Goal: Transaction & Acquisition: Purchase product/service

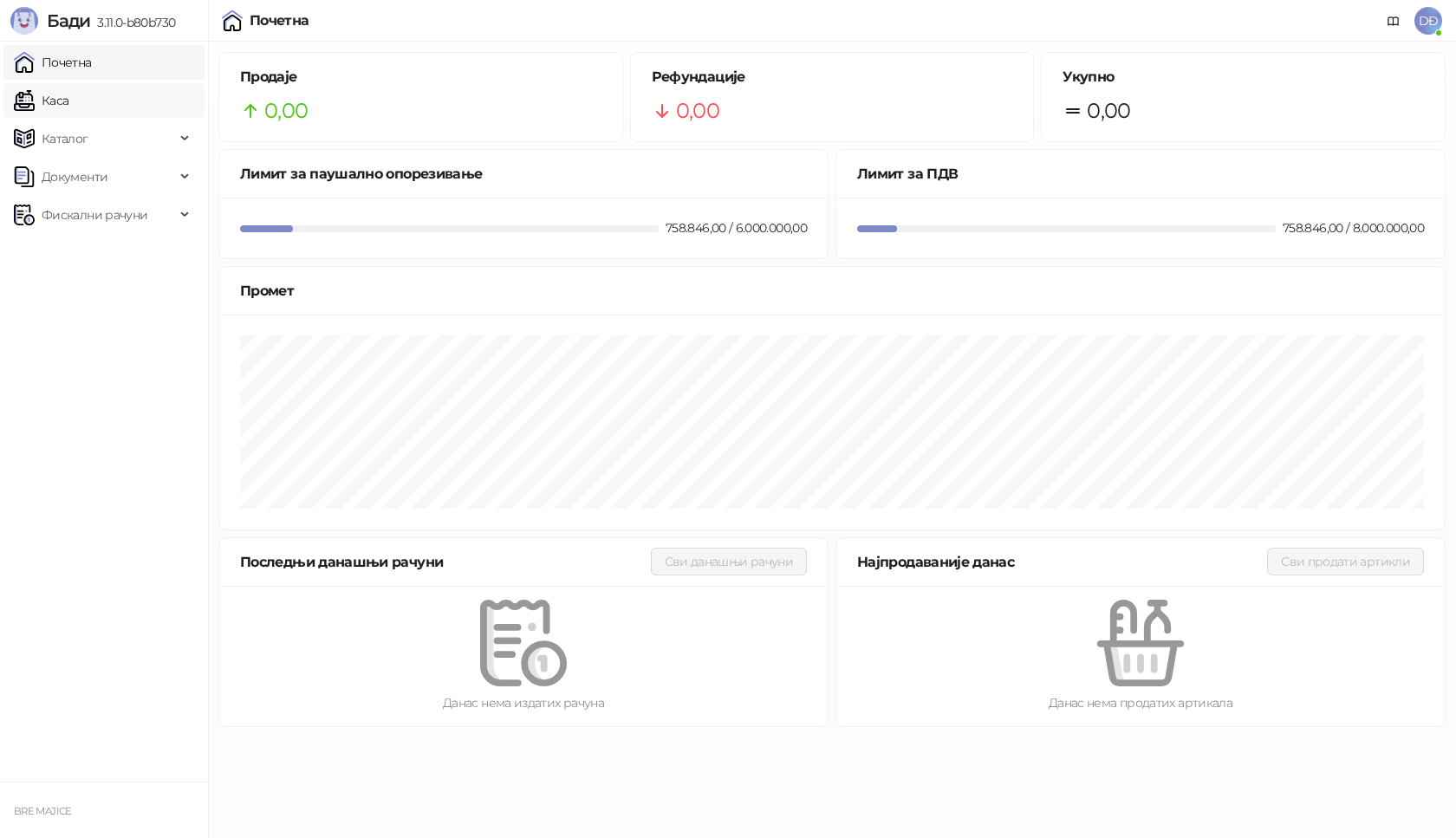
click at [57, 98] on link "Каса" at bounding box center [40, 101] width 55 height 35
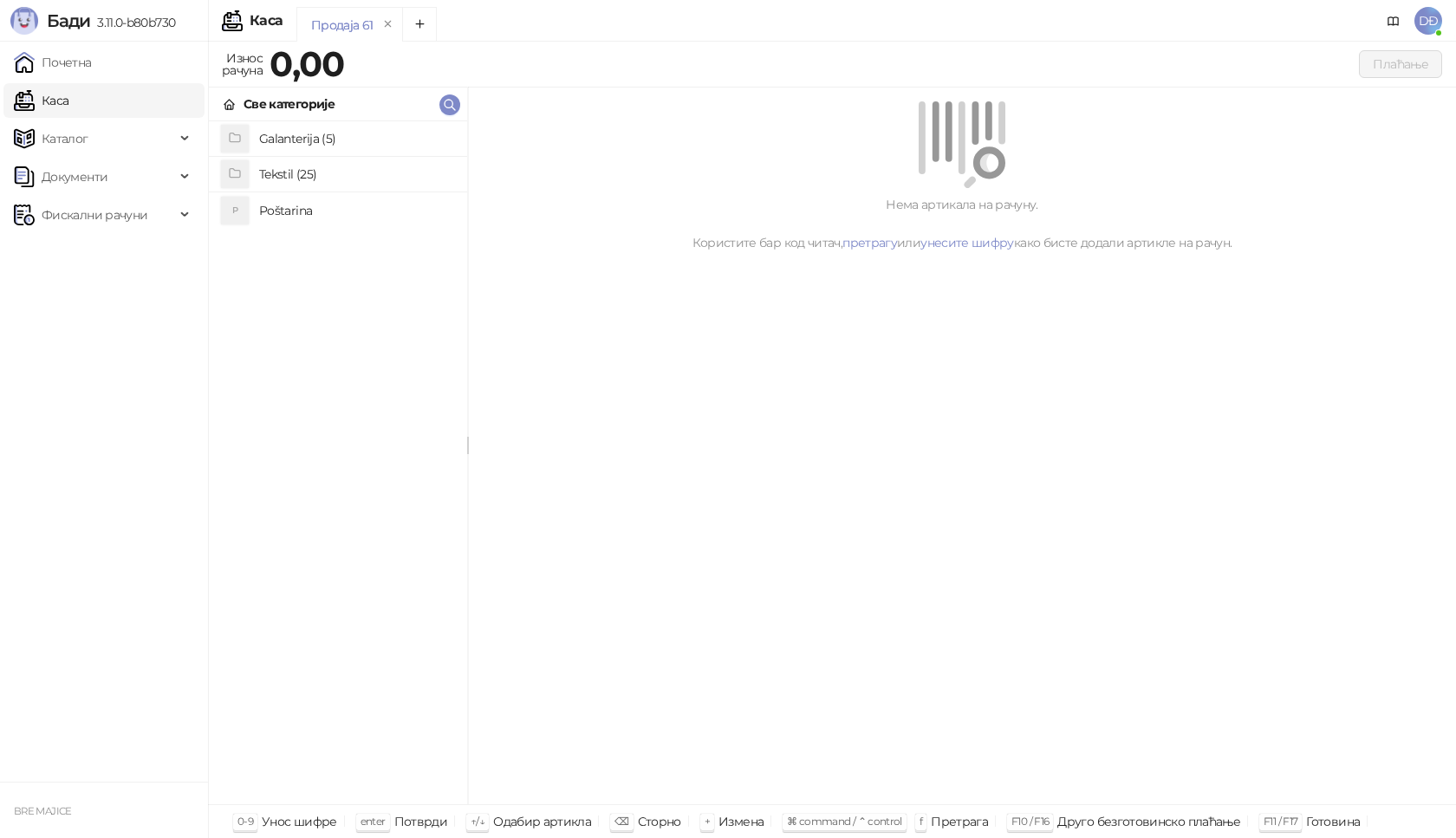
click at [68, 98] on link "Каса" at bounding box center [40, 101] width 55 height 35
click at [280, 209] on h4 "Poštarina" at bounding box center [356, 210] width 195 height 28
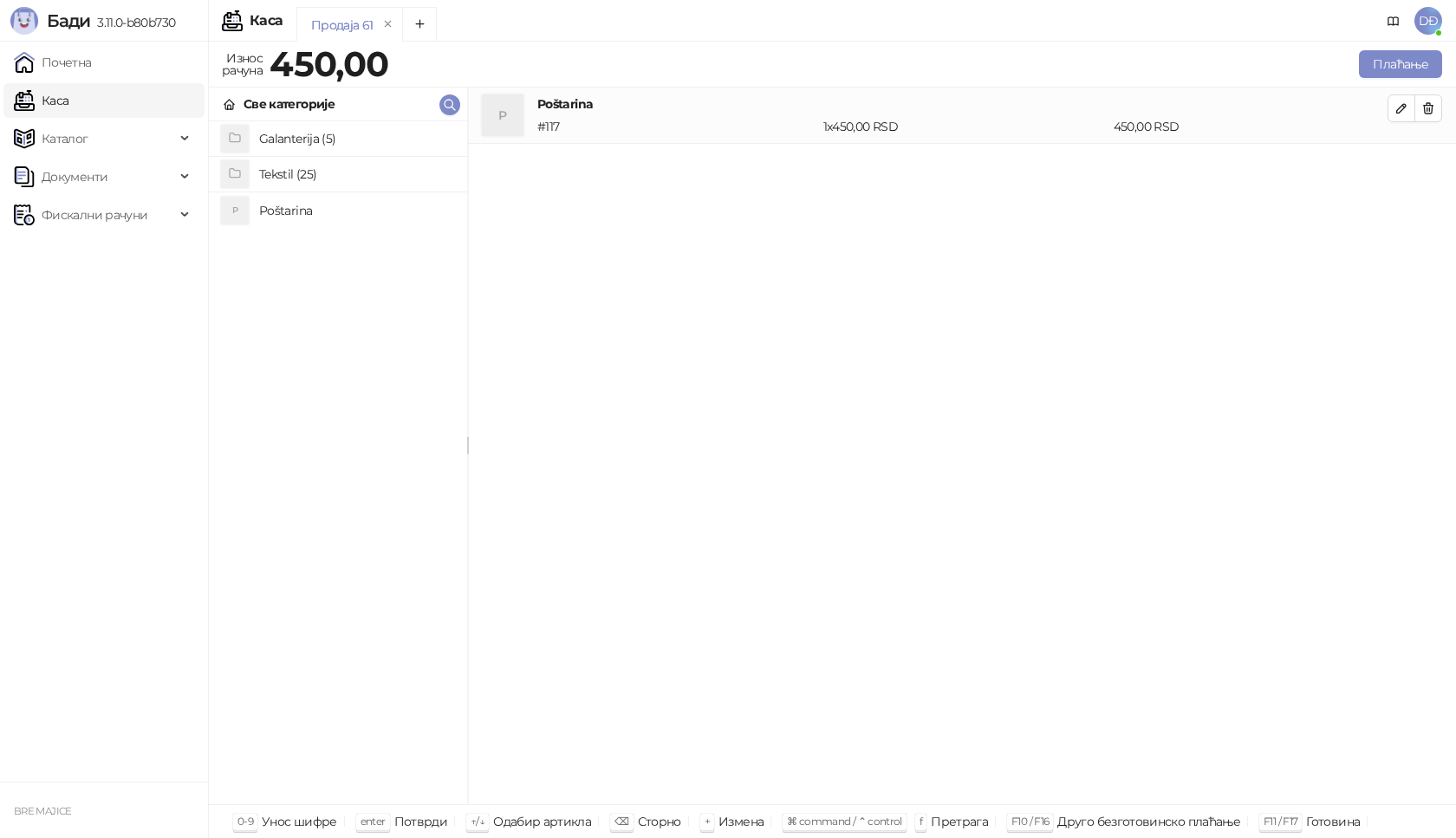
click at [280, 176] on h4 "Tekstil (25)" at bounding box center [356, 174] width 195 height 28
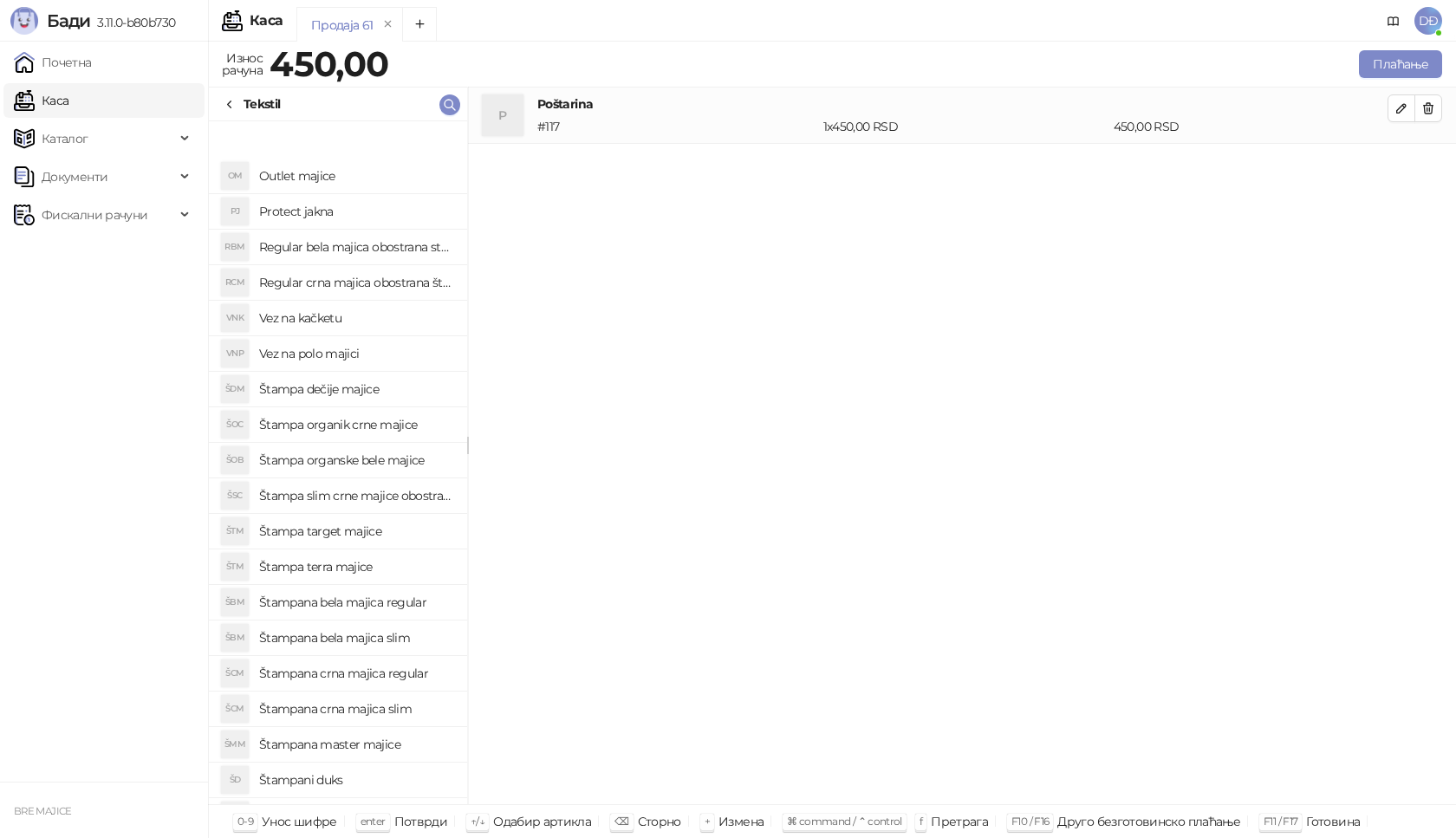
scroll to position [174, 0]
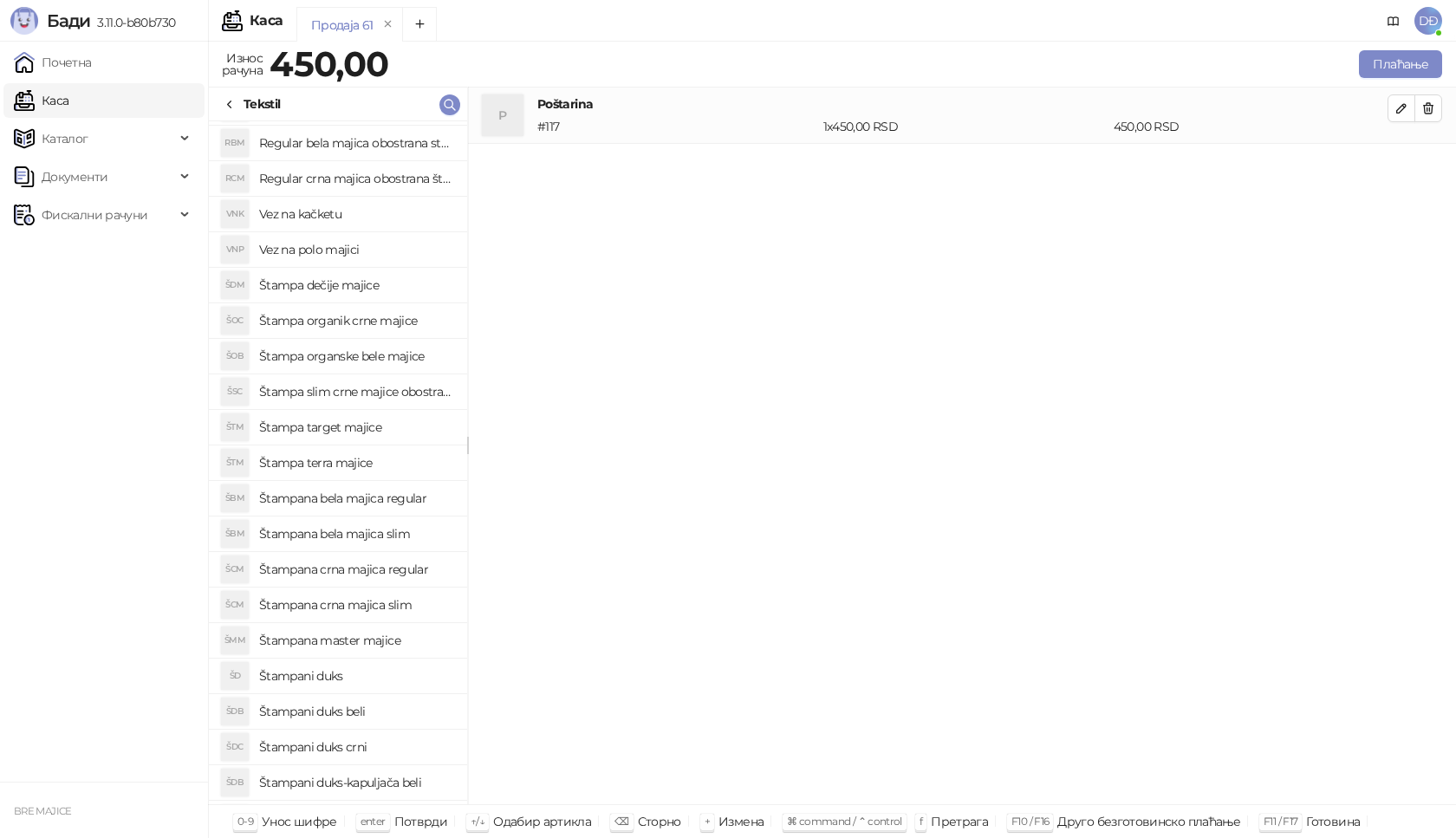
click at [377, 497] on h4 "Štampana bela majica regular" at bounding box center [356, 498] width 195 height 28
click at [1431, 166] on icon "button" at bounding box center [1428, 165] width 13 height 13
click at [371, 538] on h4 "Štampana crna majica regular" at bounding box center [356, 537] width 195 height 28
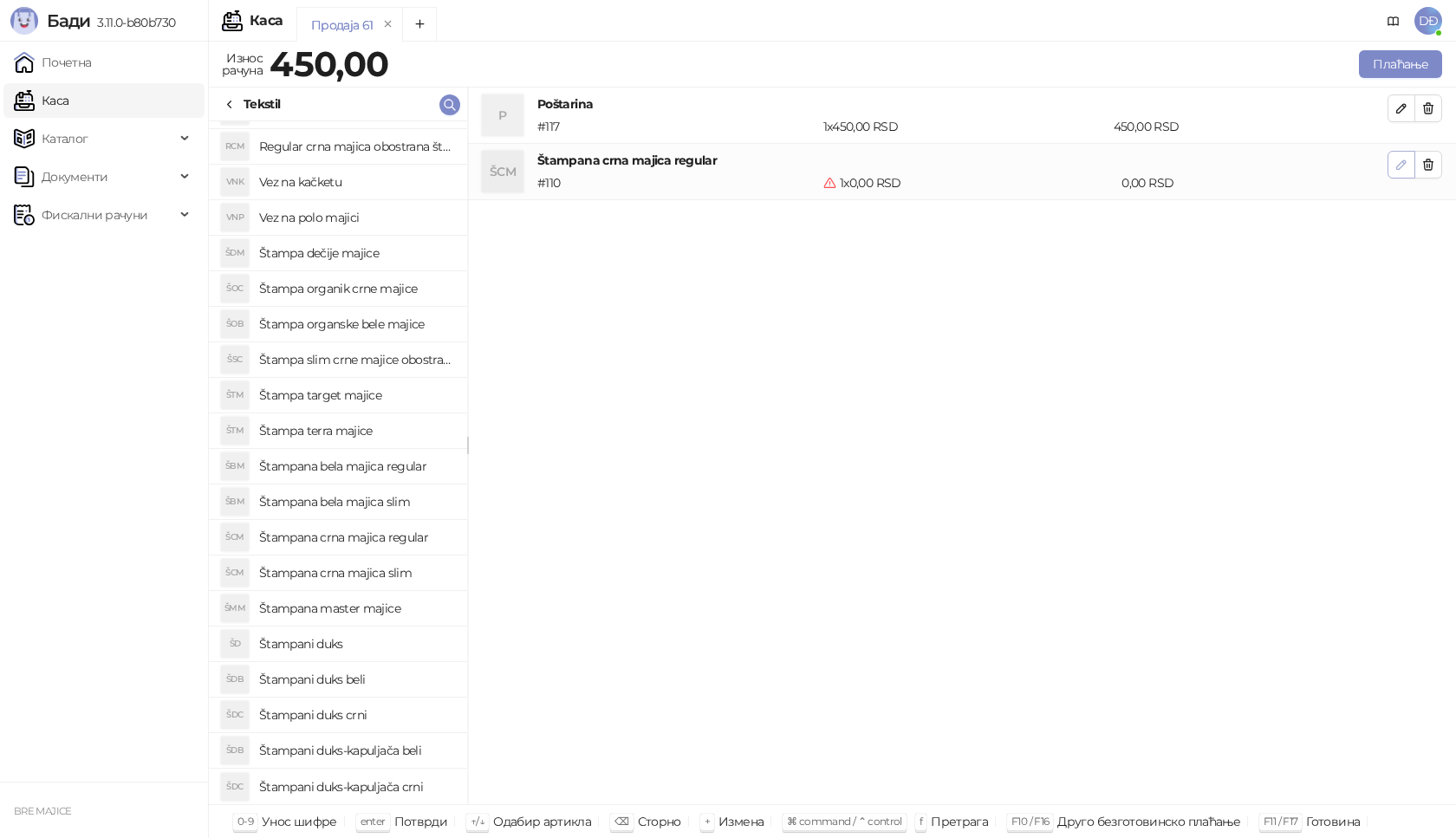
click at [1398, 166] on icon "button" at bounding box center [1401, 164] width 9 height 9
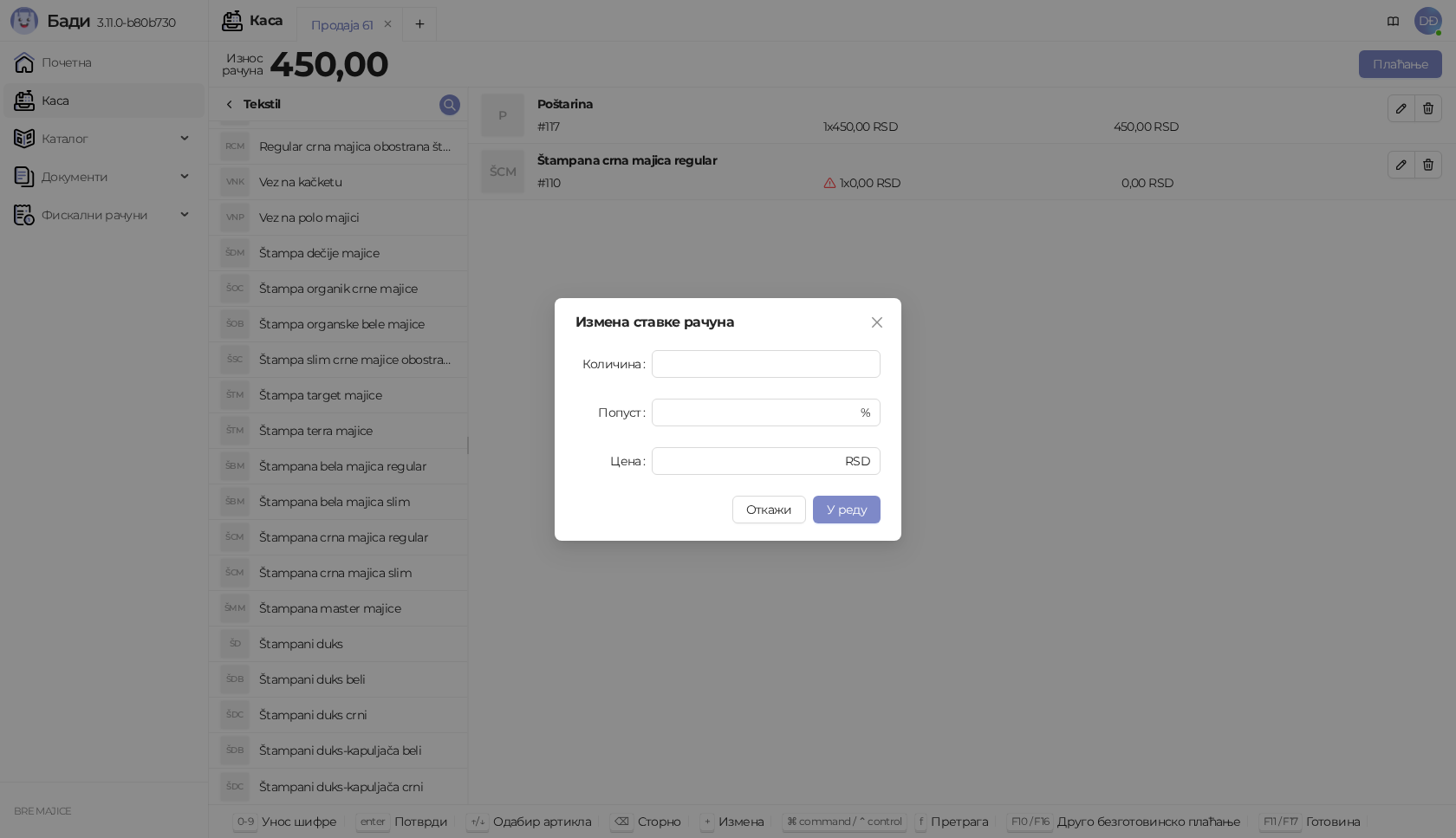
type input "*"
drag, startPoint x: 651, startPoint y: 465, endPoint x: 622, endPoint y: 466, distance: 29.0
click at [623, 469] on div "Цена * RSD" at bounding box center [728, 461] width 305 height 28
type input "****"
click at [854, 512] on span "У реду" at bounding box center [847, 510] width 40 height 15
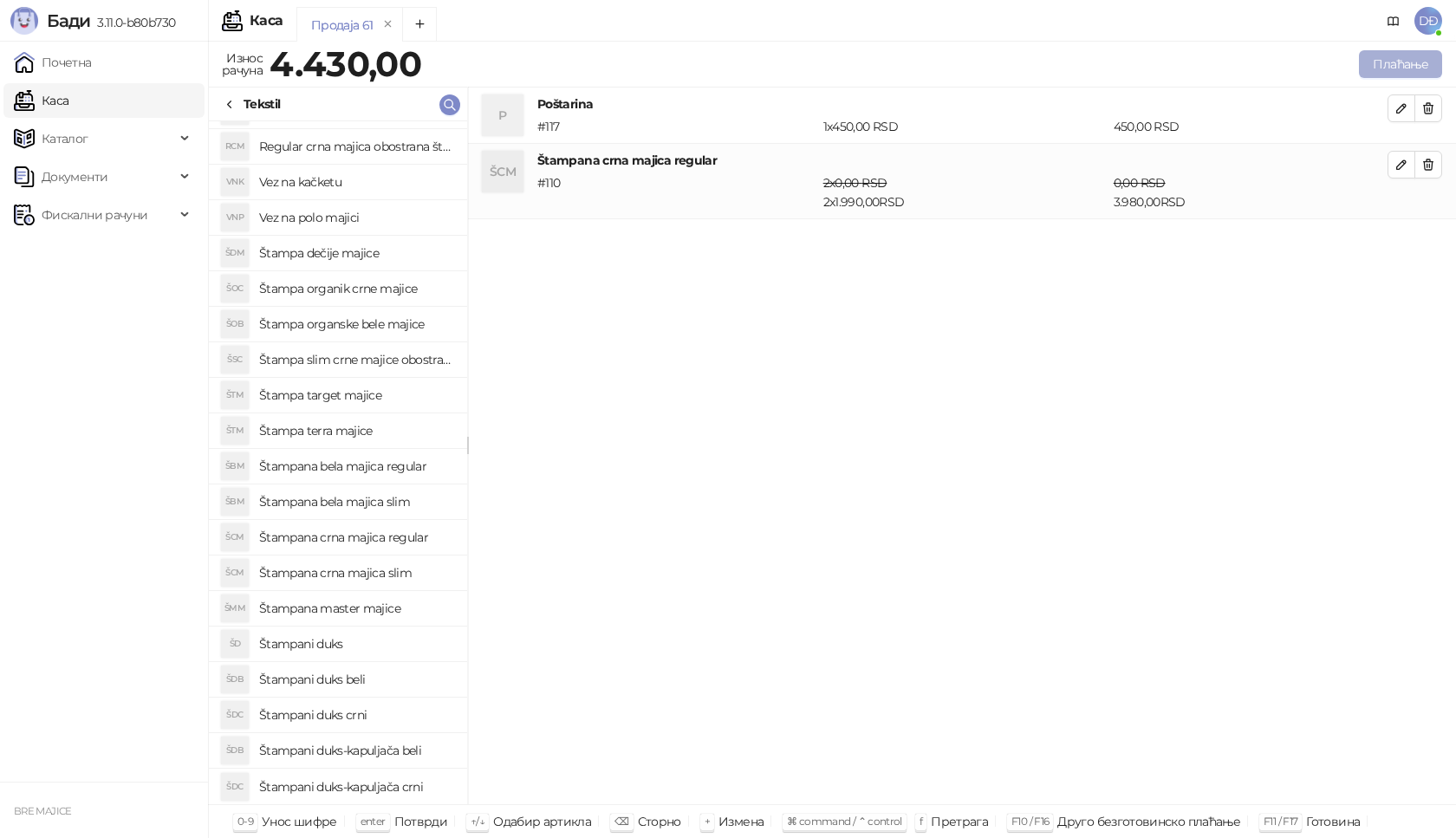
click at [1400, 63] on button "Плаћање" at bounding box center [1400, 63] width 83 height 28
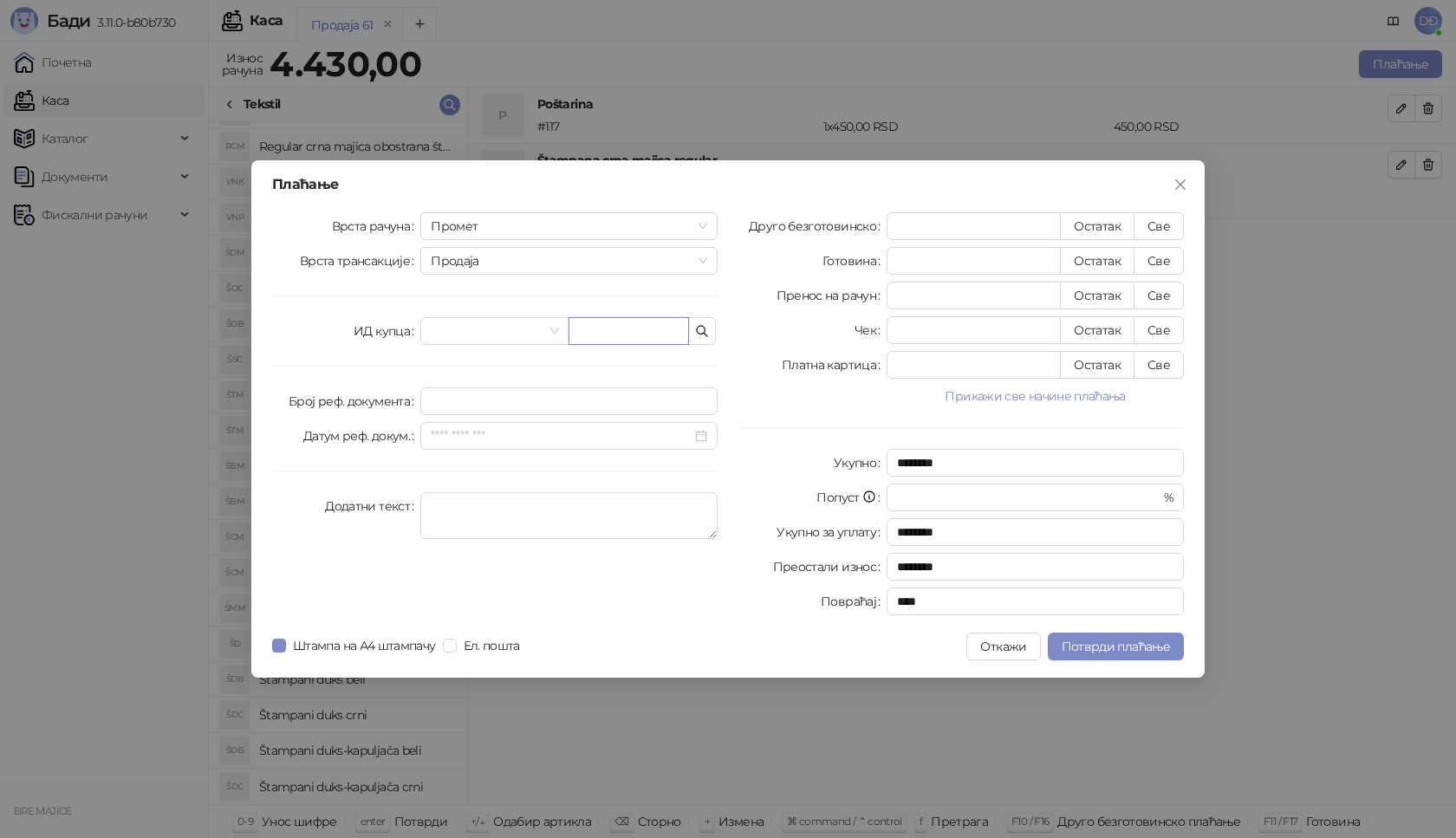
click at [638, 331] on input "text" at bounding box center [629, 331] width 121 height 28
paste input "**********"
type input "**********"
click at [1153, 221] on button "Све" at bounding box center [1159, 226] width 50 height 28
type input "****"
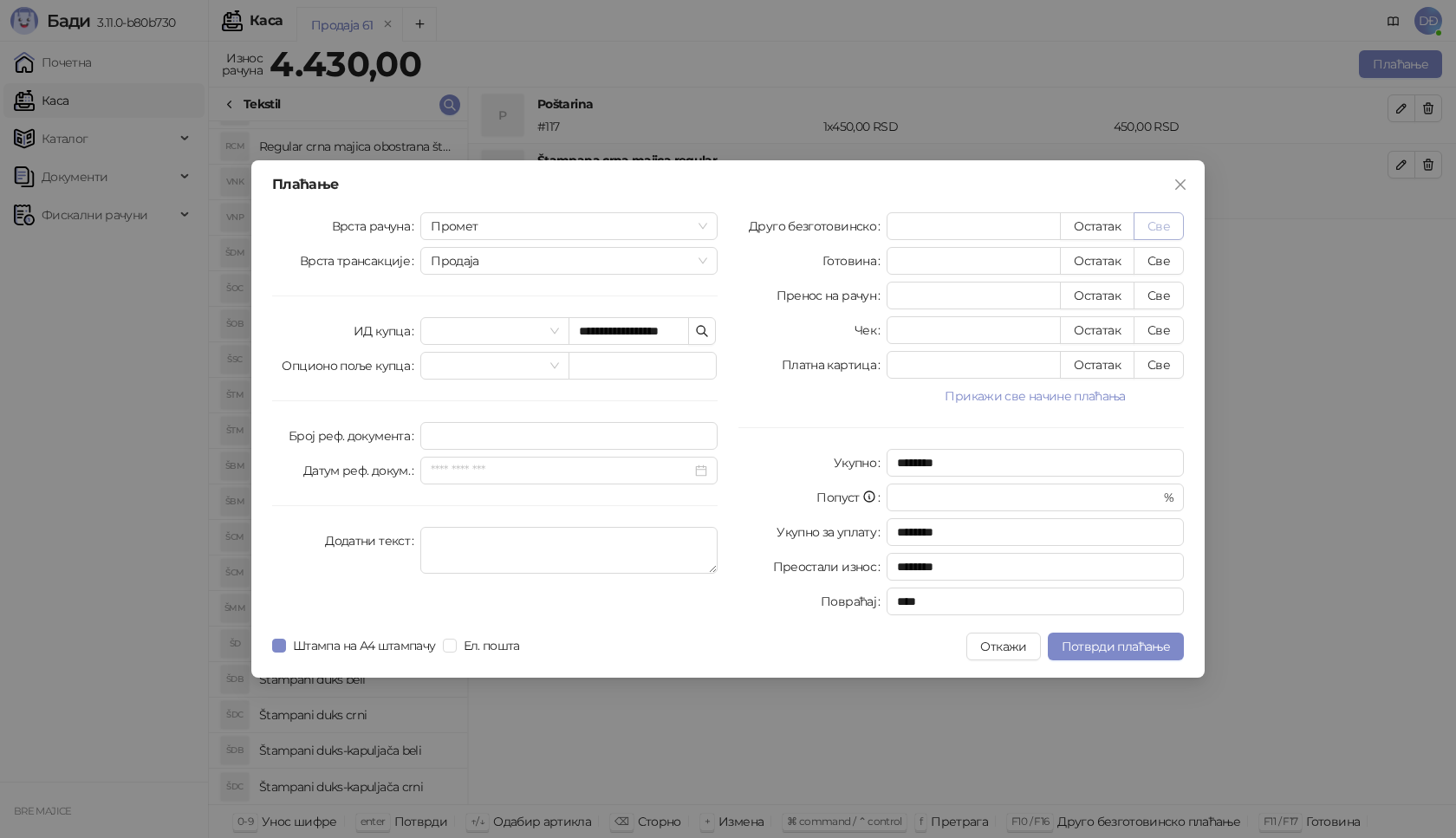
type input "****"
click at [1107, 640] on span "Потврди плаћање" at bounding box center [1116, 646] width 108 height 15
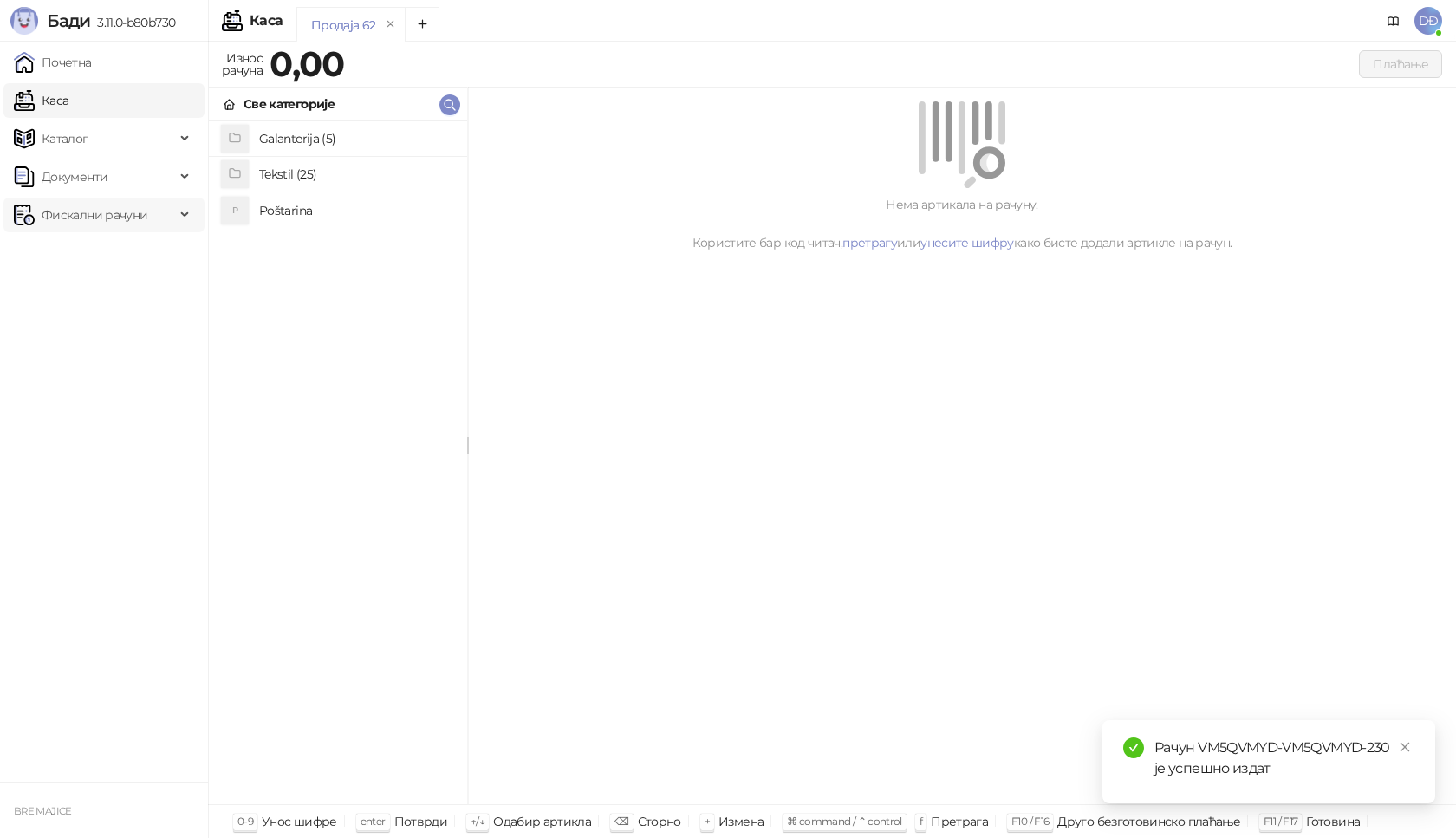
click at [109, 216] on span "Фискални рачуни" at bounding box center [94, 215] width 105 height 35
click at [113, 249] on link "Издати рачуни" at bounding box center [79, 253] width 116 height 35
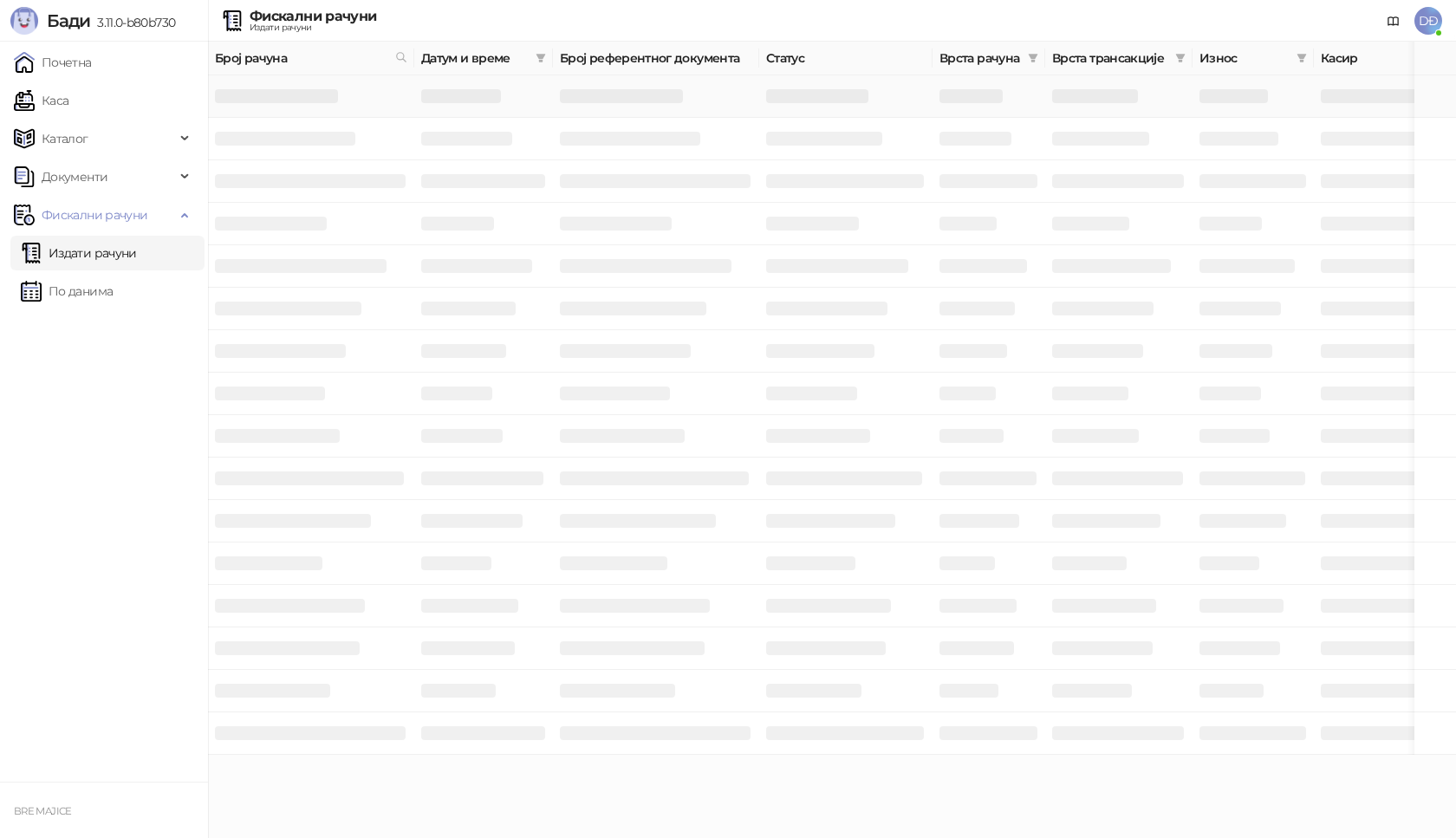
click at [281, 99] on h3 at bounding box center [276, 96] width 123 height 13
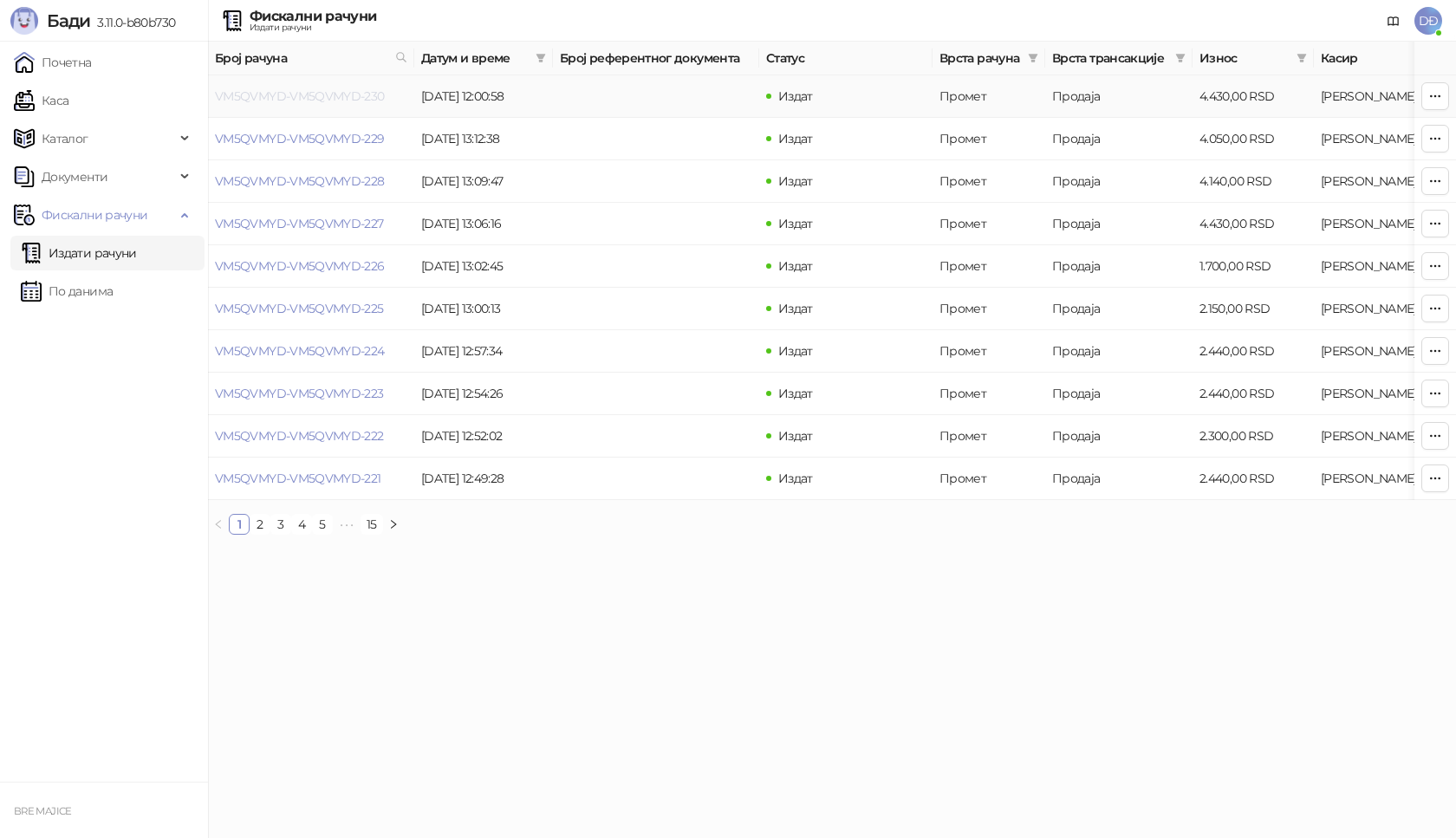
click at [263, 100] on link "VM5QVMYD-VM5QVMYD-230" at bounding box center [299, 96] width 170 height 15
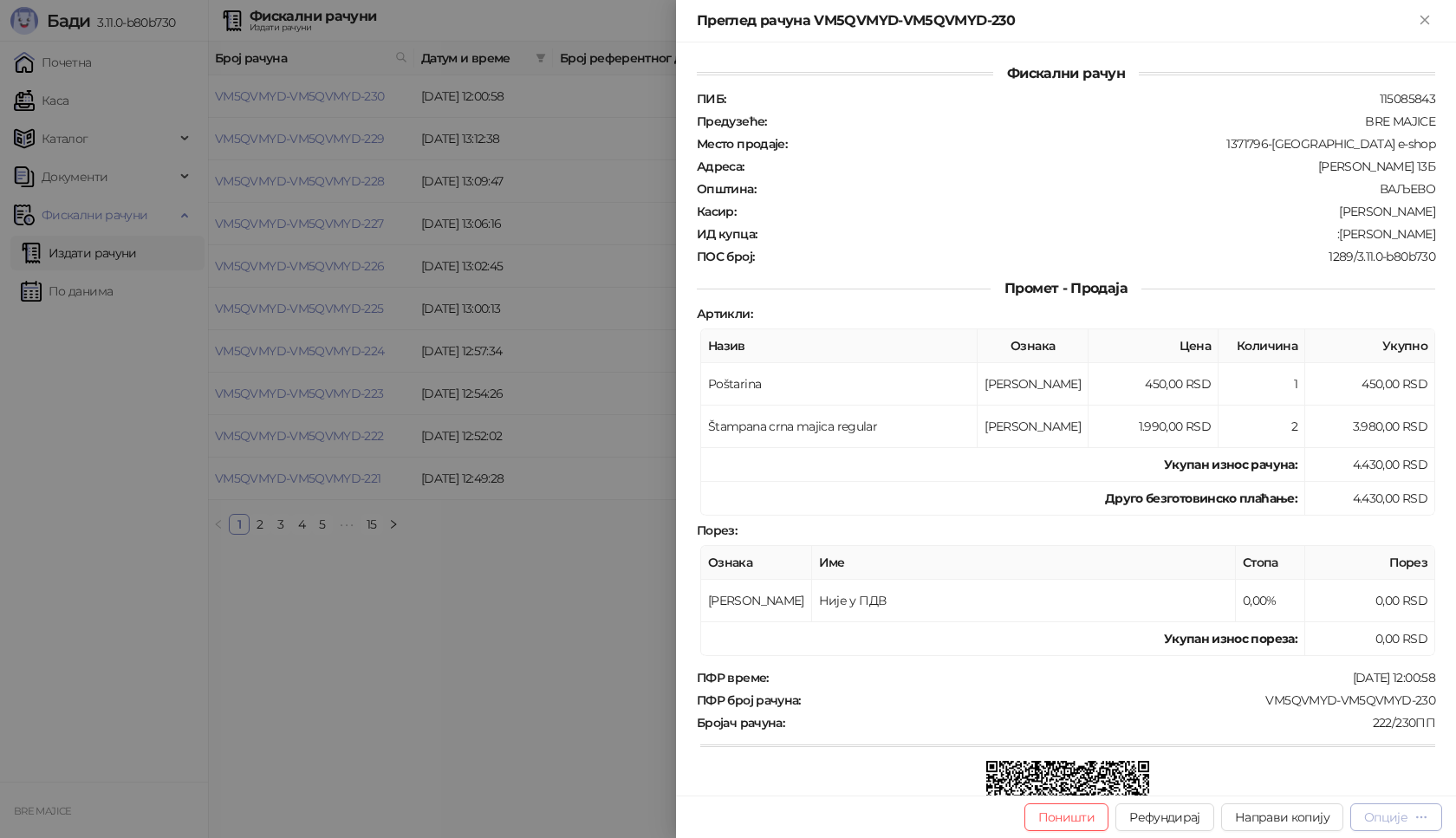
drag, startPoint x: 1398, startPoint y: 829, endPoint x: 1381, endPoint y: 824, distance: 17.7
click at [1390, 827] on button "Опције" at bounding box center [1397, 817] width 92 height 28
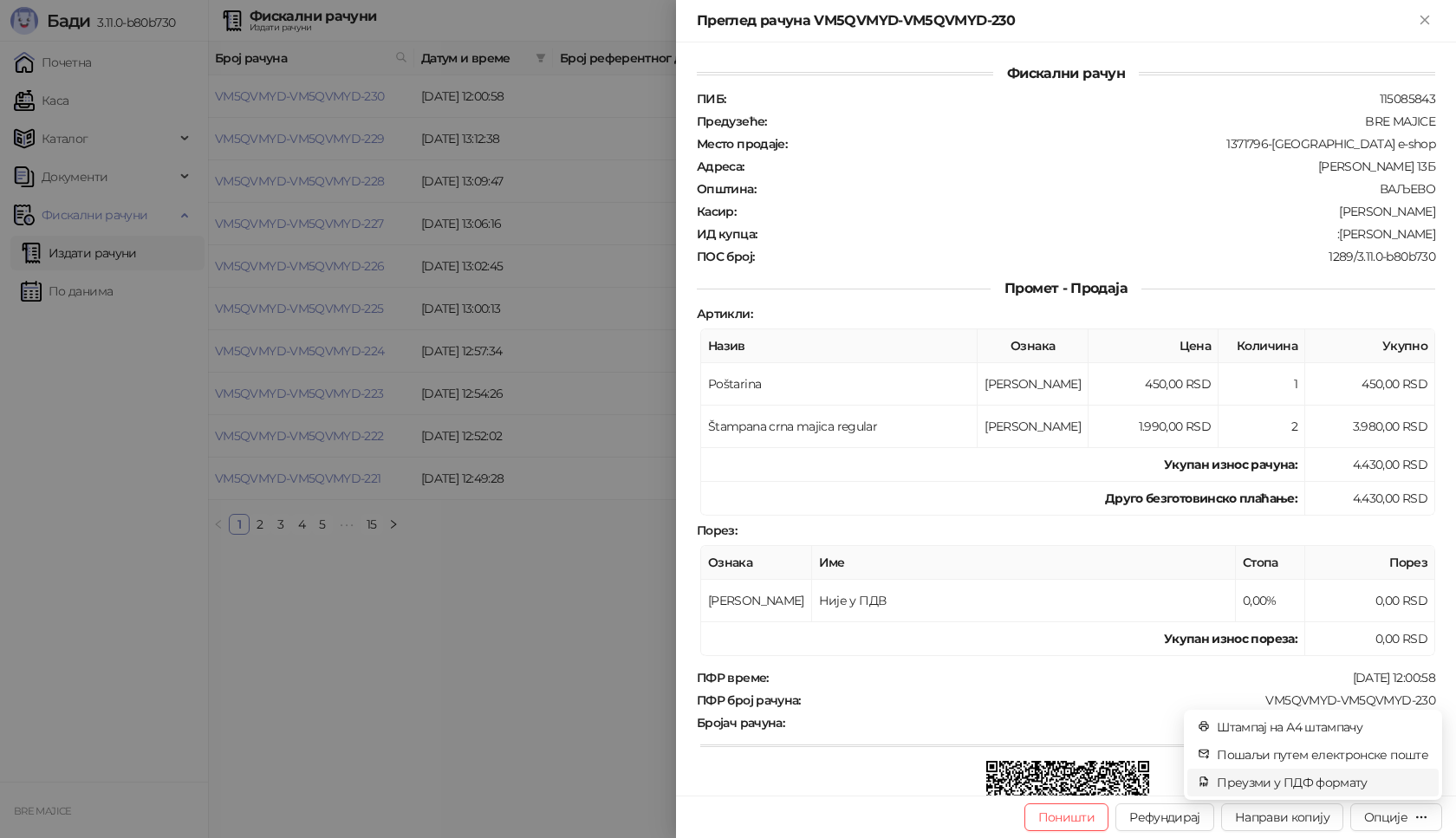
click at [1334, 780] on span "Преузми у ПДФ формату" at bounding box center [1323, 783] width 212 height 19
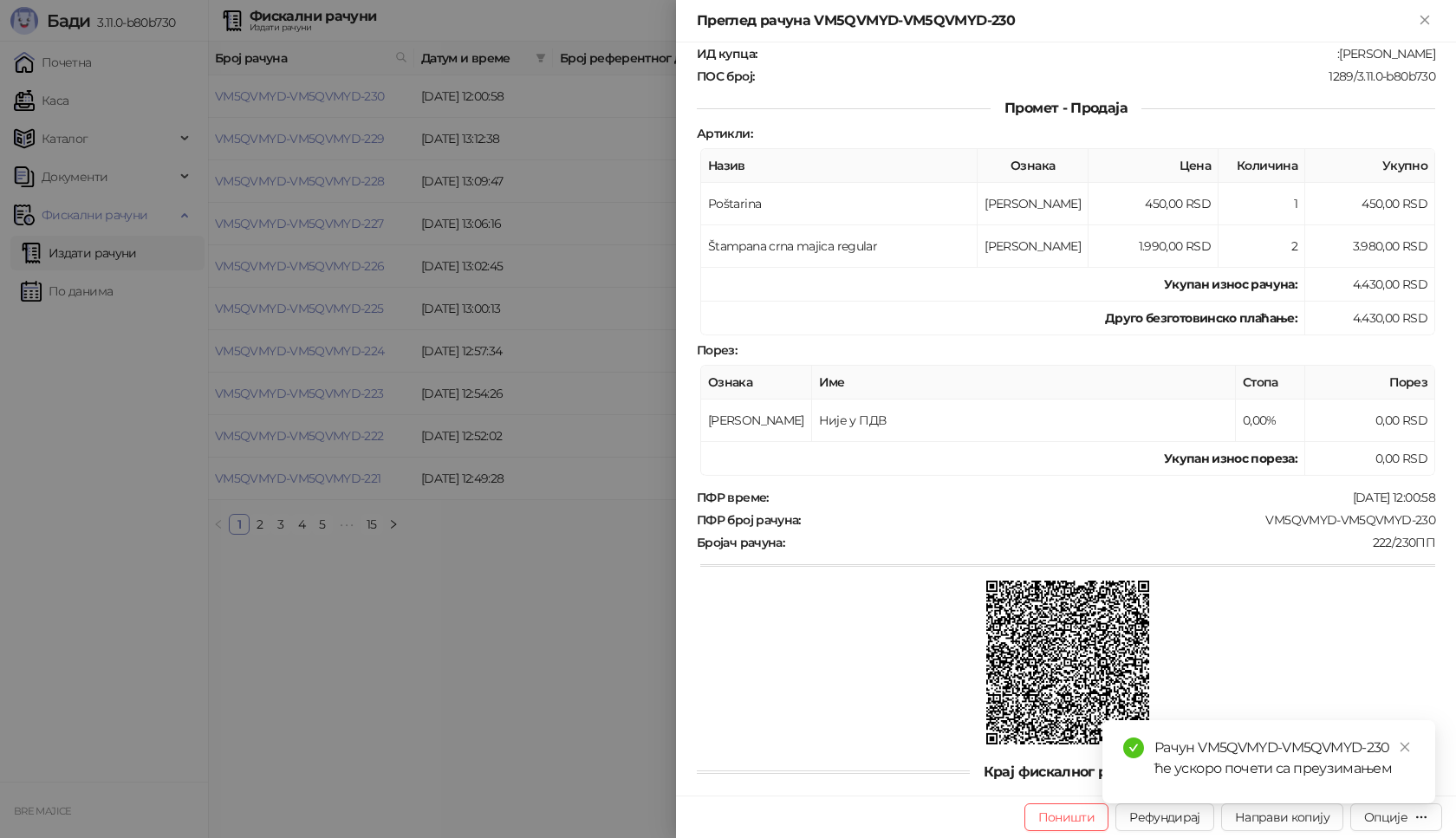
scroll to position [209, 0]
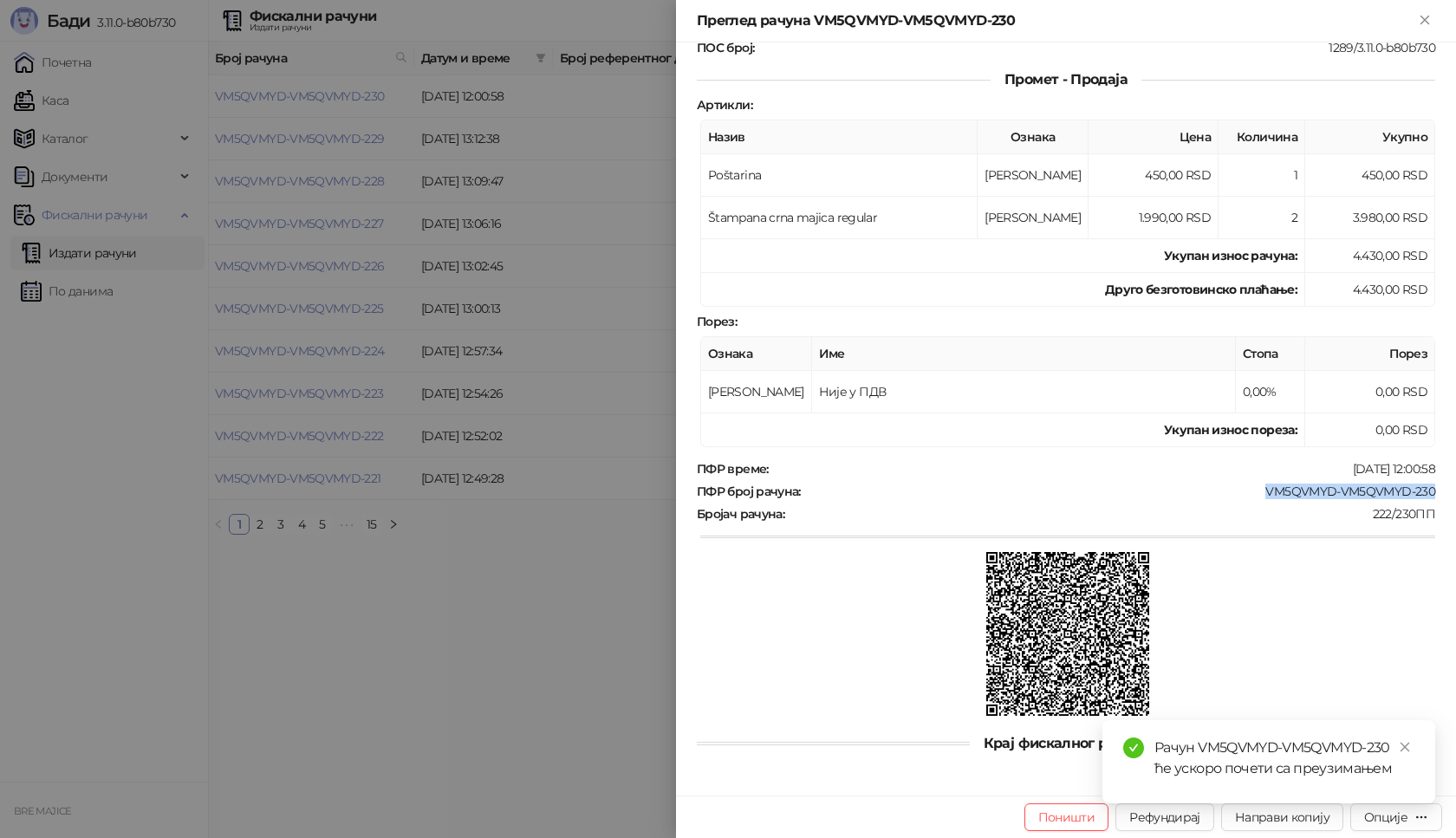
drag, startPoint x: 1422, startPoint y: 495, endPoint x: 1229, endPoint y: 494, distance: 193.0
click at [1229, 494] on div "ПФР број рачуна : VM5QVMYD-VM5QVMYD-230" at bounding box center [1066, 492] width 746 height 15
copy div "VM5QVMYD-VM5QVMYD-230"
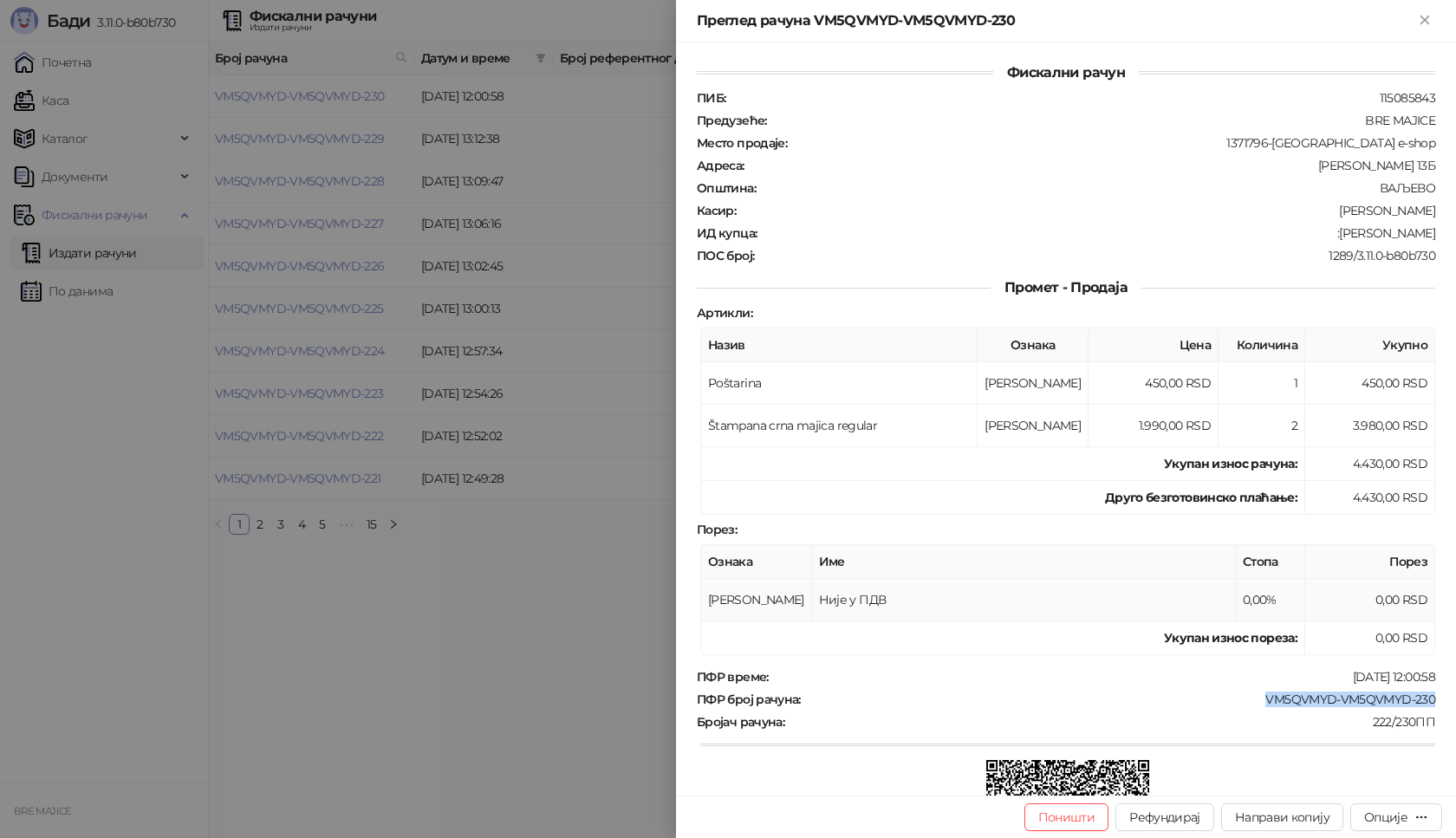
scroll to position [0, 0]
drag, startPoint x: 1420, startPoint y: 237, endPoint x: 1320, endPoint y: 237, distance: 100.0
click at [1320, 237] on div ":[PERSON_NAME]" at bounding box center [1098, 234] width 679 height 15
copy div "[PERSON_NAME]"
click at [1426, 22] on icon "Close" at bounding box center [1424, 19] width 8 height 8
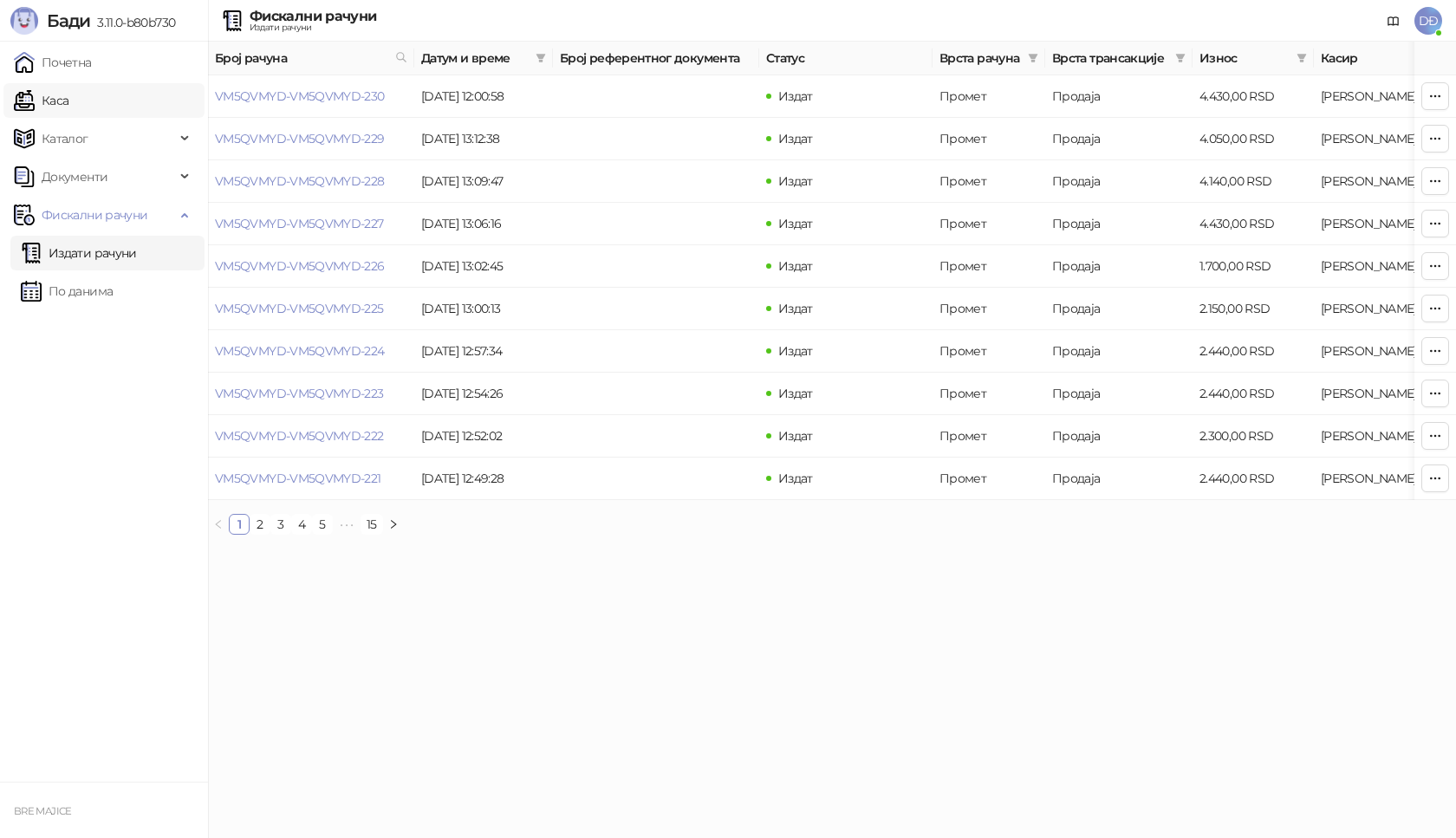
click at [56, 101] on link "Каса" at bounding box center [40, 101] width 55 height 35
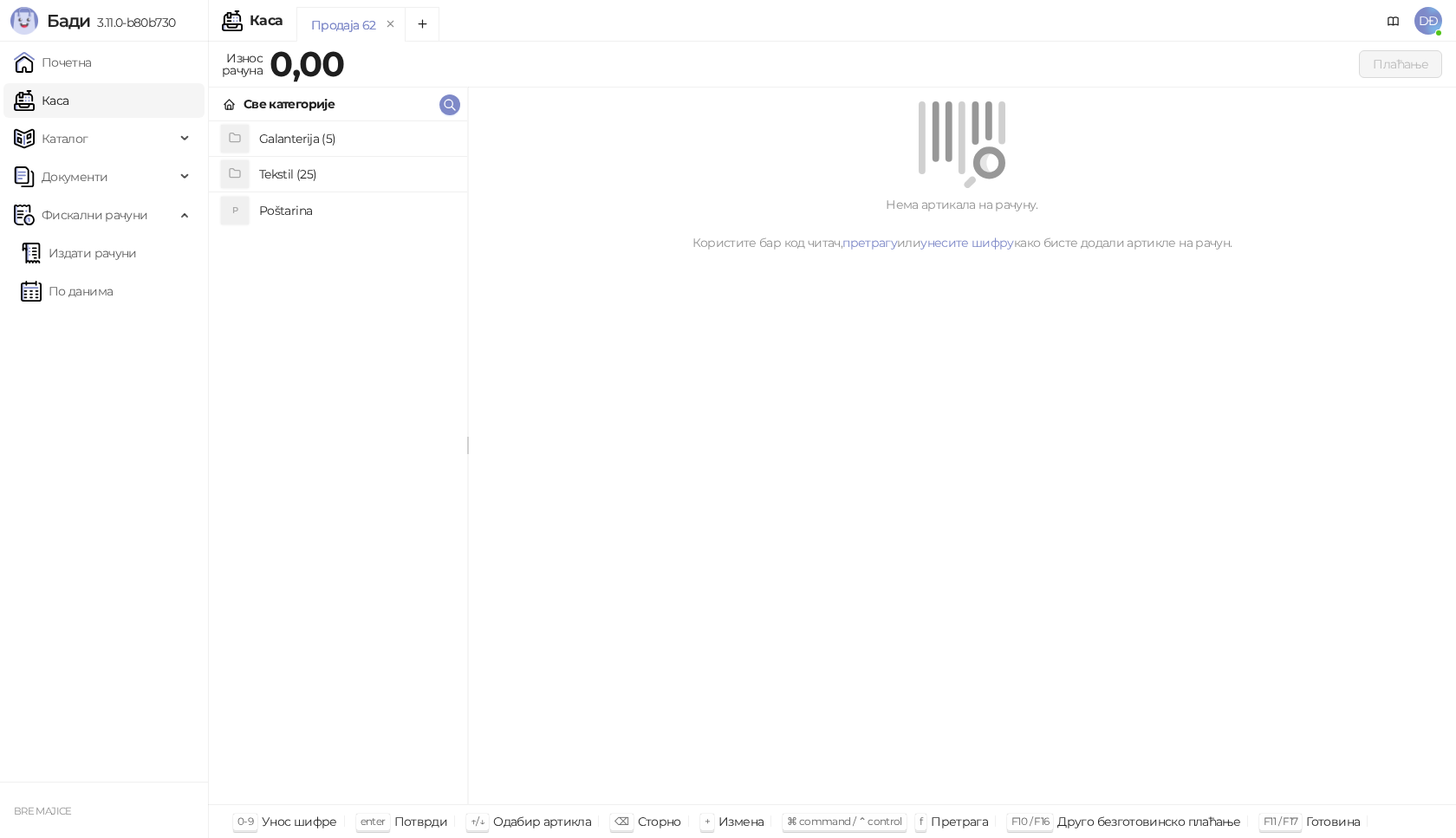
click at [302, 215] on h4 "Poštarina" at bounding box center [356, 210] width 195 height 28
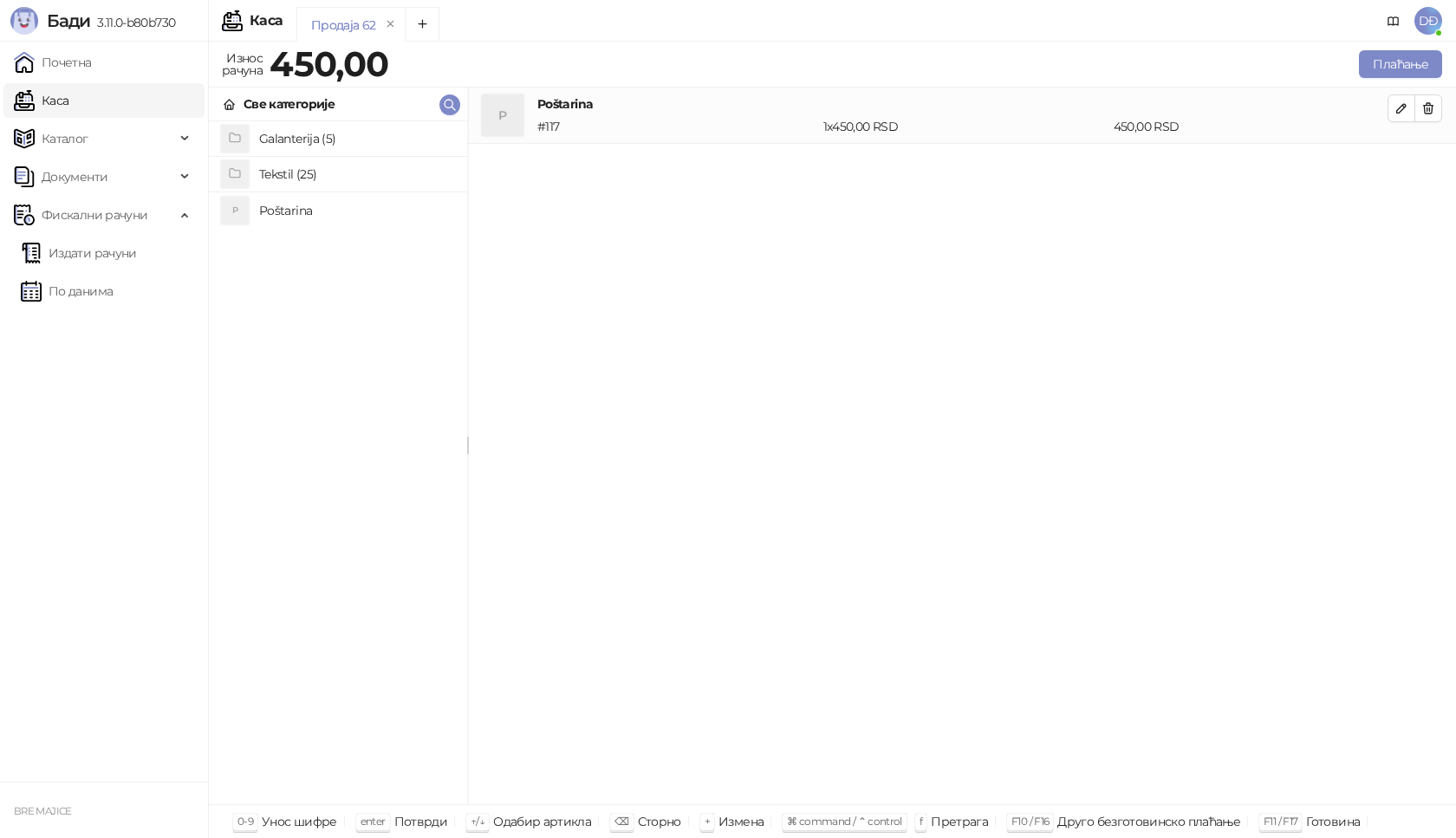
click at [285, 175] on h4 "Tekstil (25)" at bounding box center [356, 174] width 195 height 28
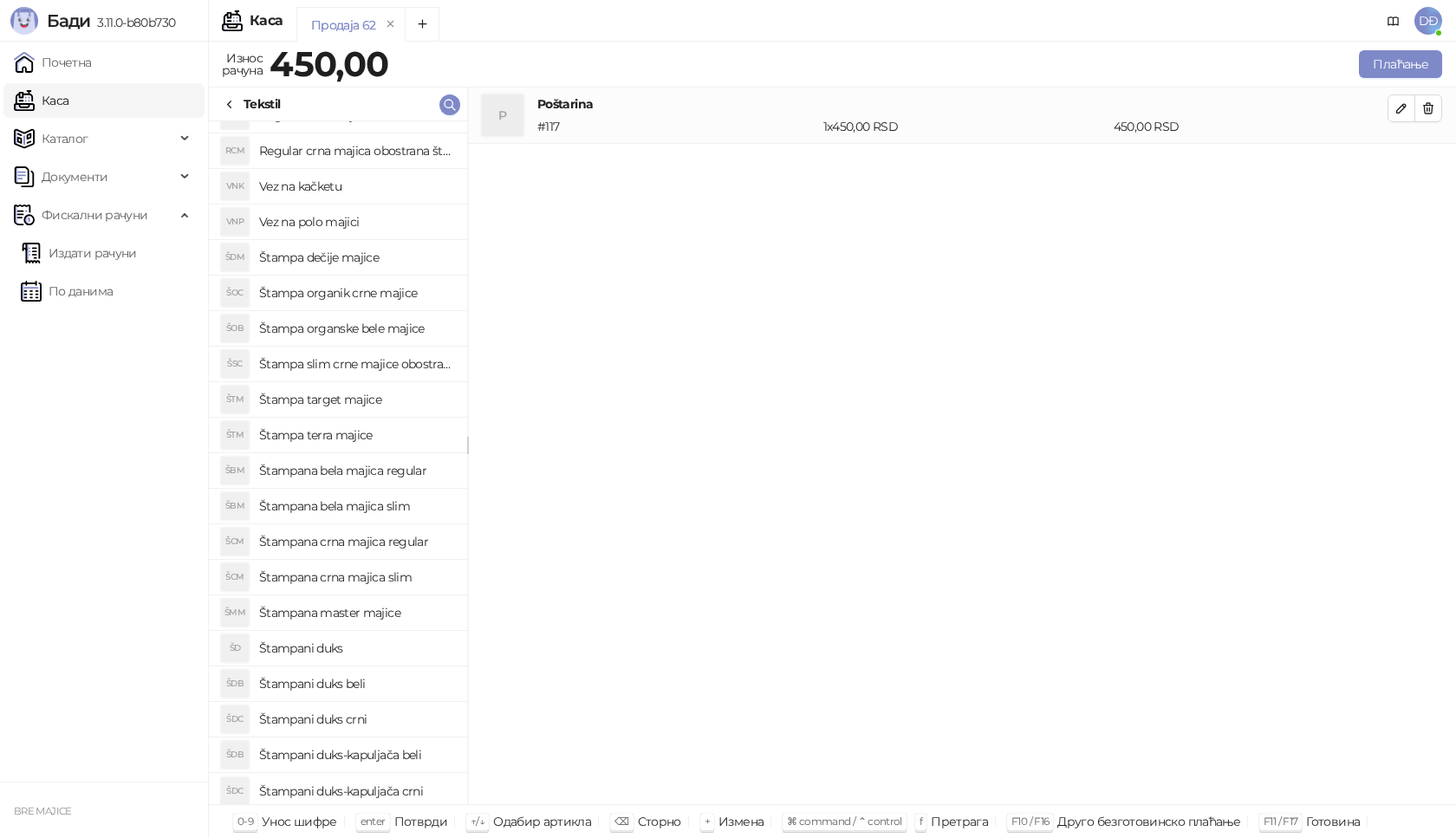
scroll to position [205, 0]
click at [355, 610] on h4 "Štampana master majice" at bounding box center [356, 608] width 195 height 28
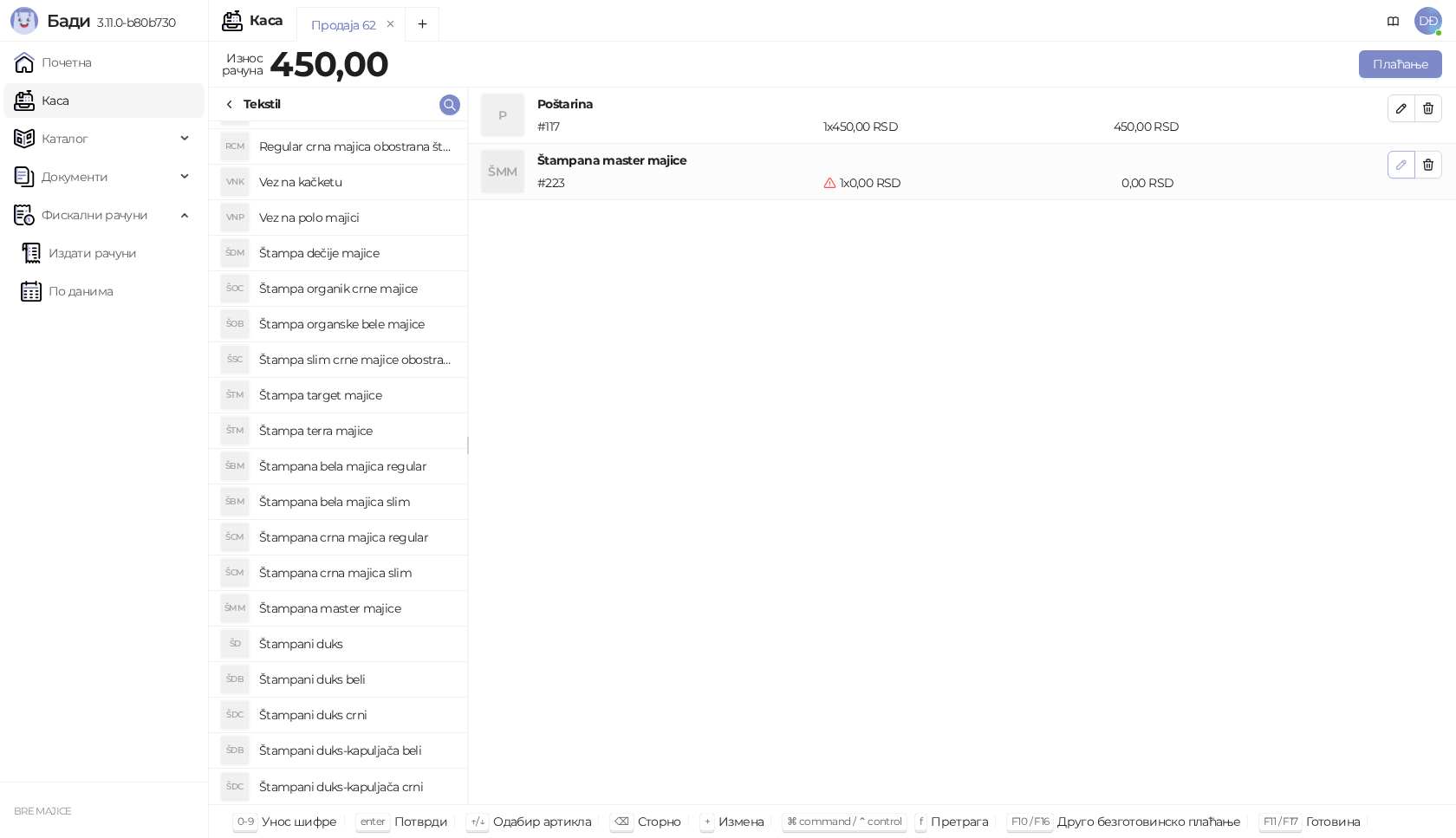
click at [1396, 159] on icon "button" at bounding box center [1401, 165] width 13 height 13
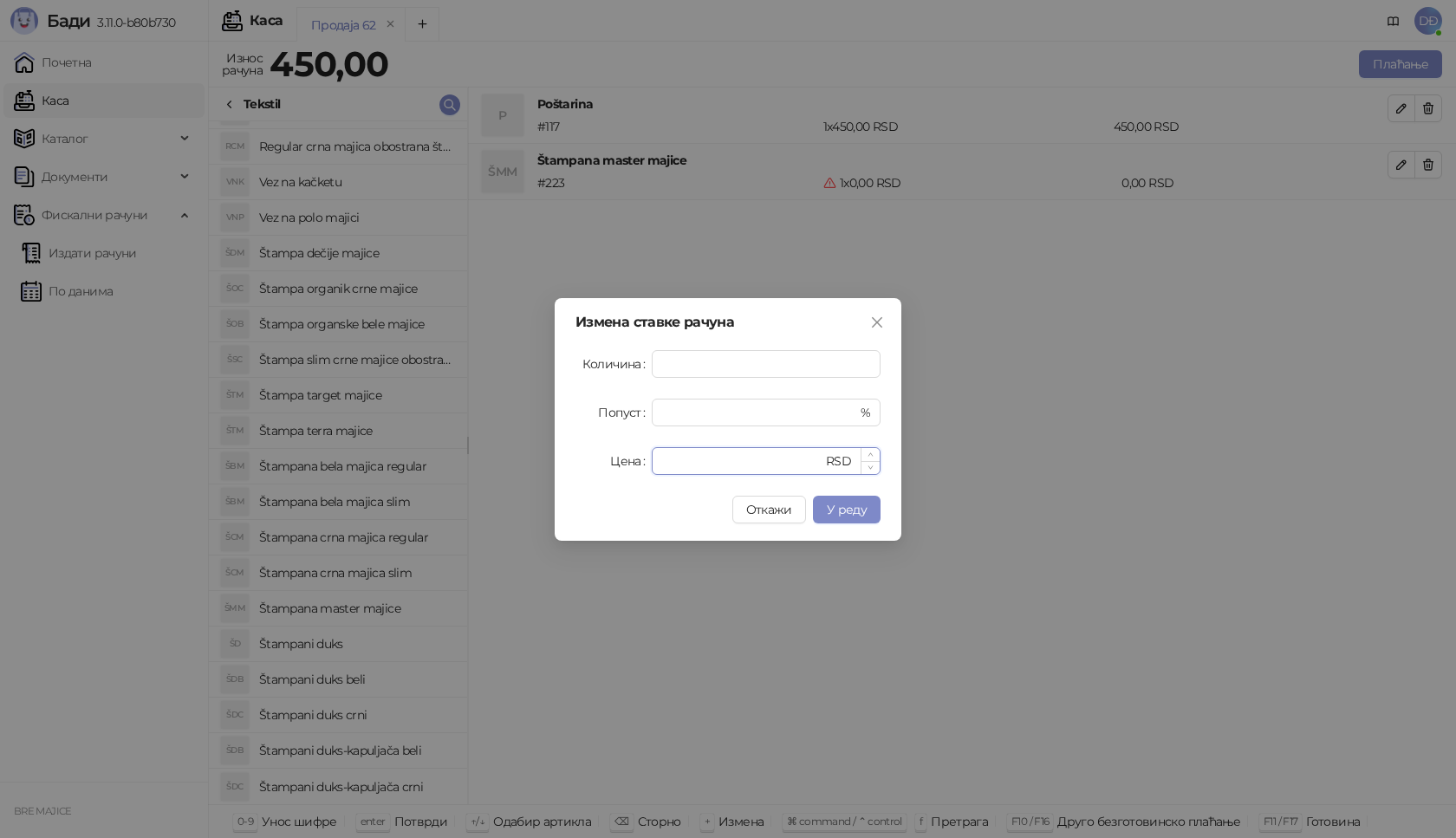
click at [702, 454] on input "*" at bounding box center [742, 461] width 160 height 26
type input "*"
type input "****"
click at [845, 502] on span "У реду" at bounding box center [847, 510] width 40 height 15
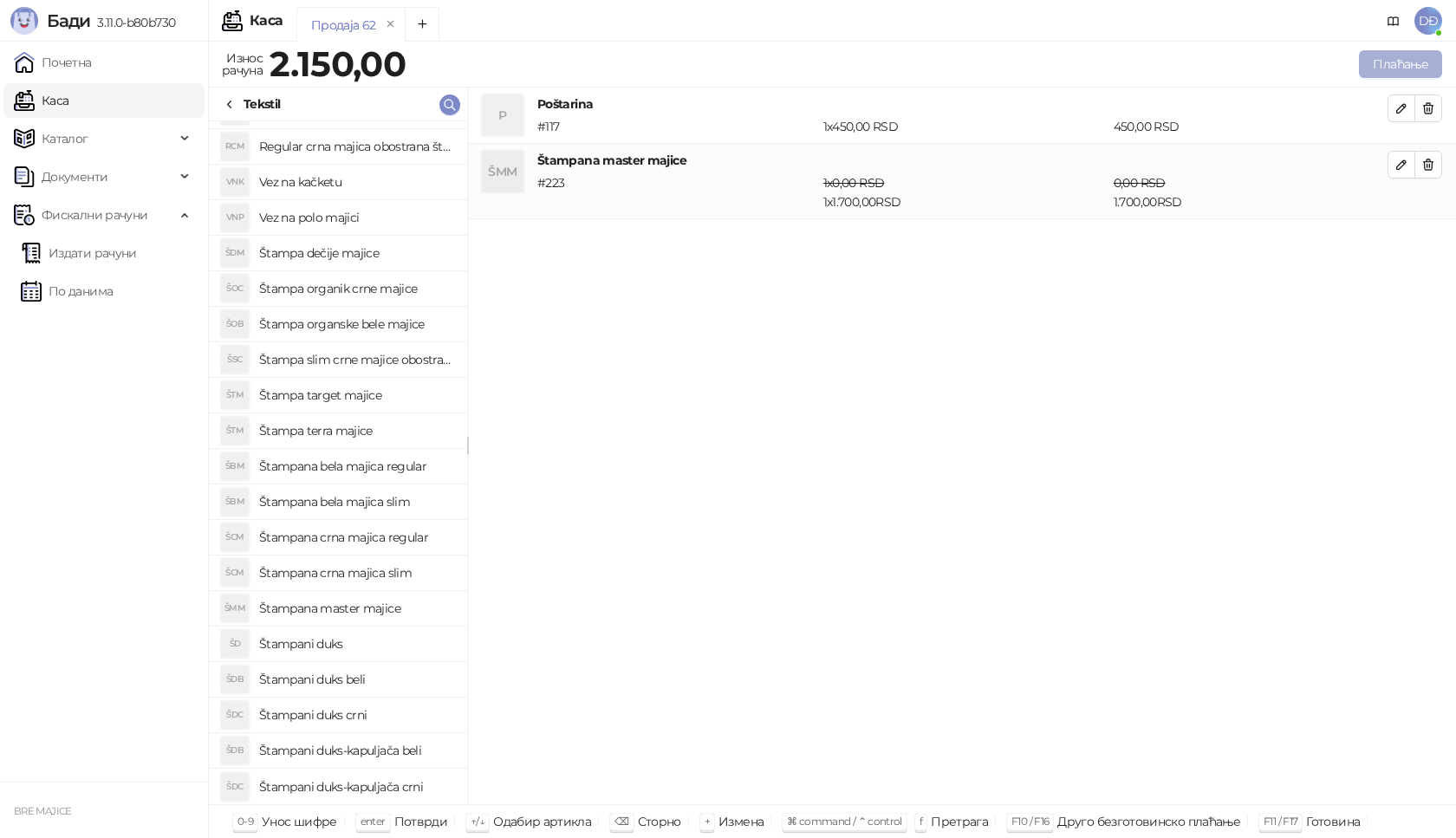
click at [1404, 57] on button "Плаћање" at bounding box center [1400, 63] width 83 height 28
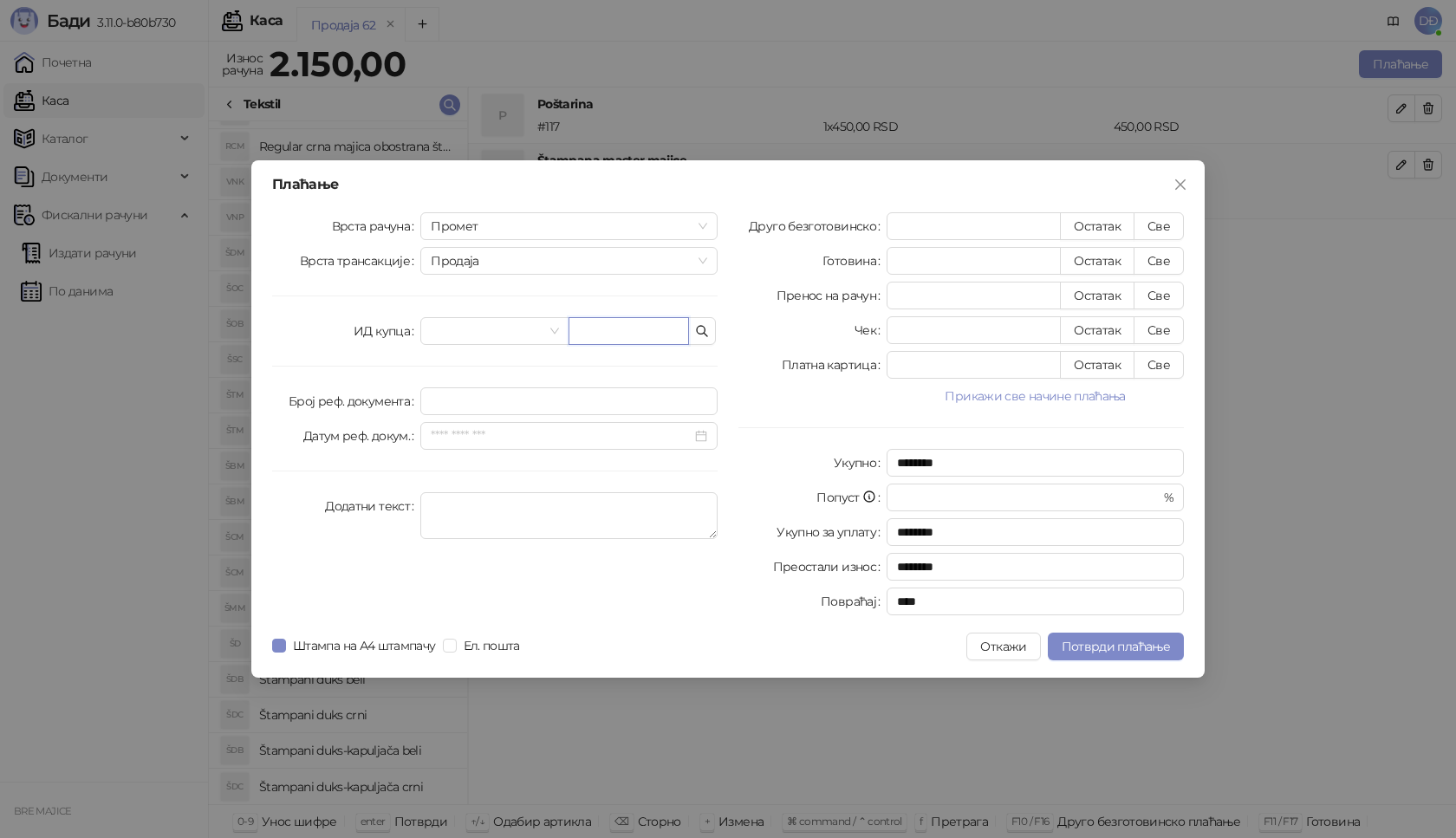
click at [629, 329] on input "text" at bounding box center [629, 331] width 121 height 28
paste input "**********"
type input "**********"
click at [1149, 233] on button "Све" at bounding box center [1159, 226] width 50 height 28
type input "****"
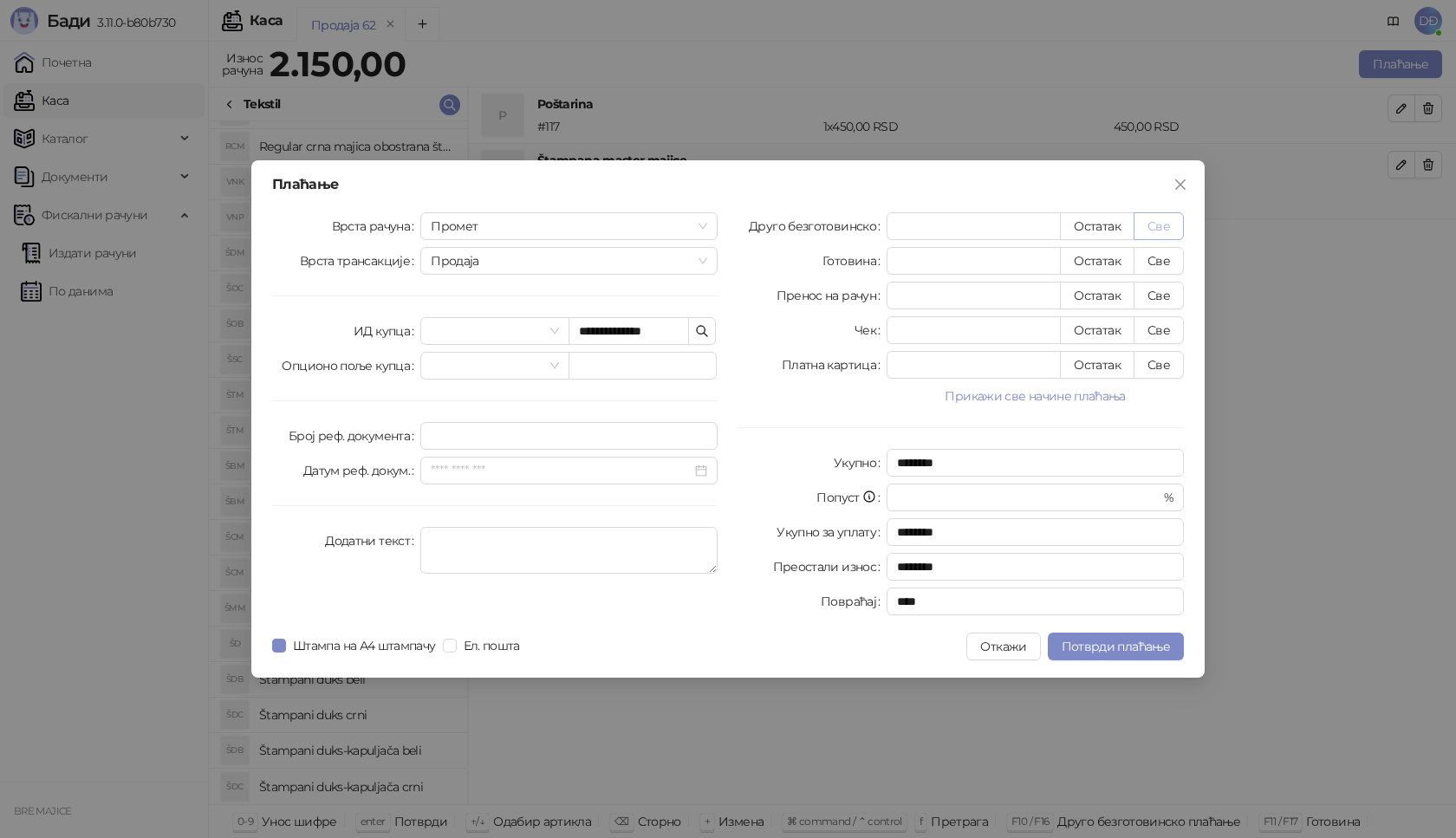
type input "****"
click at [1093, 655] on button "Потврди плаћање" at bounding box center [1116, 646] width 136 height 28
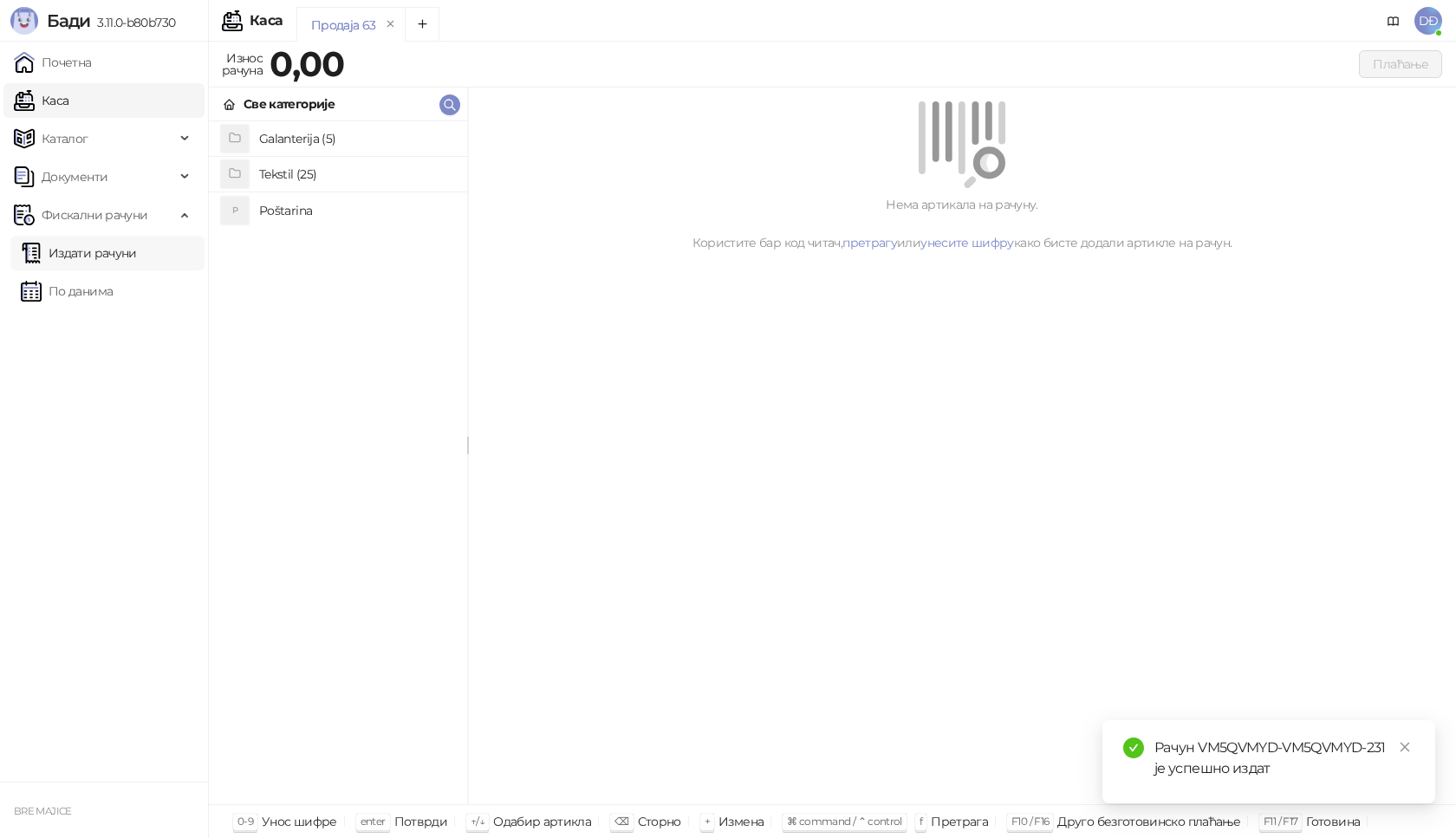
click at [123, 251] on link "Издати рачуни" at bounding box center [79, 253] width 116 height 35
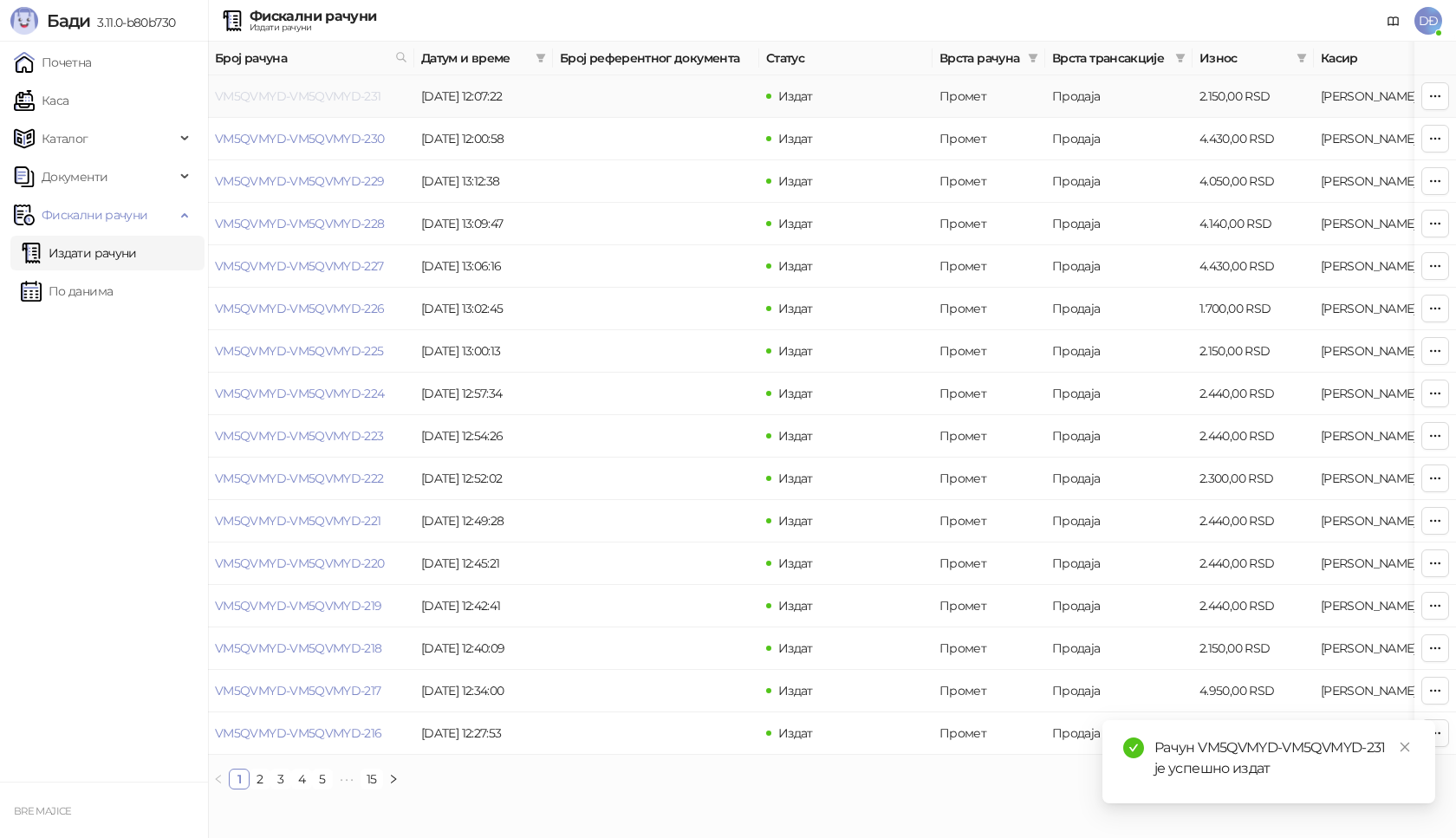
click at [367, 91] on link "VM5QVMYD-VM5QVMYD-231" at bounding box center [298, 96] width 167 height 15
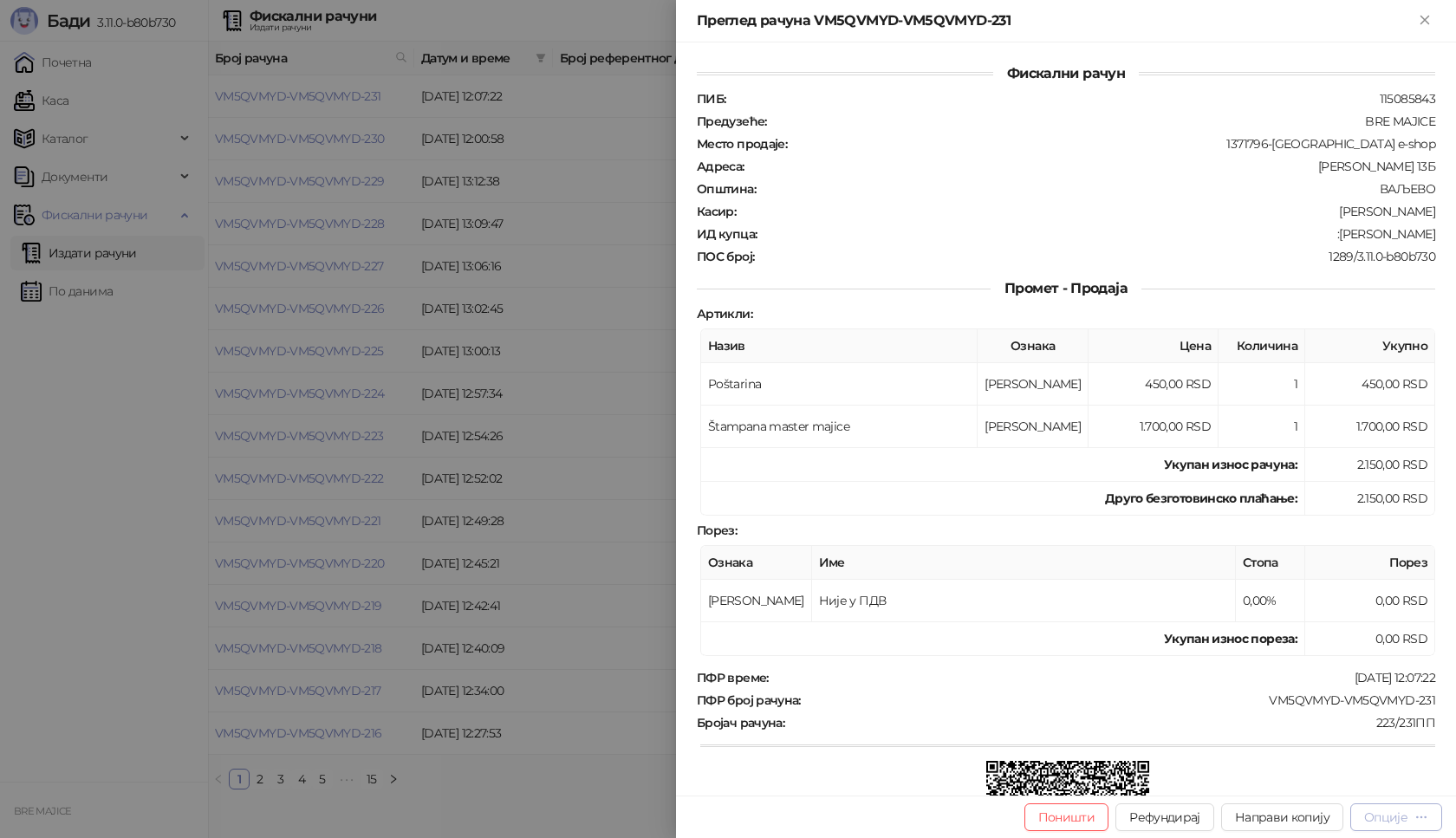
click at [1409, 816] on div "Опције" at bounding box center [1396, 817] width 64 height 16
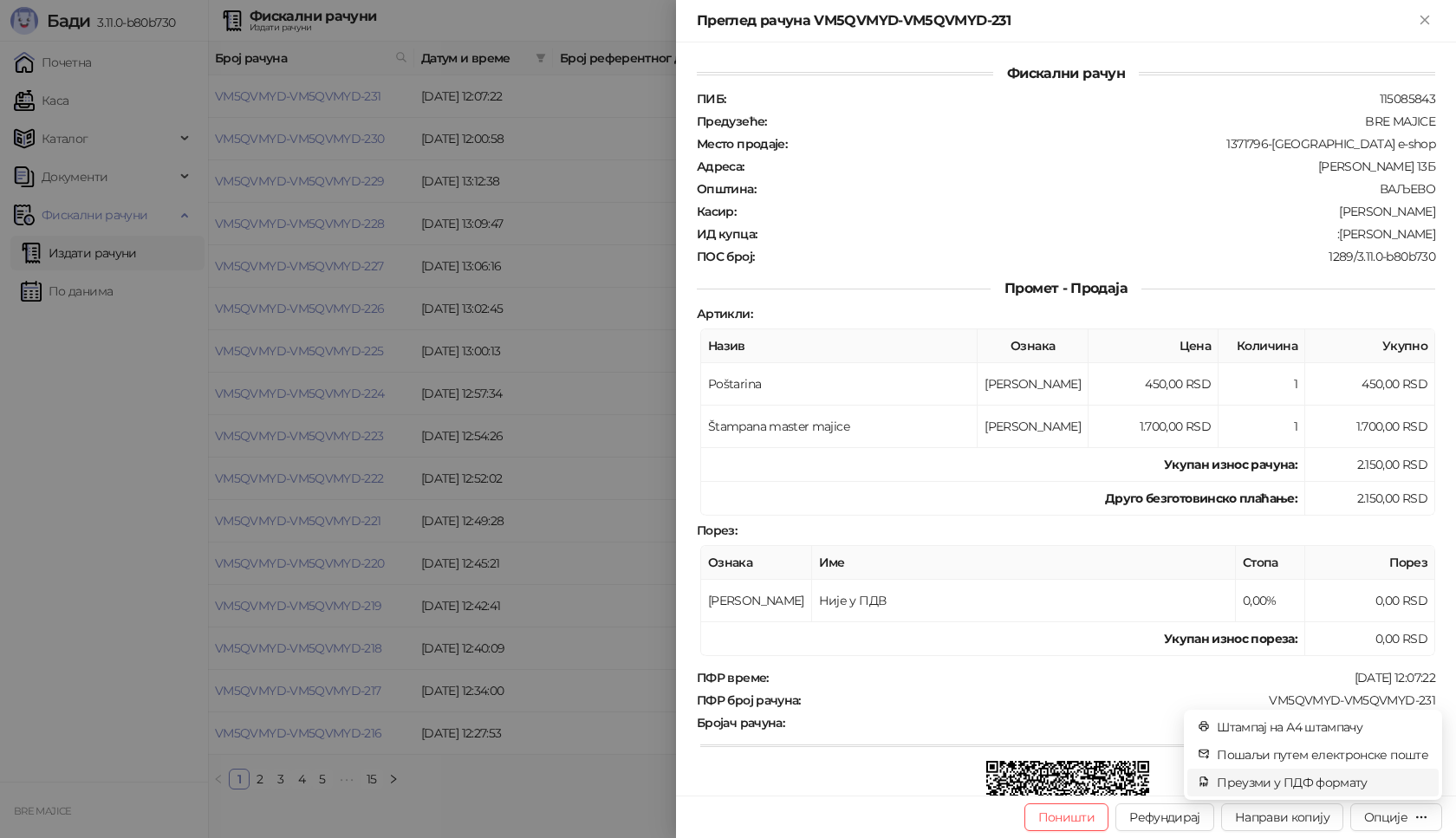
click at [1366, 782] on span "Преузми у ПДФ формату" at bounding box center [1323, 783] width 212 height 19
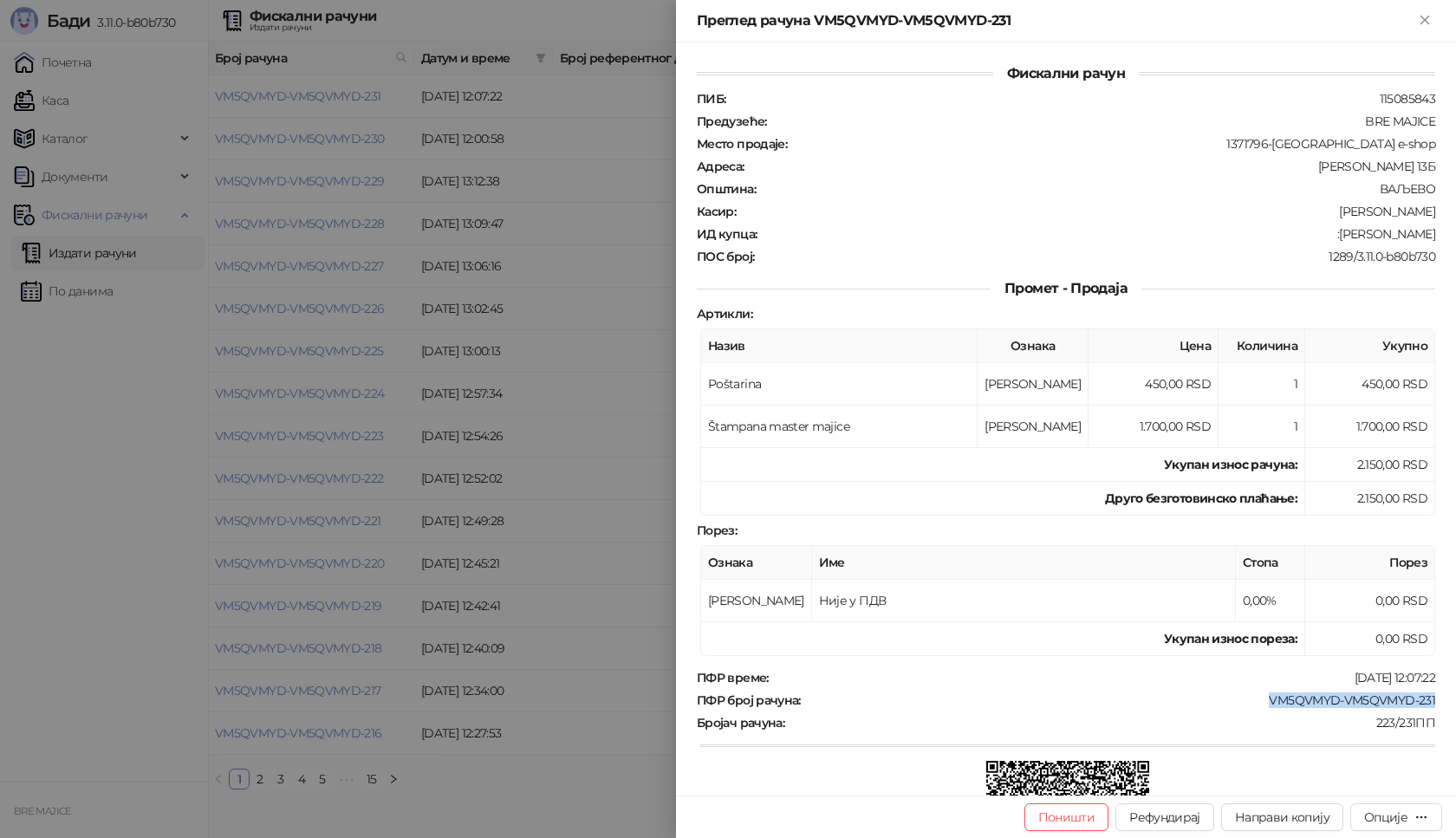
drag, startPoint x: 1426, startPoint y: 693, endPoint x: 1248, endPoint y: 704, distance: 178.3
click at [1248, 704] on div "Фискални рачун ПИБ : 115085843 Предузеће : BRE MAJICE Место продаје : 1371796-B…" at bounding box center [1066, 419] width 780 height 754
copy div "VM5QVMYD-VM5QVMYD-231"
drag, startPoint x: 1426, startPoint y: 229, endPoint x: 1335, endPoint y: 239, distance: 91.5
click at [1338, 233] on div "Фискални рачун ПИБ : 115085843 Предузеће : BRE MAJICE Место продаје : 1371796-B…" at bounding box center [1066, 419] width 780 height 754
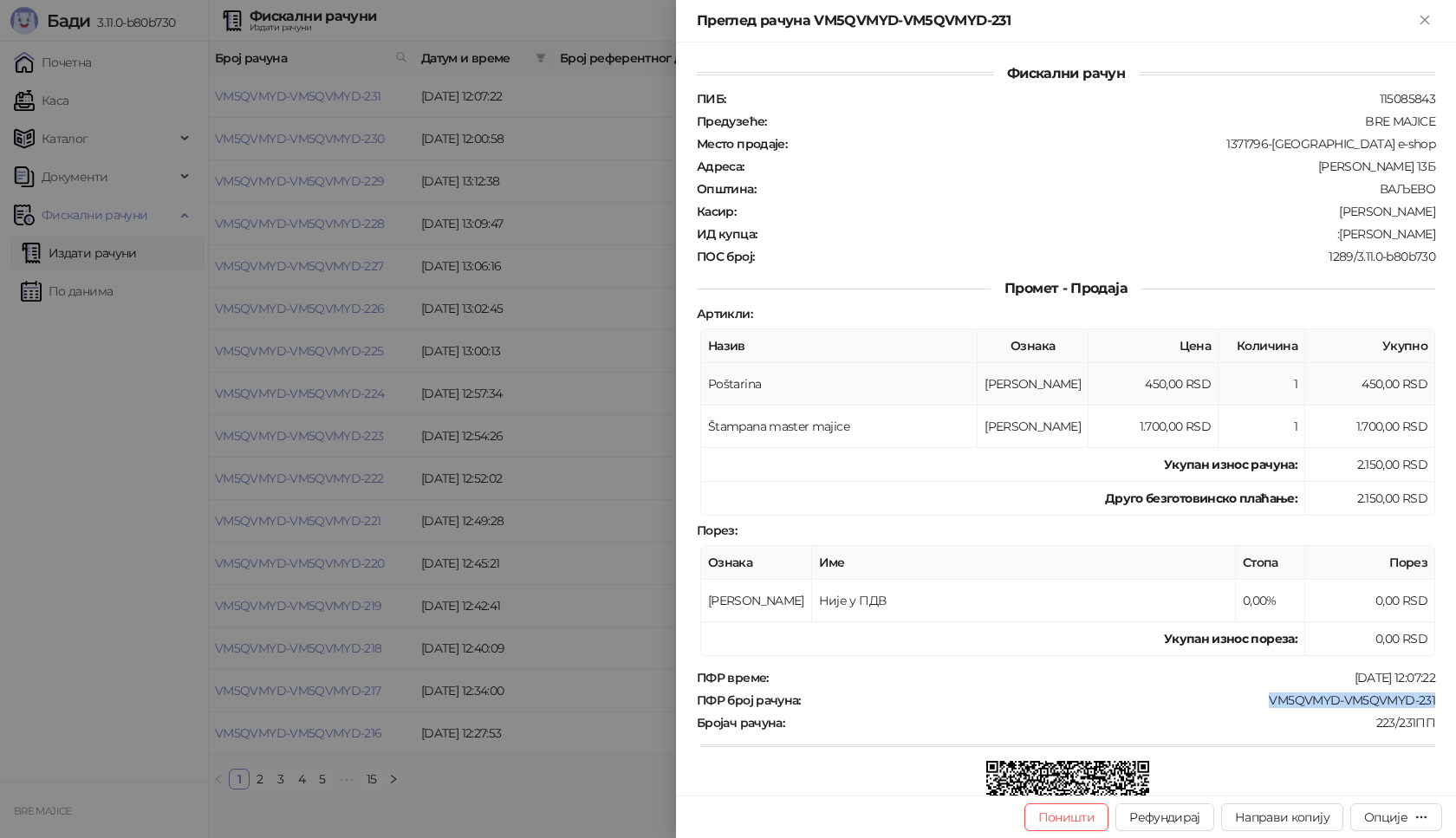
copy div "[PERSON_NAME]"
click at [1422, 21] on icon "Close" at bounding box center [1424, 20] width 15 height 15
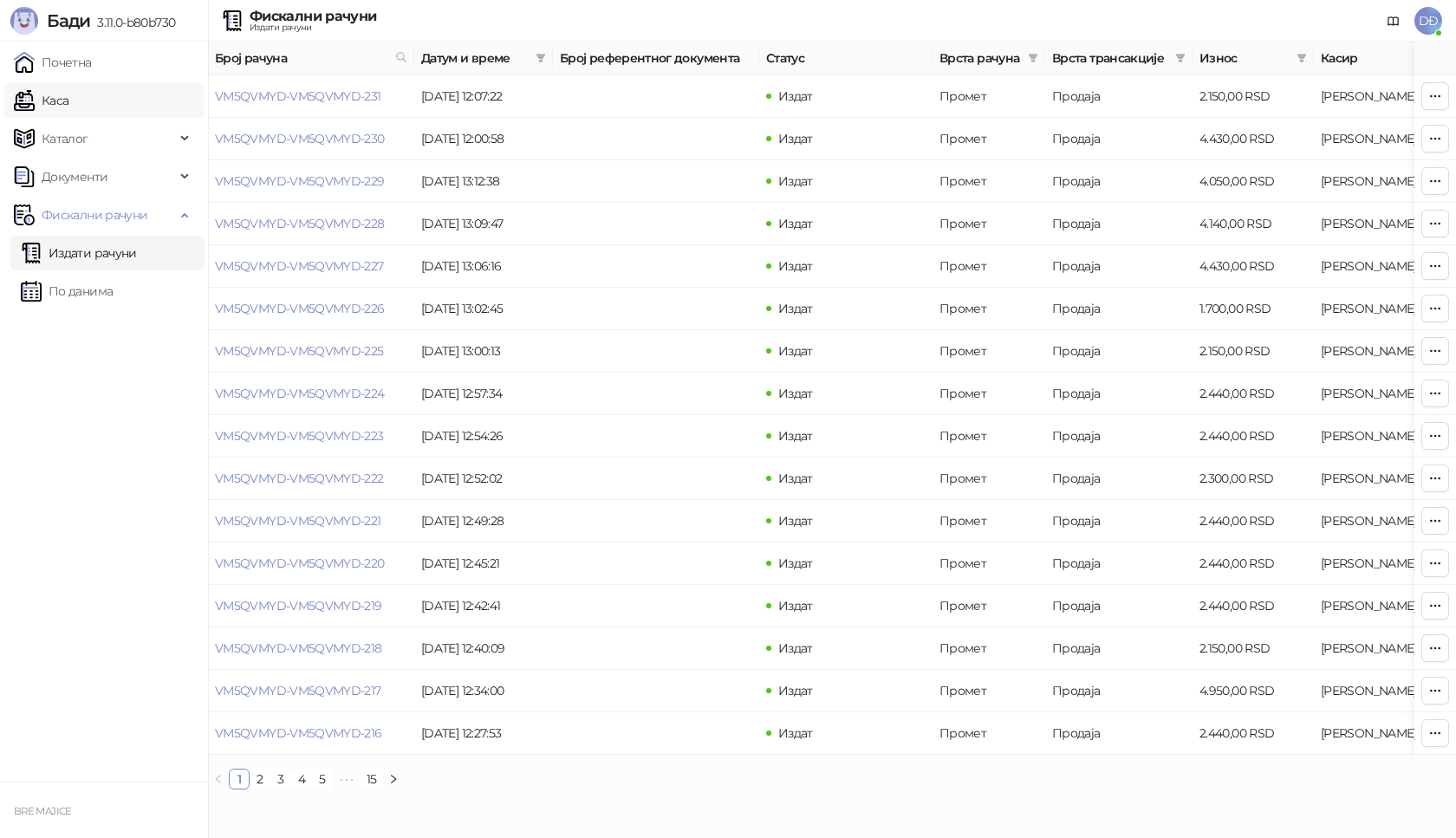
click at [56, 99] on link "Каса" at bounding box center [40, 101] width 55 height 35
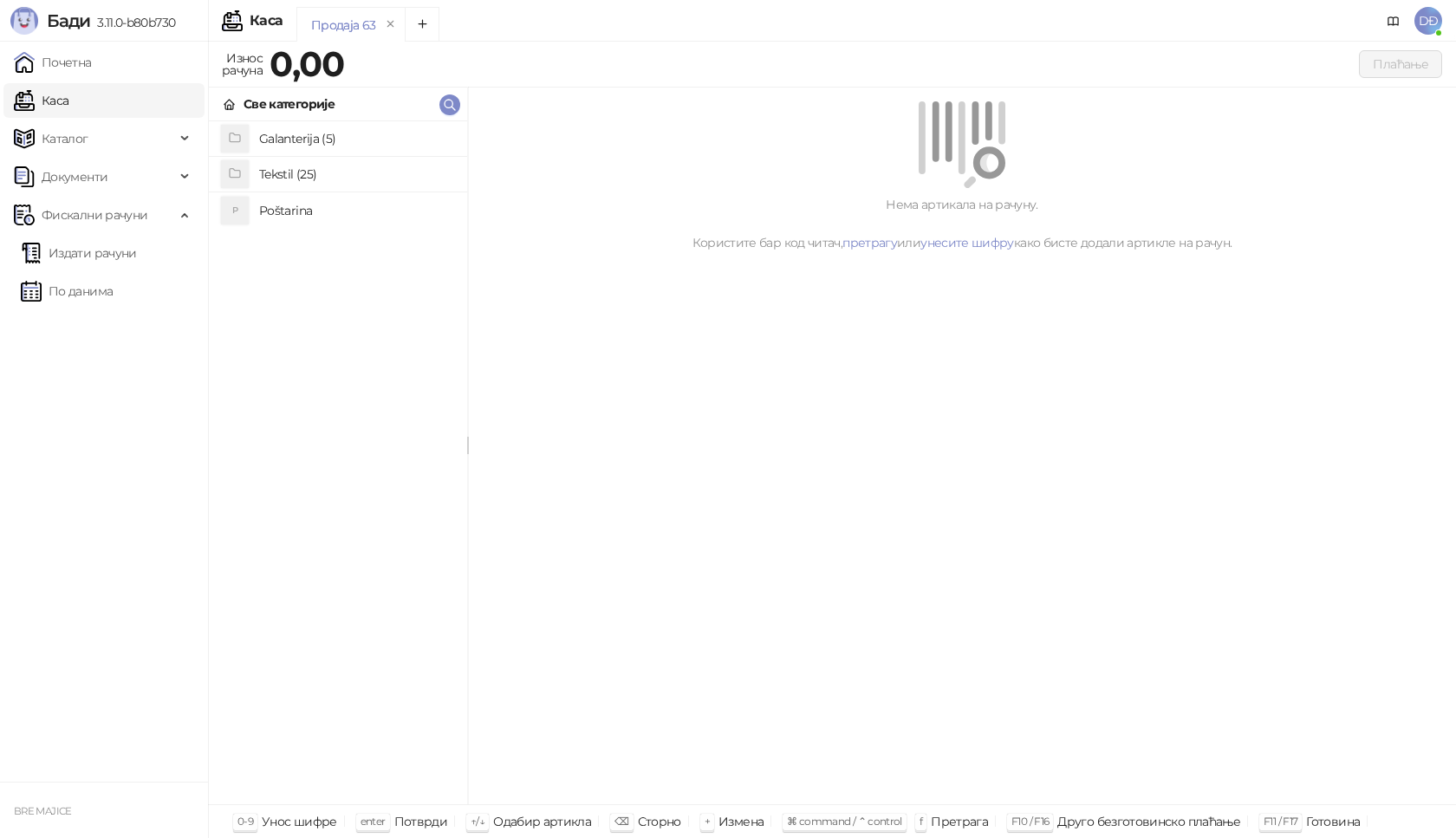
click at [284, 207] on h4 "Poštarina" at bounding box center [356, 210] width 195 height 28
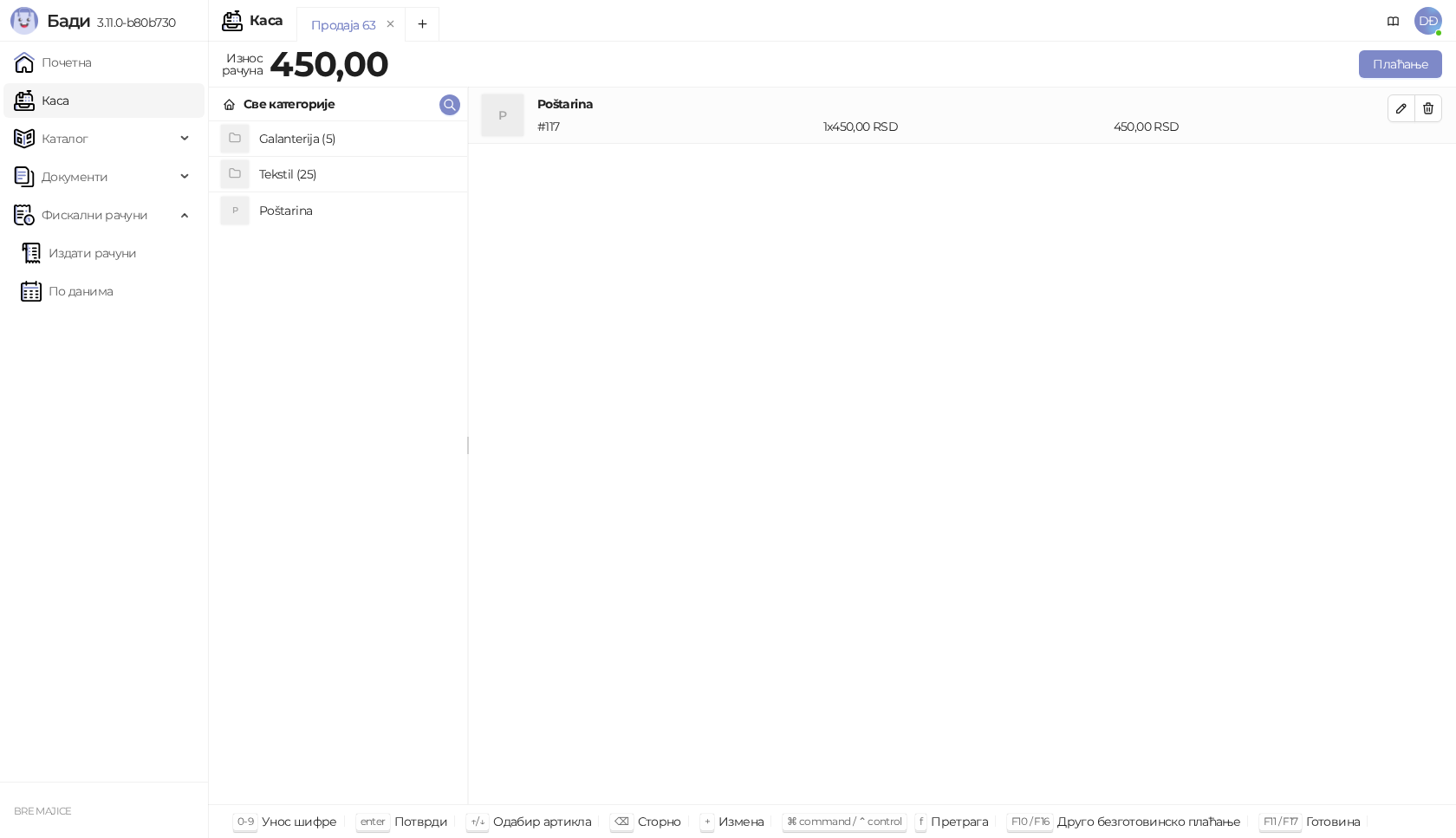
click at [285, 175] on h4 "Tekstil (25)" at bounding box center [356, 174] width 195 height 28
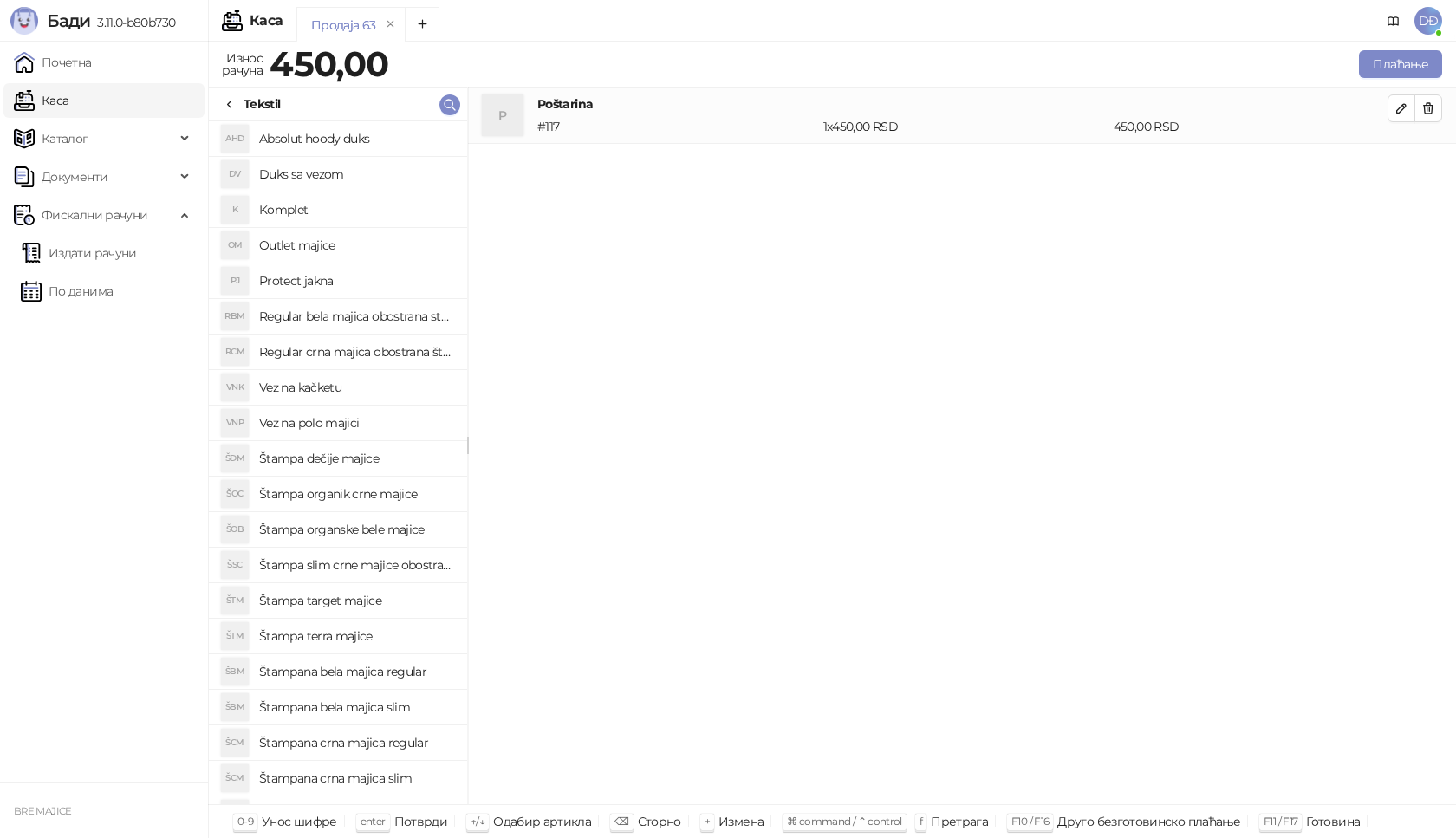
click at [370, 566] on h4 "Štampa slim crne majice obostrano" at bounding box center [356, 565] width 195 height 28
click at [1432, 164] on icon "button" at bounding box center [1429, 164] width 10 height 11
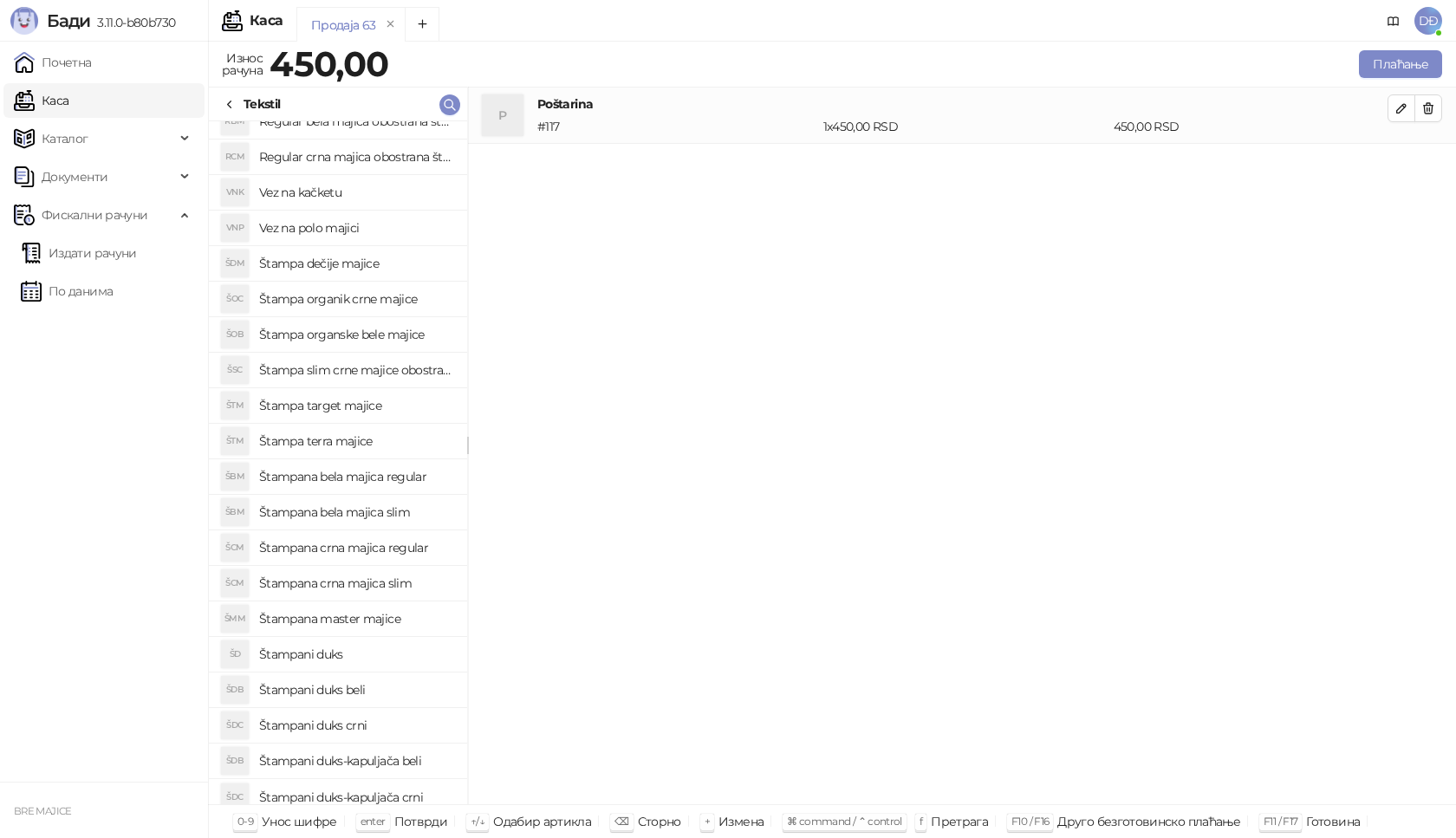
scroll to position [205, 0]
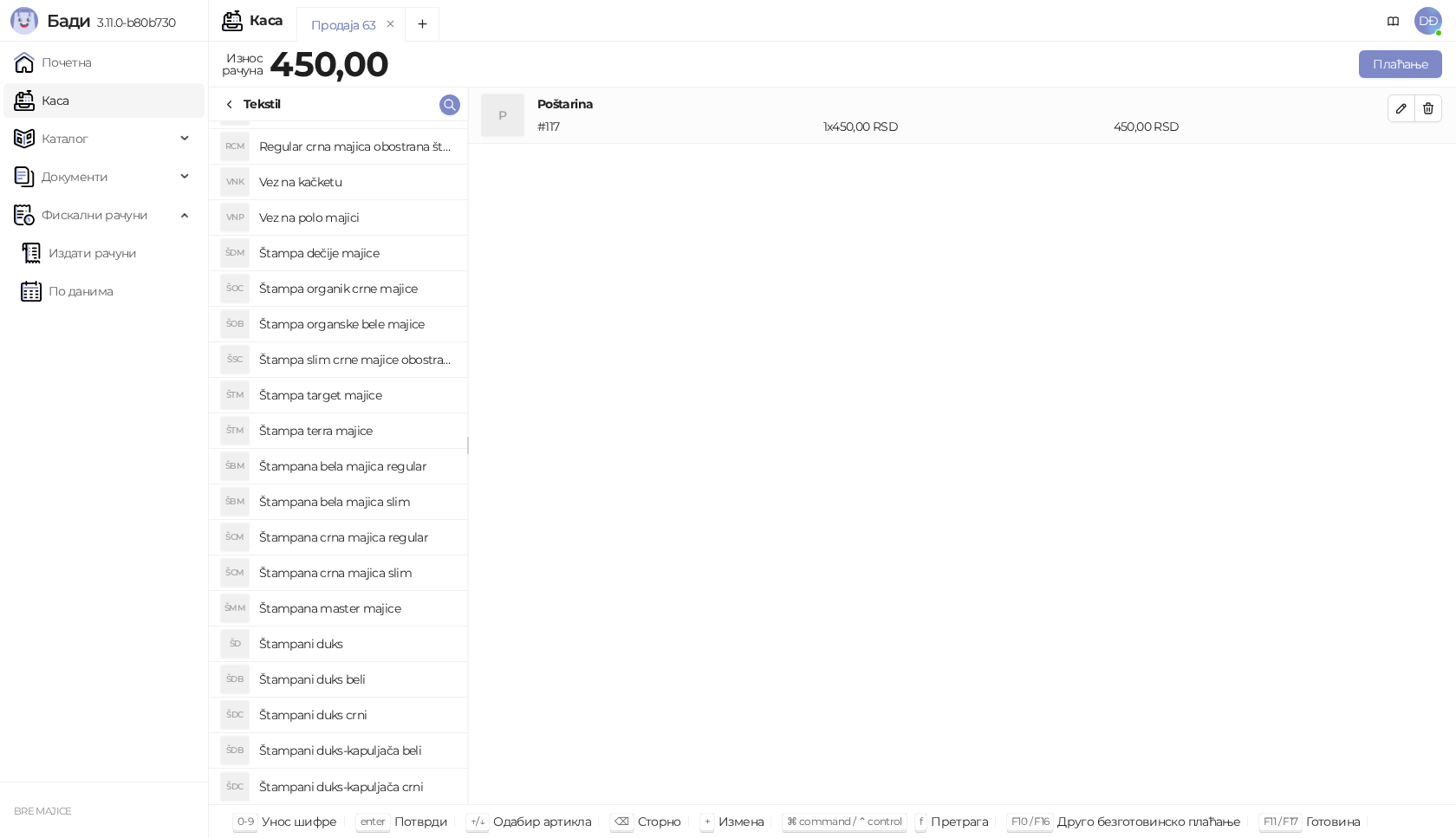
click at [356, 505] on h4 "Štampana bela majica slim" at bounding box center [356, 501] width 195 height 28
click at [1398, 166] on icon "button" at bounding box center [1401, 165] width 13 height 13
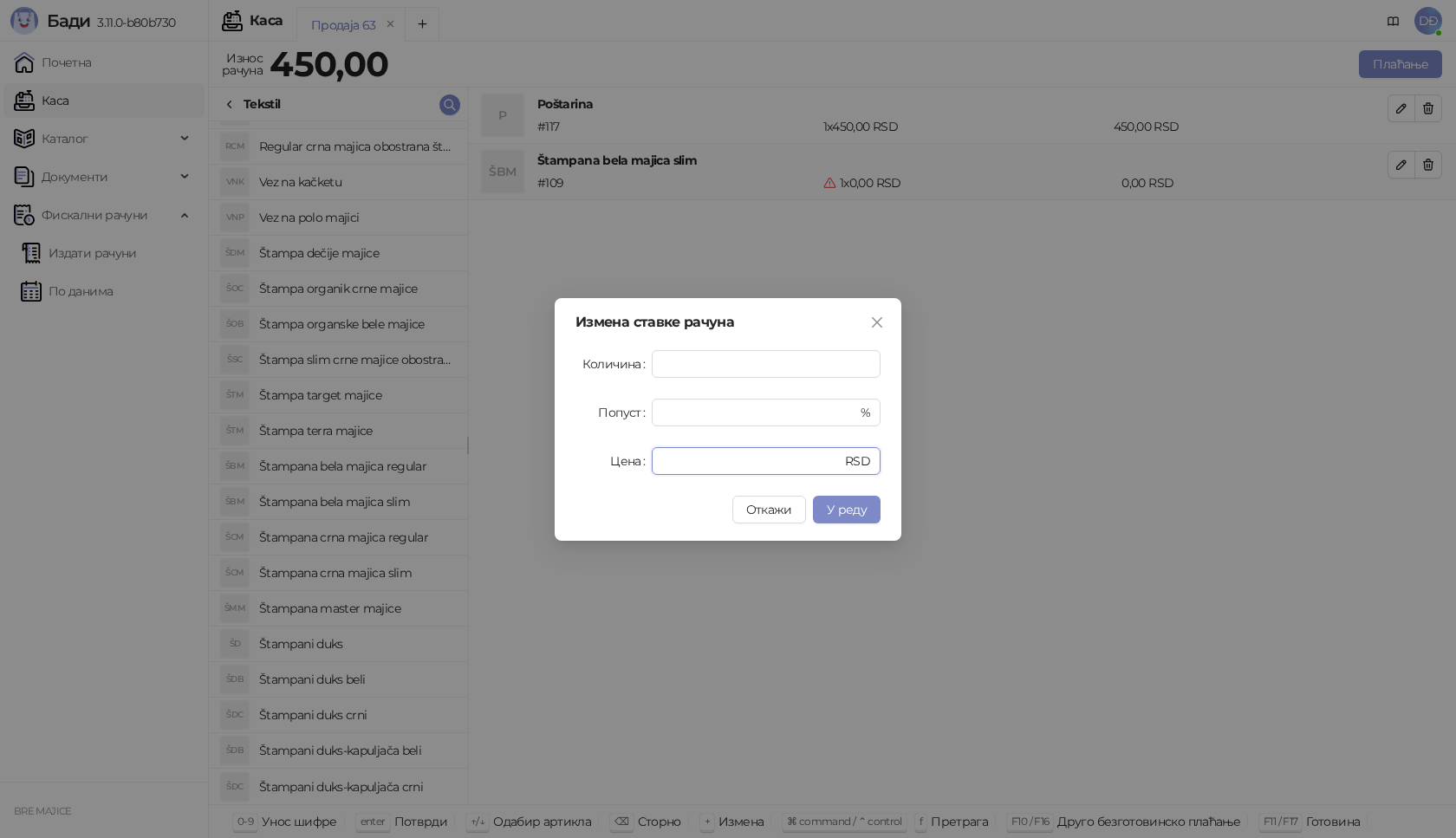
drag, startPoint x: 692, startPoint y: 465, endPoint x: 576, endPoint y: 456, distance: 116.3
click at [584, 457] on div "Цена * RSD" at bounding box center [728, 461] width 305 height 28
type input "****"
click at [858, 510] on span "У реду" at bounding box center [847, 510] width 40 height 15
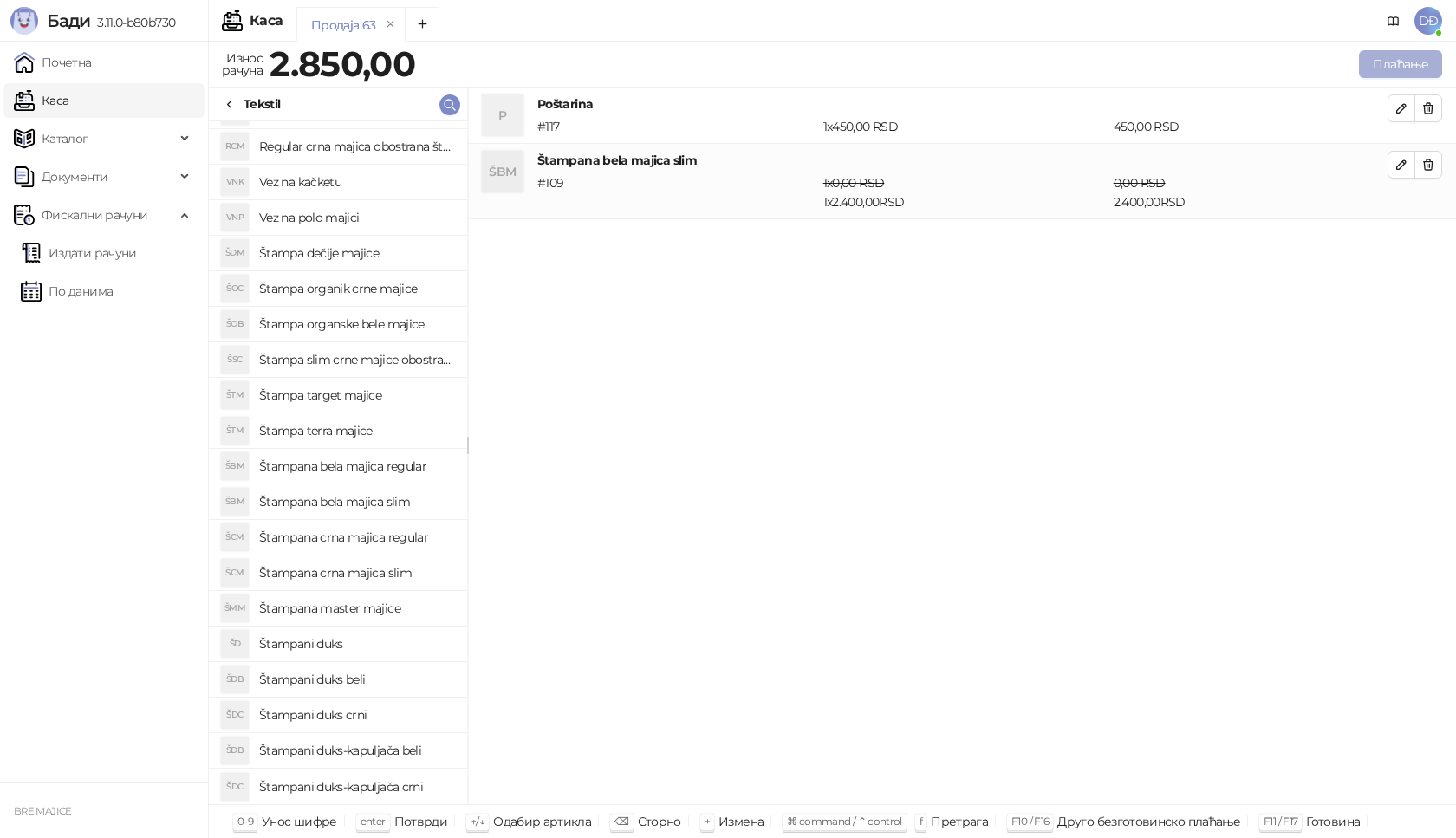
click at [1415, 58] on button "Плаћање" at bounding box center [1400, 63] width 83 height 28
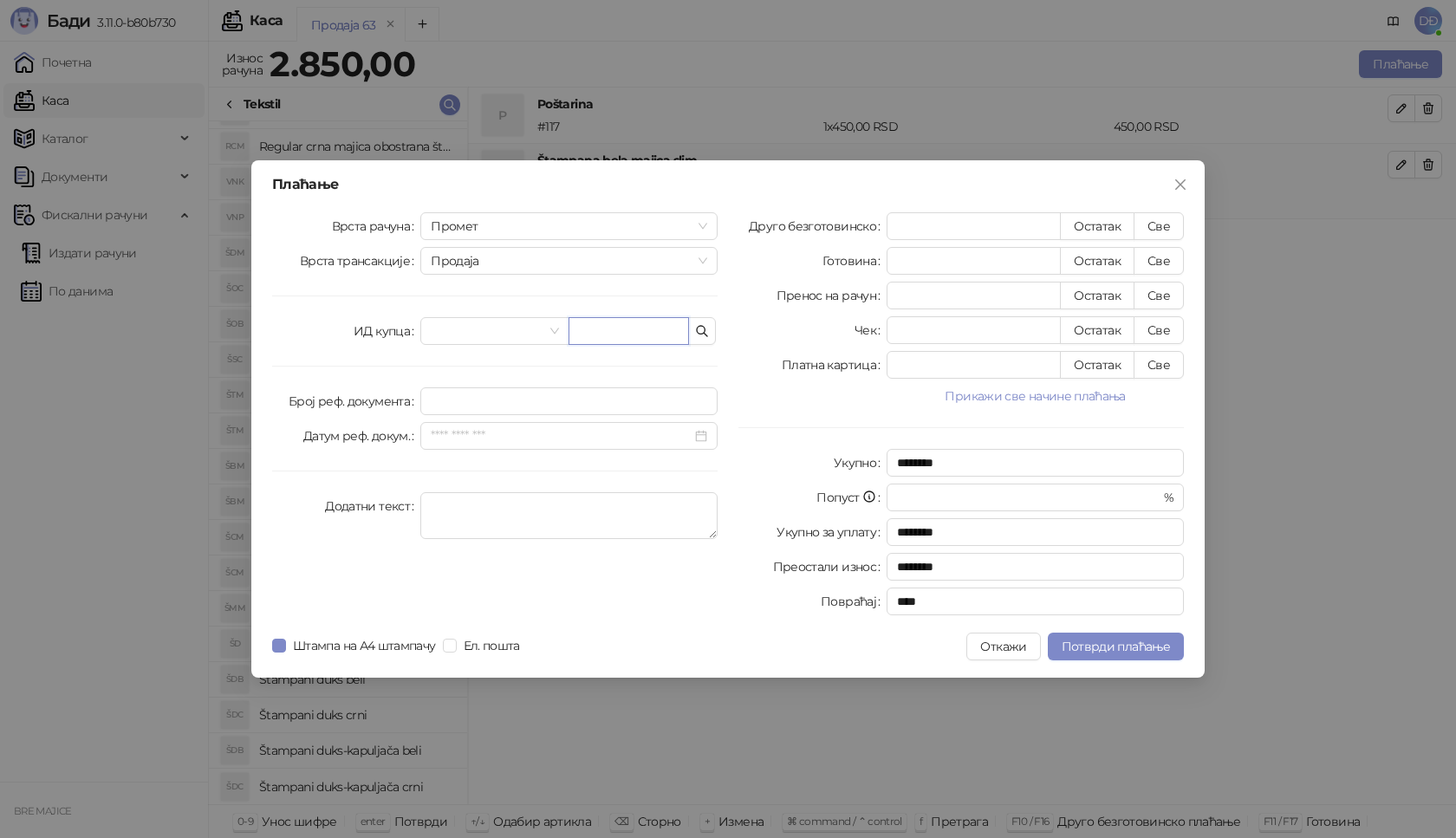
click at [593, 337] on input "text" at bounding box center [629, 331] width 121 height 28
paste input "**********"
type input "**********"
click at [1161, 229] on button "Све" at bounding box center [1159, 226] width 50 height 28
type input "****"
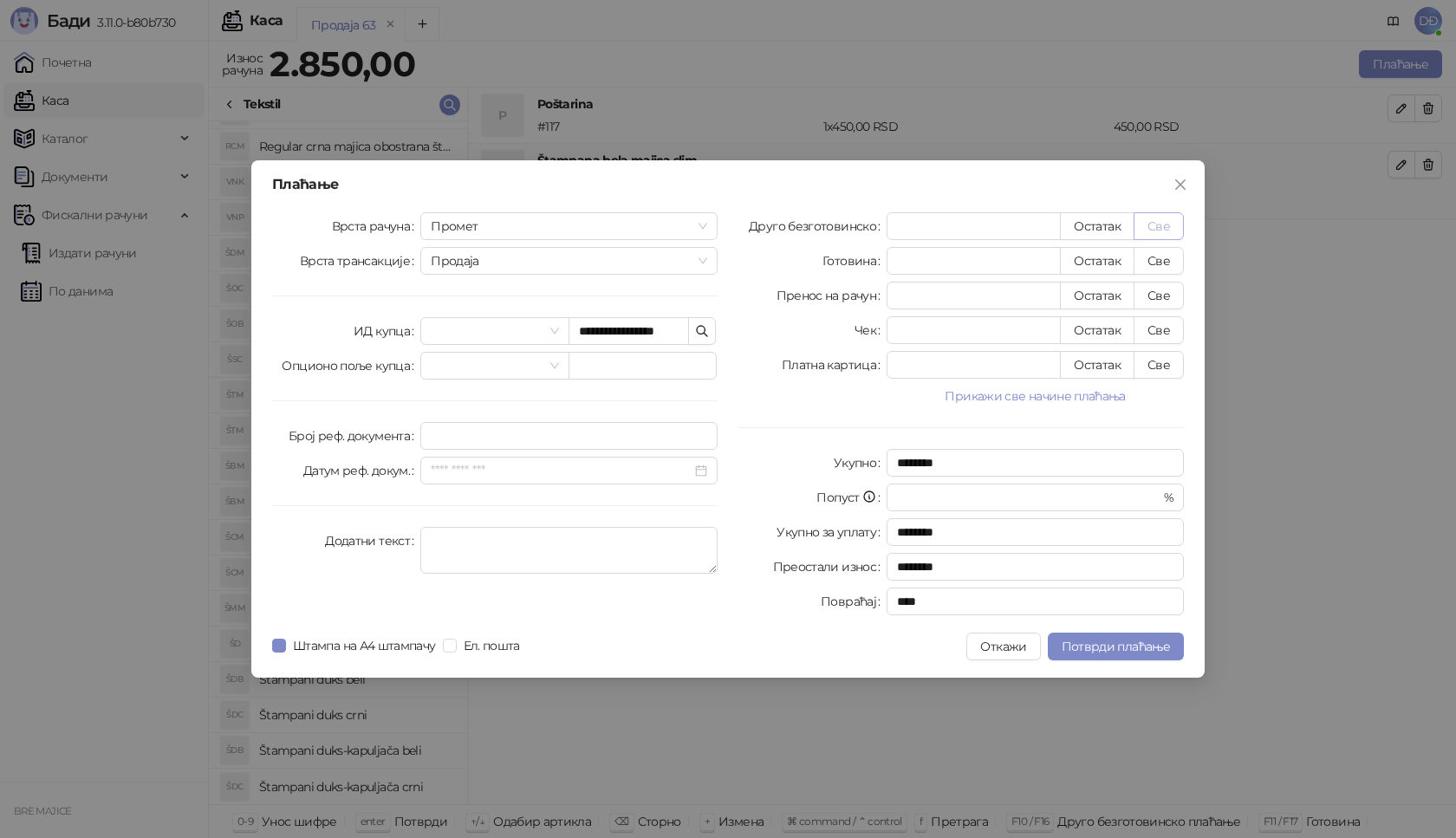
type input "****"
click at [1100, 642] on span "Потврди плаћање" at bounding box center [1116, 646] width 108 height 15
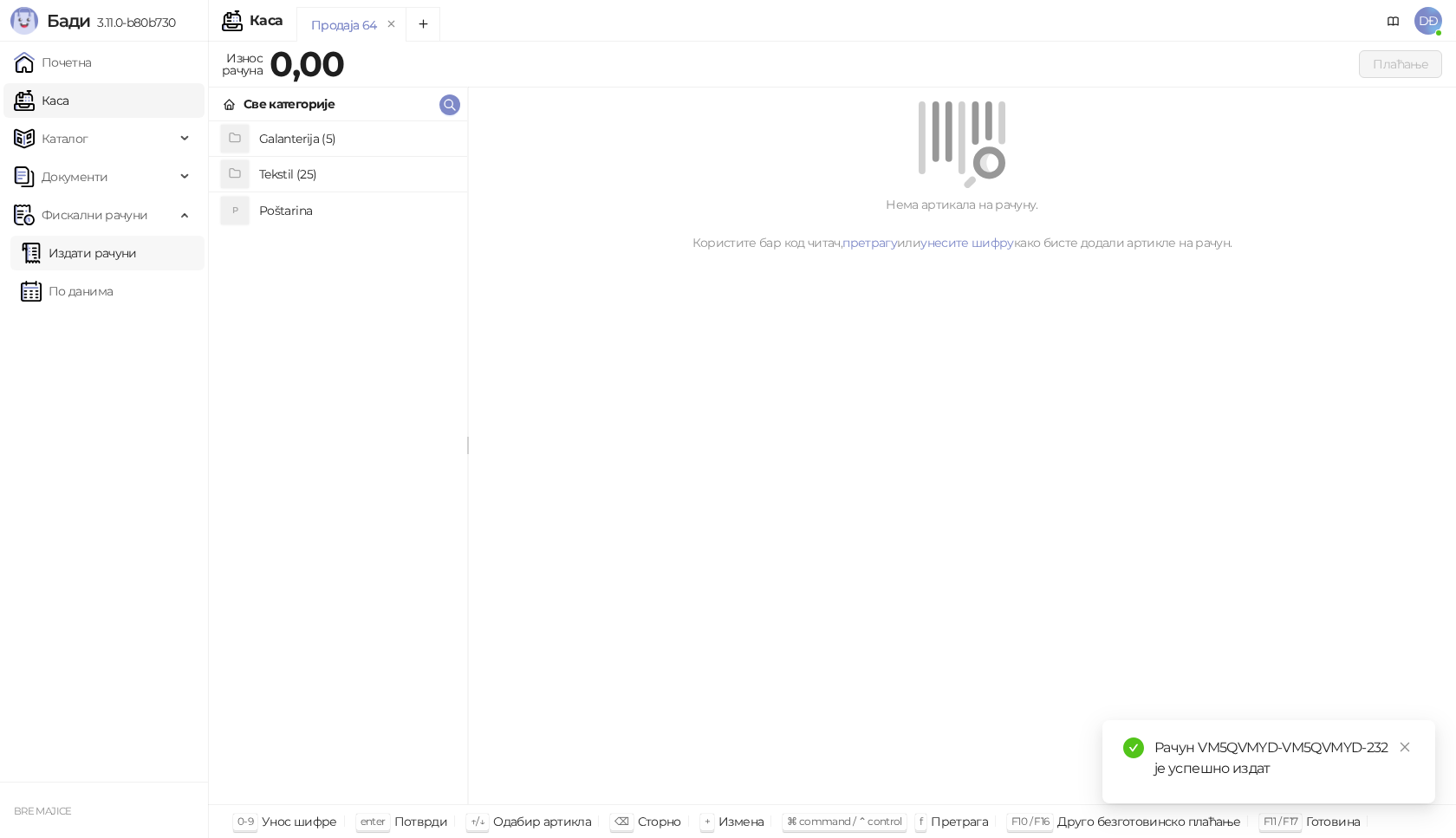
click at [77, 253] on link "Издати рачуни" at bounding box center [79, 253] width 116 height 35
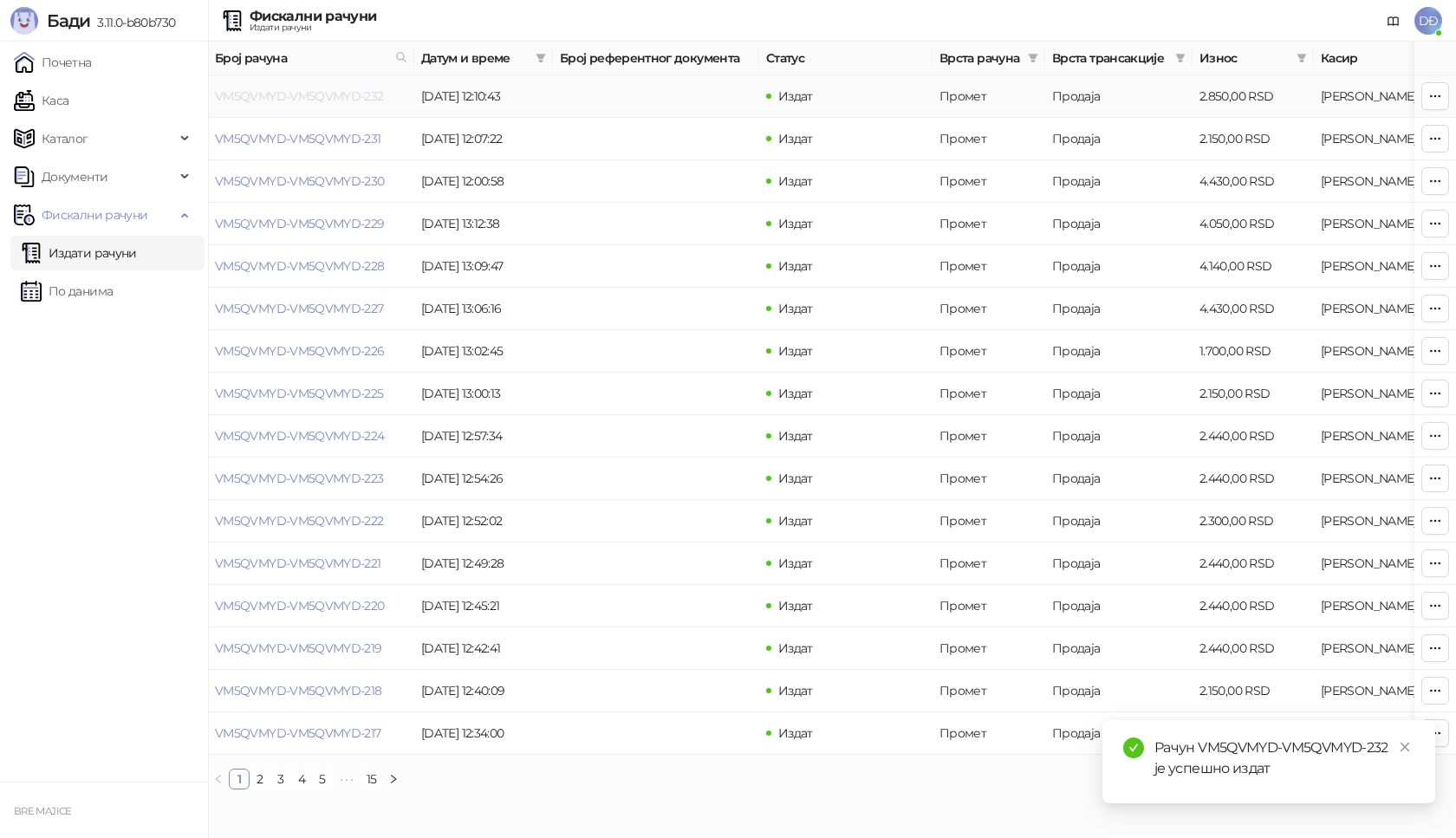
click at [358, 103] on link "VM5QVMYD-VM5QVMYD-232" at bounding box center [299, 96] width 169 height 15
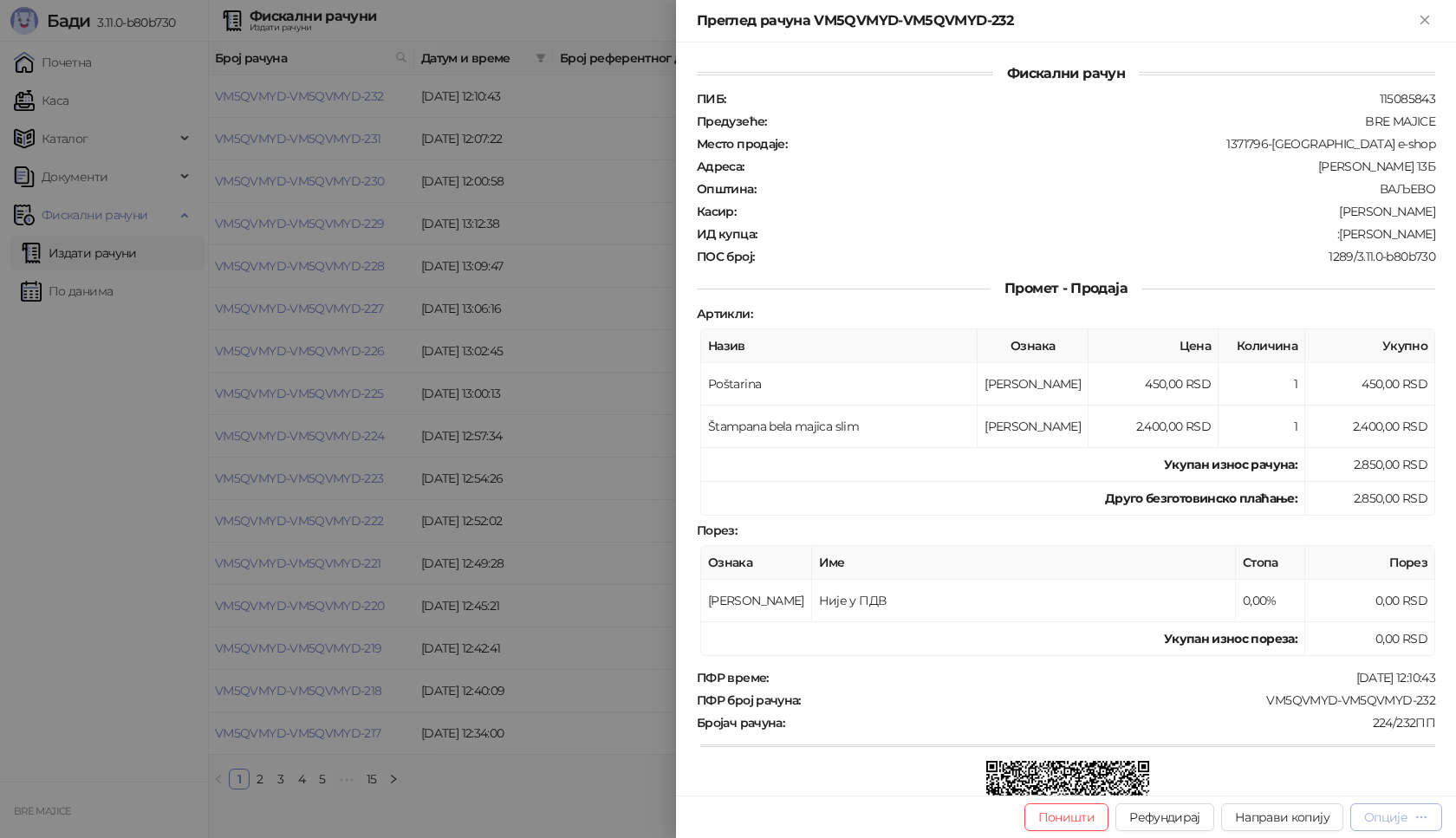
click at [1389, 823] on div "Опције" at bounding box center [1385, 818] width 43 height 15
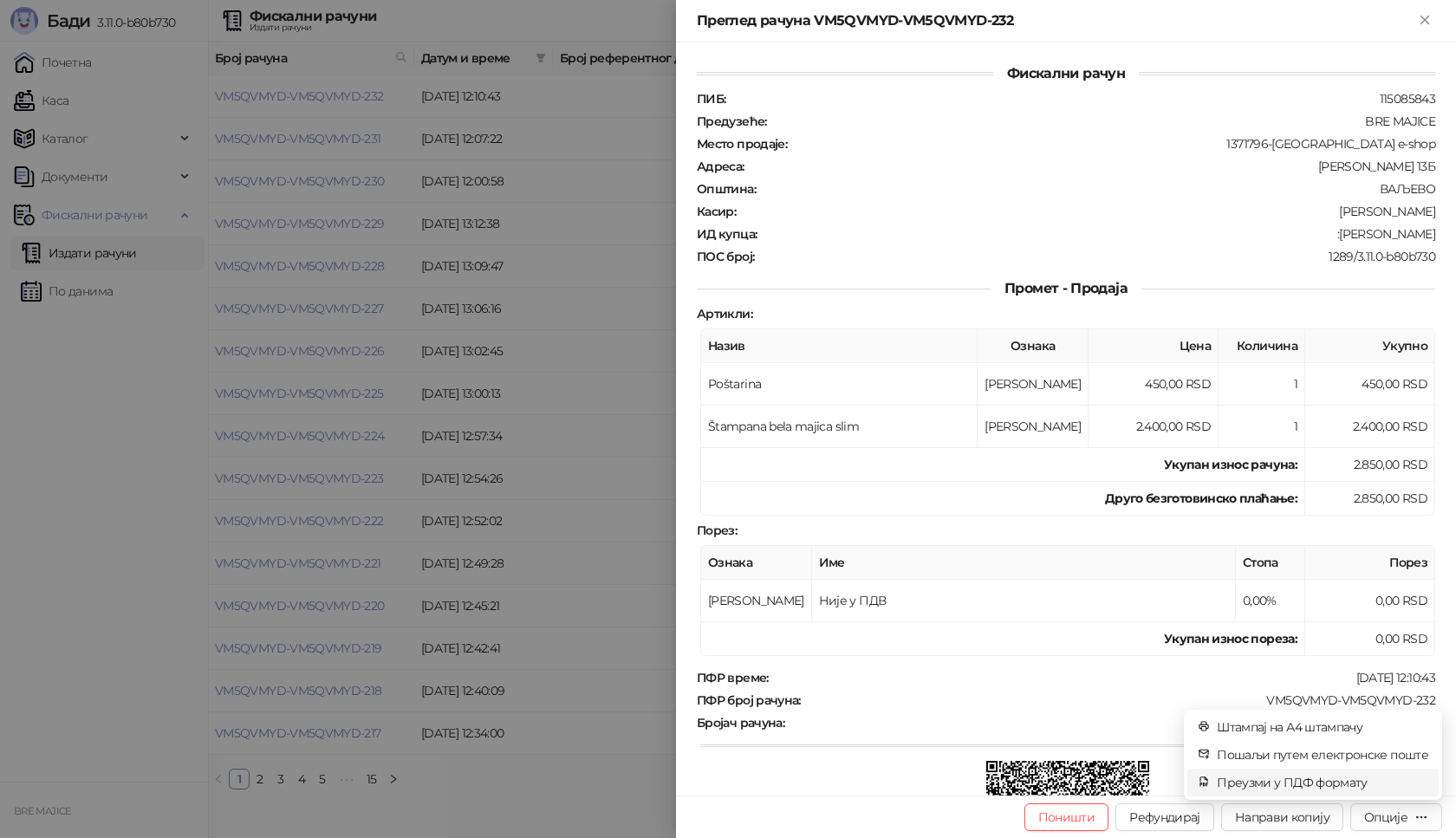
click at [1363, 781] on span "Преузми у ПДФ формату" at bounding box center [1323, 783] width 212 height 19
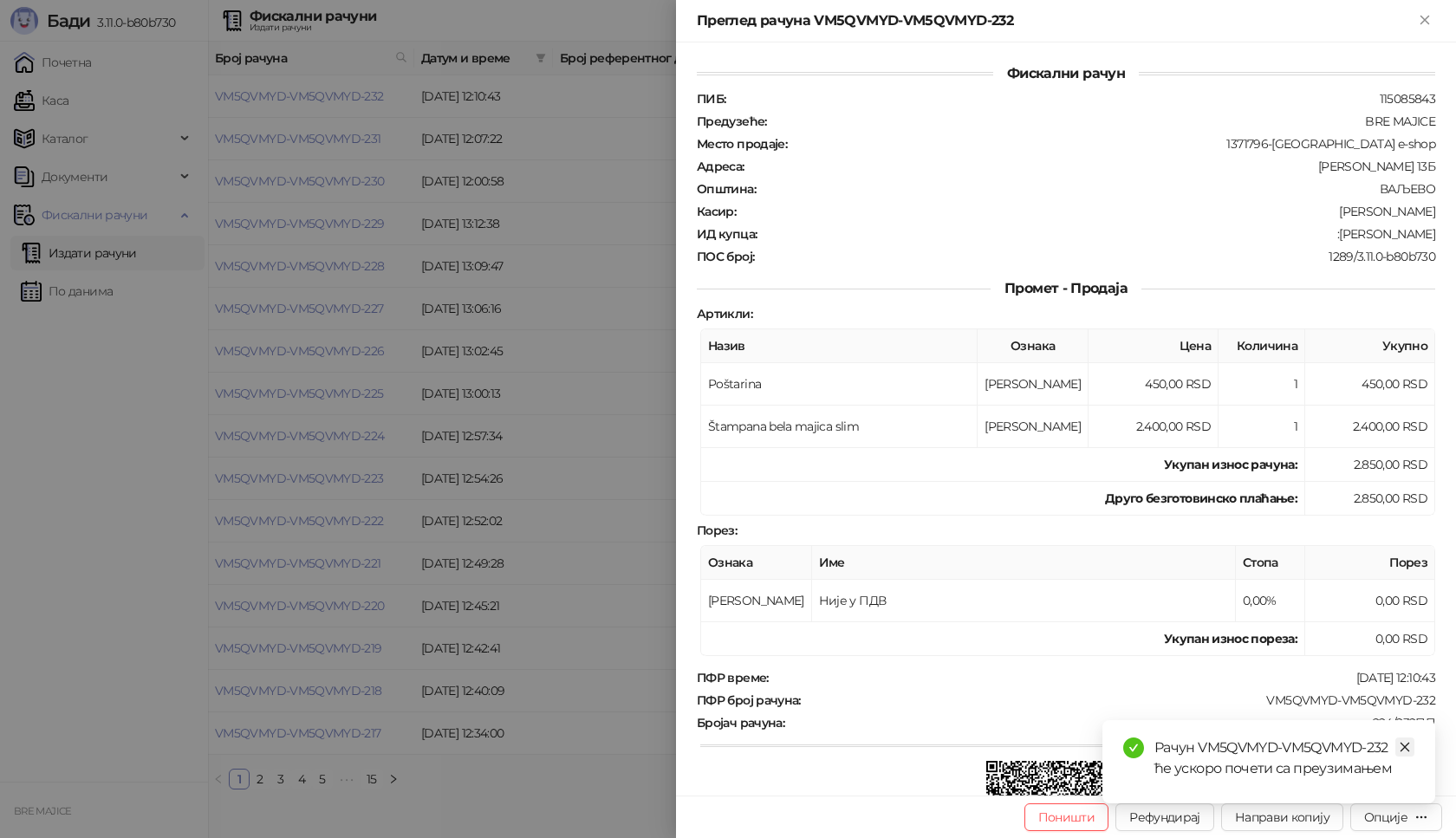
click at [1403, 750] on icon "close" at bounding box center [1404, 747] width 12 height 12
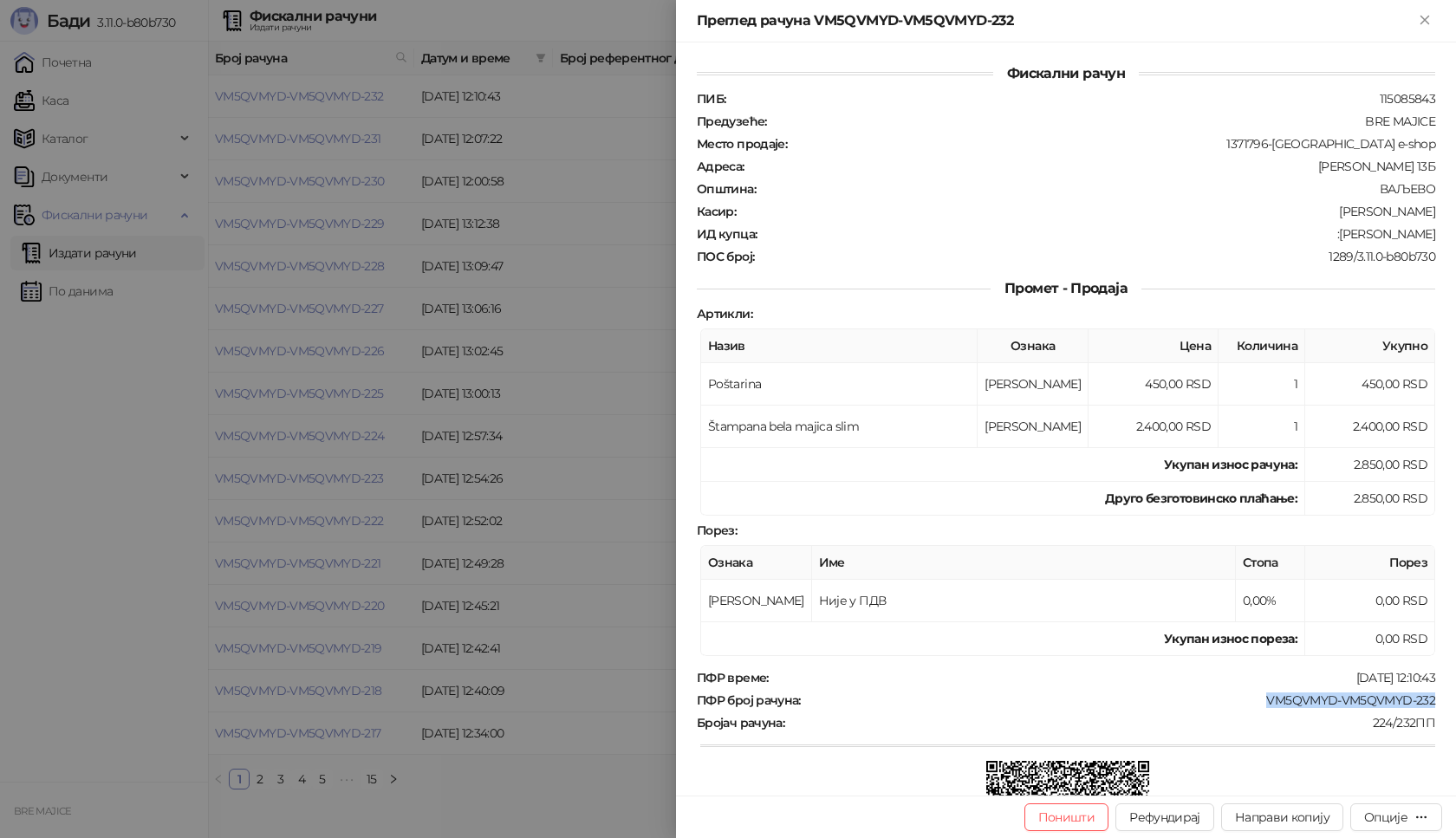
drag, startPoint x: 1431, startPoint y: 705, endPoint x: 1254, endPoint y: 710, distance: 177.1
click at [1254, 710] on div "Фискални рачун ПИБ : 115085843 Предузеће : BRE MAJICE Место продаје : 1371796-B…" at bounding box center [1066, 419] width 780 height 754
copy div "VM5QVMYD-VM5QVMYD-232"
drag, startPoint x: 1425, startPoint y: 233, endPoint x: 1327, endPoint y: 239, distance: 98.2
click at [1327, 239] on div "Фискални рачун ПИБ : 115085843 Предузеће : BRE MAJICE Место продаје : 1371796-B…" at bounding box center [1066, 419] width 780 height 754
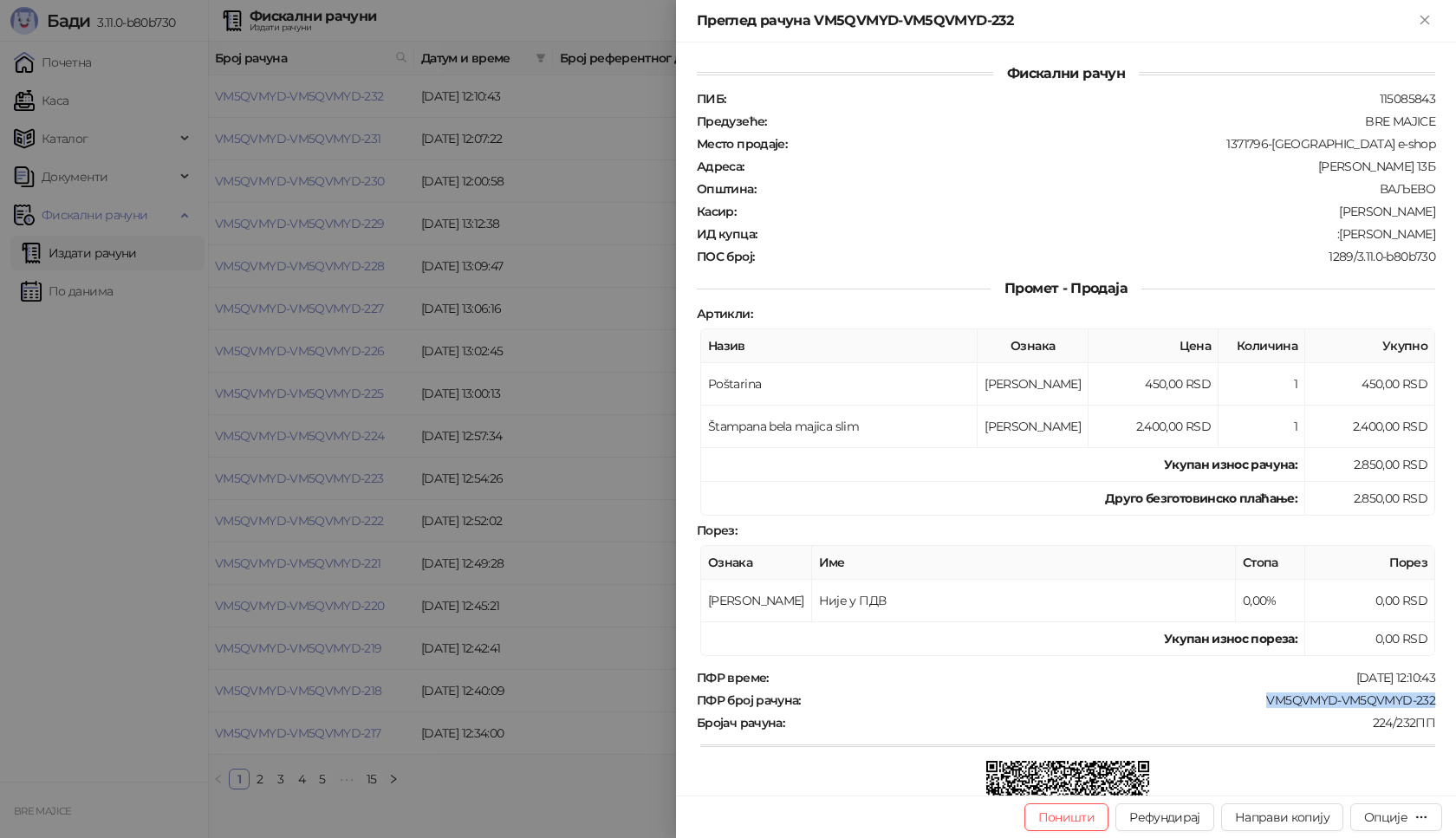
copy div "[PERSON_NAME]"
click at [1432, 20] on icon "Close" at bounding box center [1424, 20] width 15 height 15
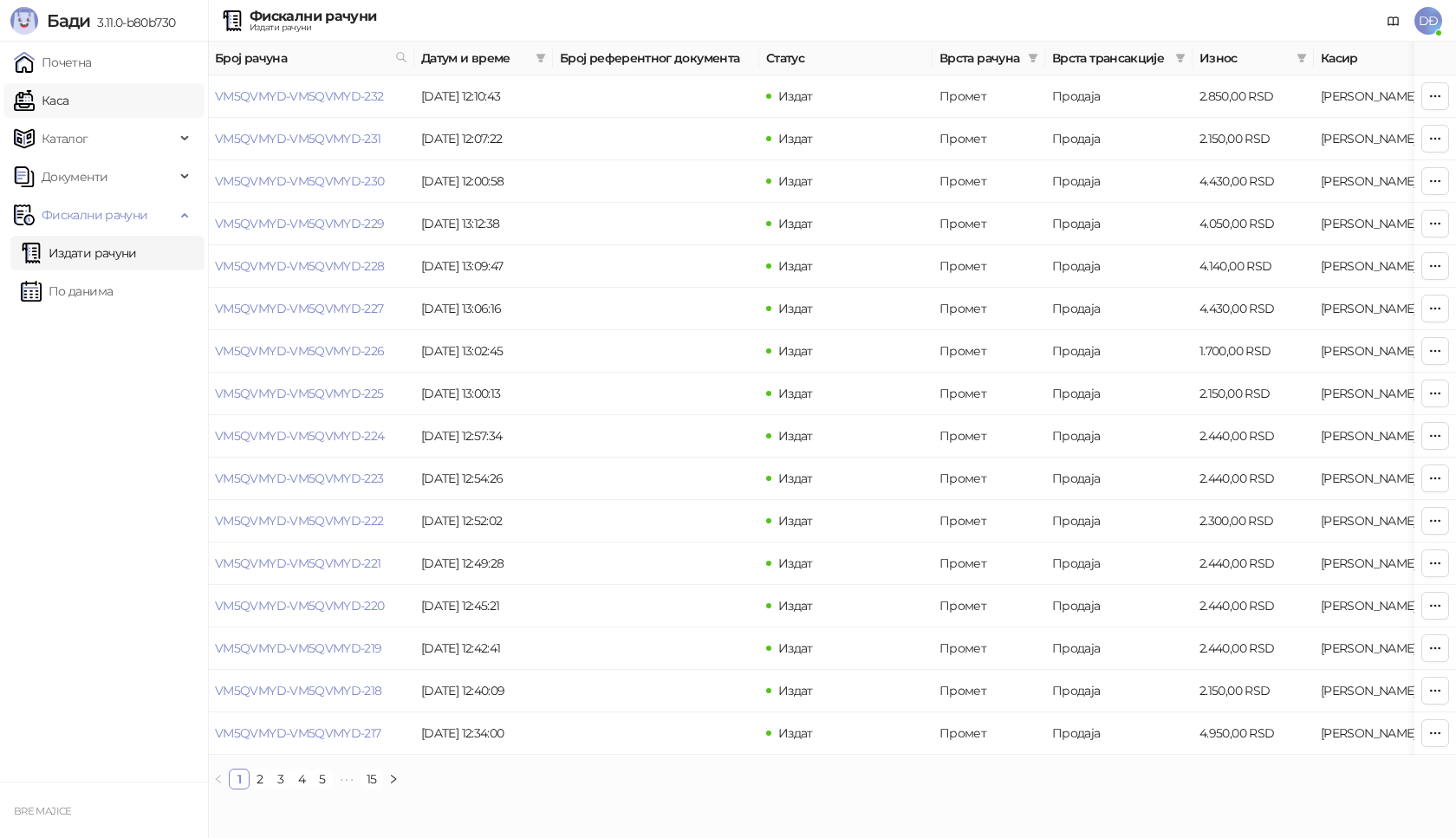
click at [58, 98] on link "Каса" at bounding box center [40, 101] width 55 height 35
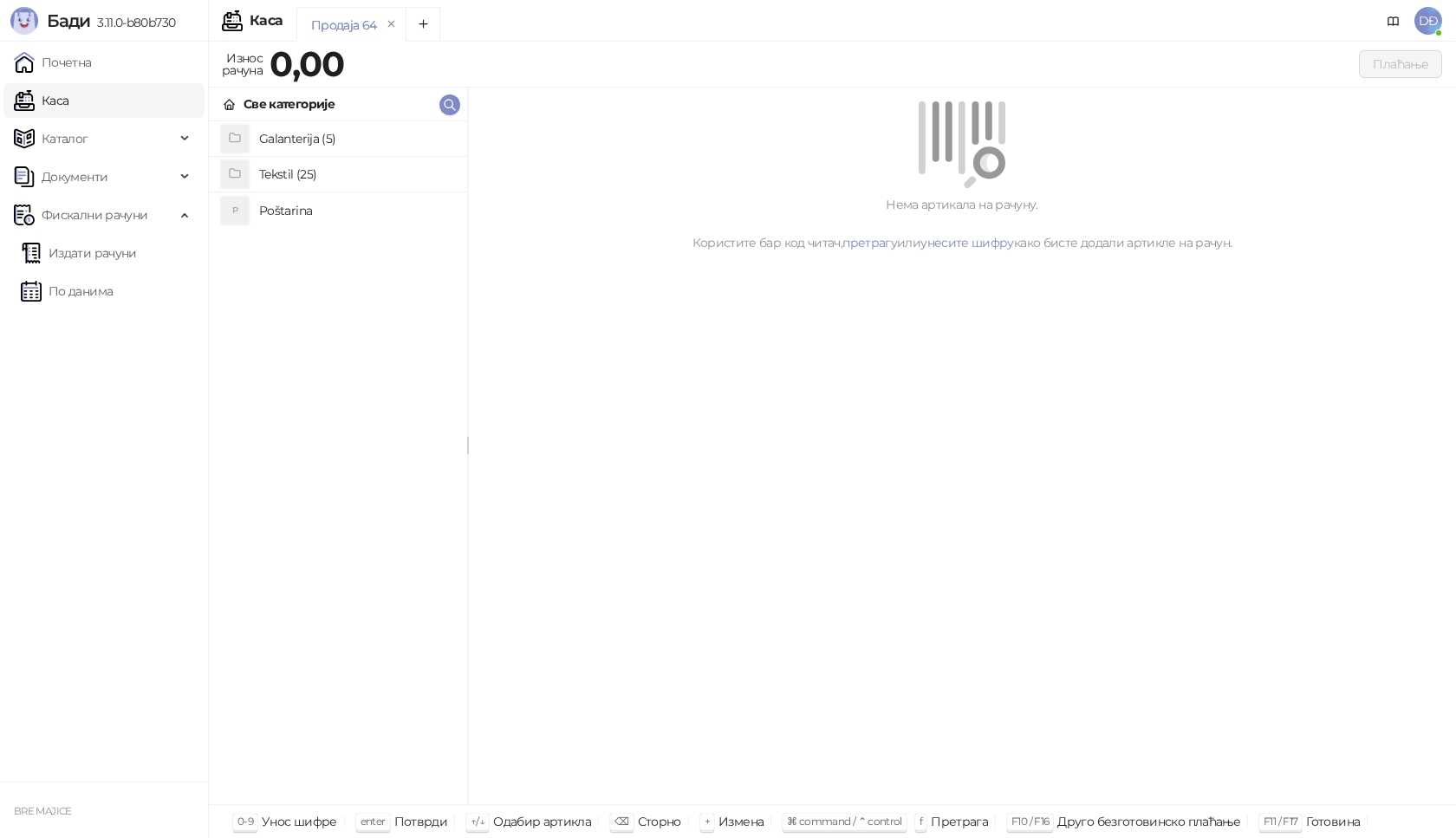
click at [274, 209] on h4 "Poštarina" at bounding box center [356, 210] width 195 height 28
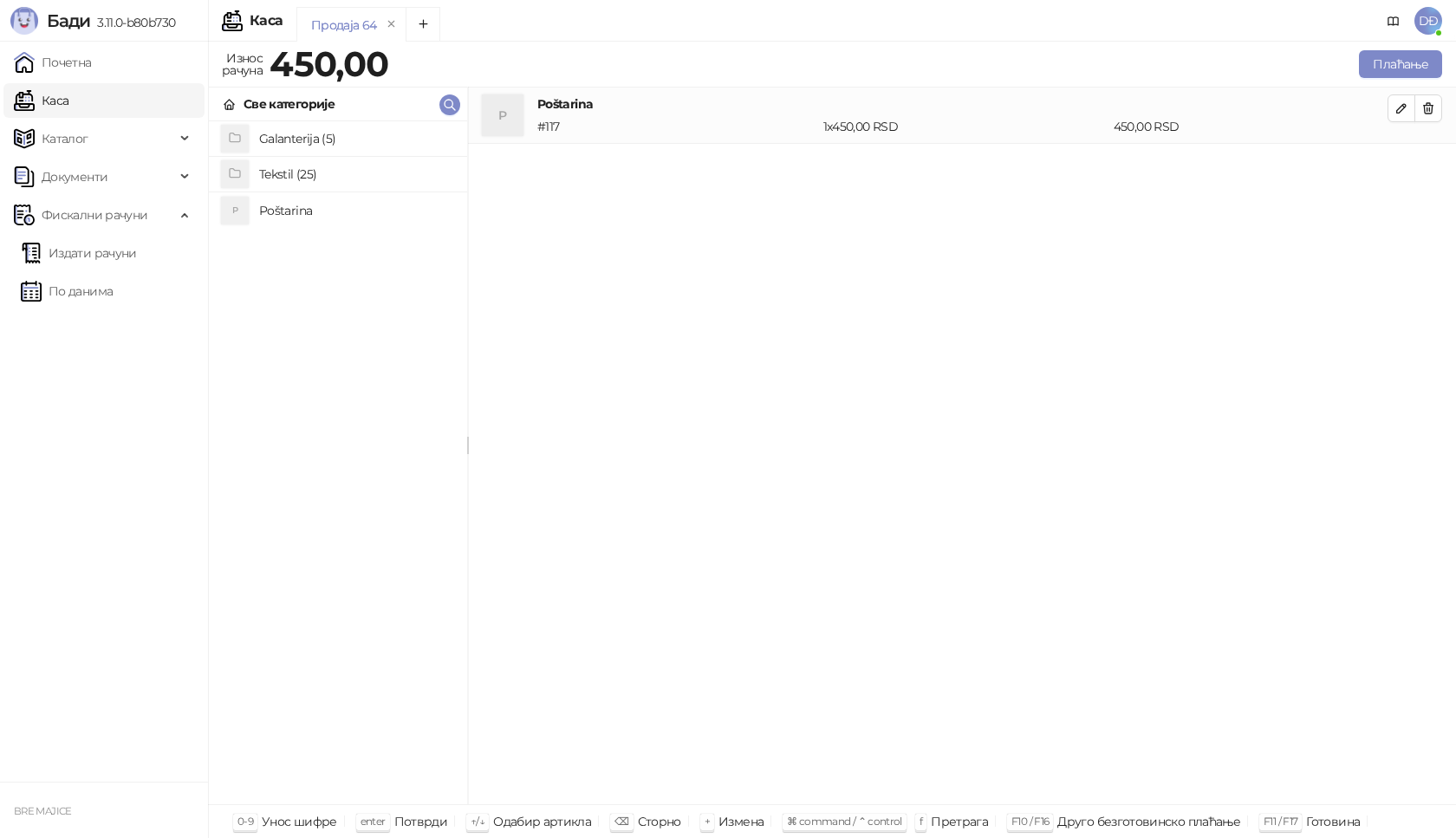
click at [289, 175] on h4 "Tekstil (25)" at bounding box center [356, 174] width 195 height 28
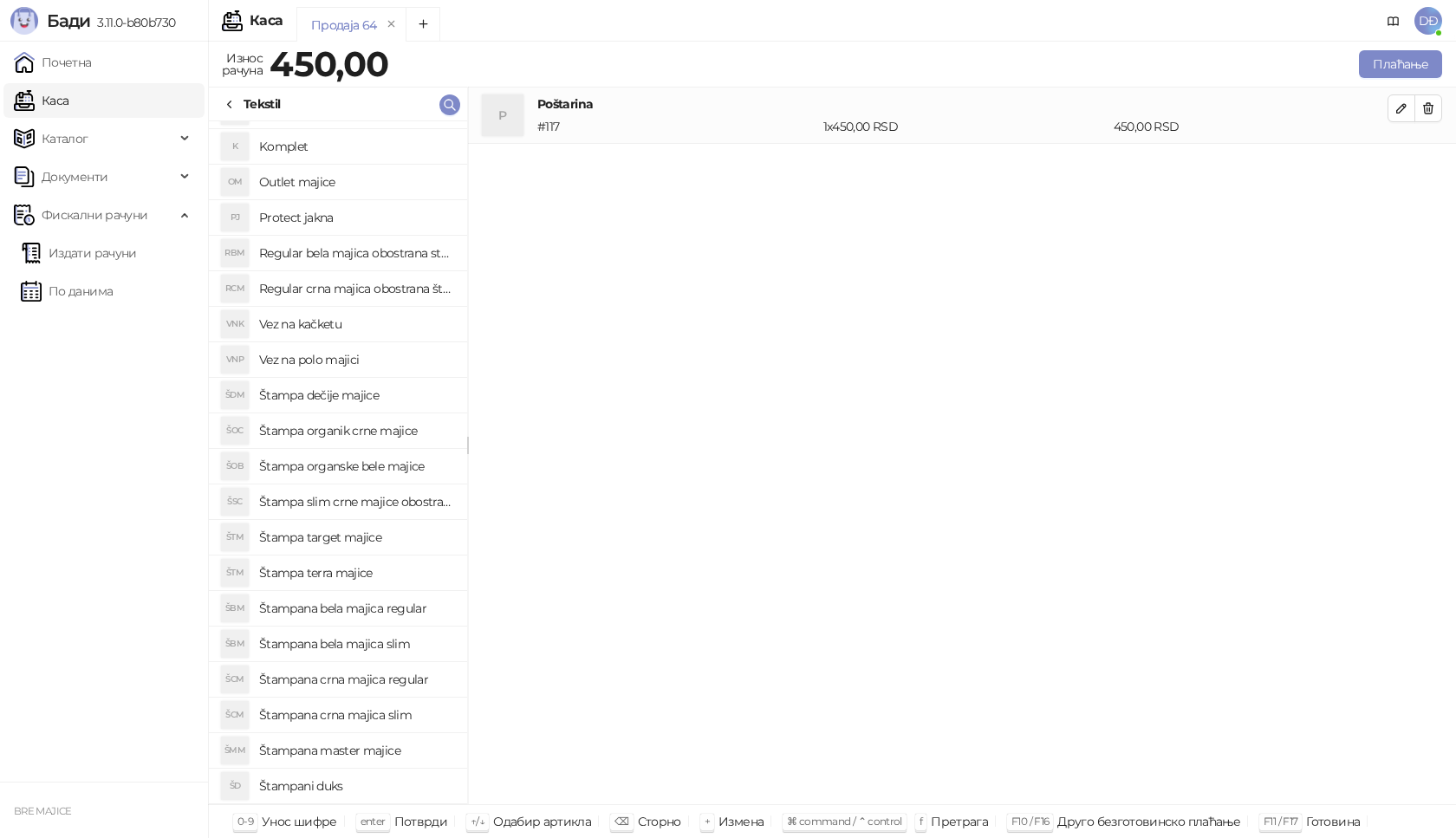
scroll to position [174, 0]
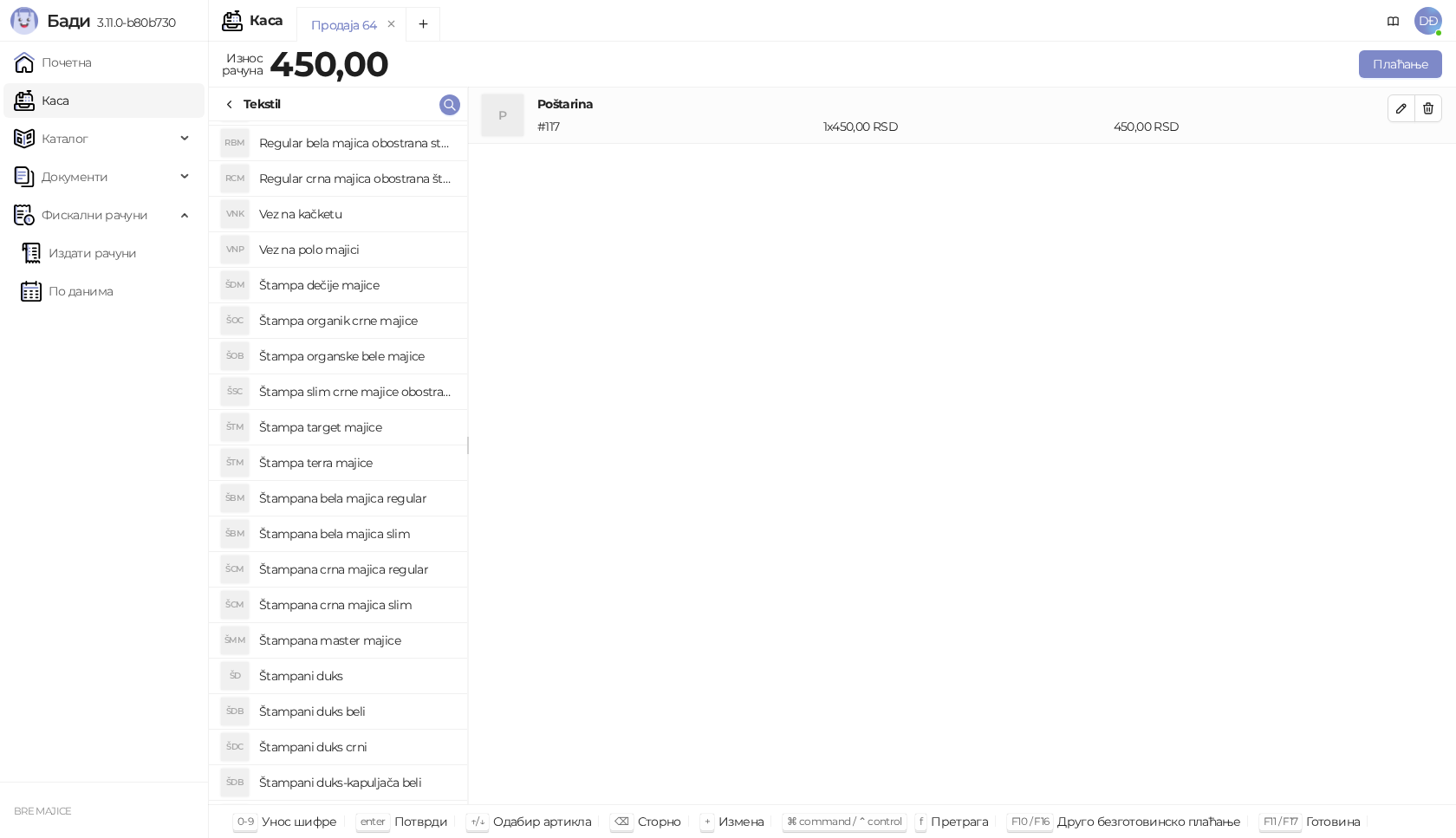
click at [371, 570] on h4 "Štampana crna majica regular" at bounding box center [356, 570] width 195 height 28
click at [1398, 170] on icon "button" at bounding box center [1401, 165] width 13 height 13
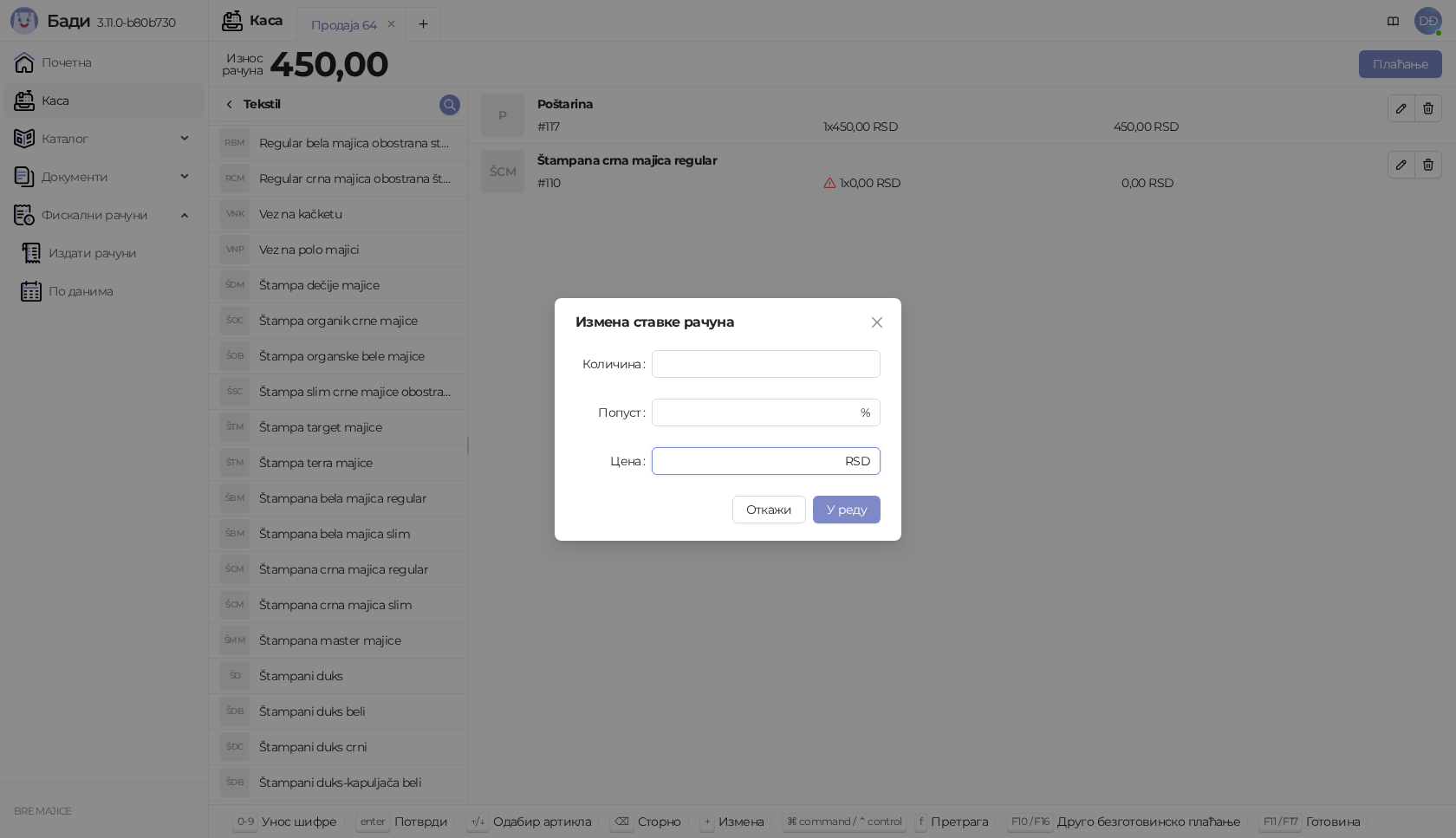
drag, startPoint x: 694, startPoint y: 451, endPoint x: 612, endPoint y: 469, distance: 84.0
click at [613, 470] on div "Цена * RSD" at bounding box center [728, 461] width 305 height 28
type input "****"
click at [834, 509] on span "У реду" at bounding box center [847, 510] width 40 height 15
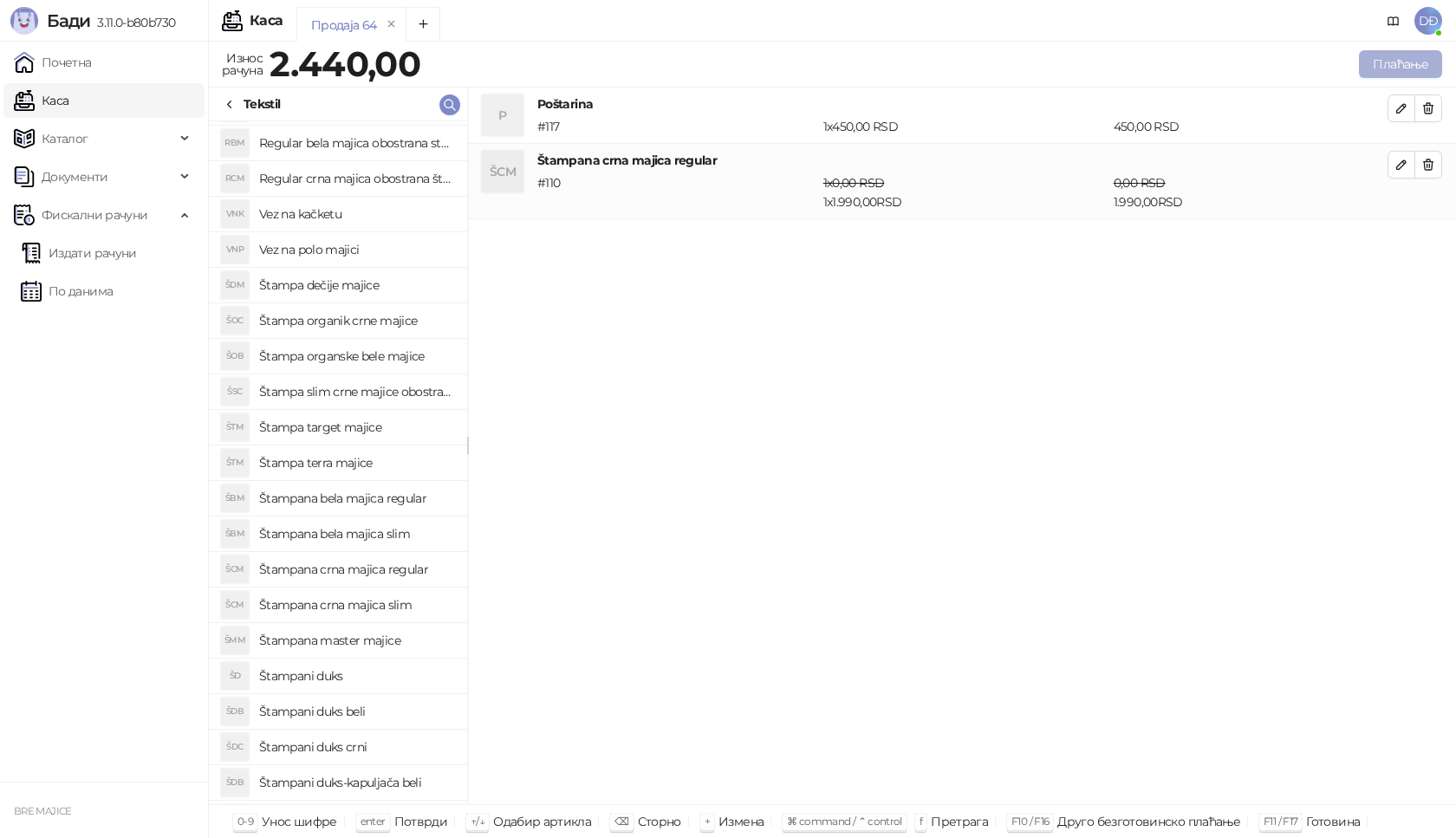
click at [1397, 58] on button "Плаћање" at bounding box center [1400, 63] width 83 height 28
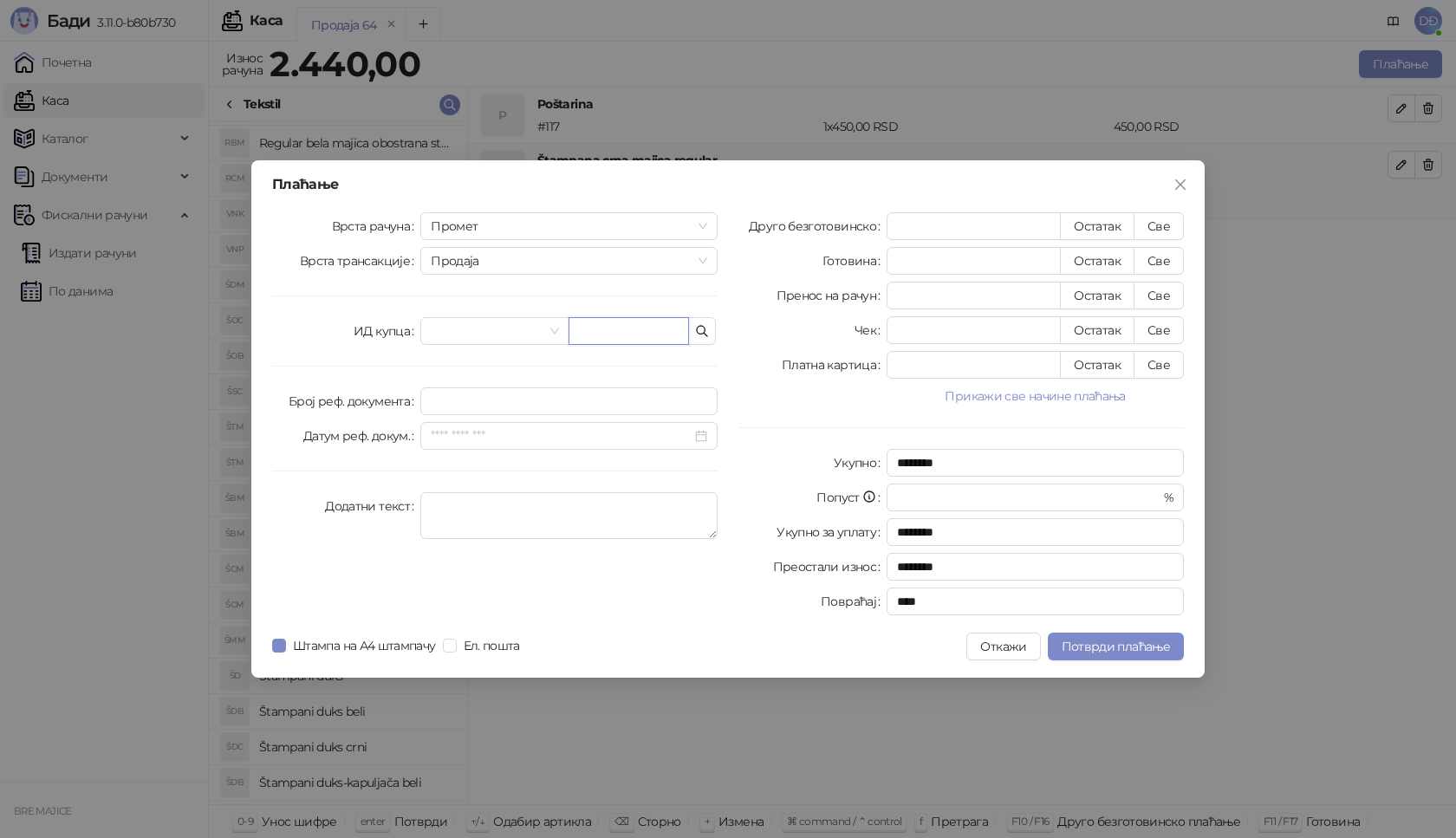
click at [612, 329] on input "text" at bounding box center [629, 331] width 121 height 28
paste input "**********"
type input "**********"
click at [1158, 228] on button "Све" at bounding box center [1159, 226] width 50 height 28
type input "****"
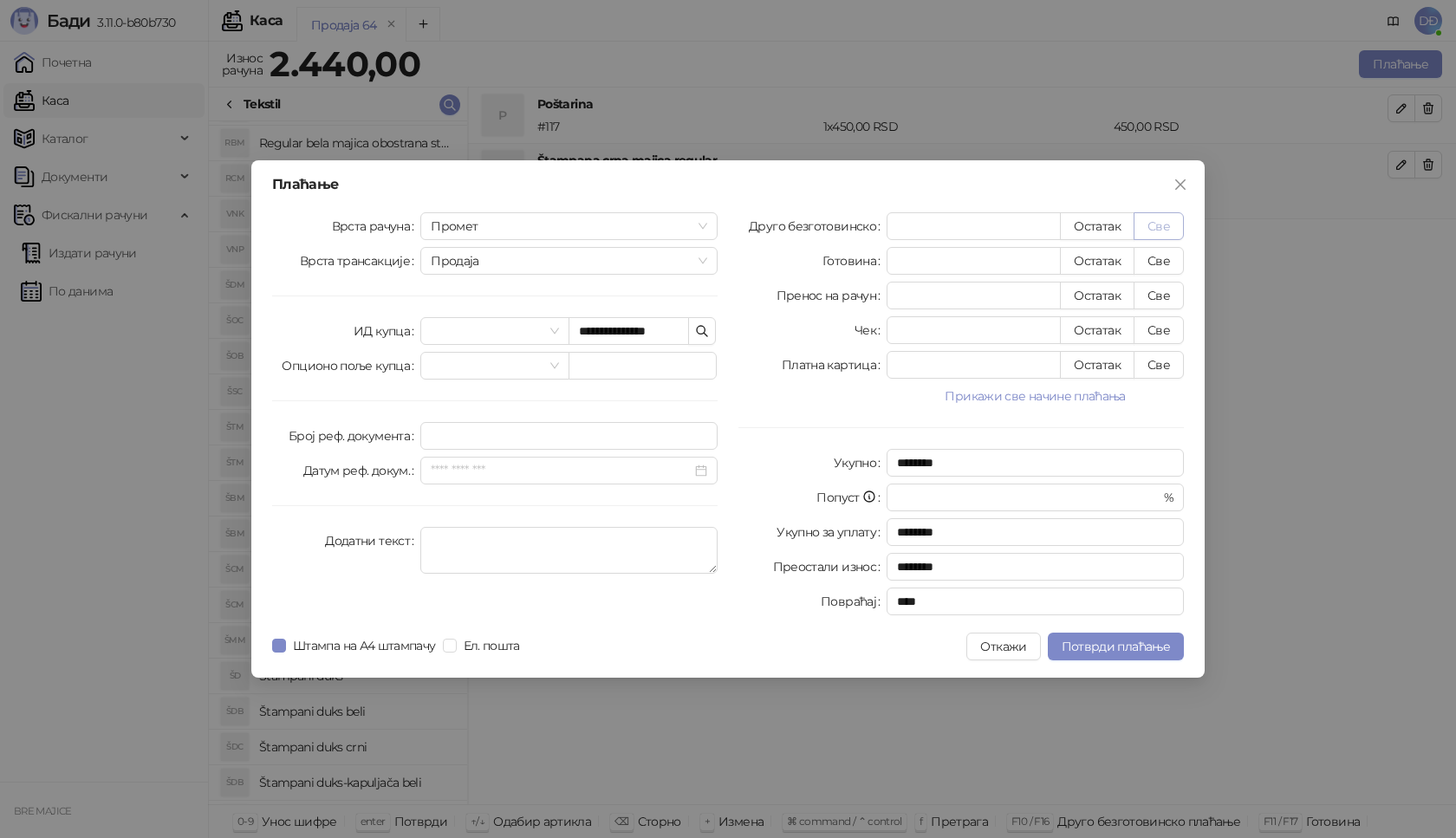
type input "****"
click at [1098, 656] on button "Потврди плаћање" at bounding box center [1116, 646] width 136 height 28
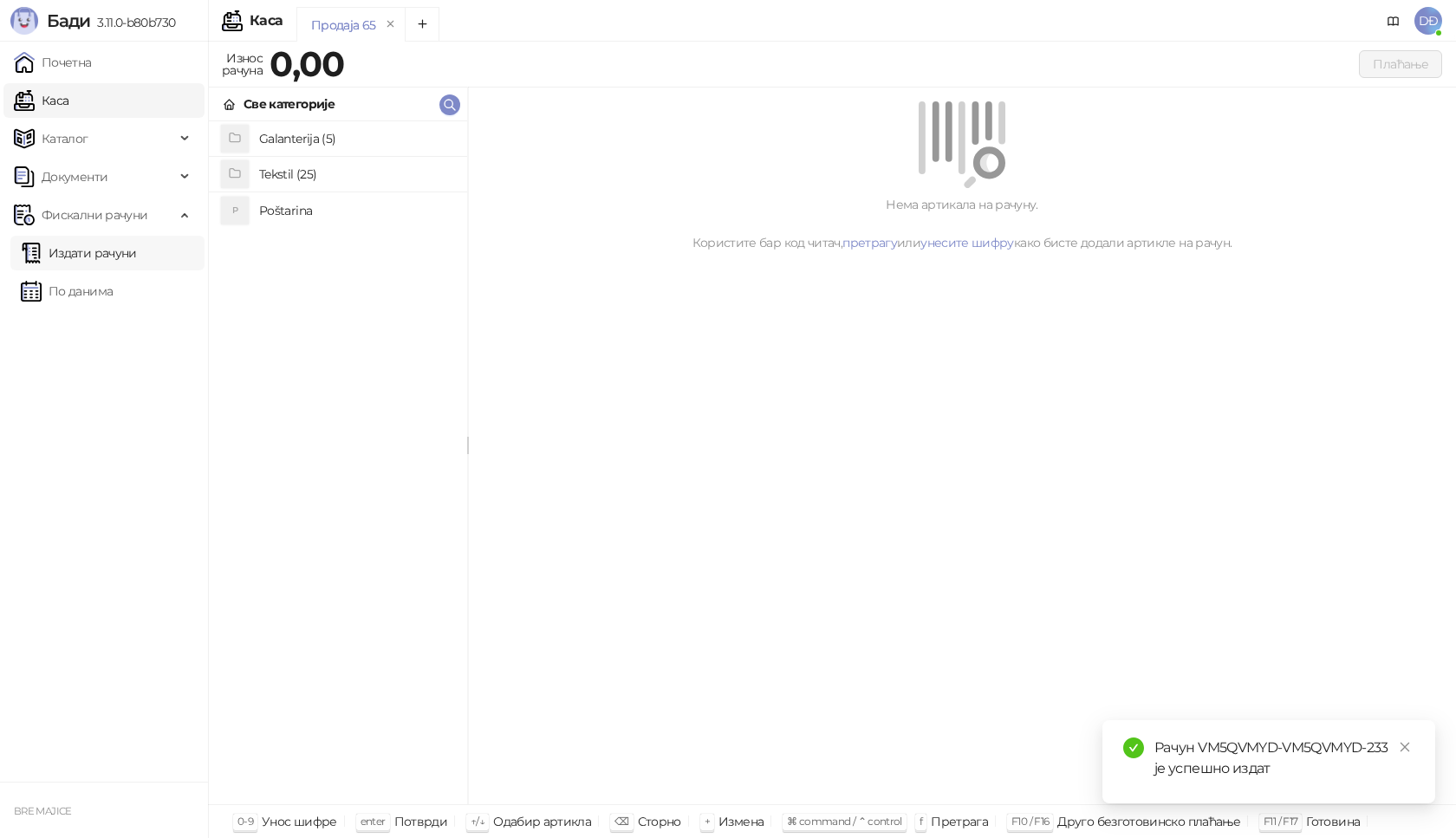
click at [122, 259] on link "Издати рачуни" at bounding box center [79, 253] width 116 height 35
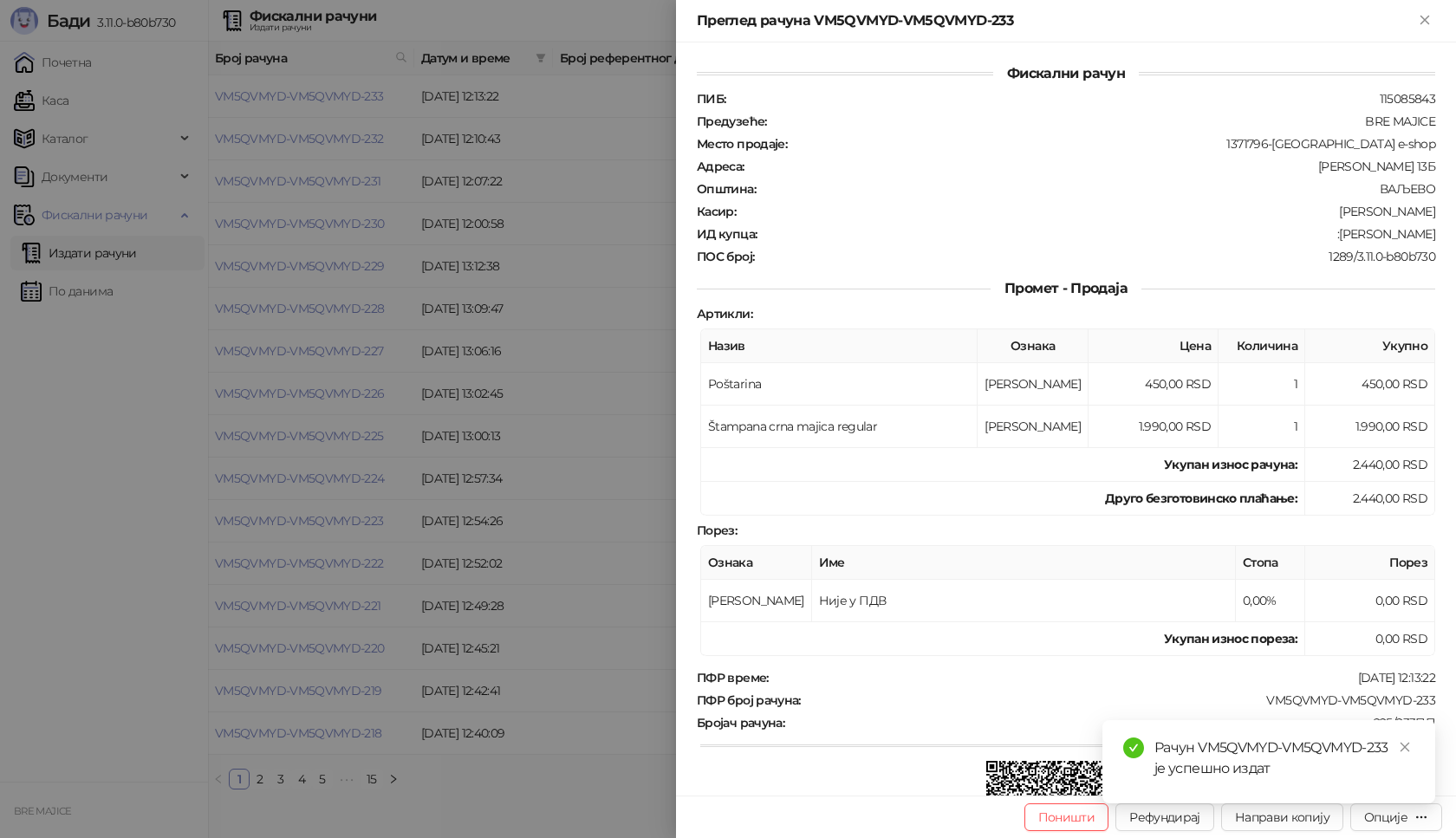
click at [276, 94] on div at bounding box center [728, 419] width 1456 height 838
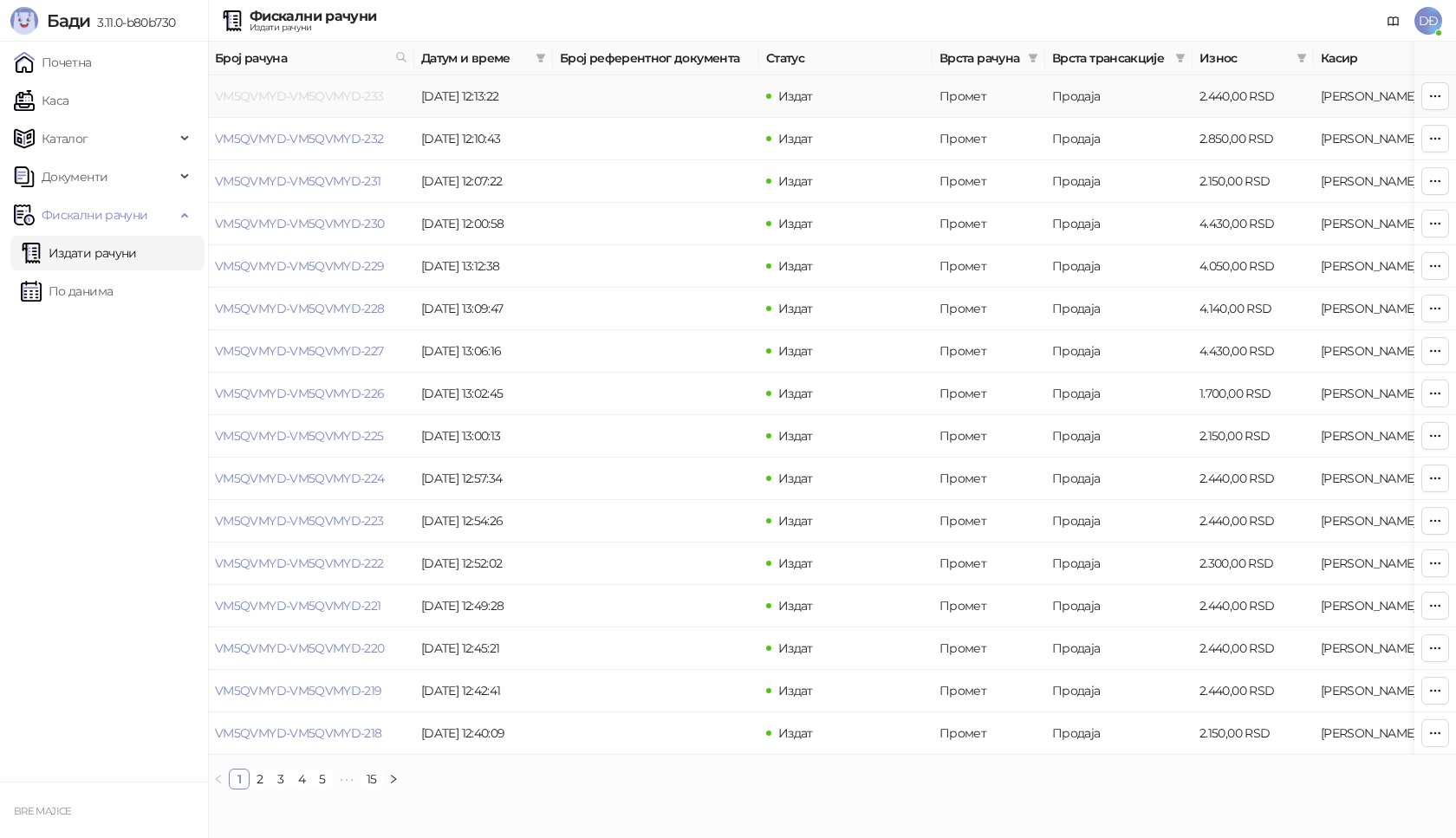
click at [348, 101] on link "VM5QVMYD-VM5QVMYD-233" at bounding box center [299, 96] width 169 height 15
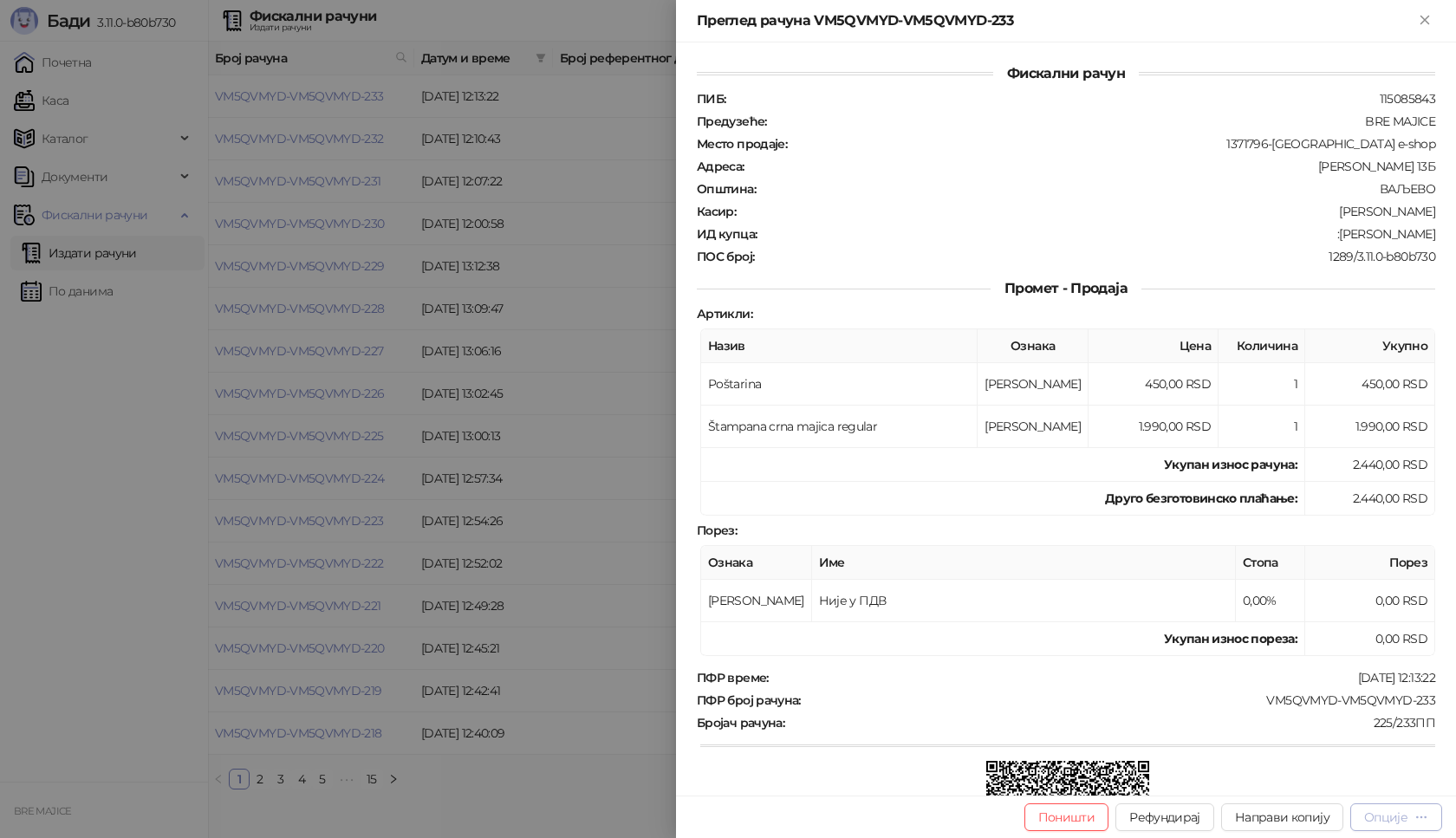
click at [1391, 820] on div "Опције" at bounding box center [1385, 818] width 43 height 15
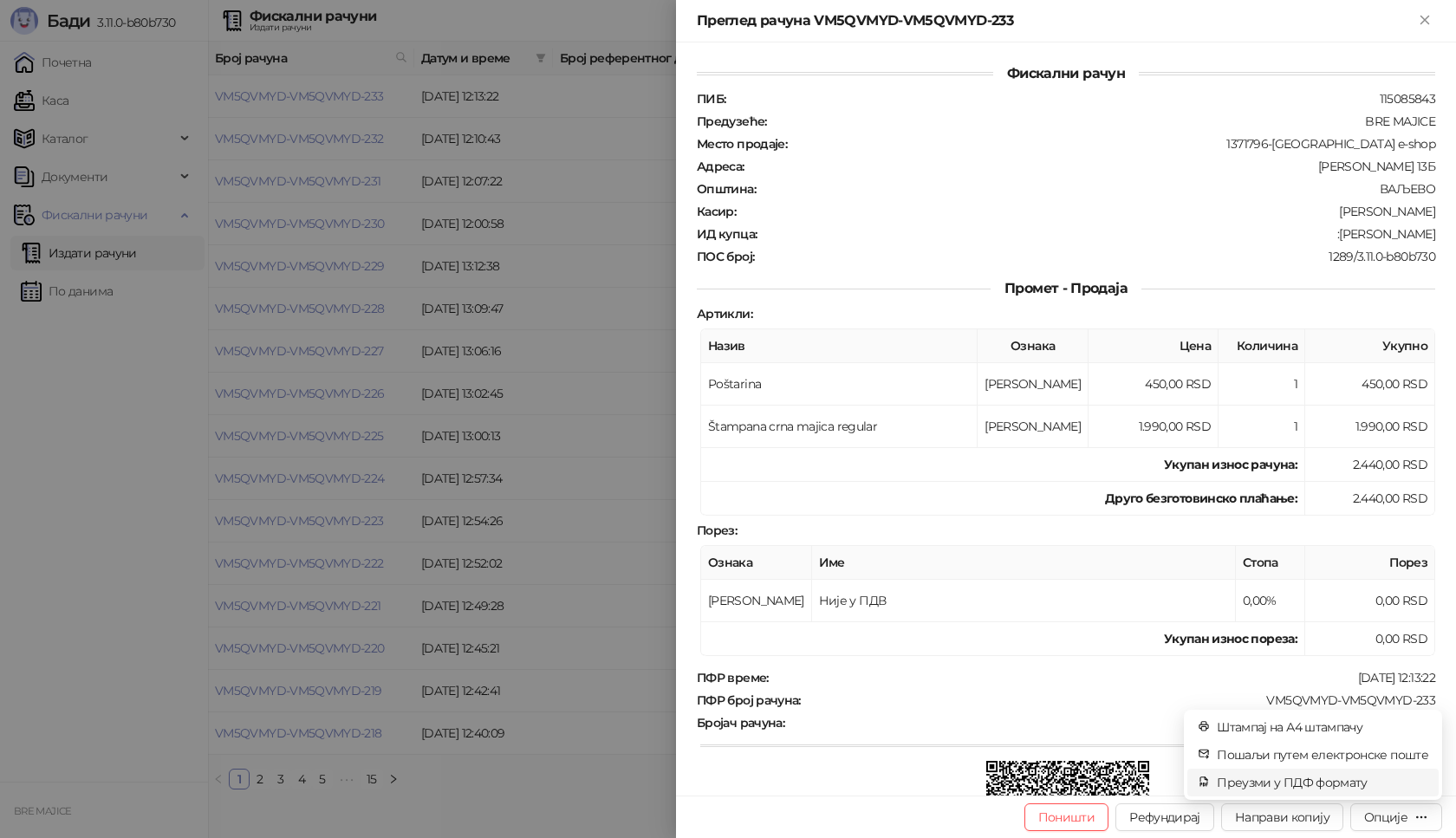
click at [1354, 786] on span "Преузми у ПДФ формату" at bounding box center [1323, 783] width 212 height 19
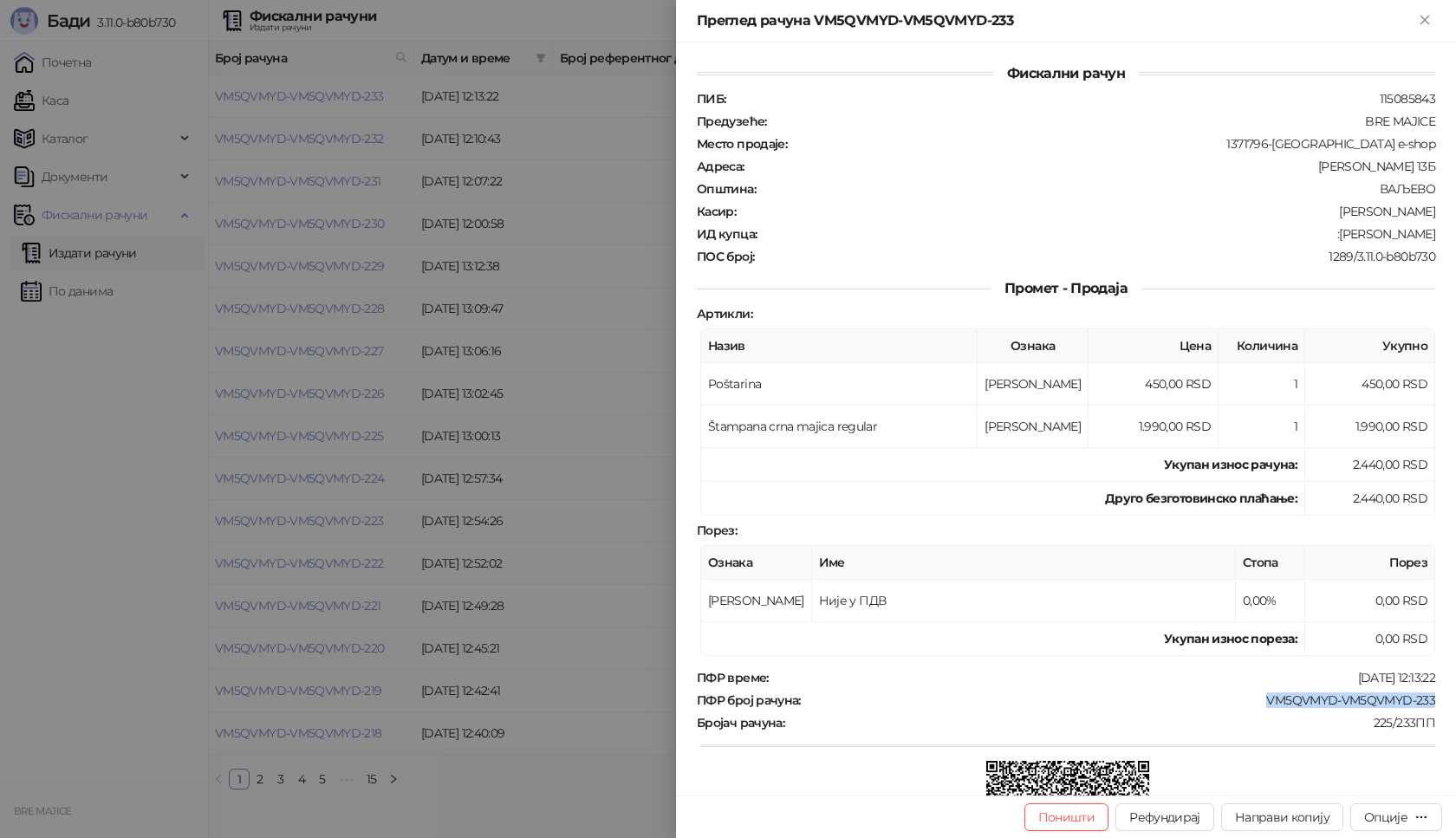
drag, startPoint x: 1426, startPoint y: 700, endPoint x: 1258, endPoint y: 703, distance: 168.0
click at [1258, 703] on div "Фискални рачун ПИБ : 115085843 Предузеће : BRE MAJICE Место продаје : 1371796-B…" at bounding box center [1066, 419] width 780 height 754
copy div "VM5QVMYD-VM5QVMYD-233"
drag, startPoint x: 1424, startPoint y: 231, endPoint x: 1342, endPoint y: 232, distance: 82.0
click at [1342, 232] on div "Фискални рачун ПИБ : 115085843 Предузеће : BRE MAJICE Место продаје : 1371796-B…" at bounding box center [1066, 419] width 780 height 754
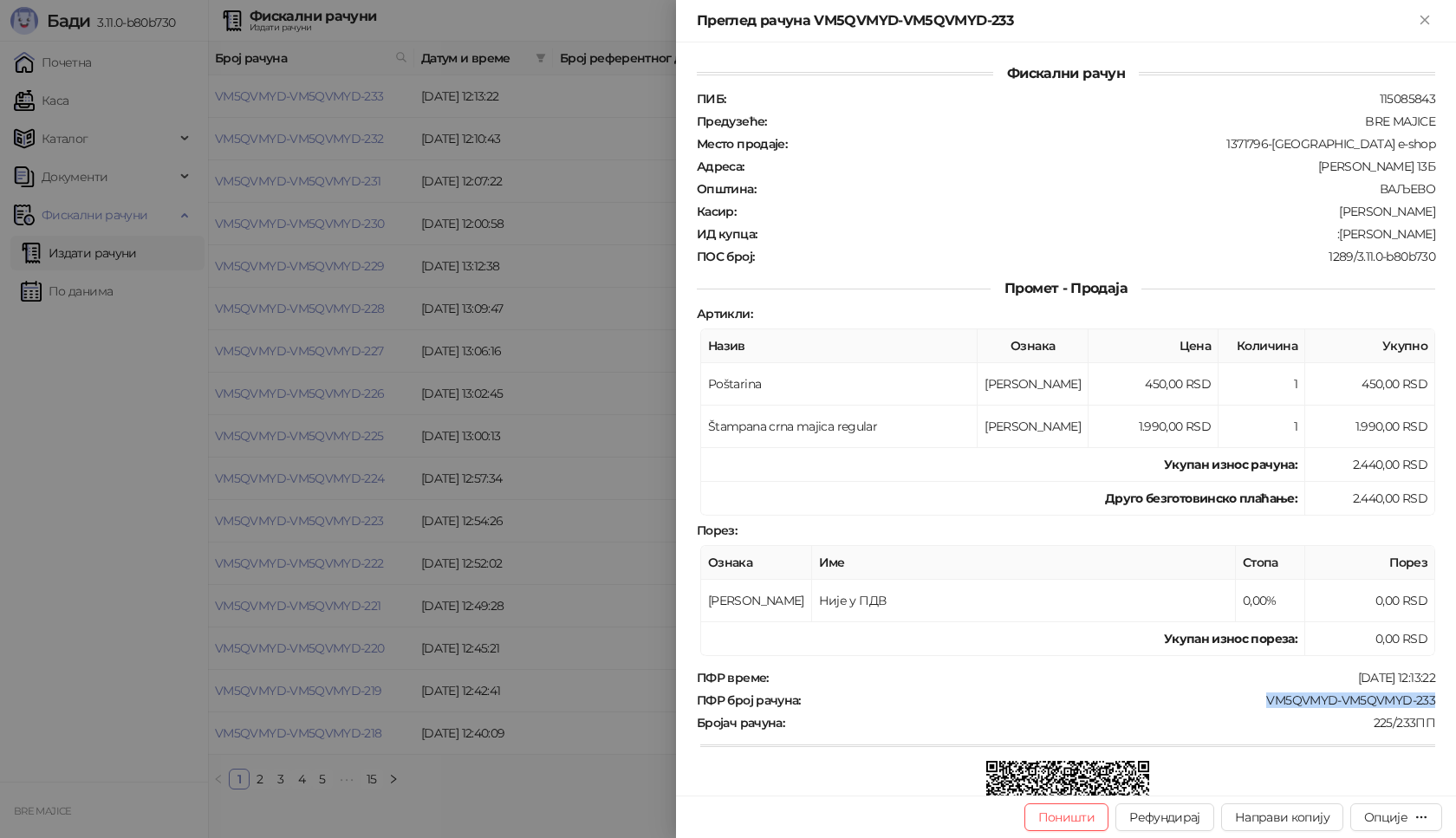
copy div "[PERSON_NAME]"
click at [1431, 22] on icon "Close" at bounding box center [1424, 20] width 15 height 15
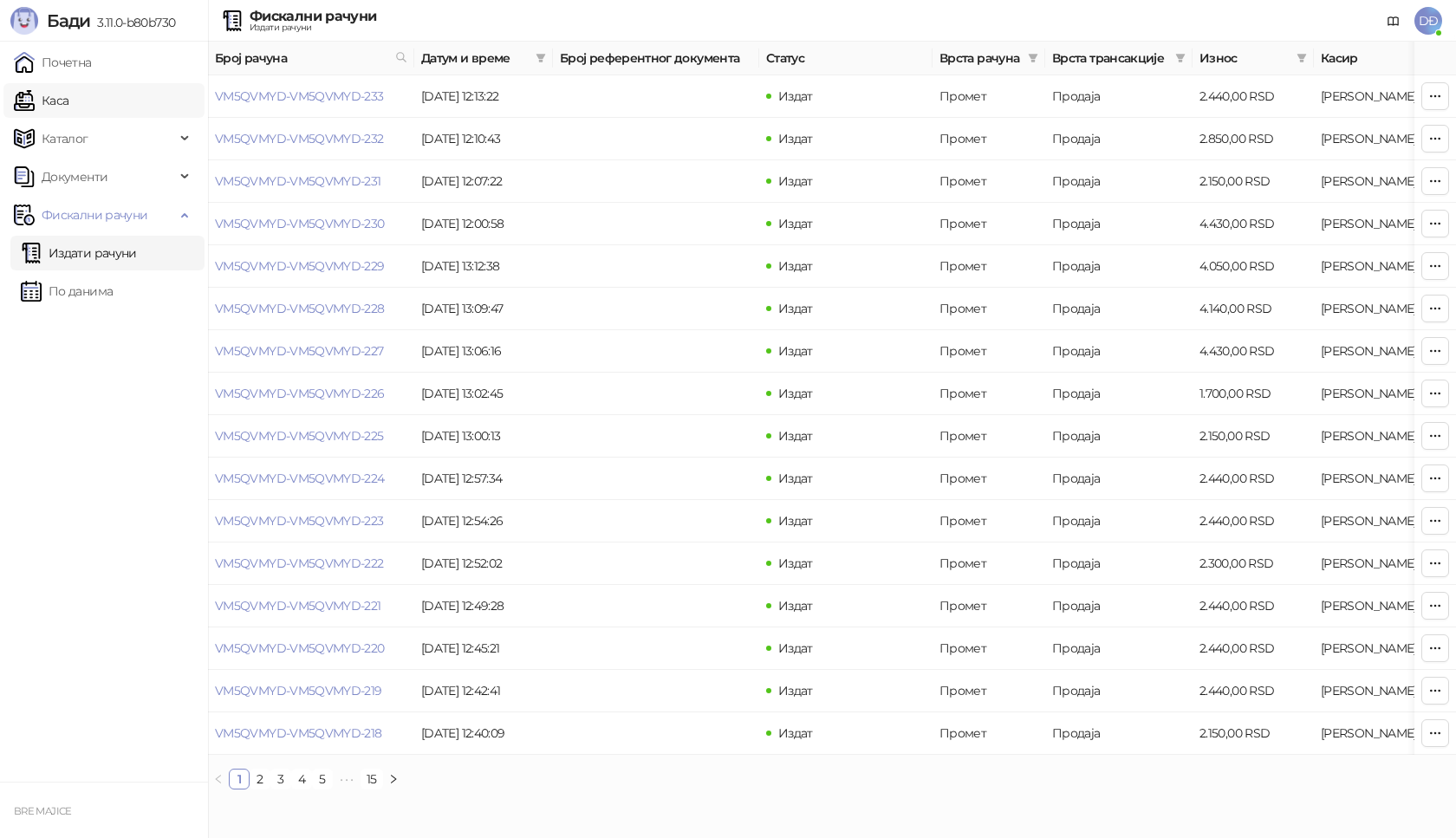
click at [50, 98] on link "Каса" at bounding box center [40, 101] width 55 height 35
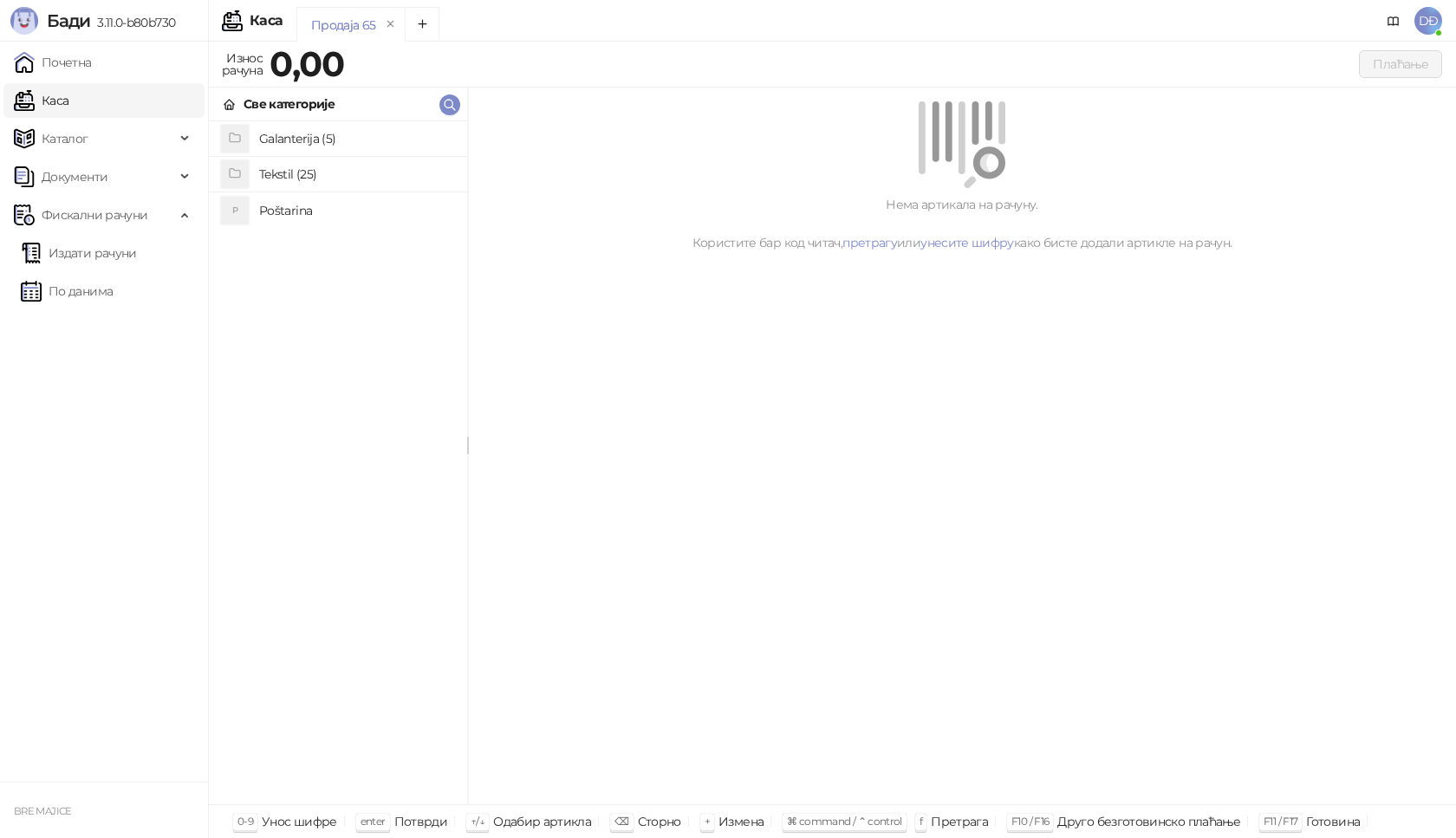
click at [280, 213] on h4 "Poštarina" at bounding box center [356, 210] width 195 height 28
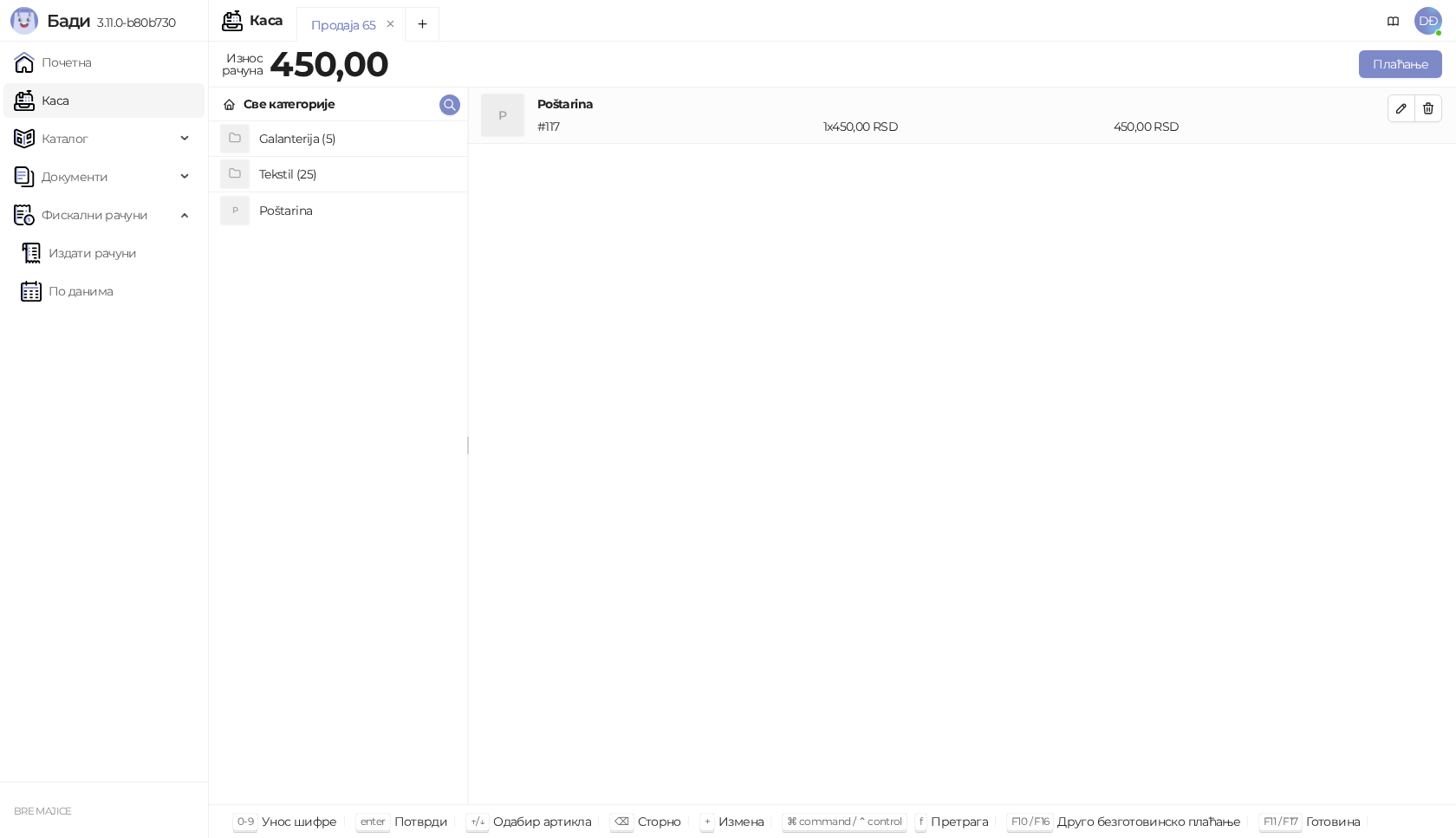
click at [295, 172] on h4 "Tekstil (25)" at bounding box center [356, 174] width 195 height 28
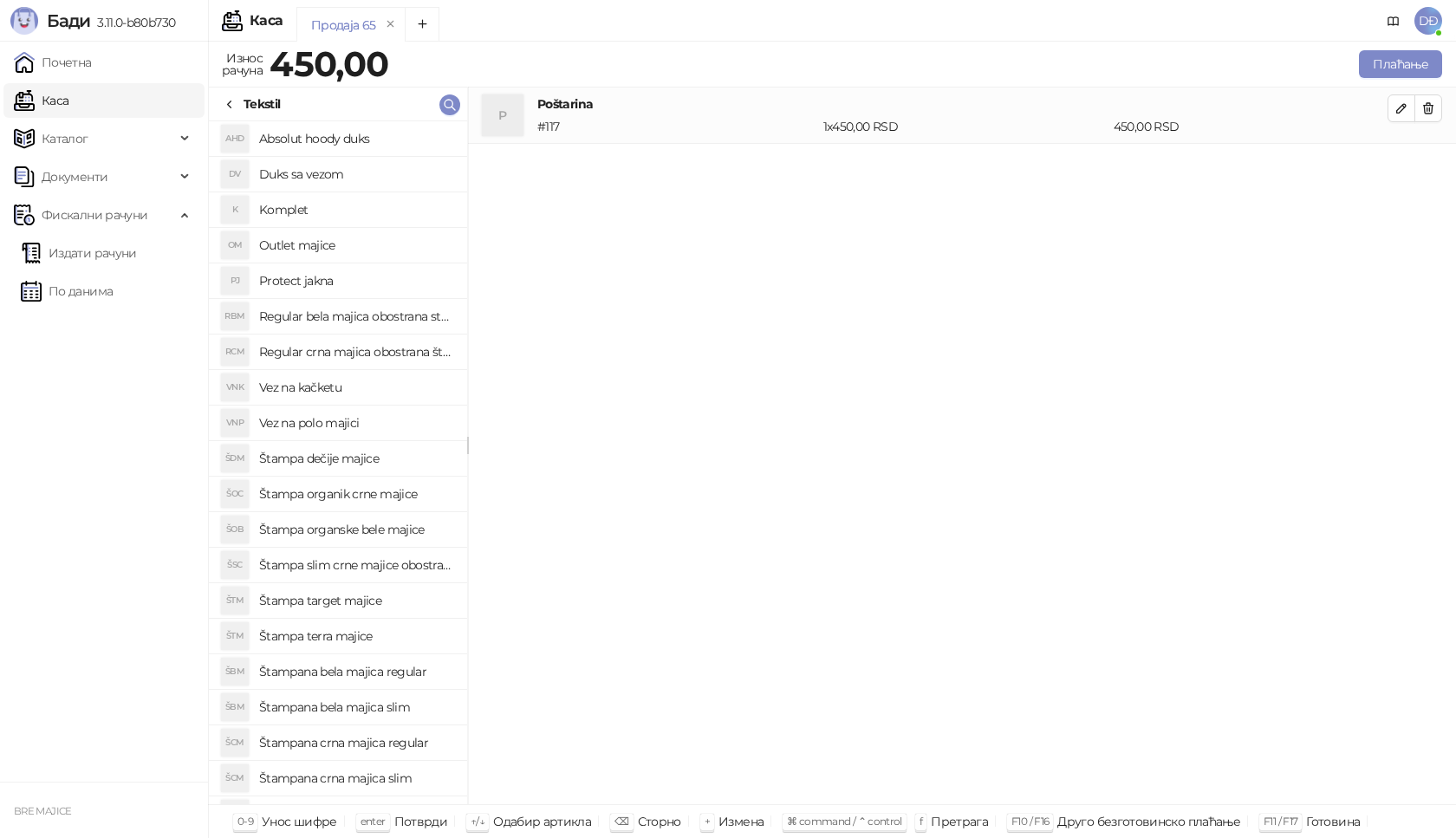
click at [397, 747] on h4 "Štampana crna majica regular" at bounding box center [356, 742] width 195 height 28
click at [1405, 168] on icon "button" at bounding box center [1401, 165] width 13 height 13
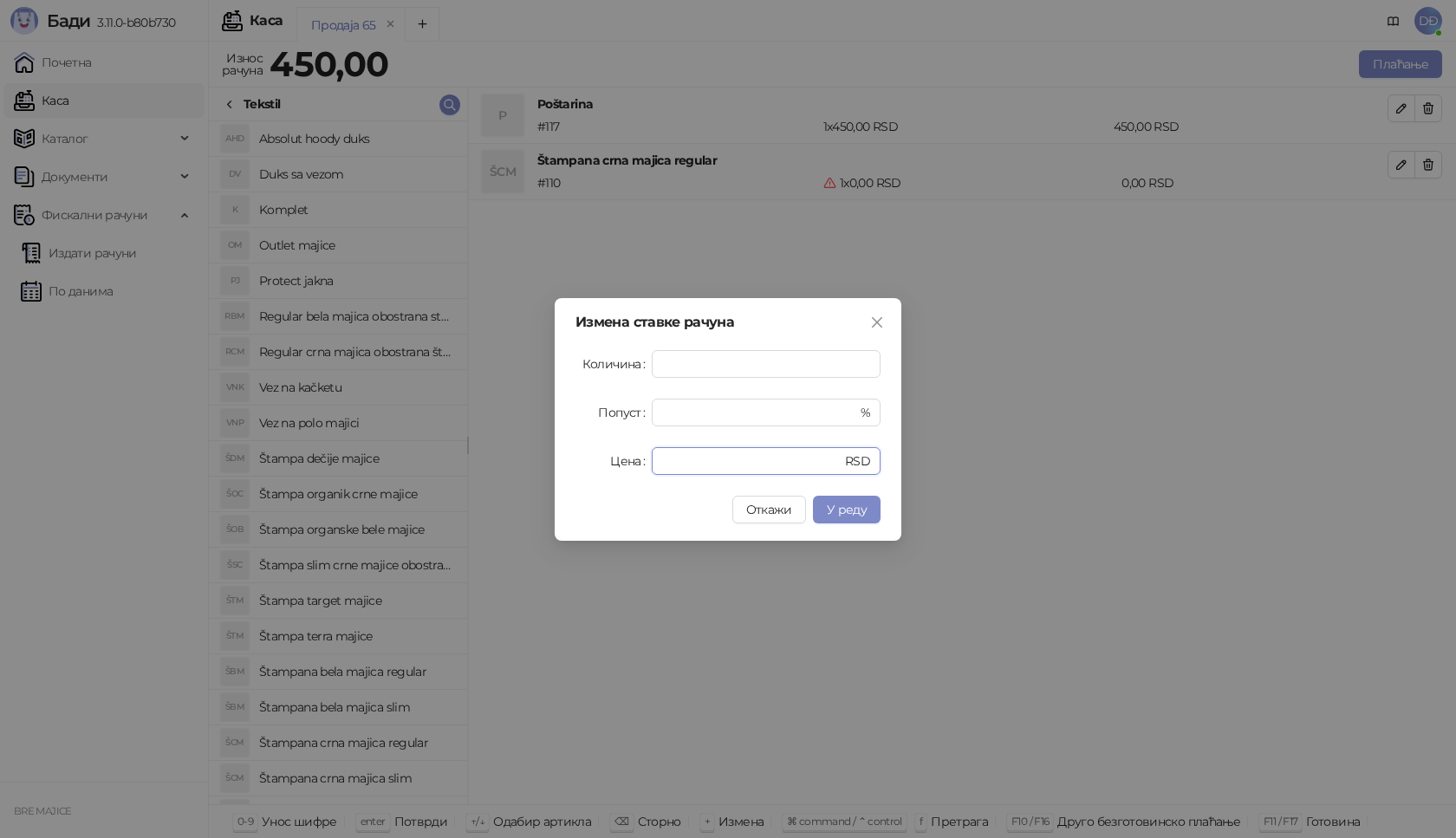
drag, startPoint x: 680, startPoint y: 457, endPoint x: 602, endPoint y: 460, distance: 78.1
click at [603, 466] on div "Цена * RSD" at bounding box center [728, 461] width 305 height 28
type input "****"
click at [845, 508] on span "У реду" at bounding box center [847, 510] width 40 height 15
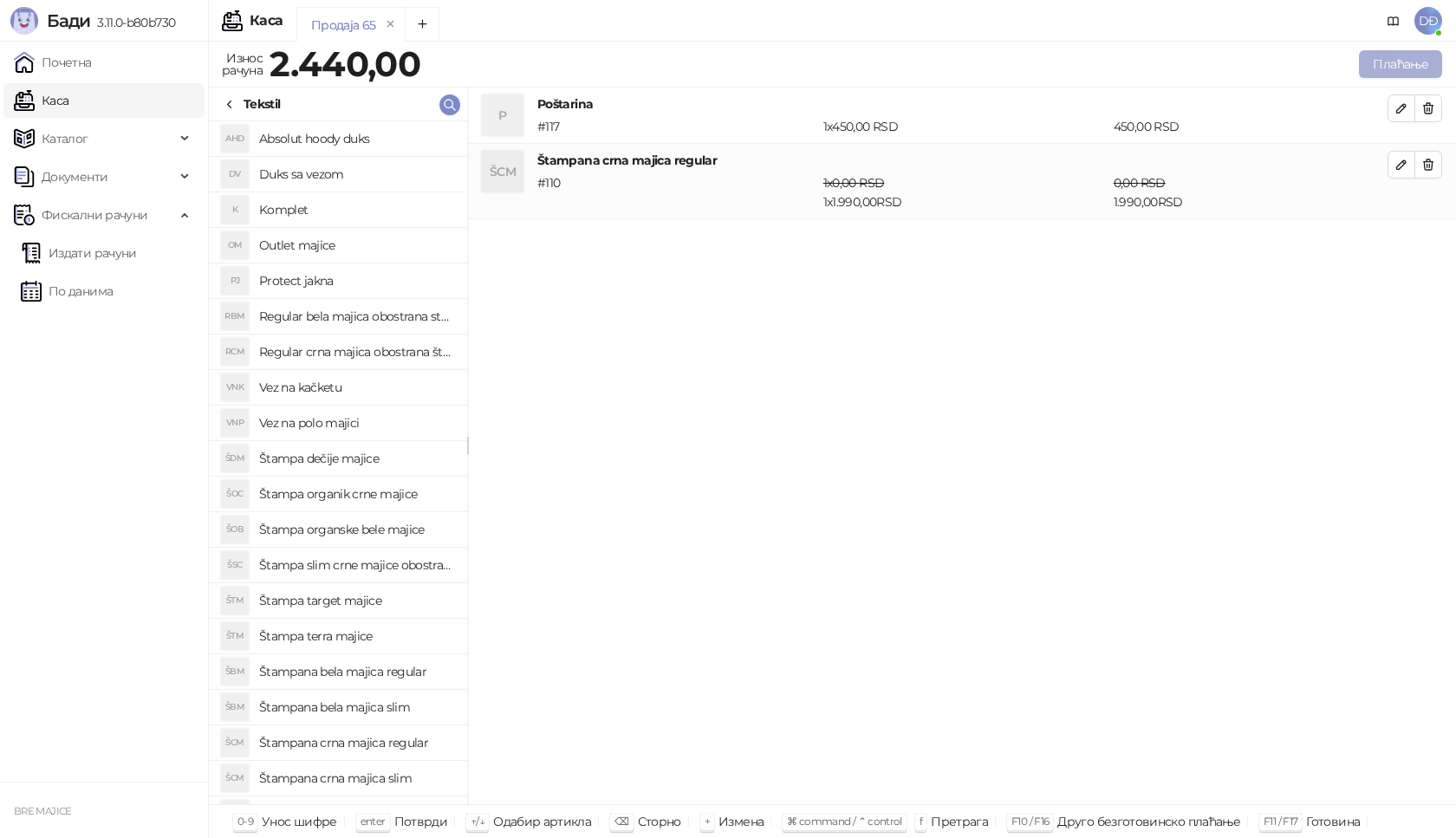
click at [1387, 58] on button "Плаћање" at bounding box center [1400, 63] width 83 height 28
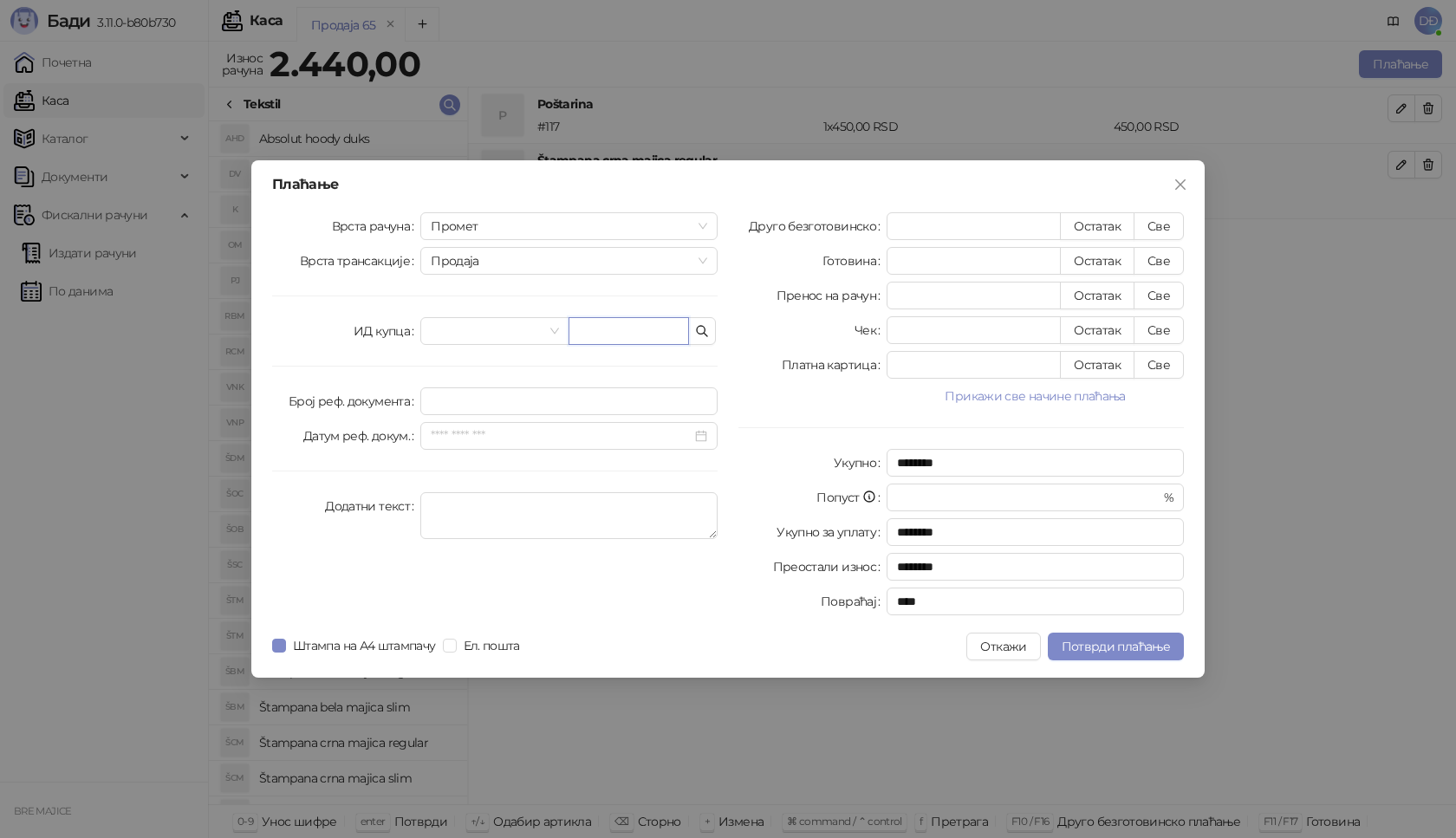
click at [606, 331] on input "text" at bounding box center [629, 331] width 121 height 28
paste input "**********"
type input "**********"
click at [1168, 227] on button "Све" at bounding box center [1159, 226] width 50 height 28
type input "****"
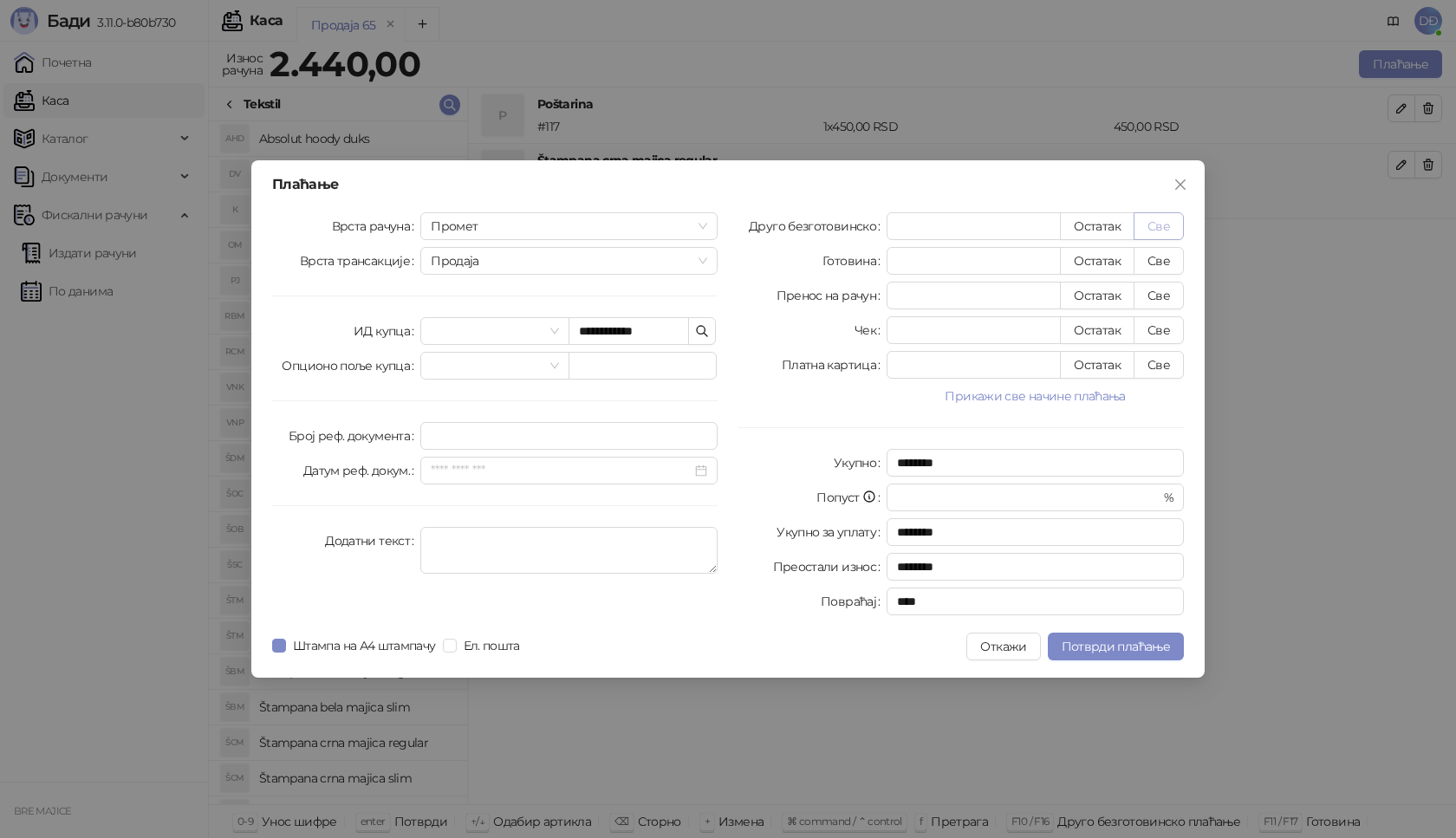
type input "****"
click at [1108, 652] on span "Потврди плаћање" at bounding box center [1116, 646] width 108 height 15
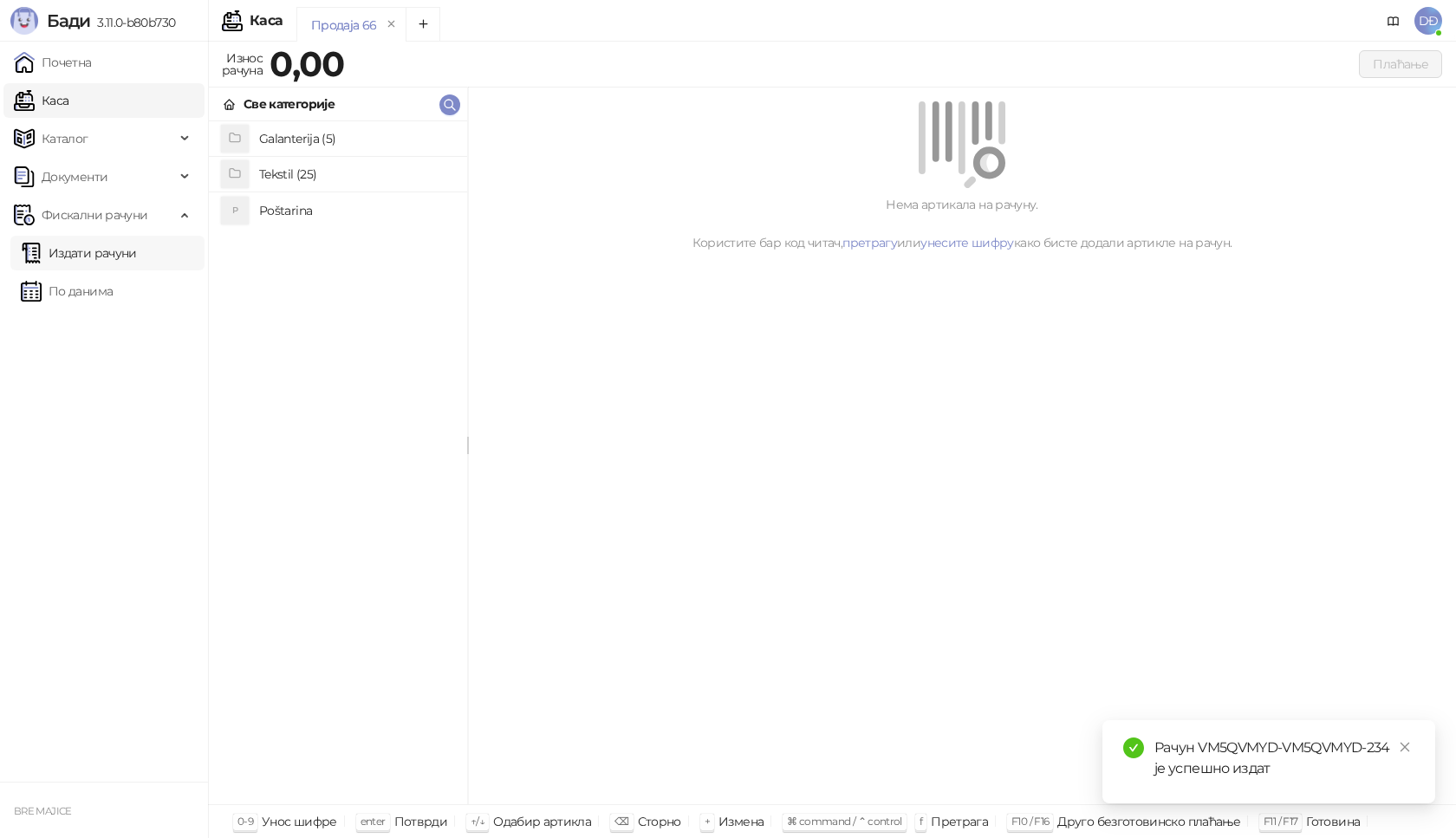
click at [117, 253] on link "Издати рачуни" at bounding box center [79, 253] width 116 height 35
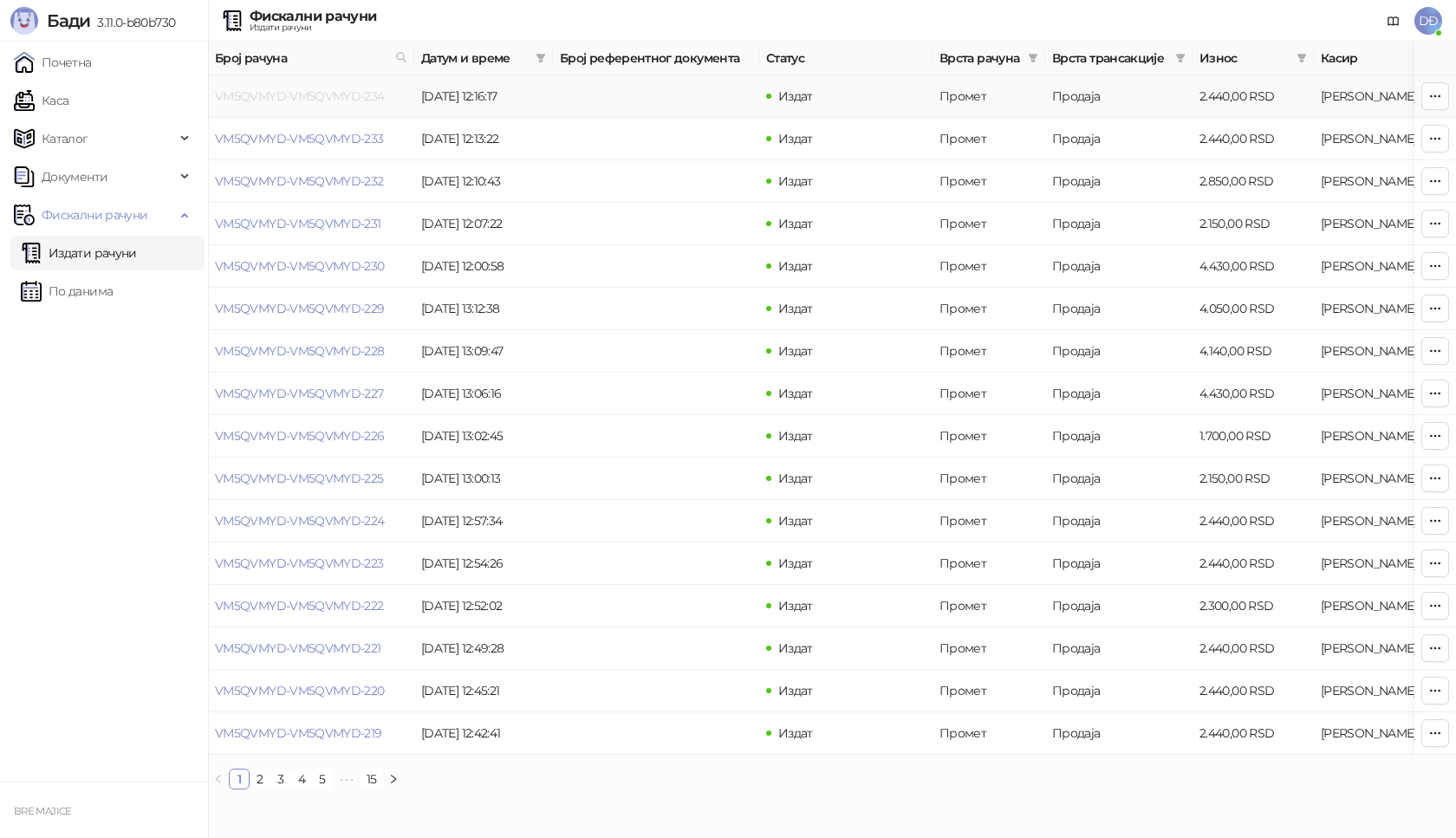
click at [303, 98] on link "VM5QVMYD-VM5QVMYD-234" at bounding box center [299, 96] width 170 height 15
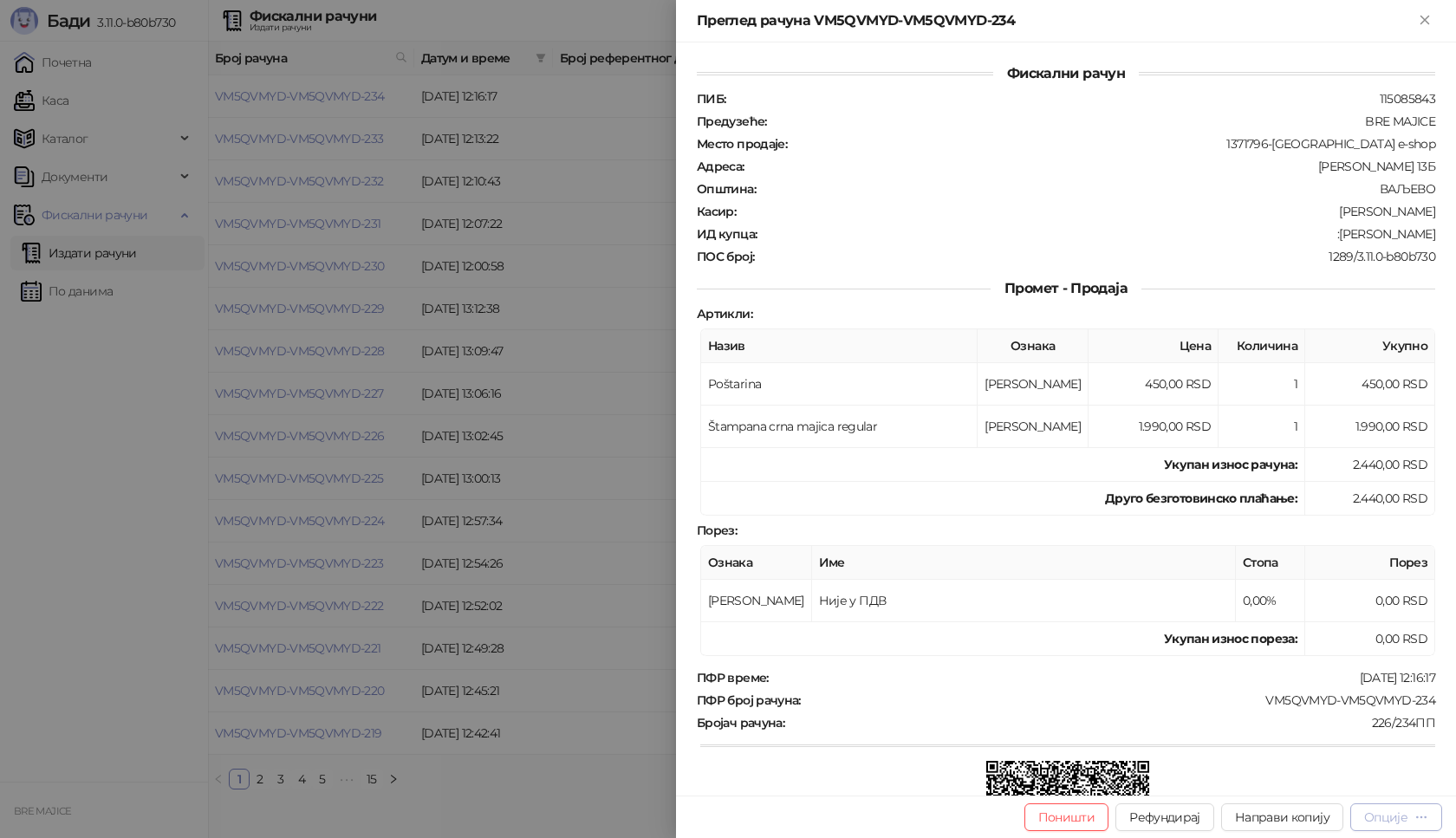
click at [1395, 811] on div "Опције" at bounding box center [1385, 818] width 43 height 15
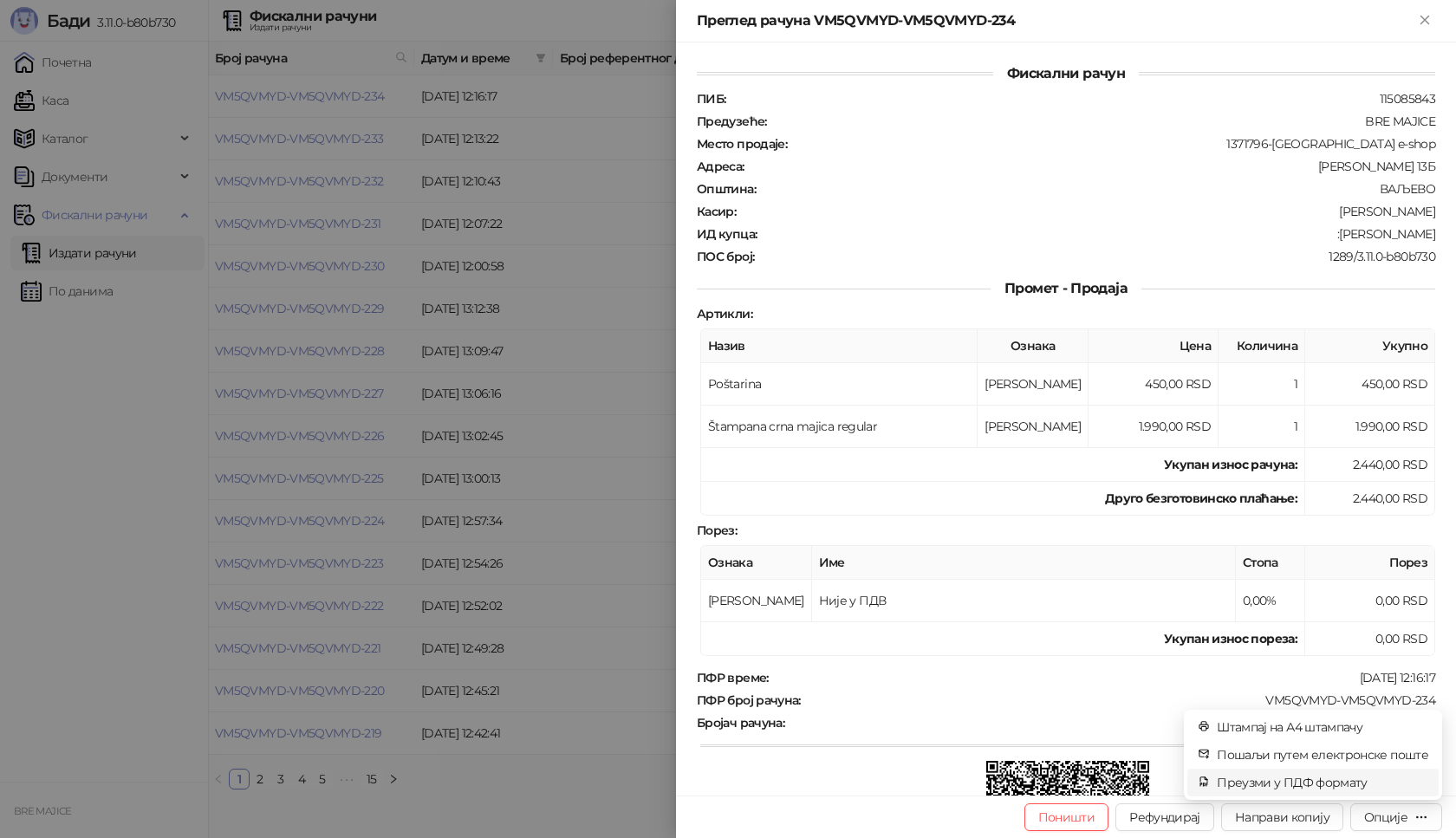
click at [1343, 783] on span "Преузми у ПДФ формату" at bounding box center [1323, 783] width 212 height 19
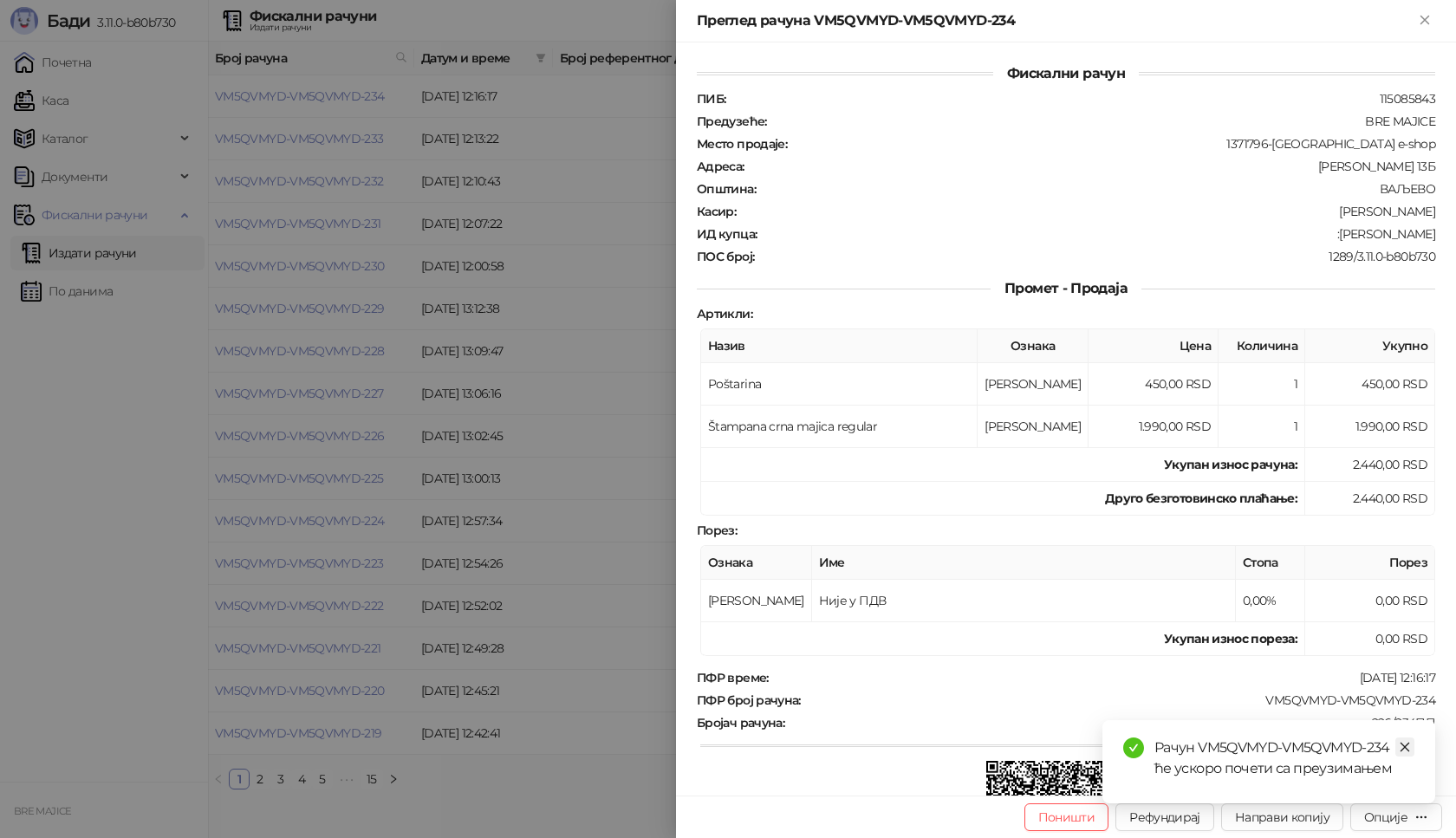
click at [1406, 748] on icon "close" at bounding box center [1405, 748] width 10 height 10
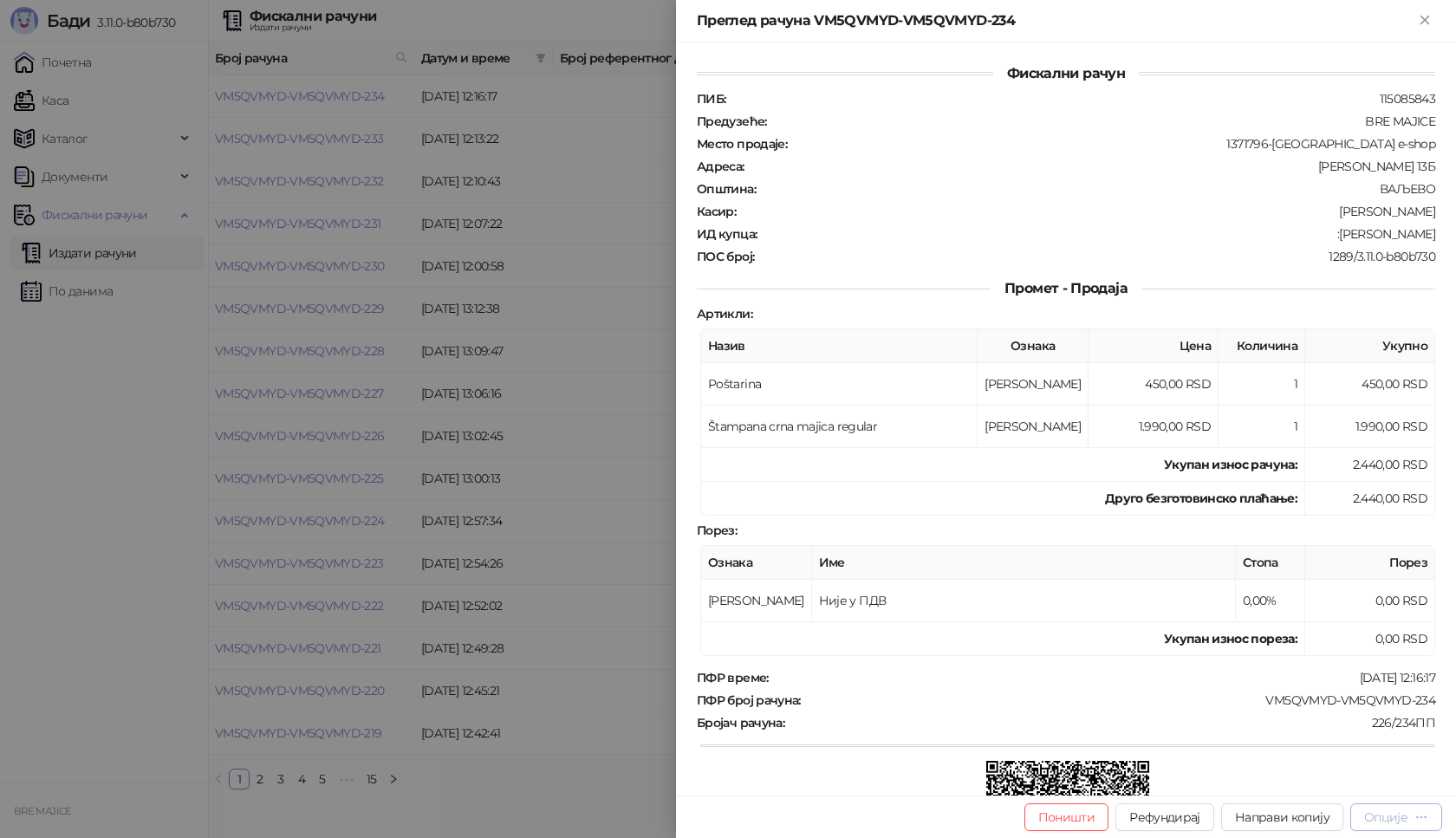
click at [1387, 819] on div "Опције" at bounding box center [1385, 818] width 43 height 15
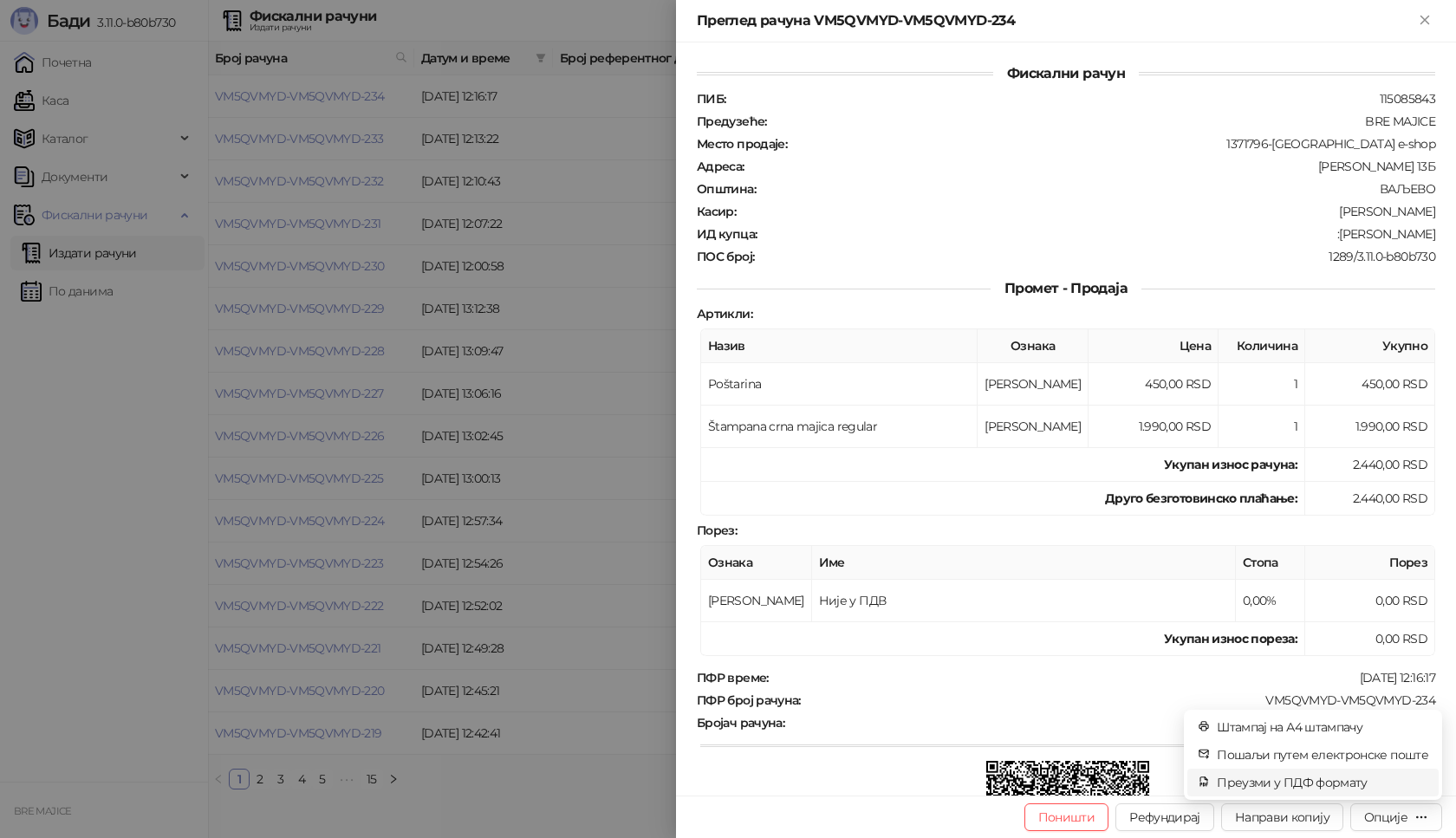
click at [1338, 787] on span "Преузми у ПДФ формату" at bounding box center [1323, 783] width 212 height 19
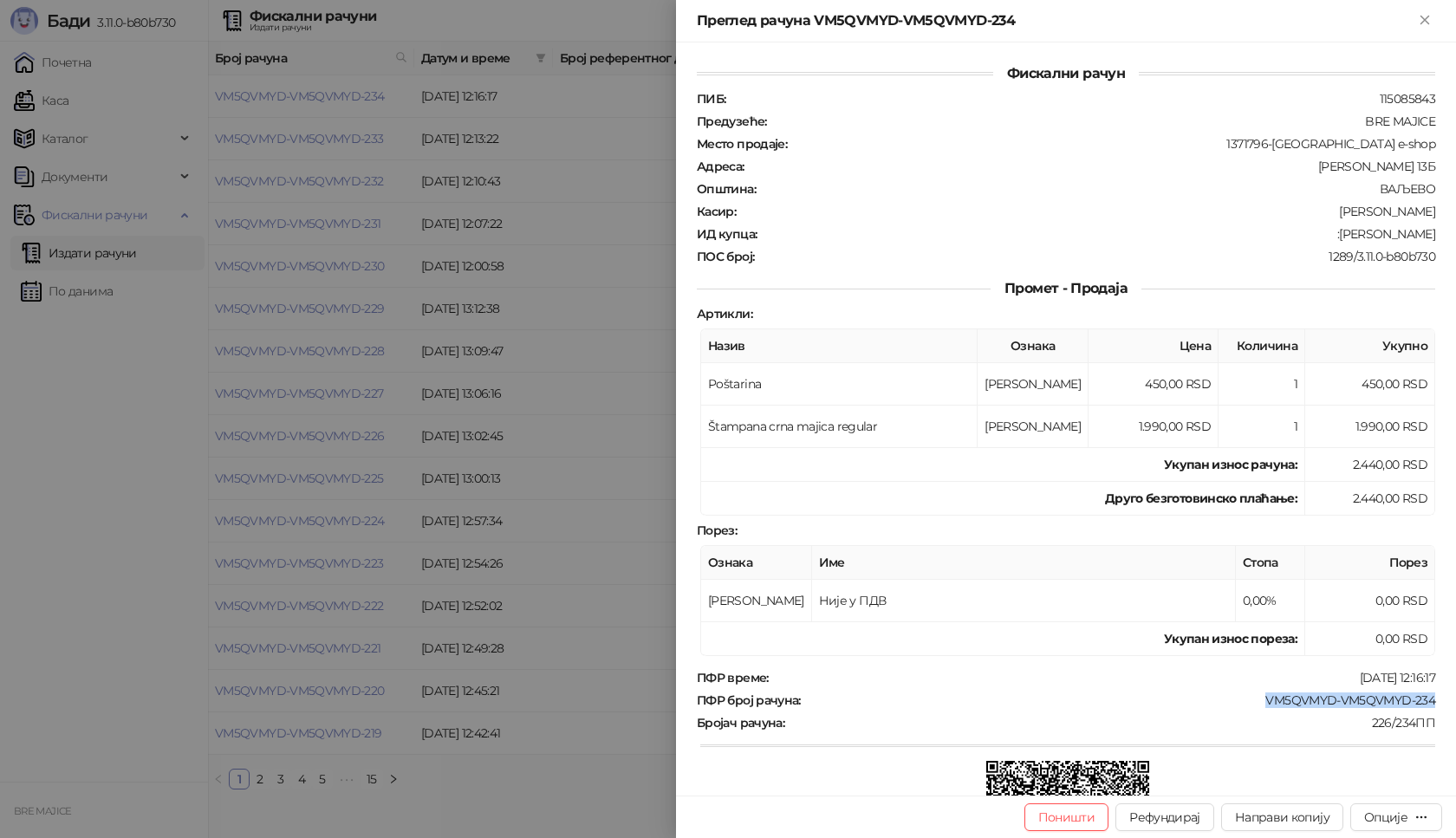
drag, startPoint x: 1435, startPoint y: 702, endPoint x: 1251, endPoint y: 702, distance: 184.0
click at [1251, 702] on div "Фискални рачун ПИБ : 115085843 Предузеће : BRE MAJICE Место продаје : 1371796-[…" at bounding box center [1066, 419] width 780 height 754
copy div "VM5QVMYD-VM5QVMYD-234"
drag, startPoint x: 1429, startPoint y: 228, endPoint x: 1356, endPoint y: 237, distance: 73.6
click at [1356, 237] on div "Фискални рачун ПИБ : 115085843 Предузеће : BRE MAJICE Место продаје : 1371796-[…" at bounding box center [1066, 419] width 780 height 754
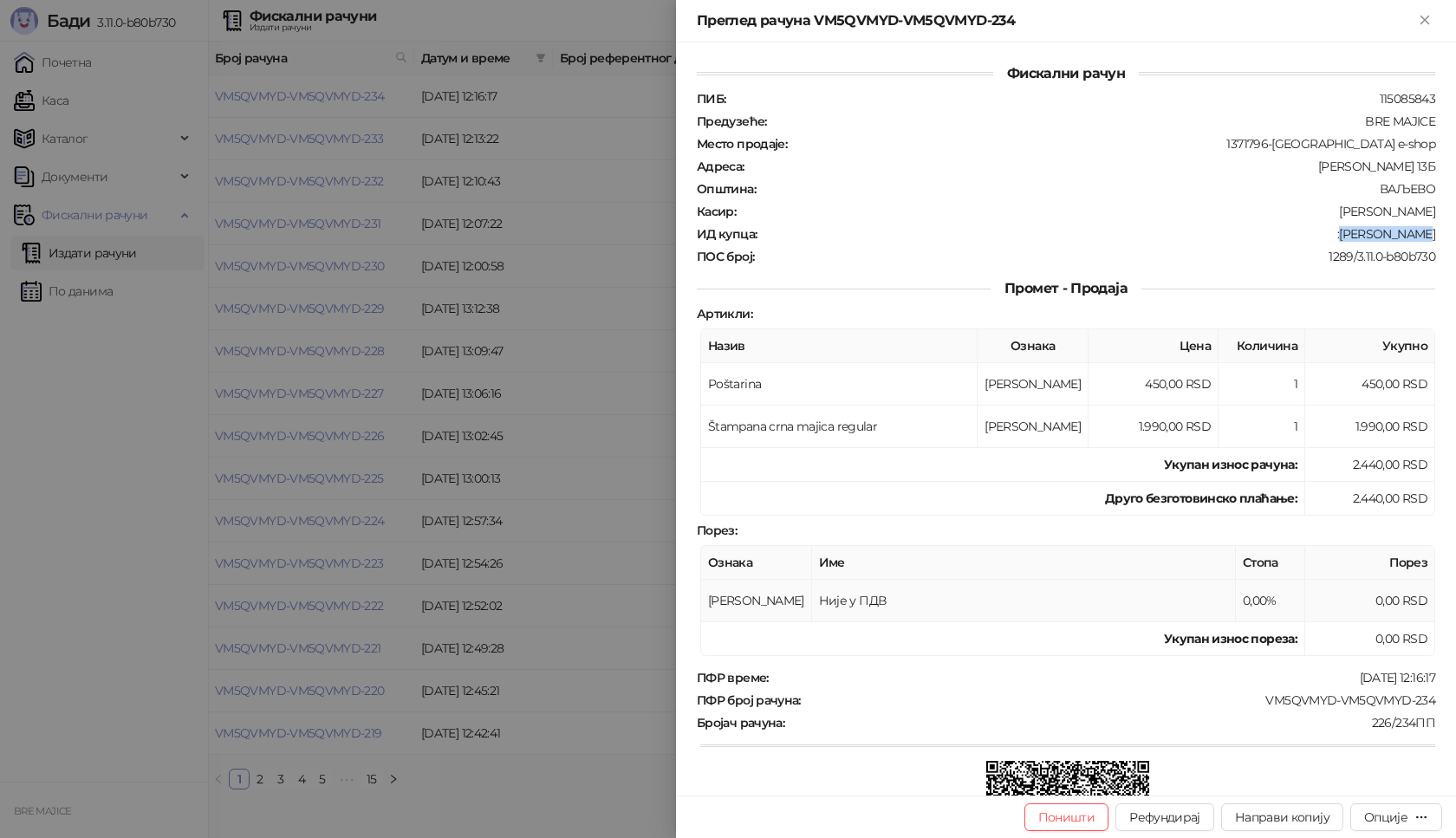
copy div "[PERSON_NAME]"
click at [1419, 23] on icon "Close" at bounding box center [1424, 20] width 15 height 15
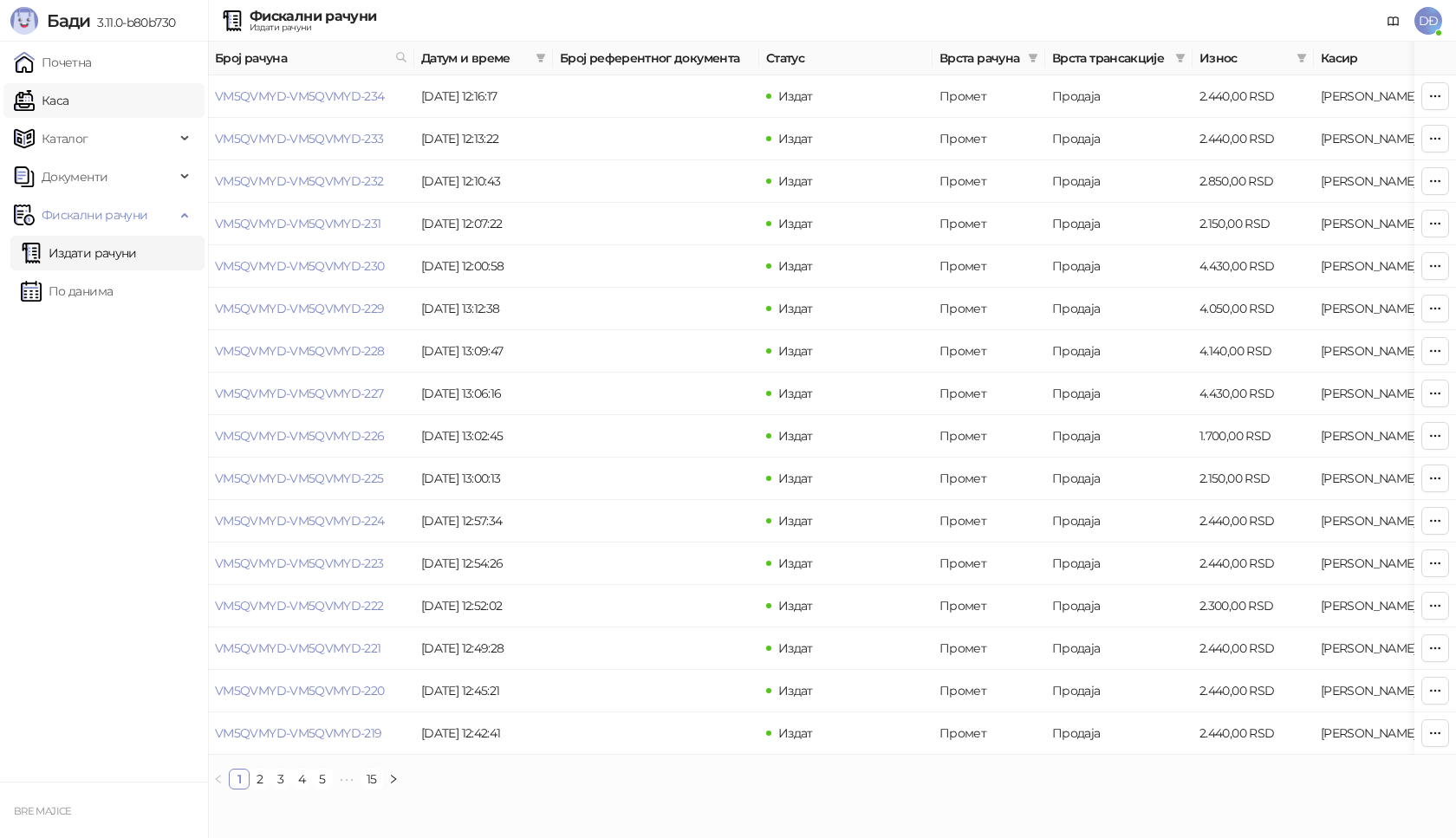
click at [68, 99] on link "Каса" at bounding box center [40, 101] width 55 height 35
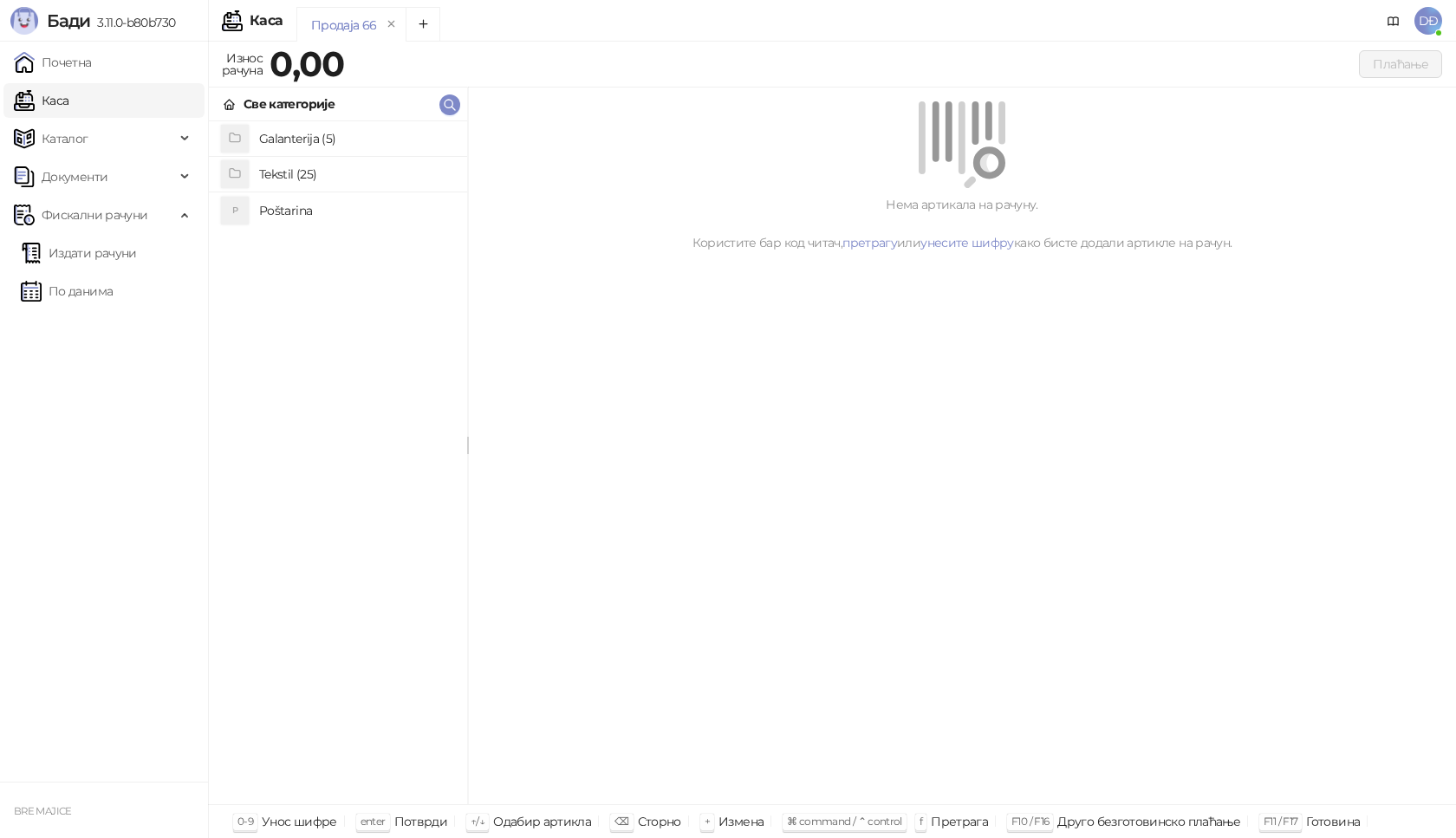
click at [279, 212] on h4 "Poštarina" at bounding box center [356, 210] width 195 height 28
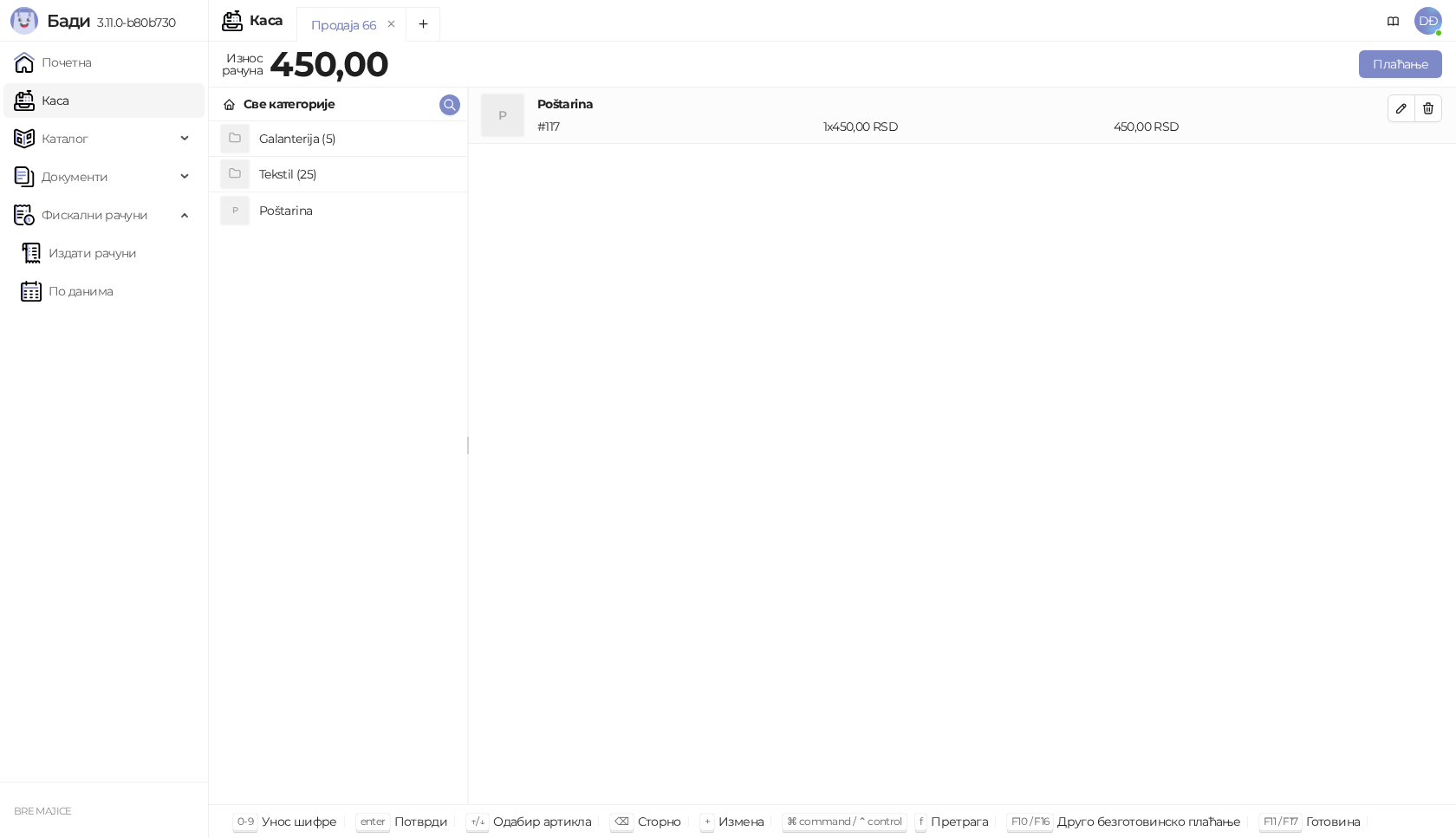
click at [284, 175] on h4 "Tekstil (25)" at bounding box center [356, 174] width 195 height 28
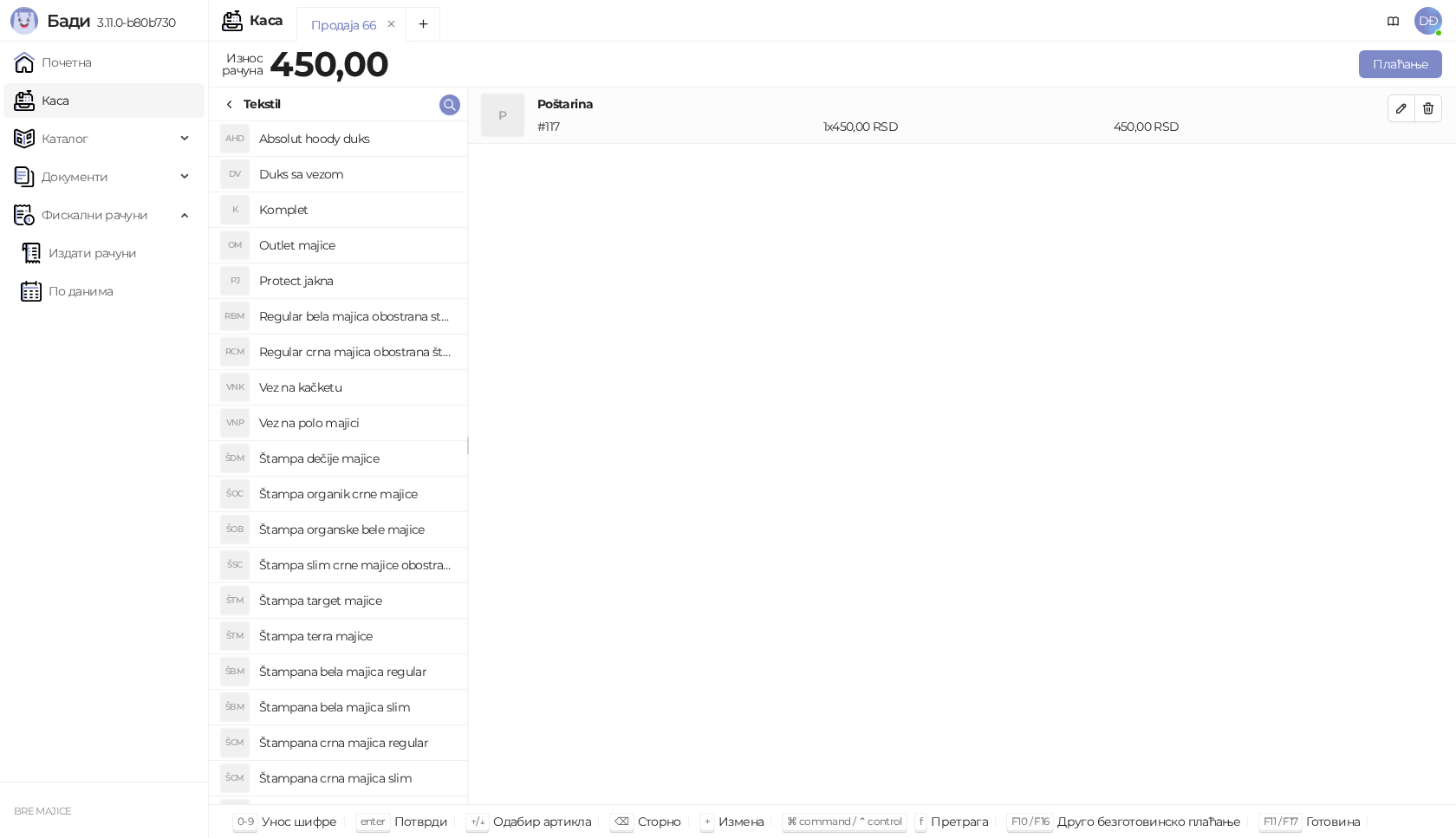
click at [379, 744] on h4 "Štampana crna majica regular" at bounding box center [356, 742] width 195 height 28
click at [1398, 172] on span "button" at bounding box center [1401, 164] width 13 height 16
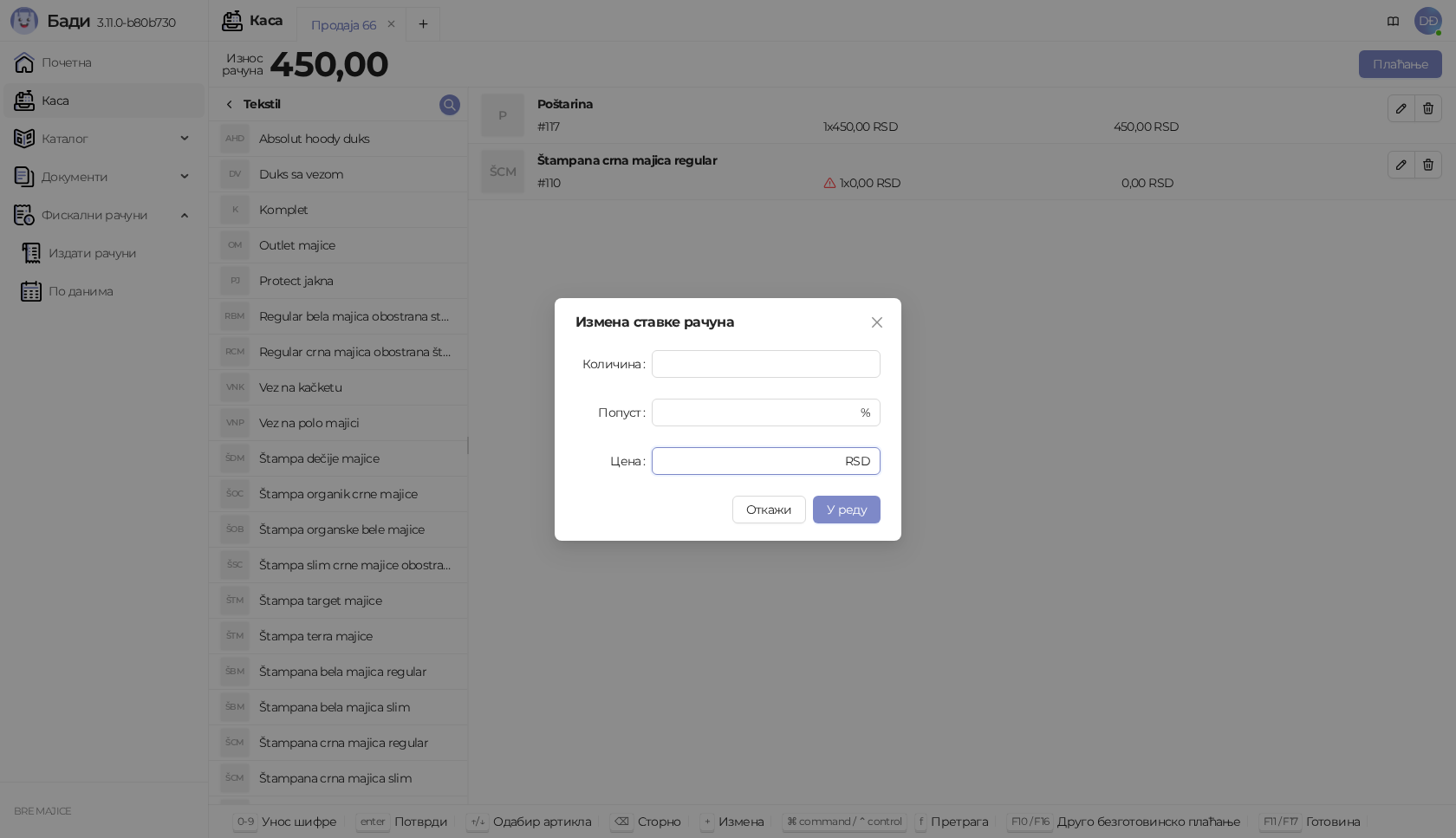
drag, startPoint x: 692, startPoint y: 457, endPoint x: 584, endPoint y: 432, distance: 110.9
click at [612, 466] on div "Цена * RSD" at bounding box center [728, 461] width 305 height 28
click at [848, 511] on span "У реду" at bounding box center [847, 510] width 40 height 15
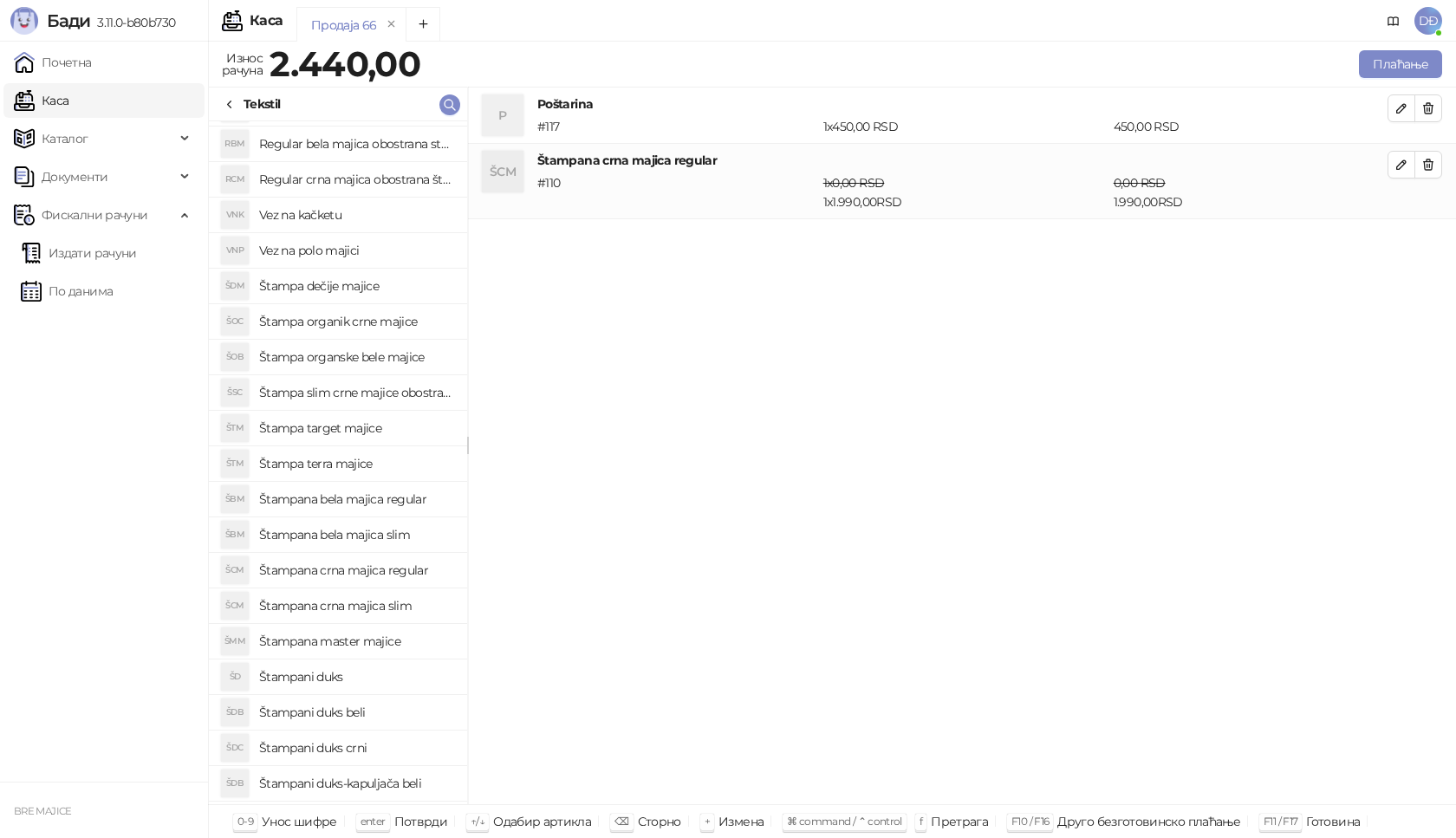
scroll to position [174, 0]
click at [380, 607] on h4 "Štampana crna majica slim" at bounding box center [356, 605] width 195 height 28
click at [1406, 235] on icon "button" at bounding box center [1401, 240] width 13 height 13
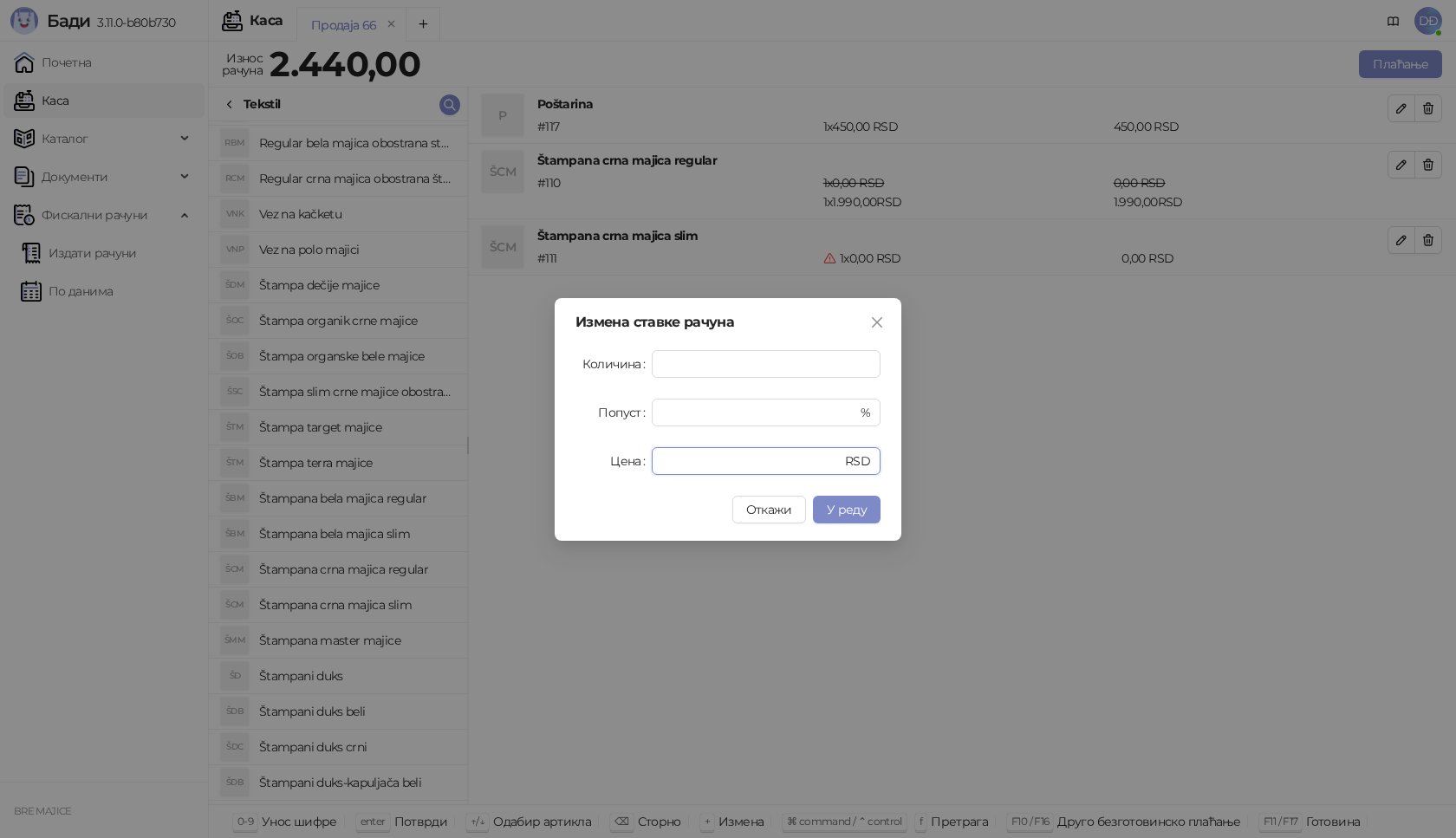
drag, startPoint x: 691, startPoint y: 462, endPoint x: 605, endPoint y: 468, distance: 86.2
click at [606, 468] on div "Цена * RSD" at bounding box center [728, 461] width 305 height 28
type input "****"
click at [849, 506] on span "У реду" at bounding box center [847, 510] width 40 height 15
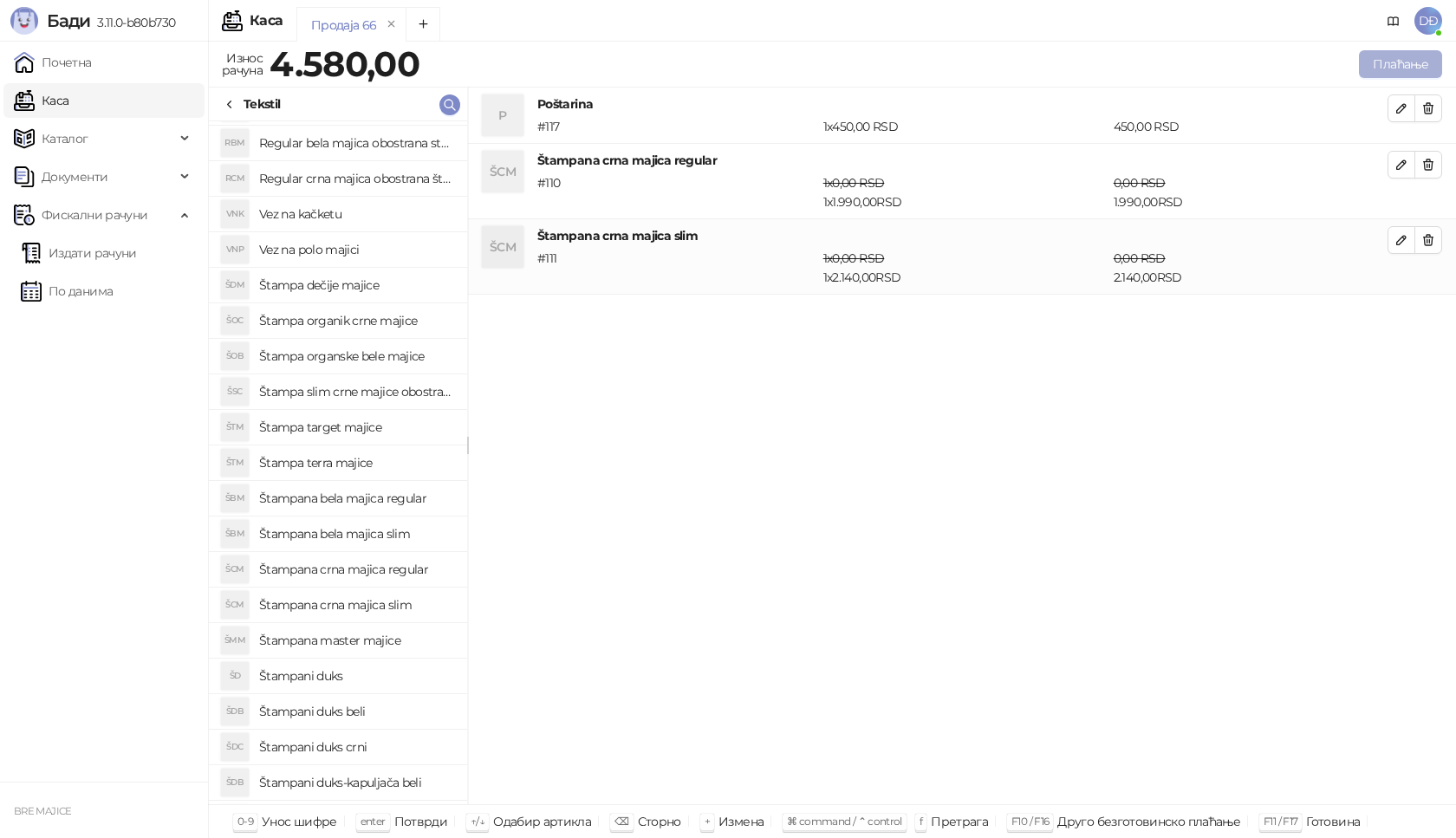
click at [1401, 61] on button "Плаћање" at bounding box center [1400, 63] width 83 height 28
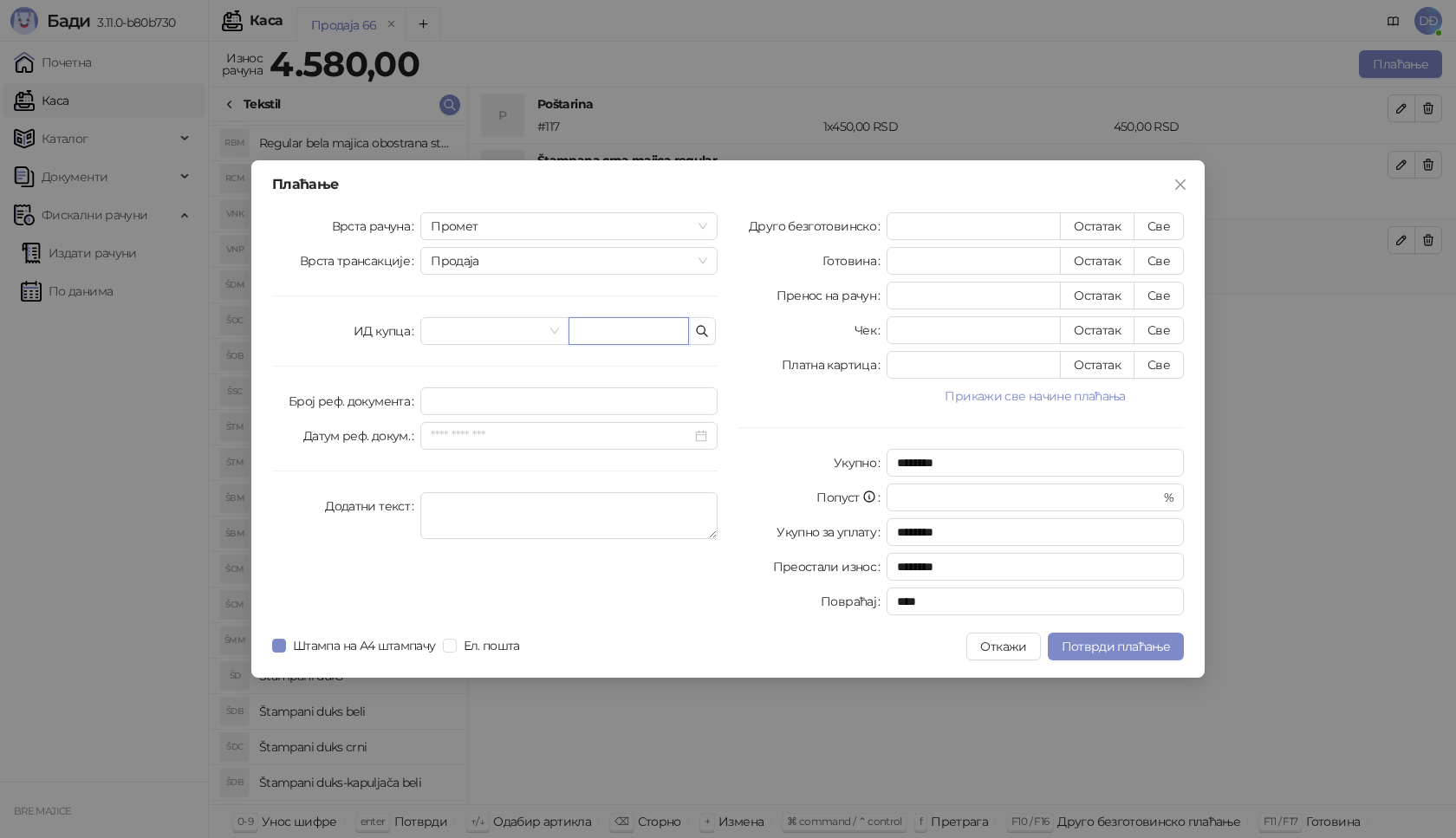
click at [623, 339] on input "text" at bounding box center [629, 331] width 121 height 28
paste input "**********"
type input "**********"
click at [1152, 231] on button "Све" at bounding box center [1159, 226] width 50 height 28
type input "****"
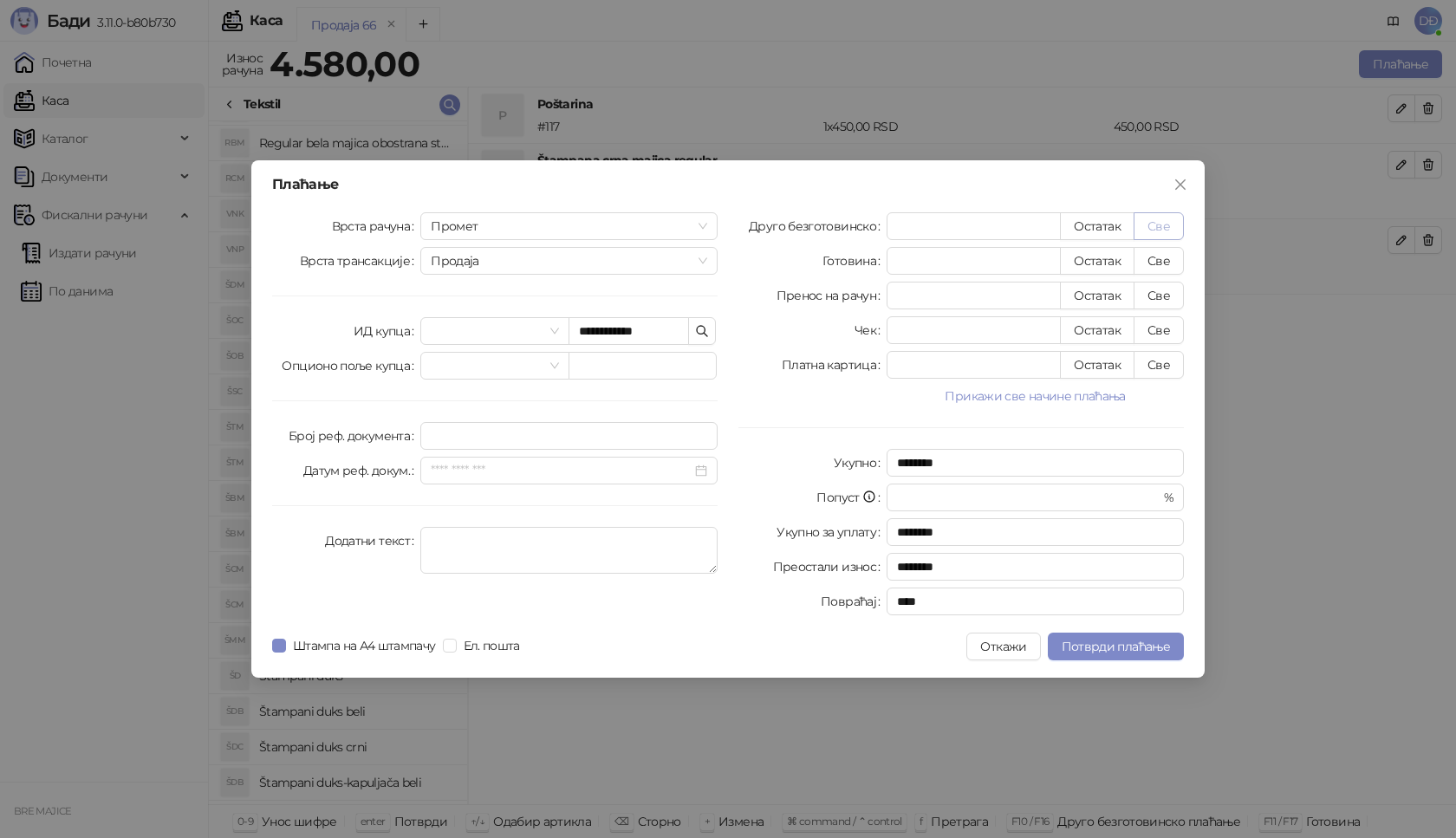
type input "****"
click at [1090, 647] on span "Потврди плаћање" at bounding box center [1116, 646] width 108 height 15
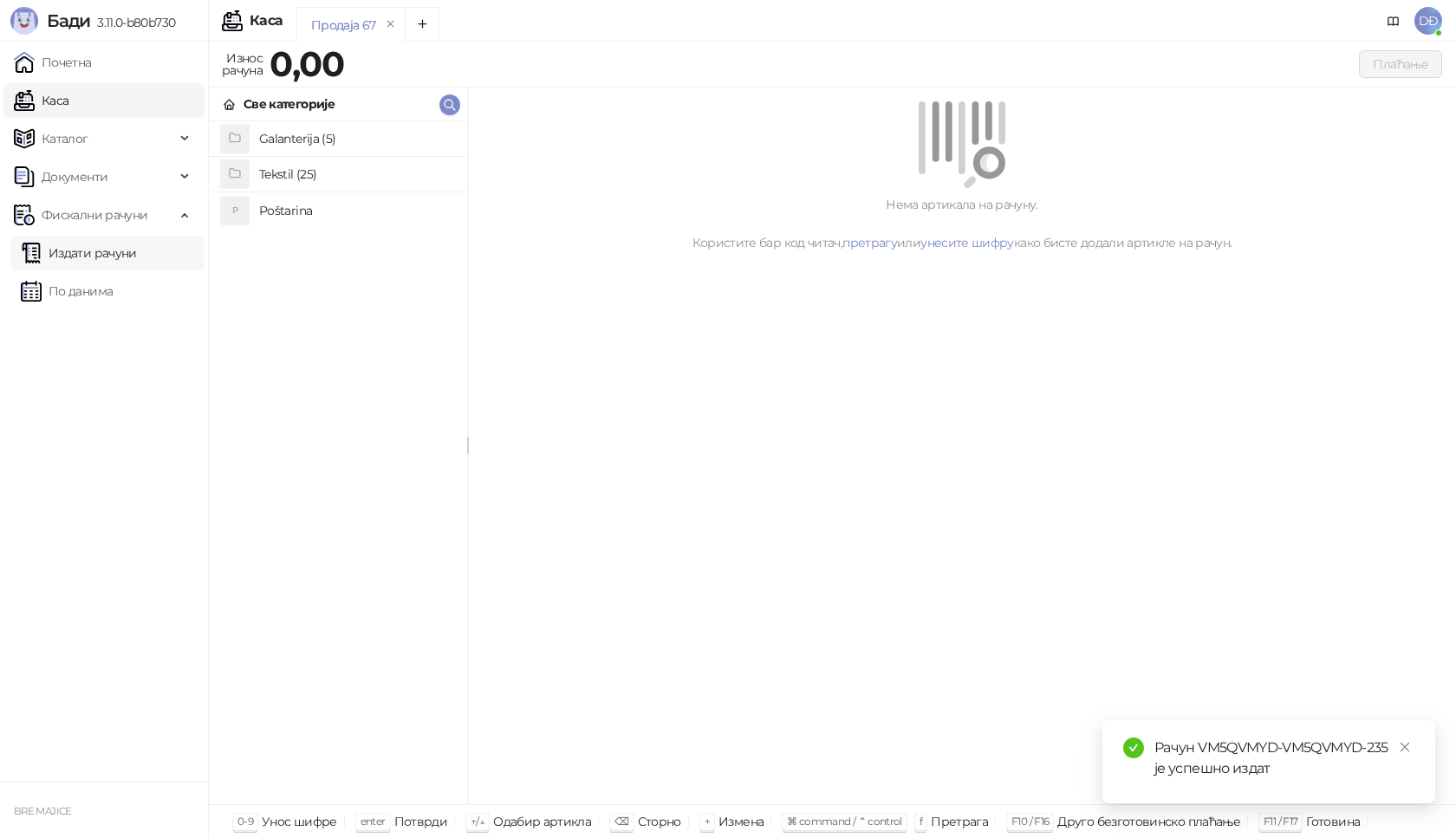
click at [120, 259] on link "Издати рачуни" at bounding box center [79, 253] width 116 height 35
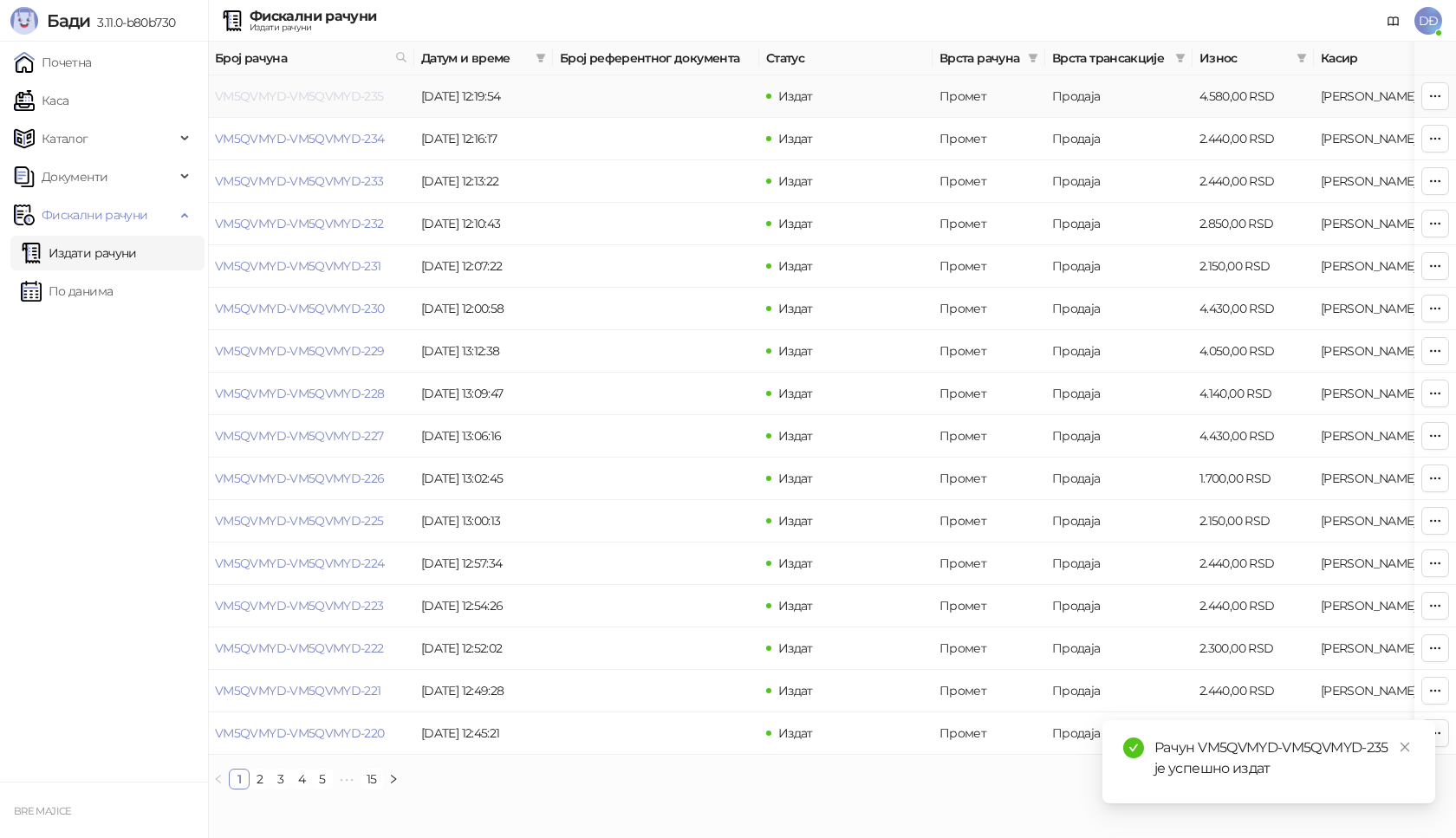
click at [309, 93] on link "VM5QVMYD-VM5QVMYD-235" at bounding box center [299, 96] width 169 height 15
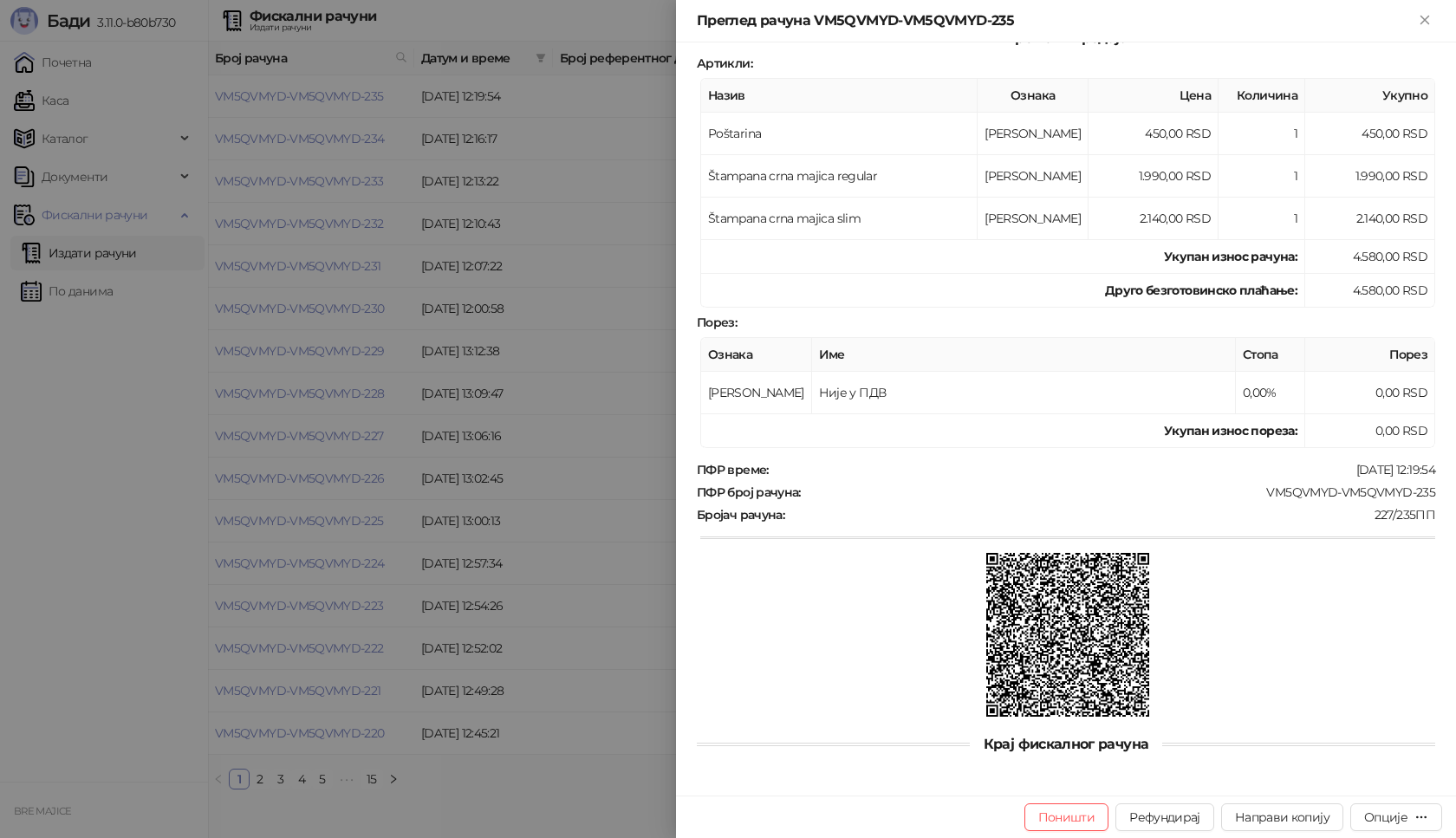
scroll to position [251, 0]
click at [1381, 816] on div "Опције" at bounding box center [1385, 818] width 43 height 15
click at [1322, 783] on span "Преузми у ПДФ формату" at bounding box center [1323, 783] width 212 height 19
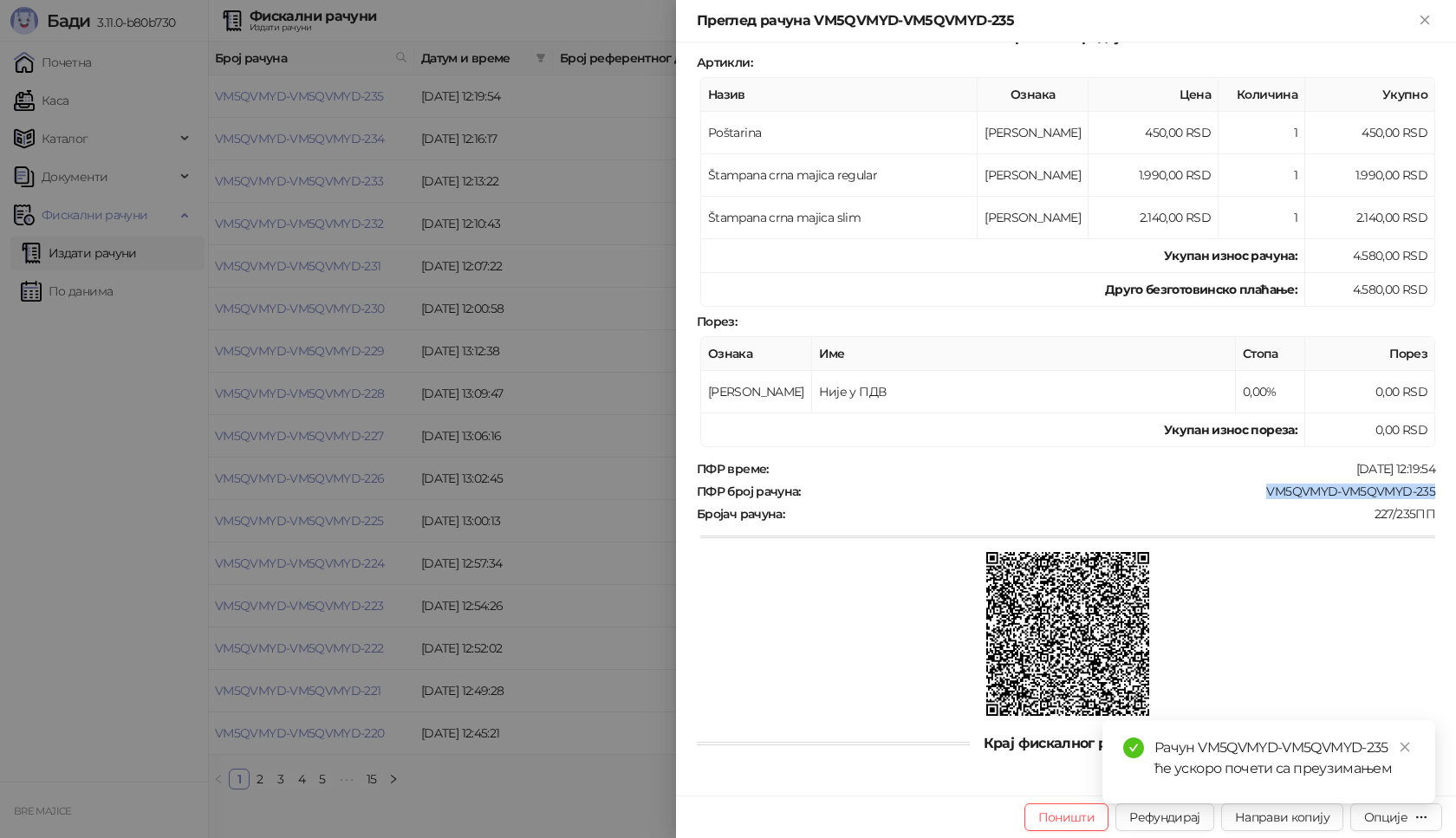
drag, startPoint x: 1421, startPoint y: 493, endPoint x: 1253, endPoint y: 491, distance: 168.0
click at [1253, 491] on div "Фискални рачун ПИБ : 115085843 Предузеће : BRE MAJICE Место продаје : 1371796-B…" at bounding box center [1066, 419] width 780 height 754
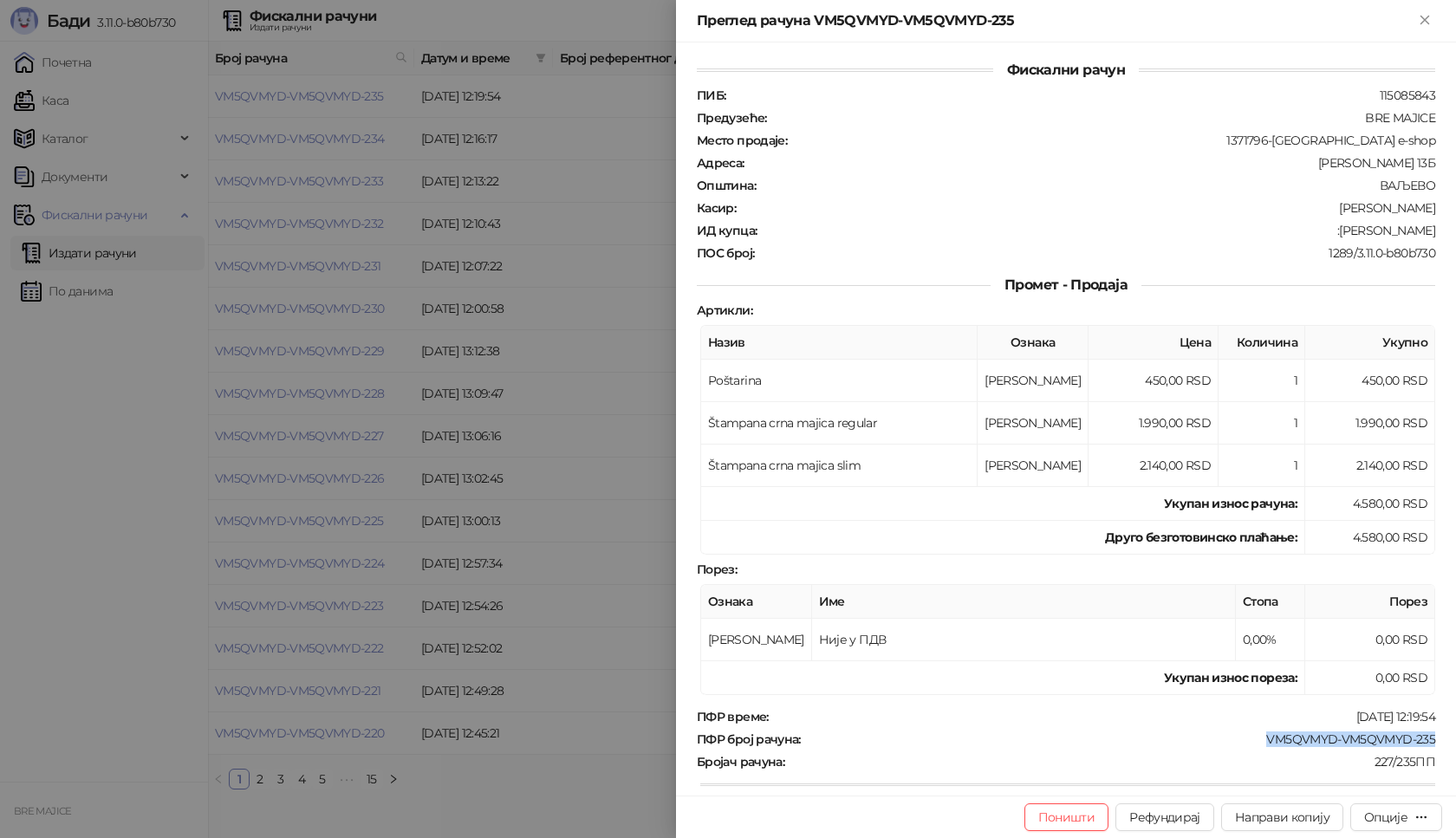
scroll to position [0, 0]
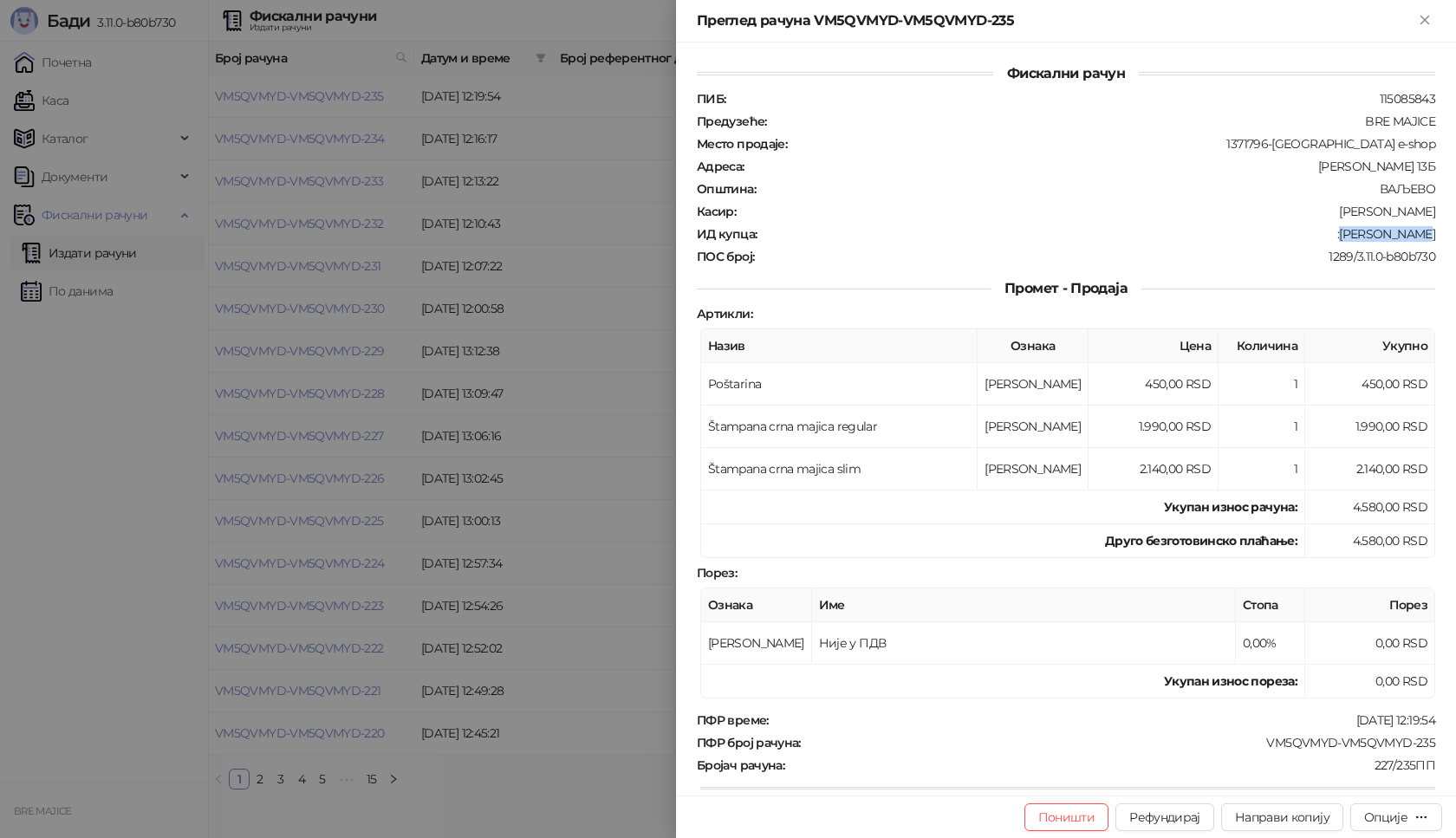
drag, startPoint x: 1423, startPoint y: 232, endPoint x: 1350, endPoint y: 240, distance: 73.4
click at [1350, 240] on div "Фискални рачун ПИБ : 115085843 Предузеће : BRE MAJICE Место продаје : 1371796-B…" at bounding box center [1066, 419] width 780 height 754
click at [1421, 18] on icon "Close" at bounding box center [1424, 20] width 15 height 15
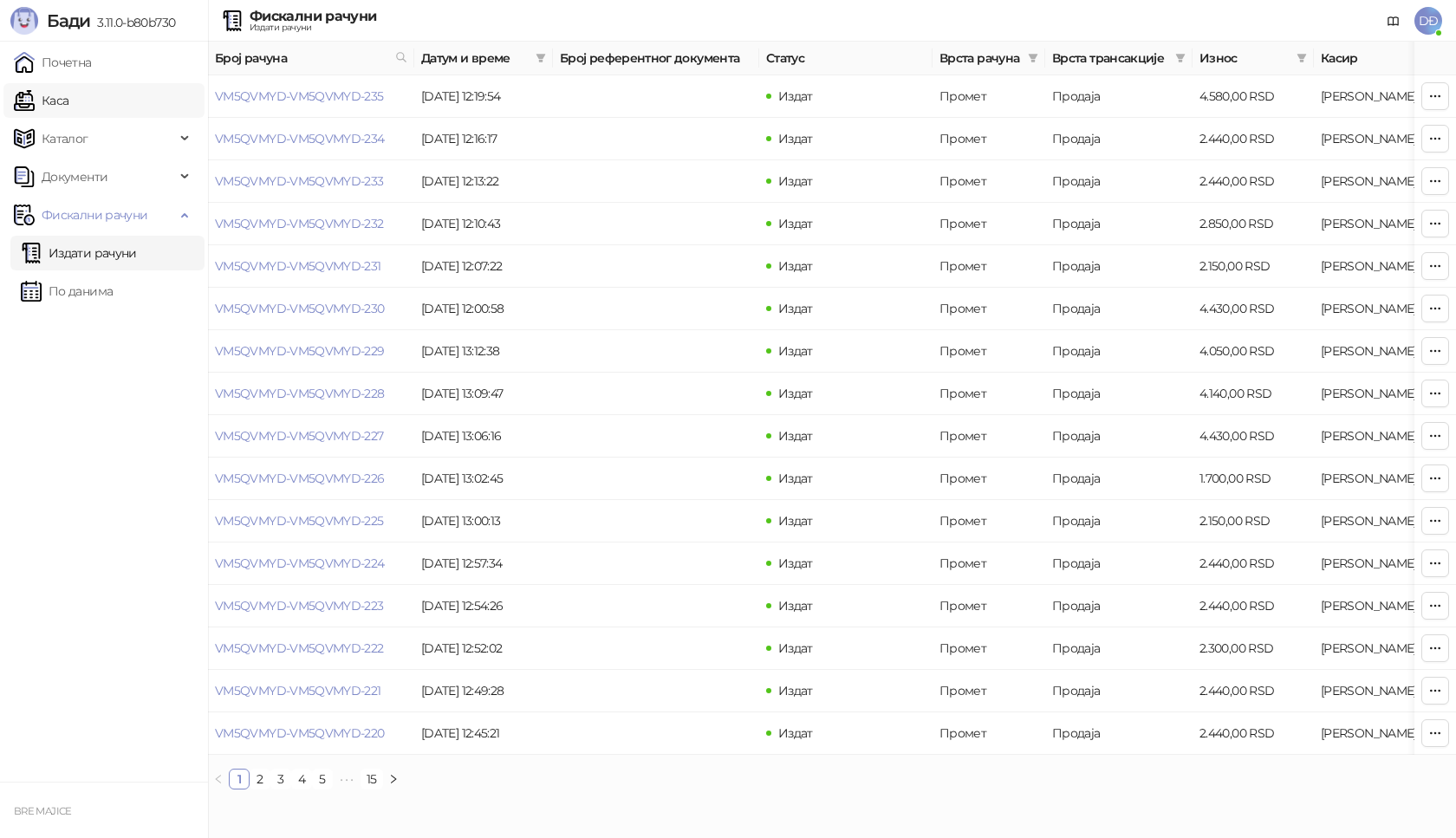
click at [68, 104] on link "Каса" at bounding box center [40, 101] width 55 height 35
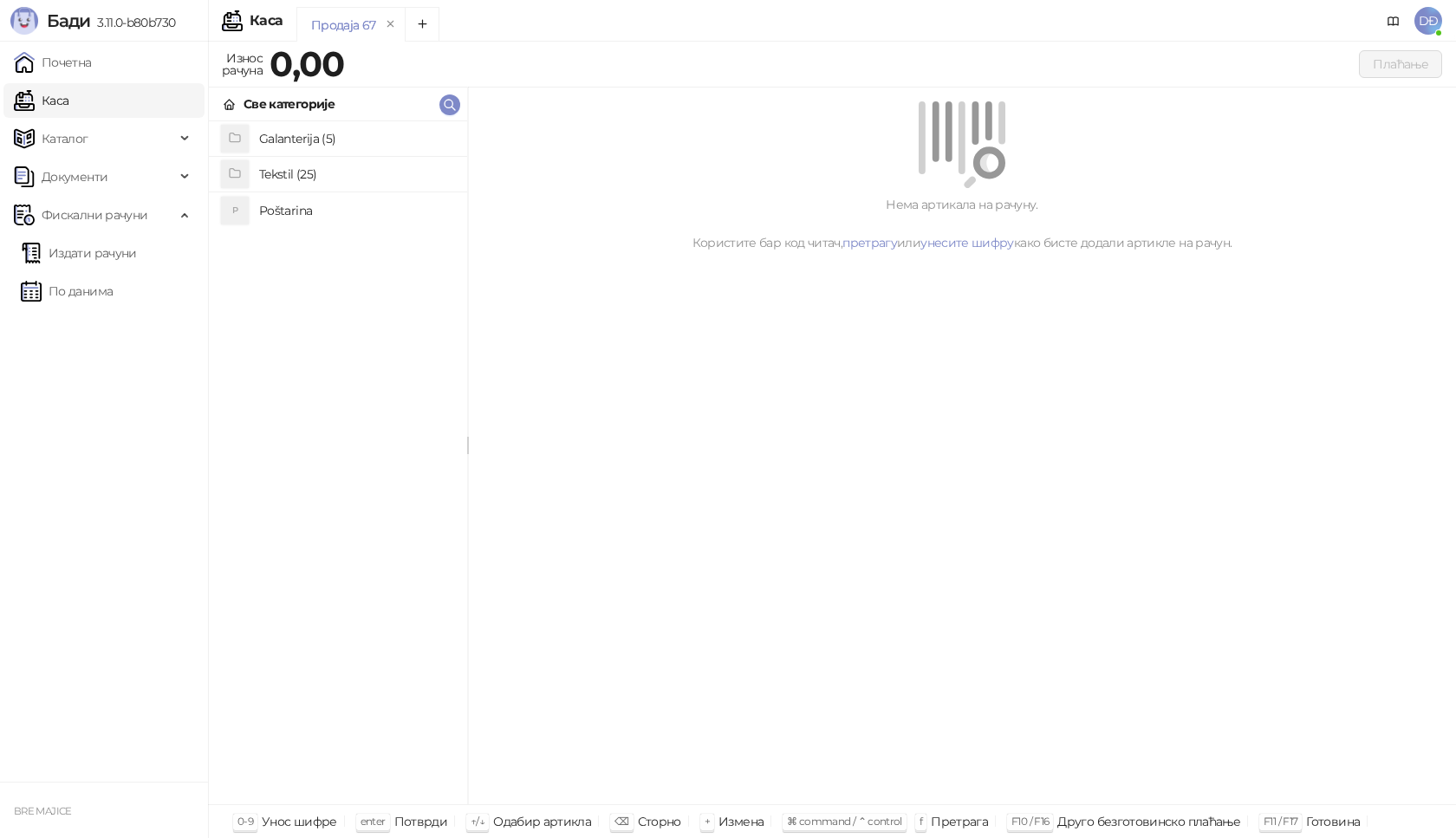
click at [277, 211] on h4 "Poštarina" at bounding box center [356, 210] width 195 height 28
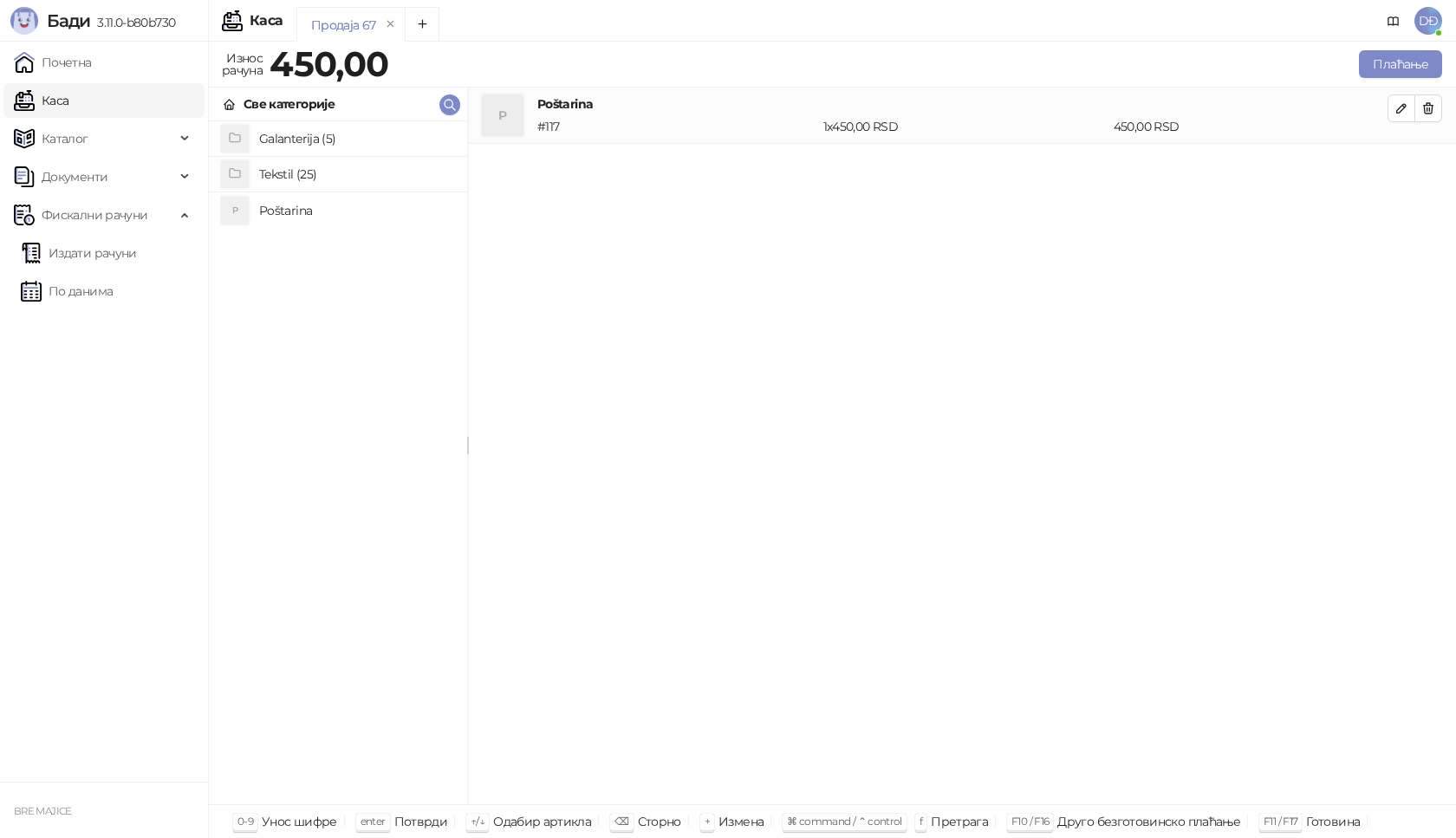
click at [302, 176] on h4 "Tekstil (25)" at bounding box center [356, 174] width 195 height 28
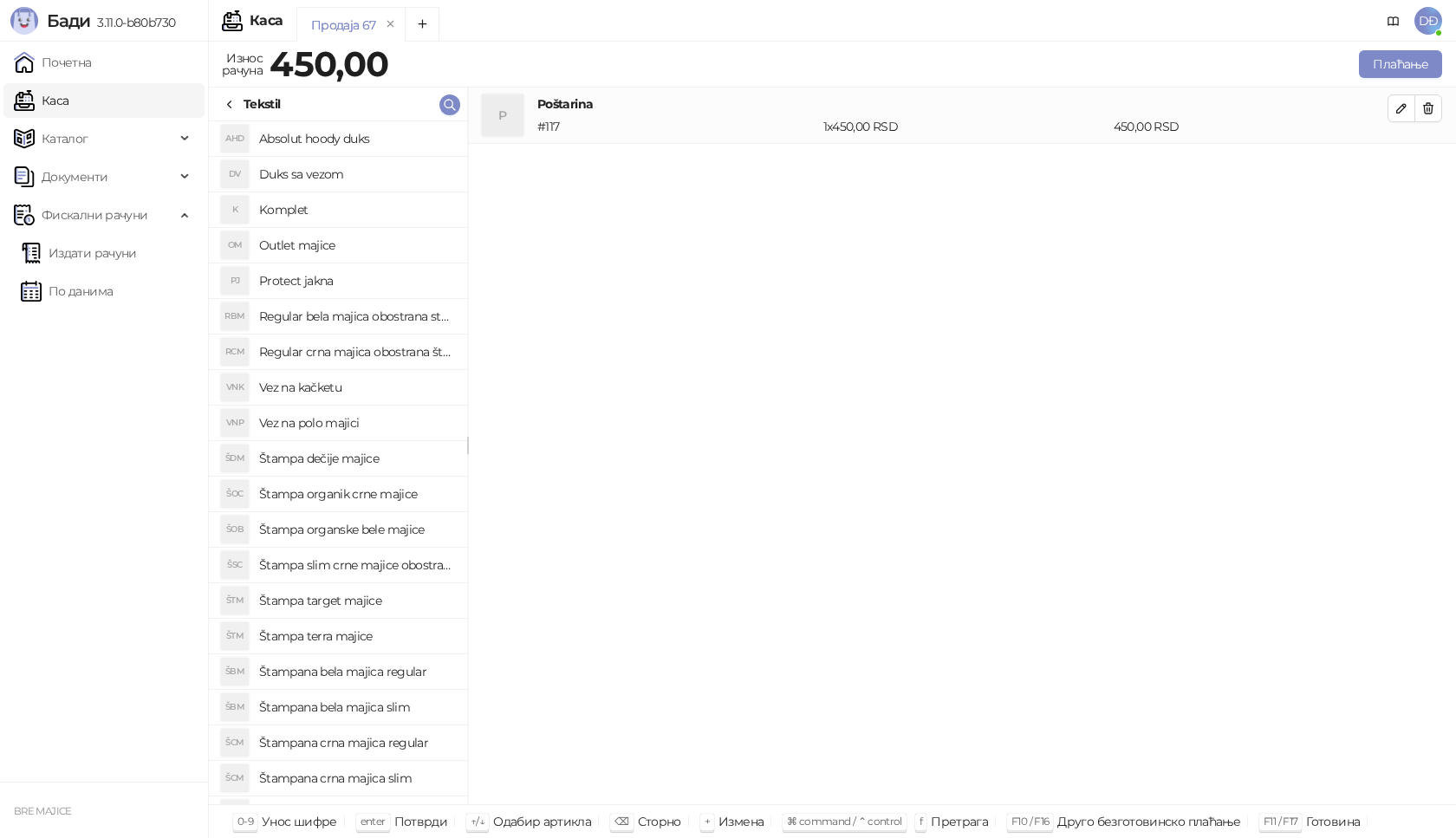
click at [377, 314] on h4 "Regular bela majica obostrana stampa" at bounding box center [356, 316] width 195 height 28
click at [1400, 168] on icon "button" at bounding box center [1401, 164] width 9 height 9
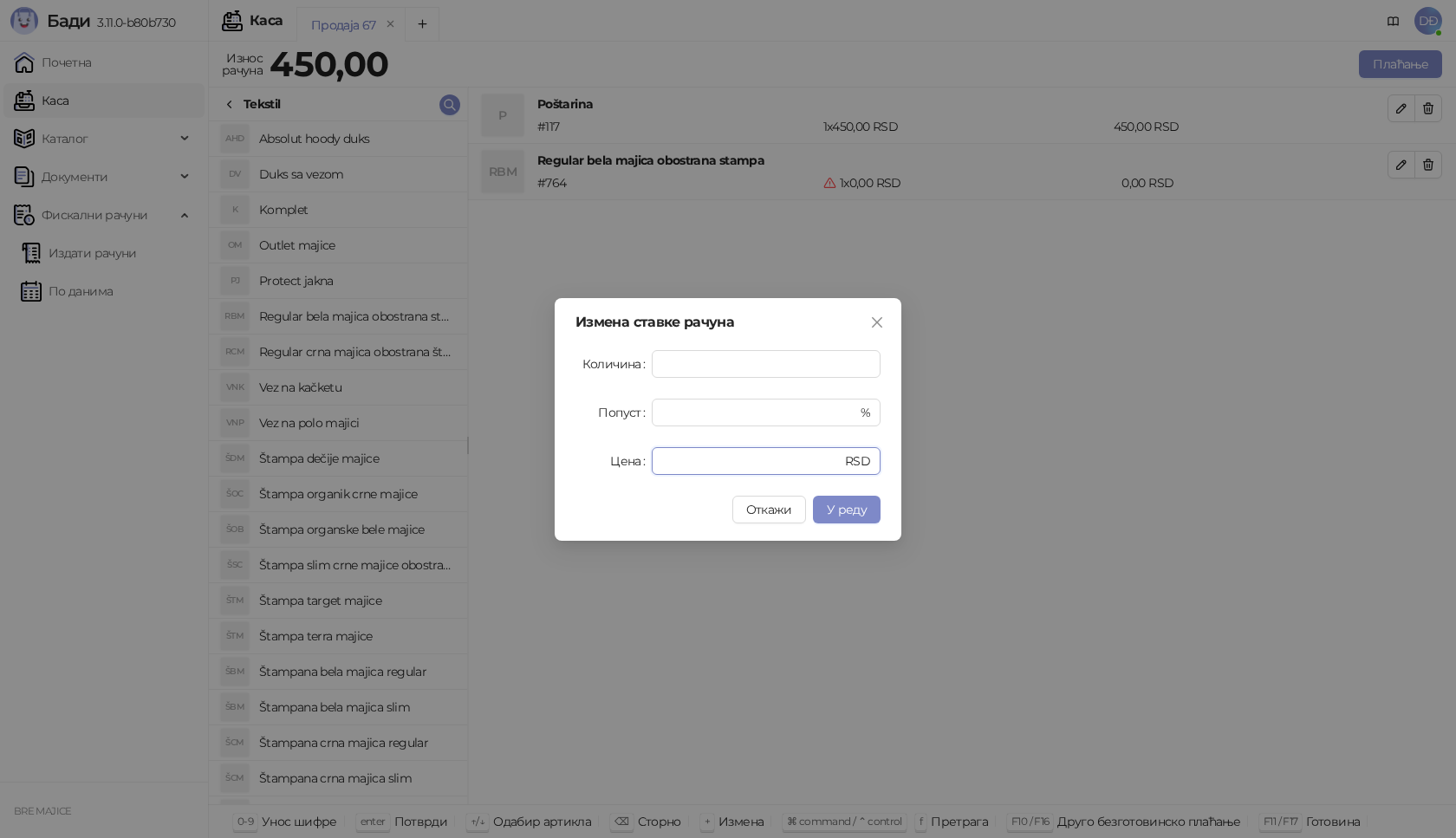
drag, startPoint x: 692, startPoint y: 465, endPoint x: 484, endPoint y: 387, distance: 222.1
click at [562, 447] on div "Измена ставке рачуна Количина * Попуст * % Цена * RSD Откажи У реду" at bounding box center [728, 419] width 347 height 243
type input "****"
click at [831, 513] on span "У реду" at bounding box center [847, 510] width 40 height 15
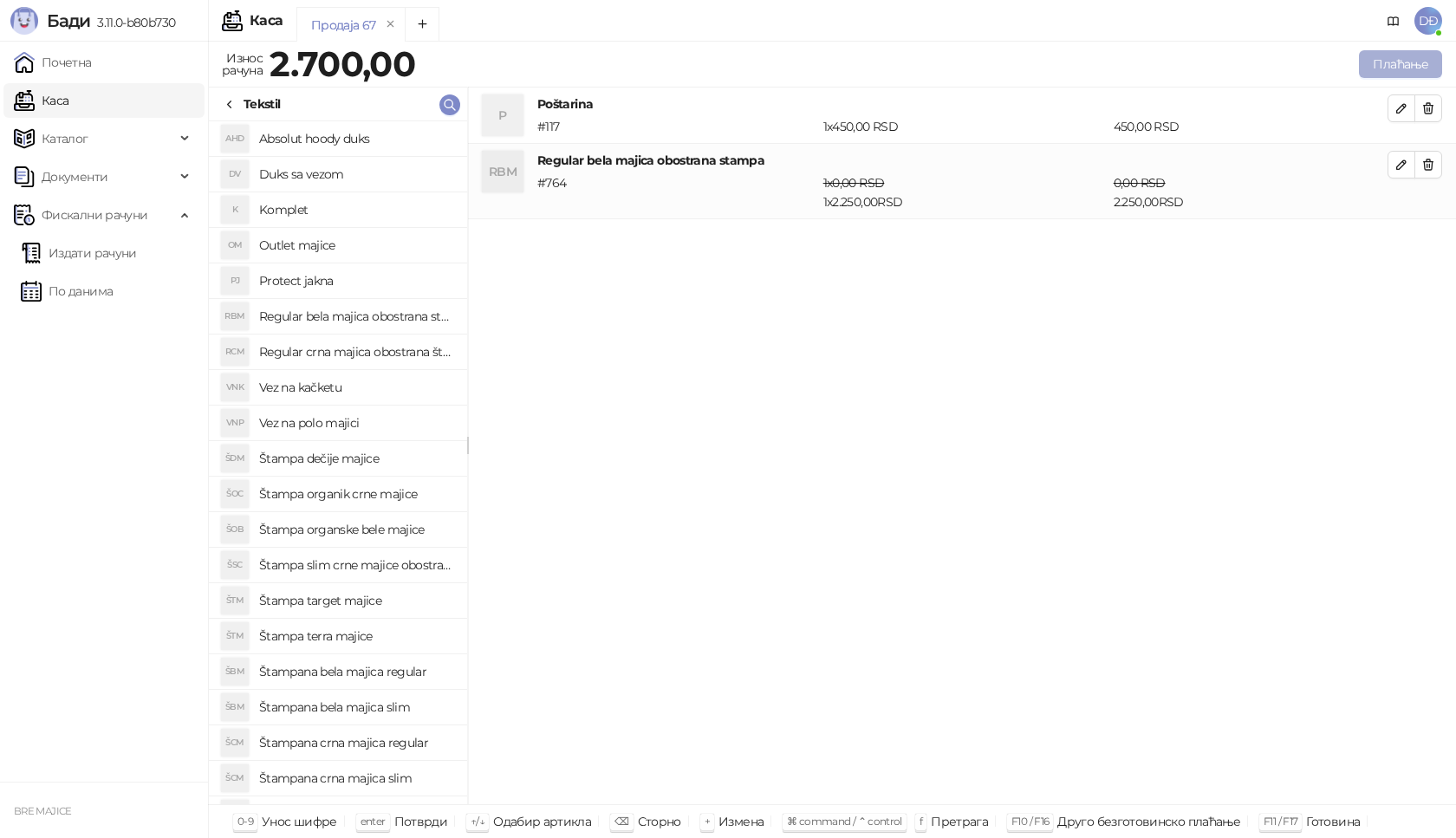
click at [1384, 68] on button "Плаћање" at bounding box center [1400, 63] width 83 height 28
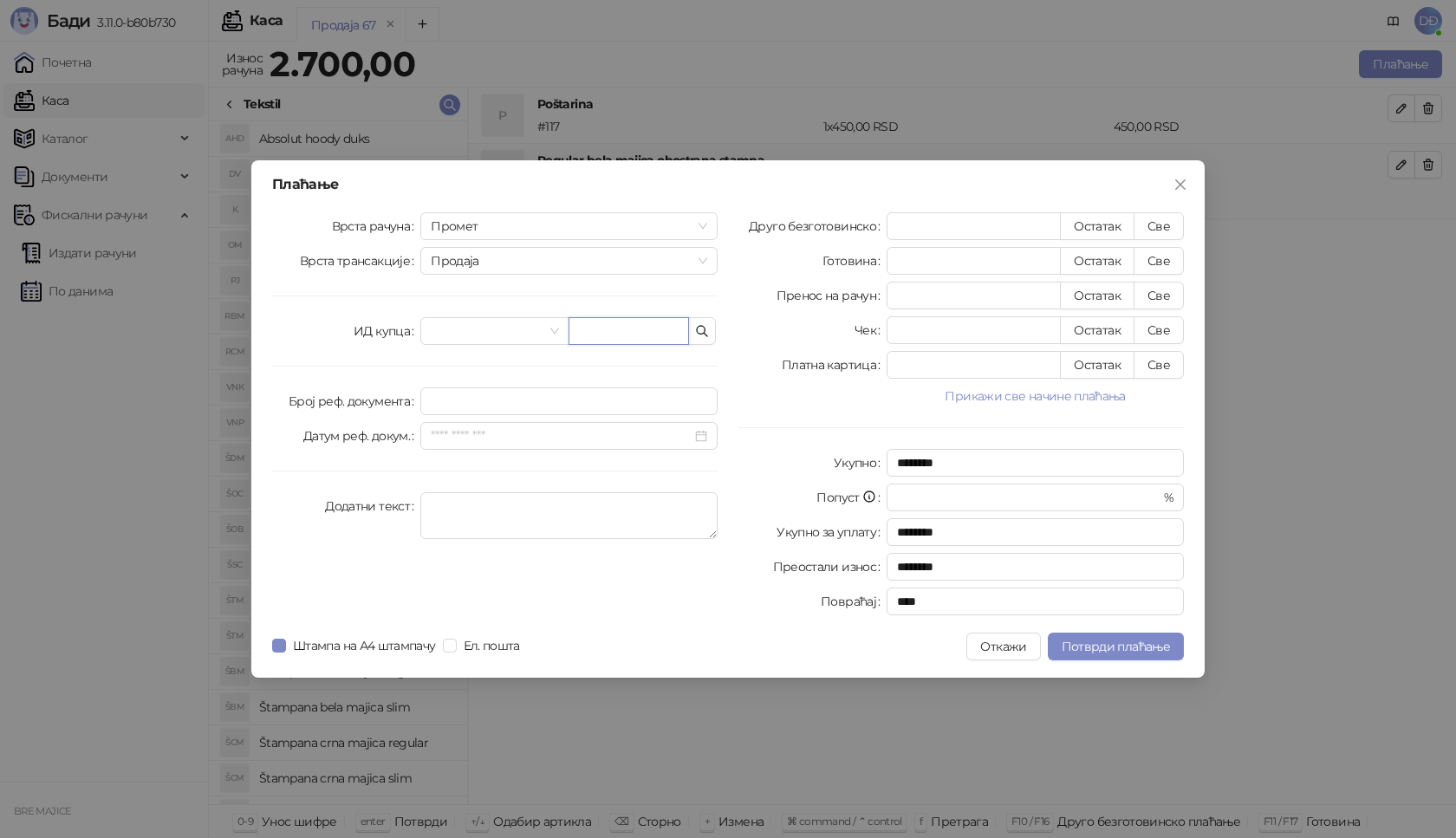
click at [604, 338] on input "text" at bounding box center [629, 331] width 121 height 28
paste input "**********"
type input "**********"
click at [1158, 224] on button "Све" at bounding box center [1159, 226] width 50 height 28
type input "****"
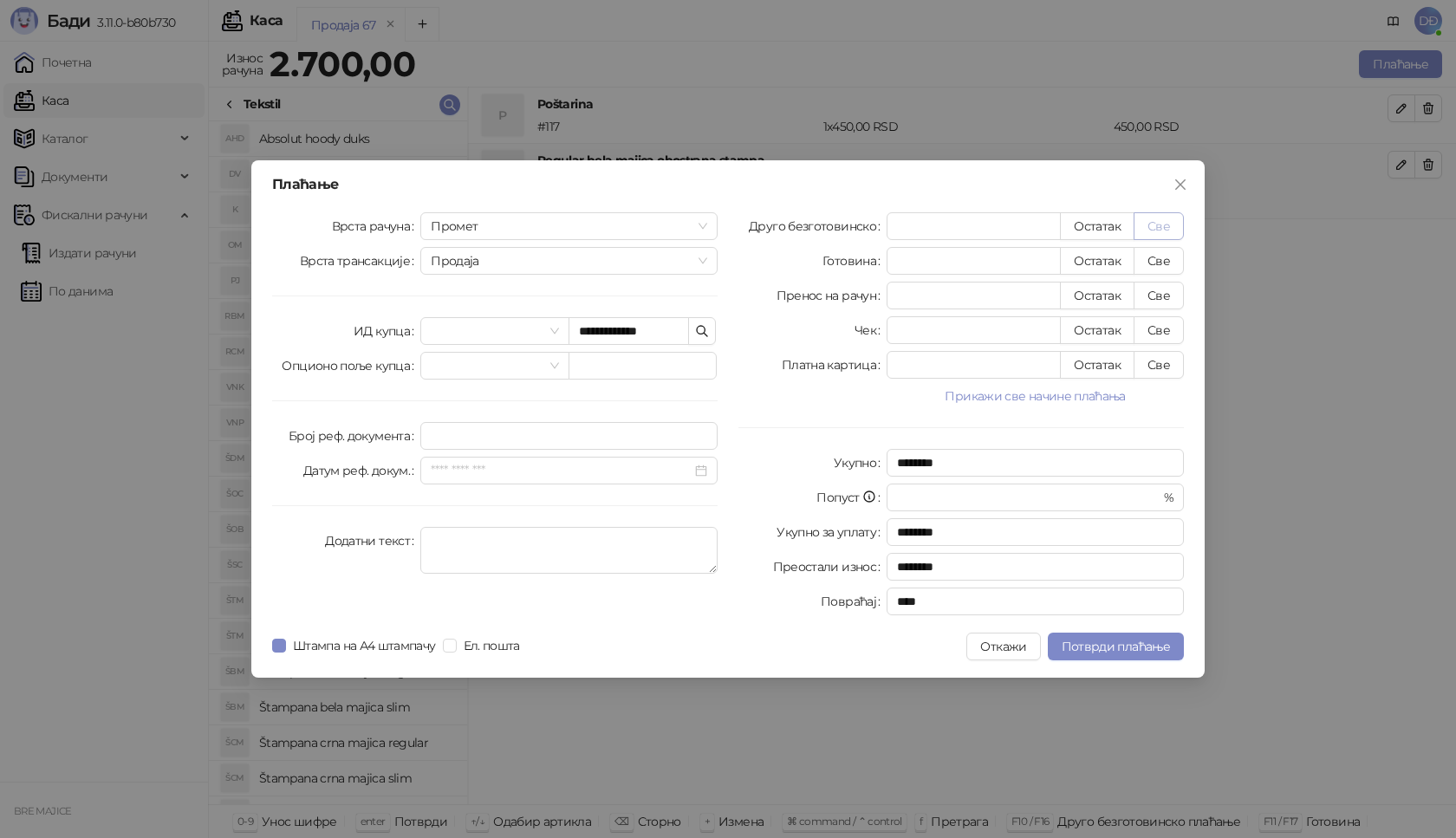
type input "****"
click at [1088, 643] on span "Потврди плаћање" at bounding box center [1116, 646] width 108 height 15
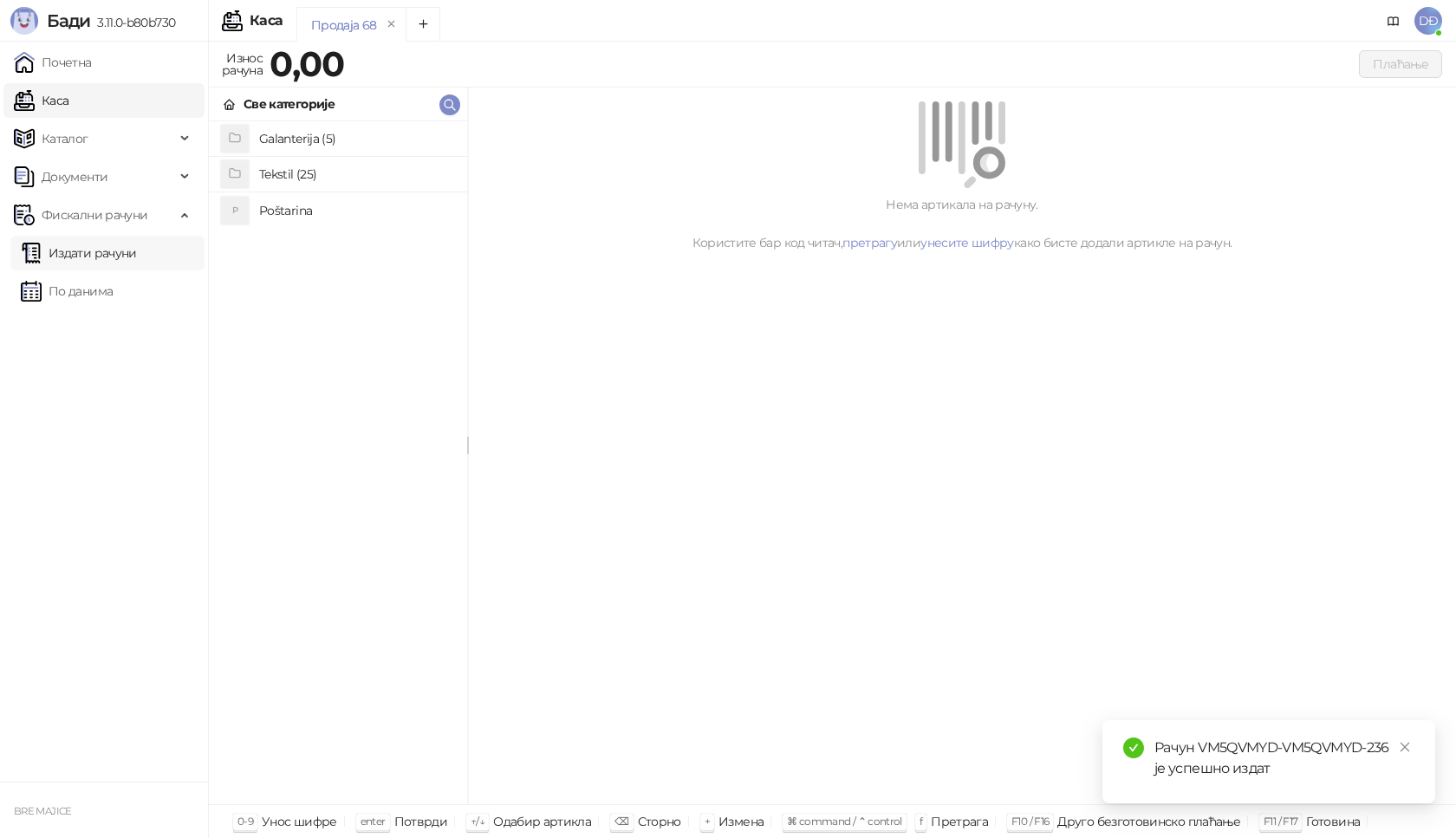
click at [113, 252] on link "Издати рачуни" at bounding box center [79, 253] width 116 height 35
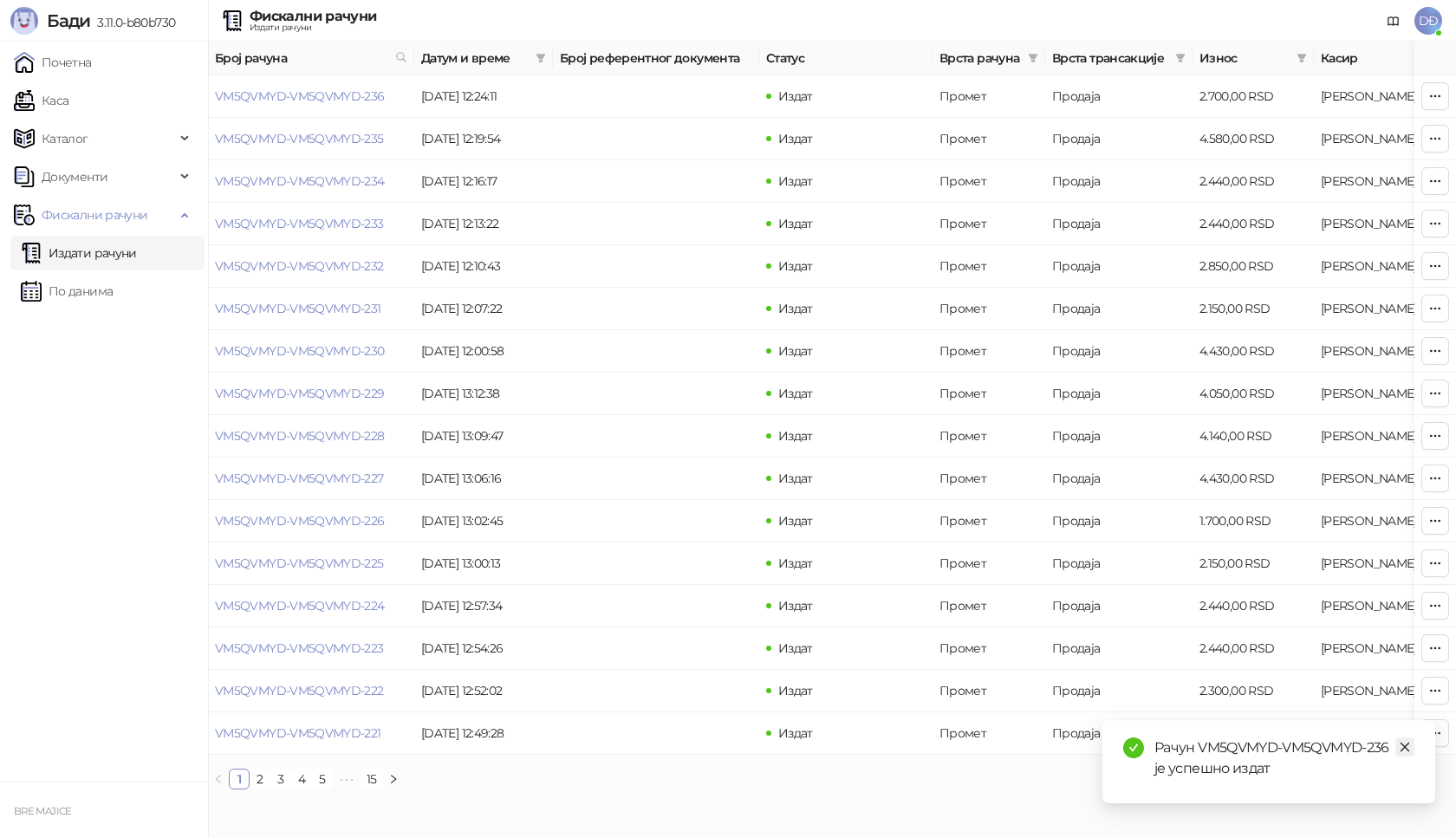
click at [1404, 742] on icon "close" at bounding box center [1404, 747] width 12 height 12
click at [308, 95] on link "VM5QVMYD-VM5QVMYD-236" at bounding box center [299, 96] width 170 height 15
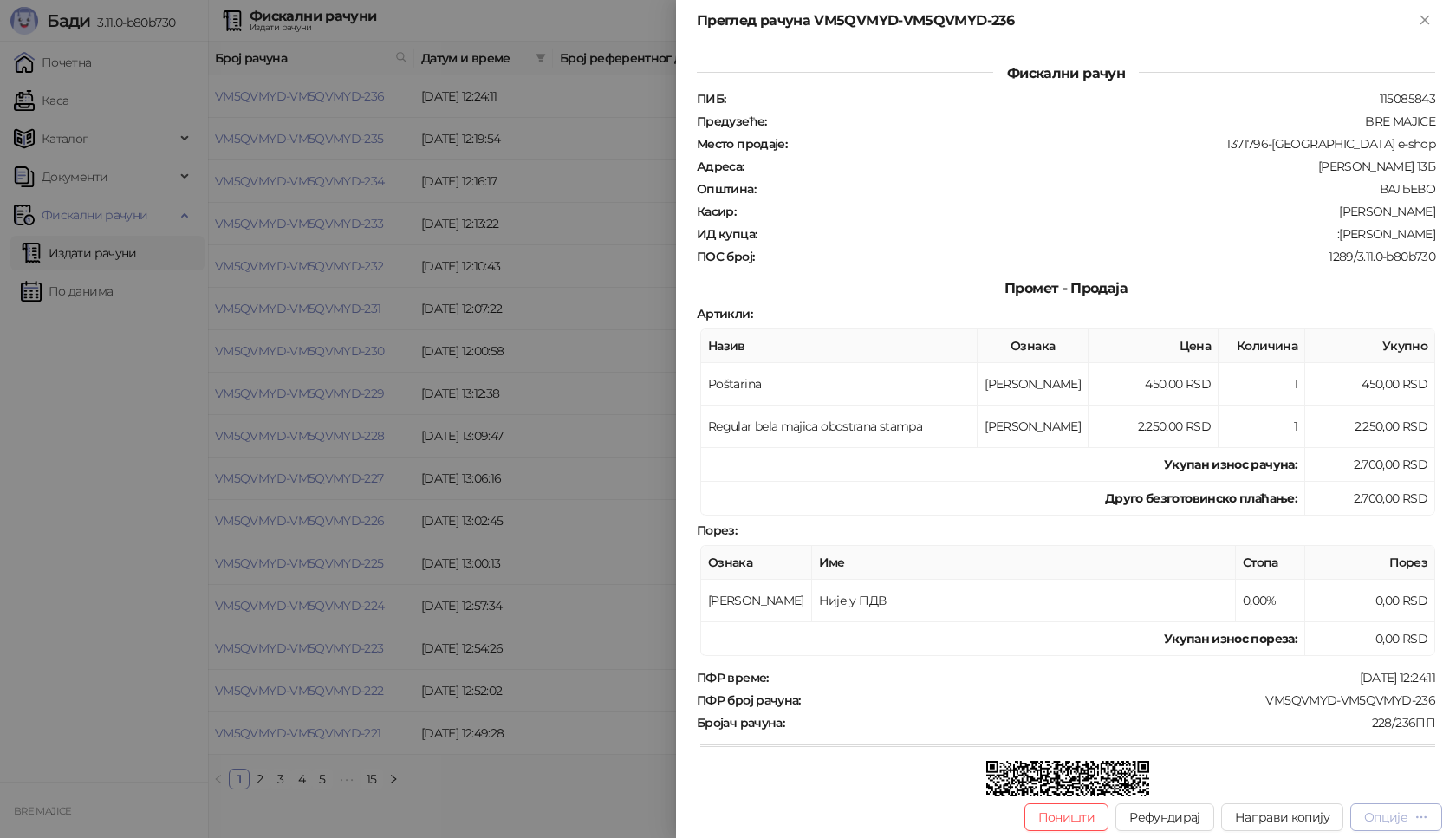
click at [1408, 813] on div "Опције" at bounding box center [1396, 817] width 64 height 16
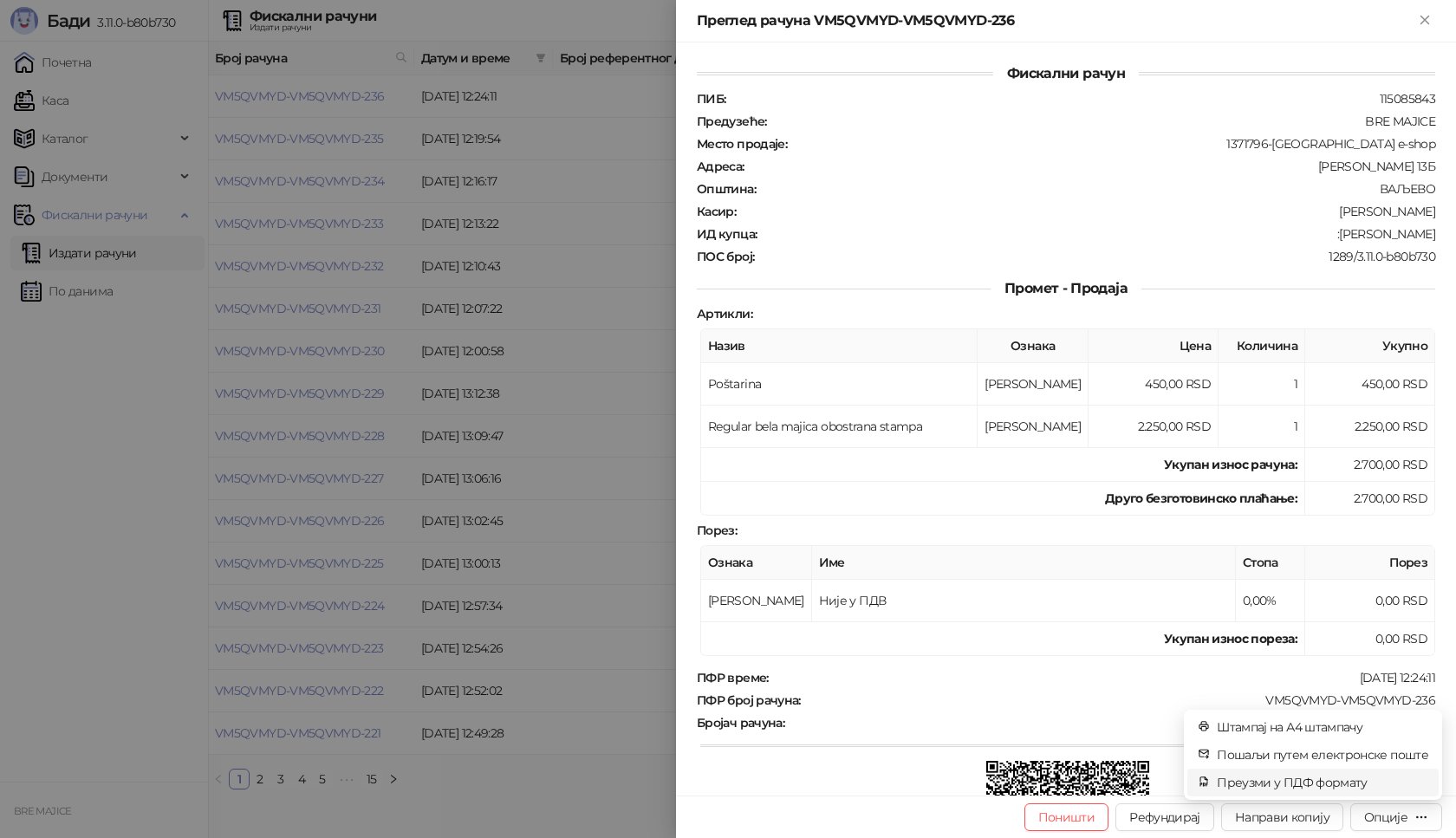
click at [1368, 781] on span "Преузми у ПДФ формату" at bounding box center [1323, 783] width 212 height 19
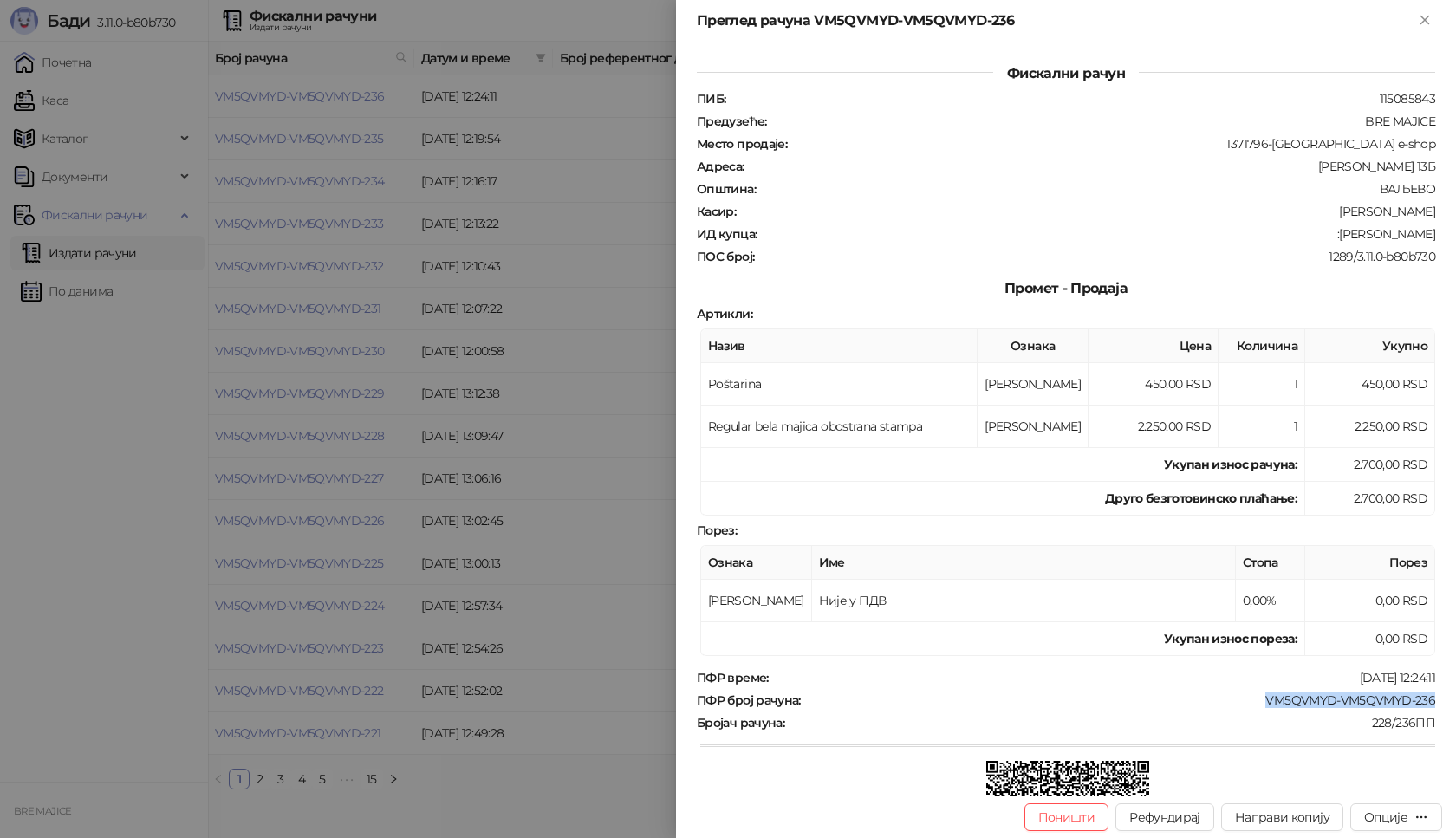
drag, startPoint x: 1428, startPoint y: 699, endPoint x: 1256, endPoint y: 704, distance: 172.1
click at [1256, 704] on div "Фискални рачун ПИБ : 115085843 Предузеће : BRE MAJICE Место продаје : 1371796-B…" at bounding box center [1066, 419] width 780 height 754
drag, startPoint x: 1419, startPoint y: 232, endPoint x: 1344, endPoint y: 236, distance: 75.1
click at [1344, 236] on div ":[PERSON_NAME]" at bounding box center [1098, 234] width 679 height 15
click at [1419, 16] on icon "Close" at bounding box center [1424, 20] width 15 height 15
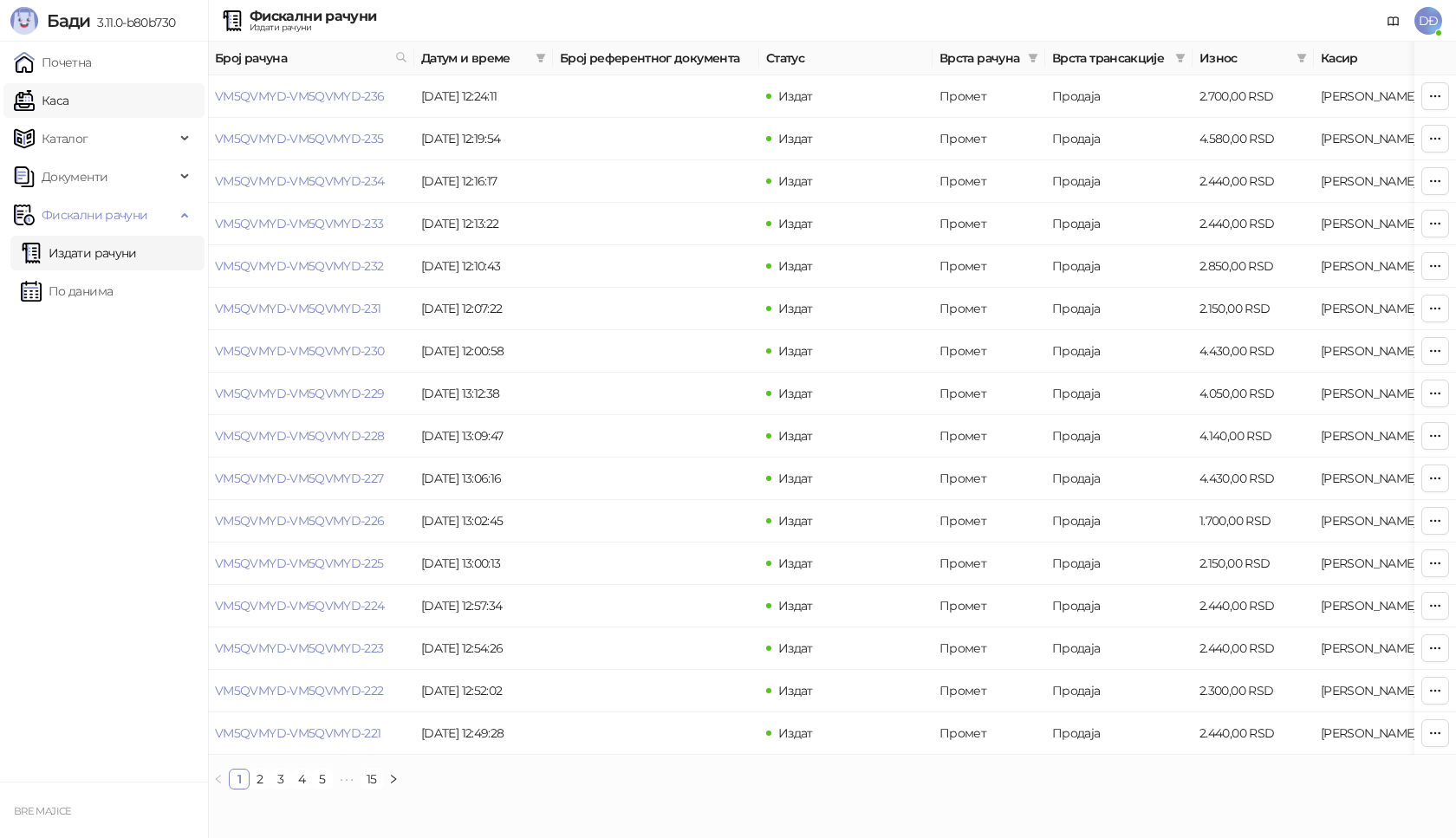
click at [68, 100] on link "Каса" at bounding box center [40, 101] width 55 height 35
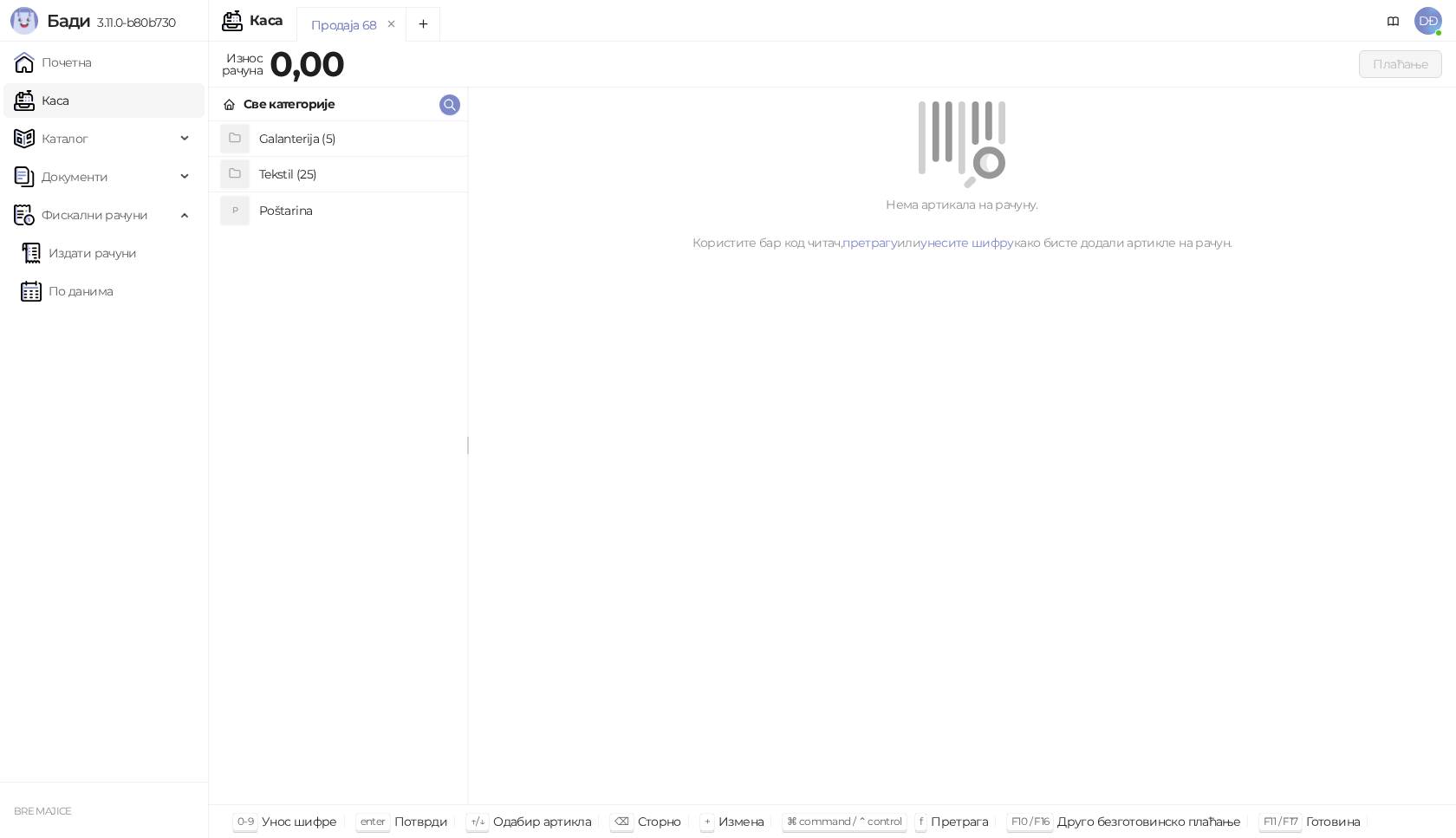
click at [276, 206] on h4 "Poštarina" at bounding box center [356, 210] width 195 height 28
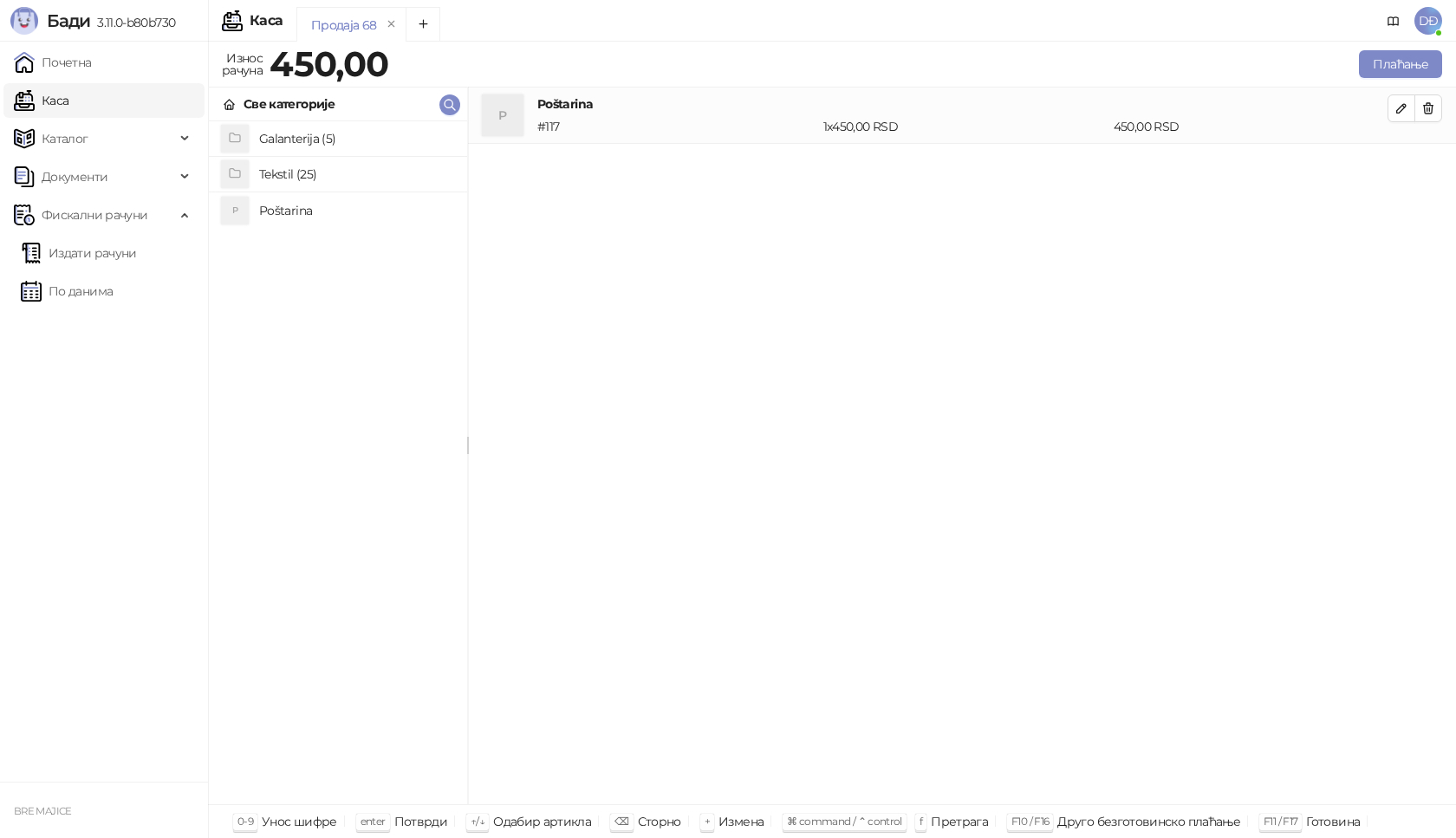
click at [288, 175] on h4 "Tekstil (25)" at bounding box center [356, 174] width 195 height 28
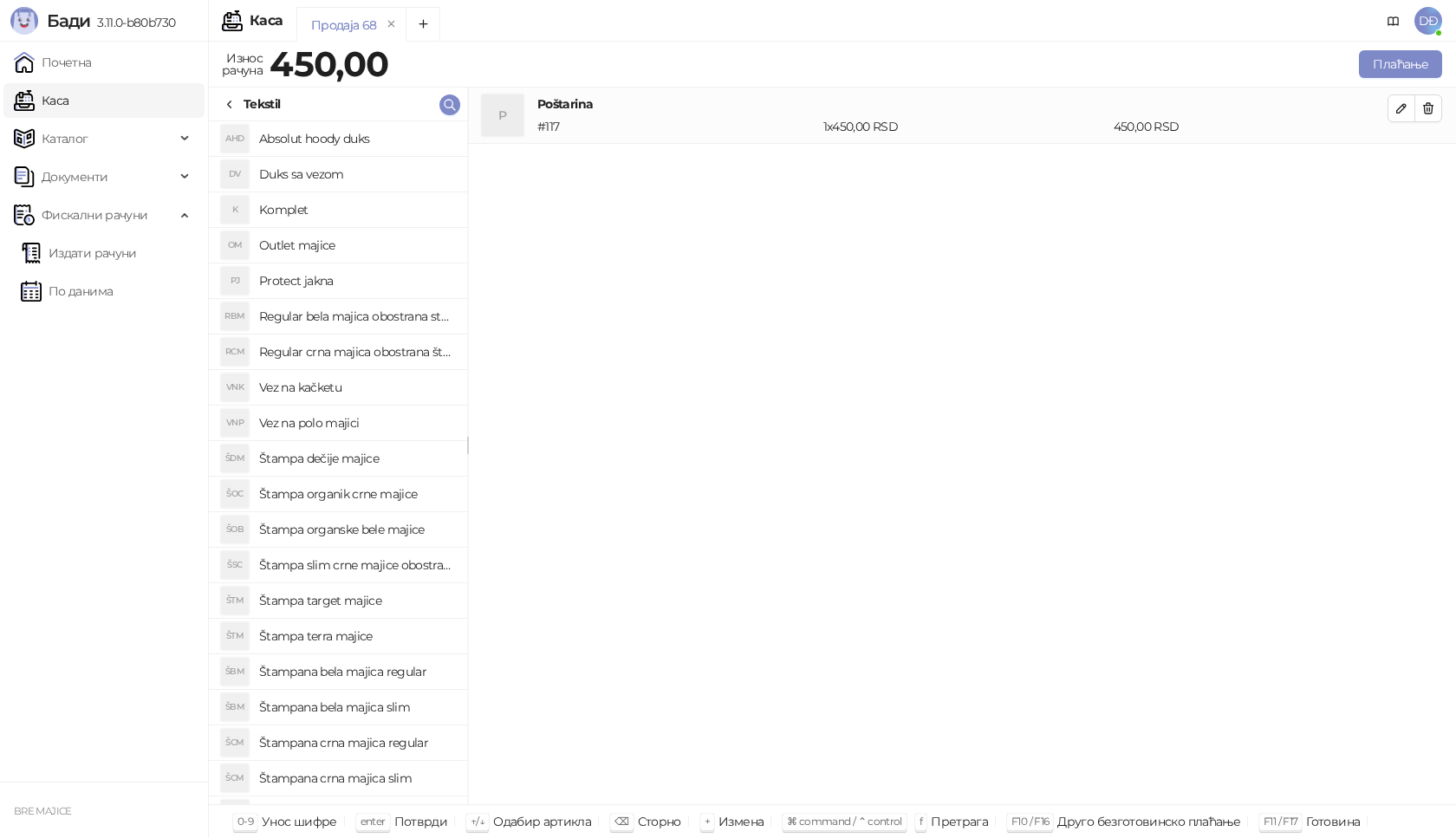
click at [381, 740] on h4 "Štampana crna majica regular" at bounding box center [356, 742] width 195 height 28
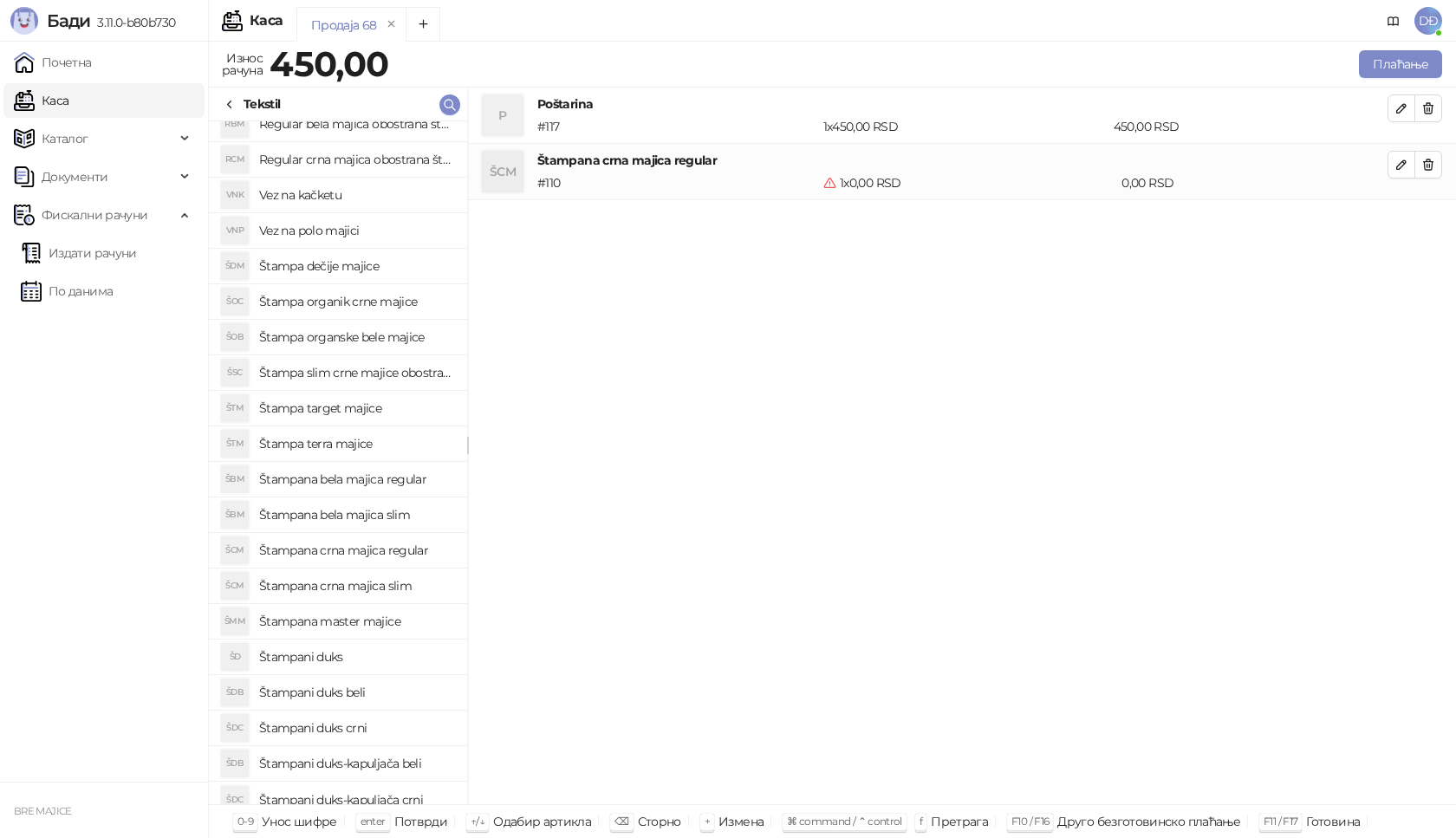
scroll to position [205, 0]
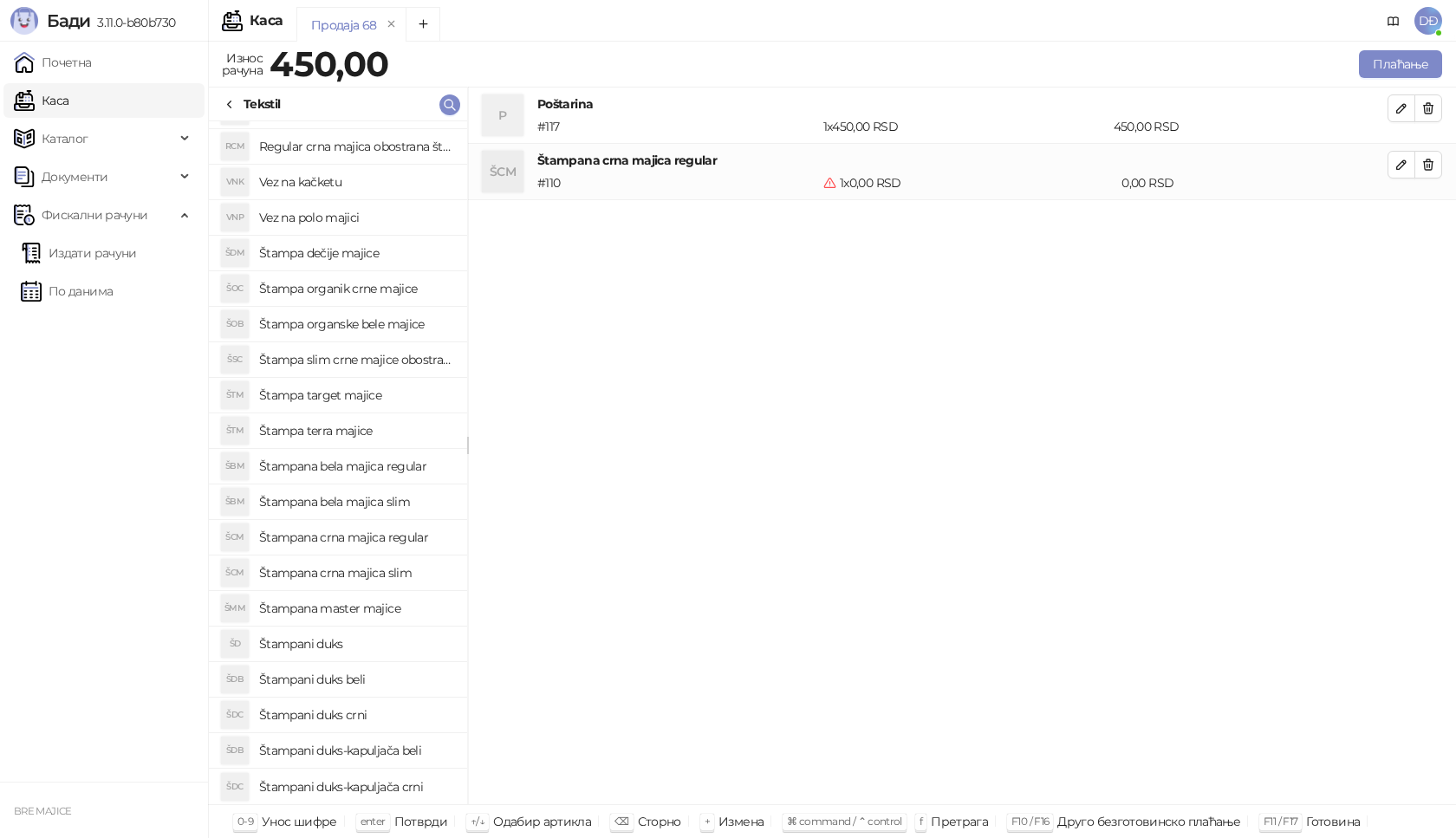
click at [337, 646] on h4 "Štampani duks" at bounding box center [356, 643] width 195 height 28
click at [1397, 221] on icon "button" at bounding box center [1401, 221] width 13 height 13
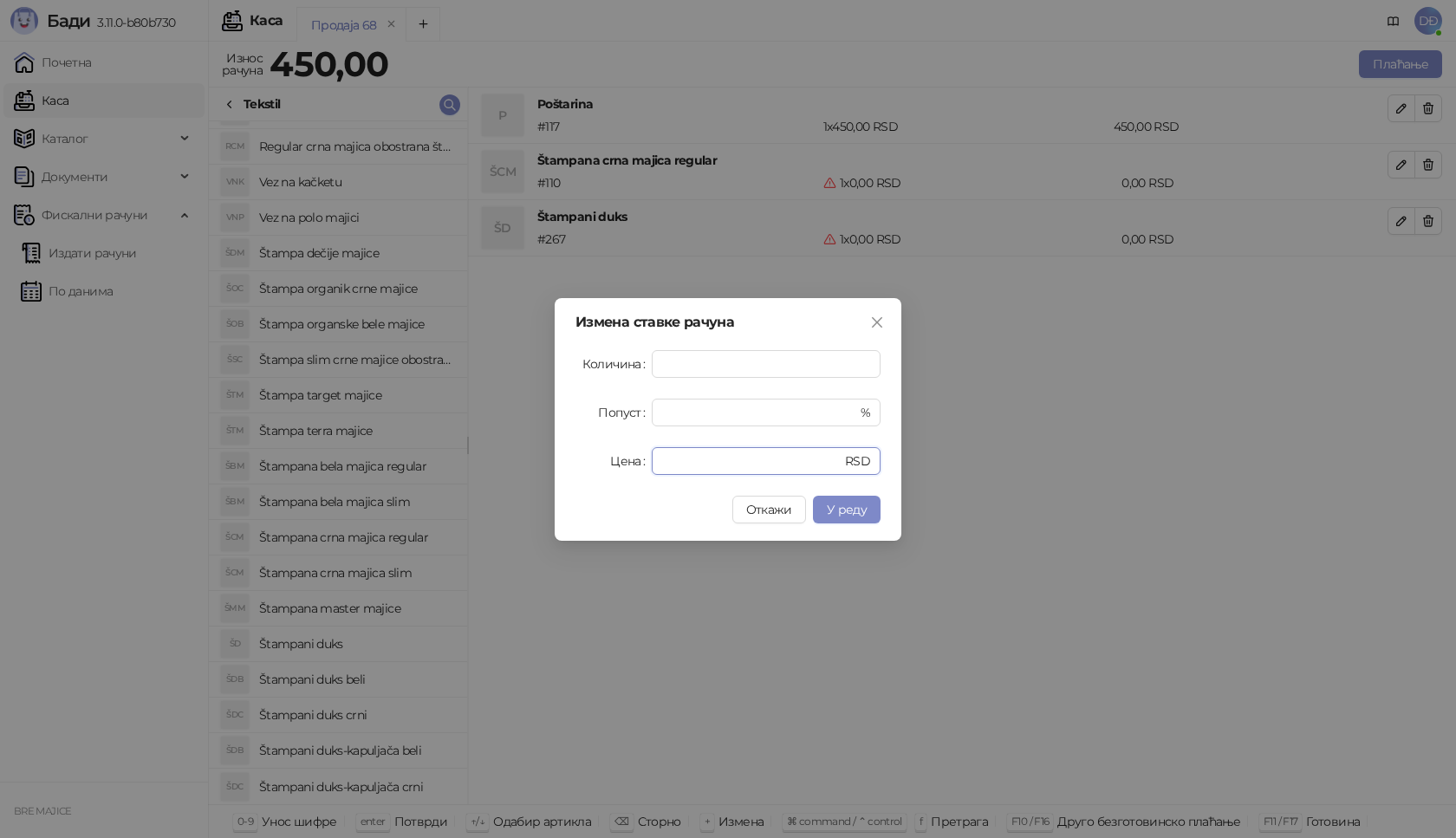
drag, startPoint x: 686, startPoint y: 467, endPoint x: 613, endPoint y: 458, distance: 73.6
click at [613, 458] on div "Цена * RSD" at bounding box center [728, 461] width 305 height 28
click at [851, 508] on span "У реду" at bounding box center [847, 510] width 40 height 15
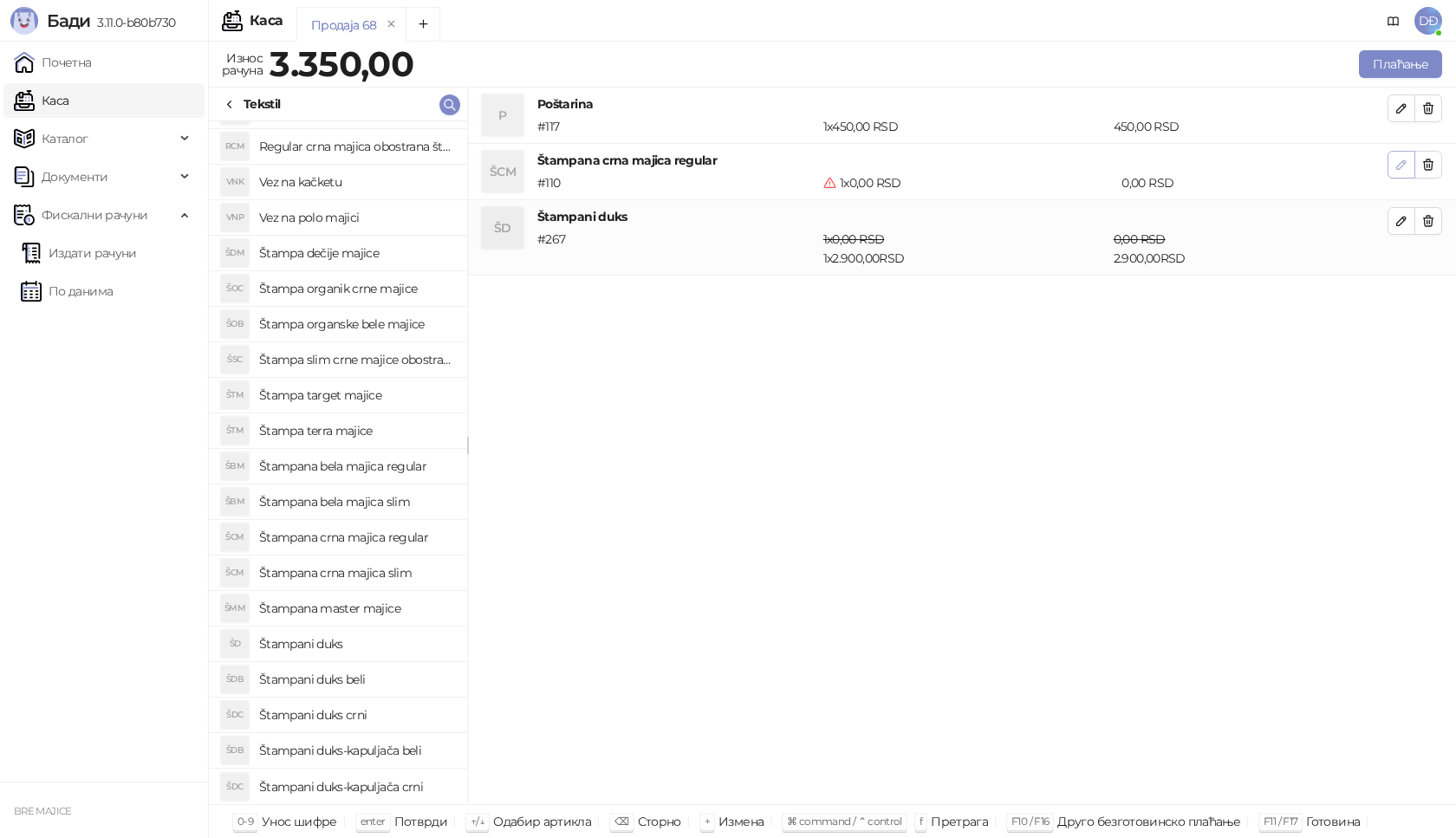
click at [1404, 167] on icon "button" at bounding box center [1401, 165] width 13 height 13
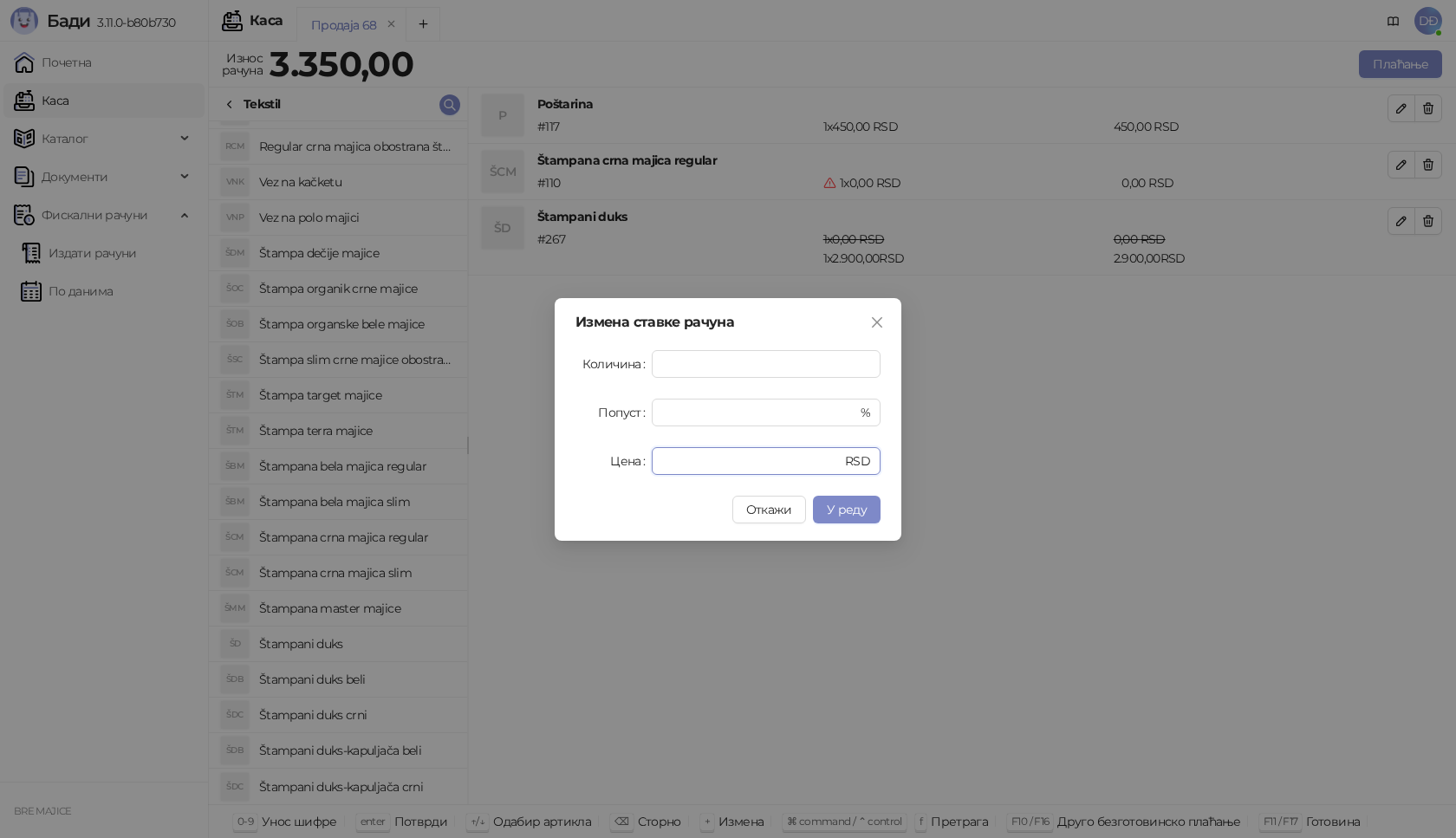
drag, startPoint x: 679, startPoint y: 457, endPoint x: 612, endPoint y: 458, distance: 67.0
click at [612, 458] on div "Цена * RSD" at bounding box center [728, 461] width 305 height 28
type input "****"
click at [867, 513] on button "У реду" at bounding box center [846, 509] width 68 height 28
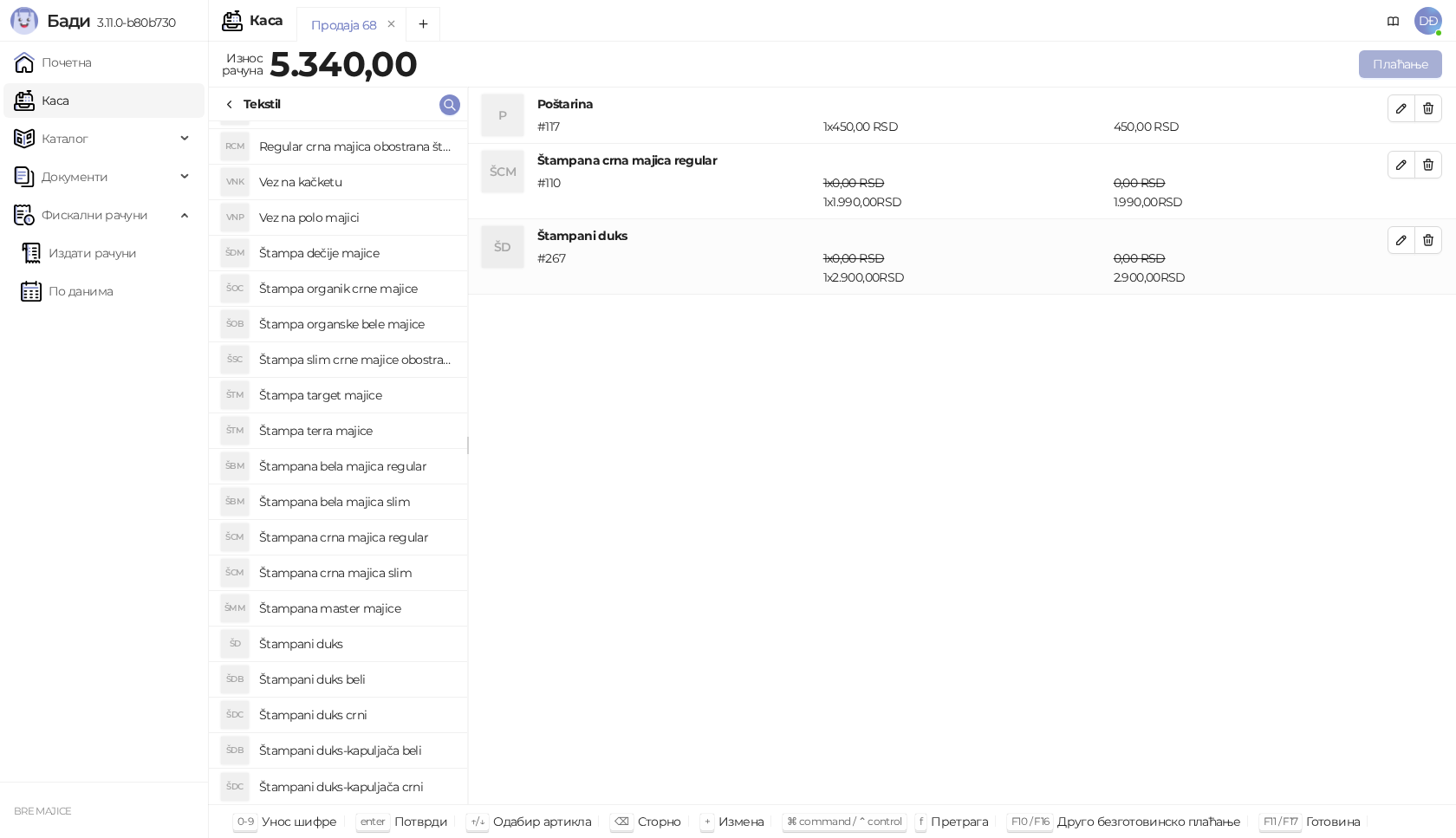
click at [1407, 53] on button "Плаћање" at bounding box center [1400, 63] width 83 height 28
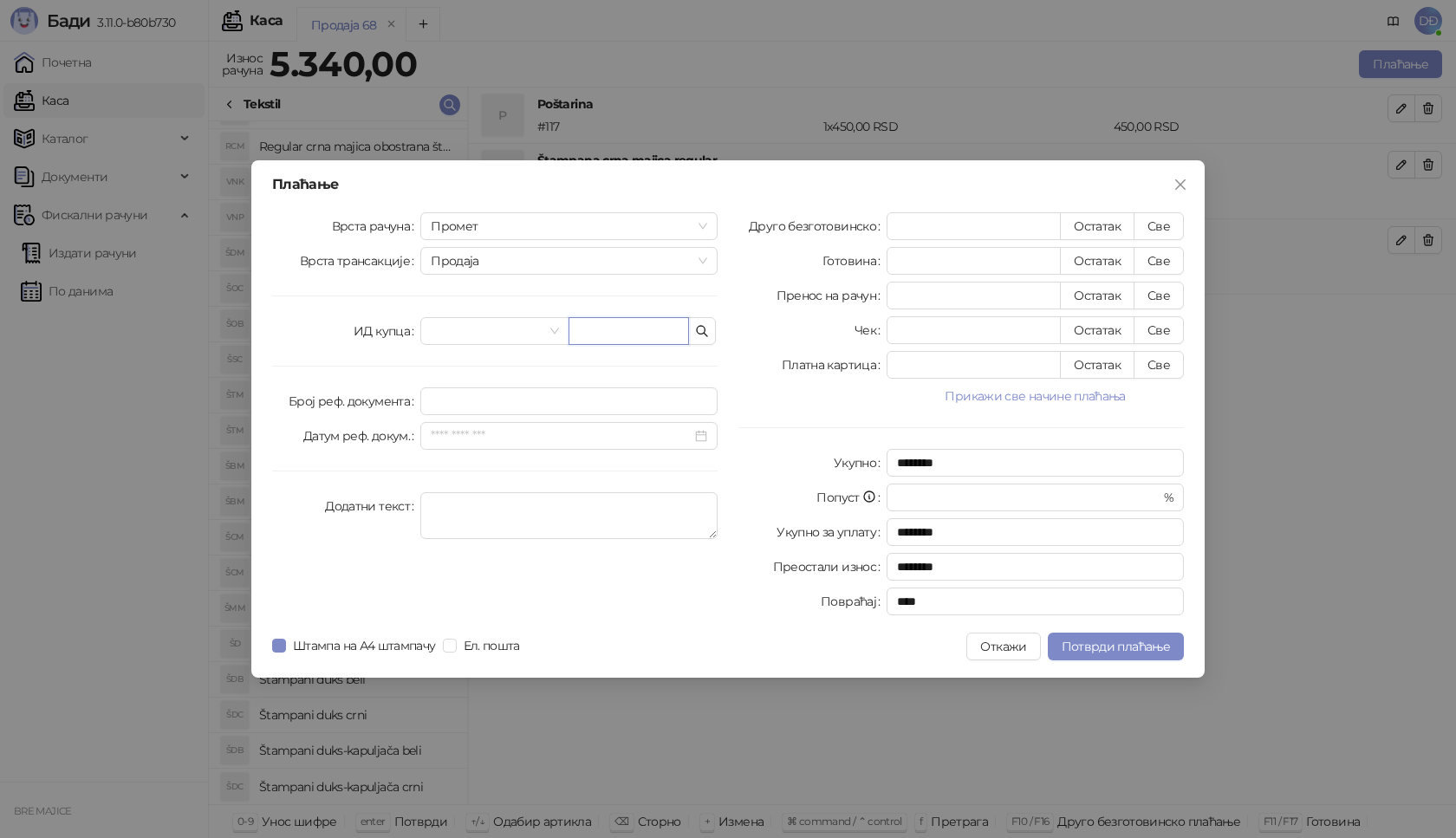
click at [624, 339] on input "text" at bounding box center [629, 331] width 121 height 28
paste input "**********"
type input "**********"
click at [1169, 226] on button "Све" at bounding box center [1159, 226] width 50 height 28
type input "****"
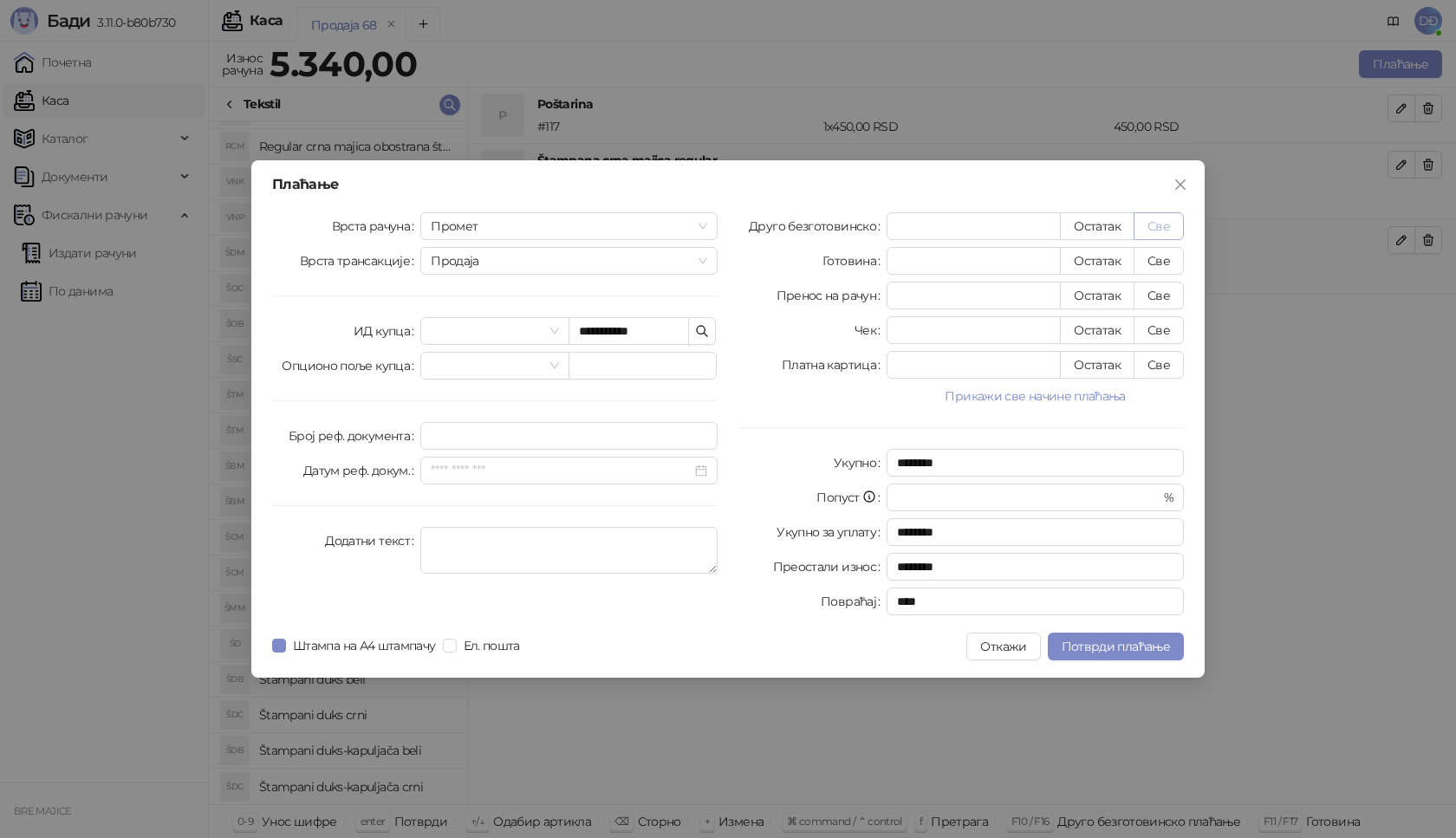
type input "****"
click at [1127, 651] on span "Потврди плаћање" at bounding box center [1116, 646] width 108 height 15
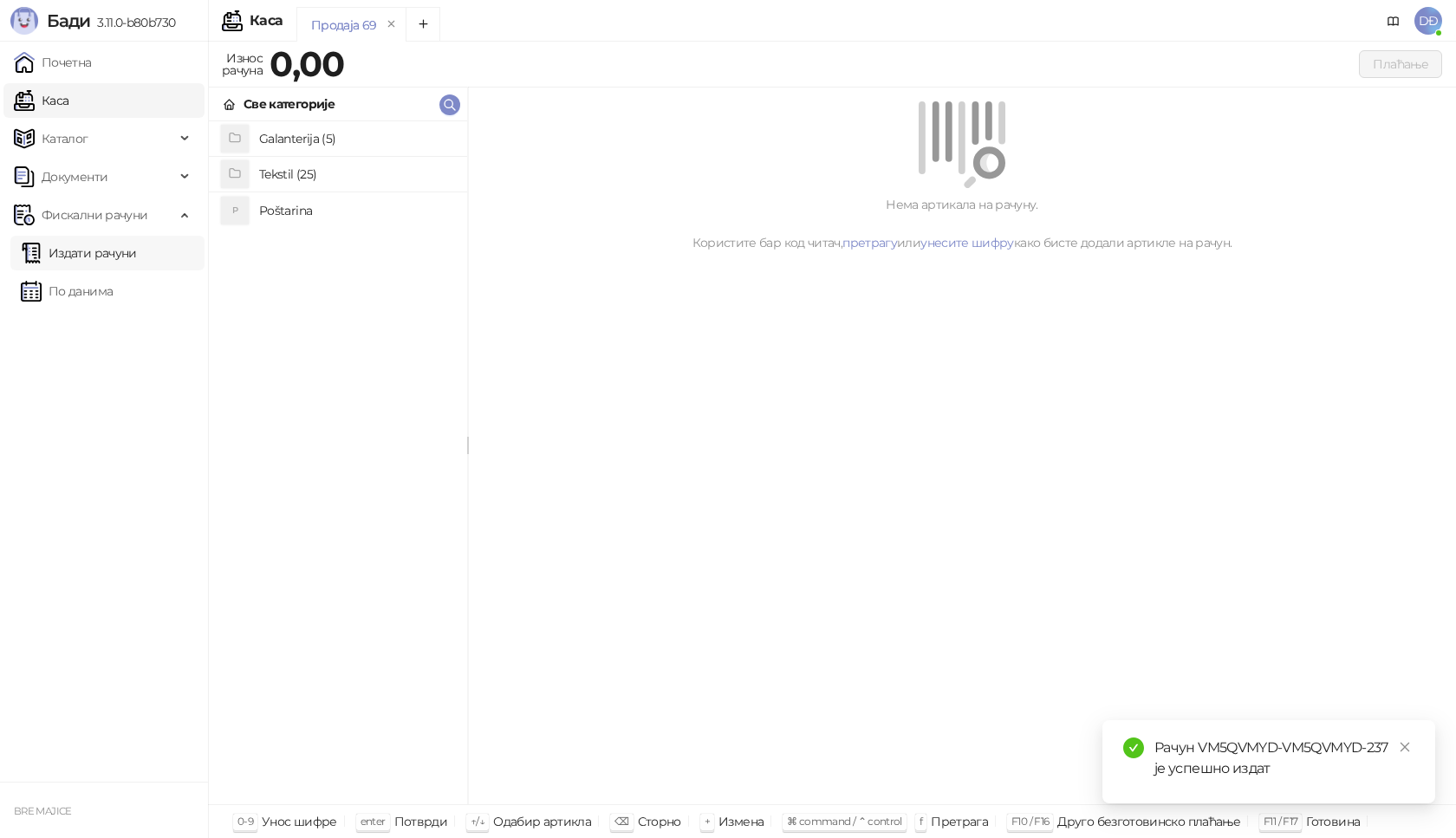
click at [104, 249] on link "Издати рачуни" at bounding box center [79, 253] width 116 height 35
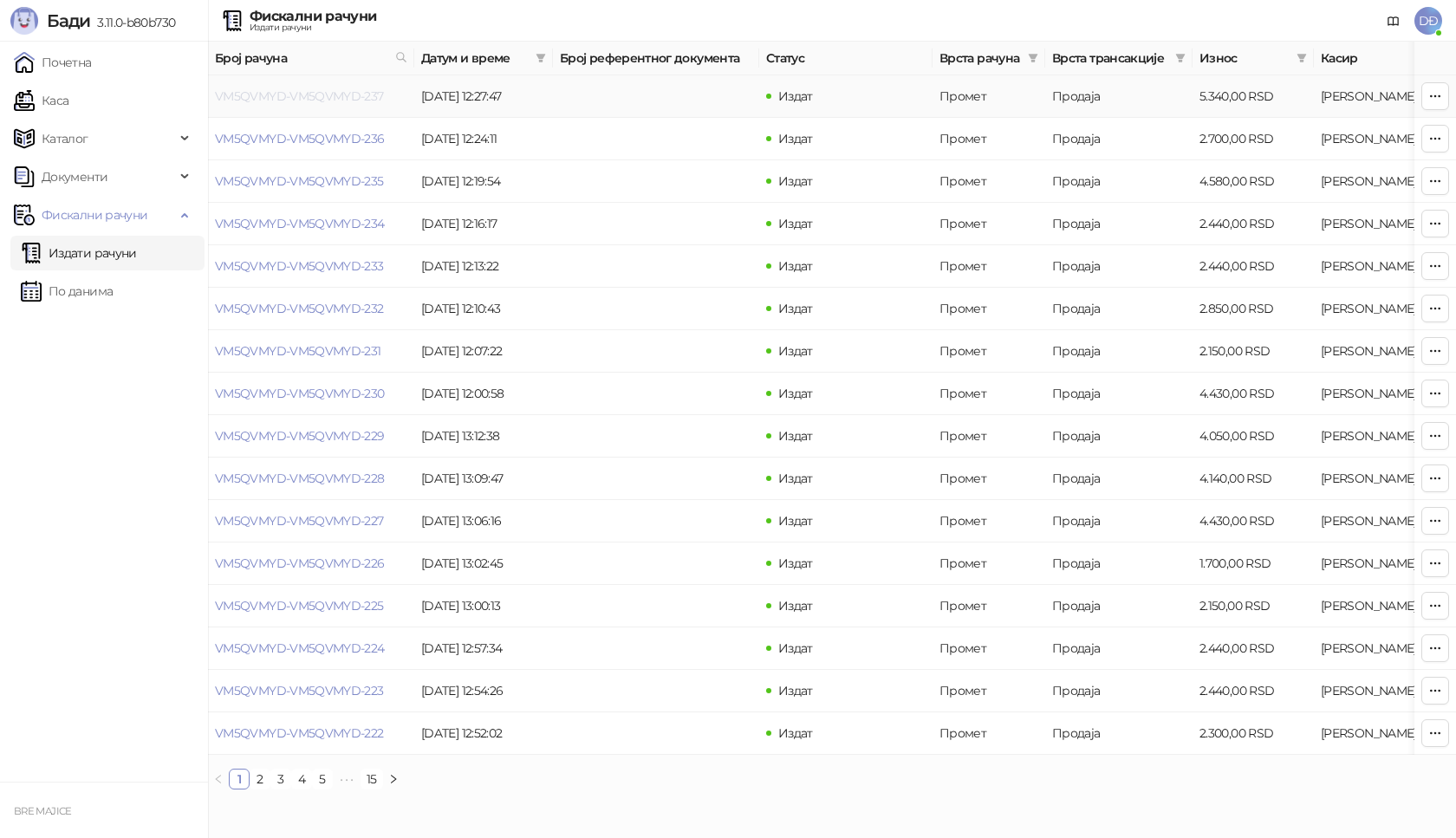
click at [293, 96] on link "VM5QVMYD-VM5QVMYD-237" at bounding box center [299, 96] width 169 height 15
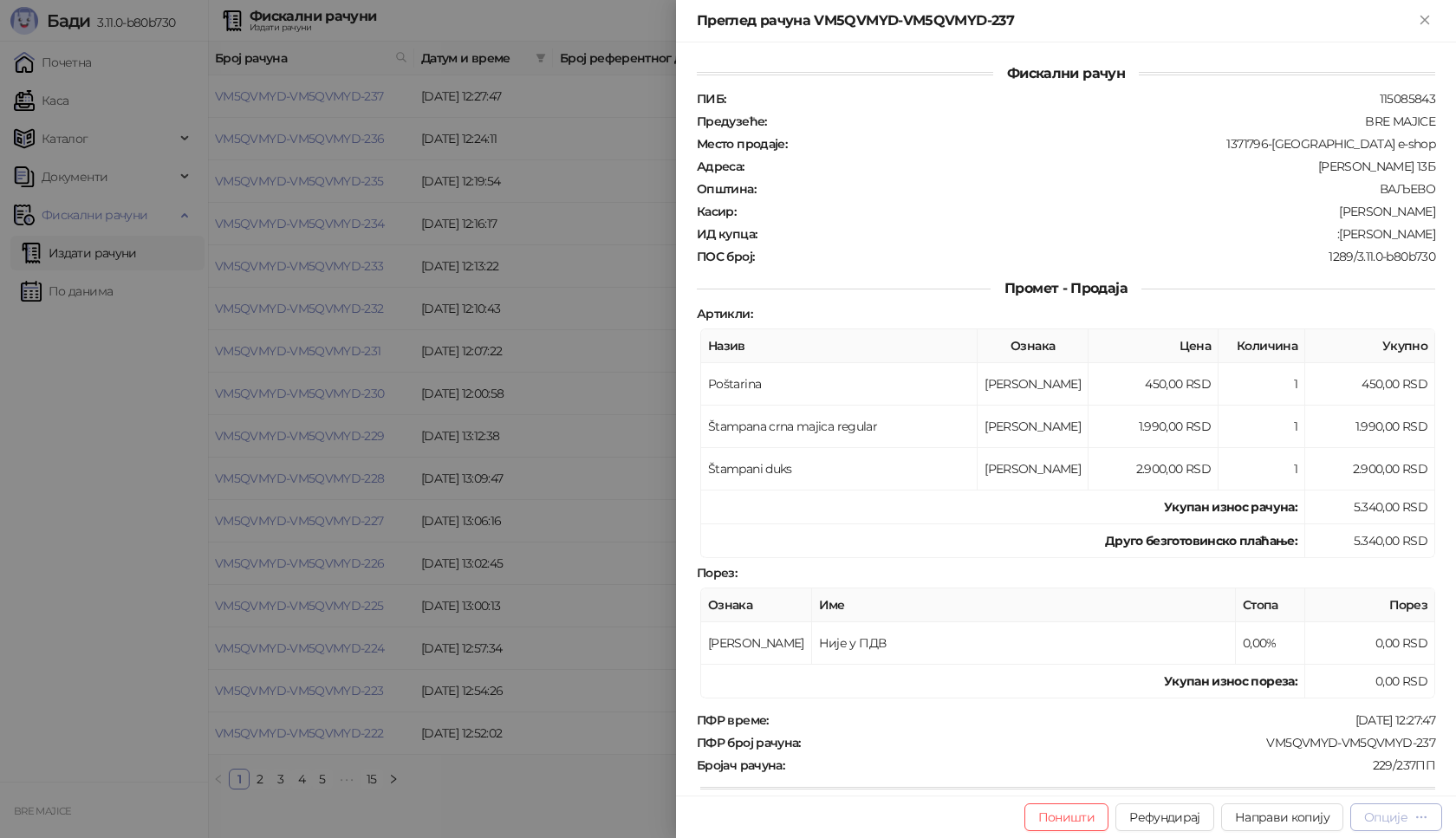
click at [1403, 820] on div "Опције" at bounding box center [1385, 818] width 43 height 15
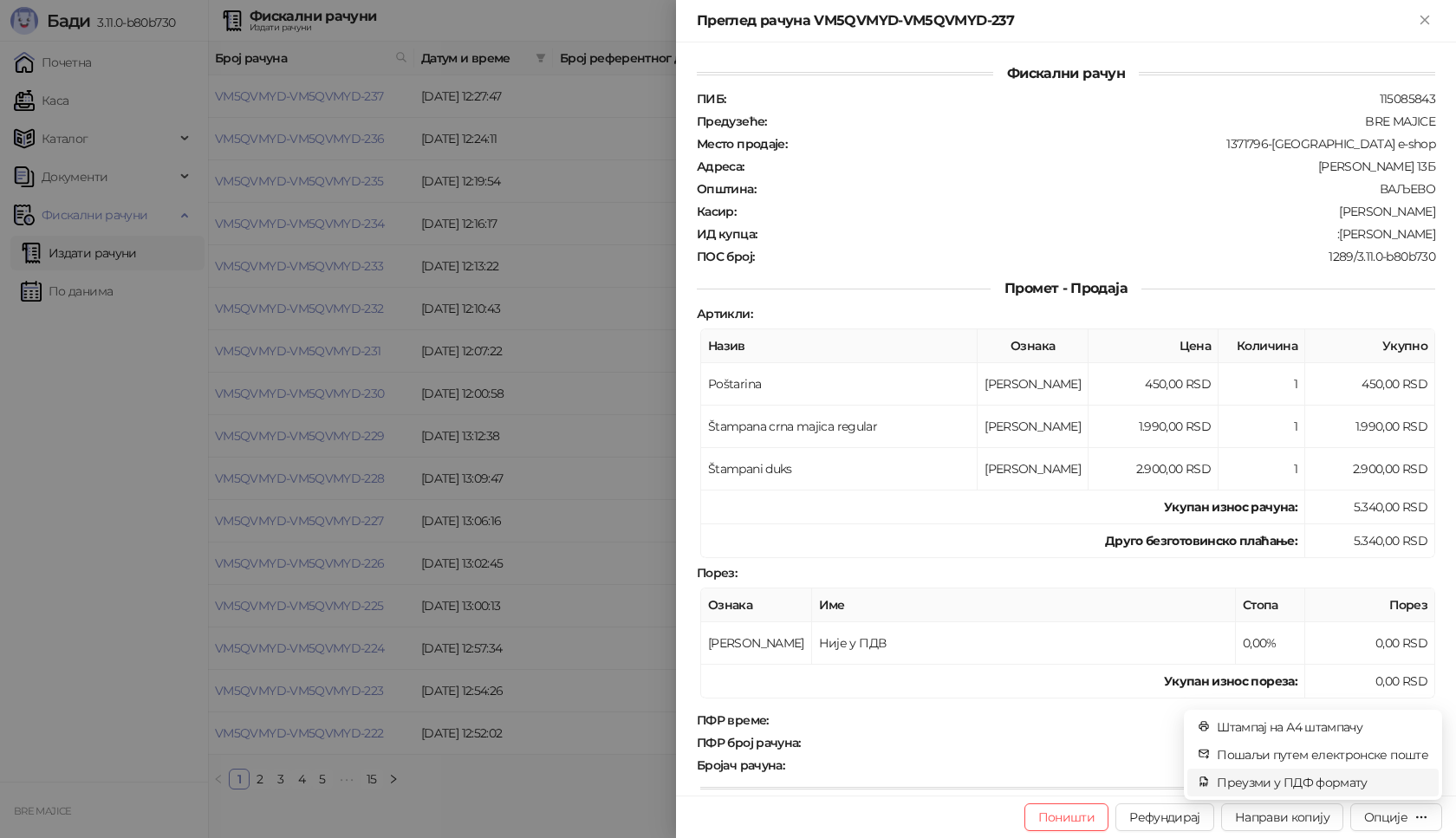
click at [1352, 786] on span "Преузми у ПДФ формату" at bounding box center [1323, 783] width 212 height 19
click at [1397, 747] on link "Close" at bounding box center [1405, 748] width 19 height 19
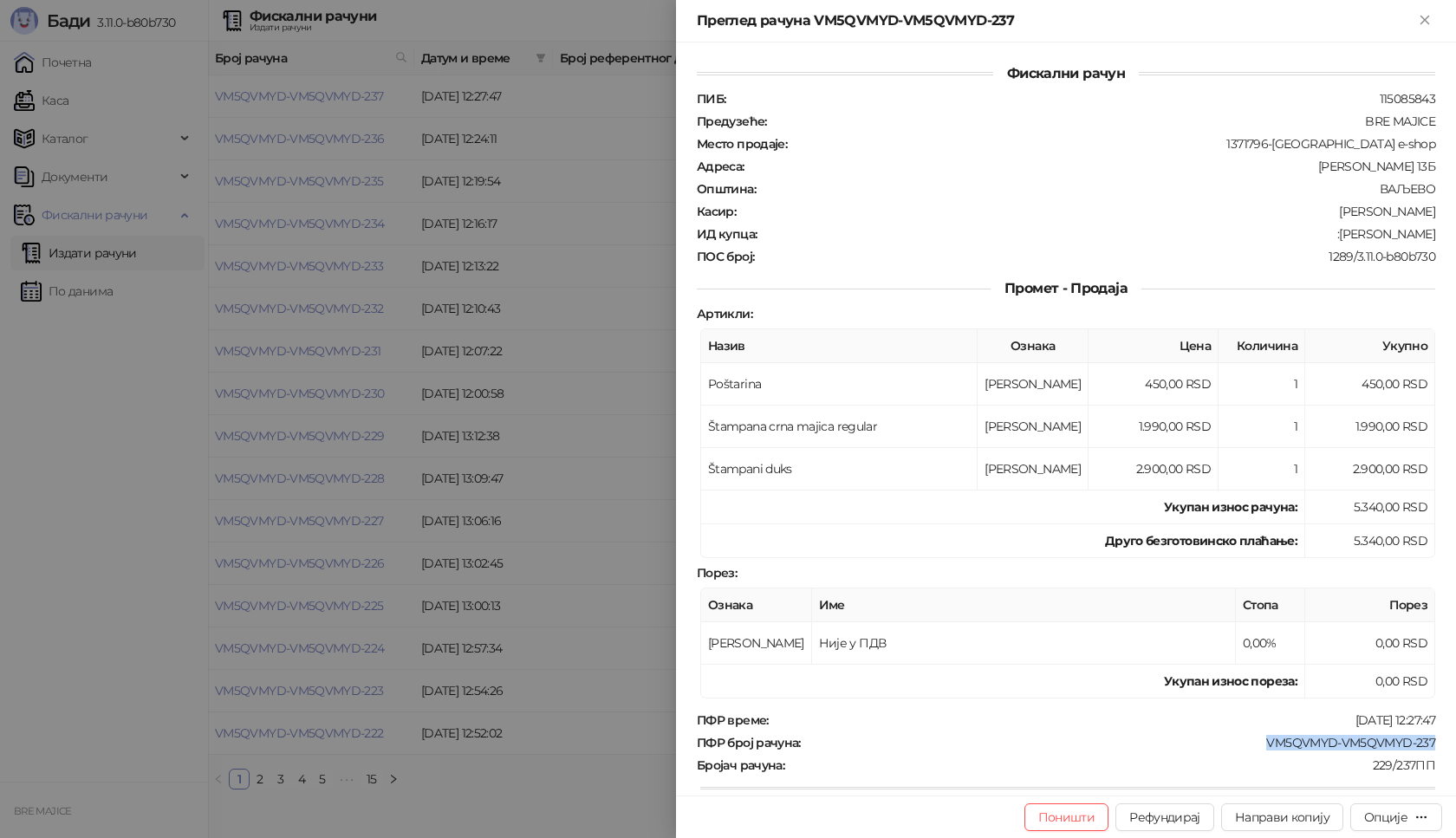
drag, startPoint x: 1435, startPoint y: 742, endPoint x: 1248, endPoint y: 738, distance: 187.0
click at [1248, 738] on div "Фискални рачун ПИБ : 115085843 Предузеће : BRE MAJICE Место продаје : 1371796-B…" at bounding box center [1066, 419] width 780 height 754
drag, startPoint x: 1422, startPoint y: 237, endPoint x: 1353, endPoint y: 238, distance: 69.0
click at [1353, 238] on div "ИД купца : :[PERSON_NAME]" at bounding box center [1066, 234] width 746 height 15
click at [1426, 15] on icon "Close" at bounding box center [1424, 20] width 15 height 15
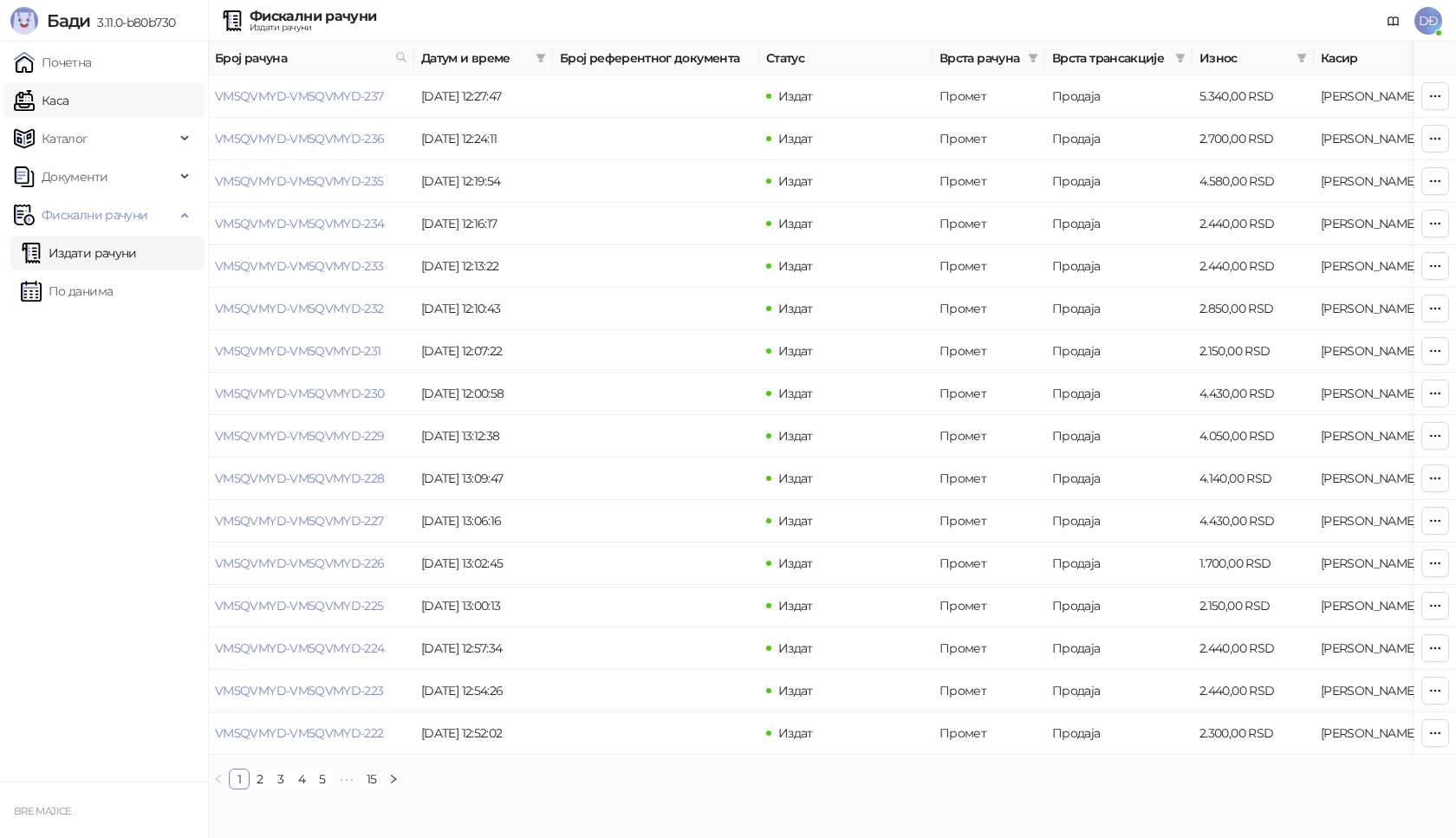
click at [68, 105] on link "Каса" at bounding box center [40, 101] width 55 height 35
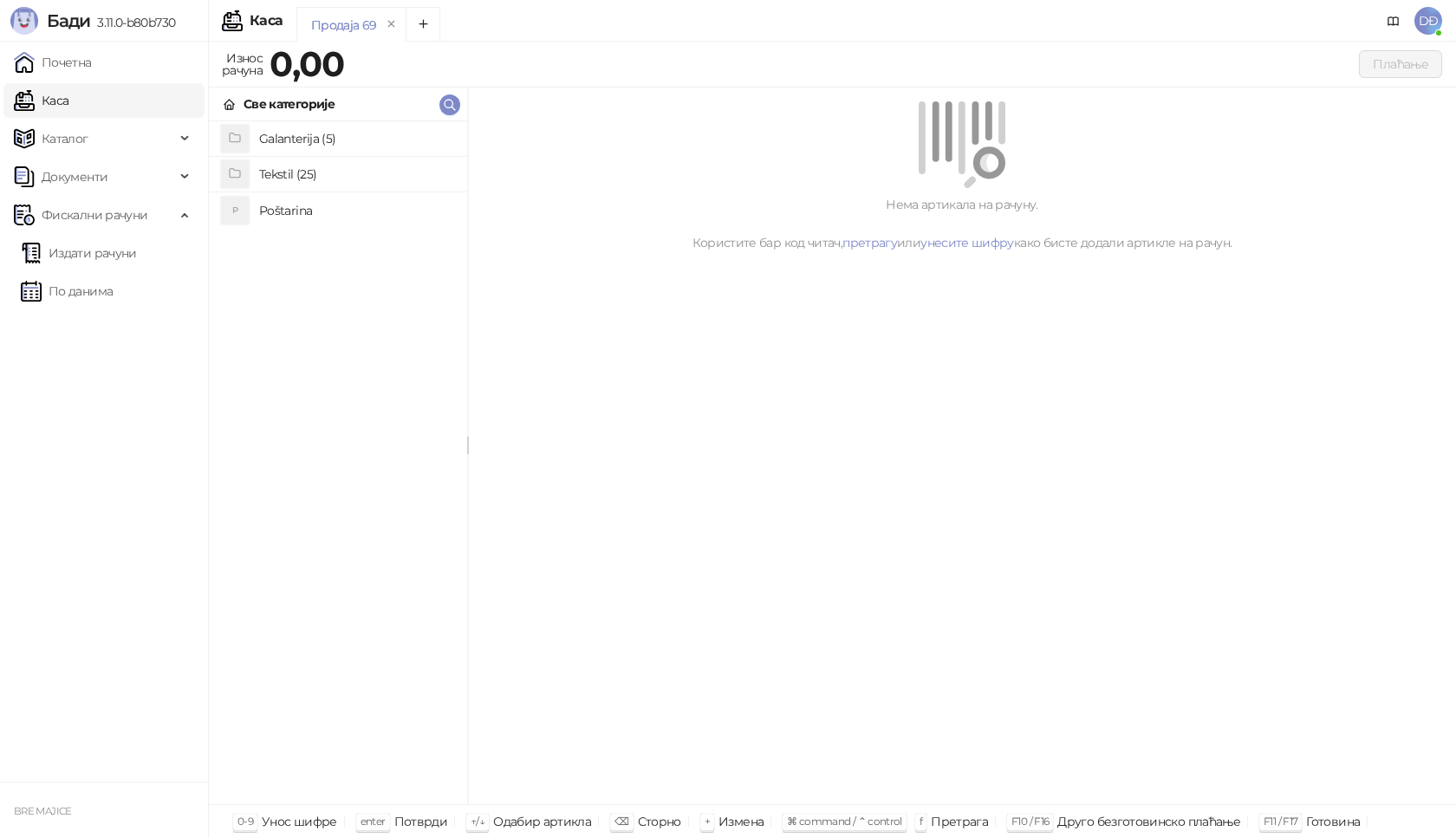
click at [278, 214] on h4 "Poštarina" at bounding box center [356, 210] width 195 height 28
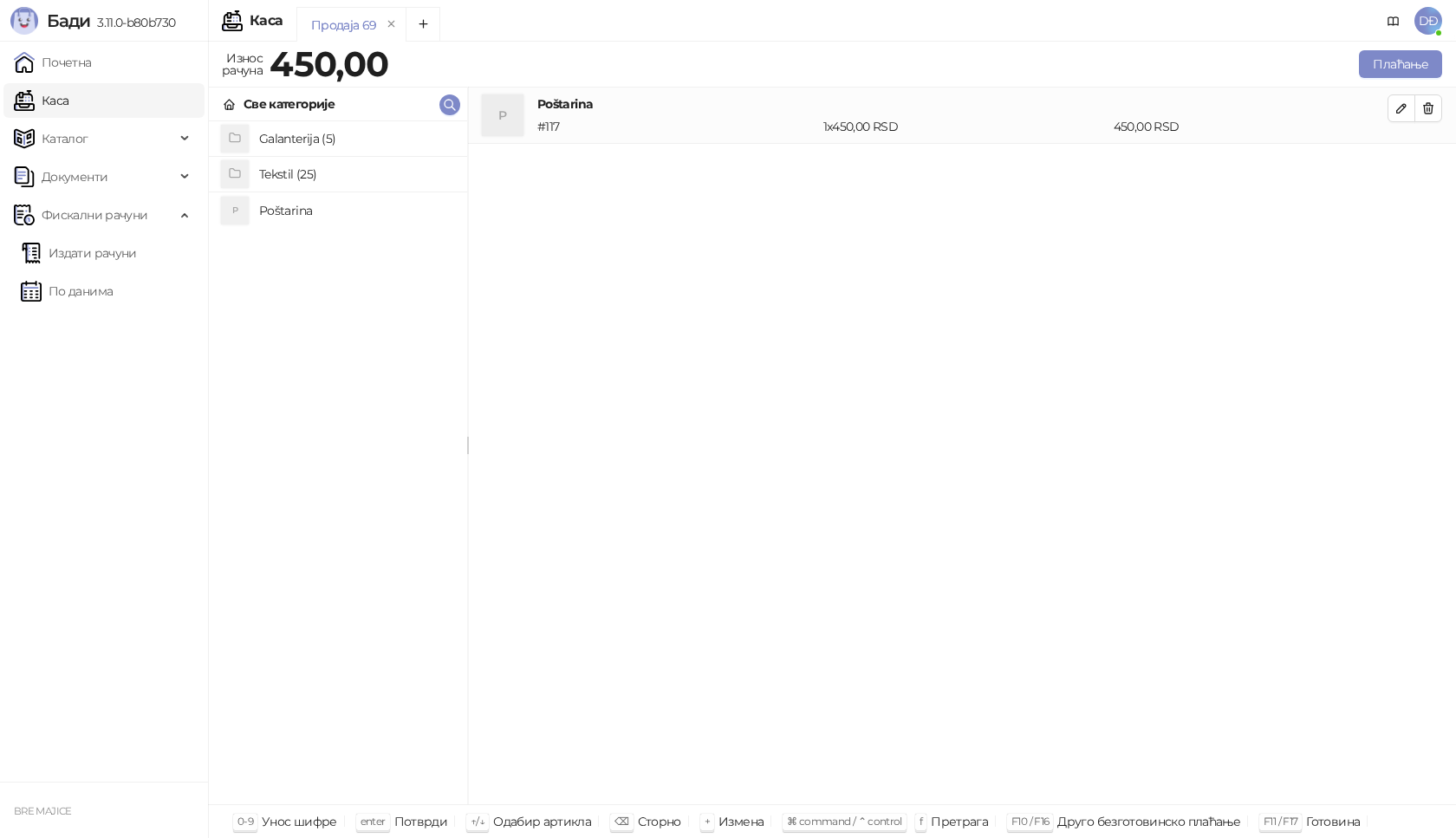
click at [299, 173] on h4 "Tekstil (25)" at bounding box center [356, 174] width 195 height 28
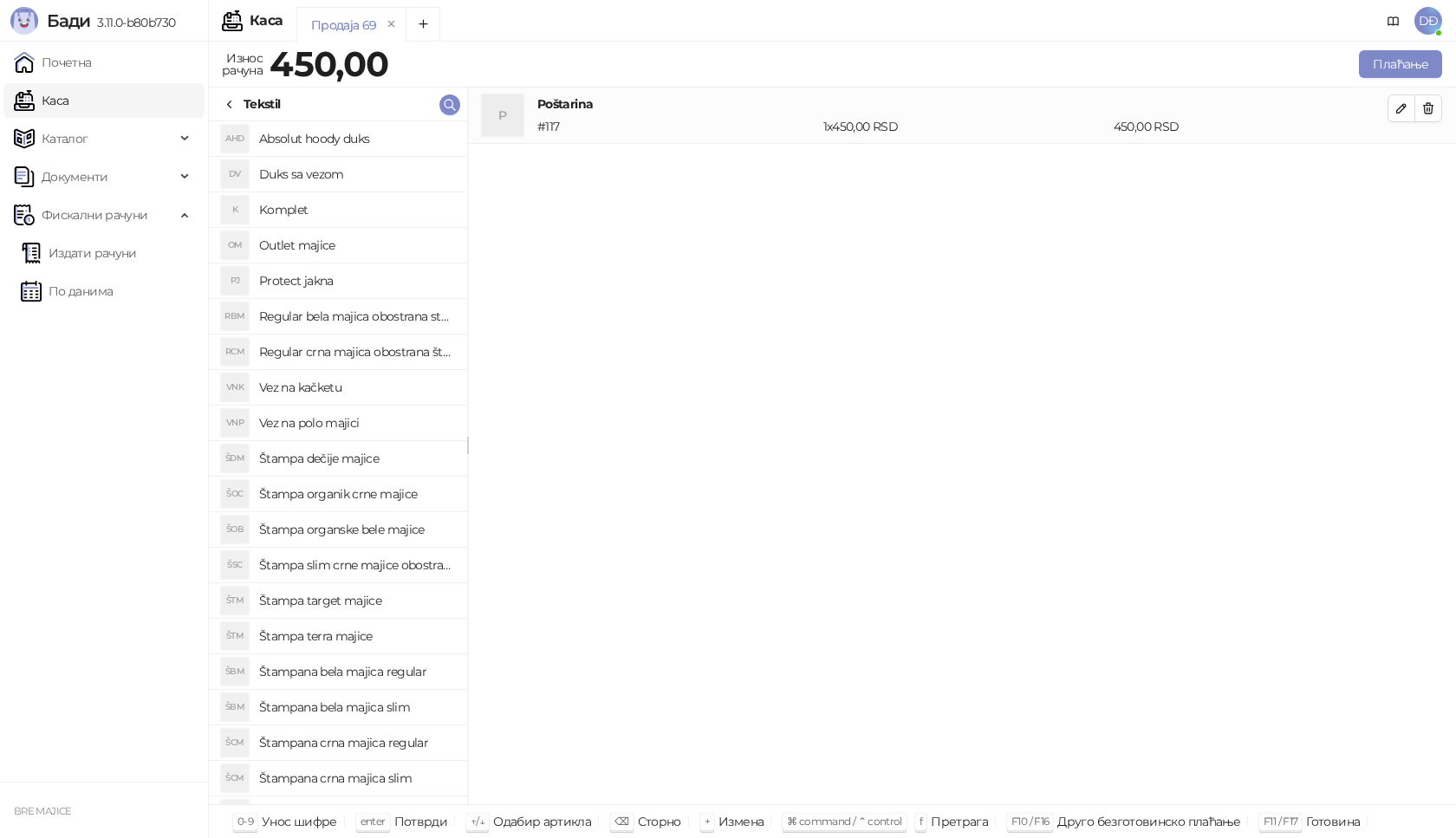
click at [403, 746] on h4 "Štampana crna majica regular" at bounding box center [356, 742] width 195 height 28
click at [1402, 162] on icon "button" at bounding box center [1401, 164] width 9 height 9
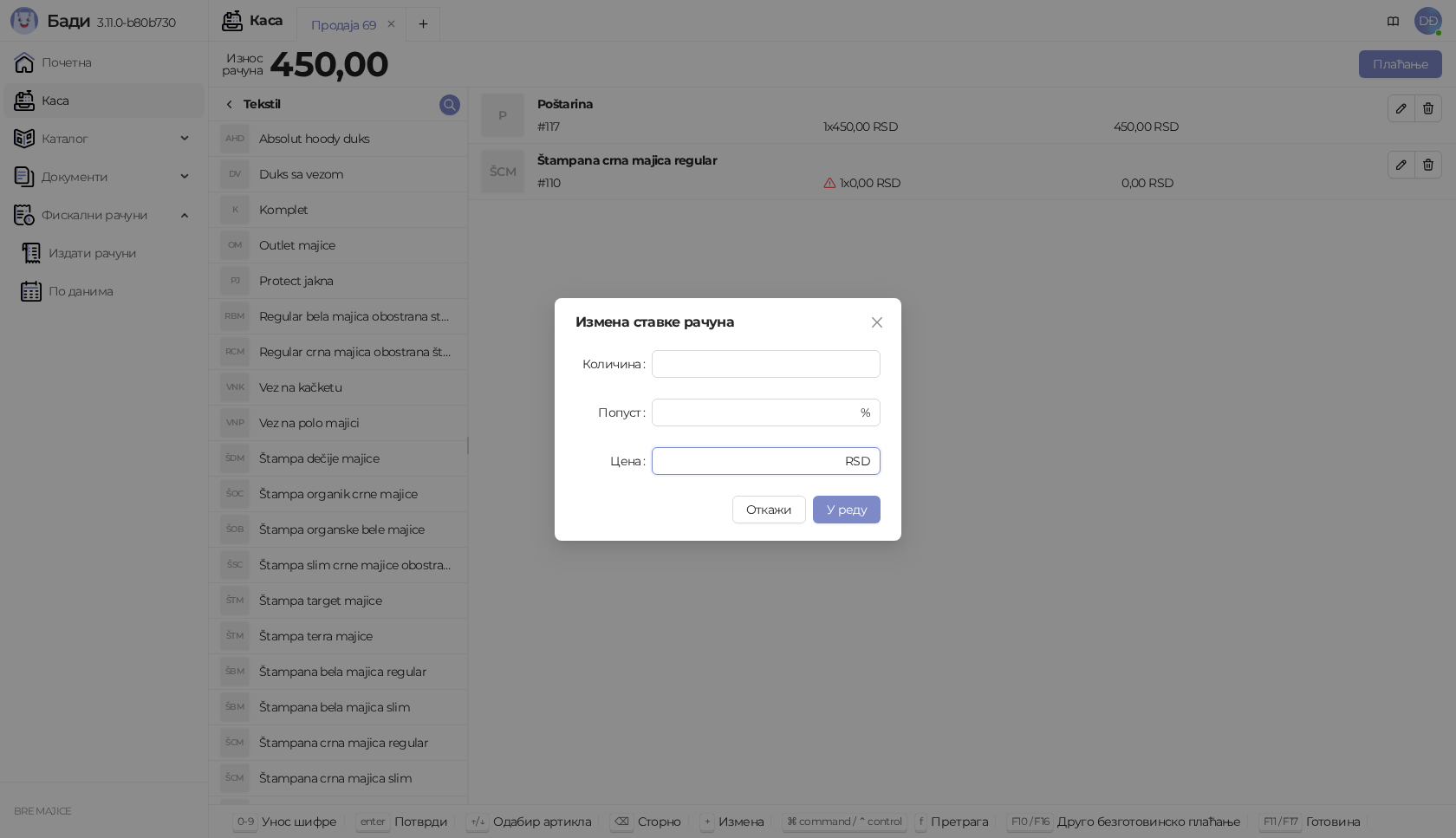
drag, startPoint x: 726, startPoint y: 464, endPoint x: 584, endPoint y: 455, distance: 142.3
click at [588, 460] on div "Цена * RSD" at bounding box center [728, 461] width 305 height 28
type input "****"
click at [853, 510] on span "У реду" at bounding box center [847, 510] width 40 height 15
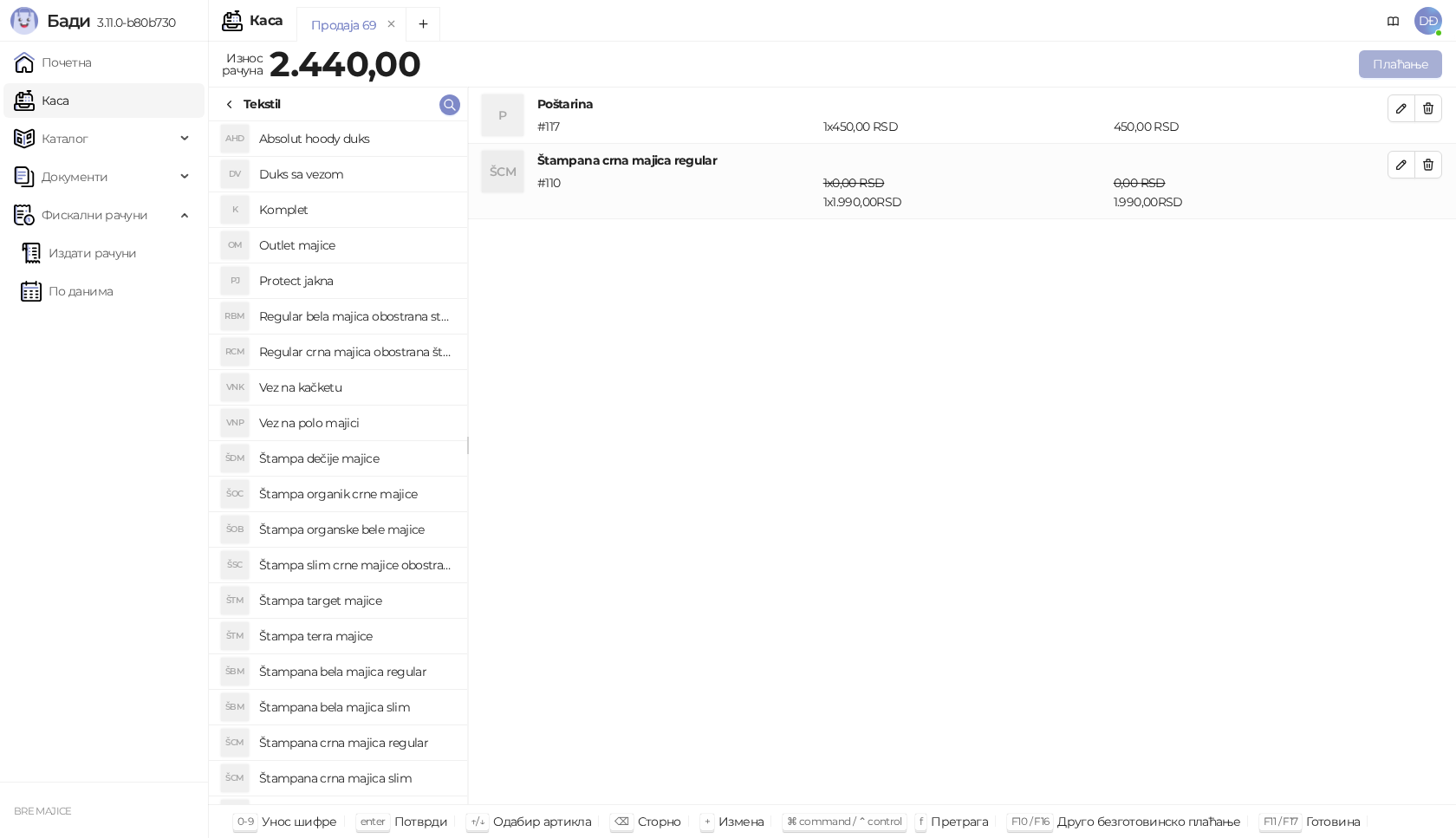
click at [1403, 61] on button "Плаћање" at bounding box center [1400, 63] width 83 height 28
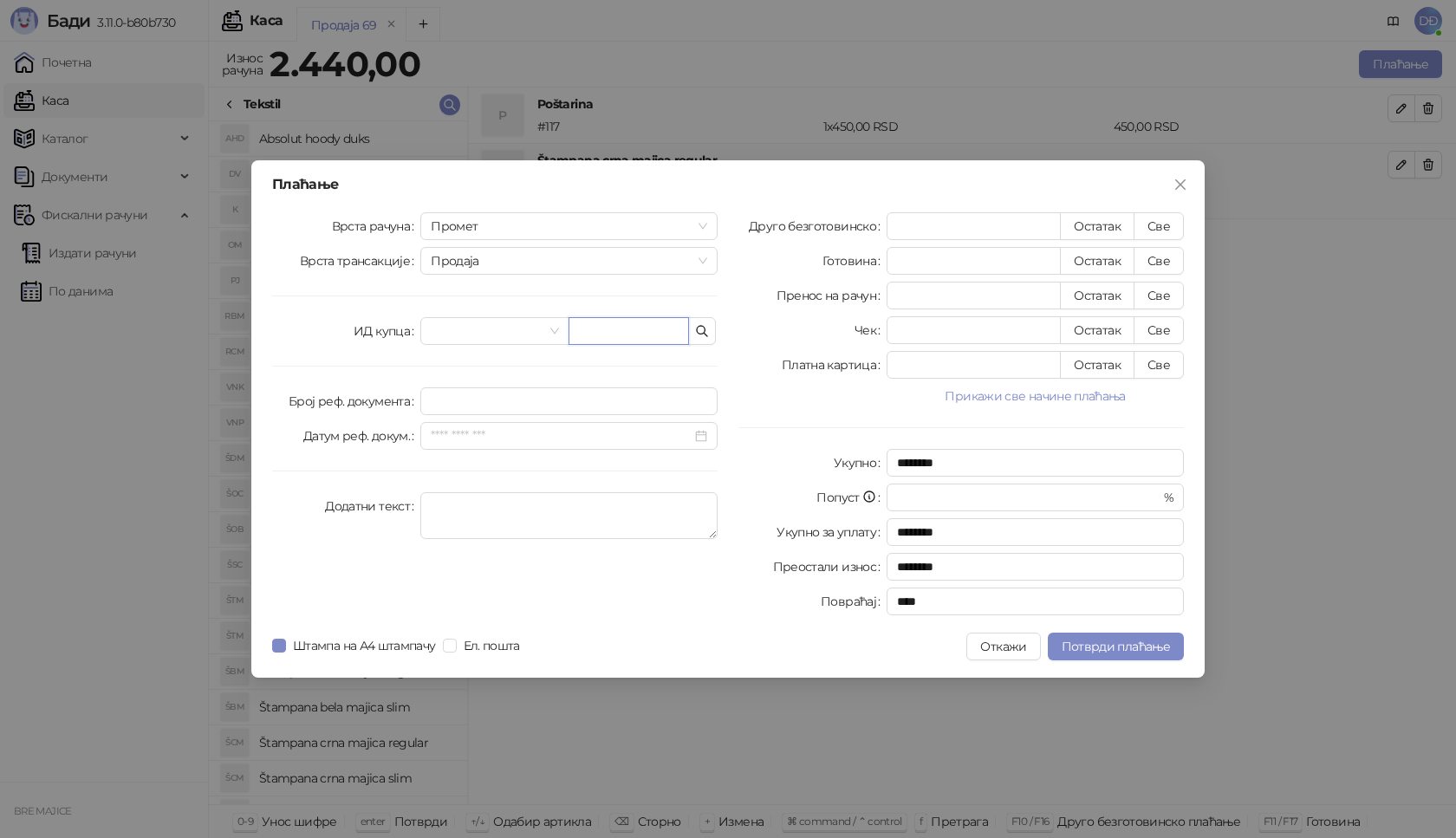
click at [586, 326] on input "text" at bounding box center [629, 331] width 121 height 28
paste input "**********"
type input "**********"
click at [1155, 228] on button "Све" at bounding box center [1159, 226] width 50 height 28
type input "****"
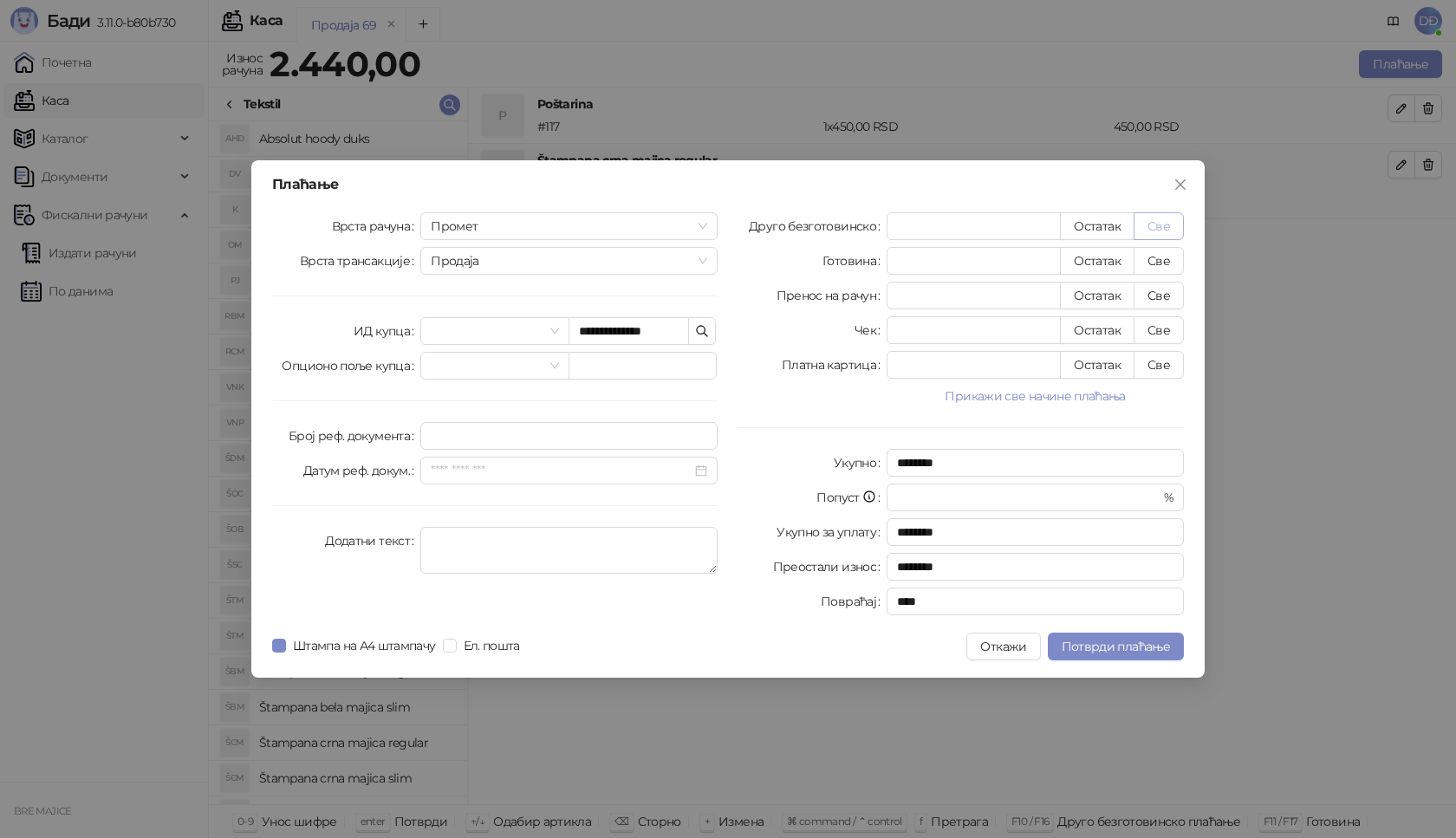
type input "****"
click at [1145, 648] on span "Потврди плаћање" at bounding box center [1116, 646] width 108 height 15
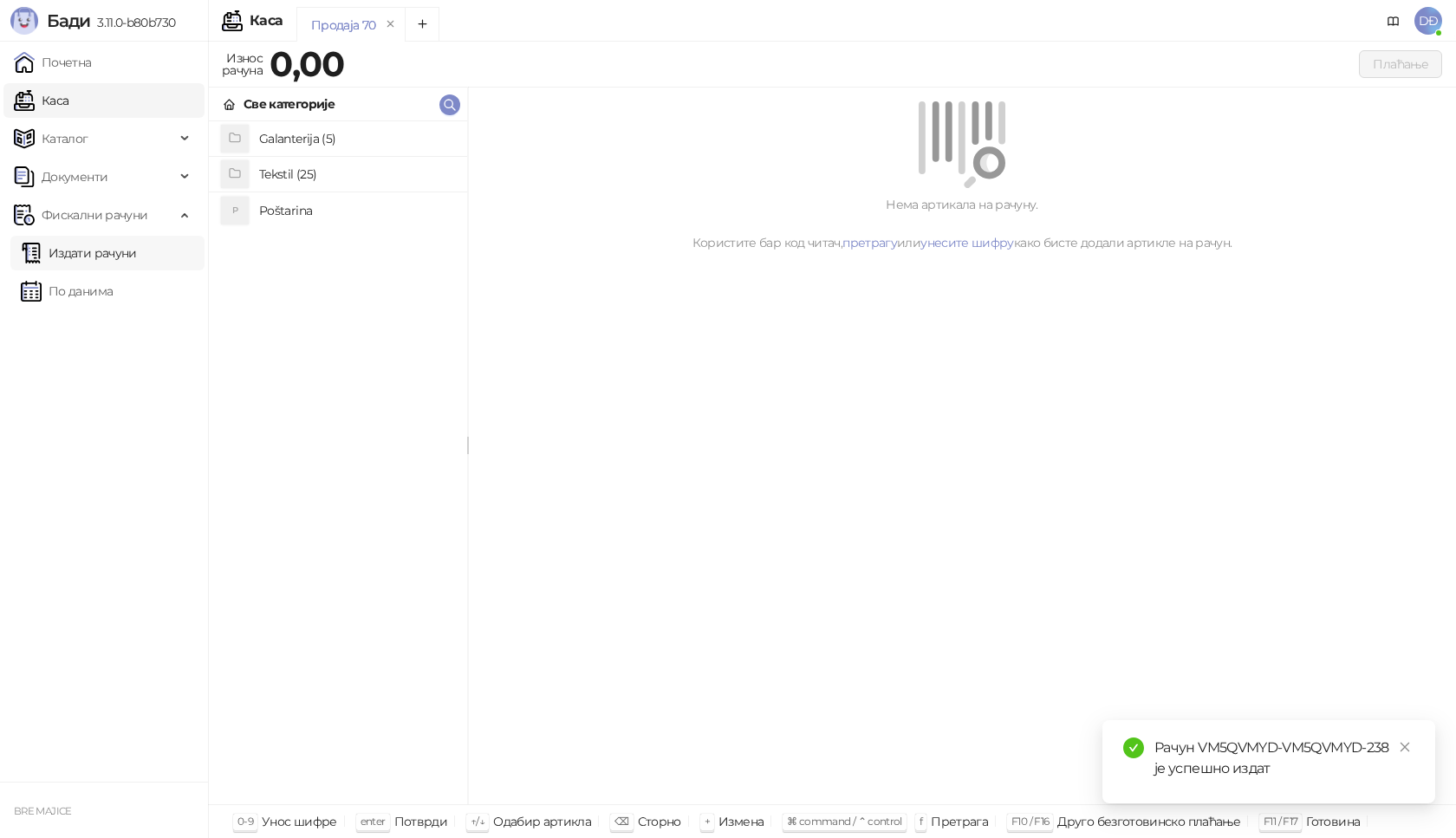
click at [137, 249] on link "Издати рачуни" at bounding box center [79, 253] width 116 height 35
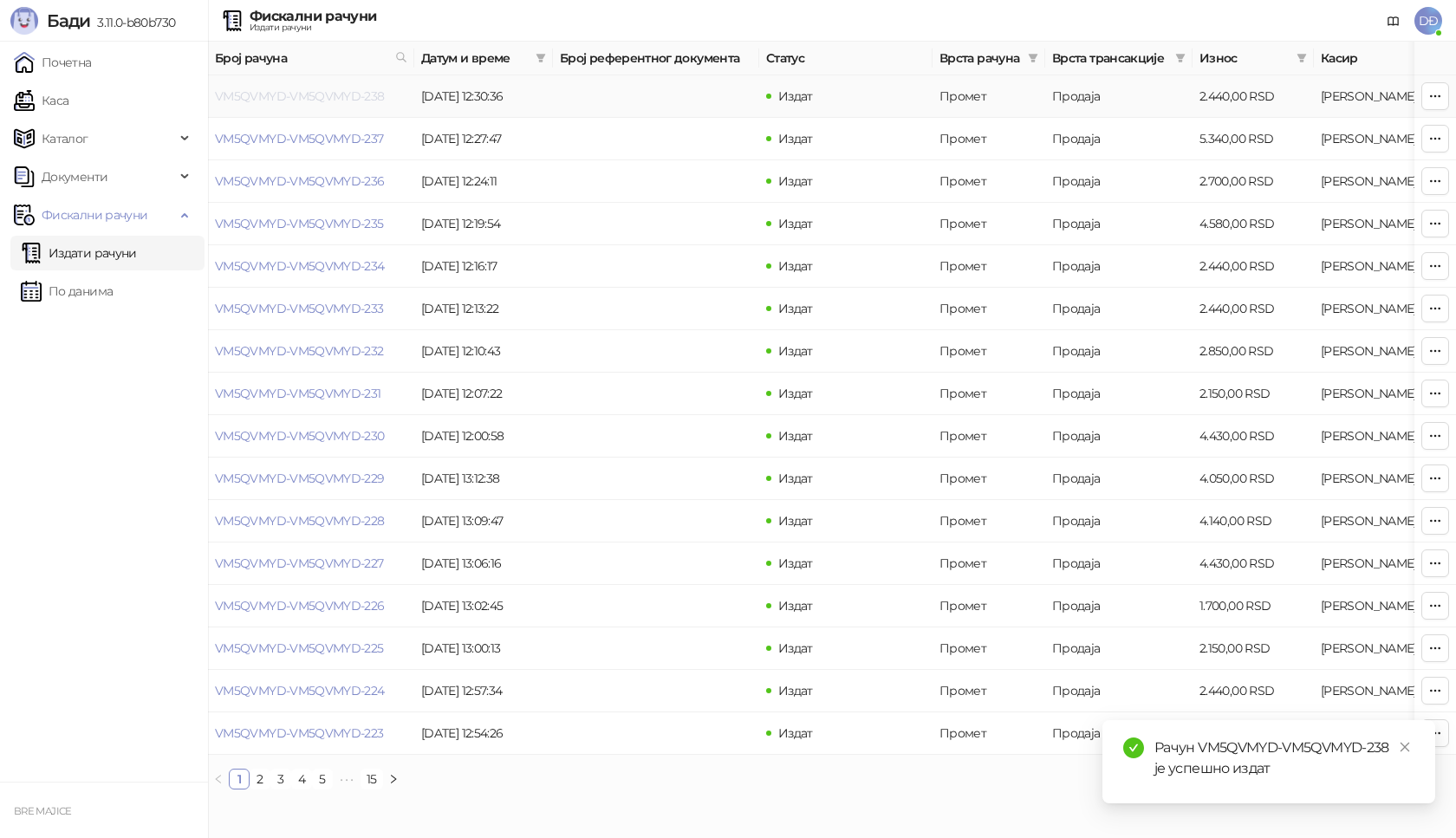
click at [287, 97] on link "VM5QVMYD-VM5QVMYD-238" at bounding box center [299, 96] width 170 height 15
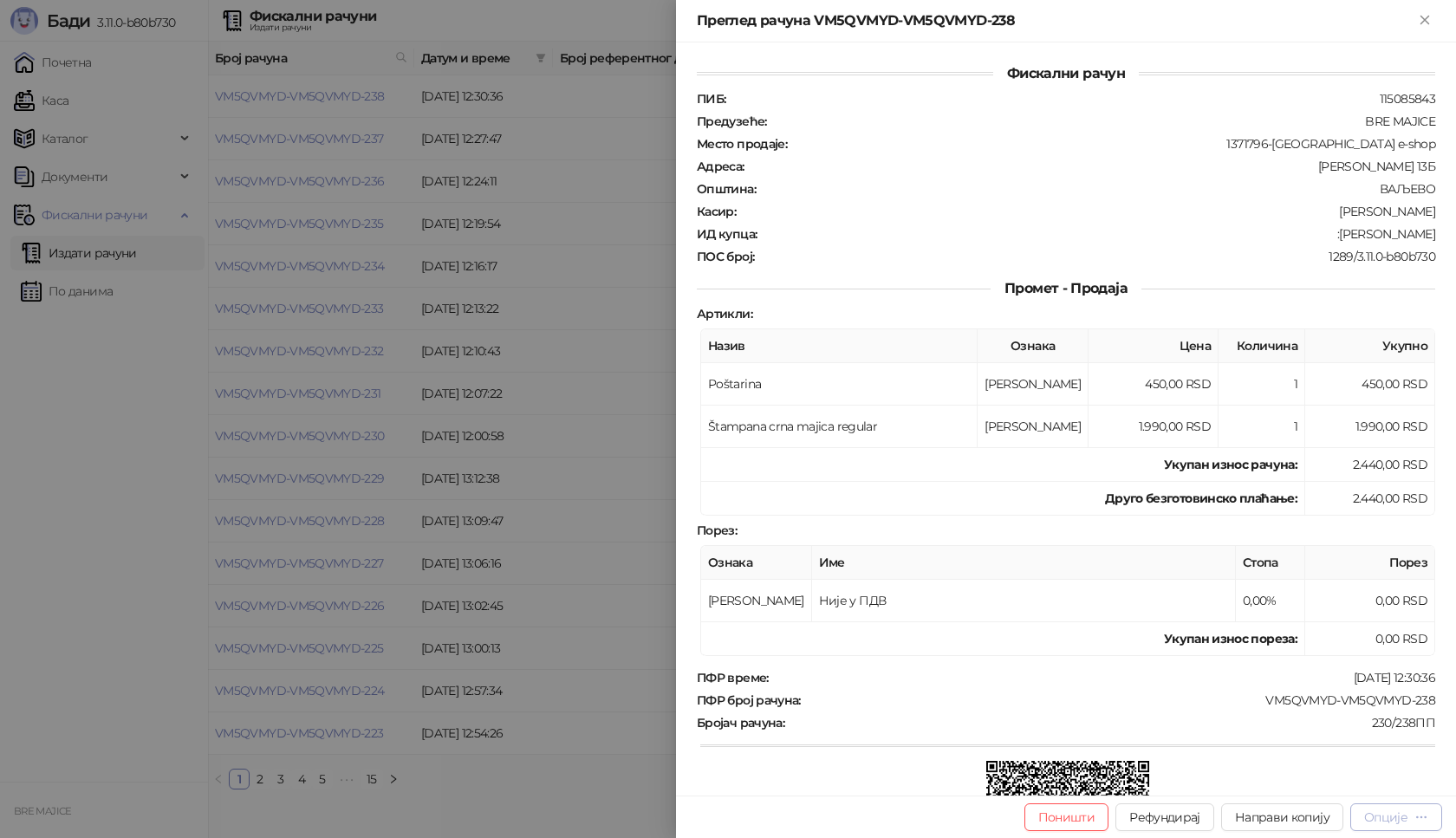
click at [1399, 816] on div "Опције" at bounding box center [1385, 818] width 43 height 15
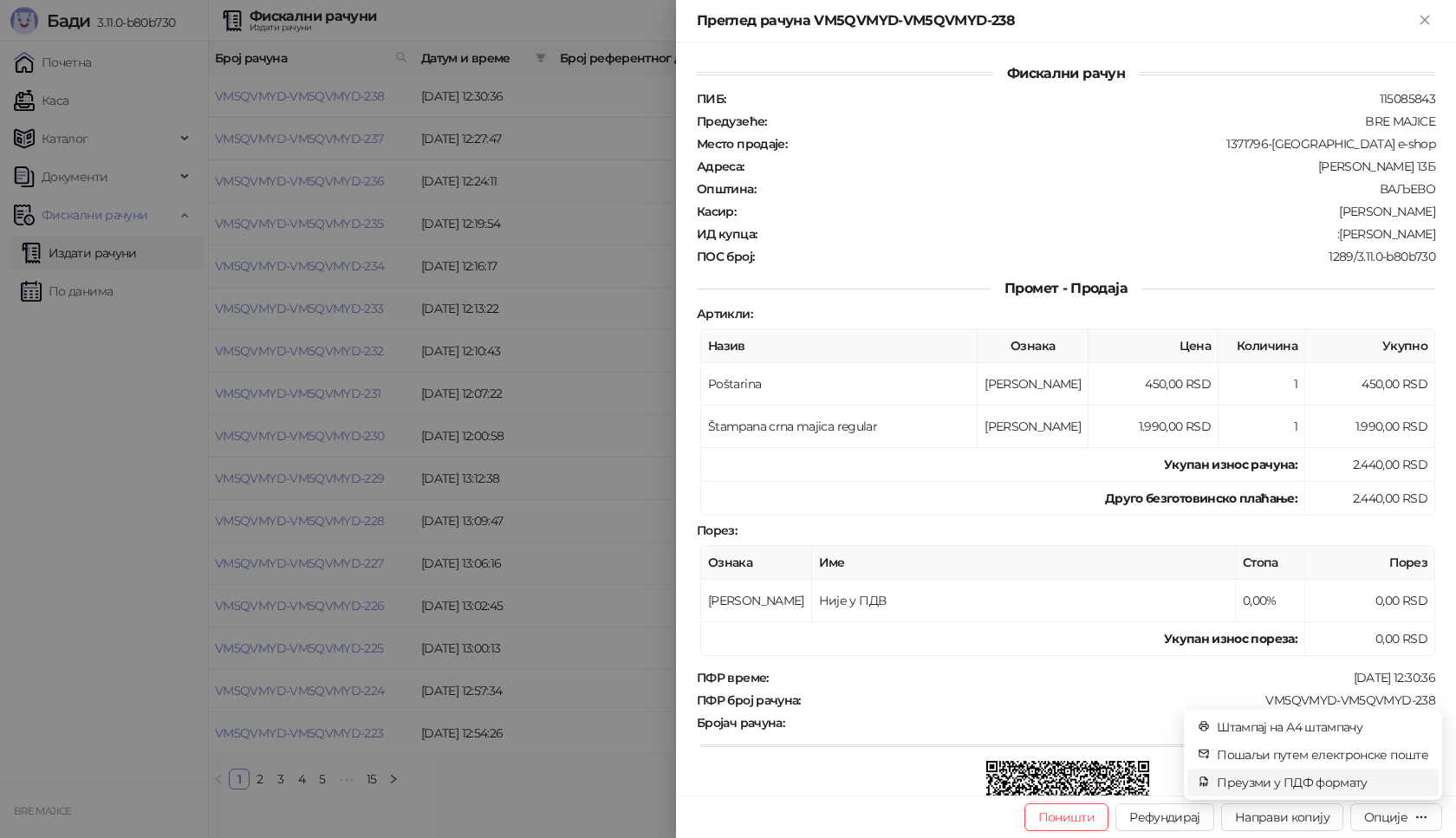
click at [1345, 781] on span "Преузми у ПДФ формату" at bounding box center [1323, 783] width 212 height 19
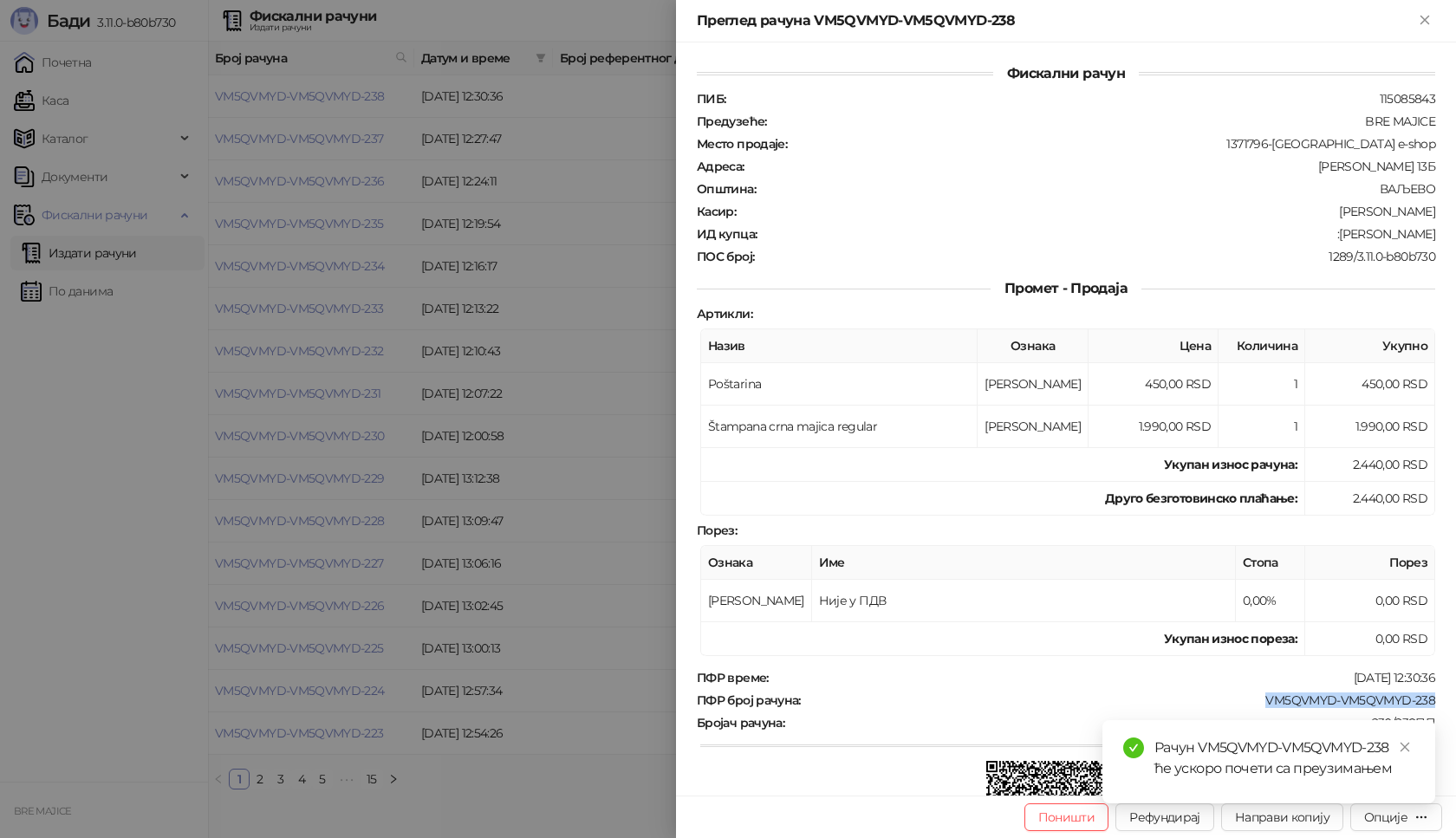
drag, startPoint x: 1434, startPoint y: 697, endPoint x: 1237, endPoint y: 692, distance: 197.1
click at [1237, 693] on div "Фискални рачун ПИБ : 115085843 Предузеће : BRE MAJICE Место продаје : 1371796-B…" at bounding box center [1066, 419] width 780 height 754
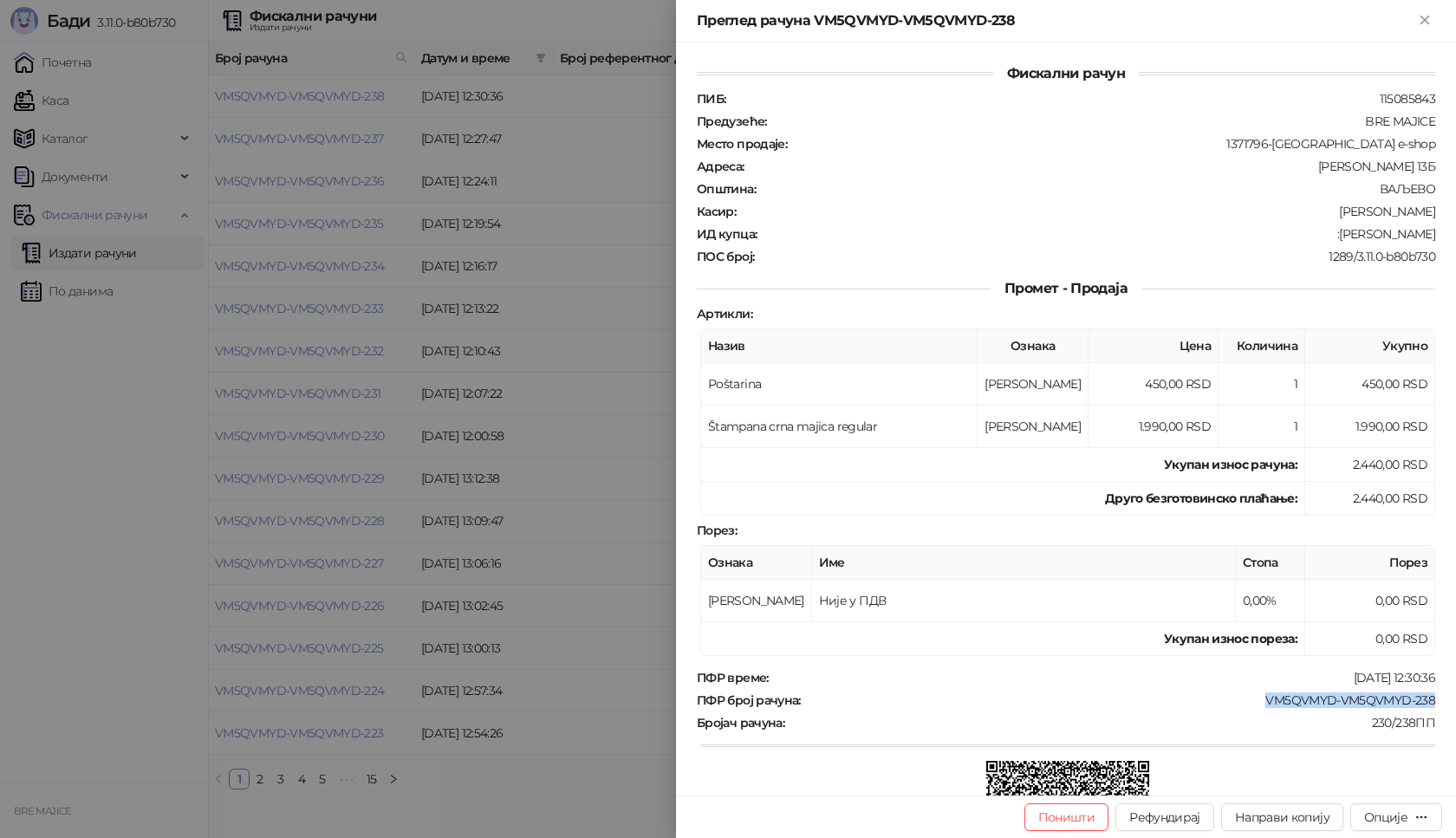
drag, startPoint x: 1421, startPoint y: 231, endPoint x: 1344, endPoint y: 236, distance: 77.2
click at [1344, 236] on div ":[PERSON_NAME]" at bounding box center [1098, 234] width 679 height 15
click at [1425, 20] on icon "Close" at bounding box center [1424, 19] width 8 height 8
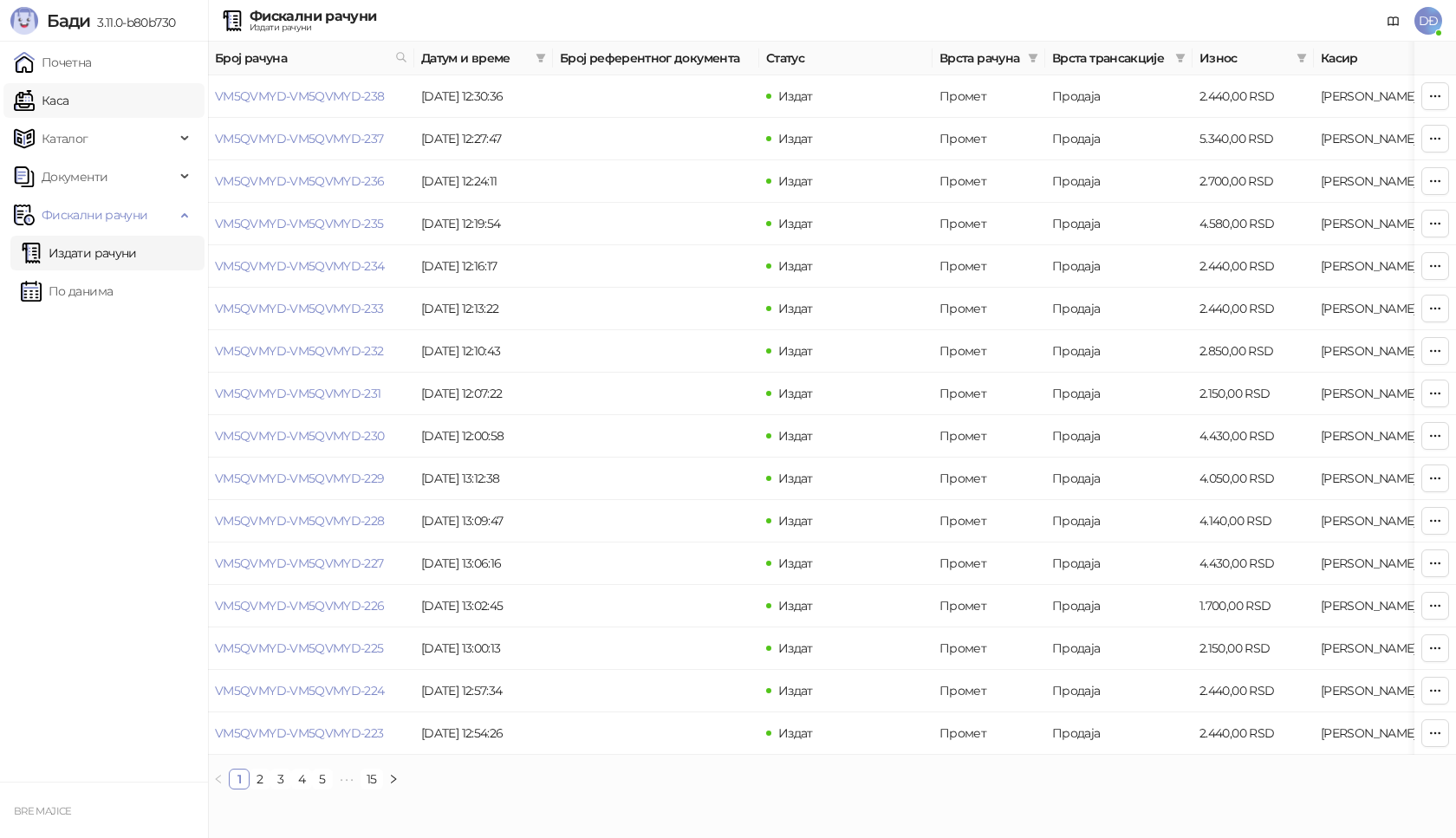
click at [68, 105] on link "Каса" at bounding box center [40, 101] width 55 height 35
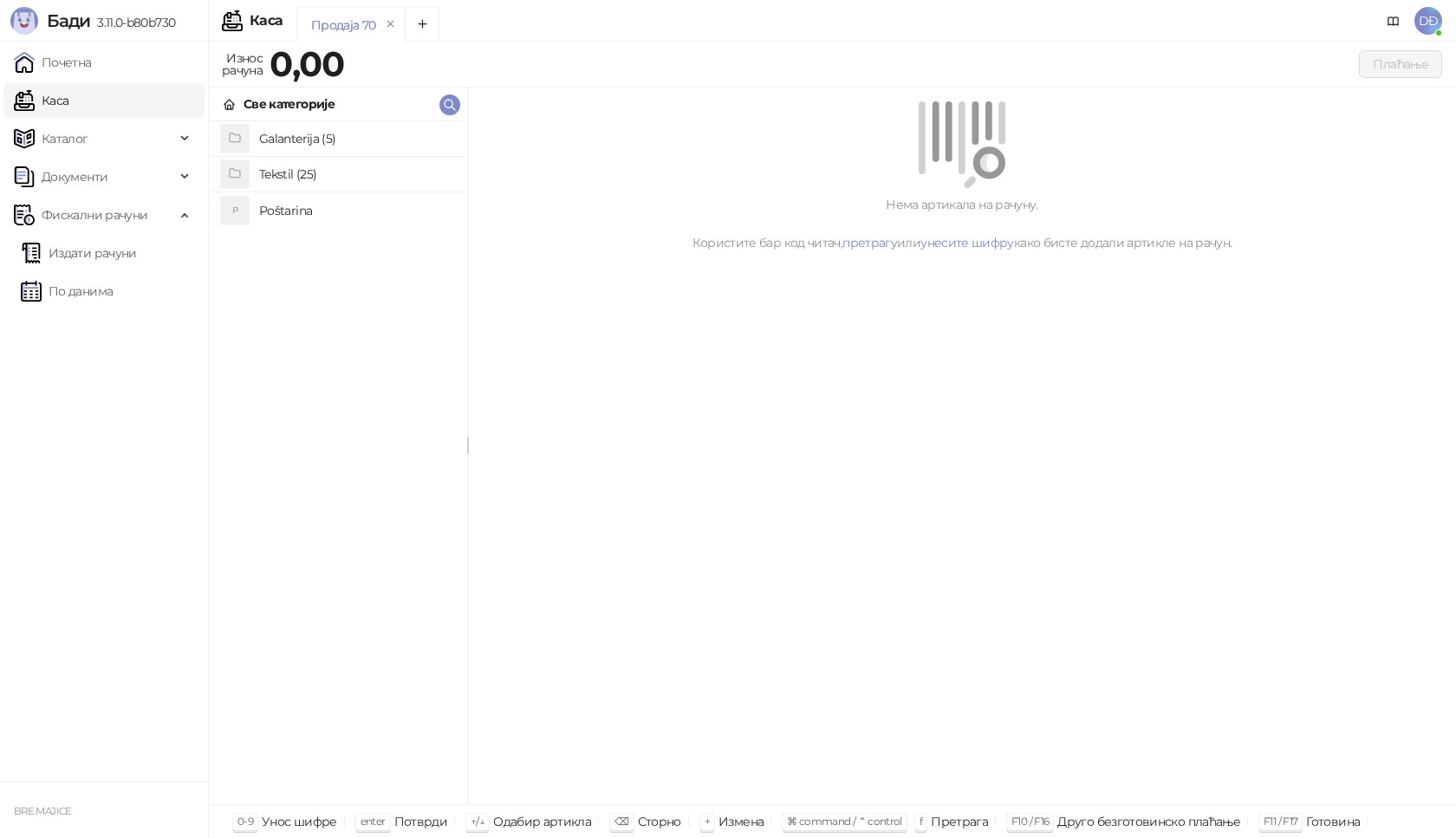
click at [272, 208] on h4 "Poštarina" at bounding box center [356, 210] width 195 height 28
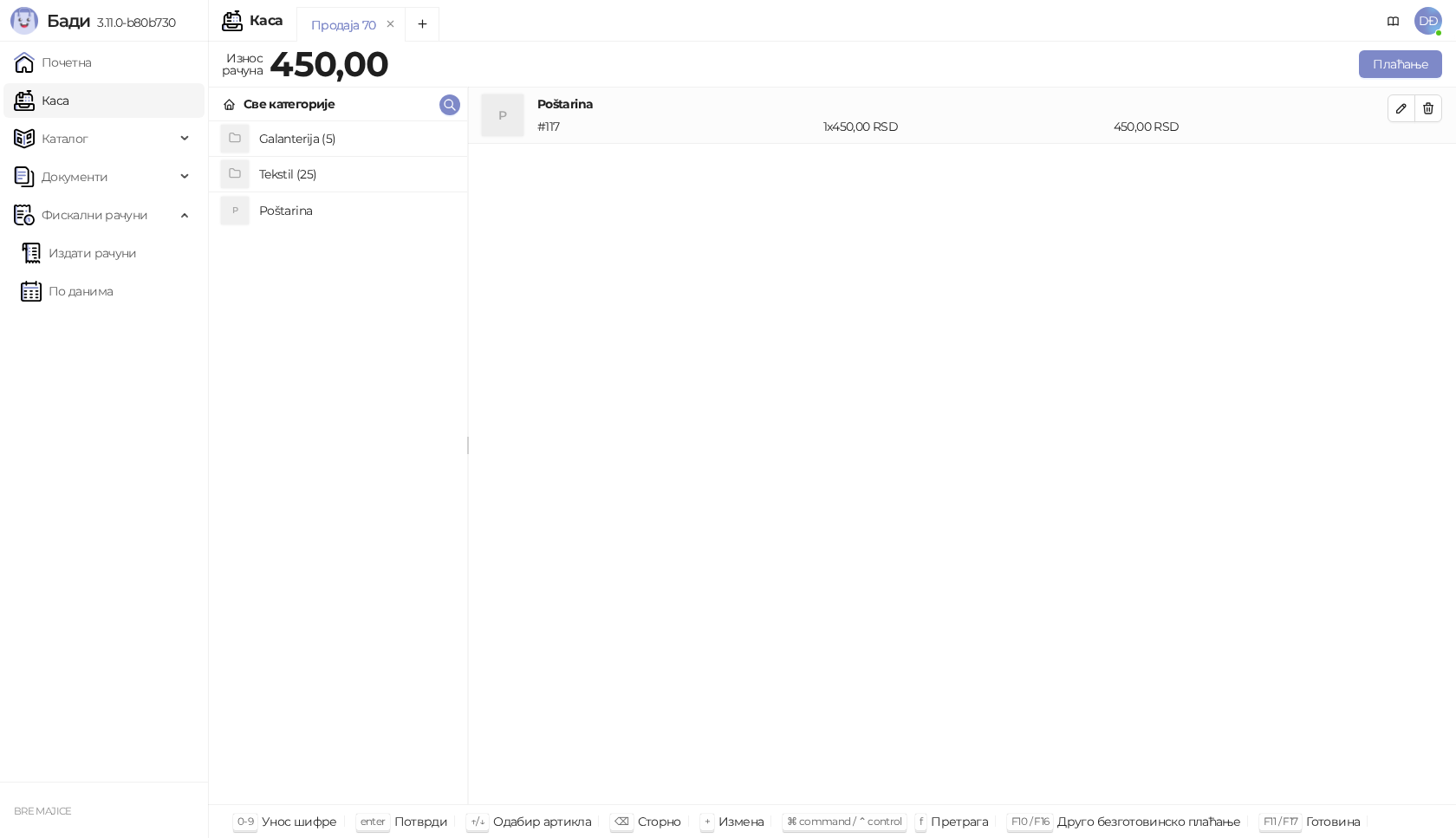
click at [335, 175] on h4 "Tekstil (25)" at bounding box center [356, 174] width 195 height 28
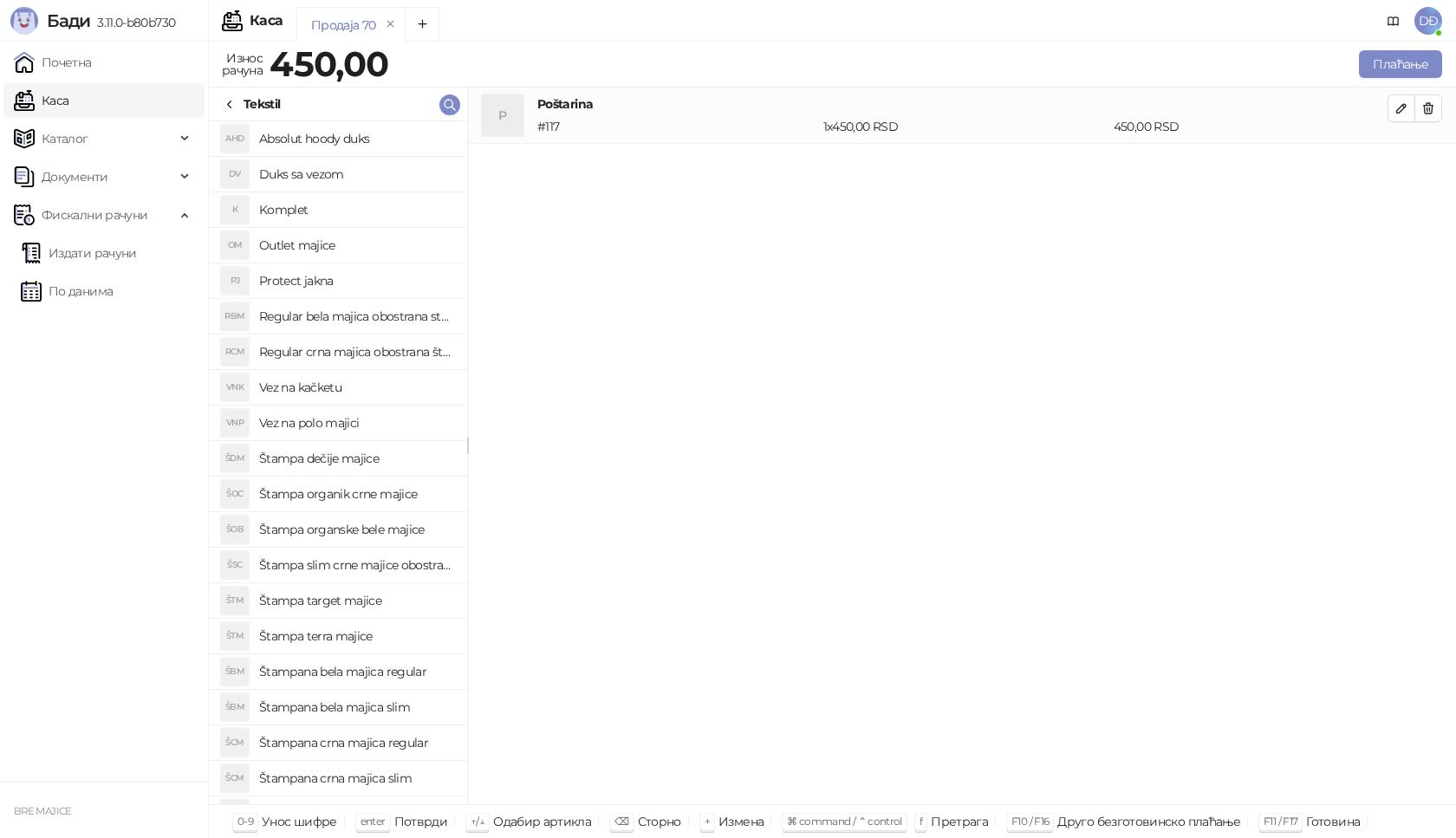
click at [401, 745] on h4 "Štampana crna majica regular" at bounding box center [356, 742] width 195 height 28
click at [1398, 174] on button "button" at bounding box center [1401, 164] width 28 height 28
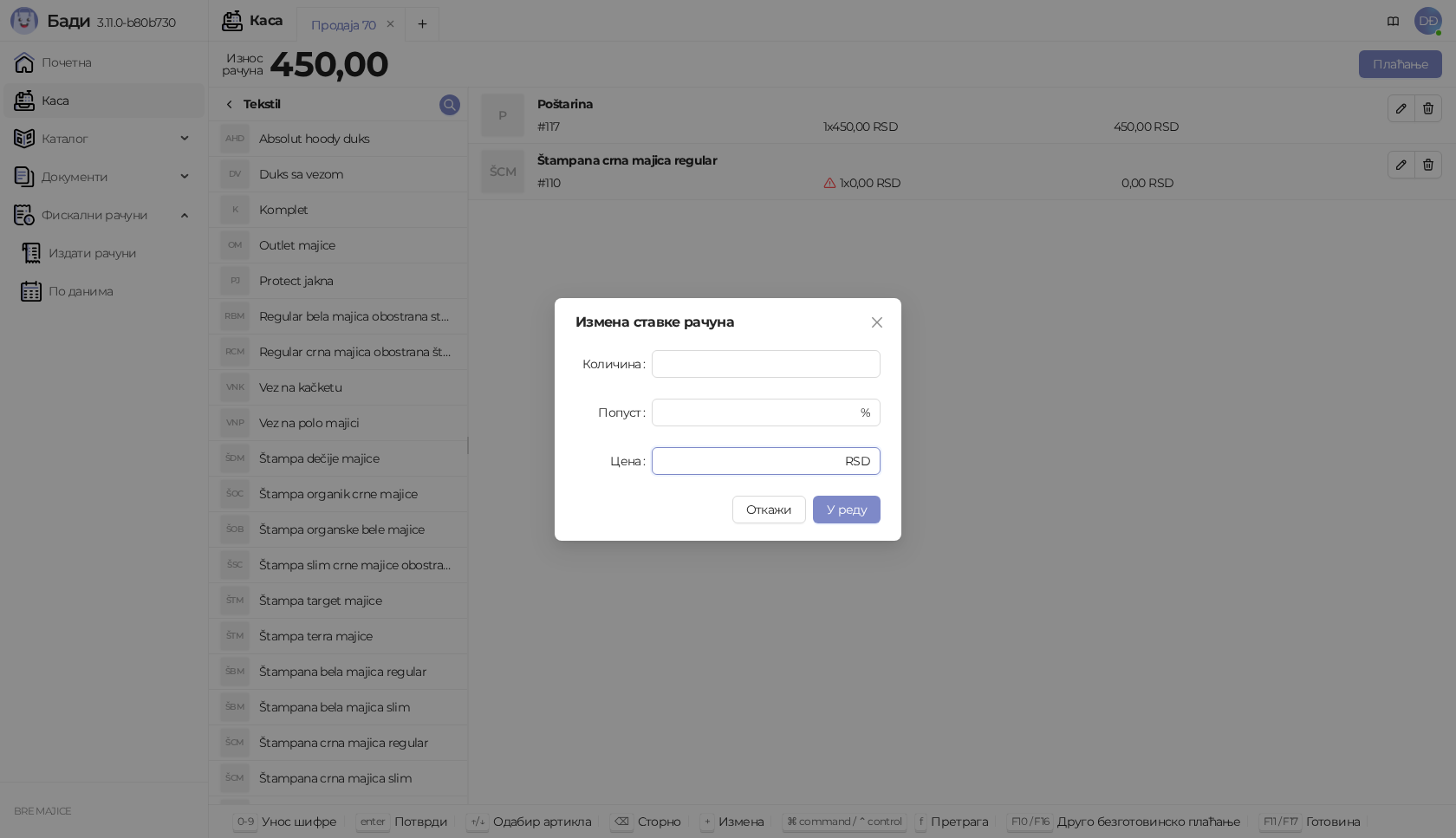
drag, startPoint x: 693, startPoint y: 462, endPoint x: 626, endPoint y: 475, distance: 68.2
click at [626, 475] on div "Цена * RSD" at bounding box center [728, 461] width 305 height 28
type input "****"
click at [865, 508] on span "У реду" at bounding box center [847, 510] width 40 height 15
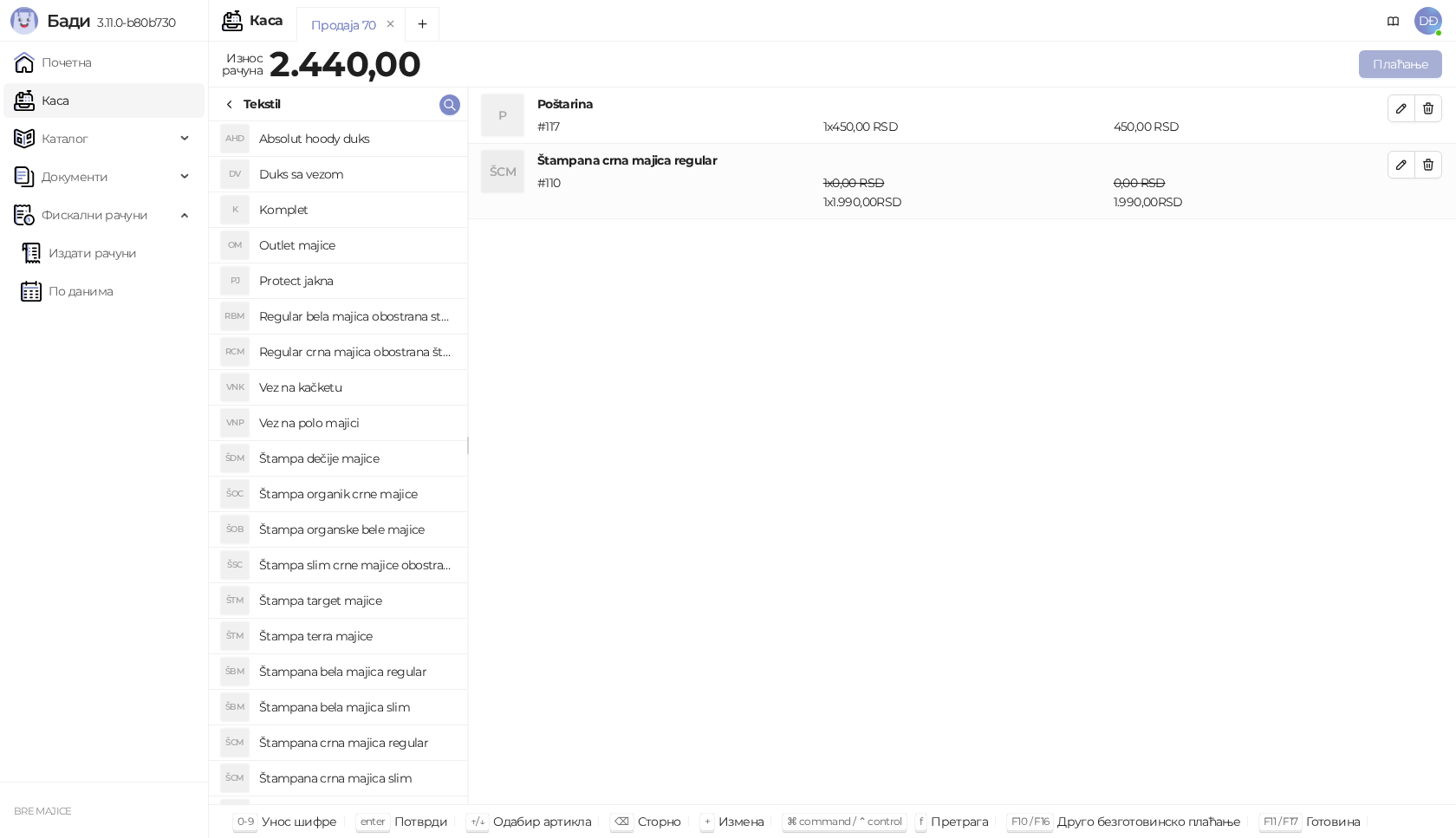
click at [1396, 62] on button "Плаћање" at bounding box center [1400, 63] width 83 height 28
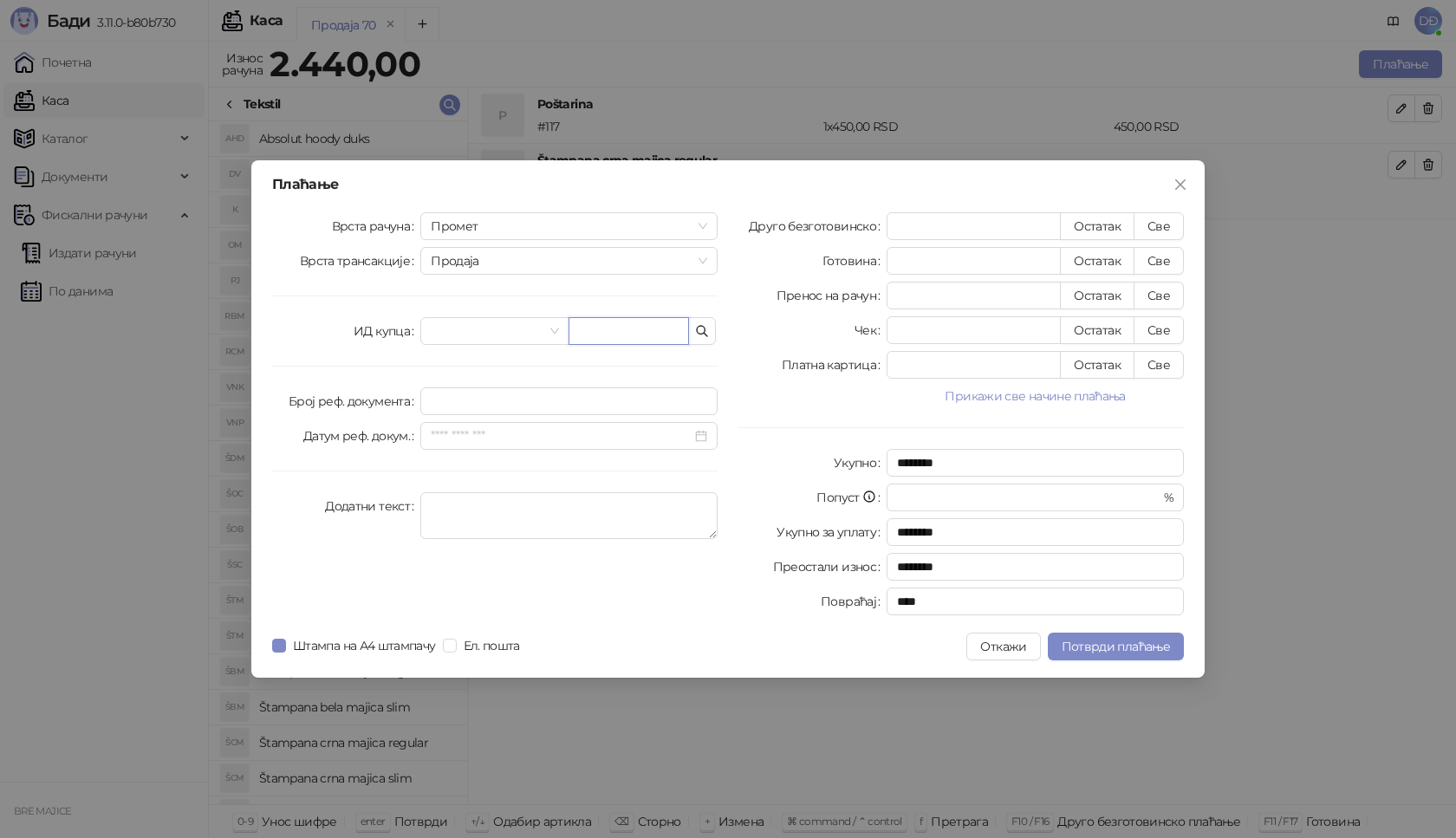
click at [599, 326] on input "text" at bounding box center [629, 331] width 121 height 28
paste input "**********"
type input "**********"
click at [1152, 218] on button "Све" at bounding box center [1159, 226] width 50 height 28
type input "****"
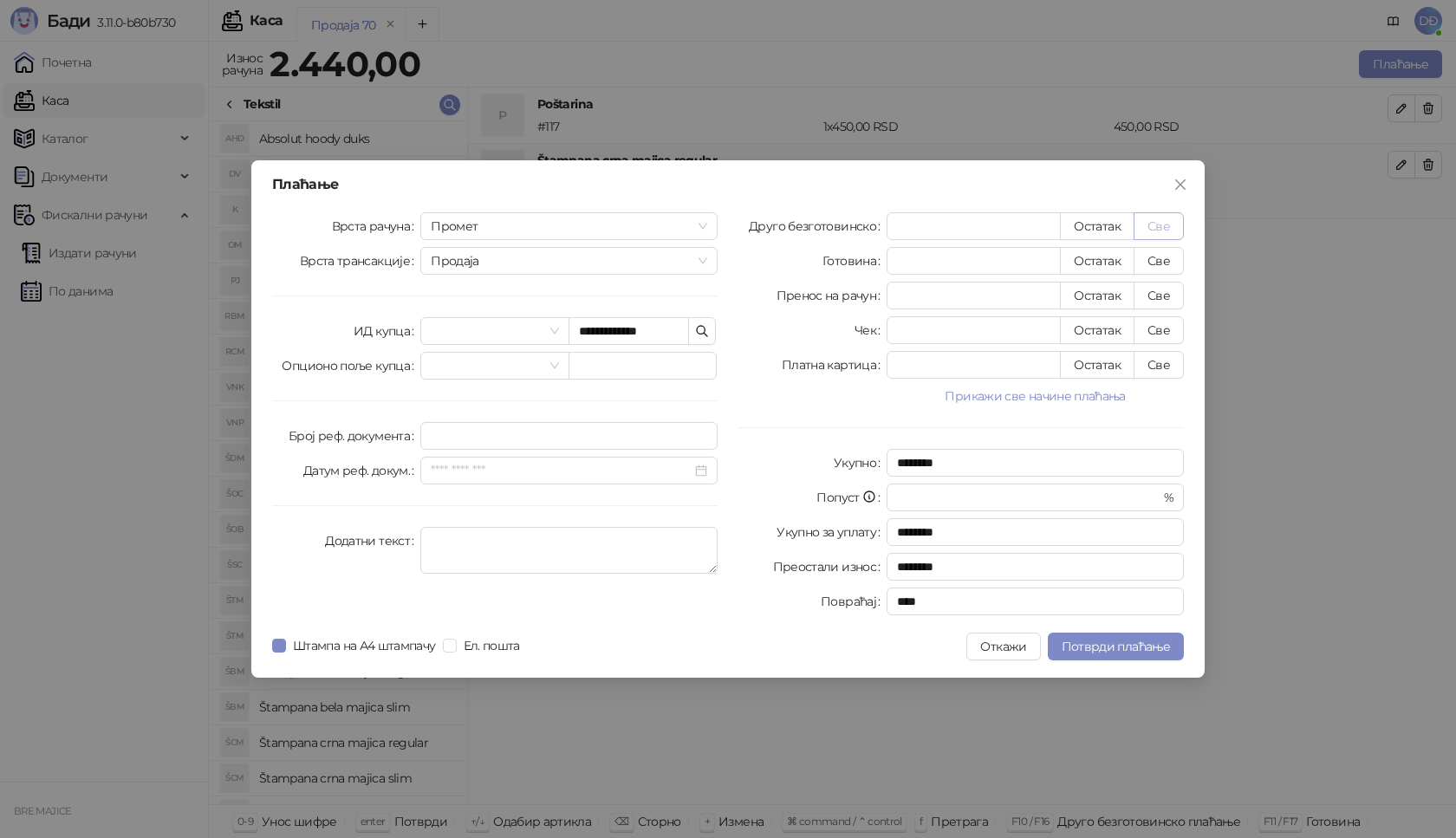
type input "****"
click at [1146, 642] on span "Потврди плаћање" at bounding box center [1116, 646] width 108 height 15
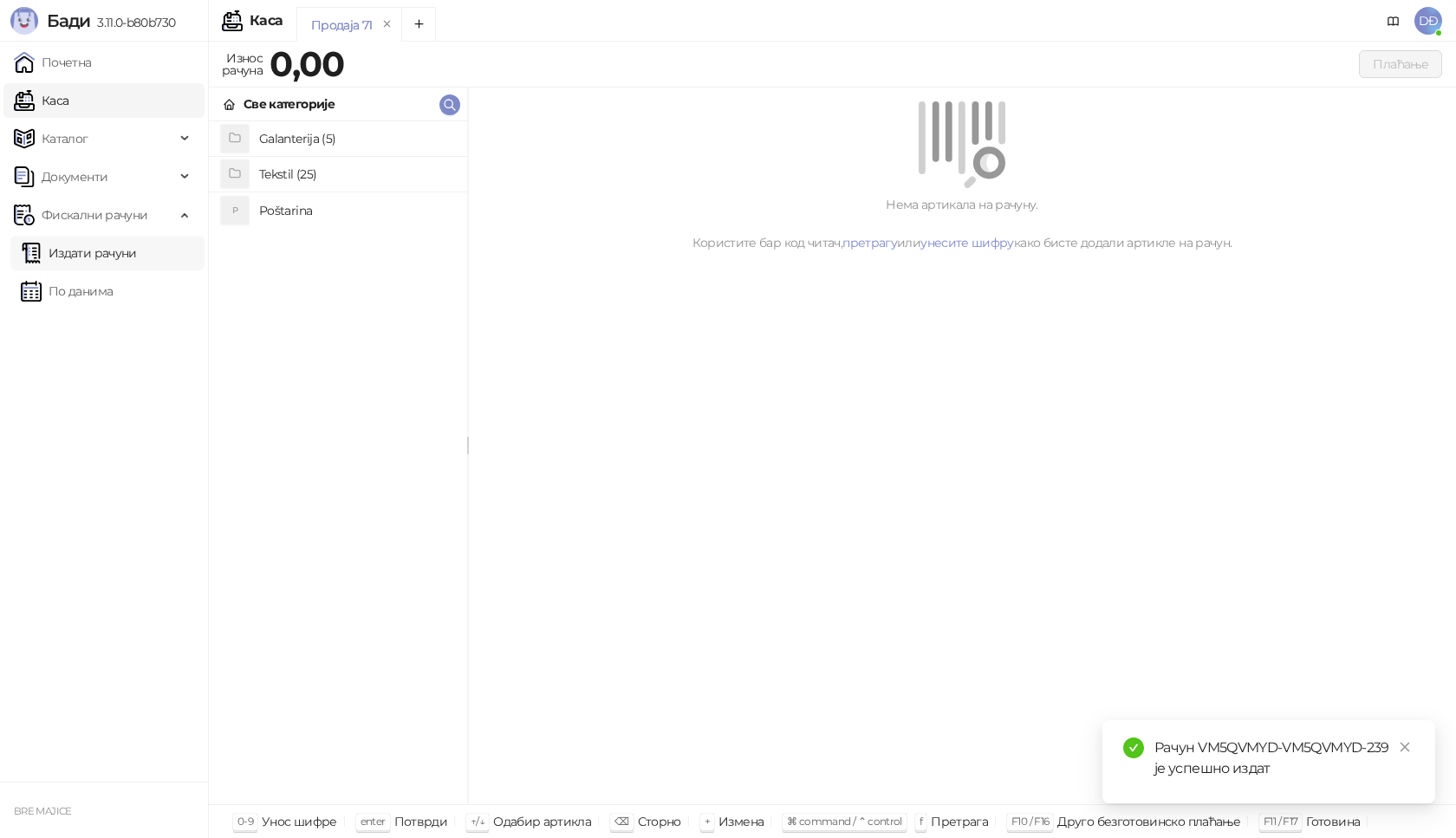
click at [114, 258] on link "Издати рачуни" at bounding box center [79, 253] width 116 height 35
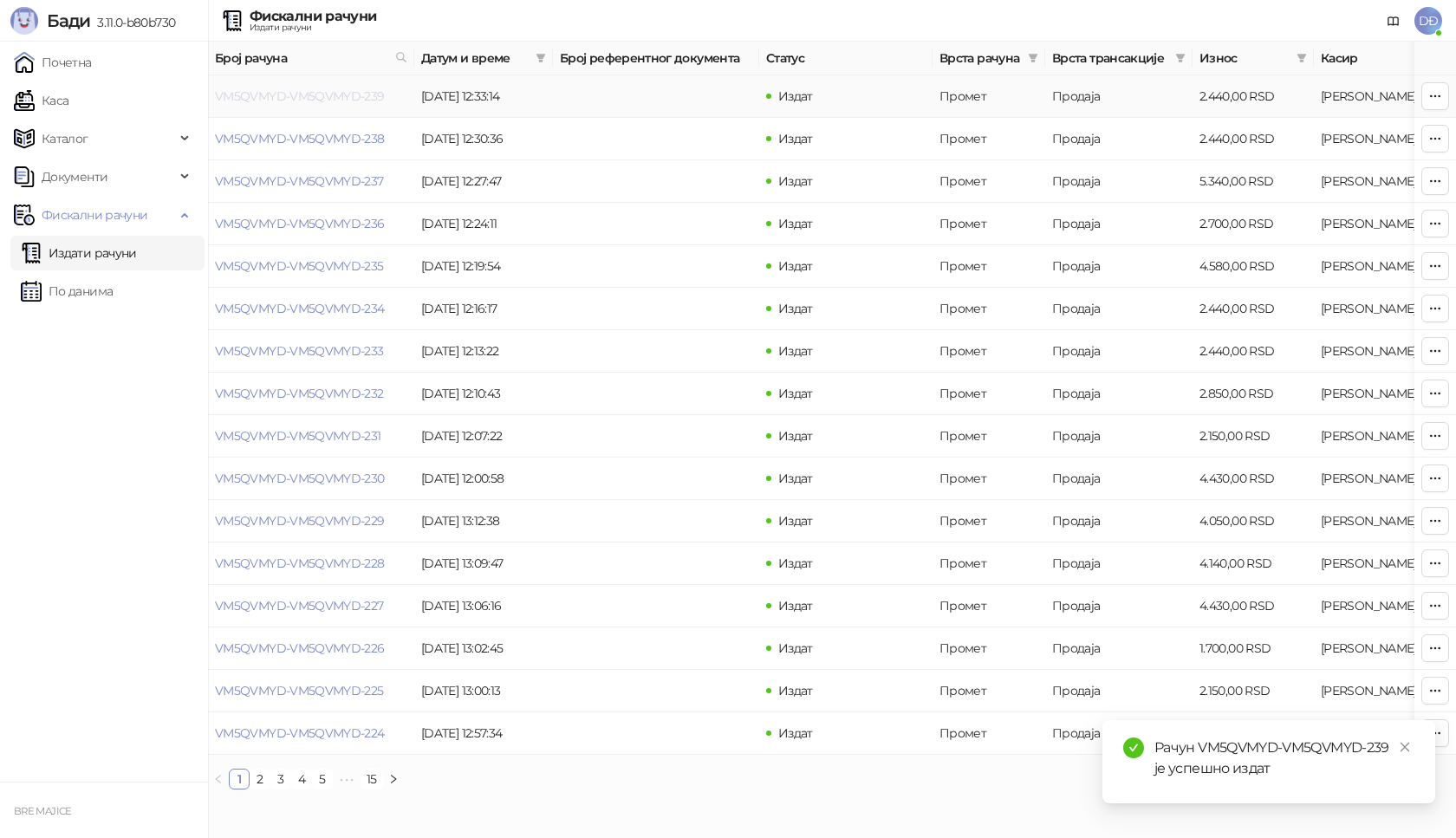
click at [327, 94] on link "VM5QVMYD-VM5QVMYD-239" at bounding box center [299, 96] width 170 height 15
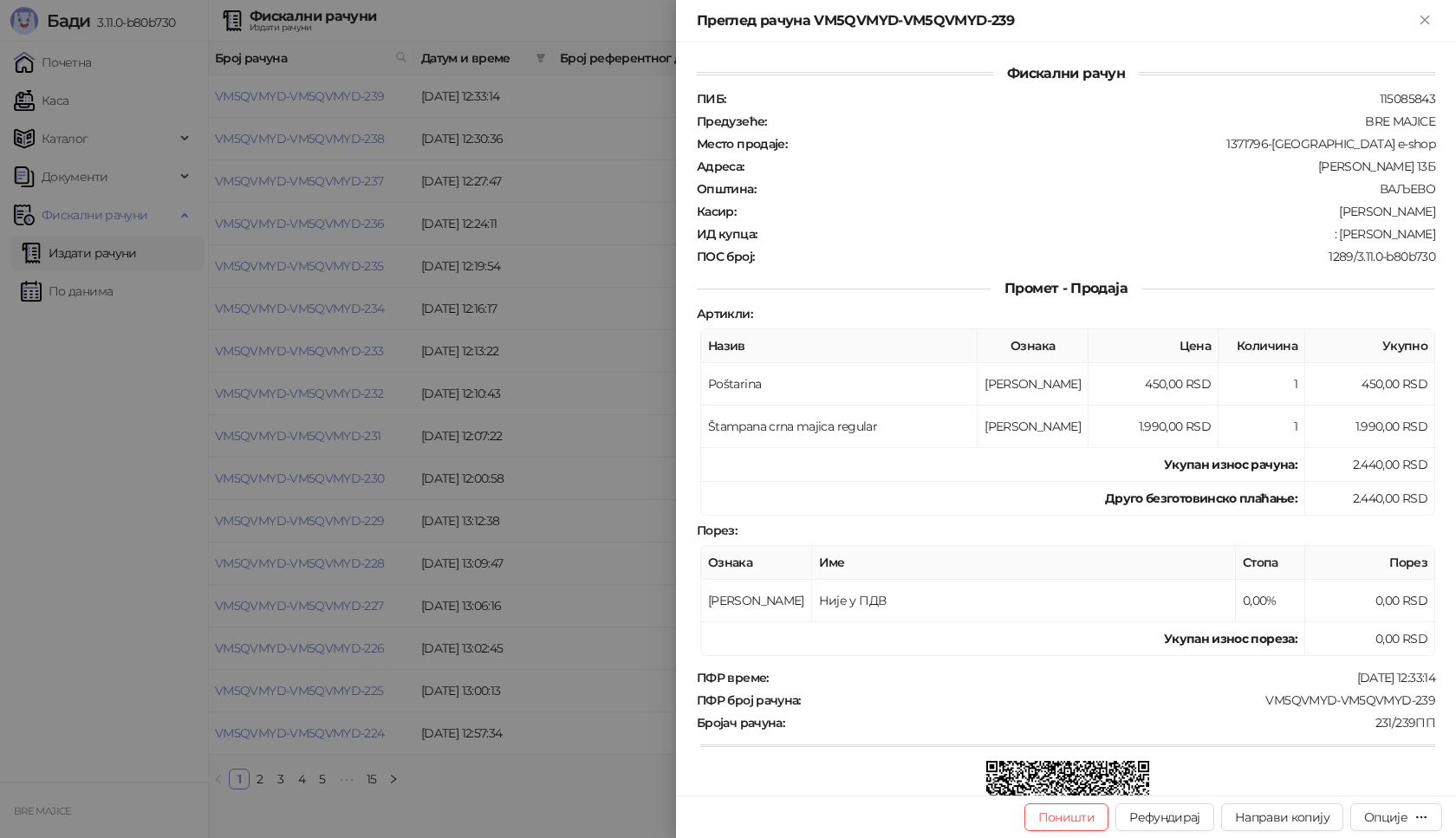
click at [1421, 699] on div "Фискални рачун ПИБ : 115085843 Предузеће : BRE MAJICE Место продаје : 1371796-[…" at bounding box center [1066, 419] width 780 height 754
click at [1407, 813] on div "Опције" at bounding box center [1385, 818] width 43 height 15
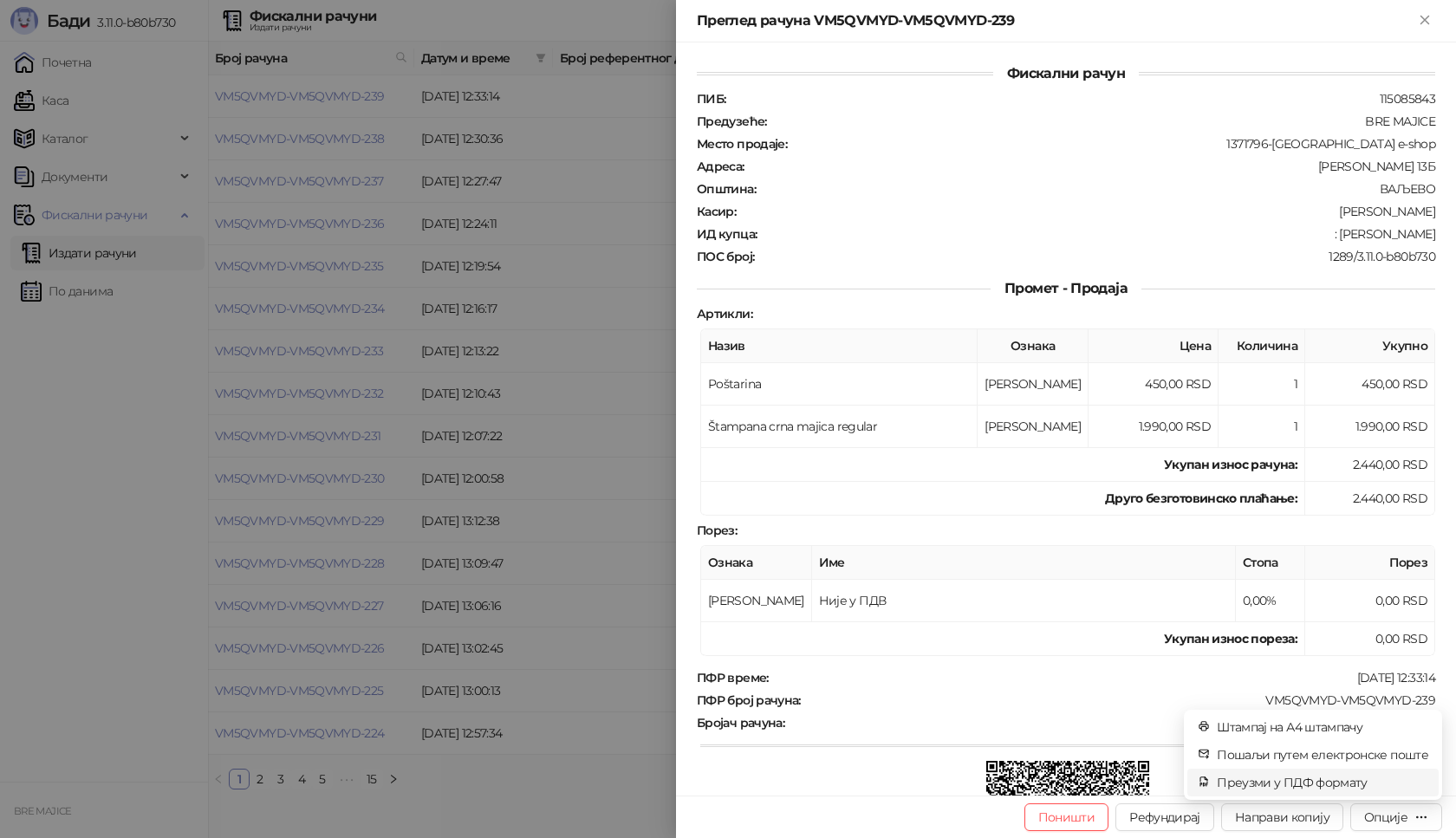
click at [1344, 786] on span "Преузми у ПДФ формату" at bounding box center [1323, 783] width 212 height 19
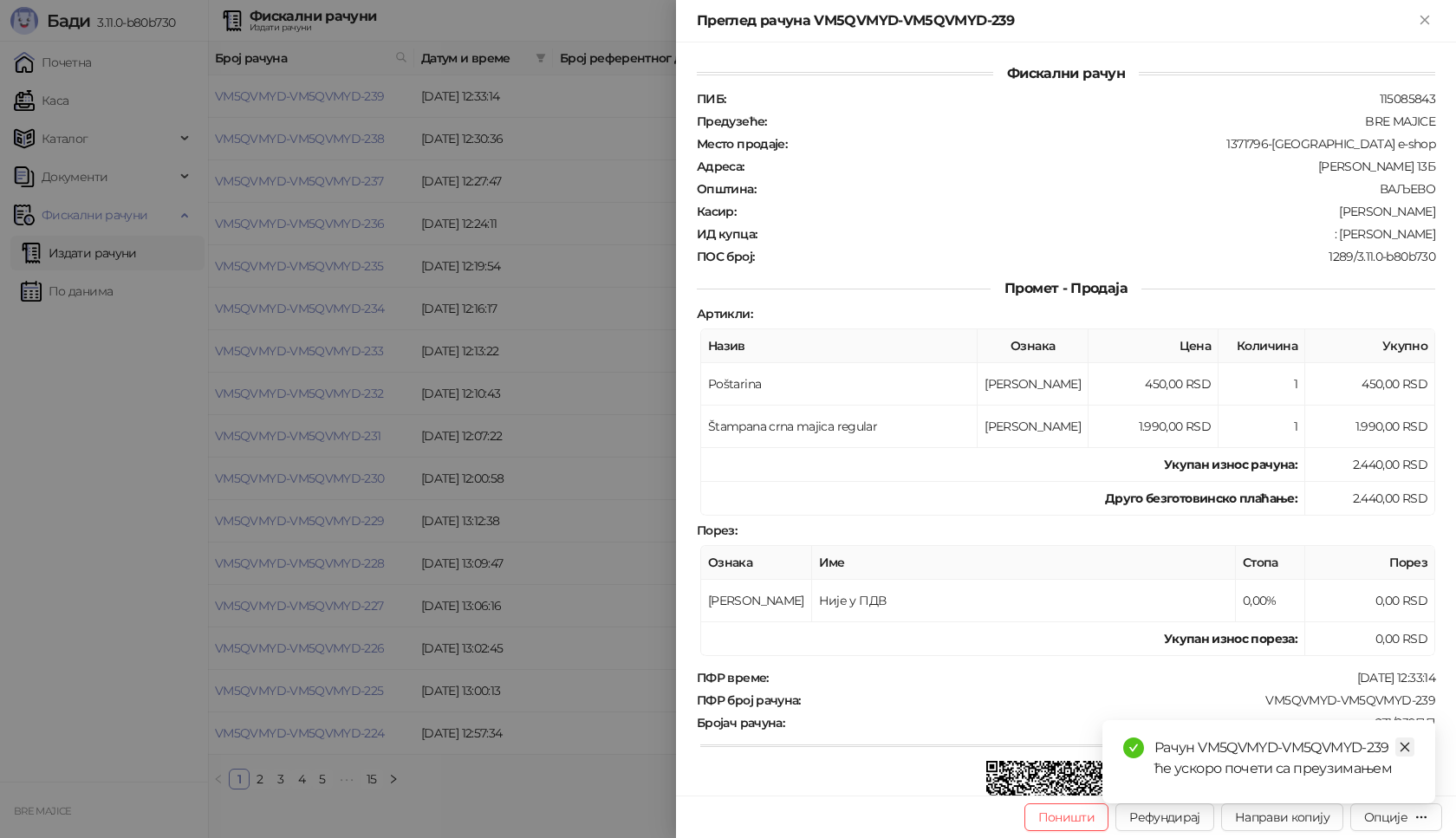
click at [1404, 749] on icon "close" at bounding box center [1404, 747] width 12 height 12
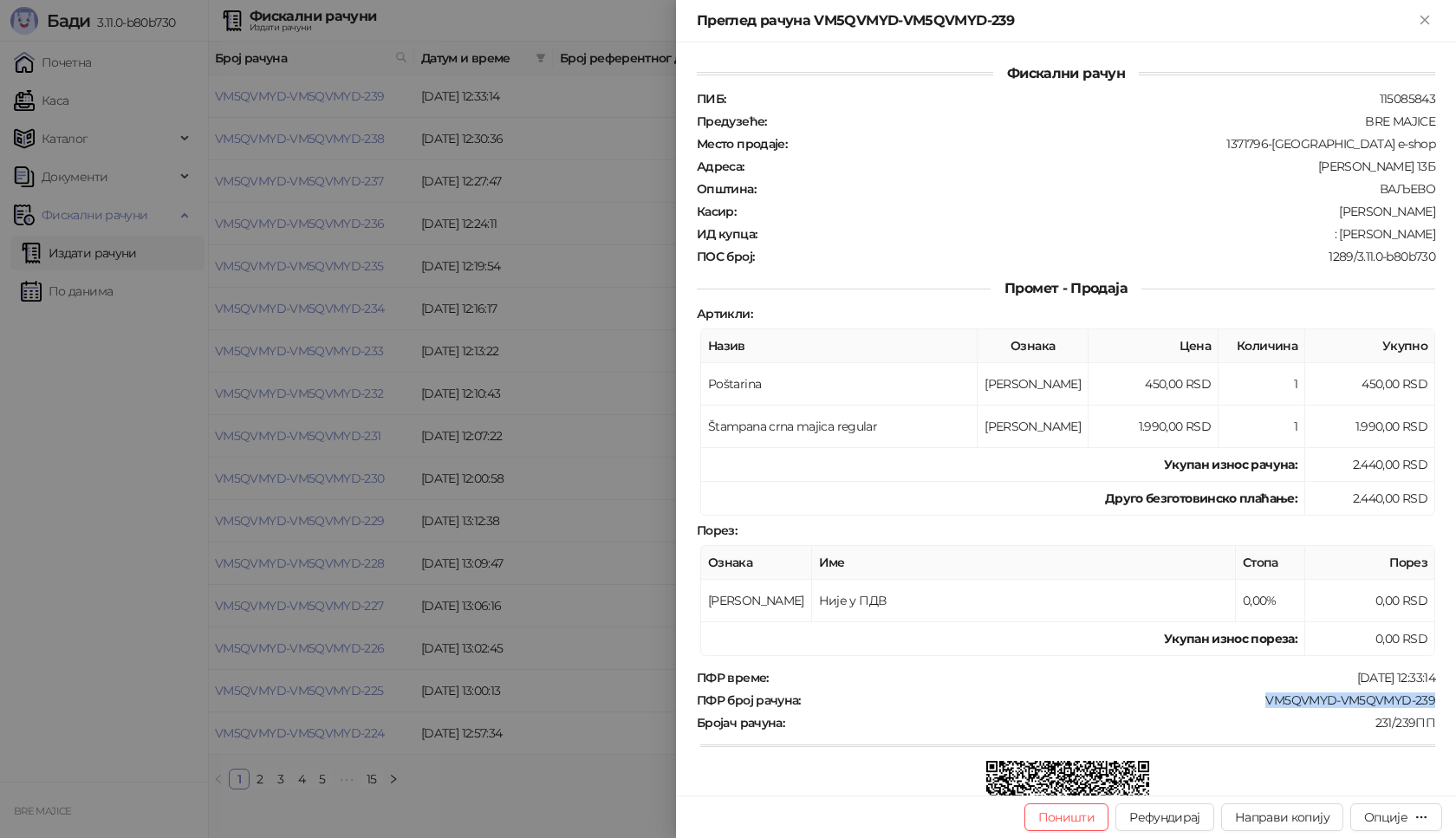
drag, startPoint x: 1429, startPoint y: 703, endPoint x: 1270, endPoint y: 720, distance: 159.9
click at [1253, 704] on div "Фискални рачун ПИБ : 115085843 Предузеће : BRE MAJICE Место продаје : 1371796-[…" at bounding box center [1066, 419] width 780 height 754
drag, startPoint x: 1420, startPoint y: 238, endPoint x: 1354, endPoint y: 244, distance: 66.3
click at [1354, 244] on div "ПИБ : 115085843 Предузеће : BRE MAJICE Место продаје : 1371796-Bremajice e-shop…" at bounding box center [1066, 177] width 746 height 174
click at [1421, 14] on icon "Close" at bounding box center [1424, 20] width 15 height 15
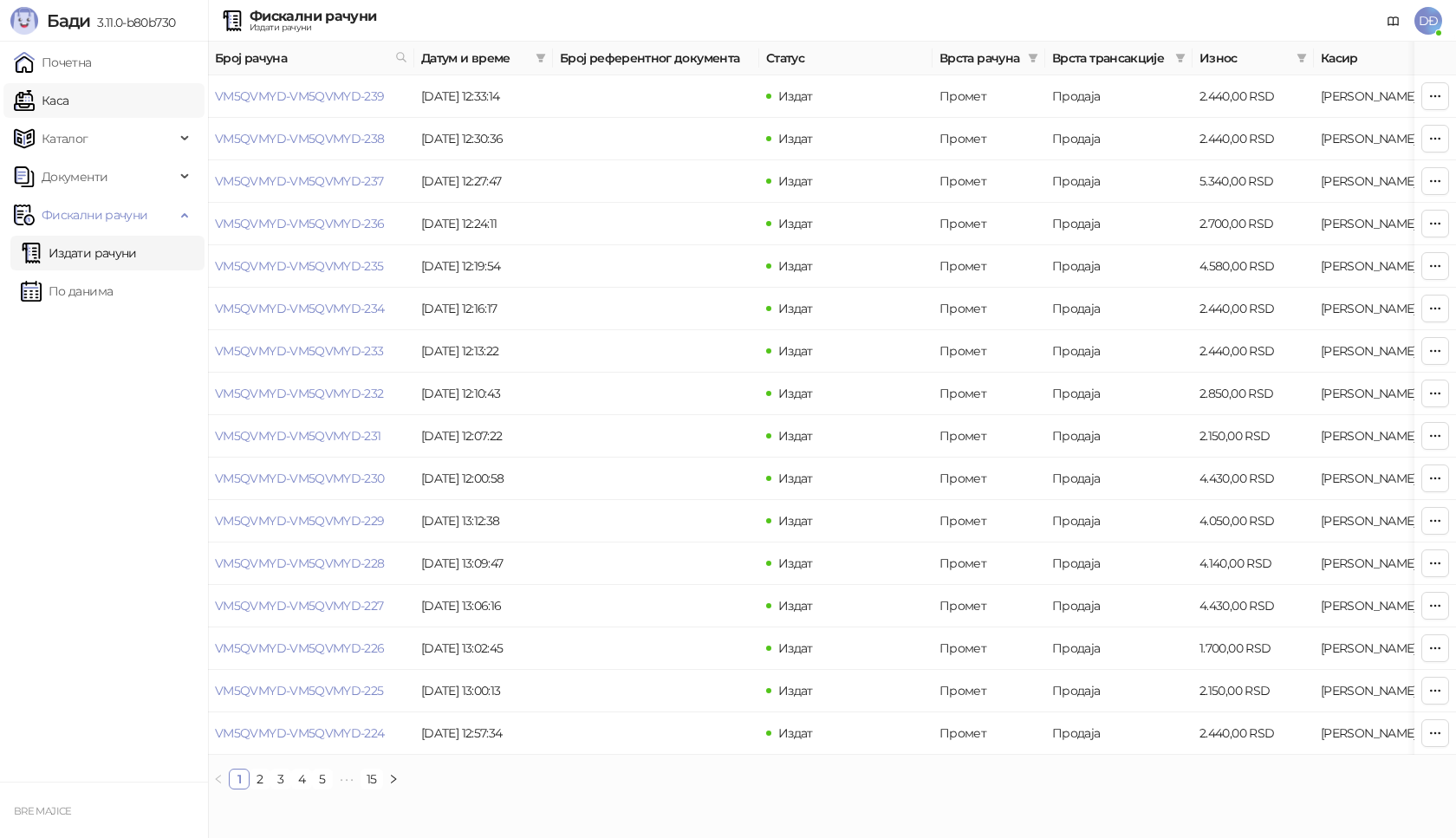
click at [68, 112] on link "Каса" at bounding box center [40, 101] width 55 height 35
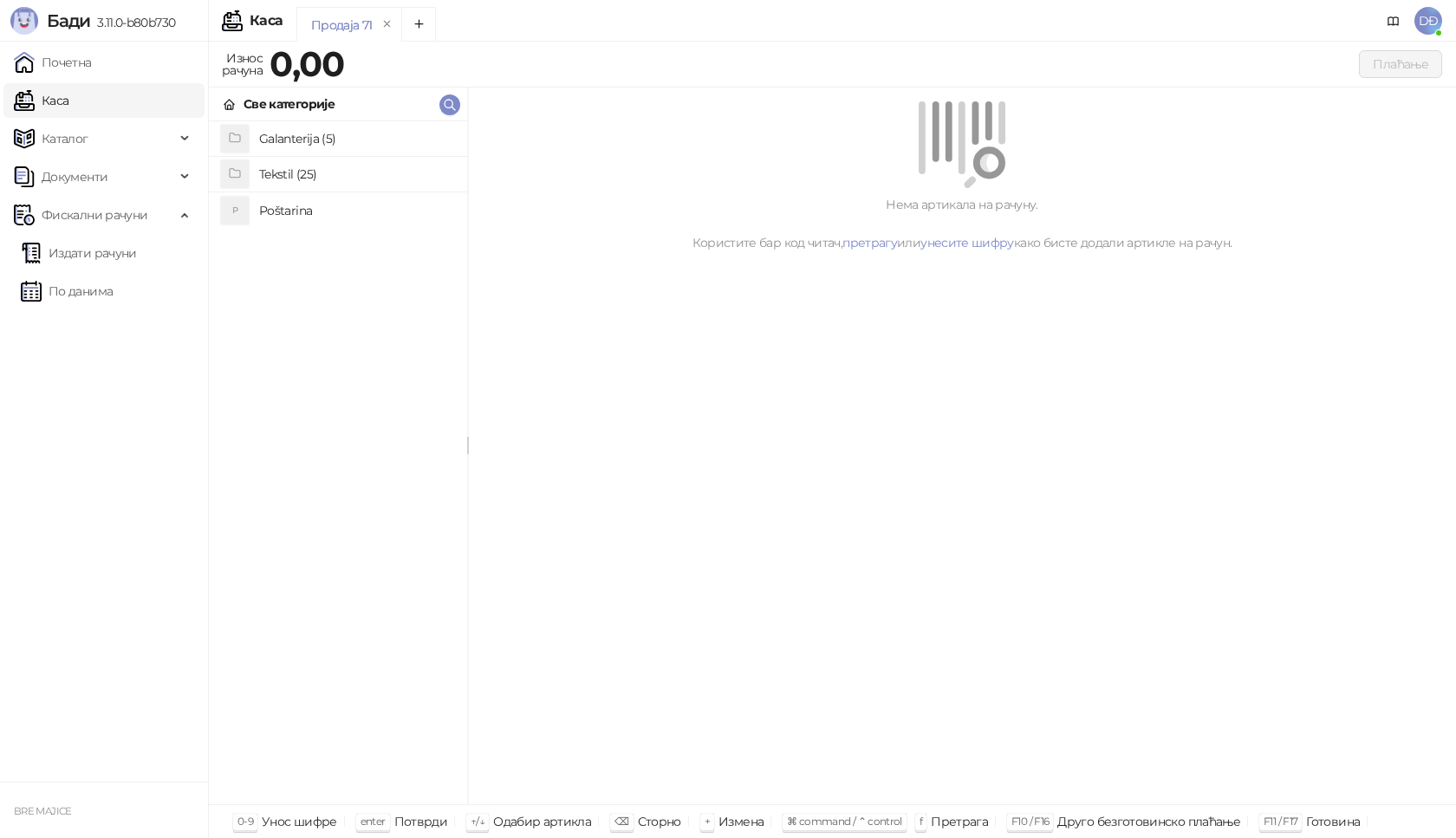
click at [268, 200] on h4 "Poštarina" at bounding box center [356, 210] width 195 height 28
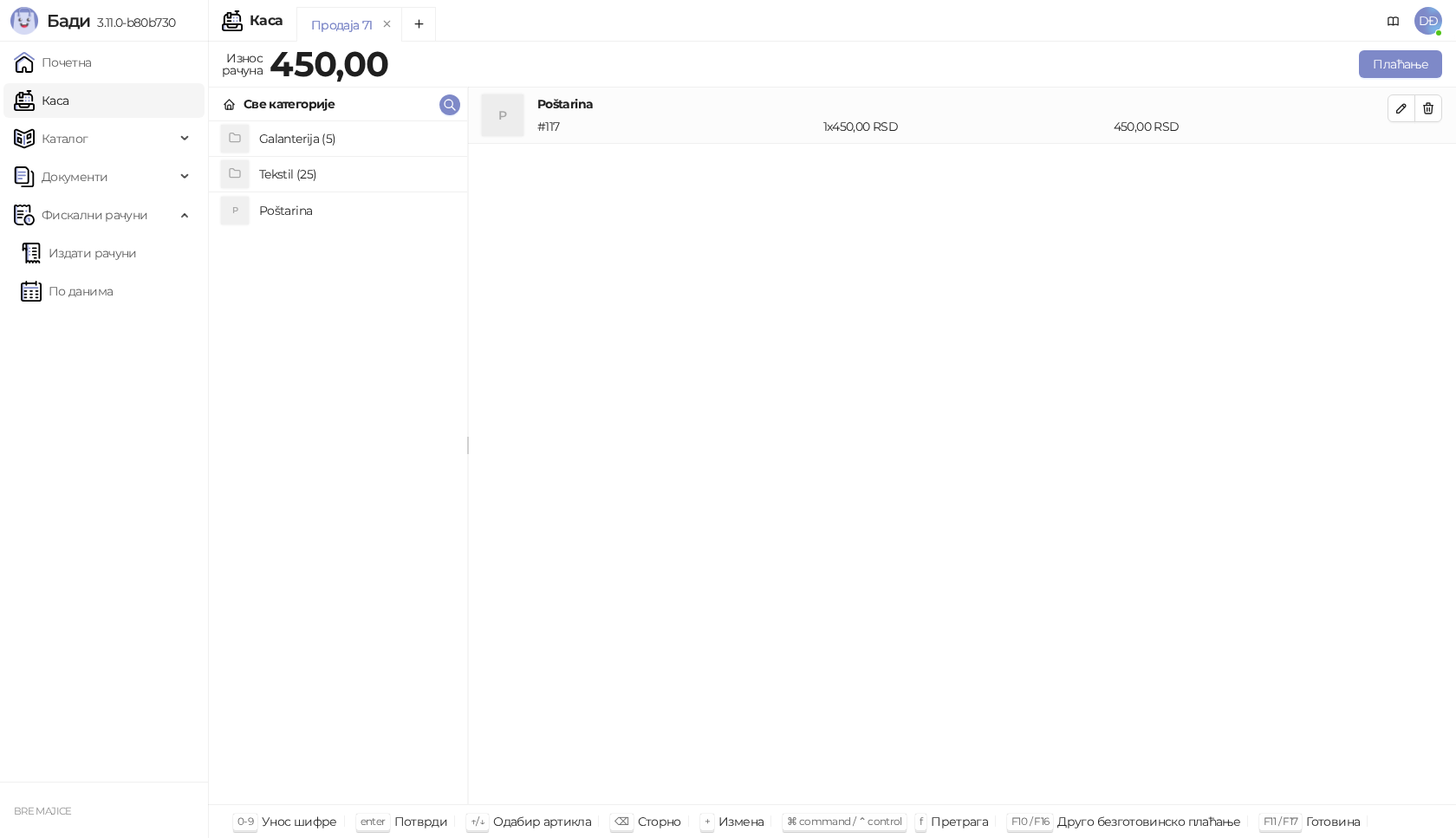
click at [292, 175] on h4 "Tekstil (25)" at bounding box center [356, 174] width 195 height 28
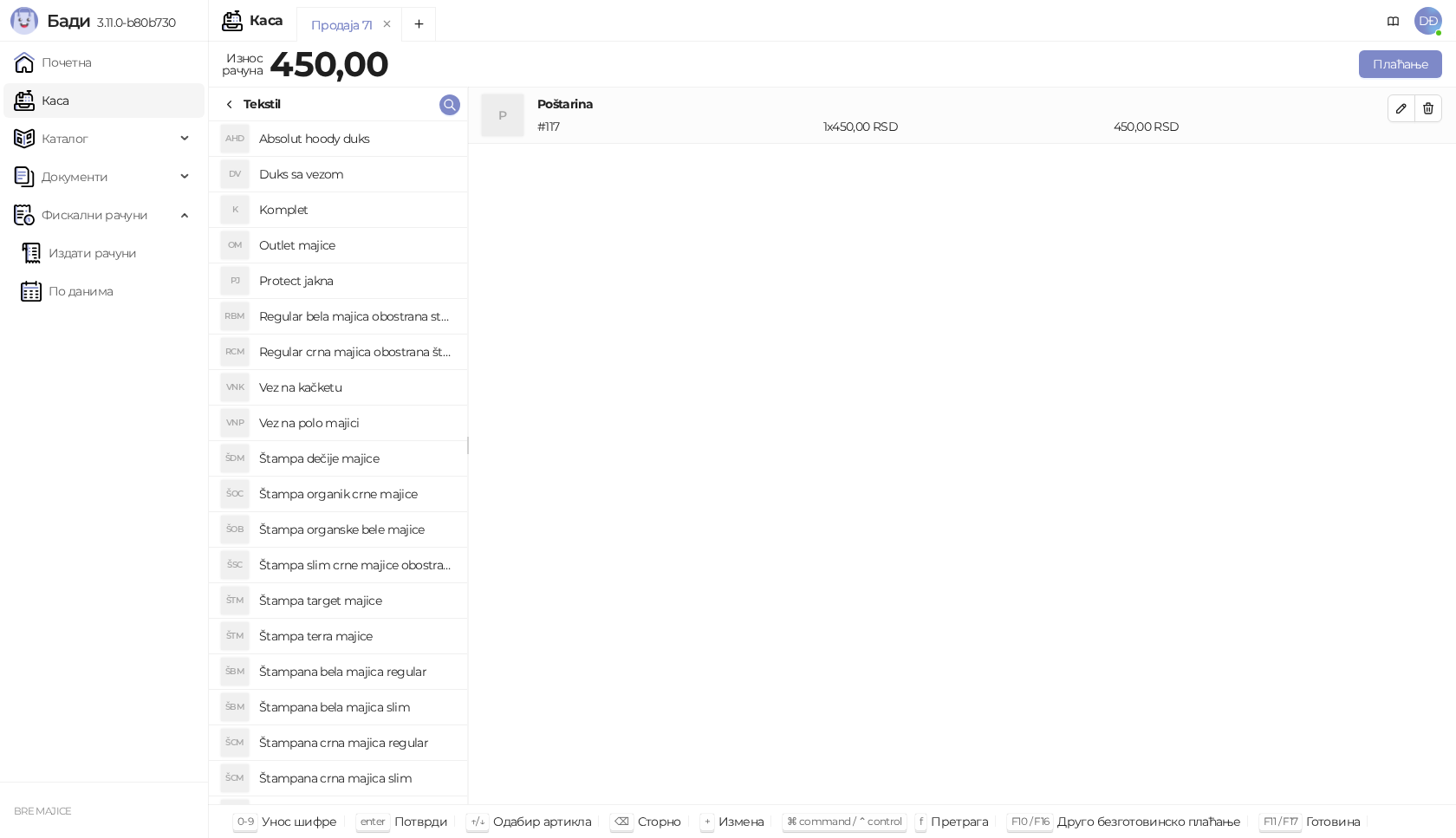
click at [378, 747] on h4 "Štampana crna majica regular" at bounding box center [356, 742] width 195 height 28
click at [1398, 158] on icon "button" at bounding box center [1401, 165] width 13 height 13
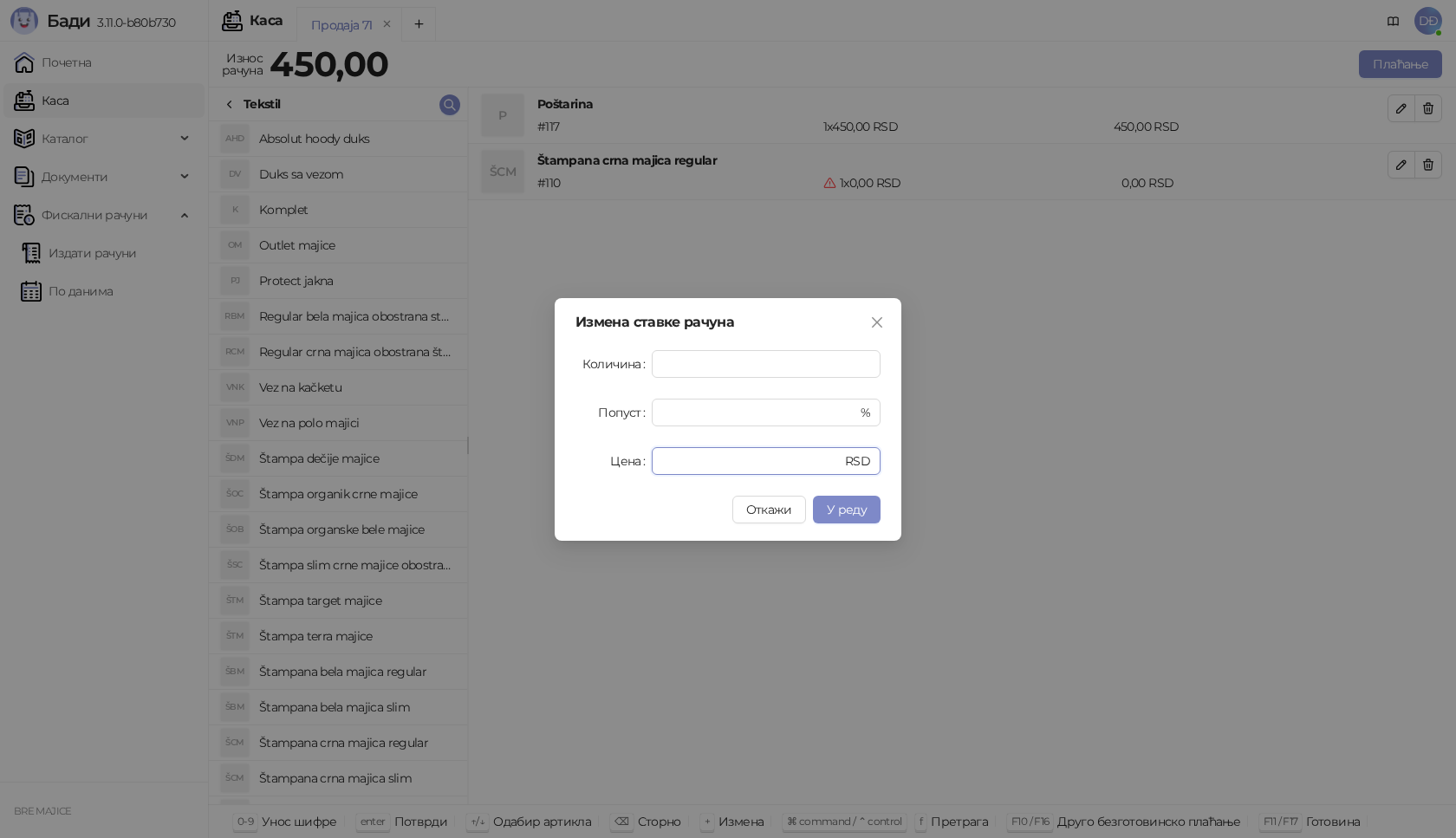
drag, startPoint x: 682, startPoint y: 458, endPoint x: 604, endPoint y: 470, distance: 78.9
click at [632, 466] on div "Цена * RSD" at bounding box center [728, 461] width 305 height 28
type input "****"
click at [844, 511] on span "У реду" at bounding box center [847, 510] width 40 height 15
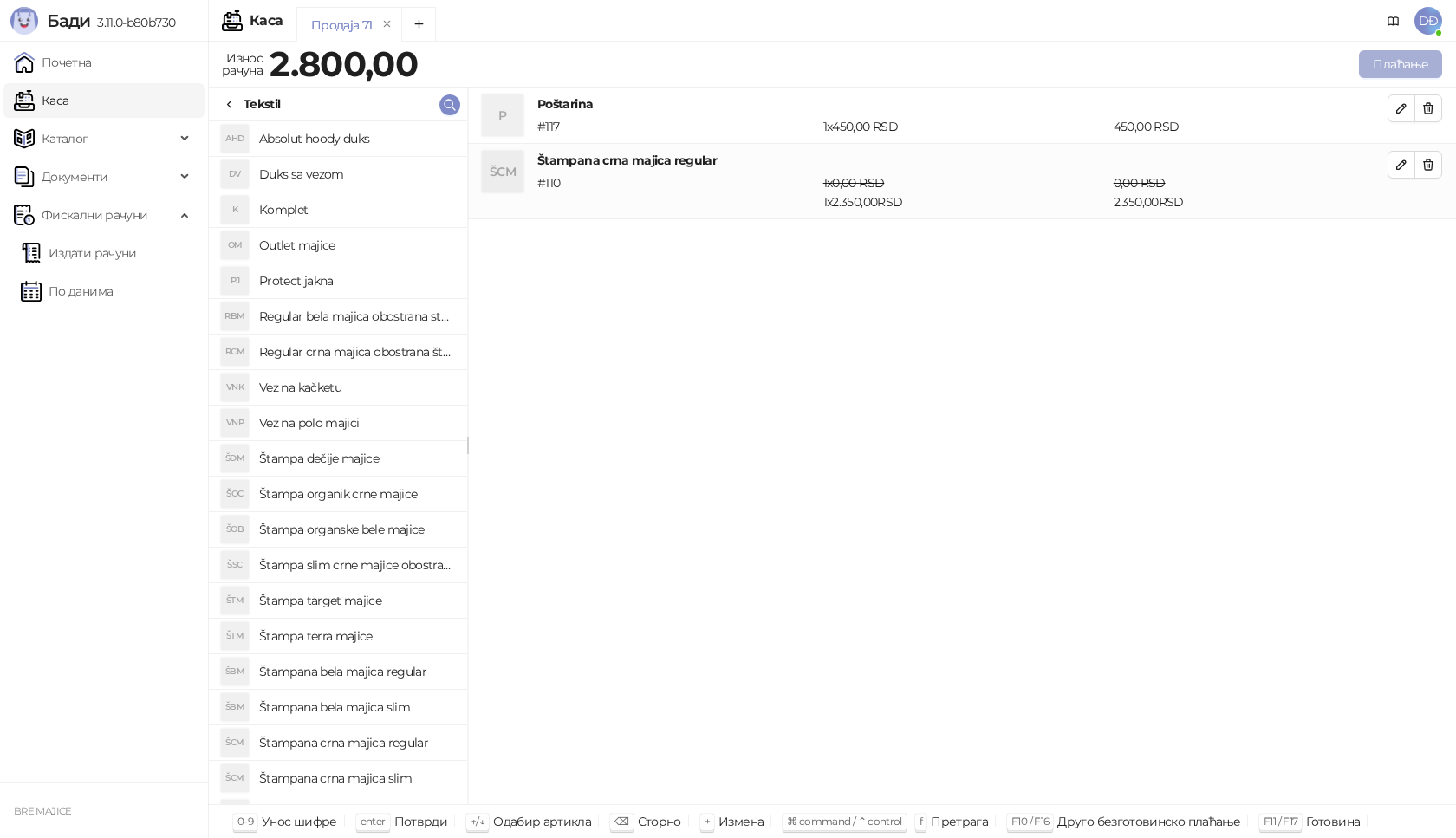
click at [1399, 64] on button "Плаћање" at bounding box center [1400, 63] width 83 height 28
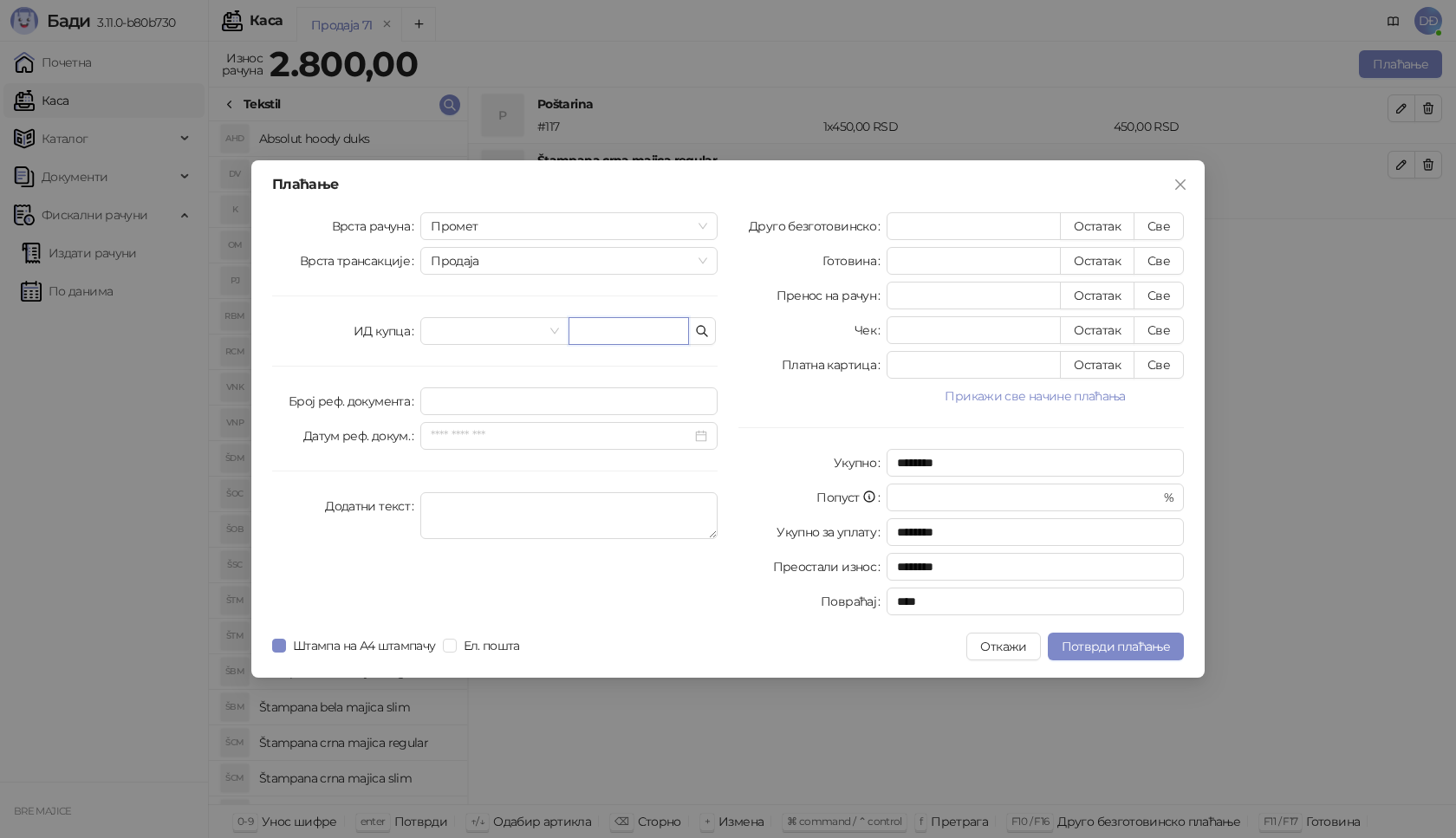
click at [622, 328] on input "text" at bounding box center [629, 331] width 121 height 28
paste input "**********"
type input "**********"
click at [1153, 223] on button "Све" at bounding box center [1159, 226] width 50 height 28
type input "****"
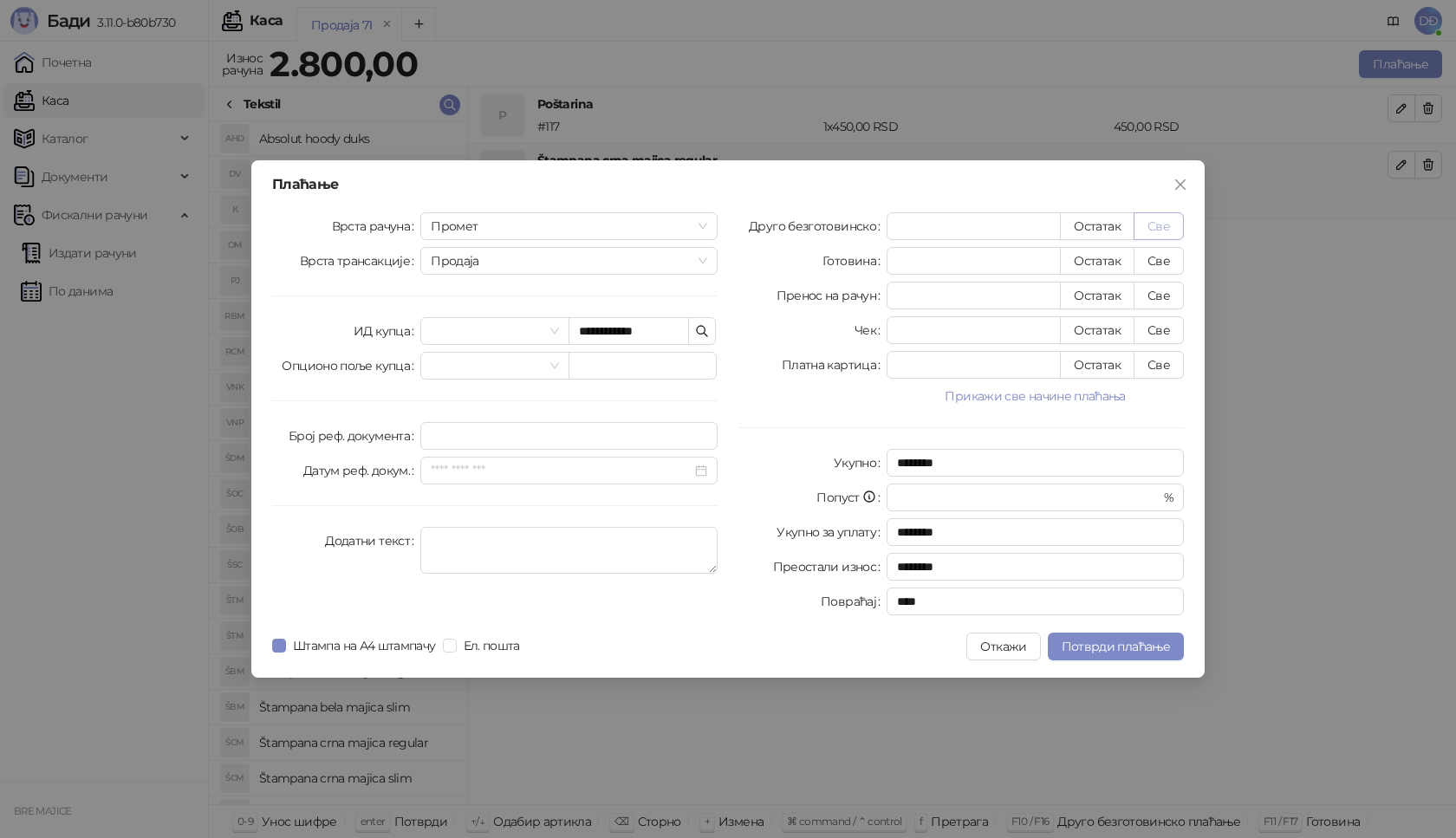
type input "****"
click at [1113, 662] on div "**********" at bounding box center [728, 419] width 954 height 518
click at [1113, 653] on span "Потврди плаћање" at bounding box center [1116, 646] width 108 height 15
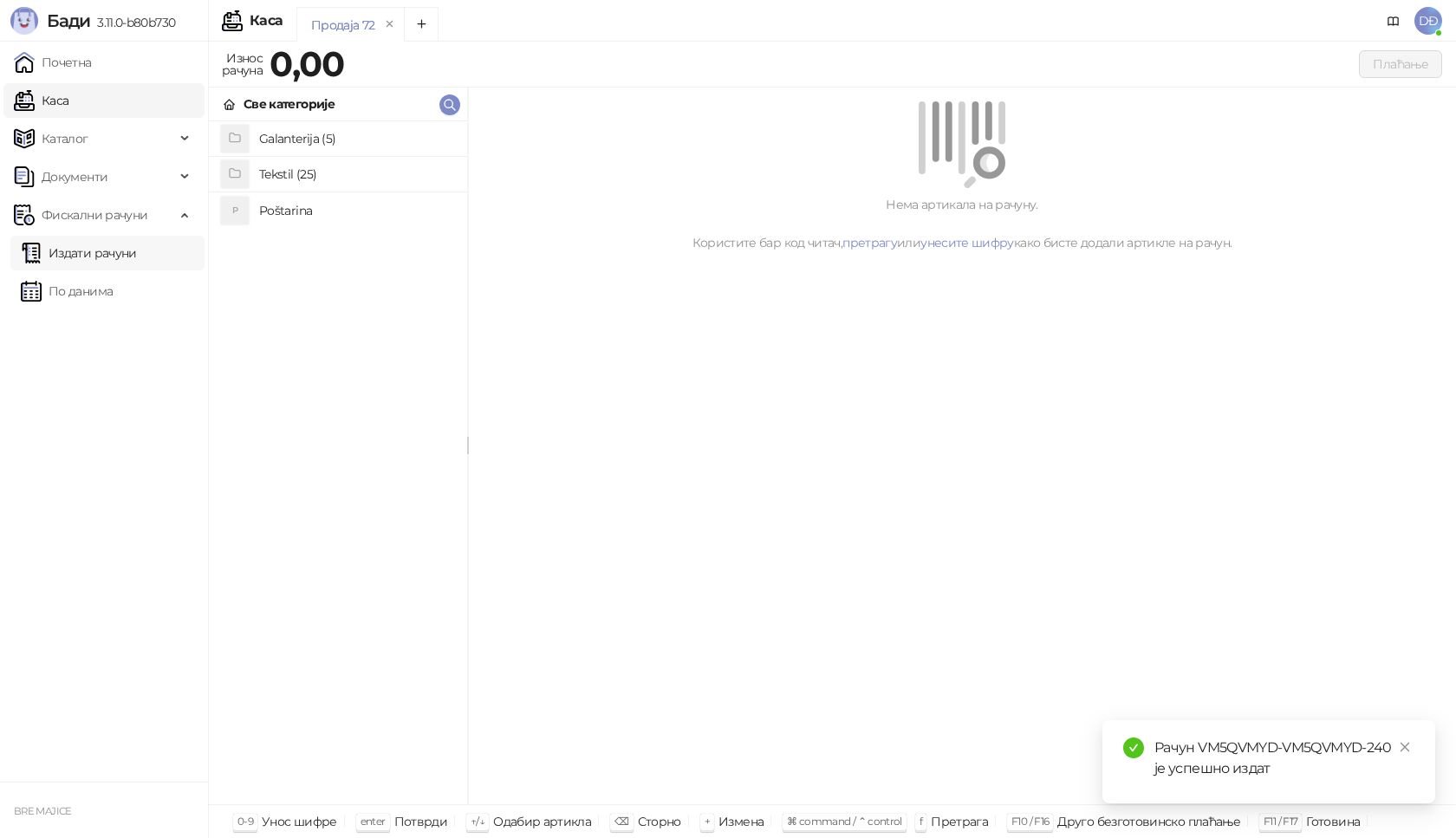
click at [103, 256] on link "Издати рачуни" at bounding box center [79, 253] width 116 height 35
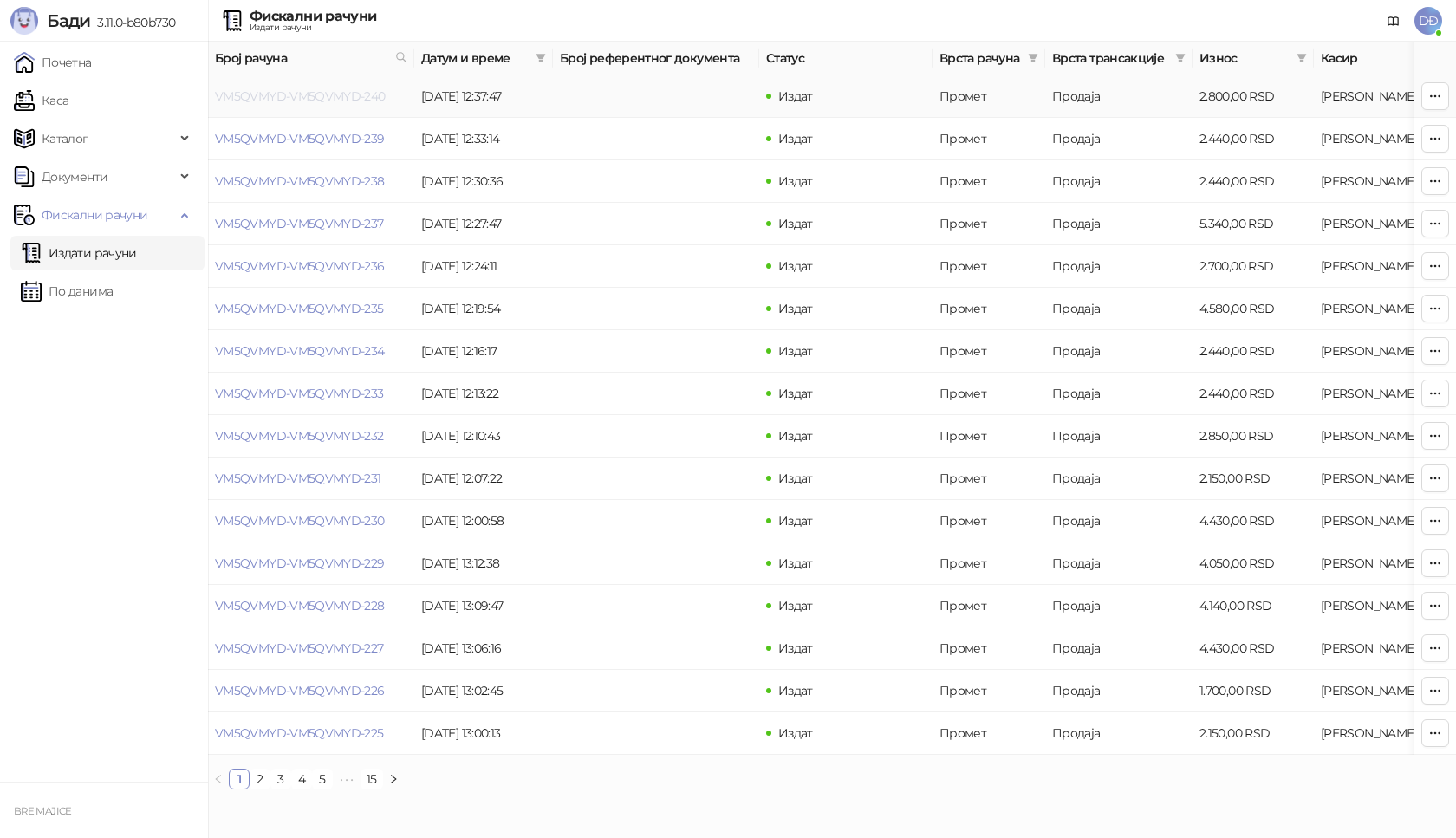
click at [289, 95] on link "VM5QVMYD-VM5QVMYD-240" at bounding box center [300, 96] width 171 height 15
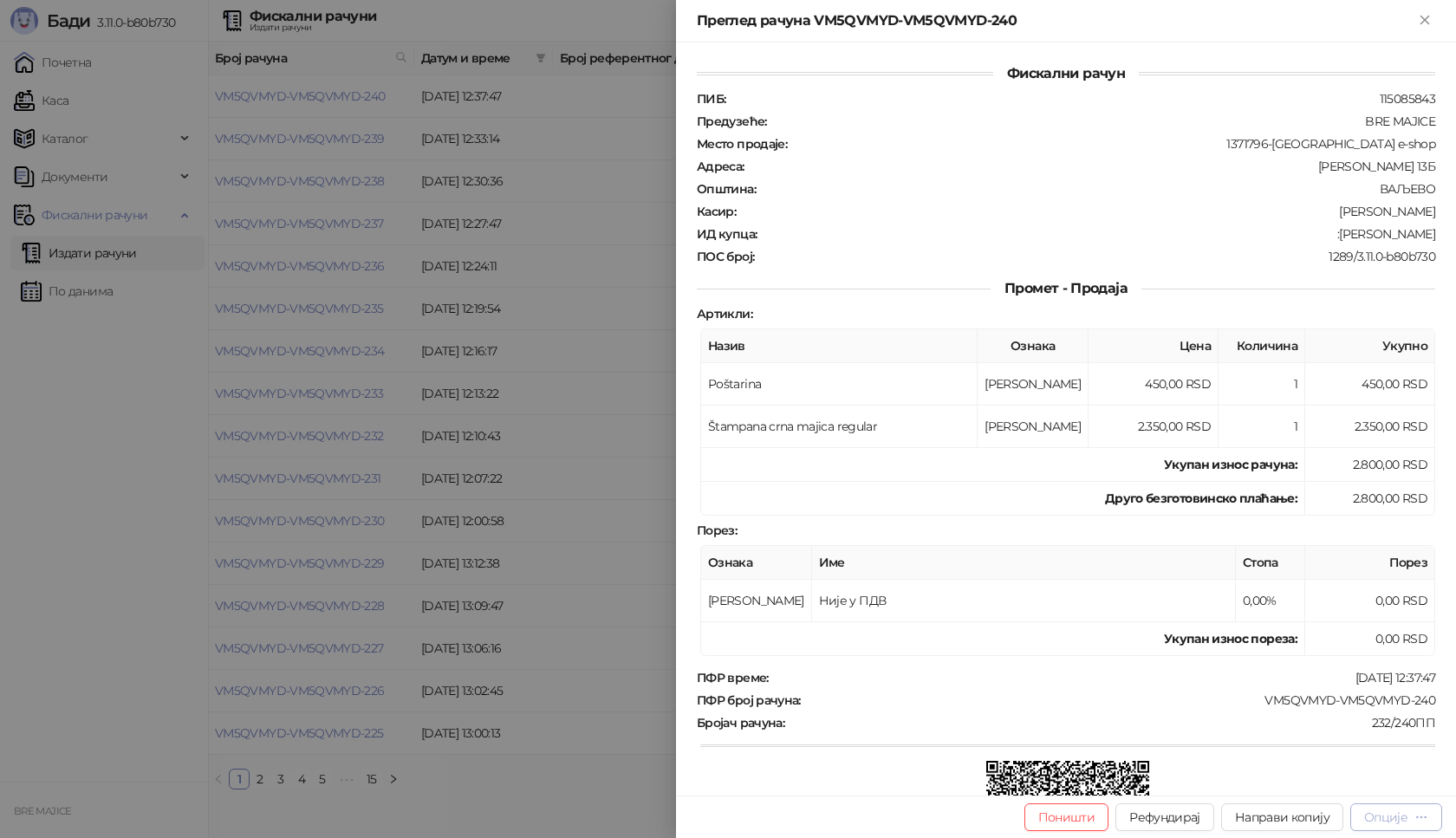
click at [1398, 823] on div "Опције" at bounding box center [1385, 818] width 43 height 15
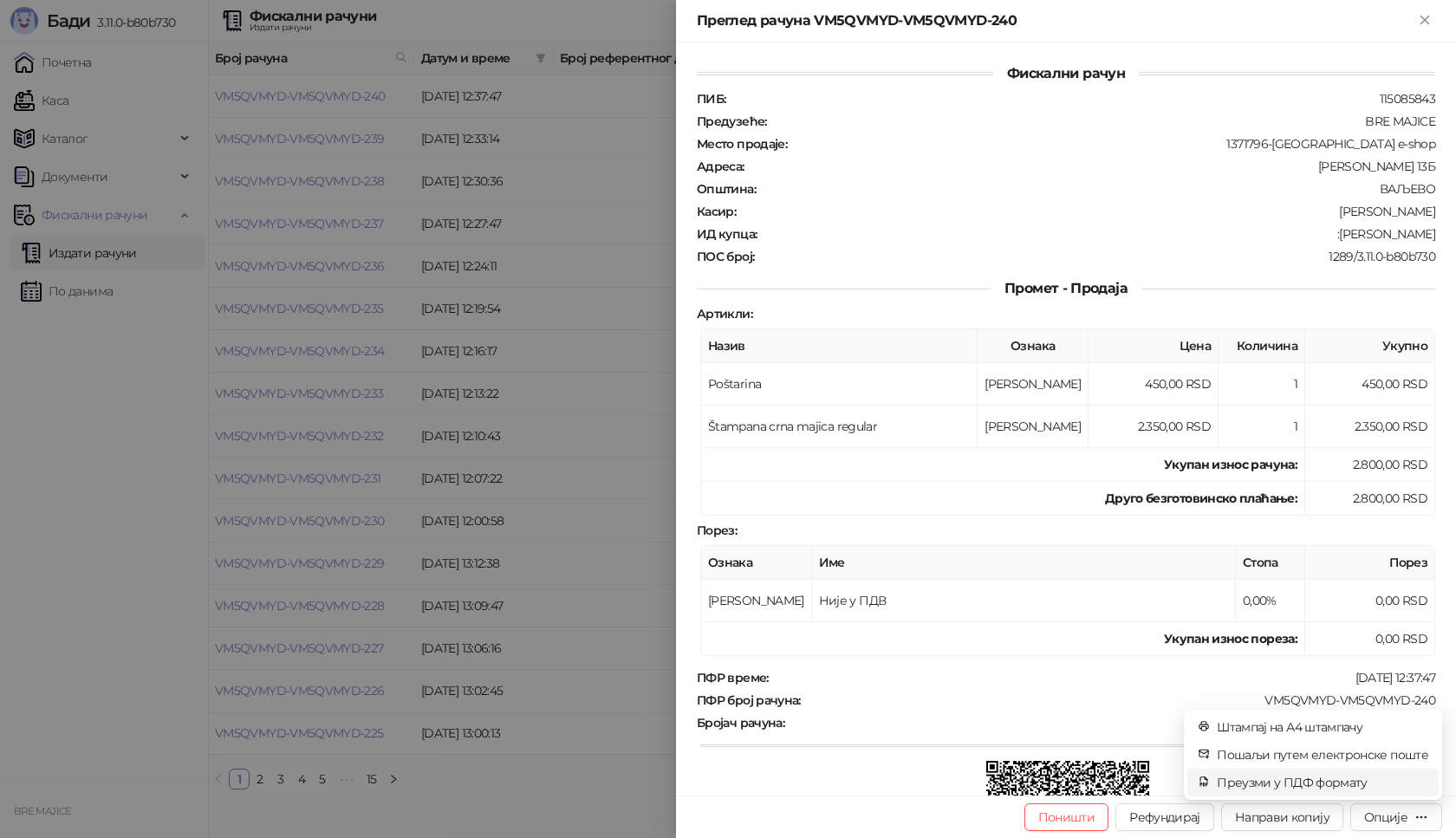
click at [1341, 789] on span "Преузми у ПДФ формату" at bounding box center [1323, 783] width 212 height 19
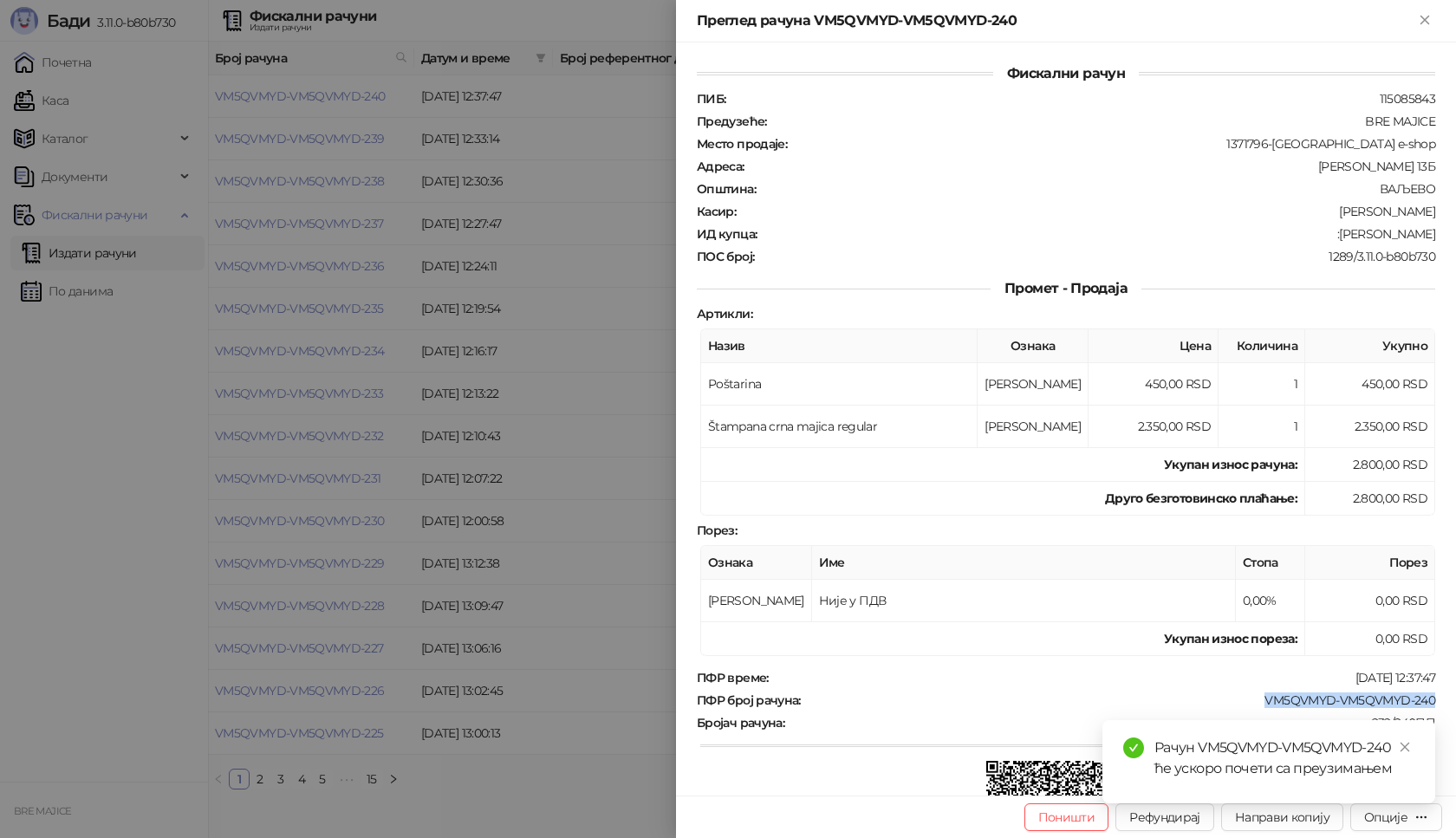
drag, startPoint x: 1429, startPoint y: 702, endPoint x: 1251, endPoint y: 701, distance: 178.0
click at [1251, 701] on div "Фискални рачун ПИБ : 115085843 Предузеће : BRE MAJICE Место продаје : 1371796-[…" at bounding box center [1066, 419] width 780 height 754
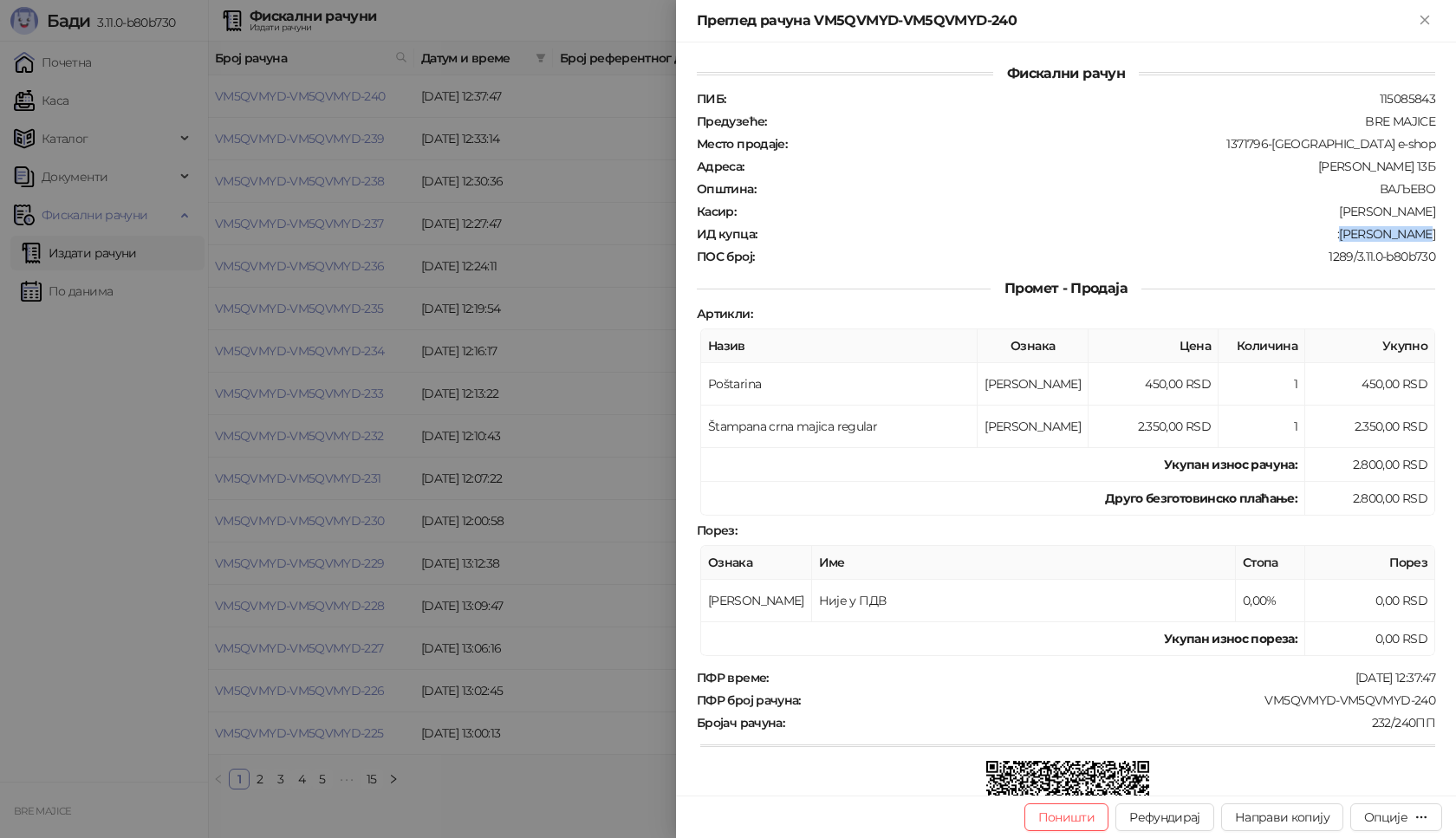
drag, startPoint x: 1423, startPoint y: 233, endPoint x: 1363, endPoint y: 236, distance: 60.1
click at [1363, 236] on div "ИД купца : :[PERSON_NAME]" at bounding box center [1066, 234] width 746 height 15
click at [1416, 21] on button "Close" at bounding box center [1425, 21] width 21 height 21
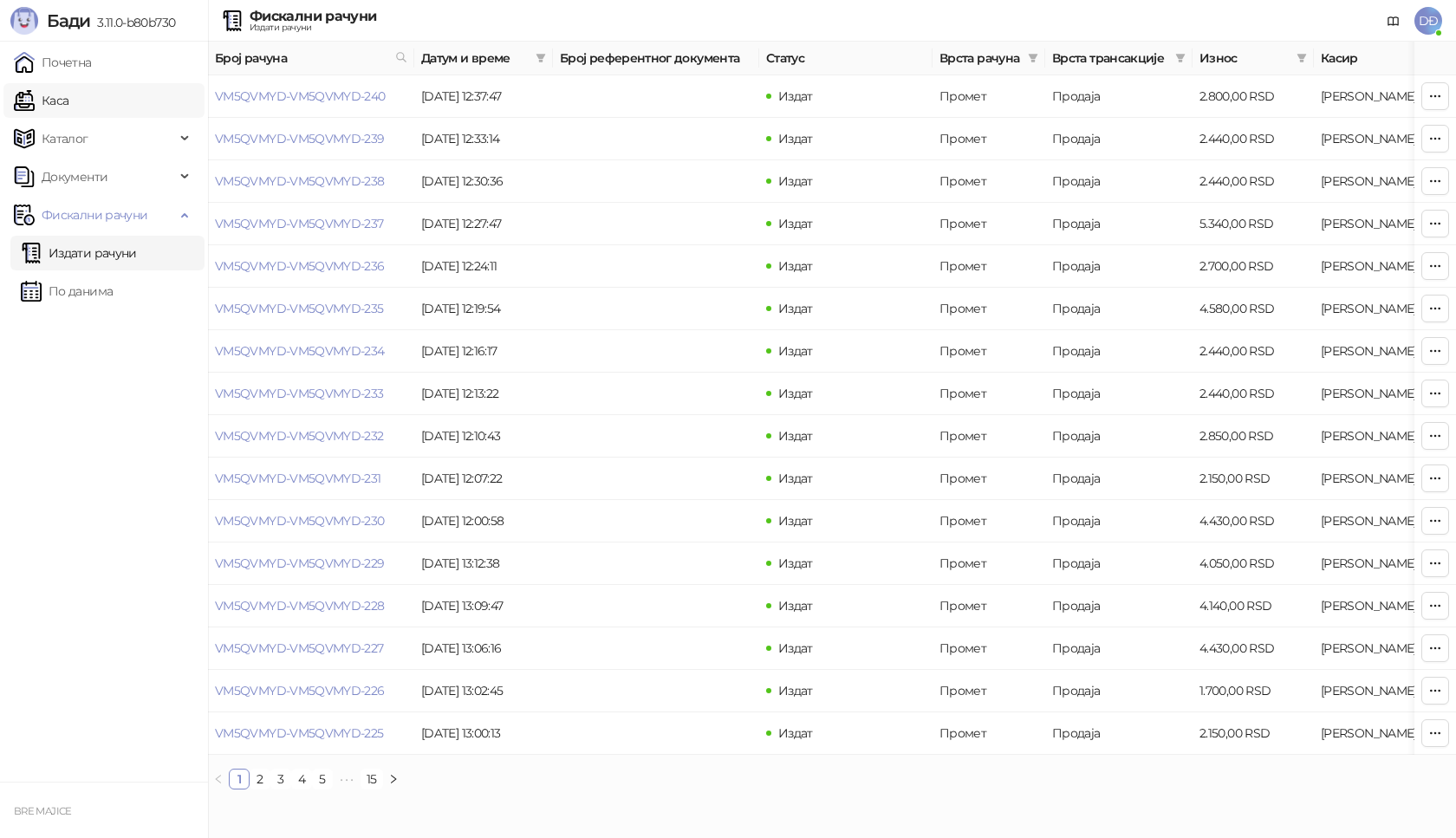
click at [48, 96] on link "Каса" at bounding box center [40, 101] width 55 height 35
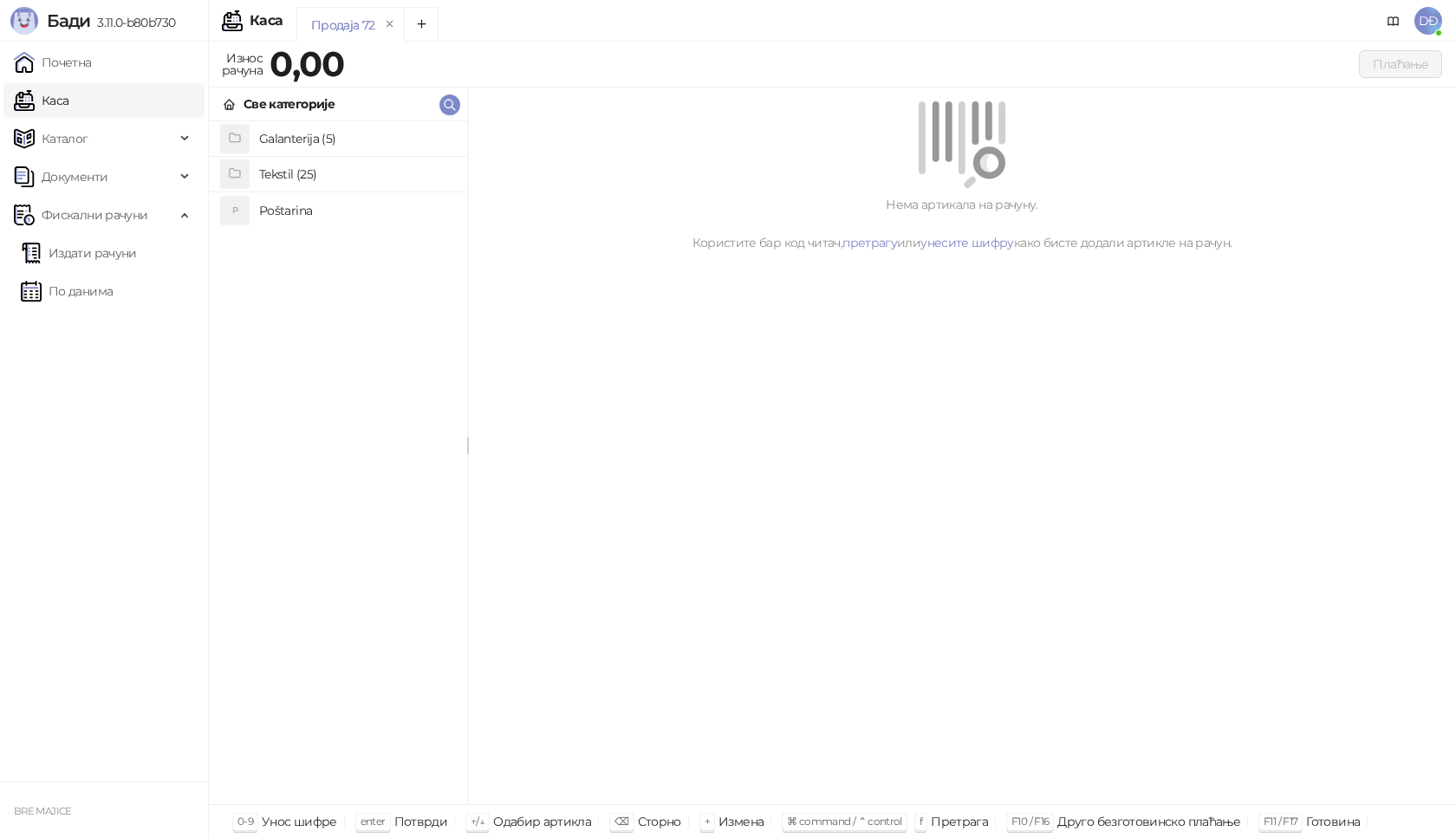
click at [286, 209] on h4 "Poštarina" at bounding box center [356, 210] width 195 height 28
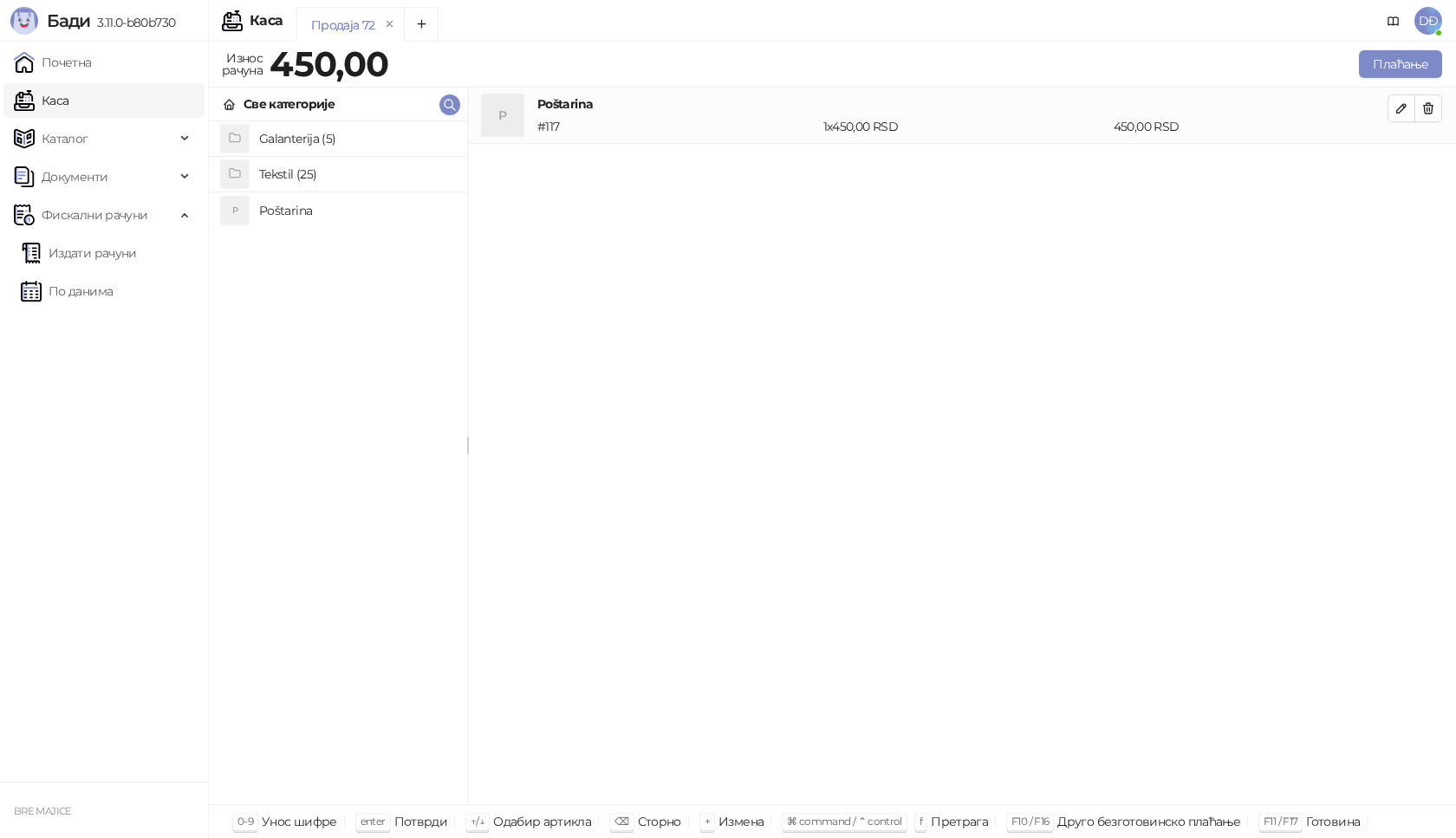
click at [297, 137] on h4 "Galanterija (5)" at bounding box center [356, 138] width 195 height 28
click at [303, 176] on h4 "Gravirani metalni Army upaljač" at bounding box center [356, 174] width 195 height 28
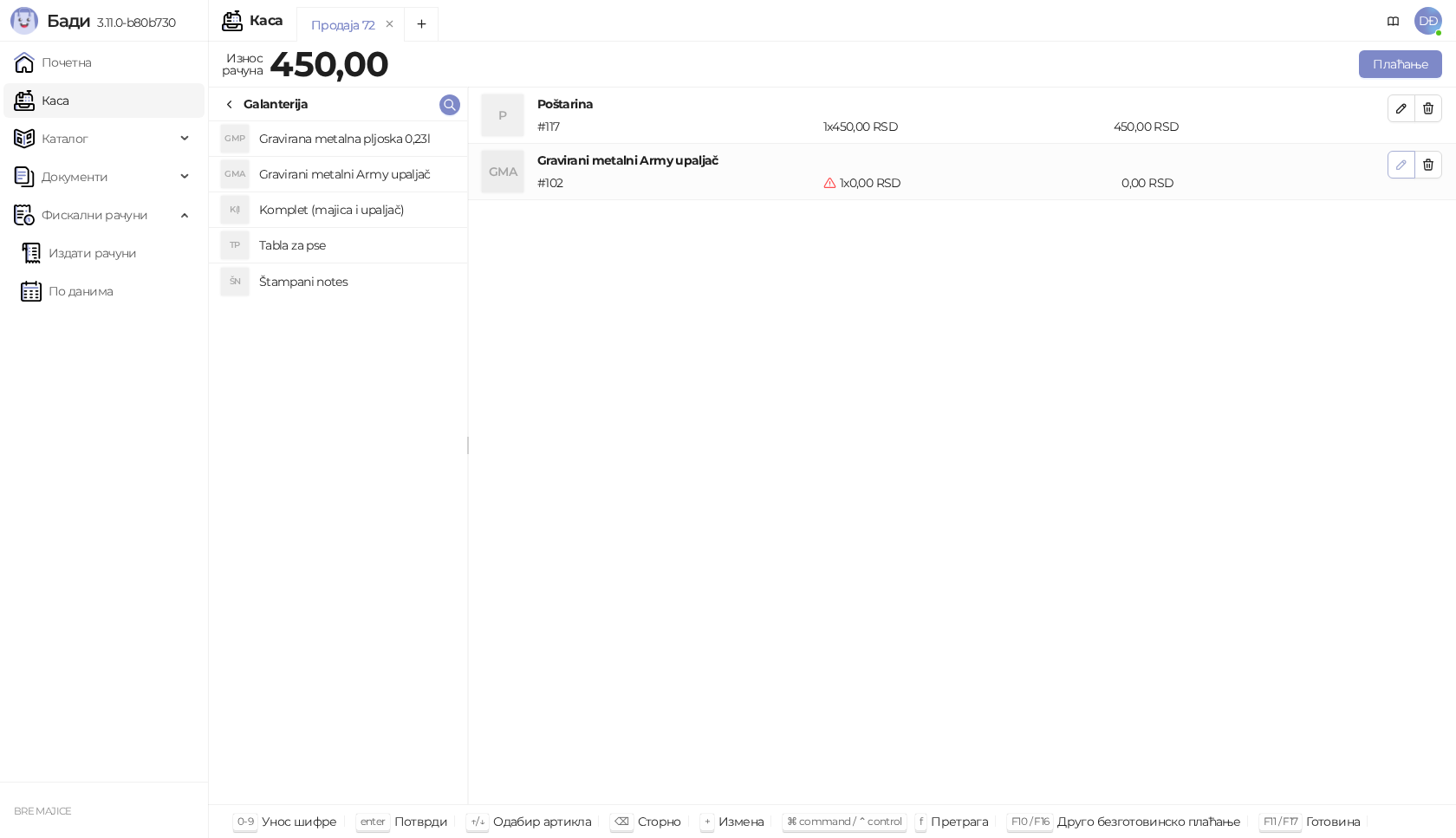
click at [1398, 166] on icon "button" at bounding box center [1401, 164] width 9 height 9
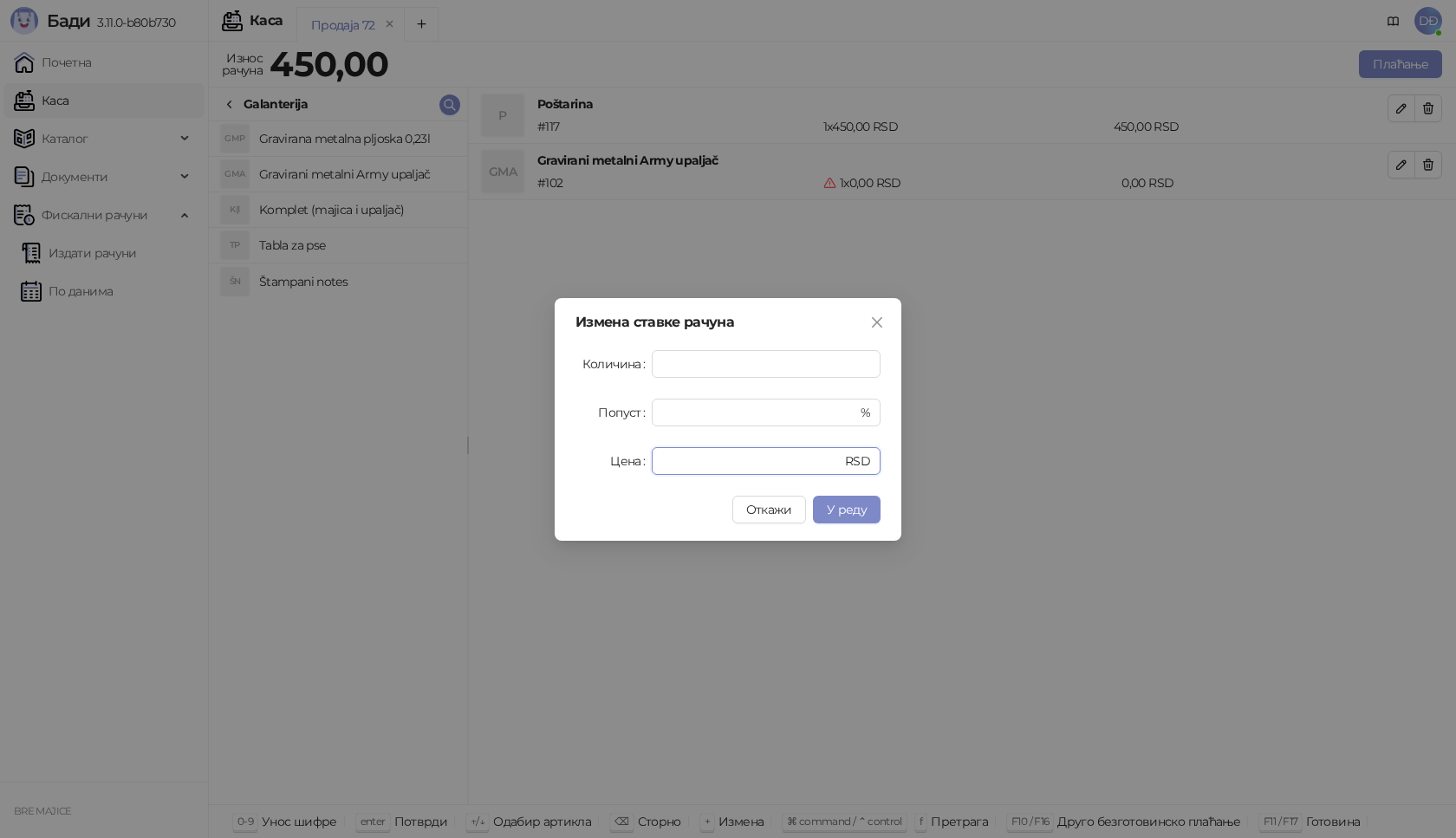
drag, startPoint x: 691, startPoint y: 455, endPoint x: 566, endPoint y: 444, distance: 125.5
click at [566, 444] on div "Измена ставке рачуна Количина * Попуст * % Цена * RSD Откажи У реду" at bounding box center [728, 419] width 347 height 243
type input "****"
click at [843, 521] on button "У реду" at bounding box center [846, 509] width 68 height 28
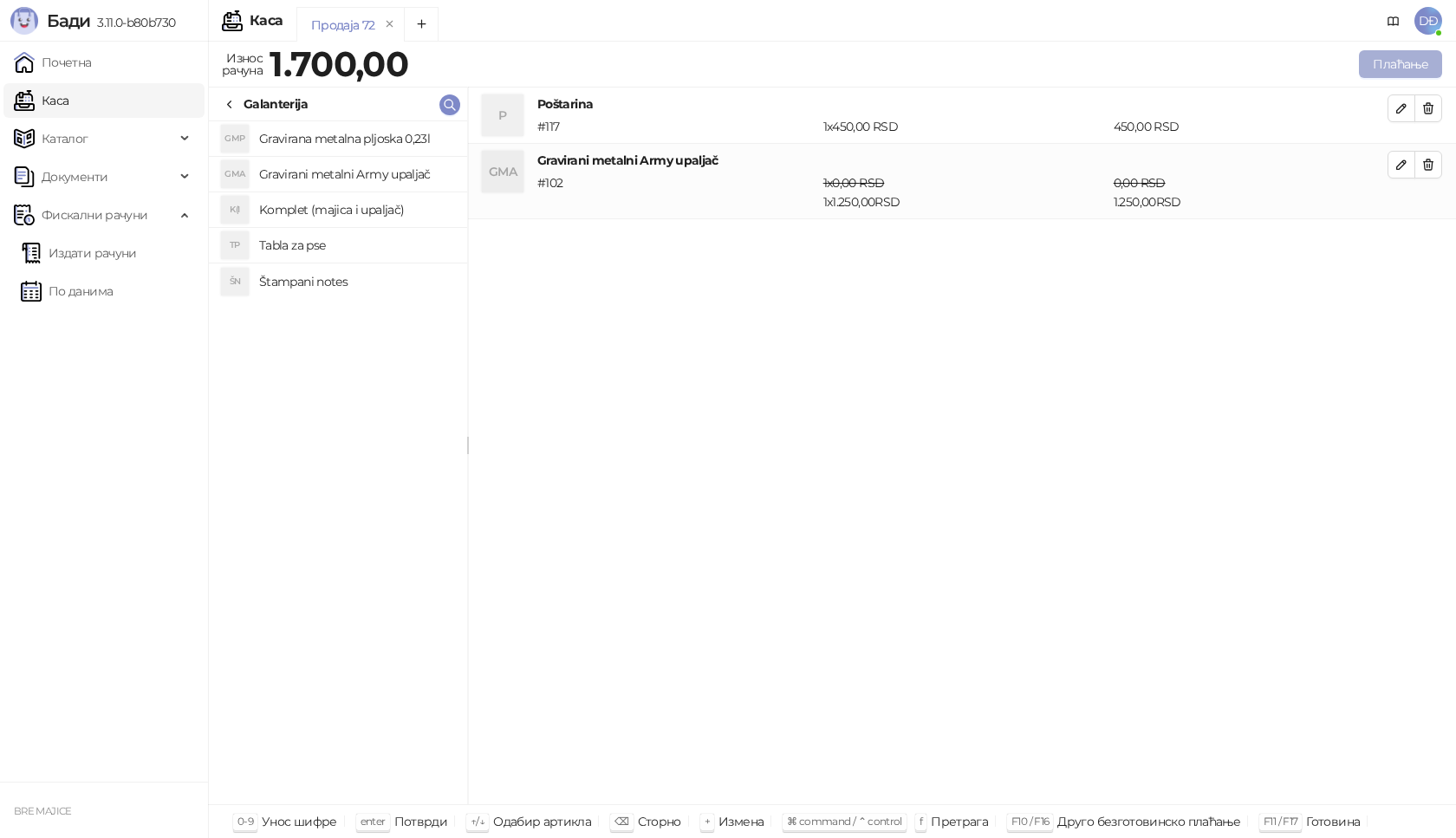
click at [1393, 62] on button "Плаћање" at bounding box center [1400, 63] width 83 height 28
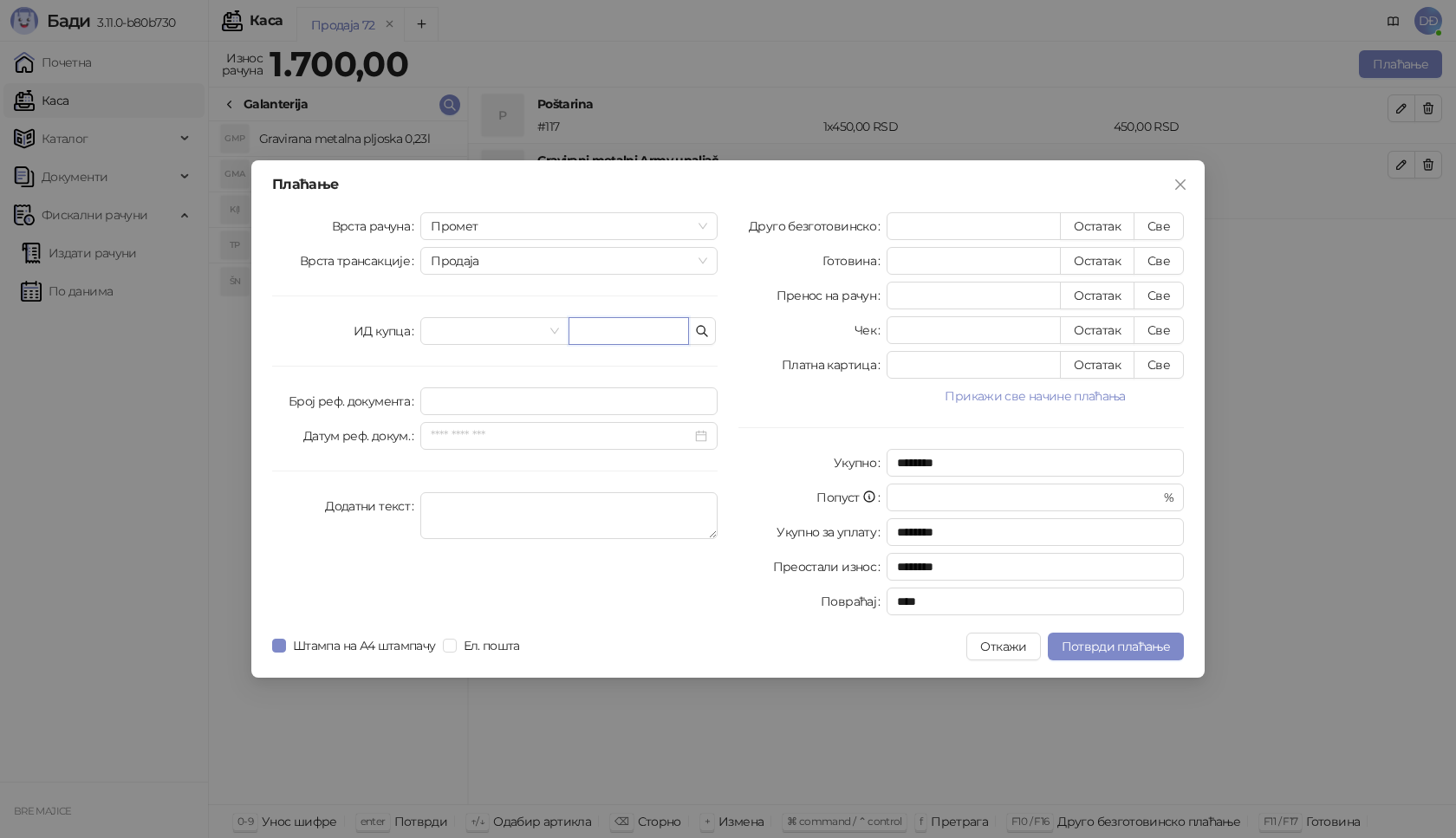
click at [639, 334] on input "text" at bounding box center [629, 331] width 121 height 28
paste input "**********"
type input "**********"
click at [1167, 223] on button "Све" at bounding box center [1159, 226] width 50 height 28
type input "****"
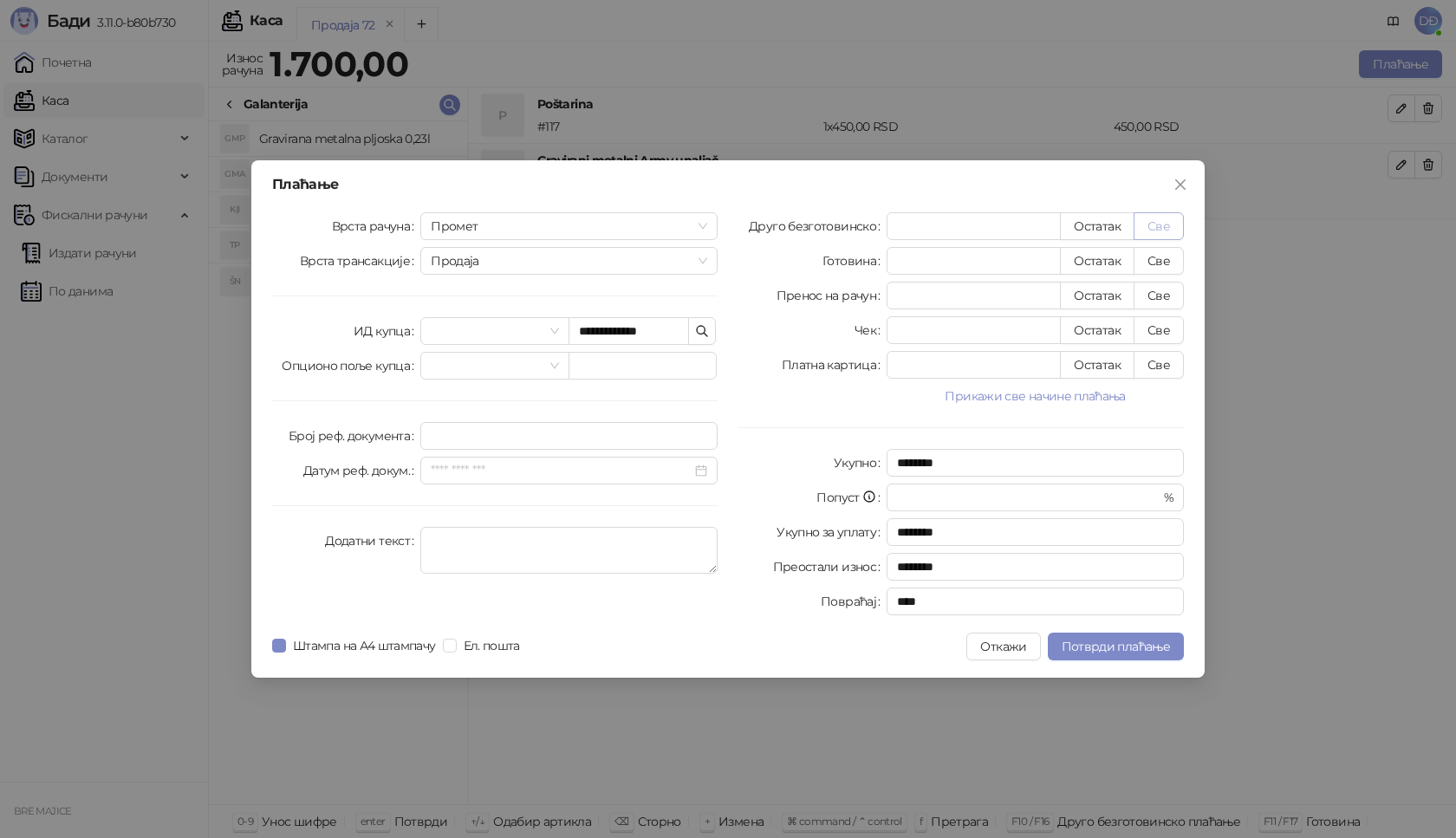
type input "****"
click at [1088, 648] on span "Потврди плаћање" at bounding box center [1116, 646] width 108 height 15
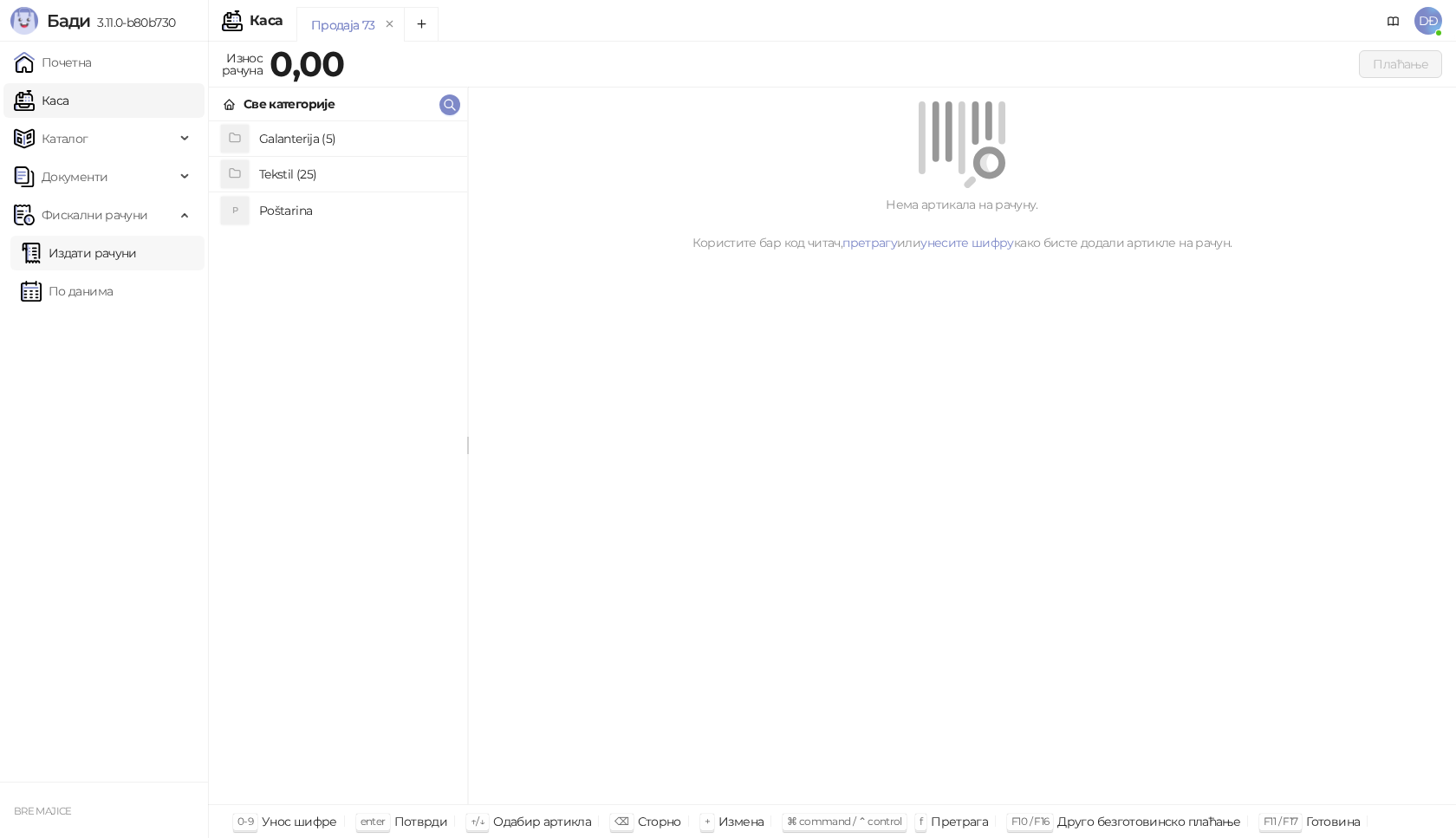
click at [104, 262] on link "Издати рачуни" at bounding box center [79, 253] width 116 height 35
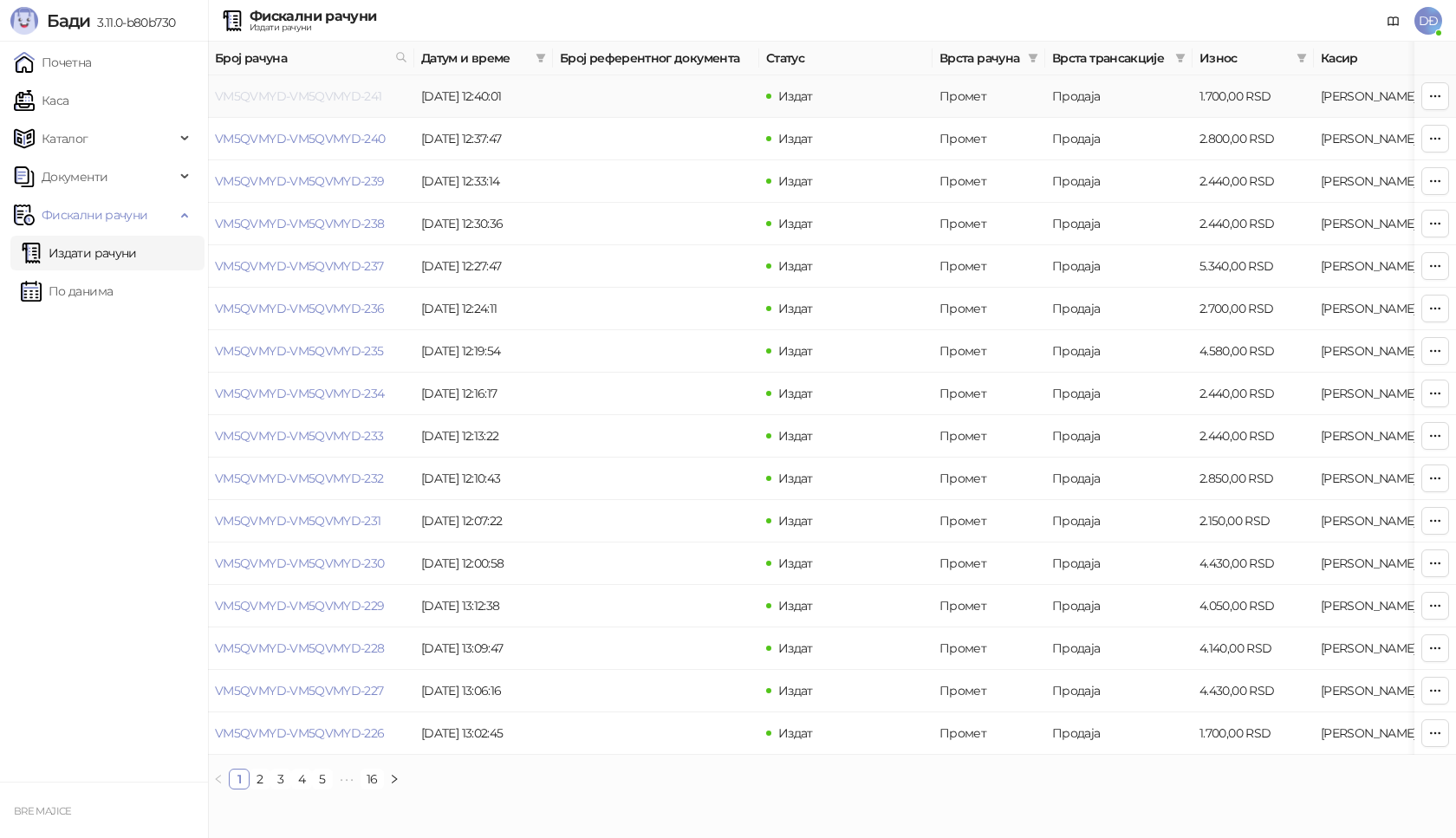
click at [289, 95] on link "VM5QVMYD-VM5QVMYD-241" at bounding box center [298, 96] width 168 height 15
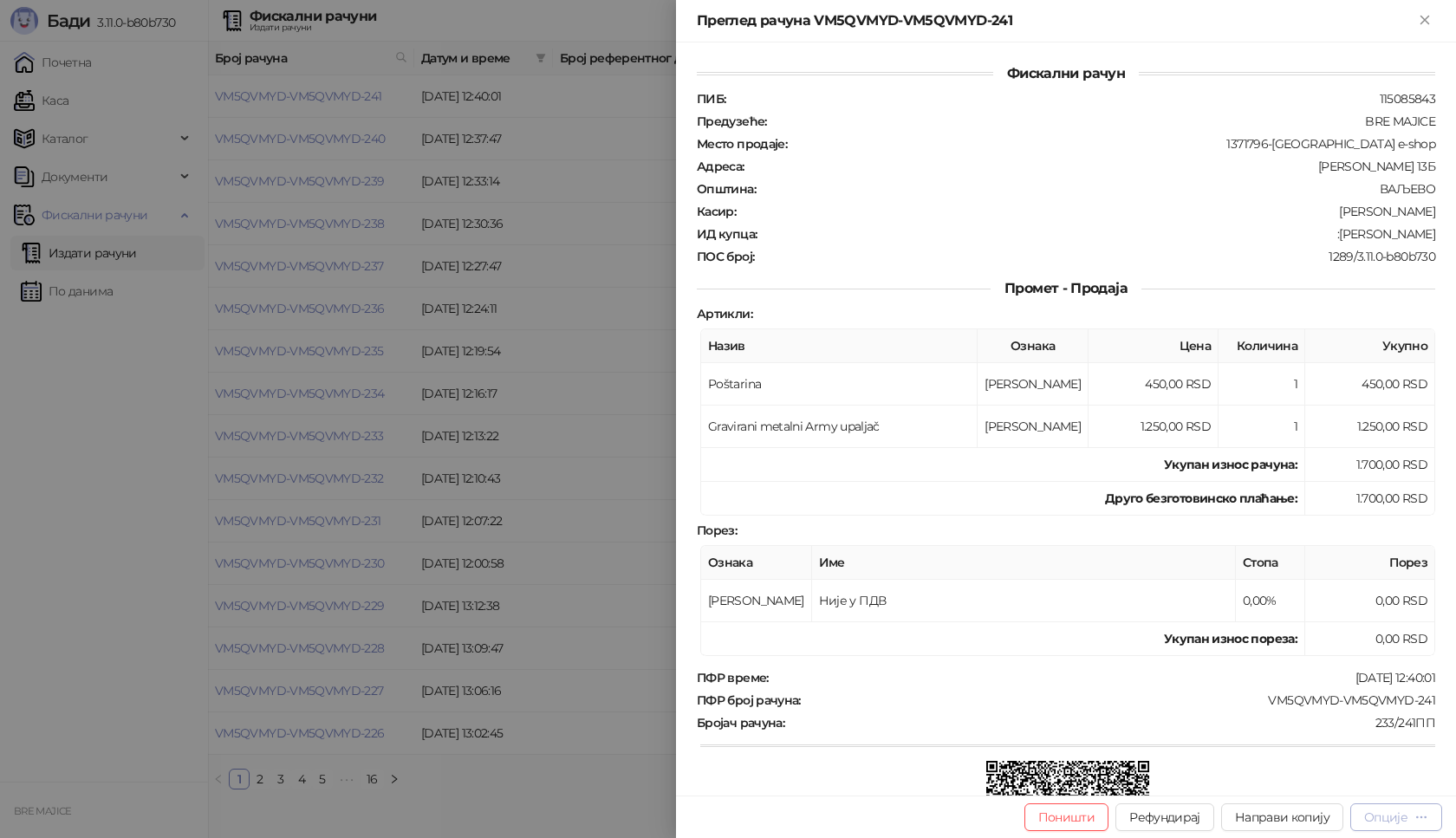
click at [1372, 816] on div "Опције" at bounding box center [1385, 818] width 43 height 15
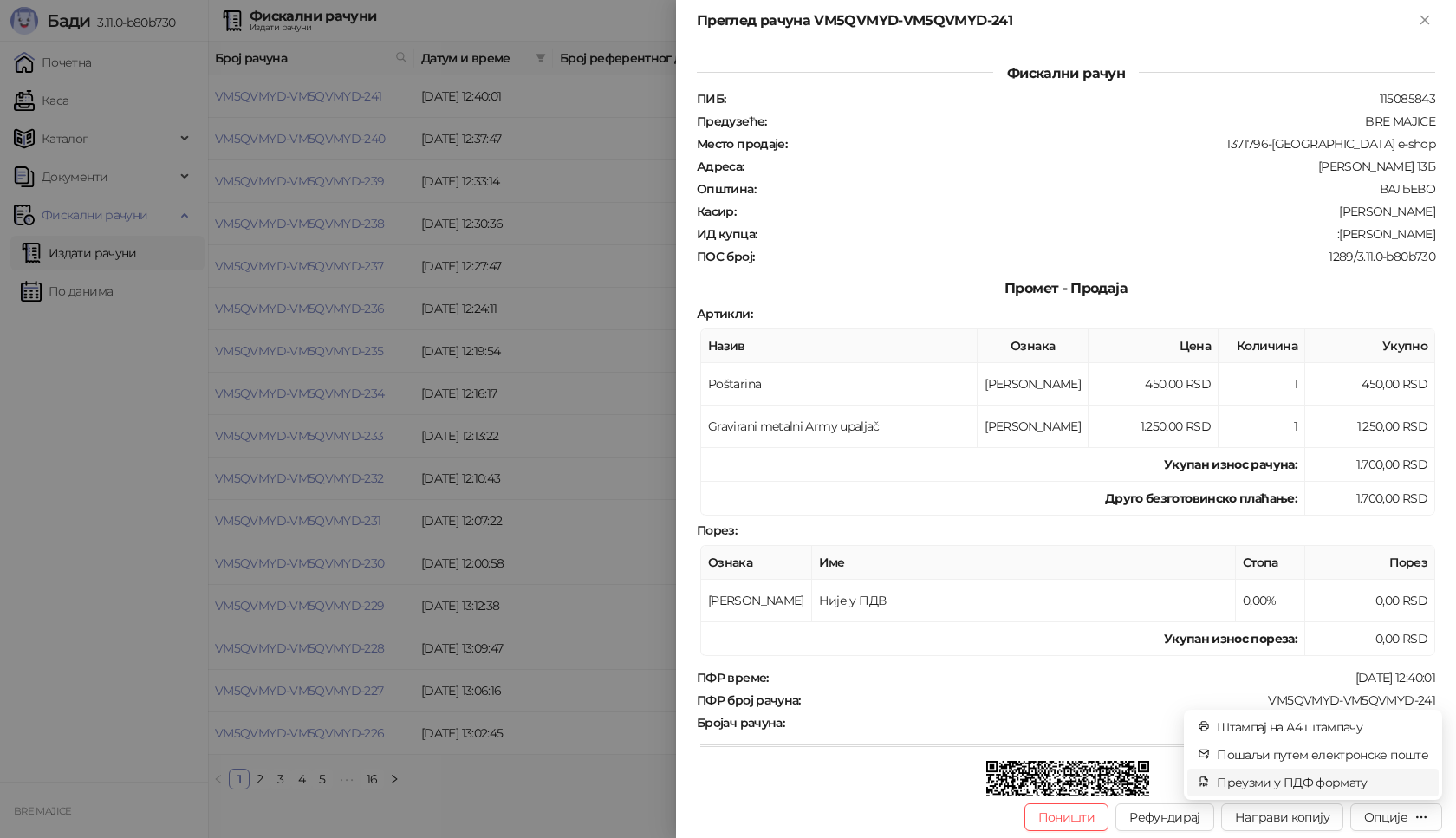
click at [1329, 783] on span "Преузми у ПДФ формату" at bounding box center [1323, 783] width 212 height 19
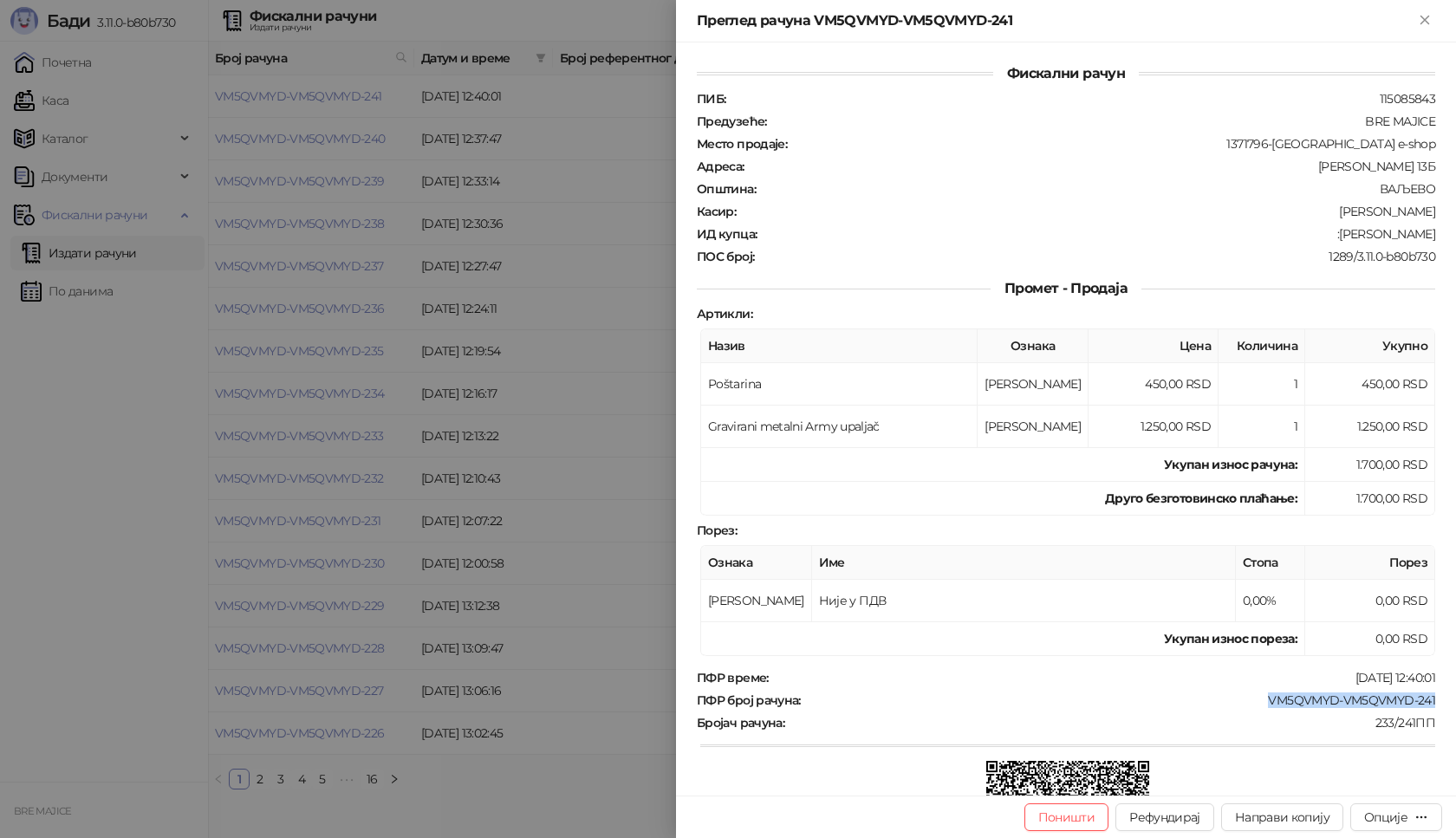
drag, startPoint x: 1422, startPoint y: 695, endPoint x: 1252, endPoint y: 701, distance: 170.1
click at [1253, 701] on div "ПФР број рачуна : VM5QVMYD-VM5QVMYD-241" at bounding box center [1066, 701] width 746 height 15
drag, startPoint x: 1421, startPoint y: 233, endPoint x: 1345, endPoint y: 237, distance: 76.1
click at [1345, 237] on div ":[PERSON_NAME]" at bounding box center [1098, 234] width 679 height 15
click at [1421, 19] on icon "Close" at bounding box center [1424, 20] width 15 height 15
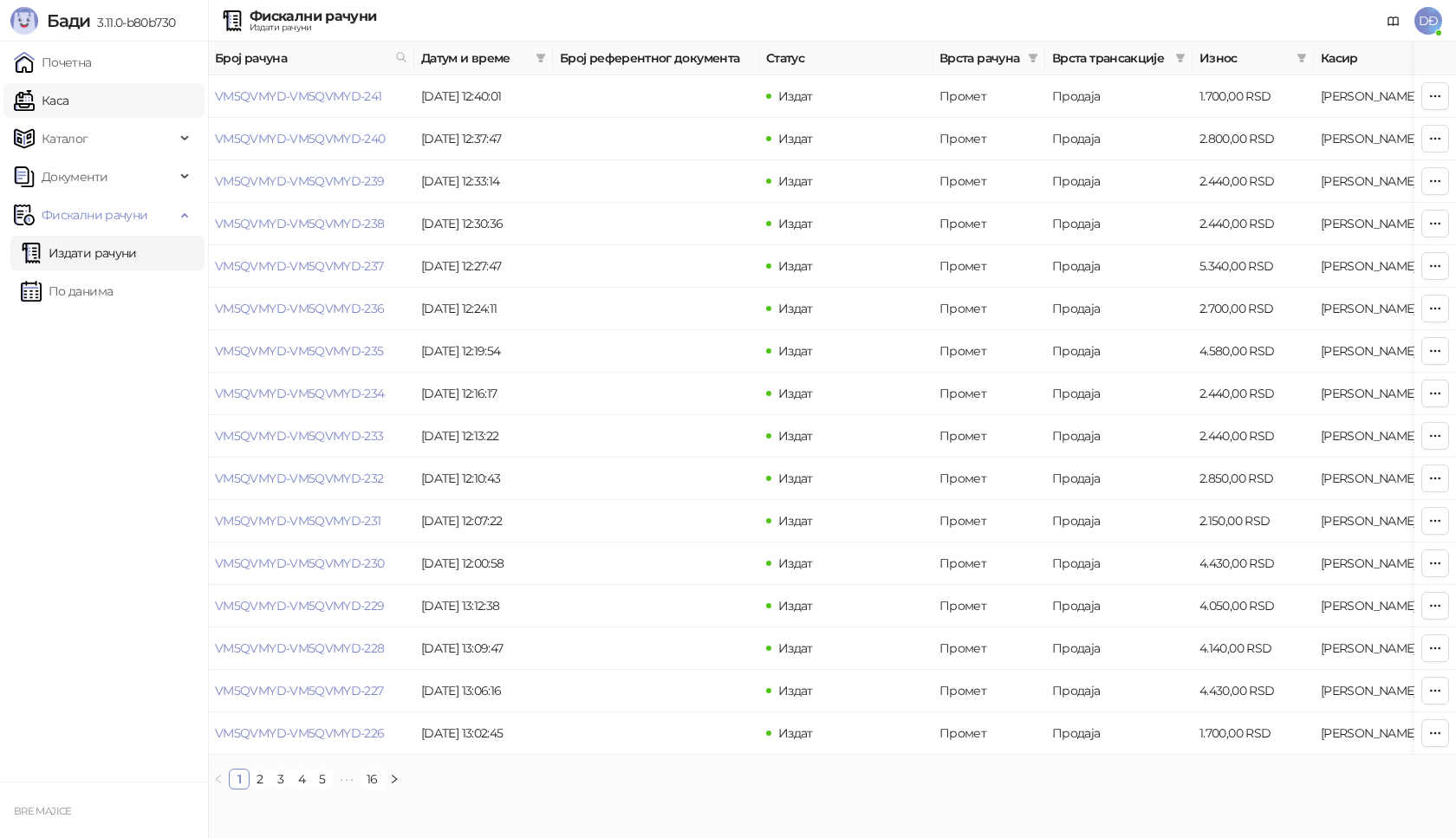
click at [68, 95] on link "Каса" at bounding box center [40, 101] width 55 height 35
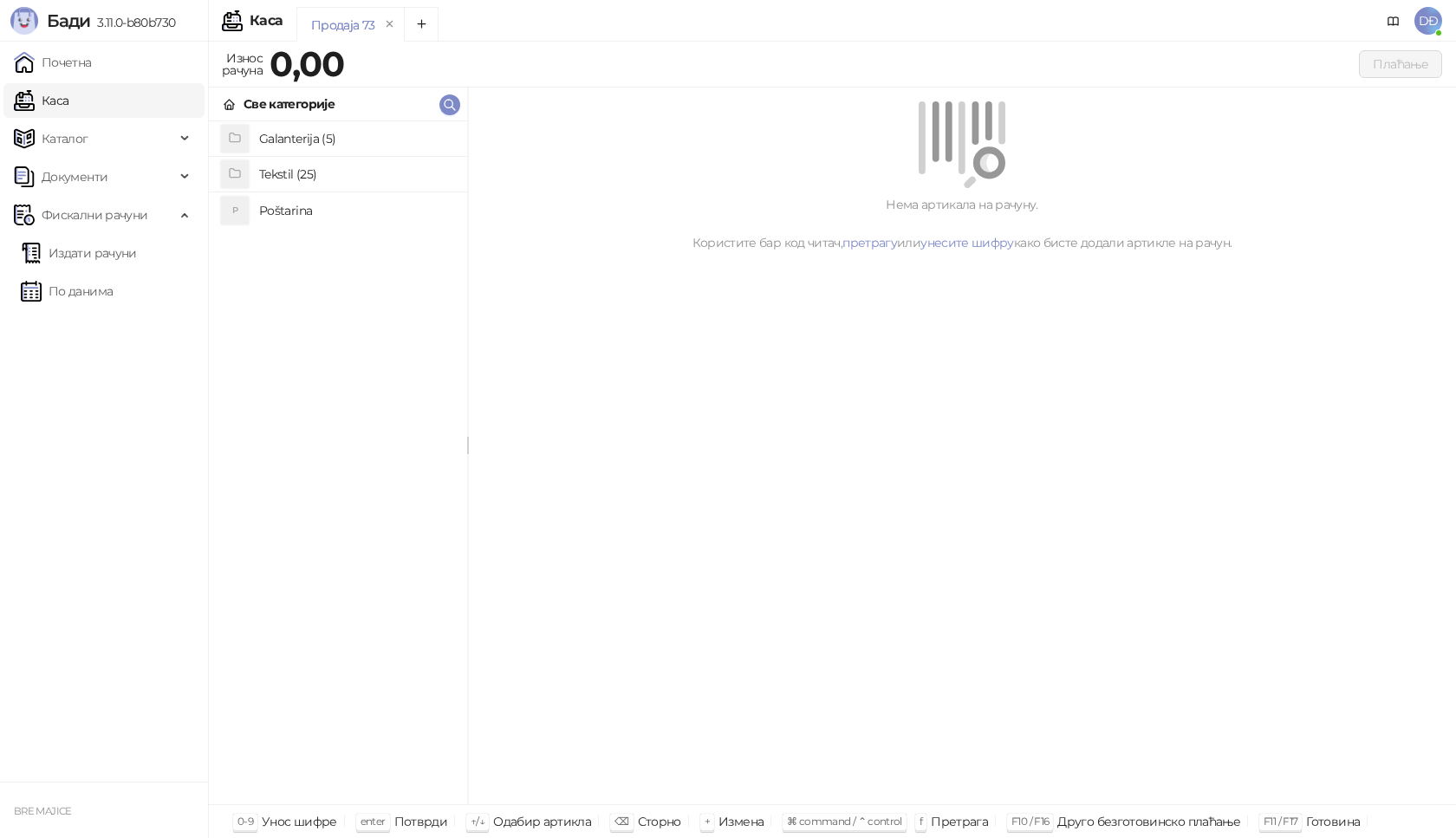
click at [289, 210] on h4 "Poštarina" at bounding box center [356, 210] width 195 height 28
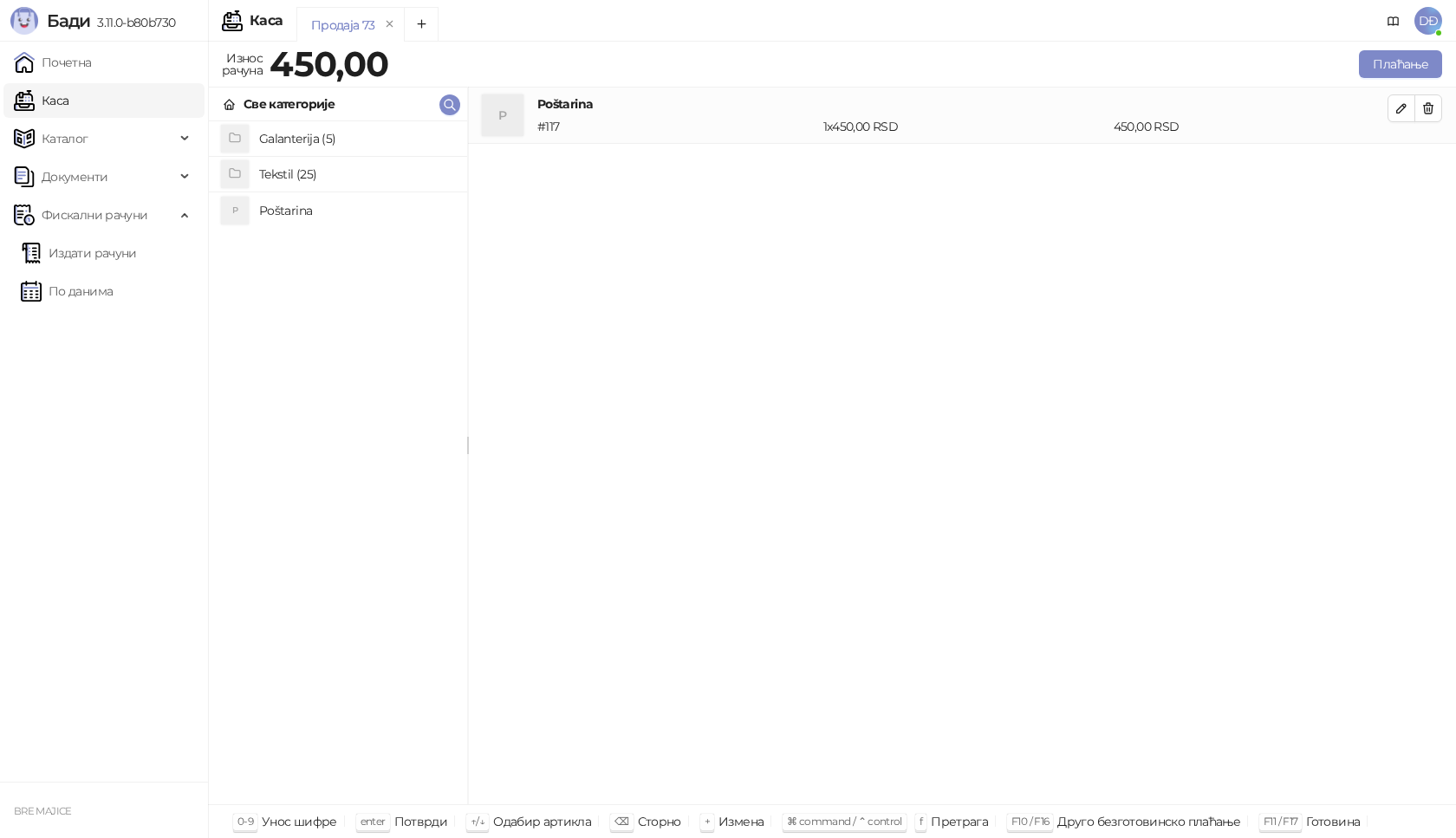
click at [289, 171] on h4 "Tekstil (25)" at bounding box center [356, 174] width 195 height 28
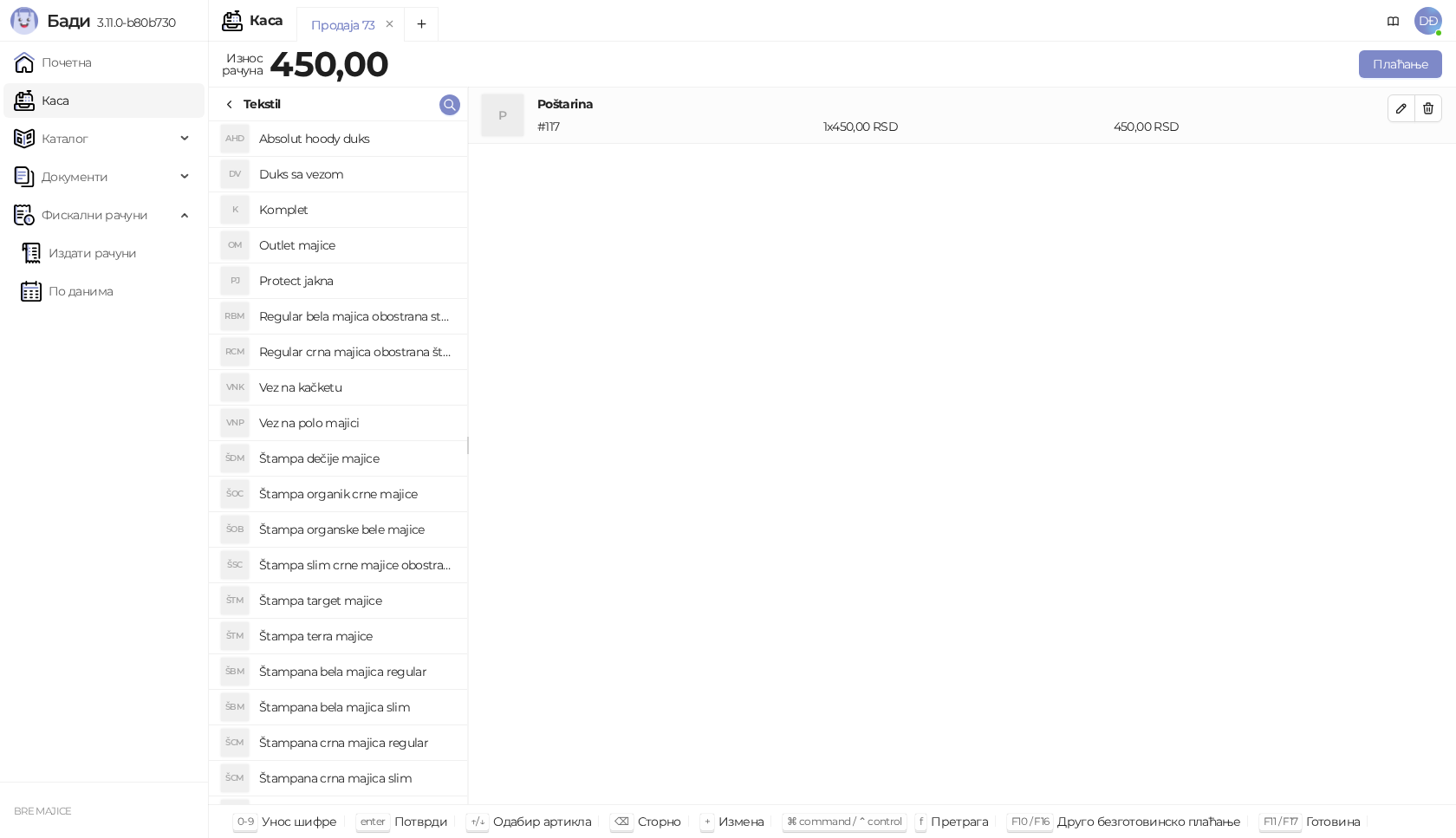
scroll to position [86, 0]
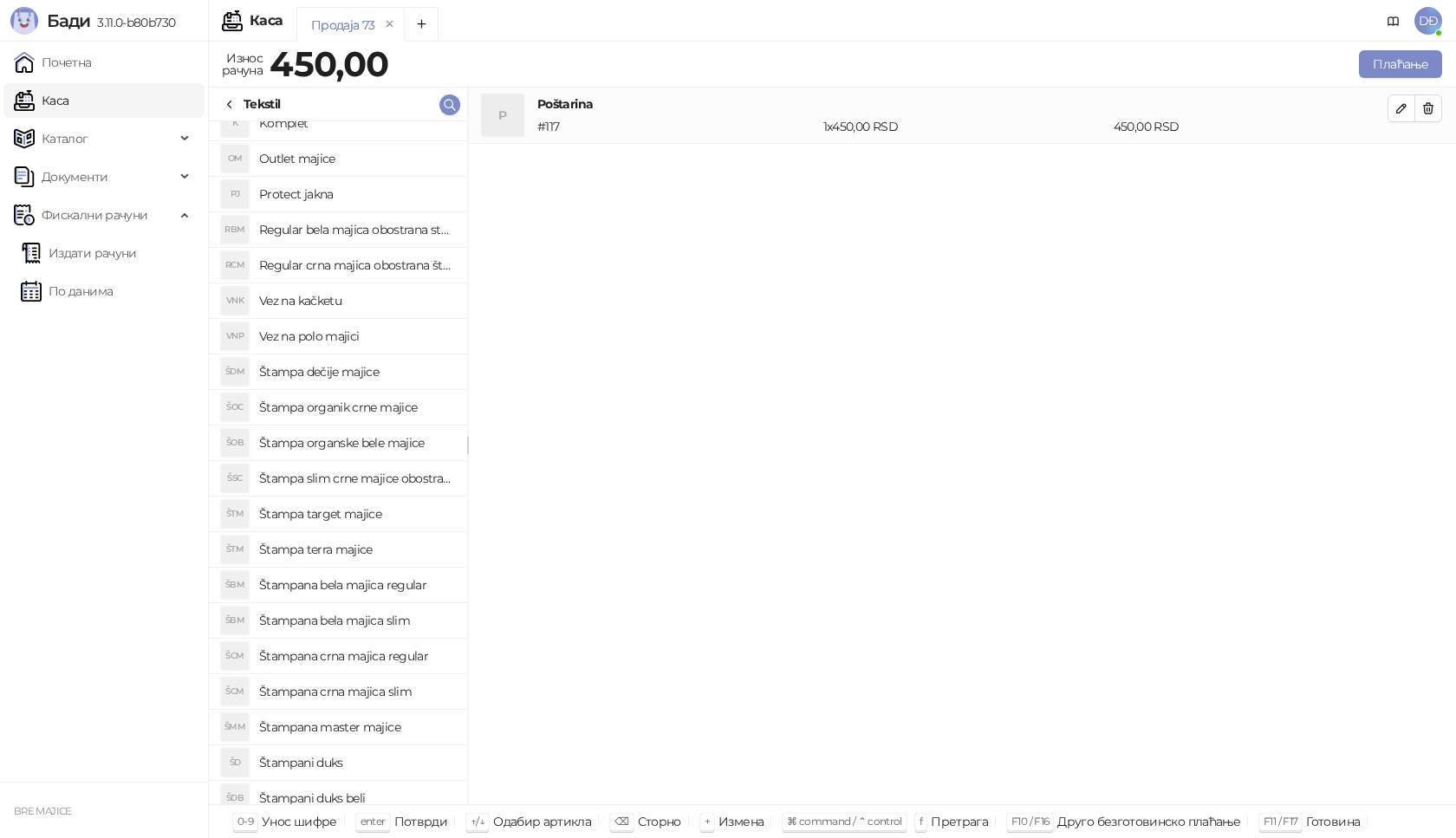
click at [383, 691] on h4 "Štampana crna majica slim" at bounding box center [356, 691] width 195 height 28
click at [1408, 160] on button "button" at bounding box center [1401, 164] width 28 height 28
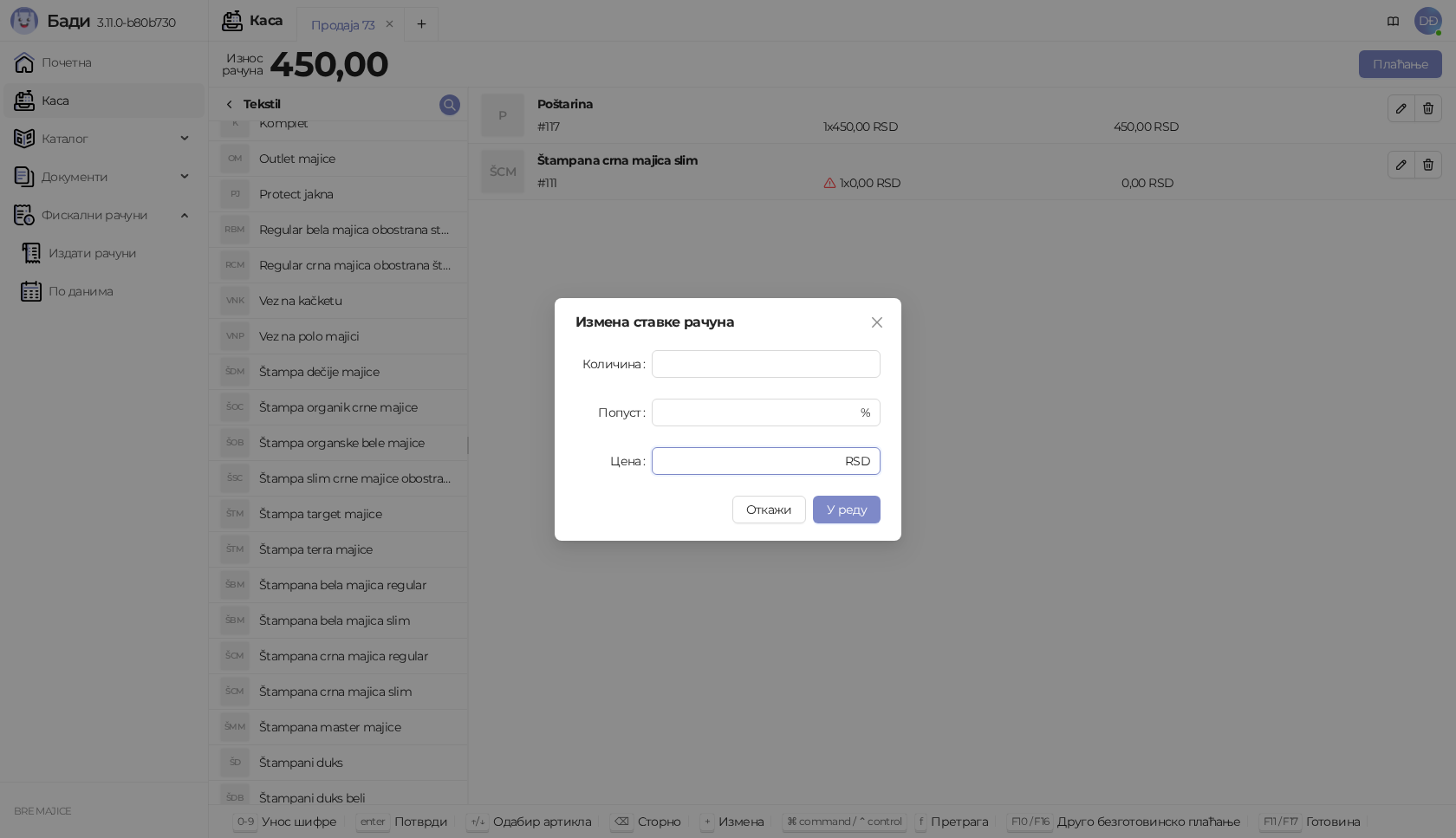
drag, startPoint x: 675, startPoint y: 461, endPoint x: 552, endPoint y: 444, distance: 124.2
click at [608, 461] on div "Цена * RSD" at bounding box center [728, 461] width 305 height 28
type input "****"
click at [839, 503] on span "У реду" at bounding box center [847, 510] width 40 height 15
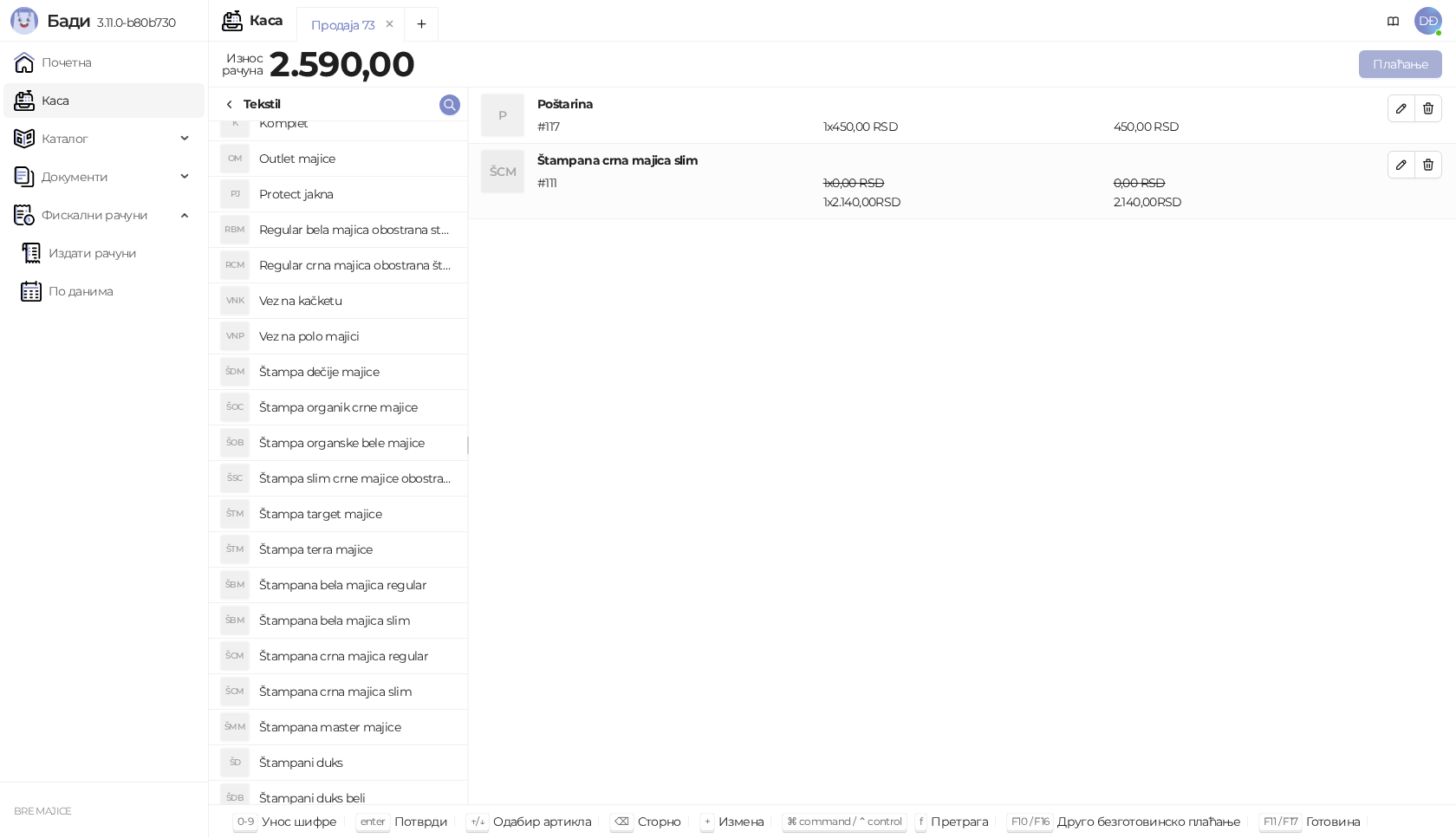
click at [1368, 68] on button "Плаћање" at bounding box center [1400, 63] width 83 height 28
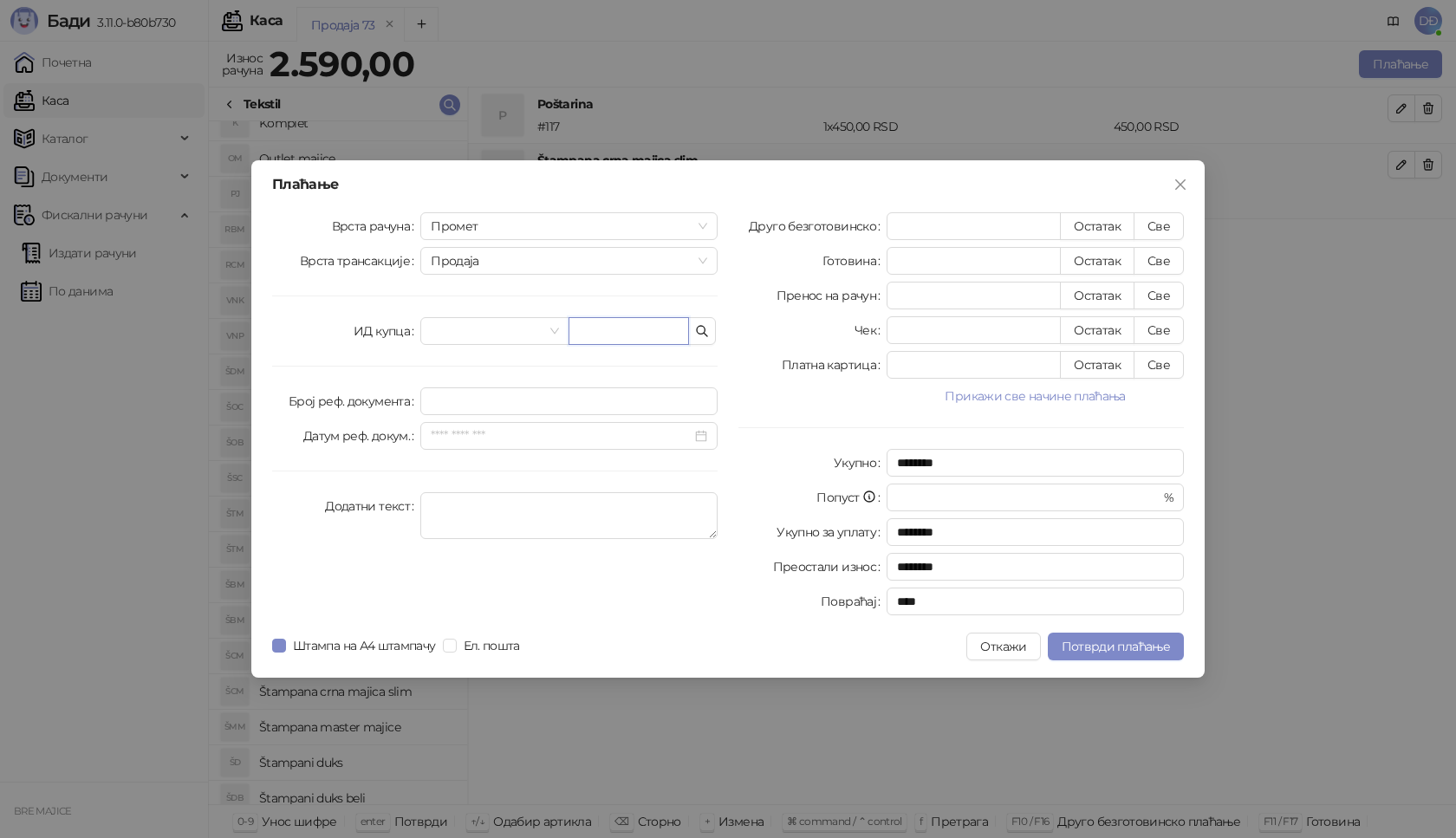
click at [605, 335] on input "text" at bounding box center [629, 331] width 121 height 28
paste input "**********"
type input "**********"
click at [1167, 227] on button "Све" at bounding box center [1159, 226] width 50 height 28
type input "****"
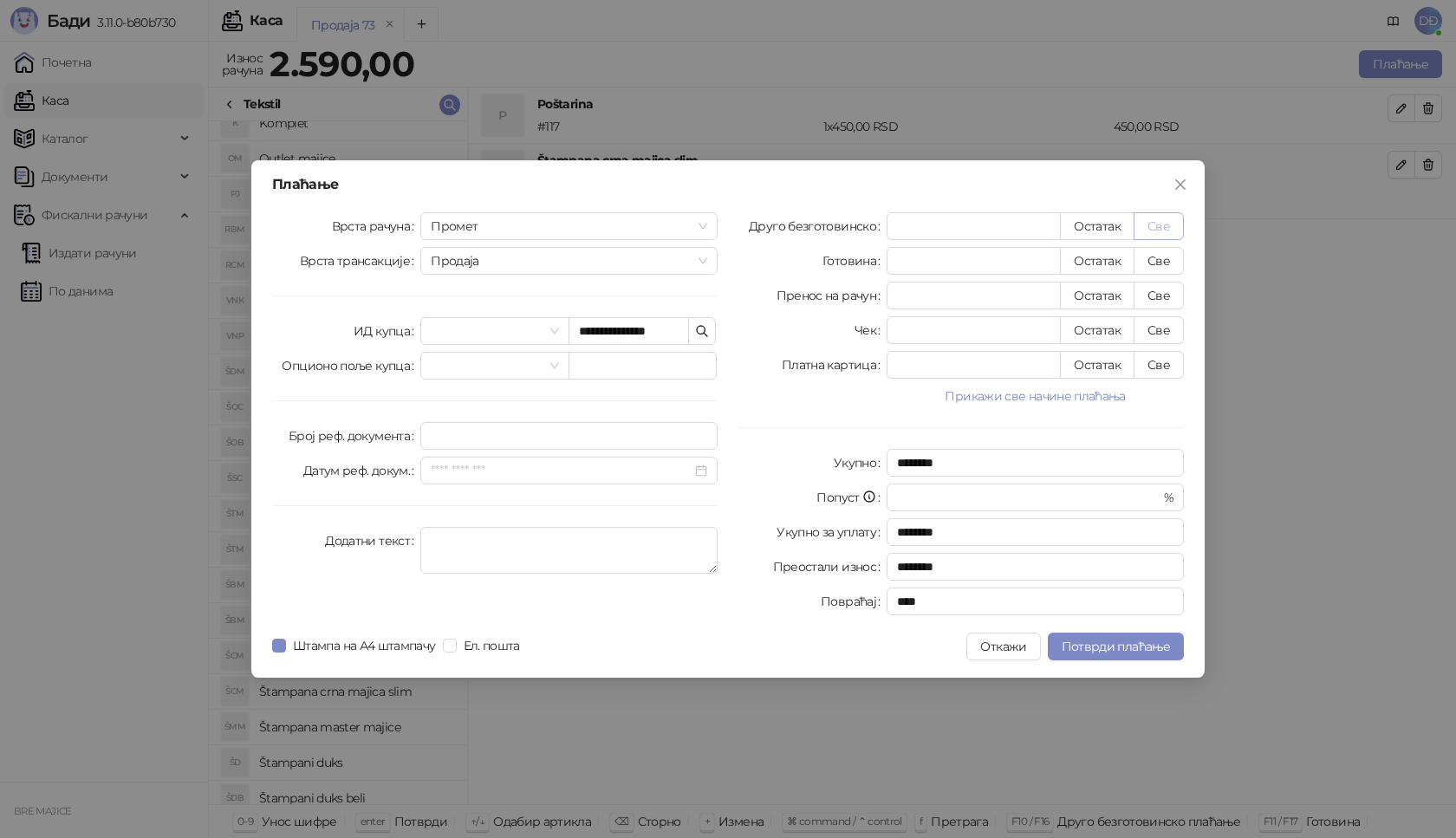
type input "****"
click at [1134, 642] on span "Потврди плаћање" at bounding box center [1116, 646] width 108 height 15
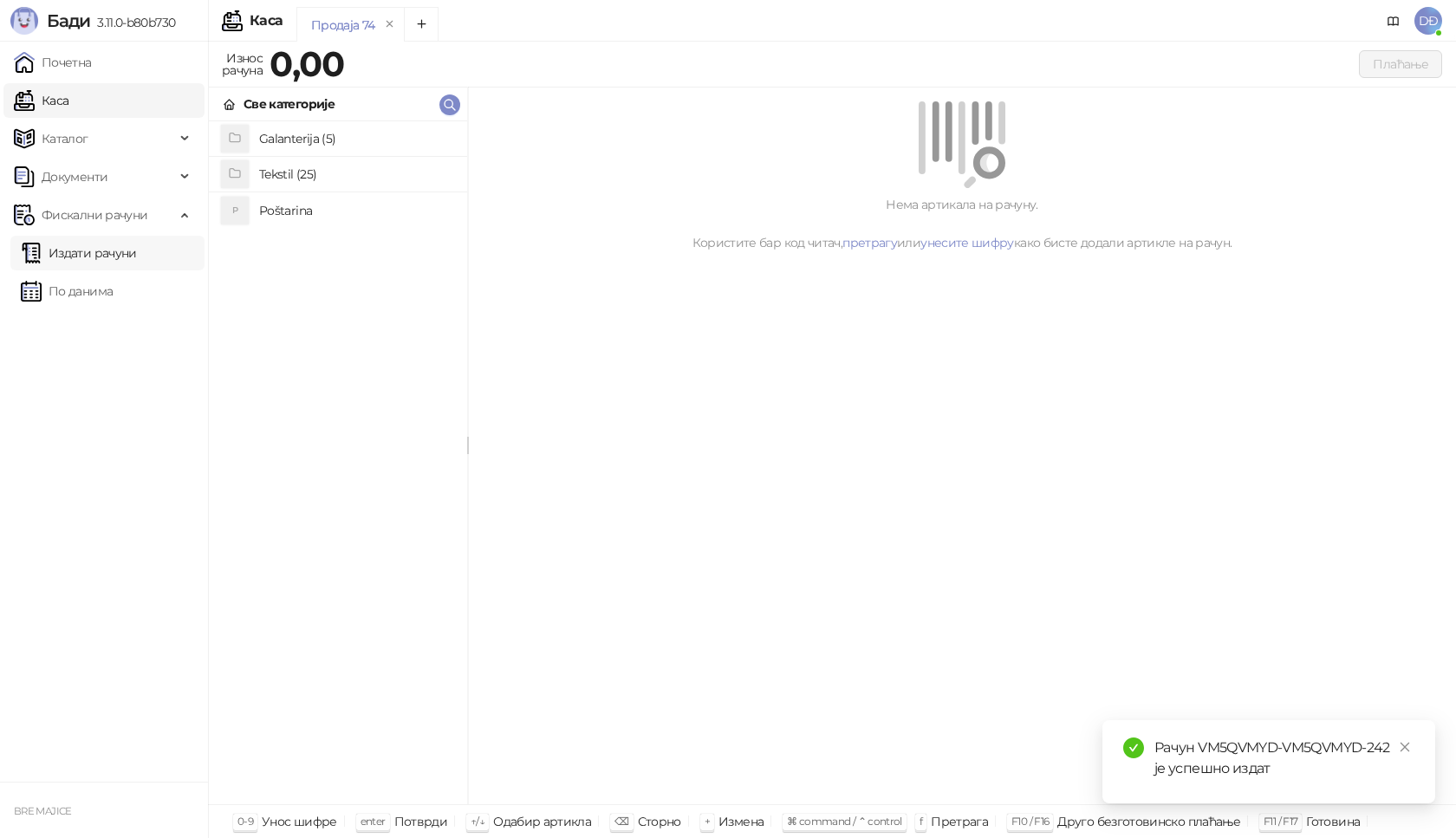
click at [90, 255] on link "Издати рачуни" at bounding box center [79, 253] width 116 height 35
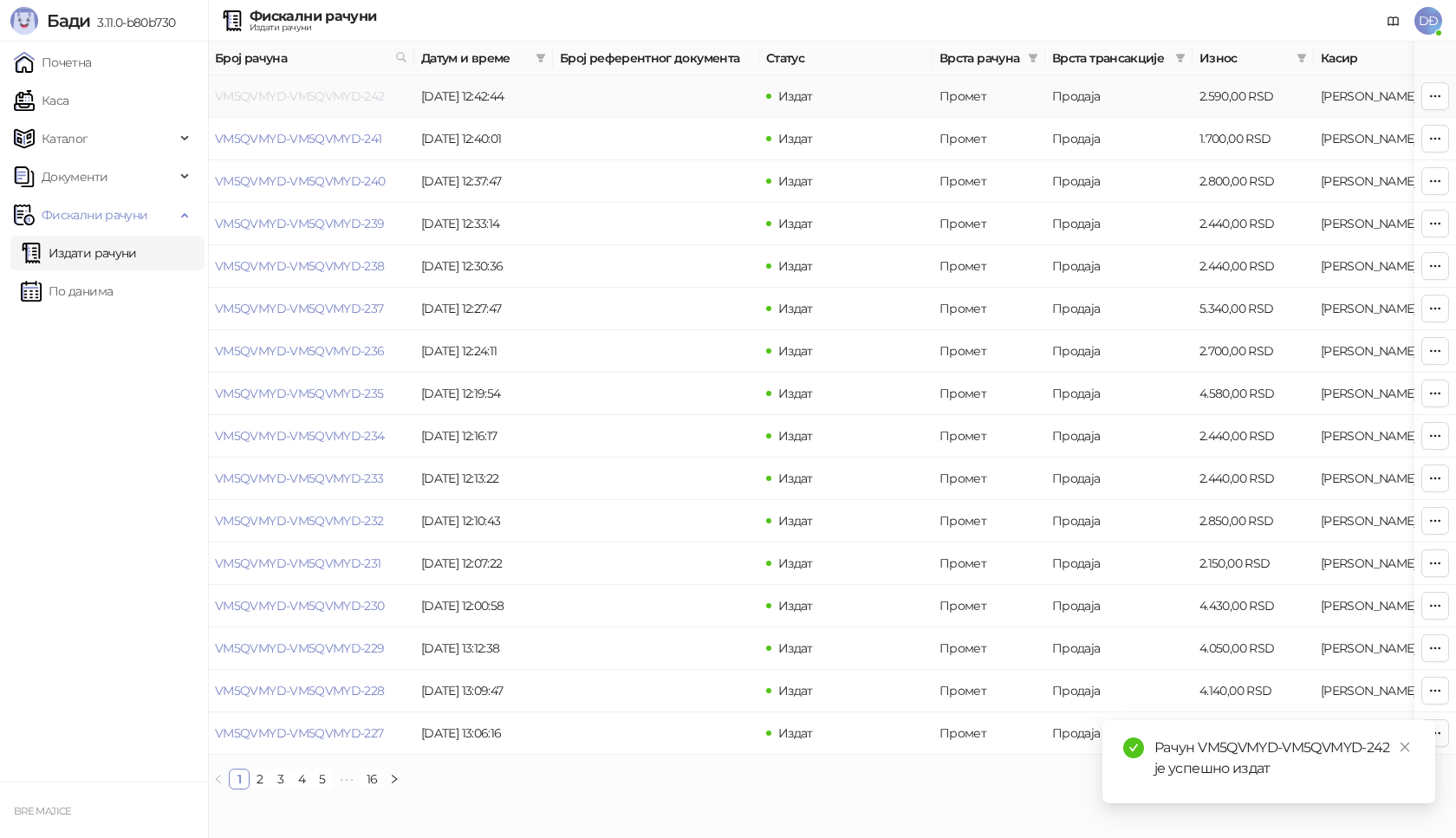
click at [332, 94] on link "VM5QVMYD-VM5QVMYD-242" at bounding box center [299, 96] width 170 height 15
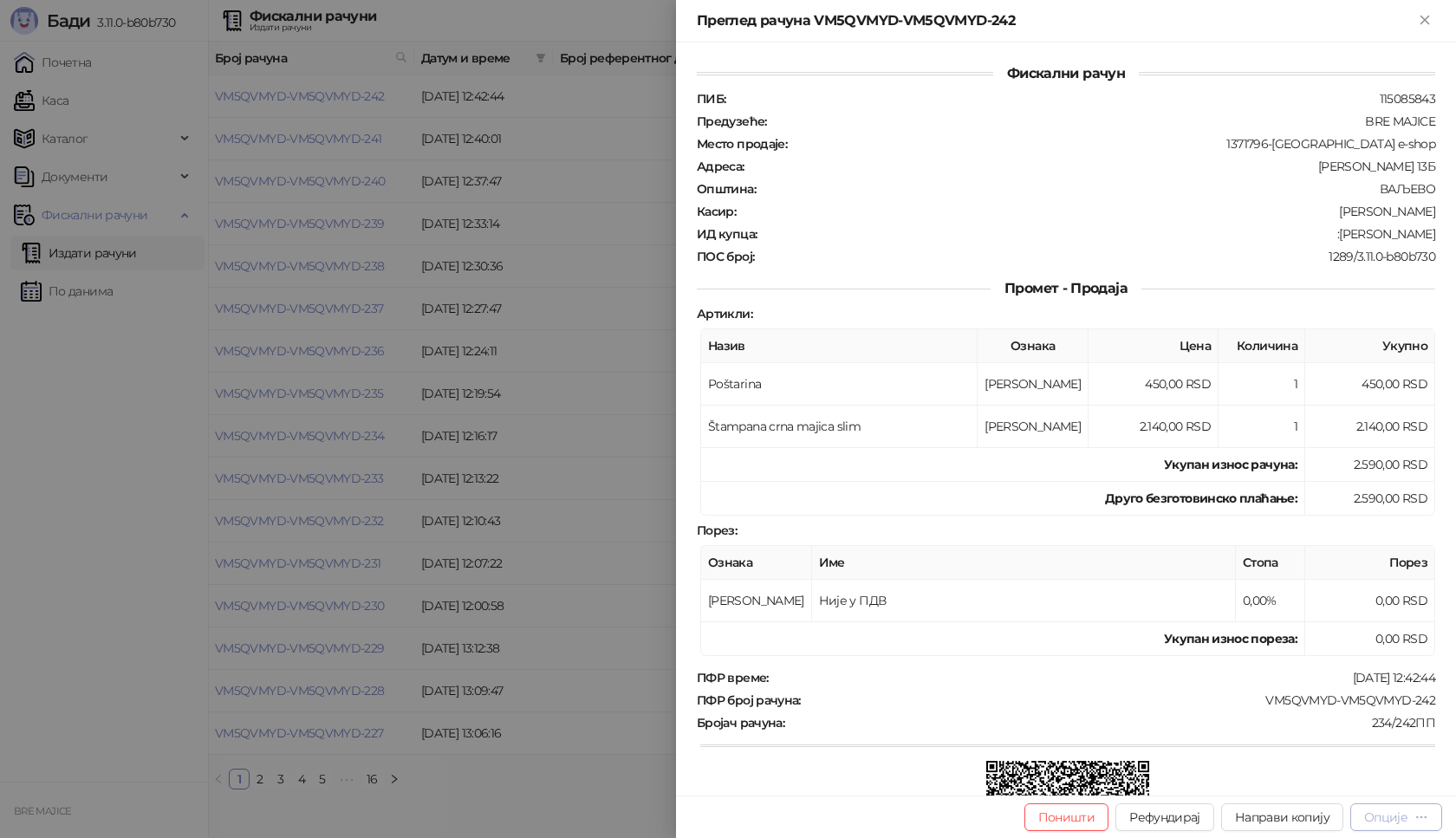
click at [1419, 819] on icon "button" at bounding box center [1421, 817] width 13 height 13
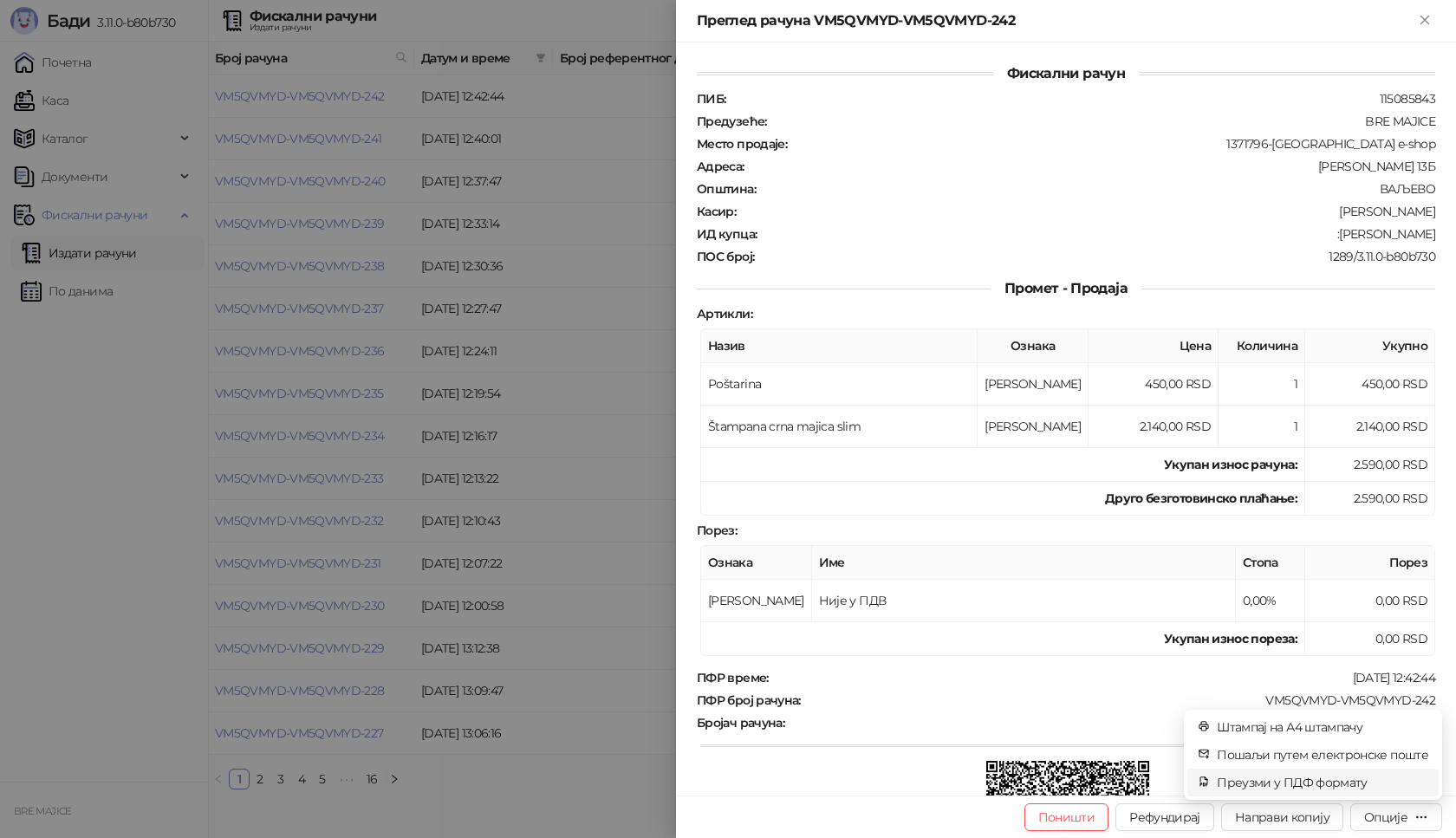
click at [1350, 783] on span "Преузми у ПДФ формату" at bounding box center [1323, 783] width 212 height 19
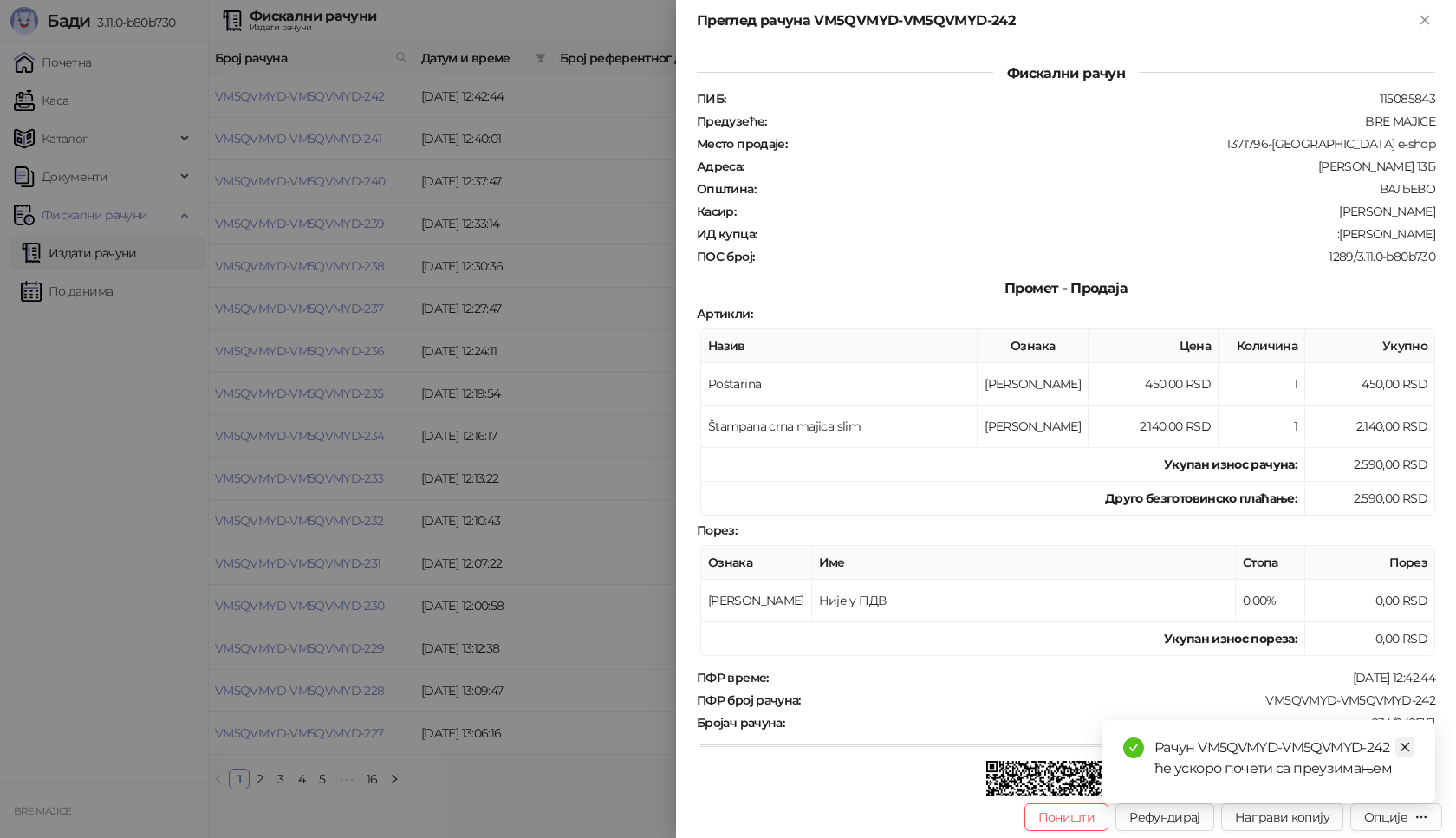
click at [1407, 740] on link "Close" at bounding box center [1405, 748] width 19 height 19
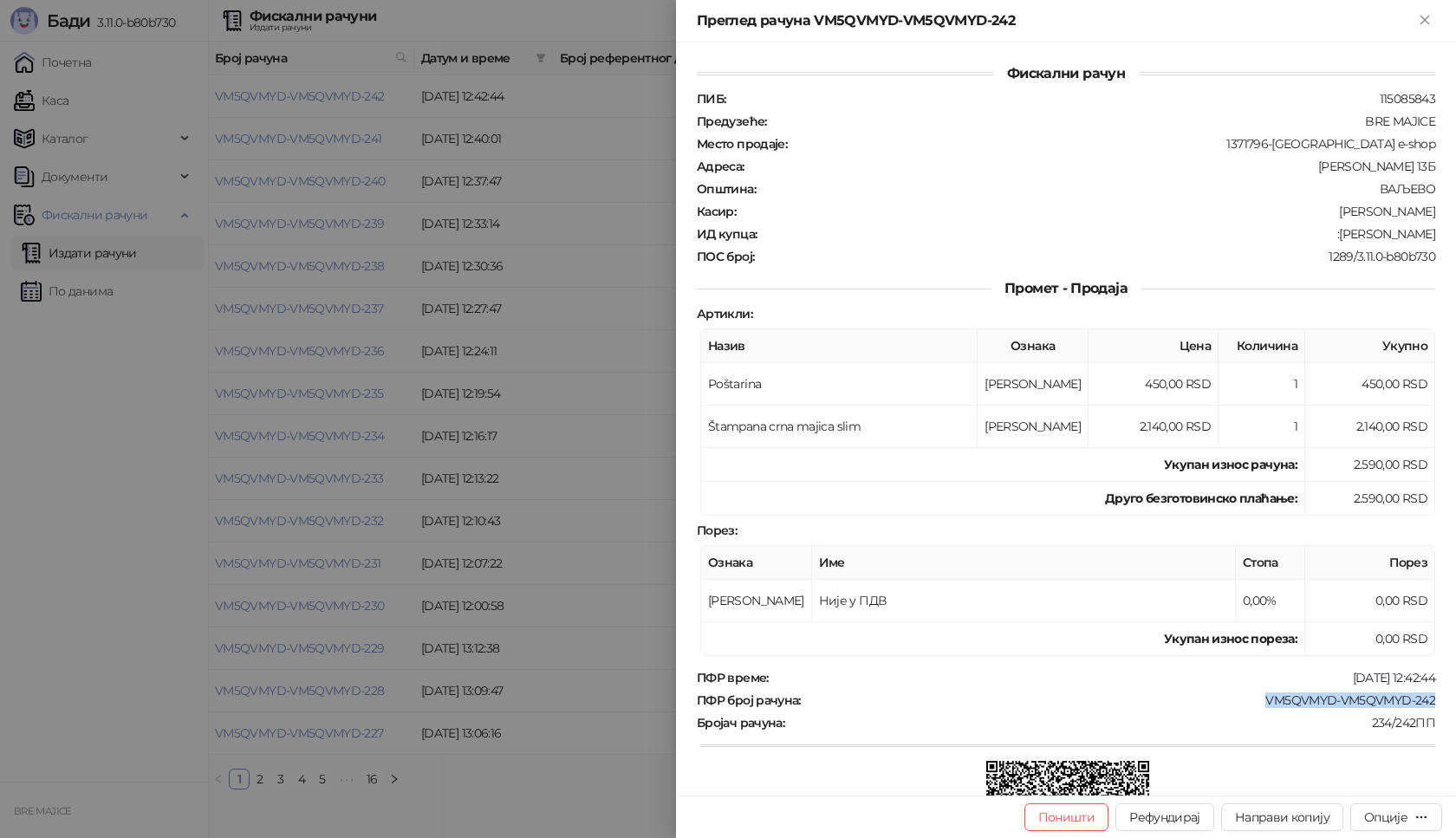
drag, startPoint x: 1435, startPoint y: 697, endPoint x: 1236, endPoint y: 702, distance: 199.1
click at [1236, 702] on div "Фискални рачун ПИБ : 115085843 Предузеће : BRE MAJICE Место продаје : 1371796-[…" at bounding box center [1066, 419] width 780 height 754
drag, startPoint x: 1430, startPoint y: 231, endPoint x: 1332, endPoint y: 234, distance: 98.0
click at [1332, 234] on div "Фискални рачун ПИБ : 115085843 Предузеће : BRE MAJICE Место продаје : 1371796-[…" at bounding box center [1066, 419] width 780 height 754
click at [1421, 14] on icon "Close" at bounding box center [1424, 20] width 15 height 15
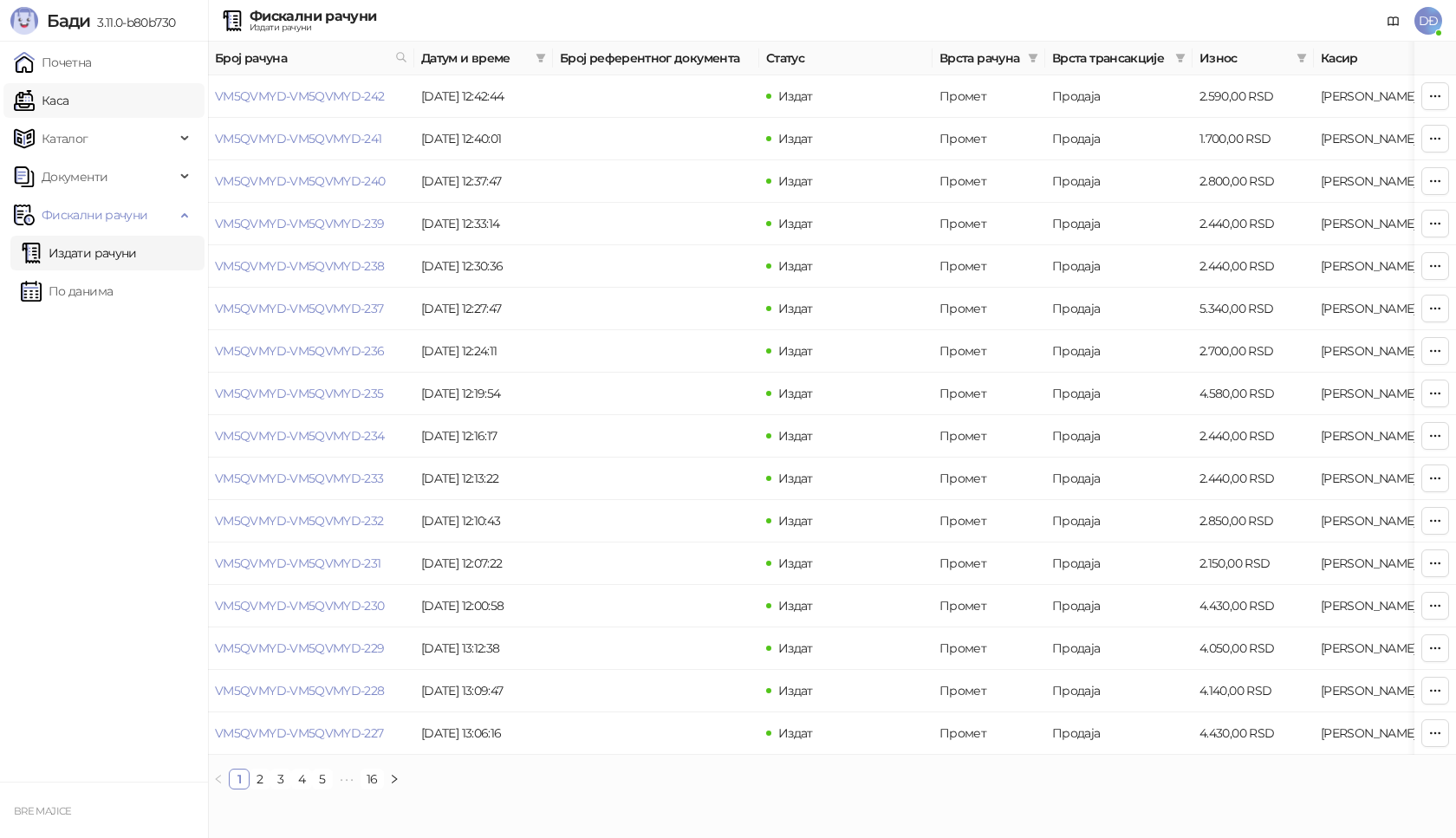
click at [51, 102] on link "Каса" at bounding box center [40, 101] width 55 height 35
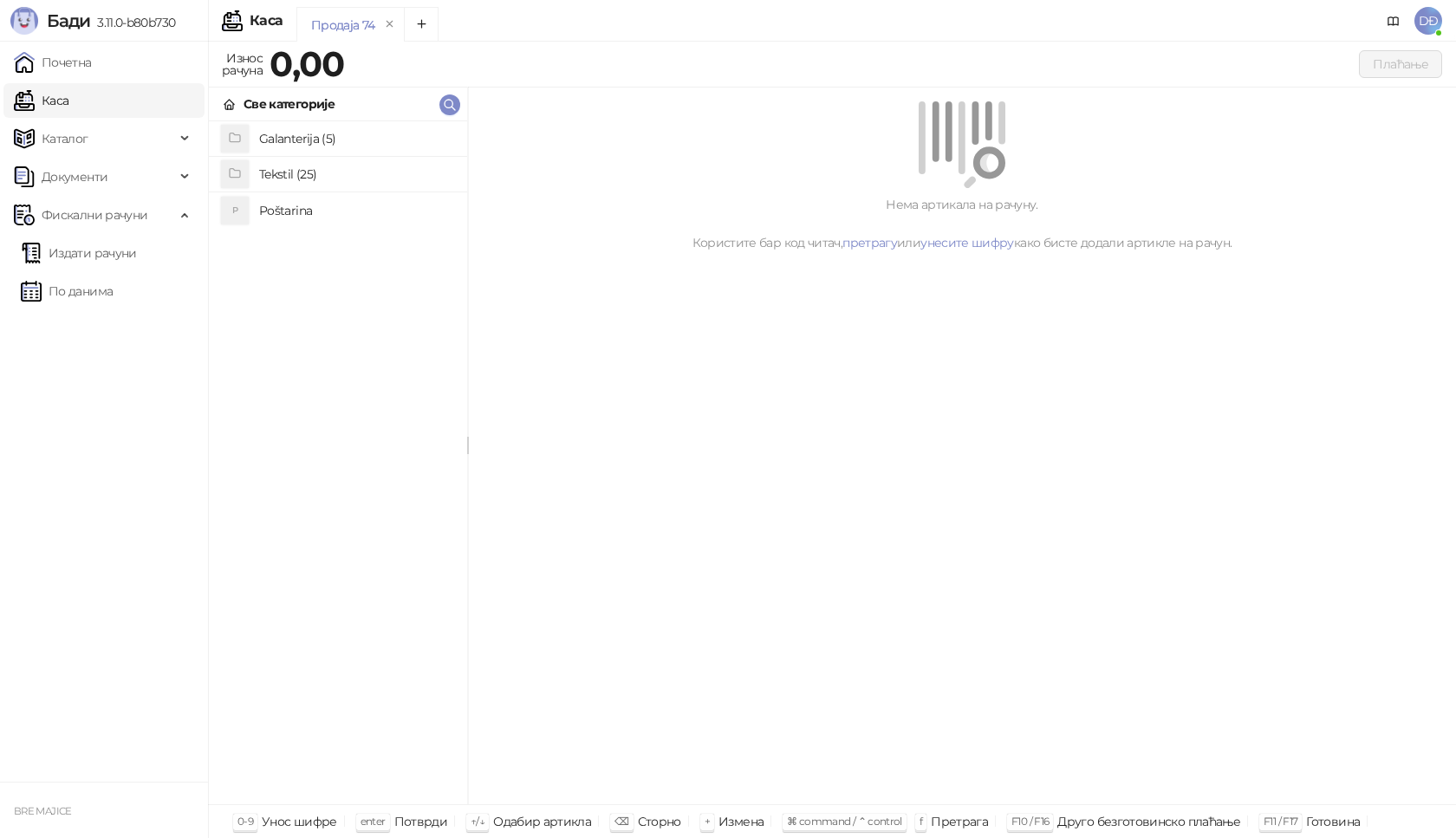
click at [286, 211] on h4 "Poštarina" at bounding box center [356, 210] width 195 height 28
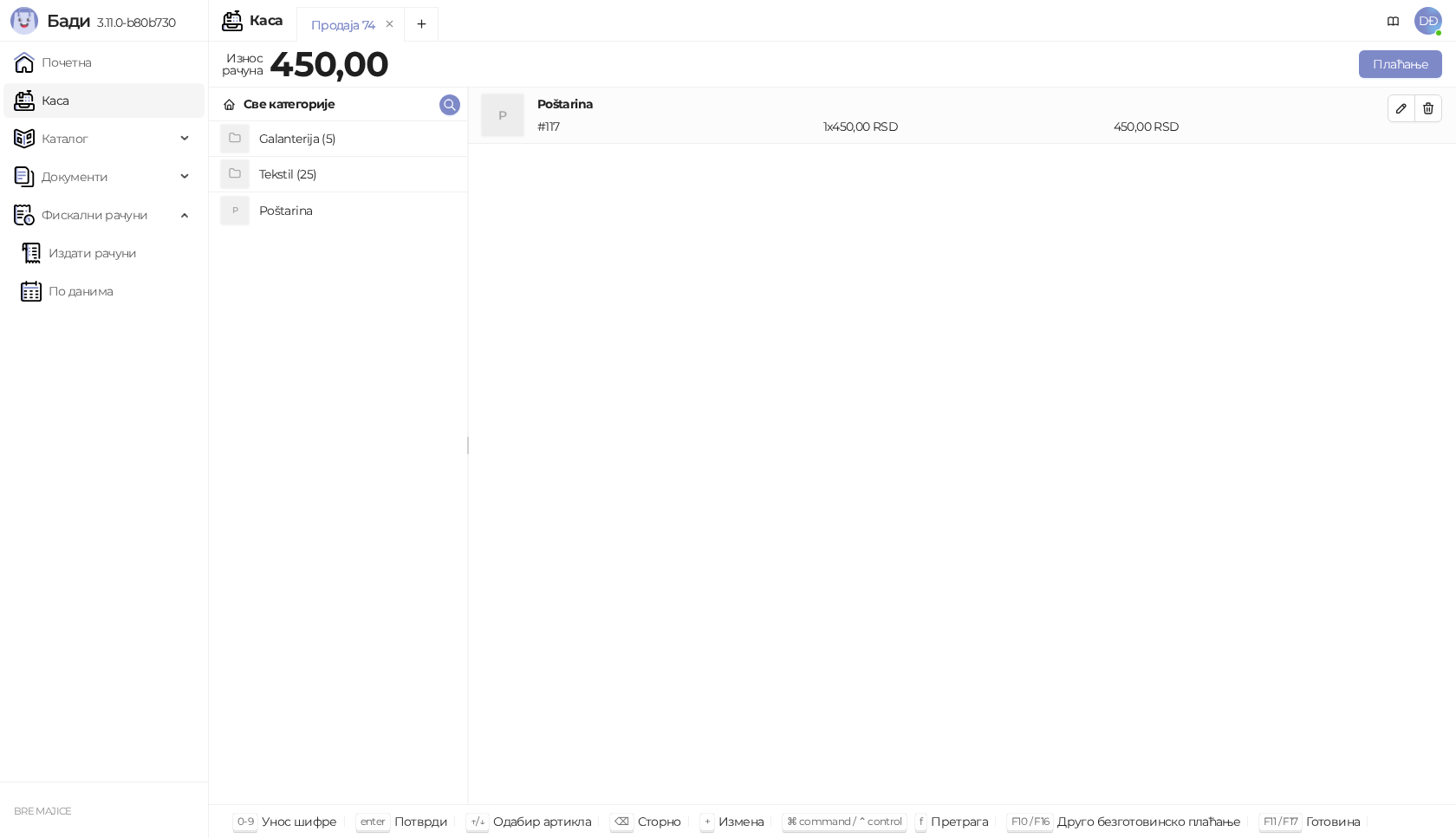
click at [311, 175] on h4 "Tekstil (25)" at bounding box center [356, 174] width 195 height 28
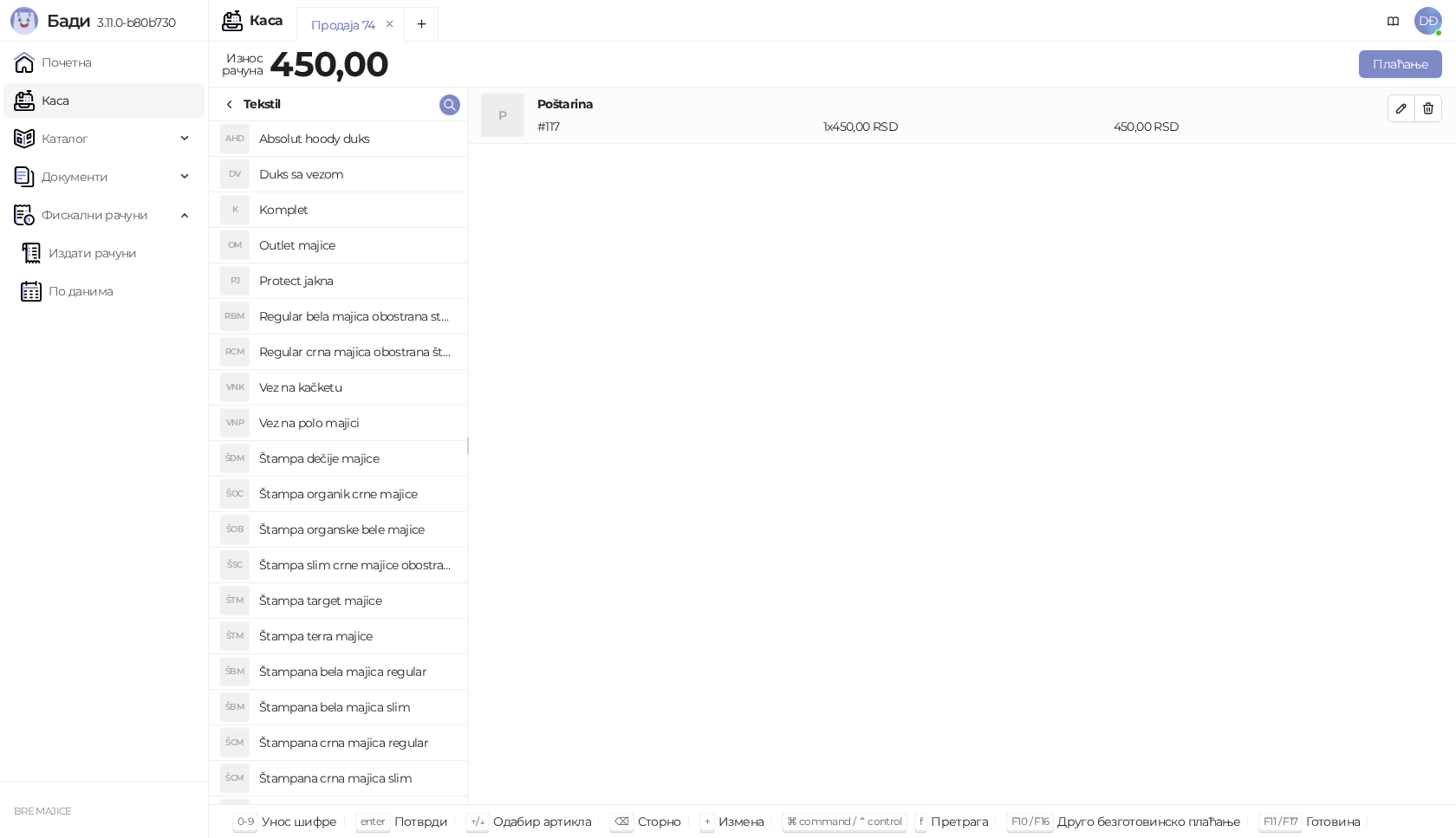
click at [374, 675] on h4 "Štampana bela majica regular" at bounding box center [356, 671] width 195 height 28
click at [1392, 166] on button "button" at bounding box center [1401, 164] width 28 height 28
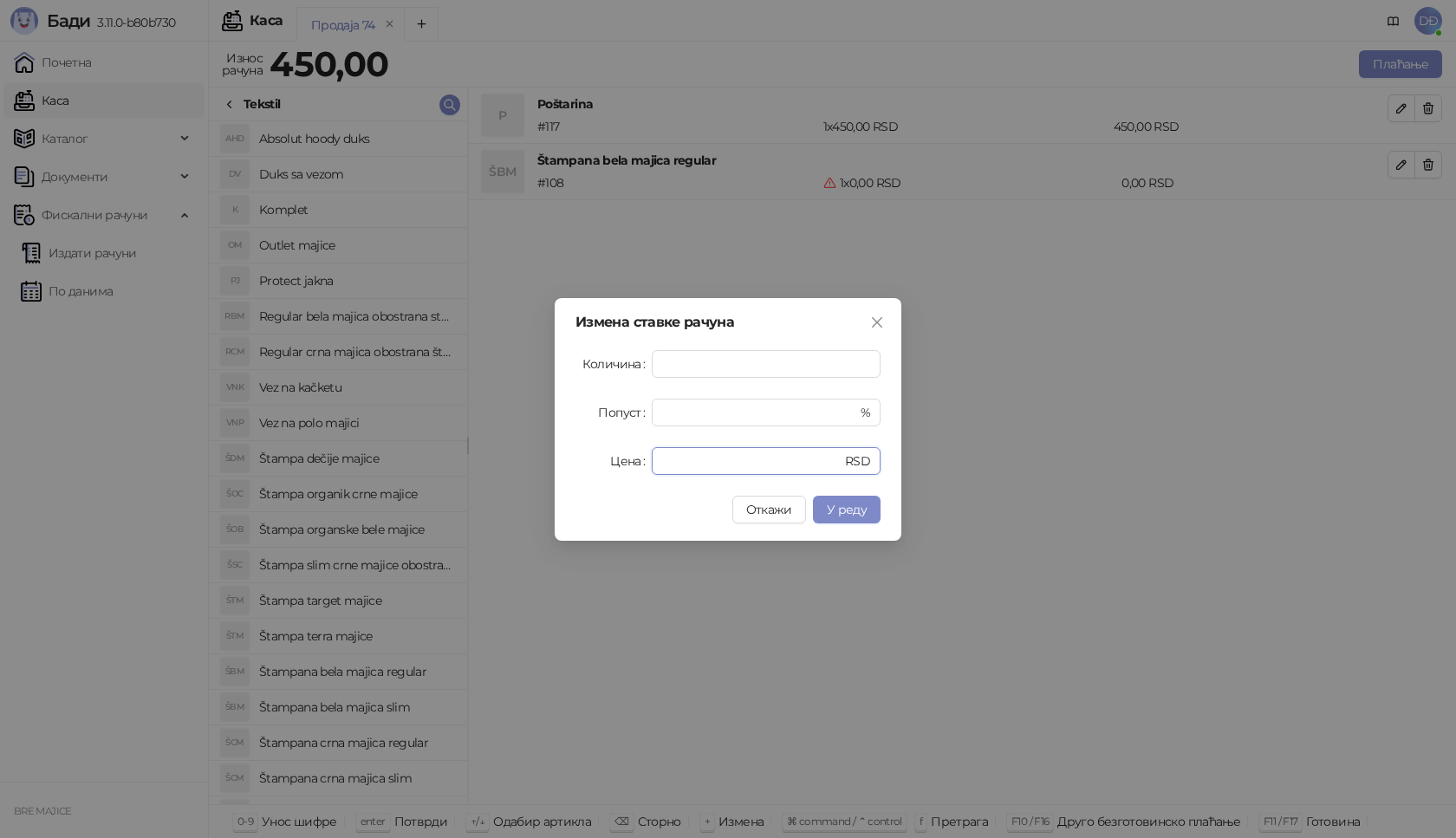
drag, startPoint x: 683, startPoint y: 462, endPoint x: 595, endPoint y: 454, distance: 88.4
click at [604, 464] on div "Цена * RSD" at bounding box center [728, 461] width 305 height 28
click at [839, 503] on span "У реду" at bounding box center [847, 510] width 40 height 15
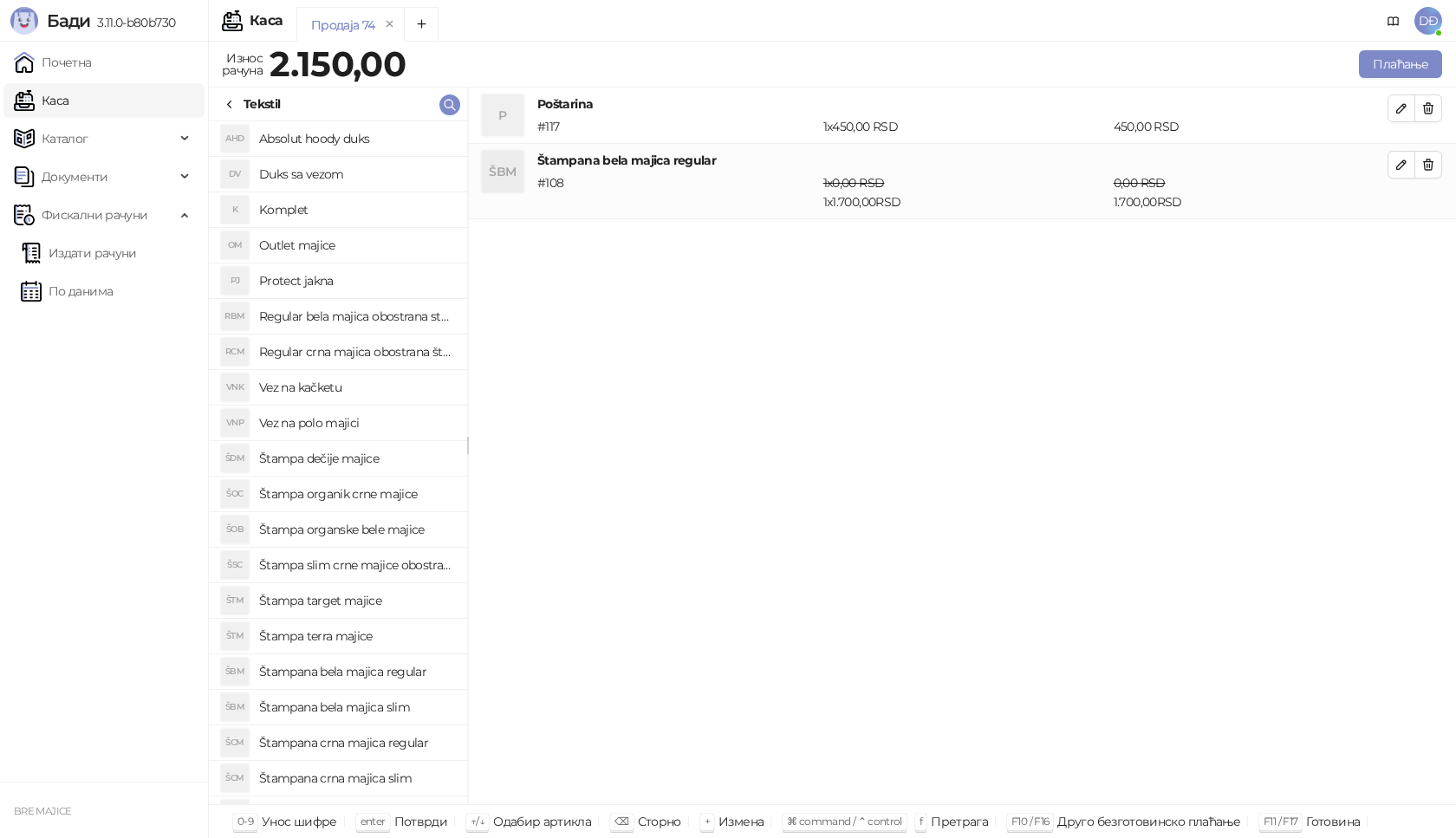
click at [396, 746] on h4 "Štampana crna majica regular" at bounding box center [356, 742] width 195 height 28
click at [1408, 238] on button "button" at bounding box center [1401, 240] width 28 height 28
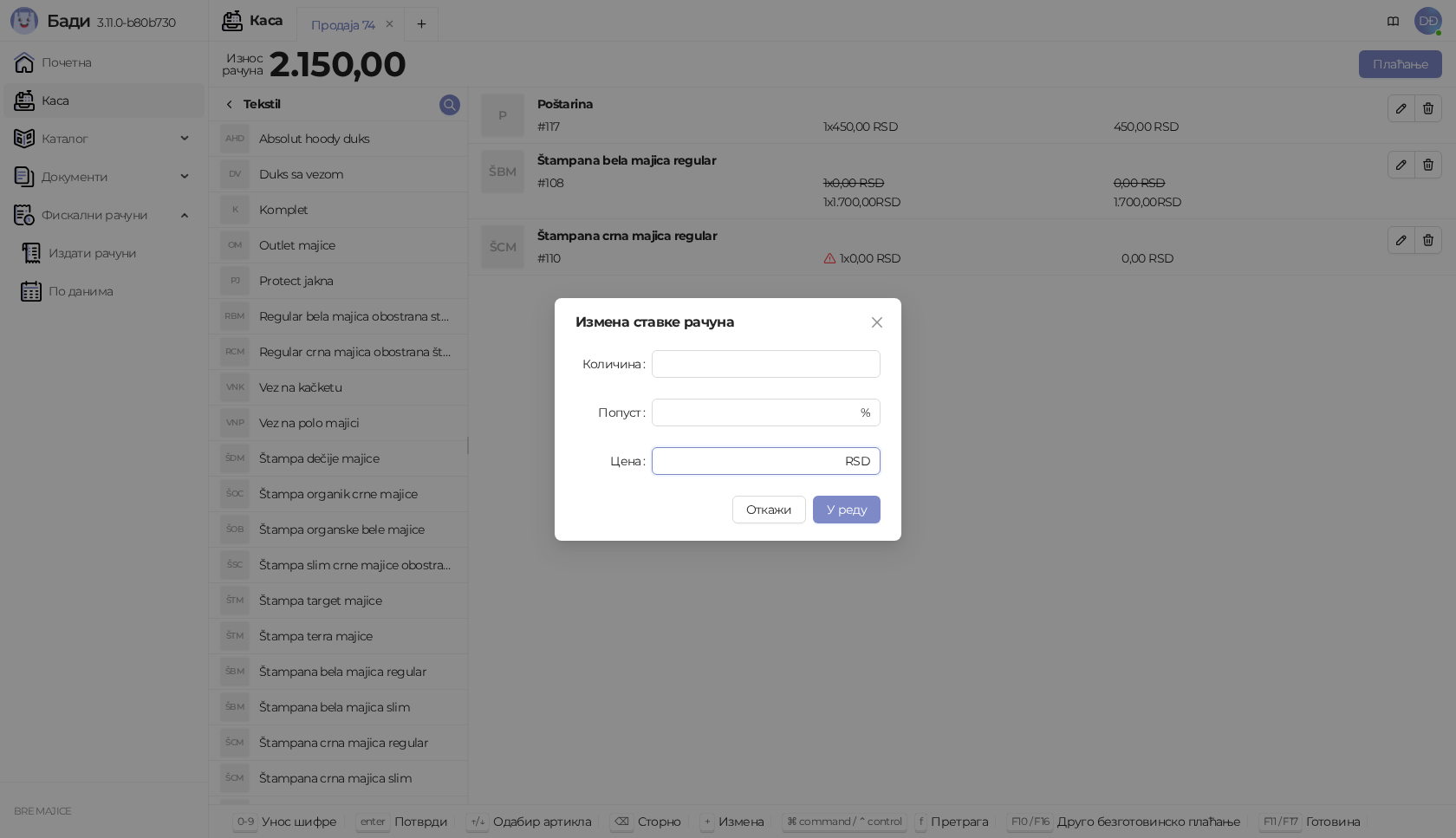
drag, startPoint x: 686, startPoint y: 464, endPoint x: 595, endPoint y: 438, distance: 94.6
click at [617, 464] on div "Цена * RSD" at bounding box center [728, 461] width 305 height 28
type input "****"
click at [867, 504] on button "У реду" at bounding box center [846, 509] width 68 height 28
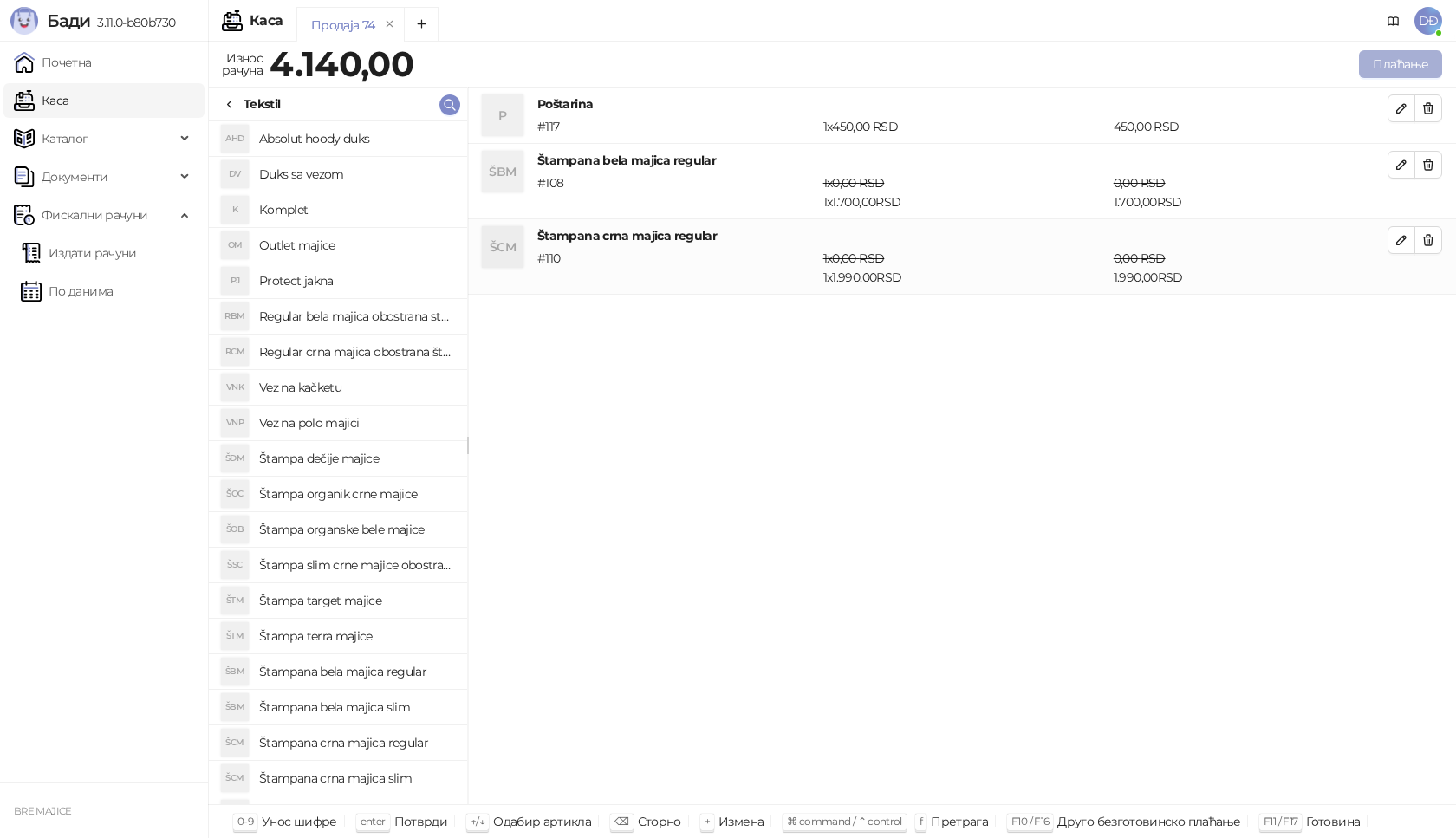
click at [1373, 67] on button "Плаћање" at bounding box center [1400, 63] width 83 height 28
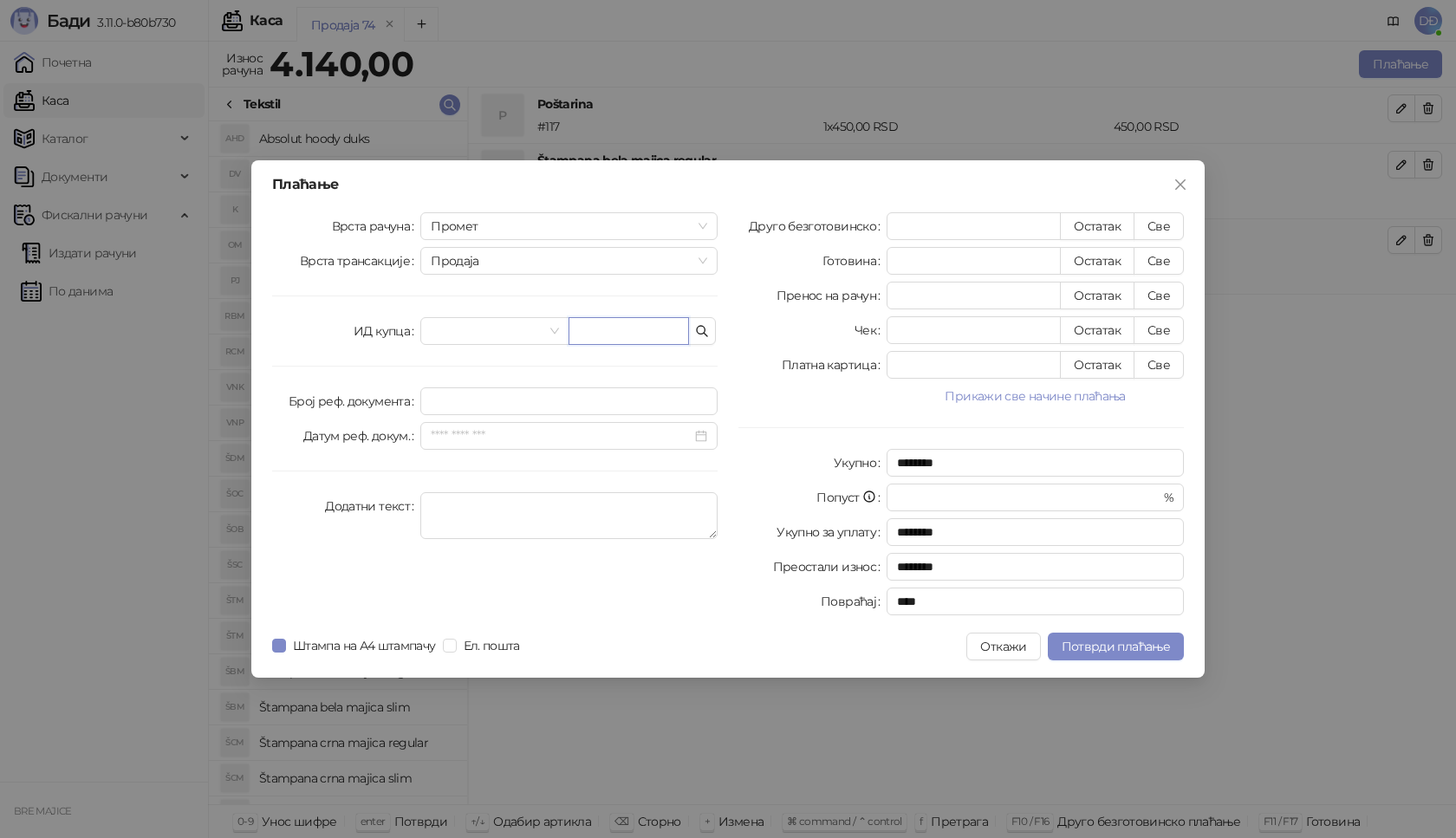
click at [602, 321] on input "text" at bounding box center [629, 331] width 121 height 28
paste input "**********"
type input "**********"
click at [1167, 229] on button "Све" at bounding box center [1159, 226] width 50 height 28
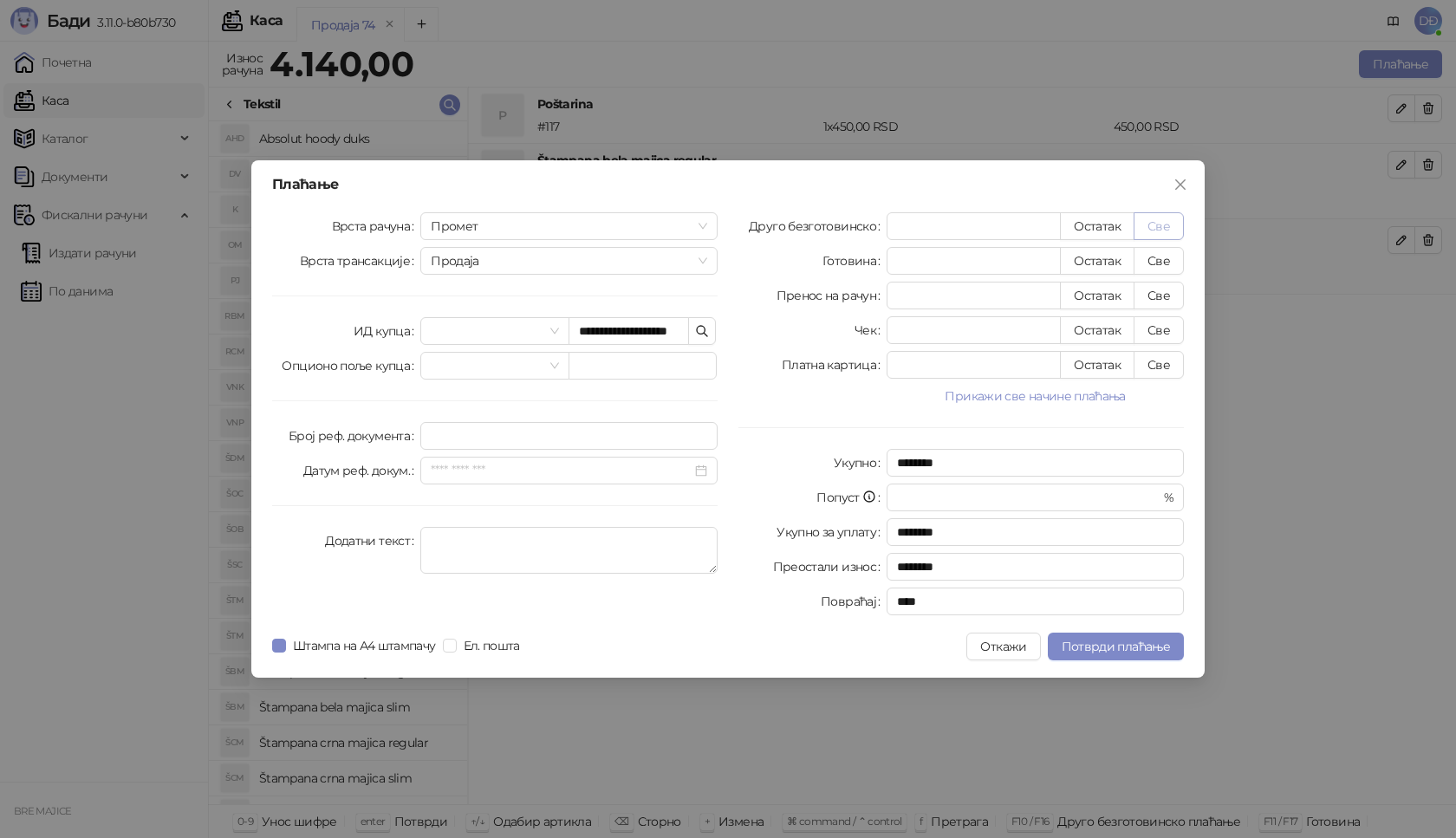
type input "****"
click at [1104, 650] on span "Потврди плаћање" at bounding box center [1116, 646] width 108 height 15
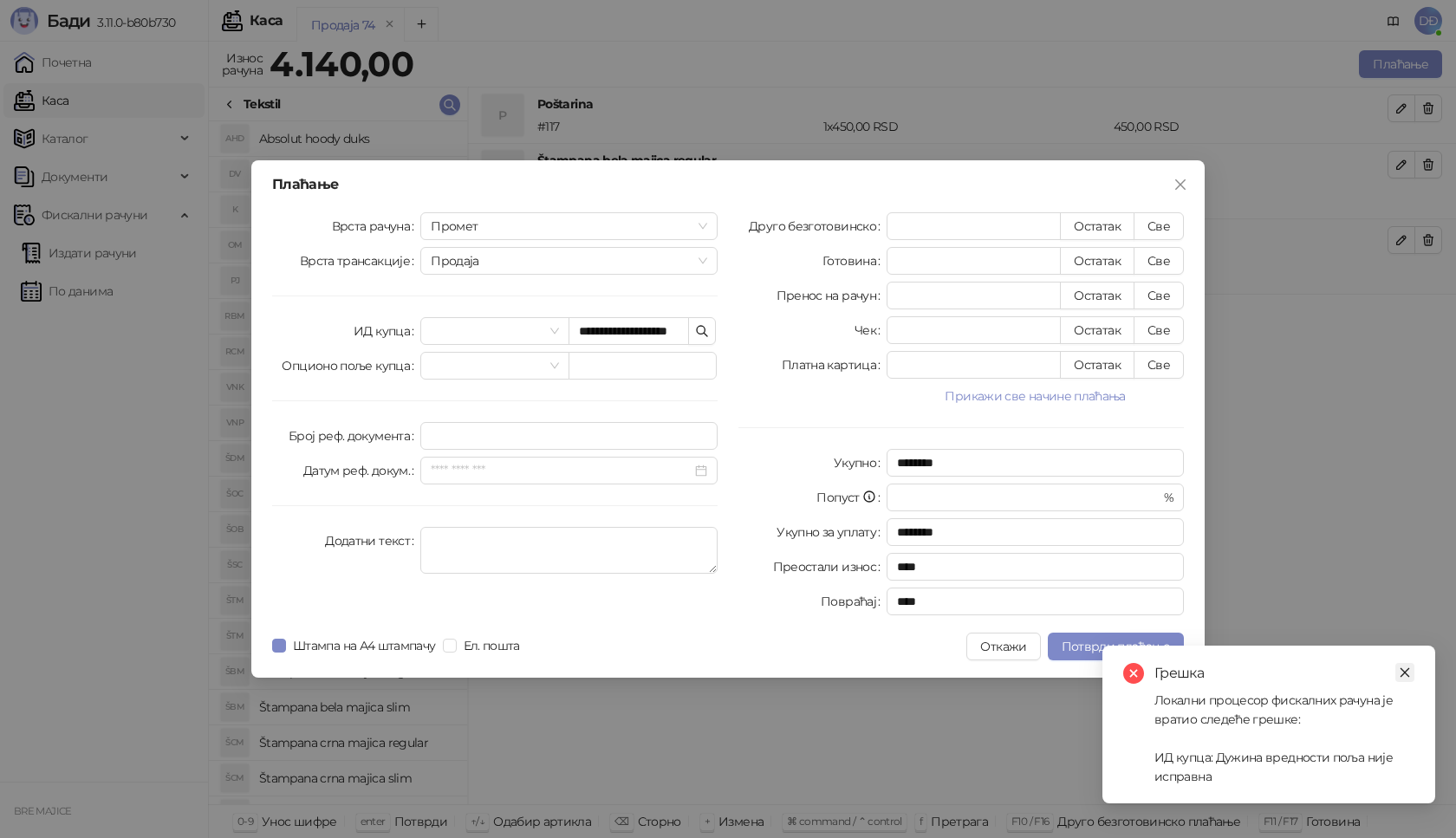
click at [1402, 669] on icon "close" at bounding box center [1404, 672] width 12 height 12
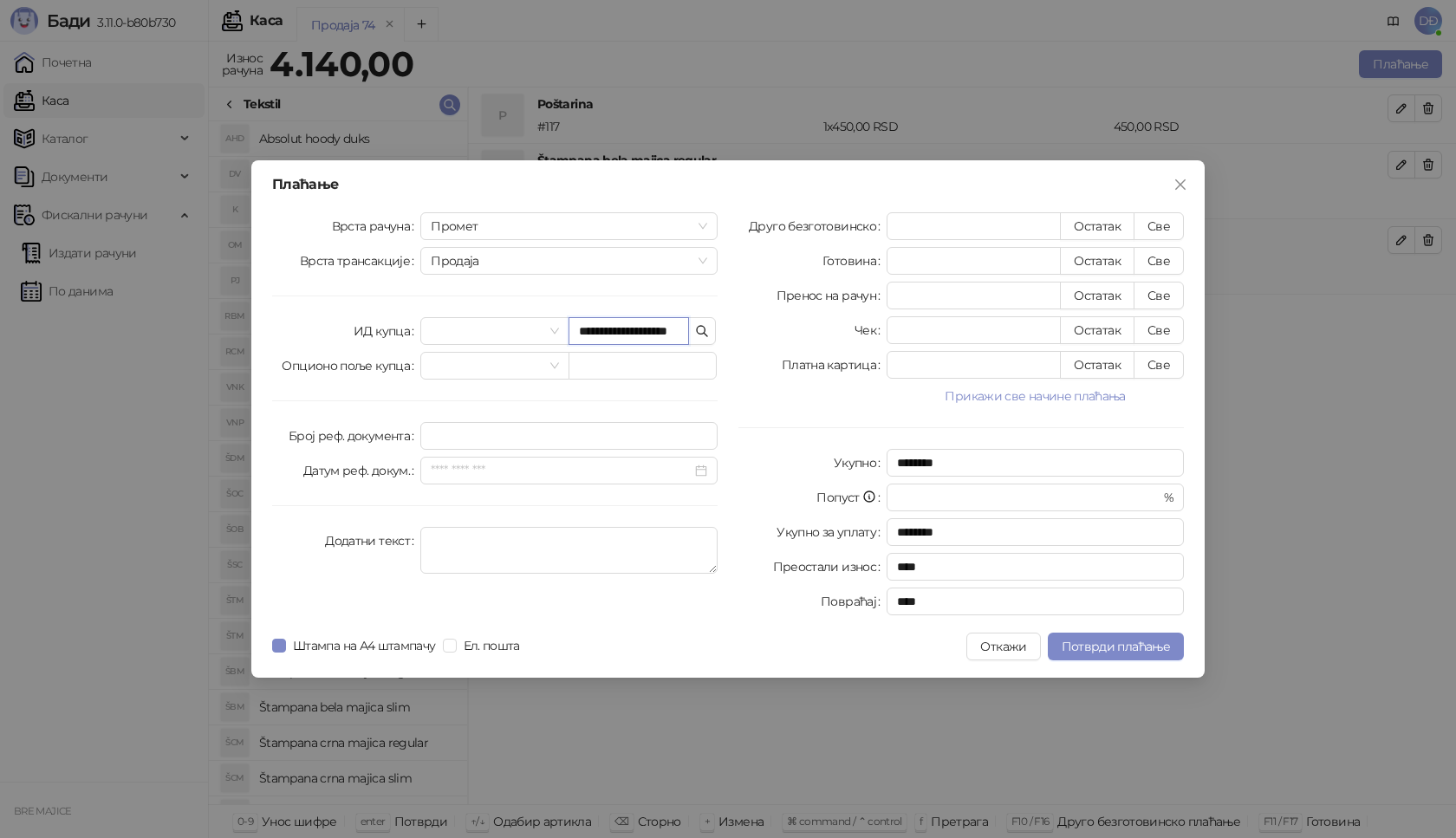
click at [682, 335] on input "**********" at bounding box center [629, 331] width 121 height 28
click at [682, 337] on input "**********" at bounding box center [629, 331] width 121 height 28
click at [682, 331] on input "**********" at bounding box center [629, 331] width 121 height 28
click at [665, 333] on input "**********" at bounding box center [629, 331] width 121 height 28
type input "**********"
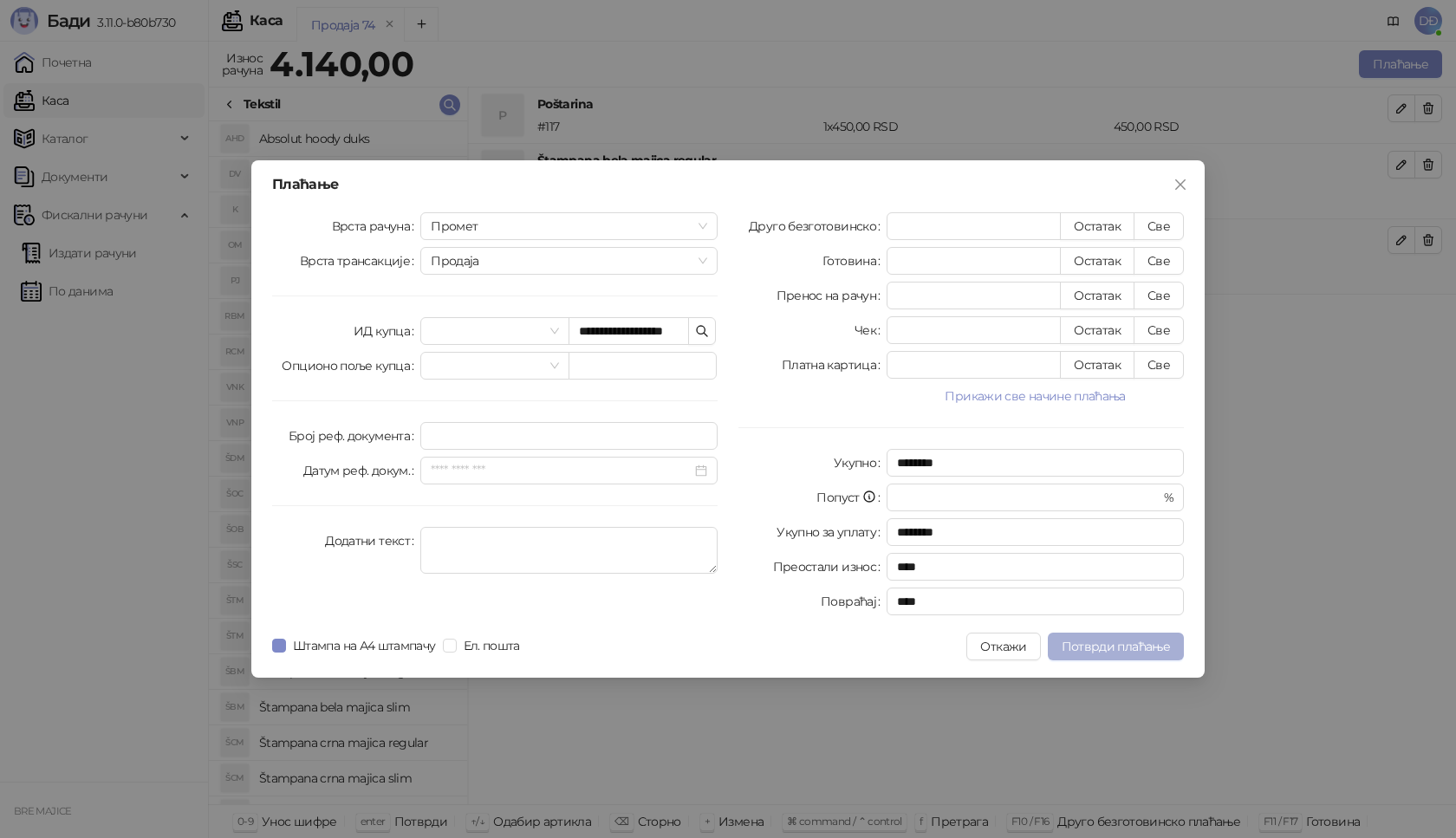
click at [1075, 638] on button "Потврди плаћање" at bounding box center [1116, 646] width 136 height 28
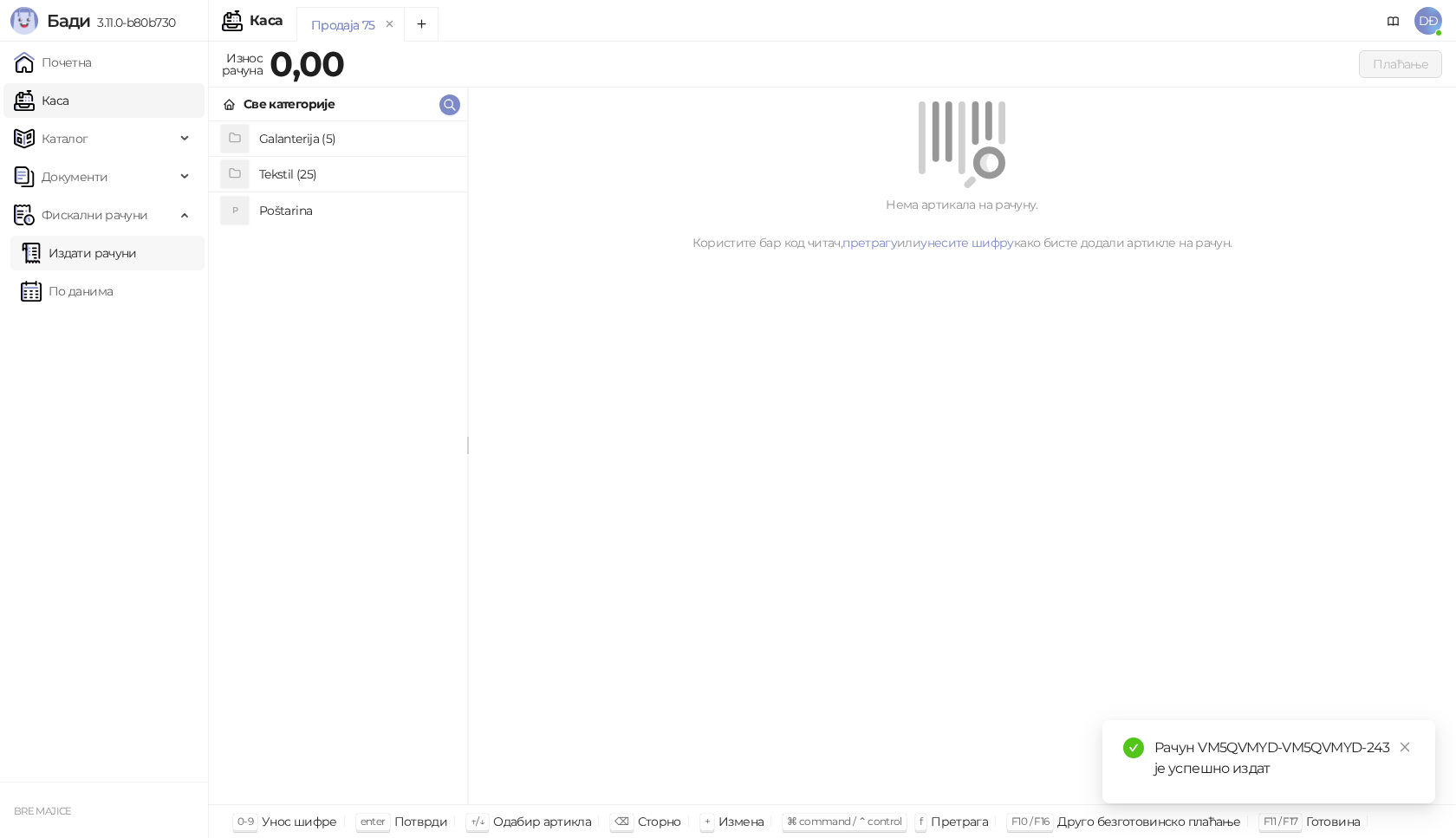
click at [110, 251] on link "Издати рачуни" at bounding box center [79, 253] width 116 height 35
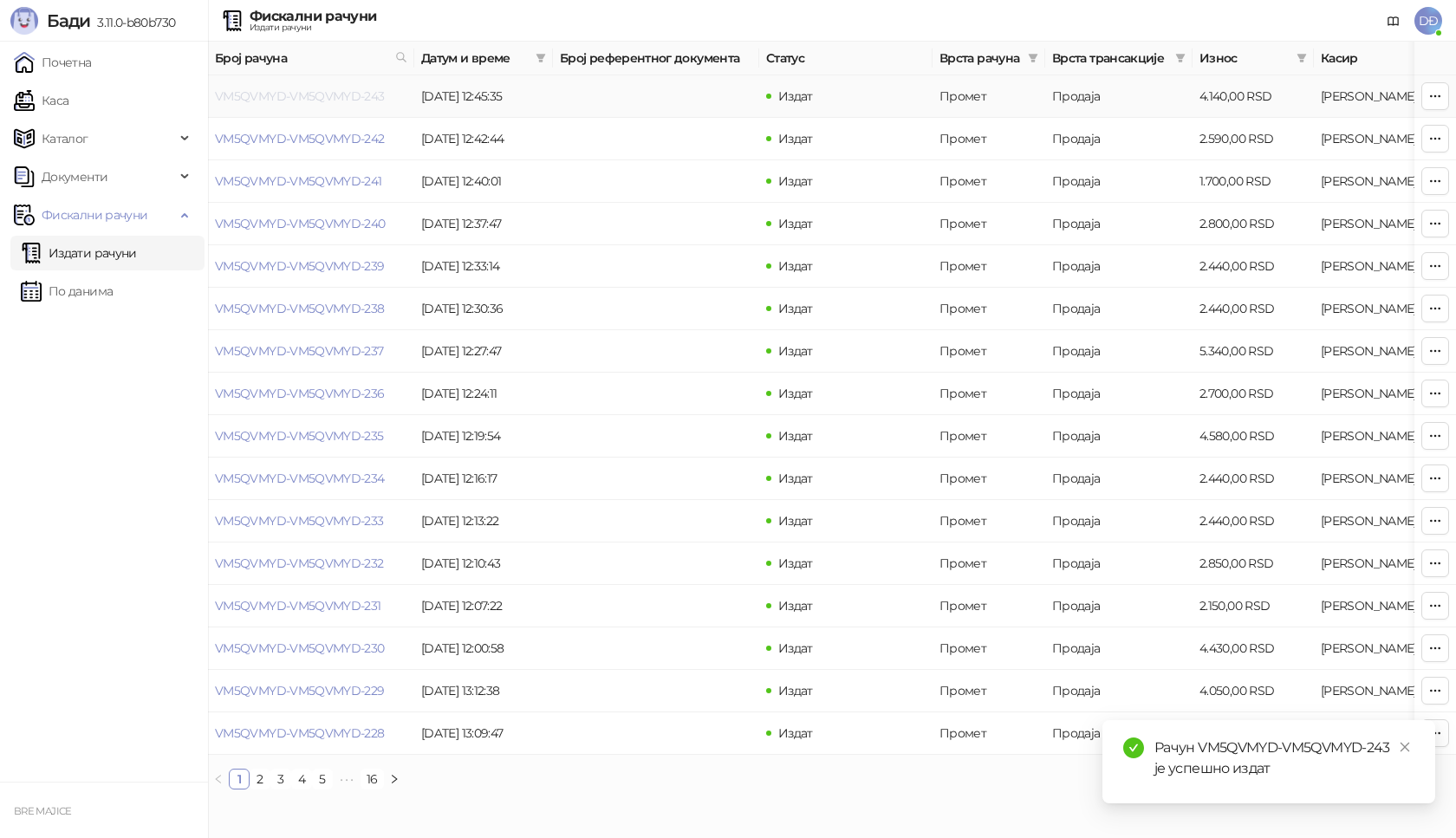
click at [294, 94] on link "VM5QVMYD-VM5QVMYD-243" at bounding box center [299, 96] width 170 height 15
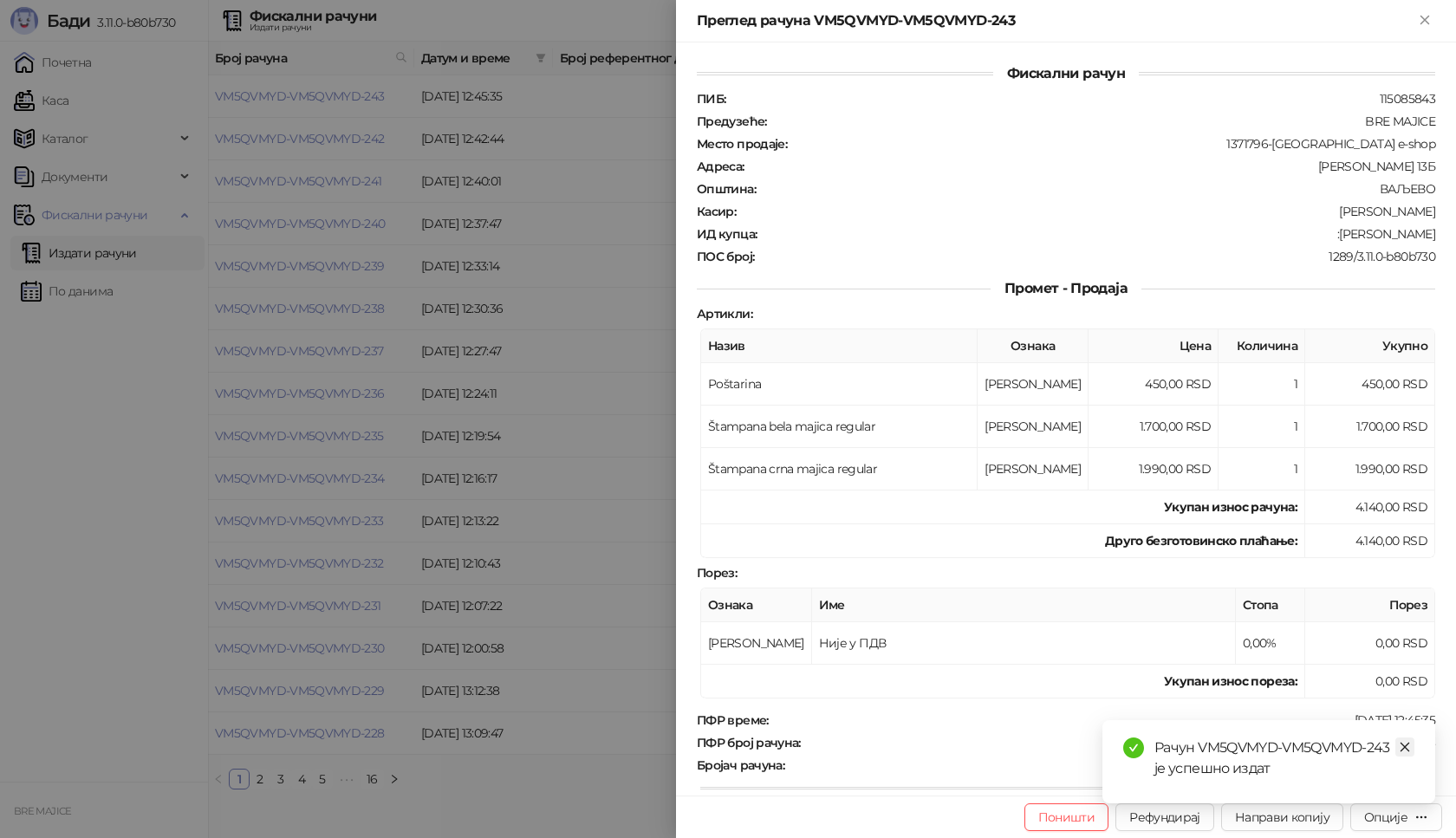
click at [1406, 743] on icon "close" at bounding box center [1404, 747] width 12 height 12
click at [1397, 818] on div "Опције" at bounding box center [1385, 818] width 43 height 15
click at [1319, 785] on span "Преузми у ПДФ формату" at bounding box center [1323, 783] width 212 height 19
click at [1398, 744] on icon "close" at bounding box center [1404, 747] width 12 height 12
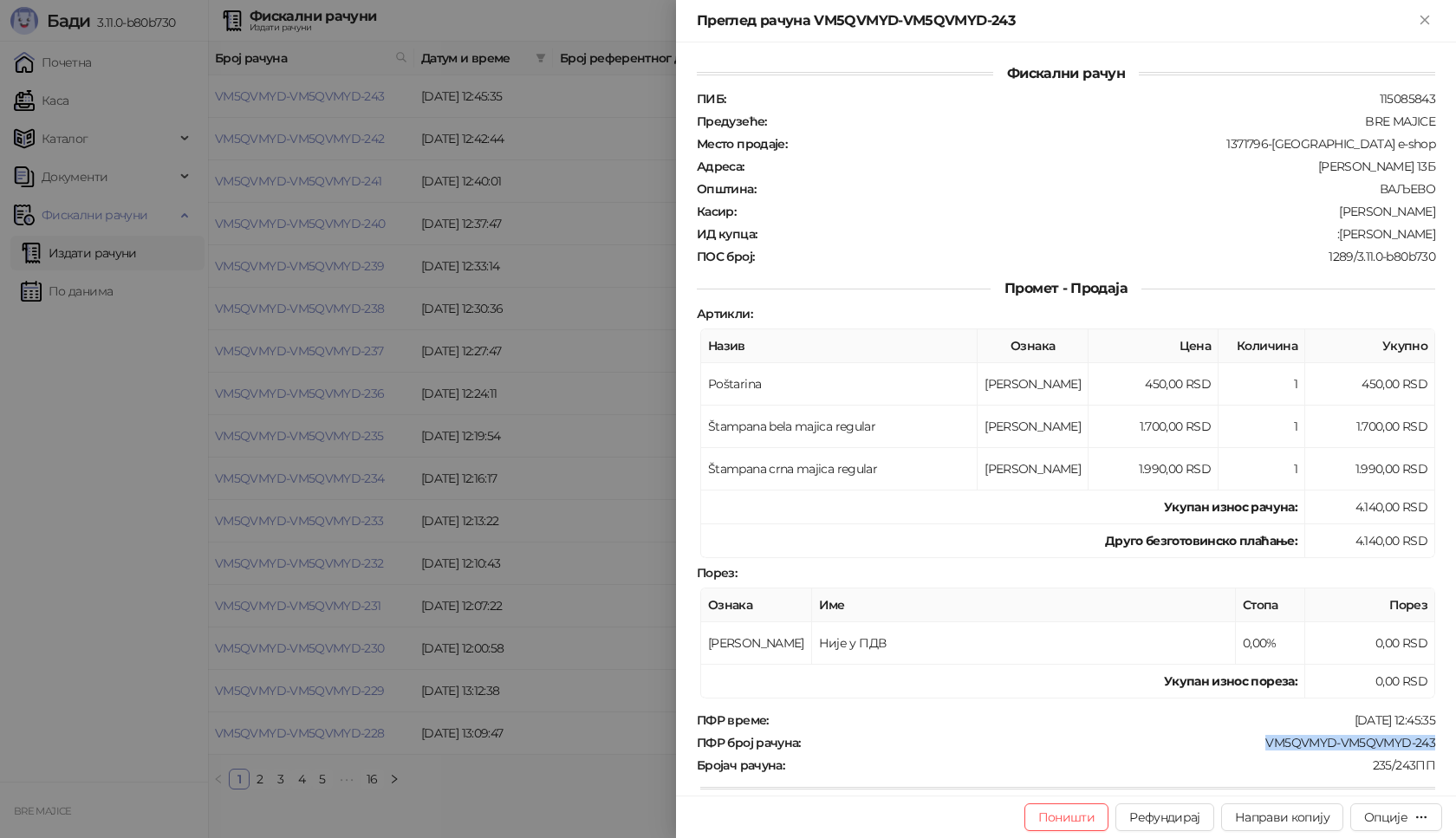
drag, startPoint x: 1434, startPoint y: 741, endPoint x: 1252, endPoint y: 740, distance: 182.0
click at [1252, 740] on div "Фискални рачун ПИБ : 115085843 Предузеће : BRE MAJICE Место продаје : 1371796-[…" at bounding box center [1066, 419] width 780 height 754
drag, startPoint x: 1424, startPoint y: 232, endPoint x: 1314, endPoint y: 239, distance: 110.2
click at [1314, 239] on div "Фискални рачун ПИБ : 115085843 Предузеће : BRE MAJICE Место продаје : 1371796-[…" at bounding box center [1066, 419] width 780 height 754
click at [1420, 20] on icon "Close" at bounding box center [1424, 20] width 15 height 15
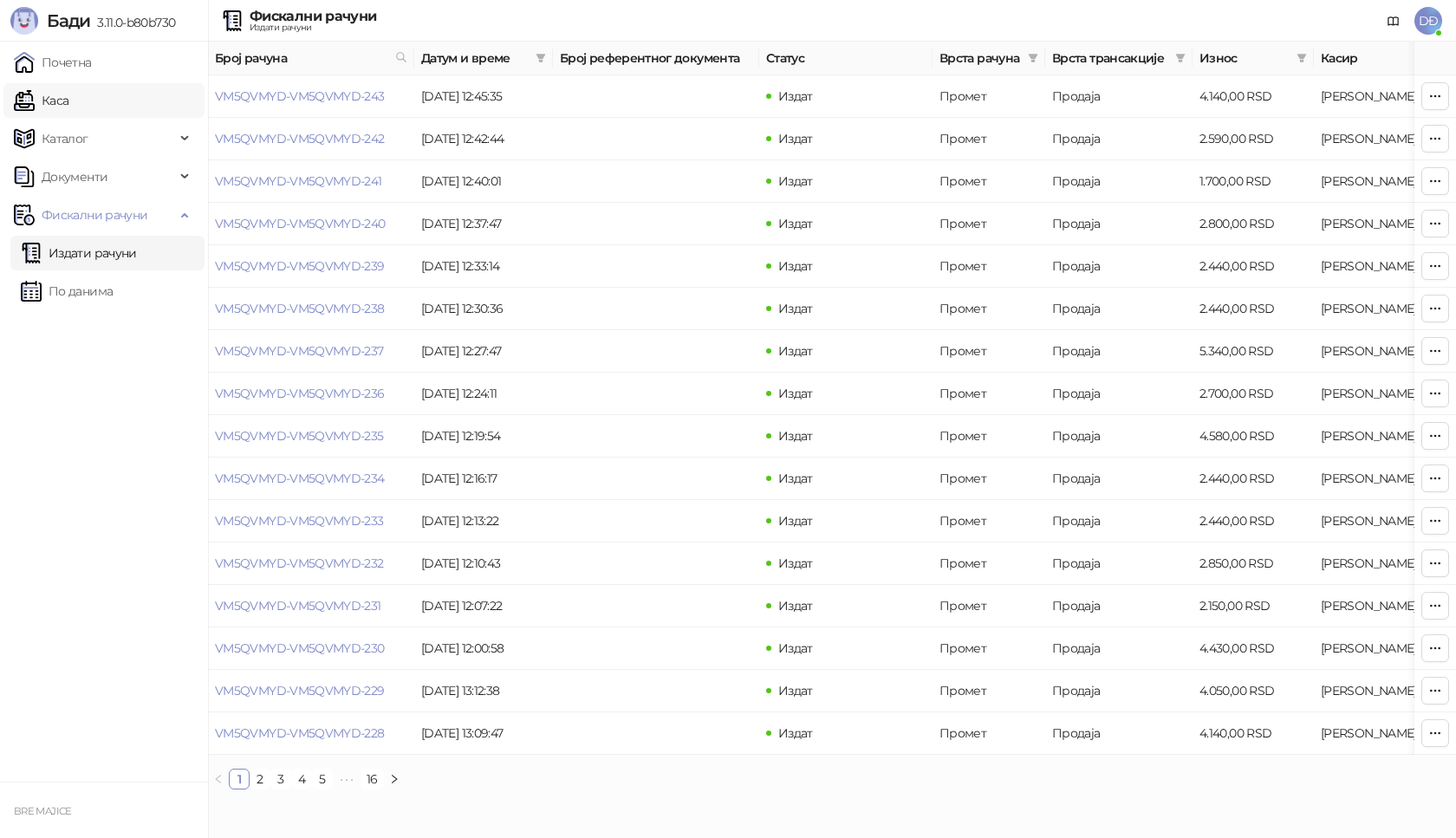
click at [50, 101] on link "Каса" at bounding box center [40, 101] width 55 height 35
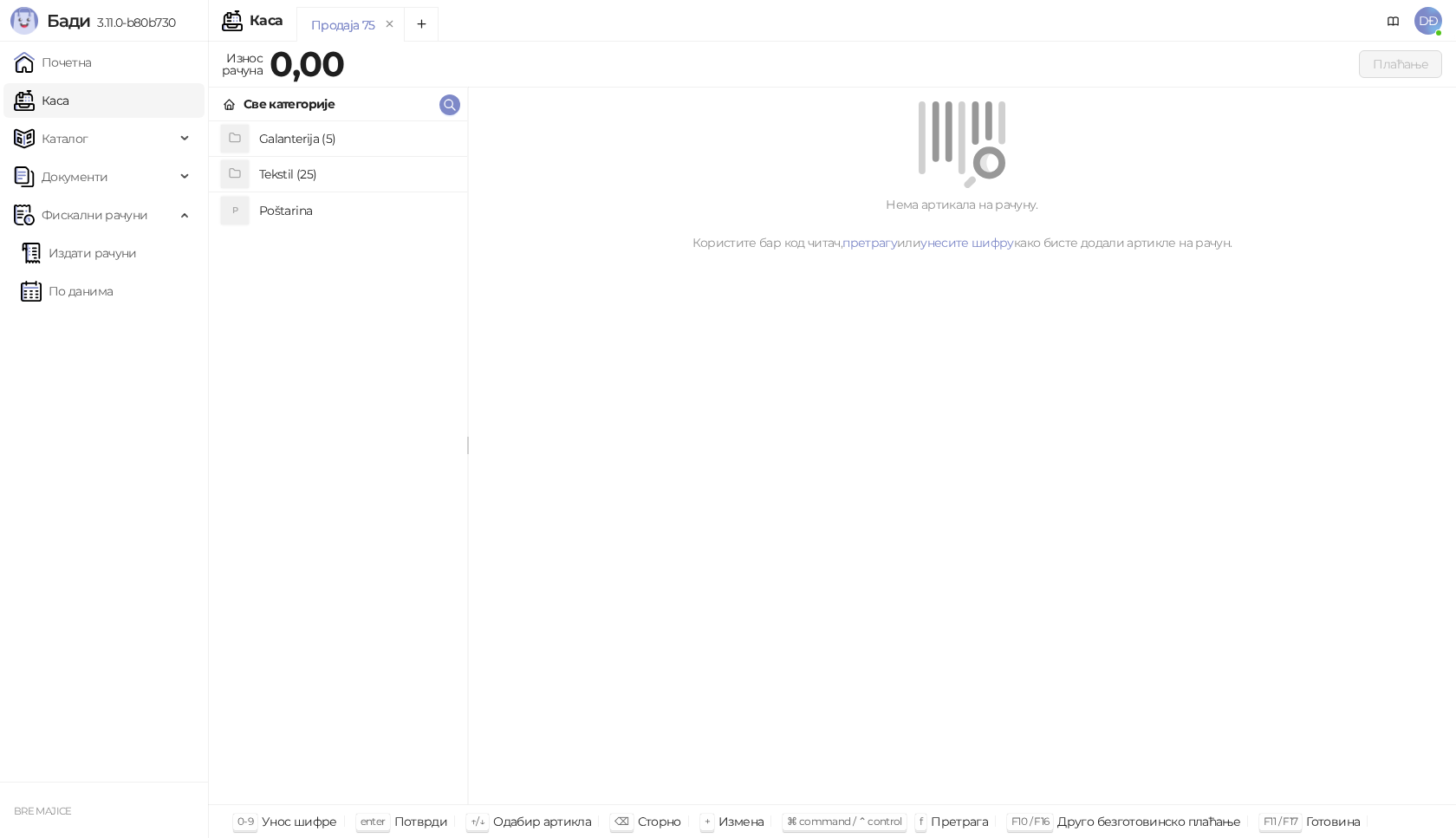
click at [297, 170] on h4 "Tekstil (25)" at bounding box center [356, 174] width 195 height 28
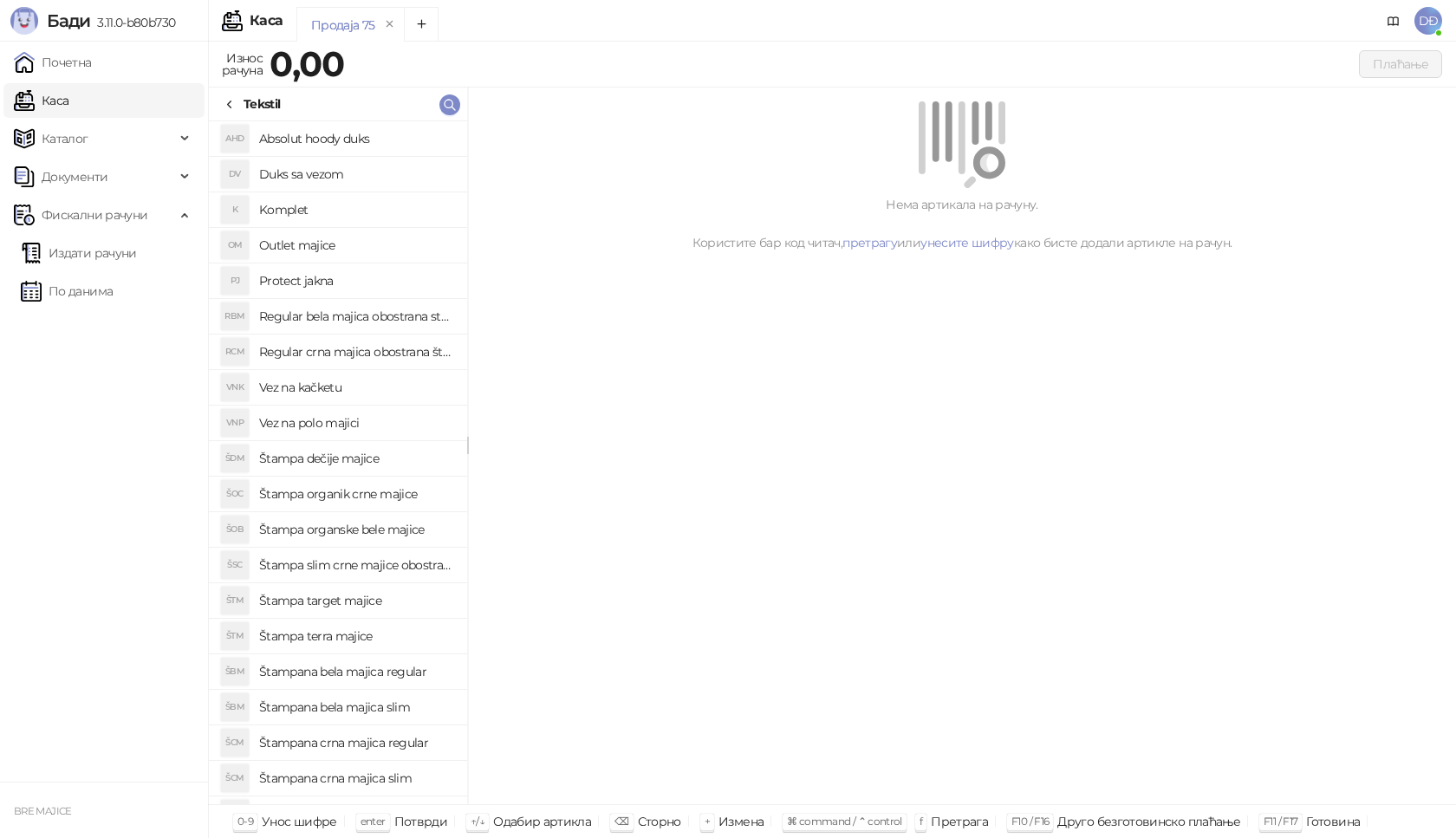
click at [385, 780] on h4 "Štampana crna majica slim" at bounding box center [356, 779] width 195 height 28
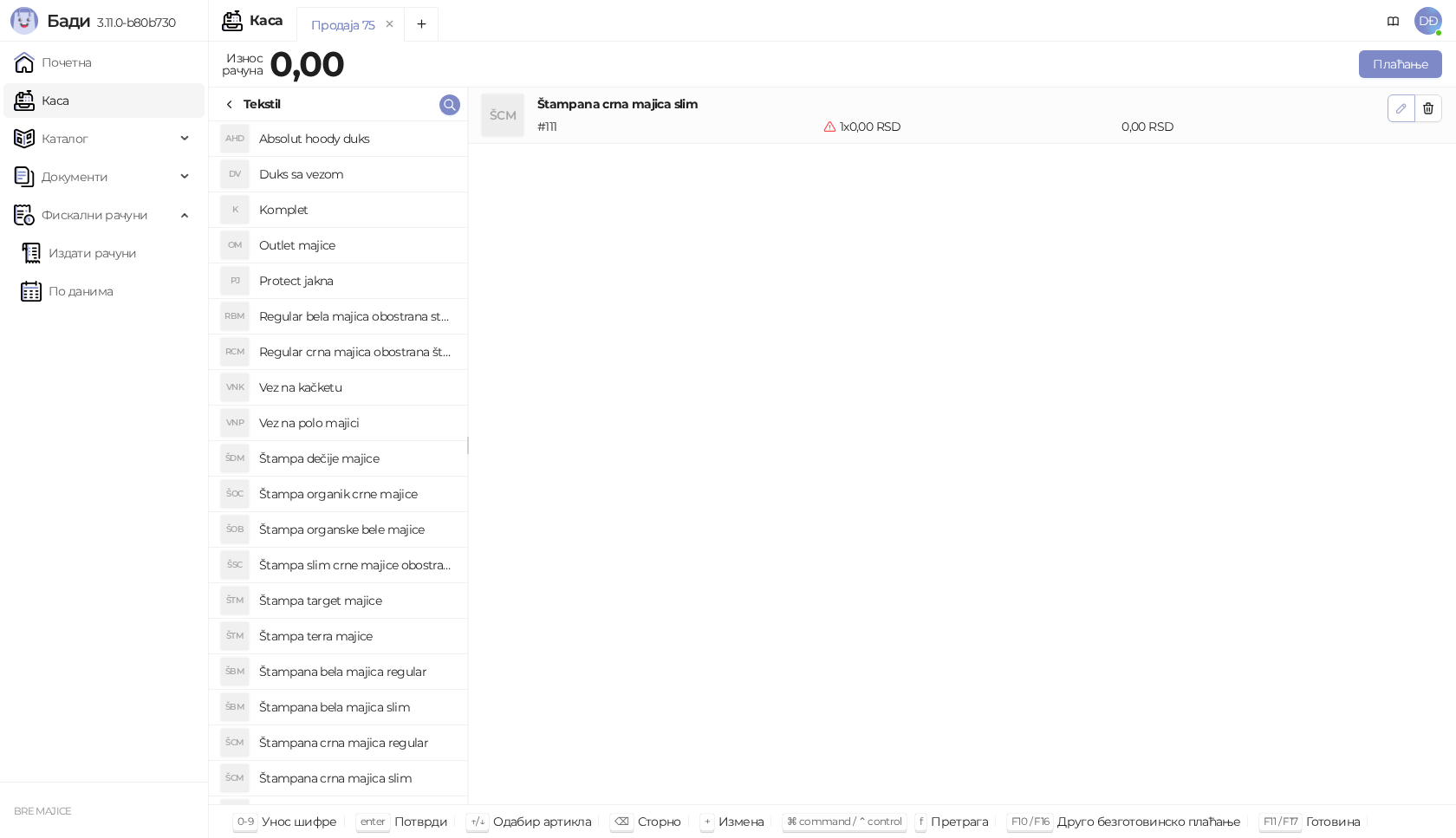
click at [1401, 110] on icon "button" at bounding box center [1401, 108] width 9 height 9
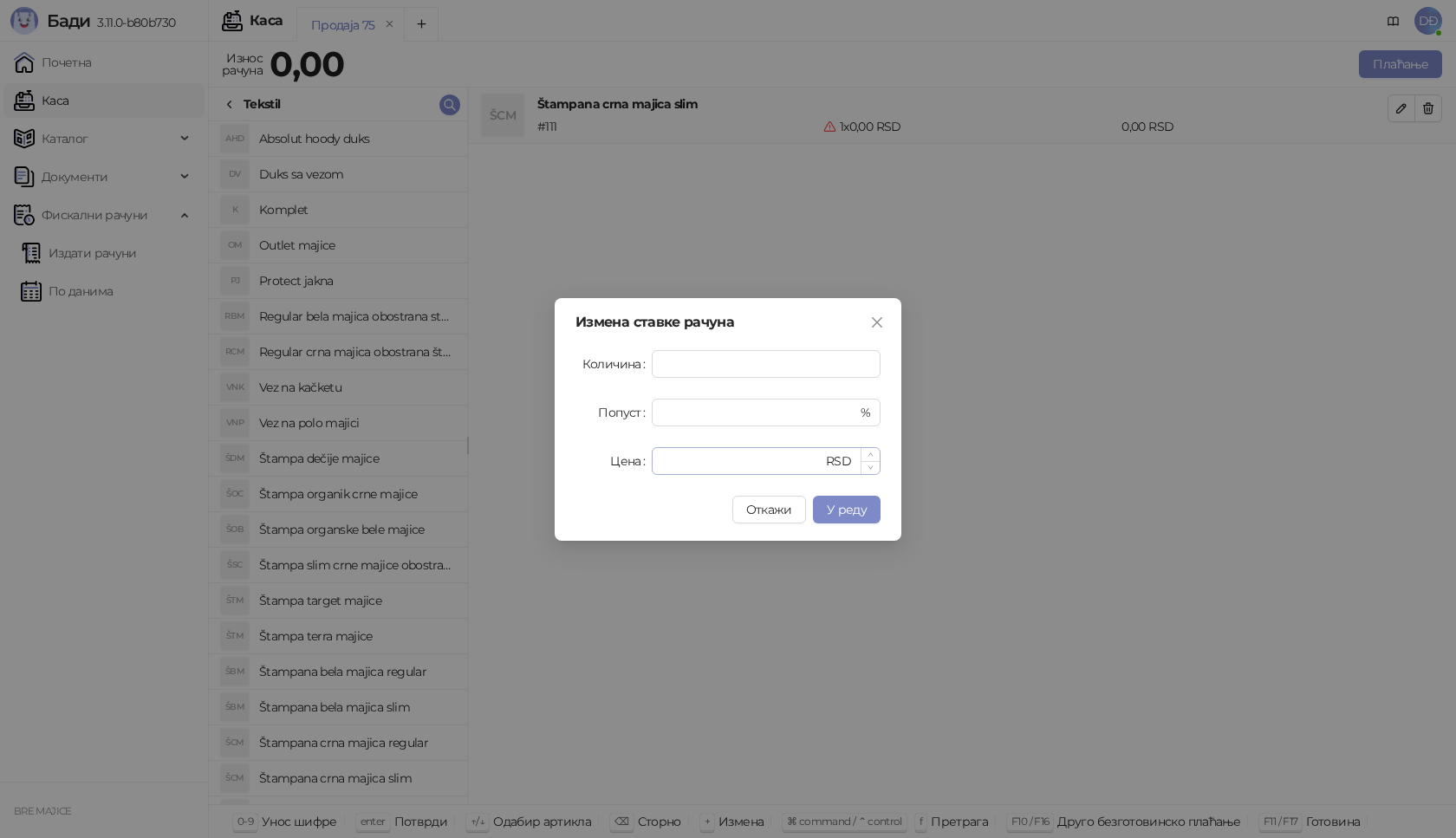
type input "*"
drag, startPoint x: 672, startPoint y: 462, endPoint x: 620, endPoint y: 467, distance: 52.2
click at [624, 467] on div "Цена * RSD" at bounding box center [728, 461] width 305 height 28
type input "****"
click at [861, 509] on span "У реду" at bounding box center [847, 510] width 40 height 15
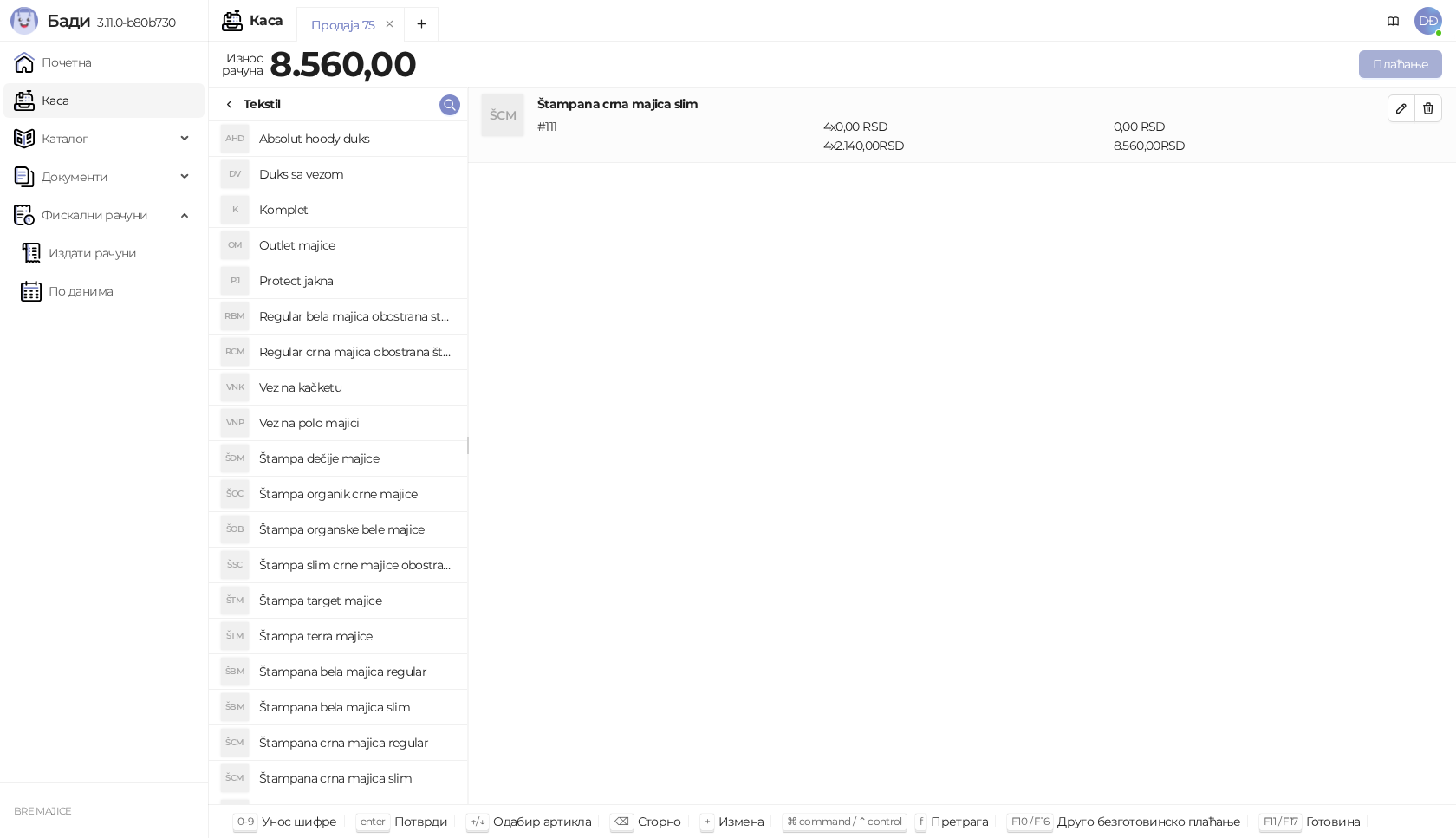
click at [1394, 63] on button "Плаћање" at bounding box center [1400, 63] width 83 height 28
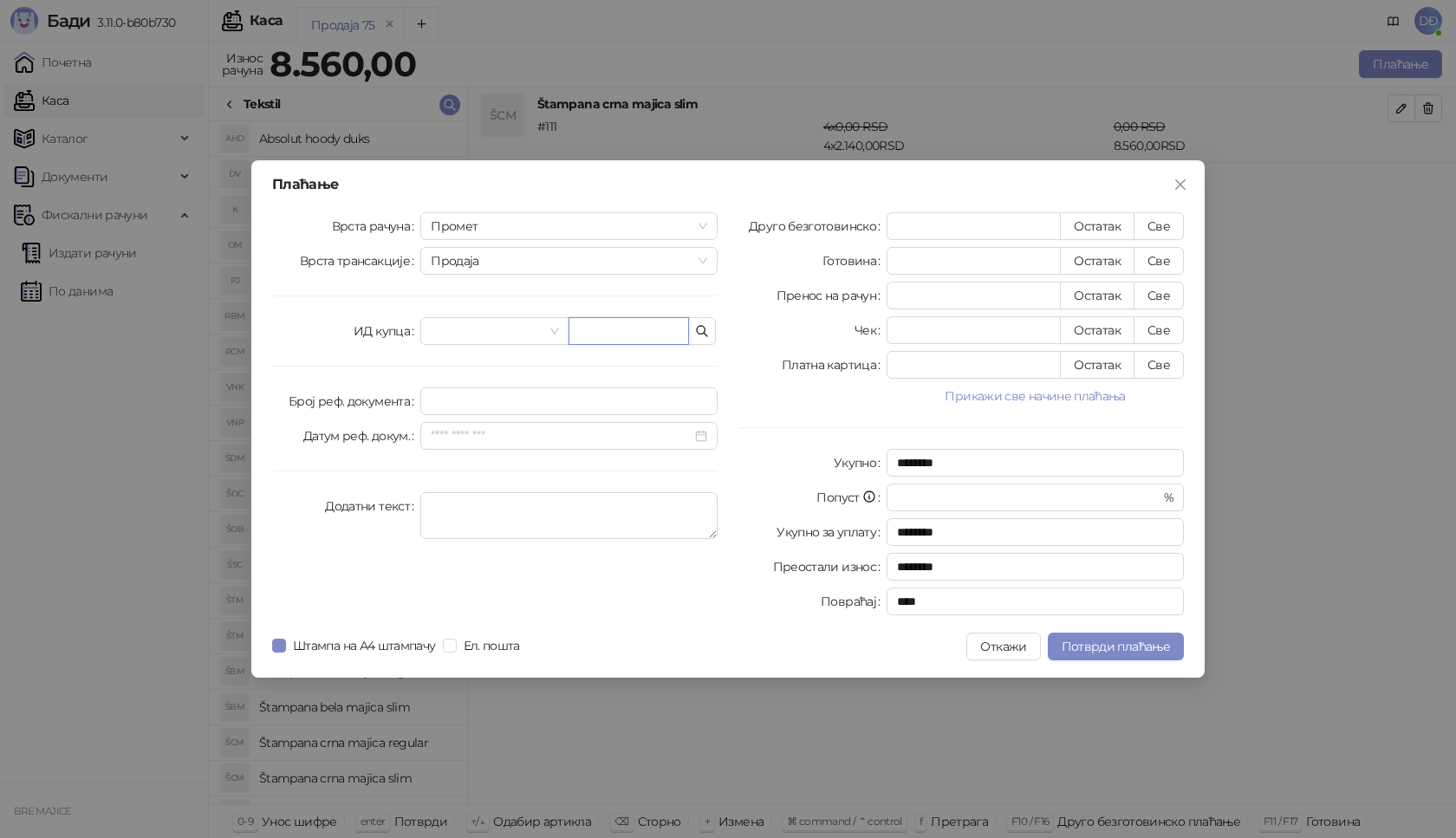
click at [595, 325] on input "text" at bounding box center [629, 331] width 121 height 28
paste input "**********"
type input "**********"
click at [1157, 221] on button "Све" at bounding box center [1159, 226] width 50 height 28
type input "****"
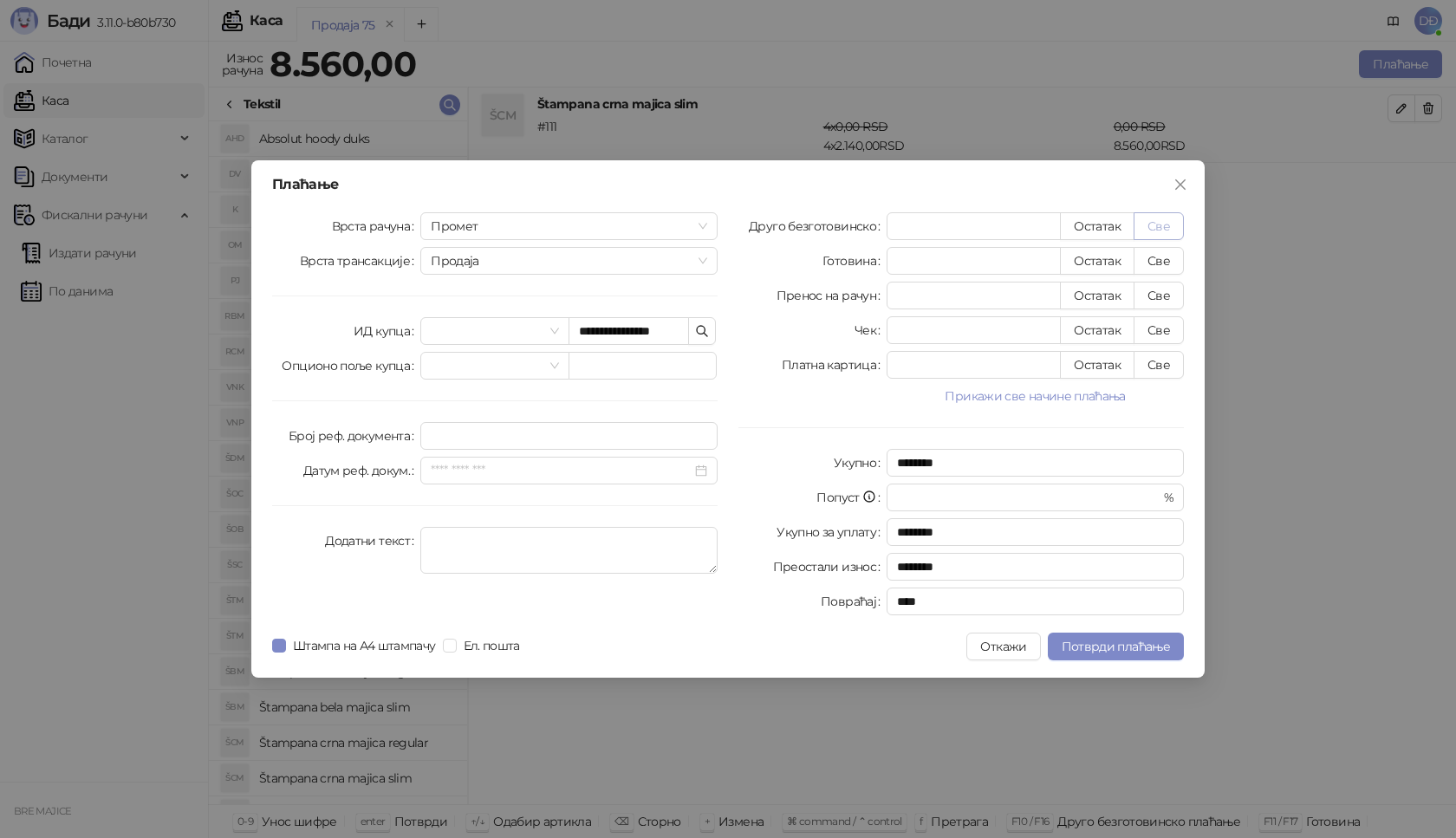
type input "****"
click at [1103, 650] on span "Потврди плаћање" at bounding box center [1116, 646] width 108 height 15
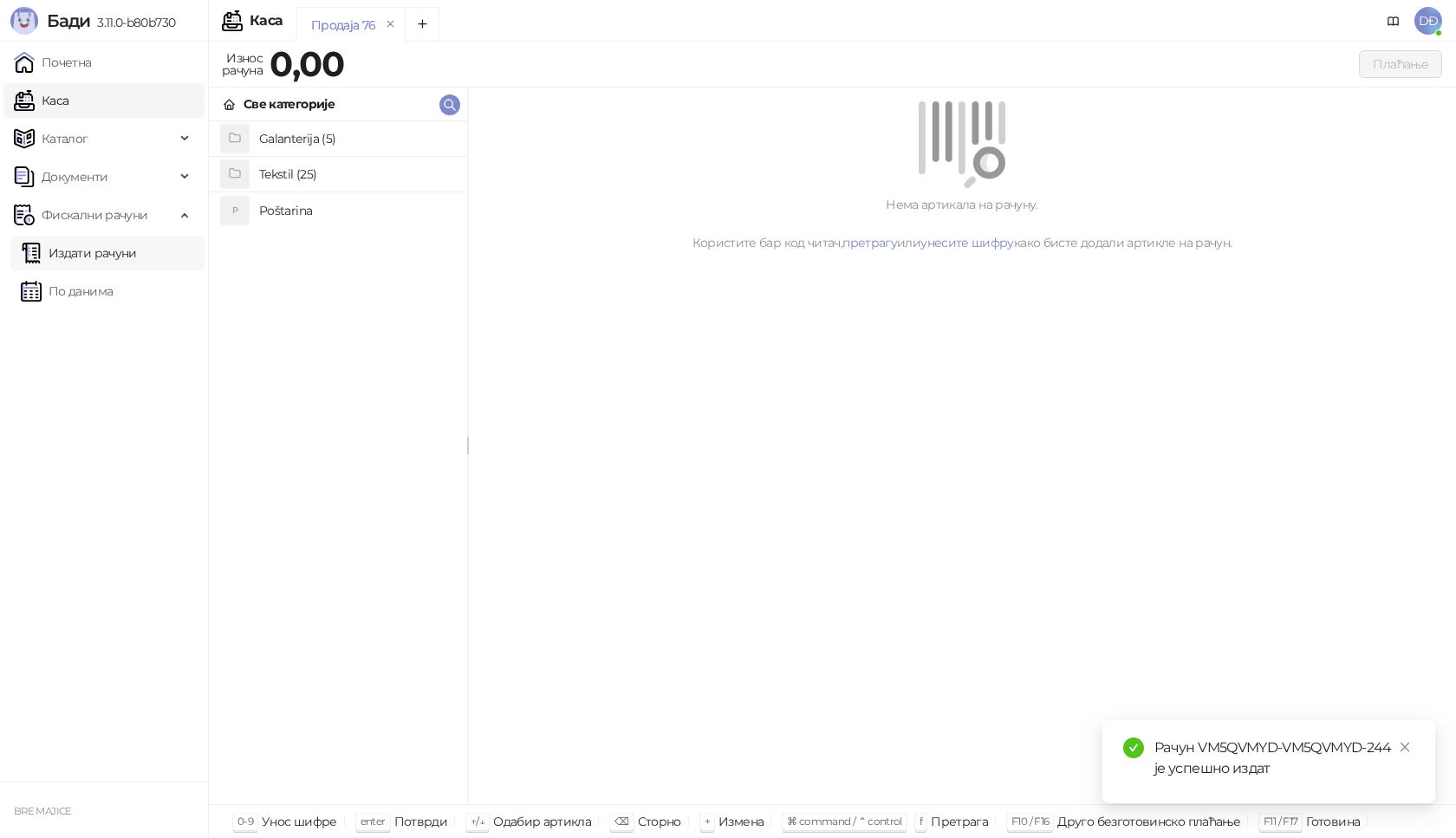
click at [129, 258] on link "Издати рачуни" at bounding box center [79, 253] width 116 height 35
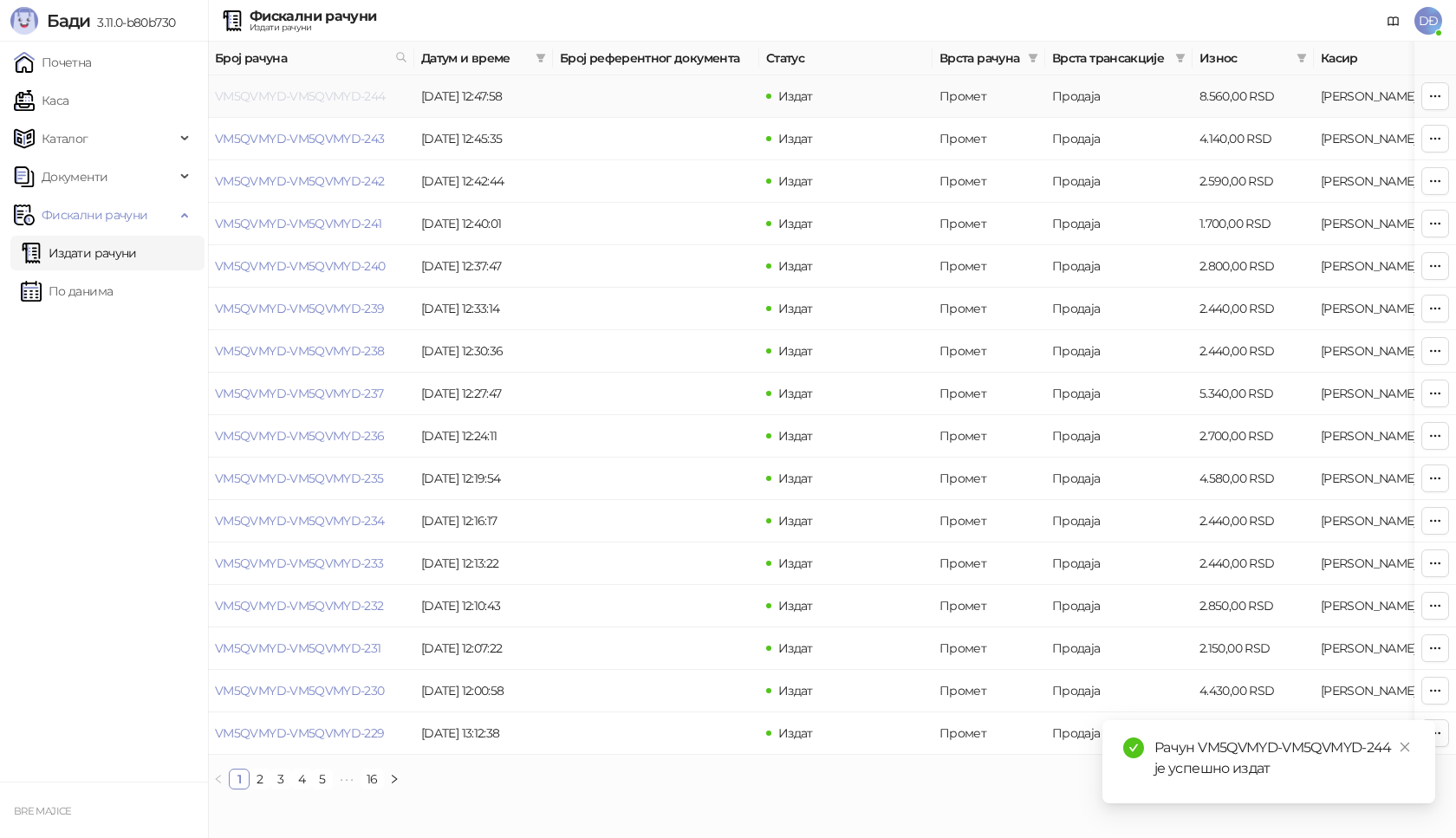
click at [326, 95] on link "VM5QVMYD-VM5QVMYD-244" at bounding box center [300, 96] width 171 height 15
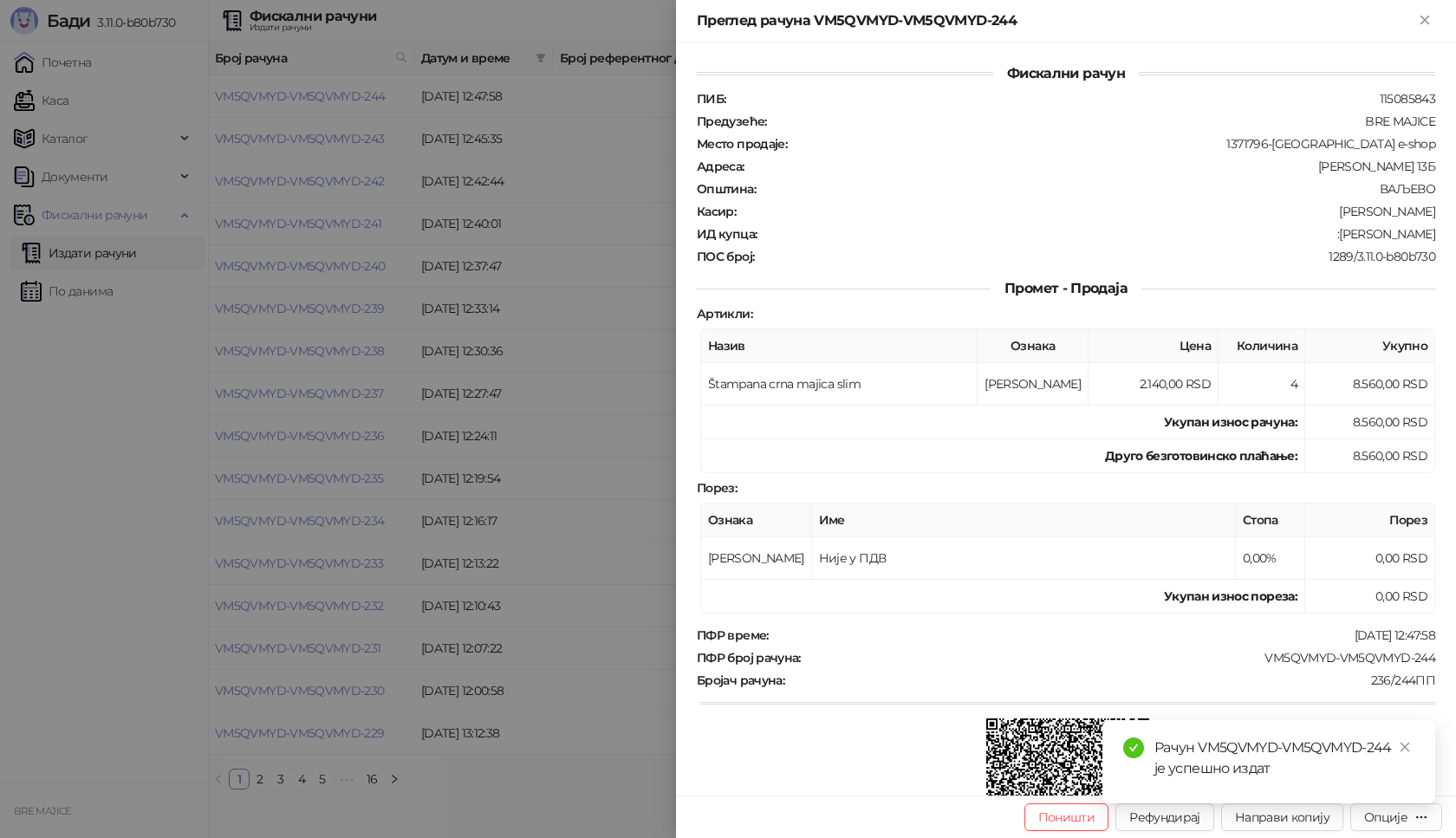
click at [1418, 747] on div "Рачун VM5QVMYD-VM5QVMYD-244 је успешно издат" at bounding box center [1268, 761] width 333 height 83
click at [1414, 747] on link "Close" at bounding box center [1405, 748] width 19 height 19
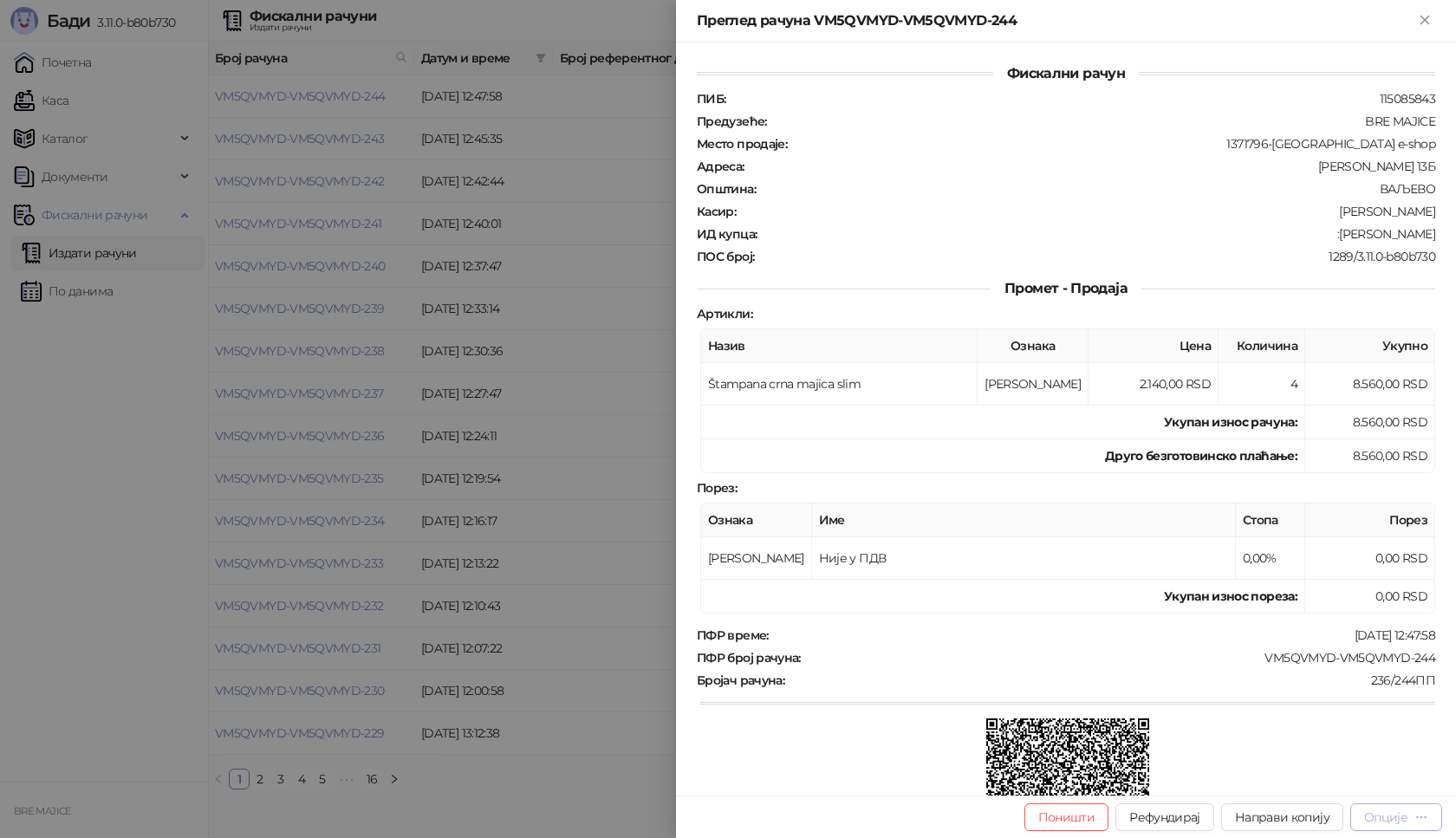
click at [1405, 826] on div "Опције" at bounding box center [1396, 817] width 64 height 16
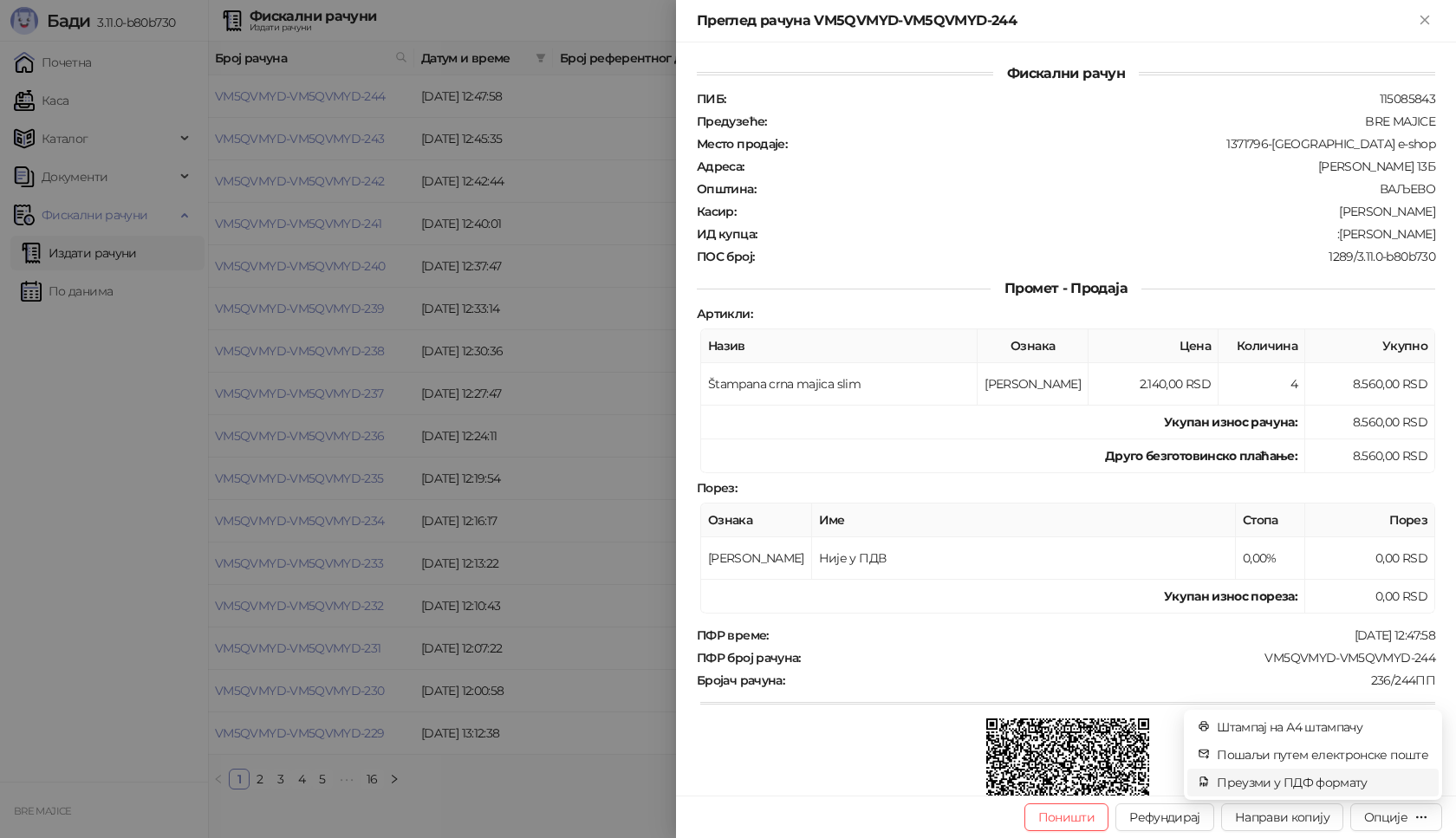
click at [1358, 788] on span "Преузми у ПДФ формату" at bounding box center [1323, 783] width 212 height 19
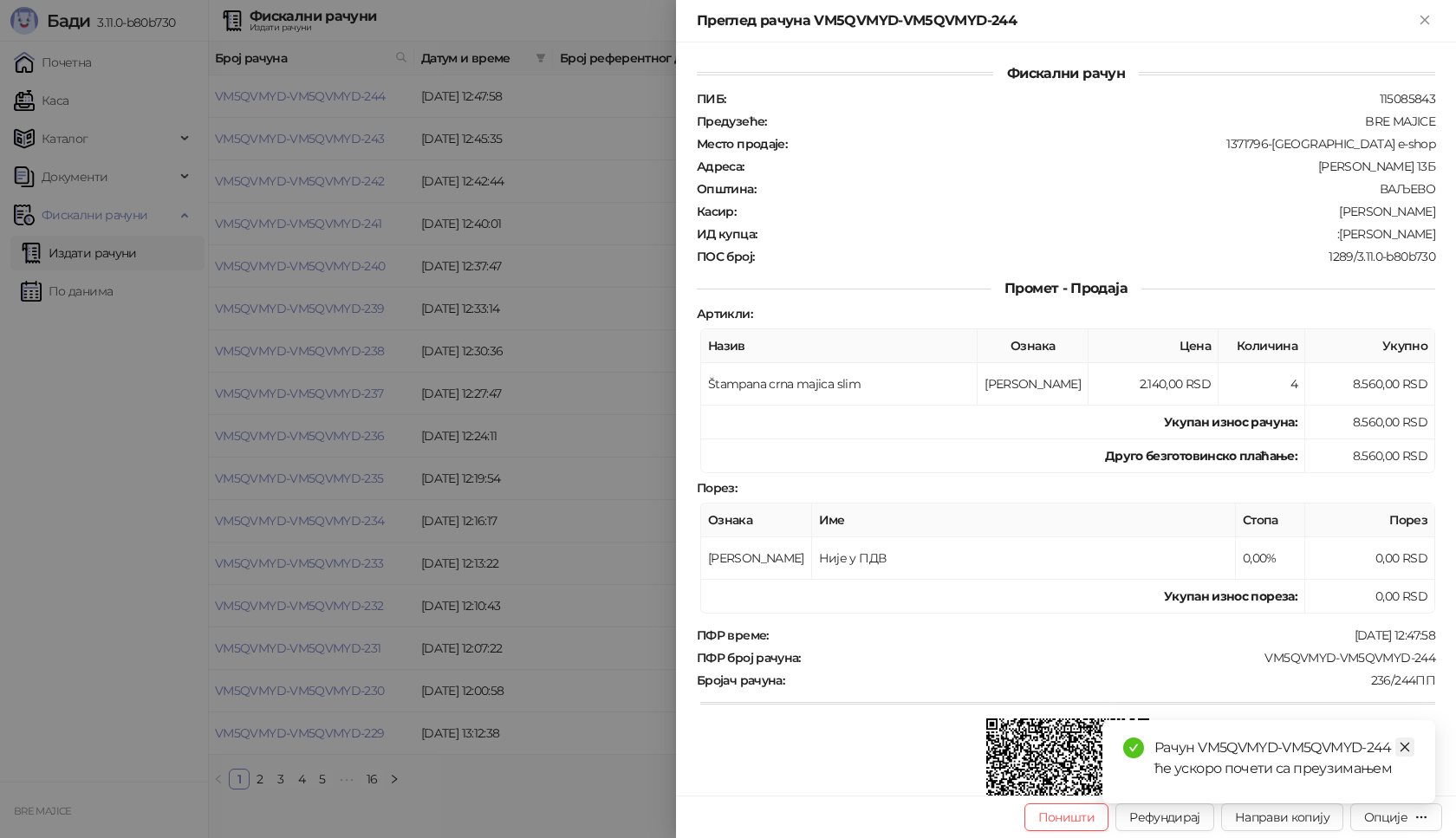
click at [1405, 748] on icon "close" at bounding box center [1404, 747] width 12 height 12
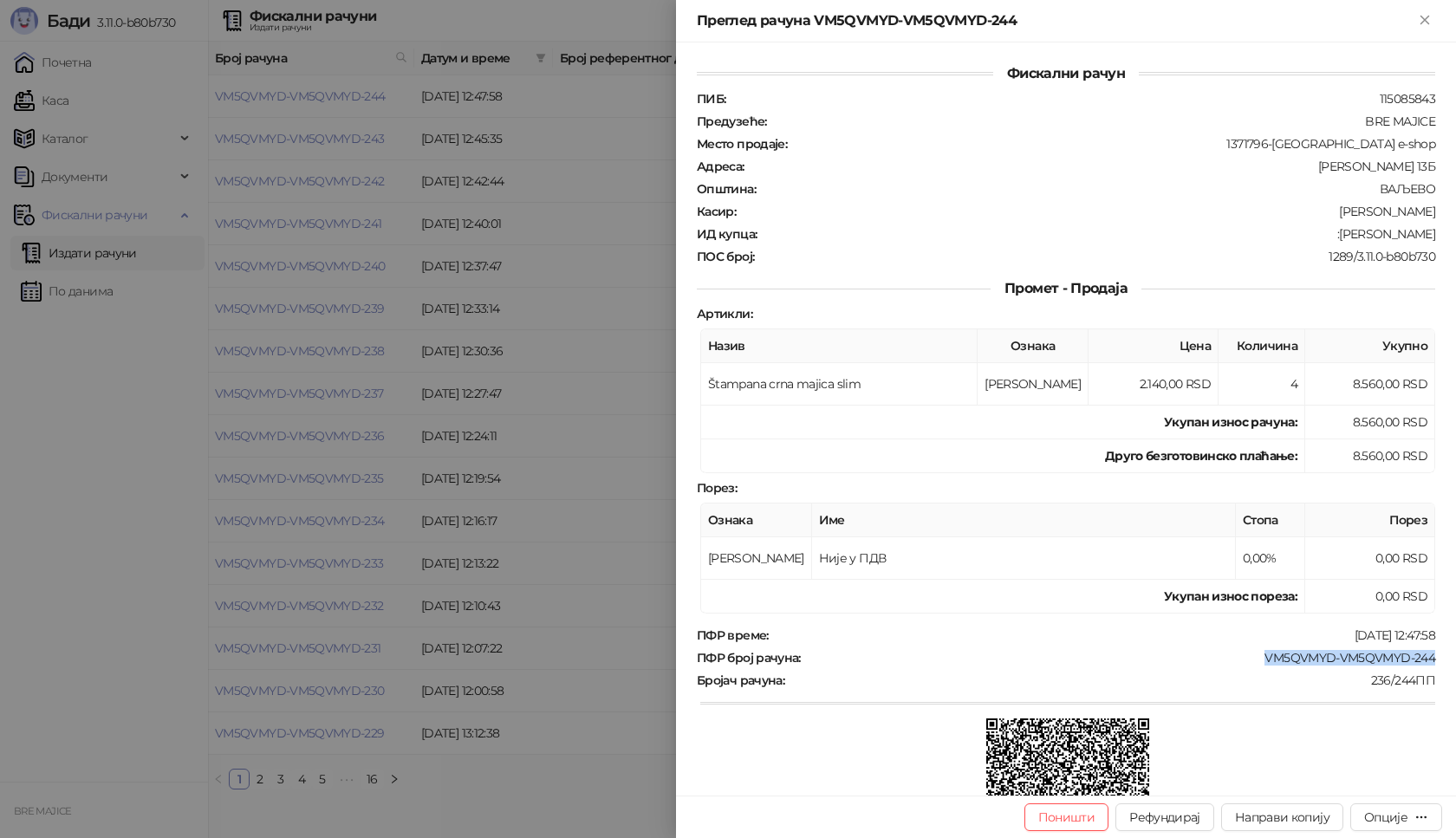
drag, startPoint x: 1426, startPoint y: 660, endPoint x: 1250, endPoint y: 660, distance: 176.0
click at [1250, 660] on div "Фискални рачун ПИБ : 115085843 Предузеће : BRE MAJICE Место продаје : 1371796-B…" at bounding box center [1066, 419] width 780 height 754
drag, startPoint x: 1421, startPoint y: 232, endPoint x: 1335, endPoint y: 238, distance: 86.2
click at [1335, 238] on div ":[PERSON_NAME]" at bounding box center [1098, 234] width 679 height 15
click at [1421, 1] on div "Преглед рачуна VM5QVMYD-VM5QVMYD-244" at bounding box center [1066, 21] width 780 height 42
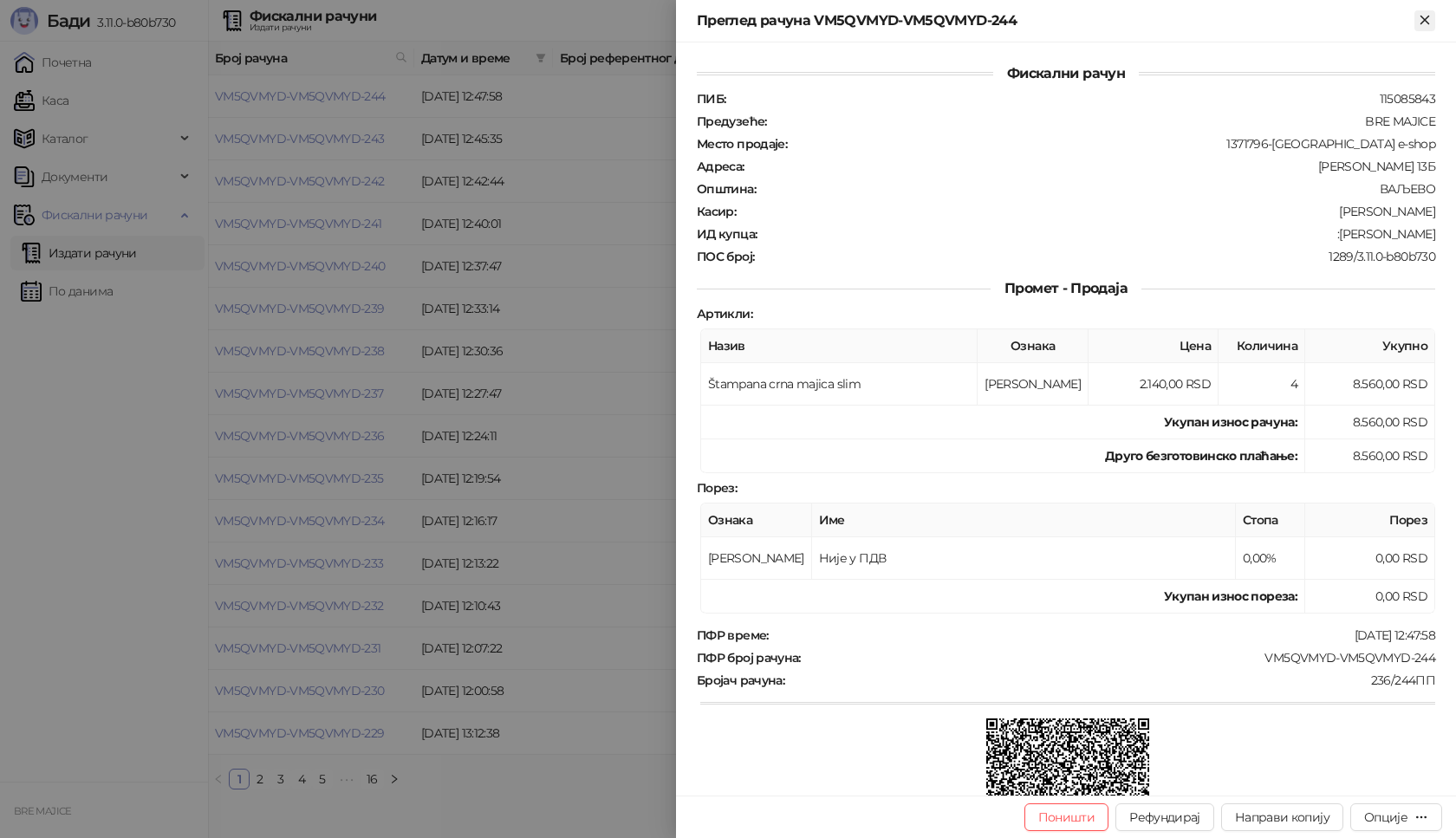
click at [1422, 26] on icon "Close" at bounding box center [1424, 20] width 15 height 15
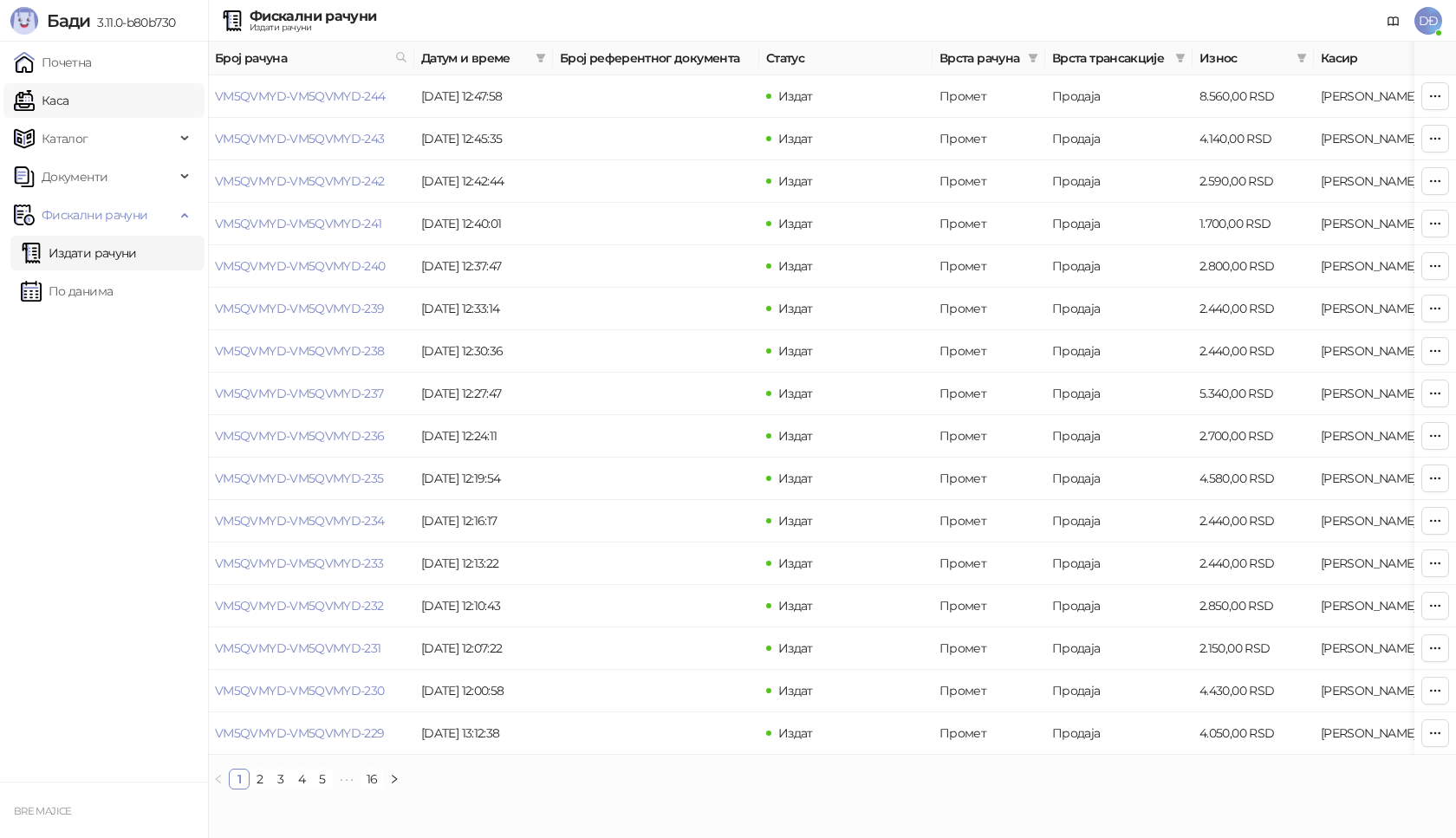
click at [67, 100] on link "Каса" at bounding box center [40, 101] width 55 height 35
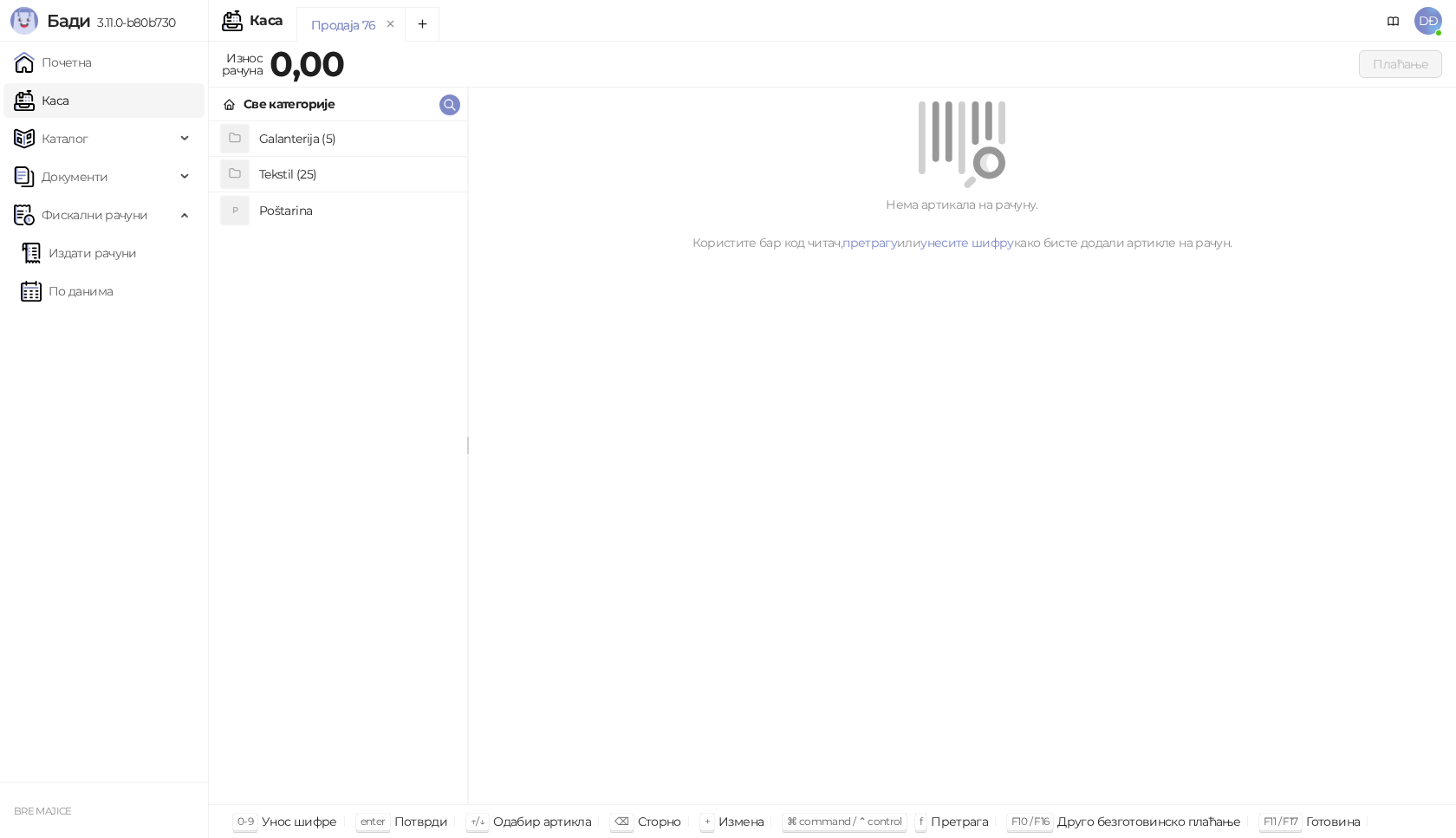
click at [292, 212] on h4 "Poštarina" at bounding box center [356, 210] width 195 height 28
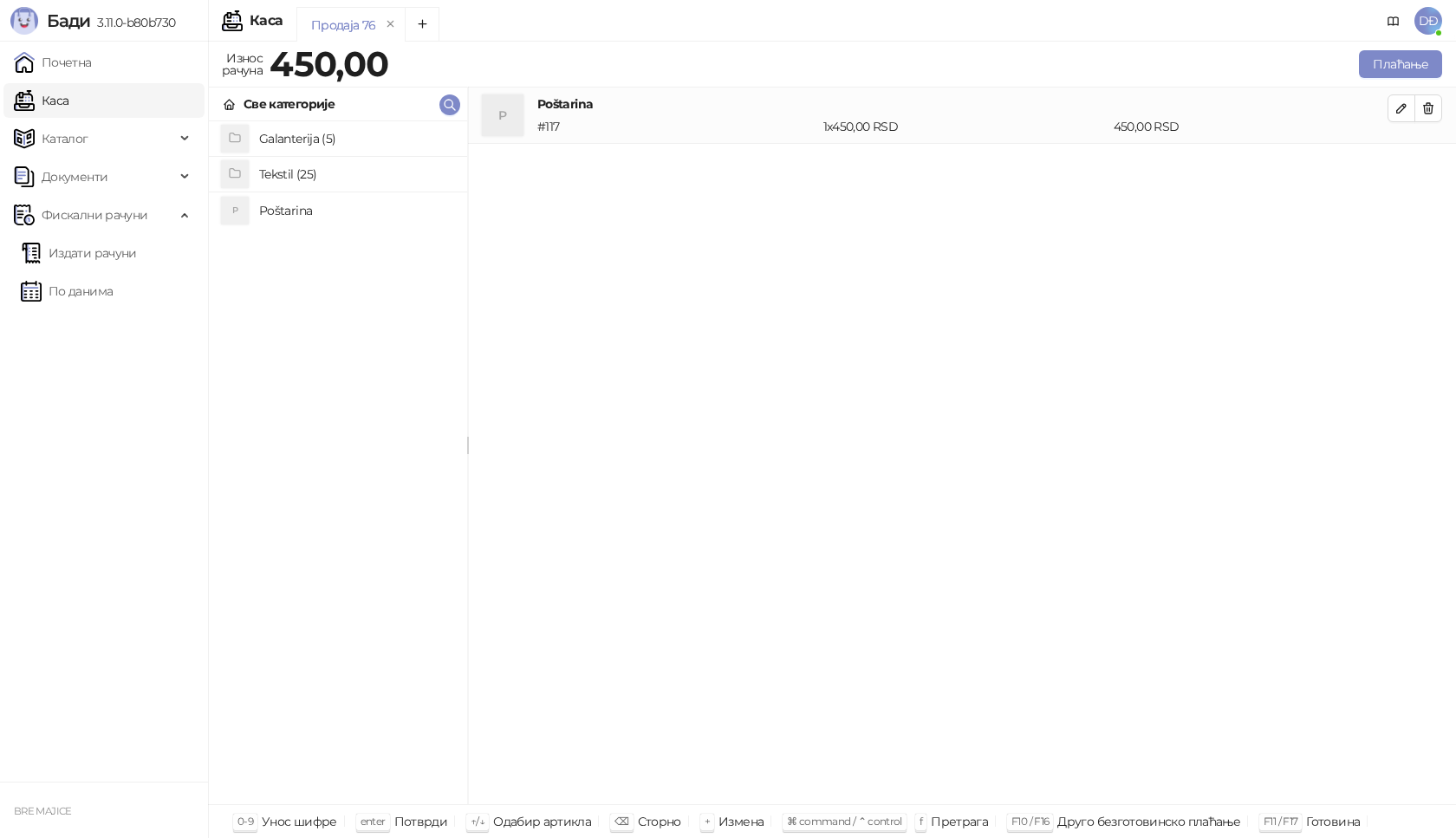
click at [298, 175] on h4 "Tekstil (25)" at bounding box center [356, 174] width 195 height 28
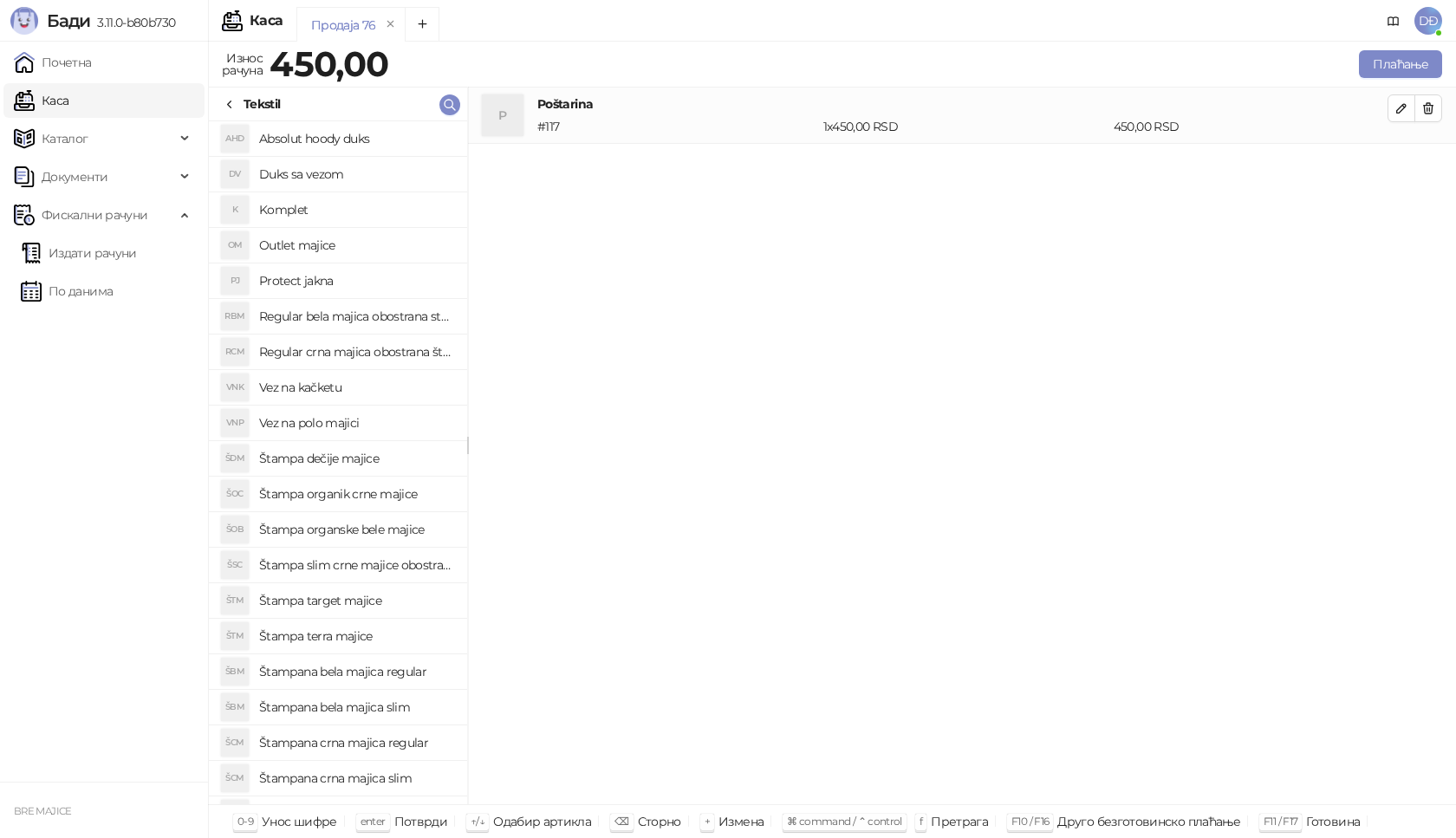
click at [378, 675] on h4 "Štampana bela majica regular" at bounding box center [356, 671] width 195 height 28
click at [1397, 160] on icon "button" at bounding box center [1401, 165] width 13 height 13
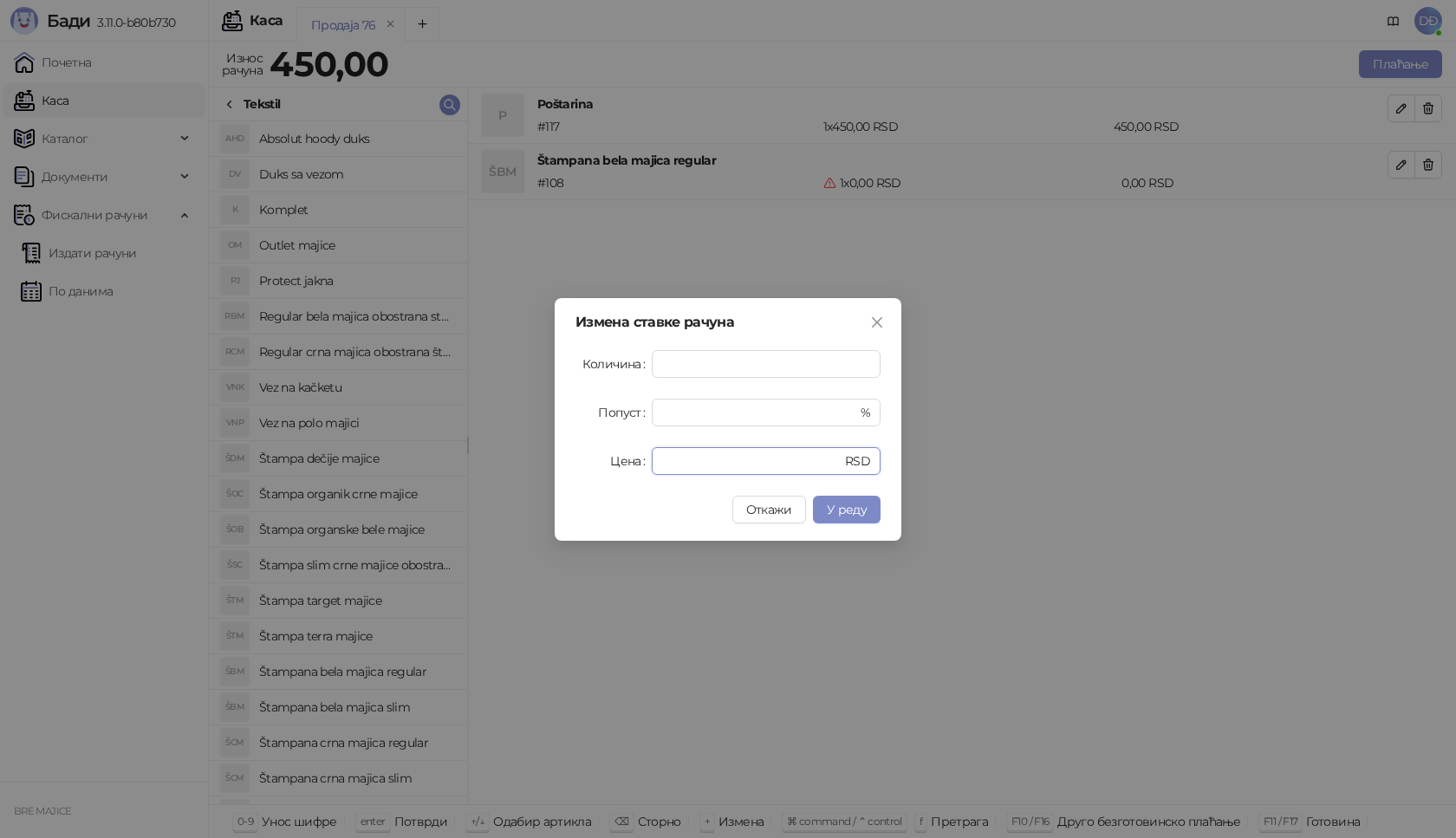
click at [620, 457] on div "Цена * RSD" at bounding box center [728, 461] width 305 height 28
type input "****"
click at [865, 502] on span "У реду" at bounding box center [847, 510] width 40 height 15
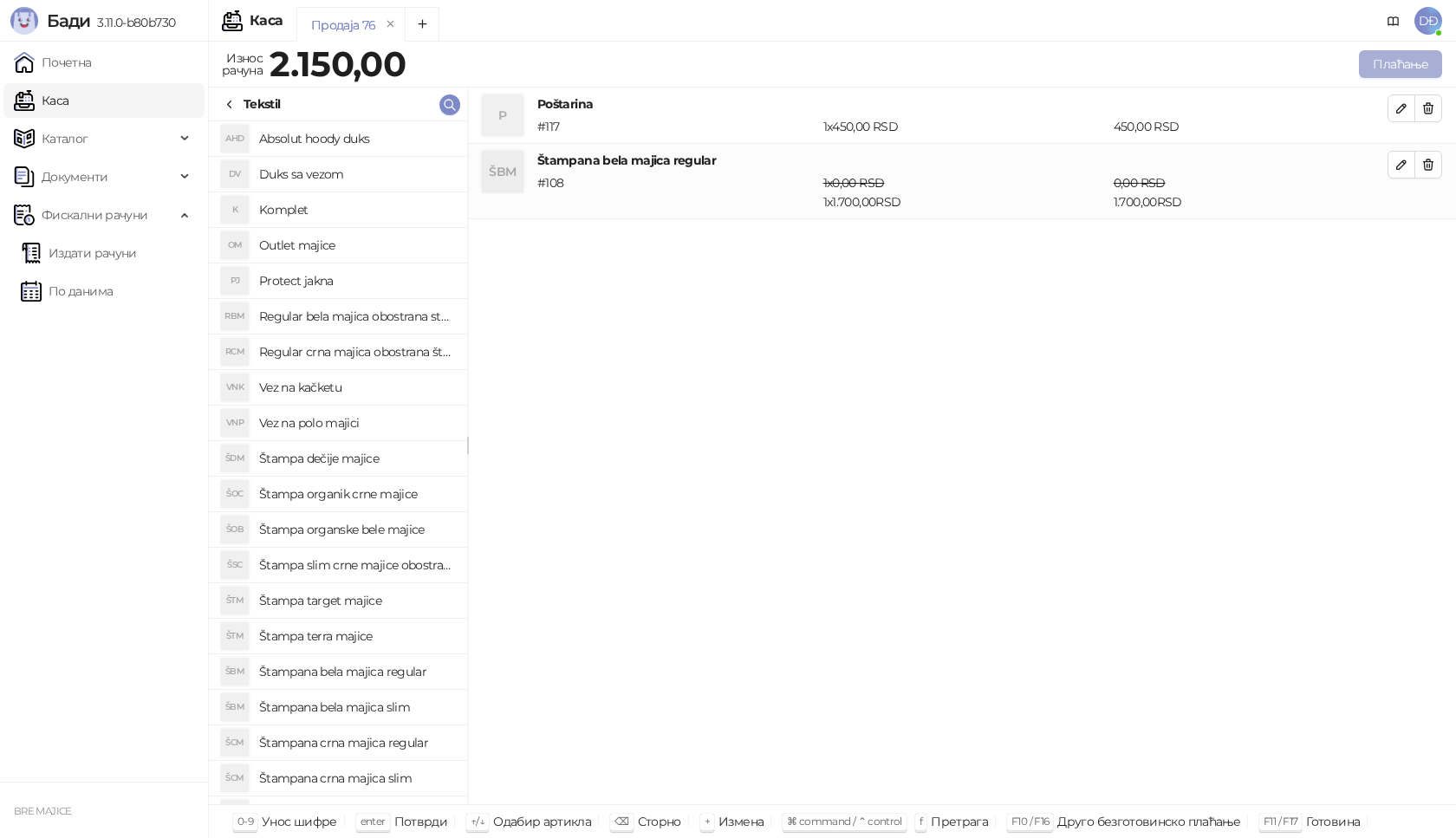
click at [1372, 66] on button "Плаћање" at bounding box center [1400, 63] width 83 height 28
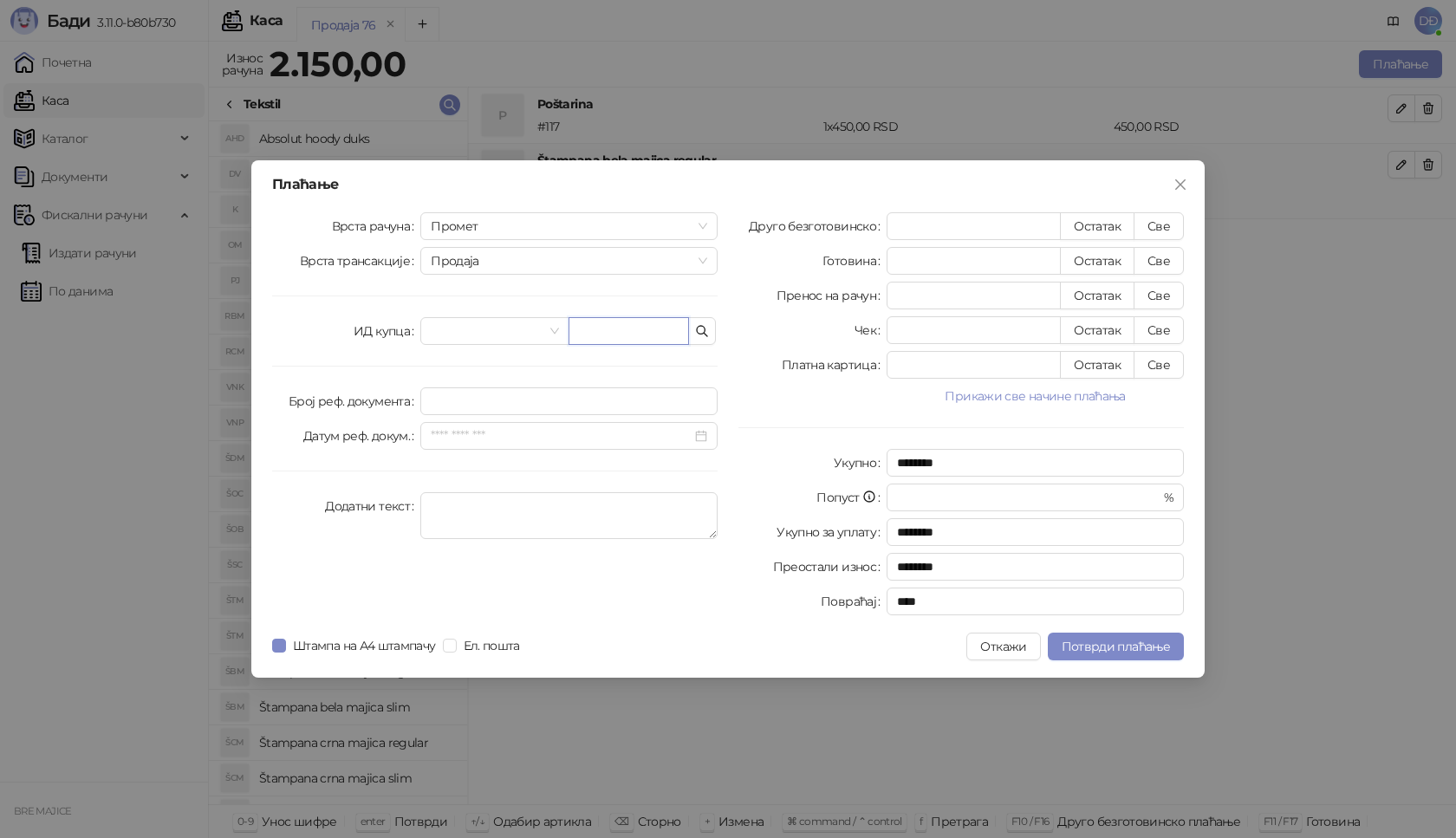
click at [587, 321] on input "text" at bounding box center [629, 331] width 121 height 28
paste input "**********"
type input "**********"
click at [1156, 221] on button "Све" at bounding box center [1159, 226] width 50 height 28
type input "****"
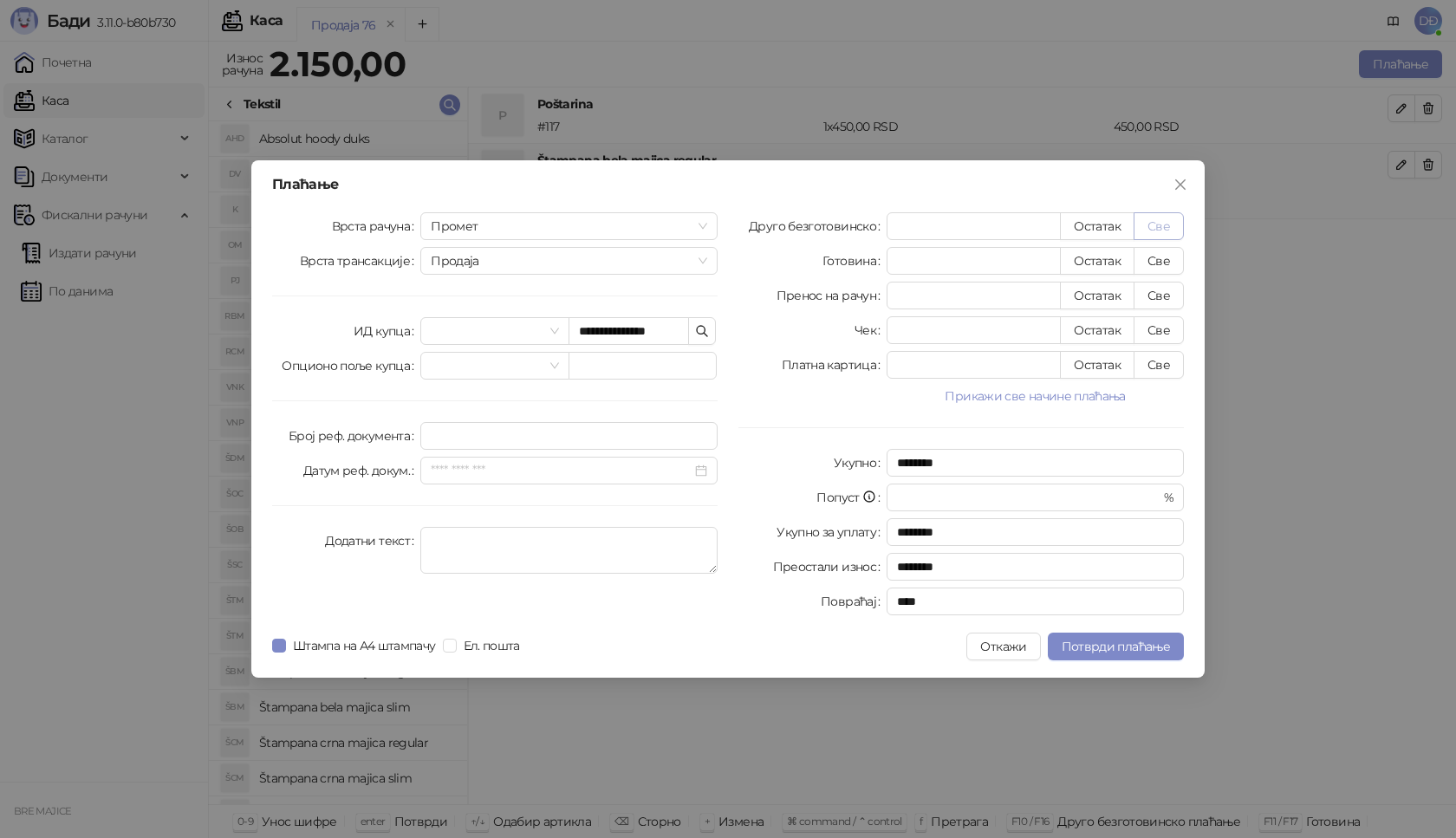
type input "****"
click at [1096, 645] on span "Потврди плаћање" at bounding box center [1116, 646] width 108 height 15
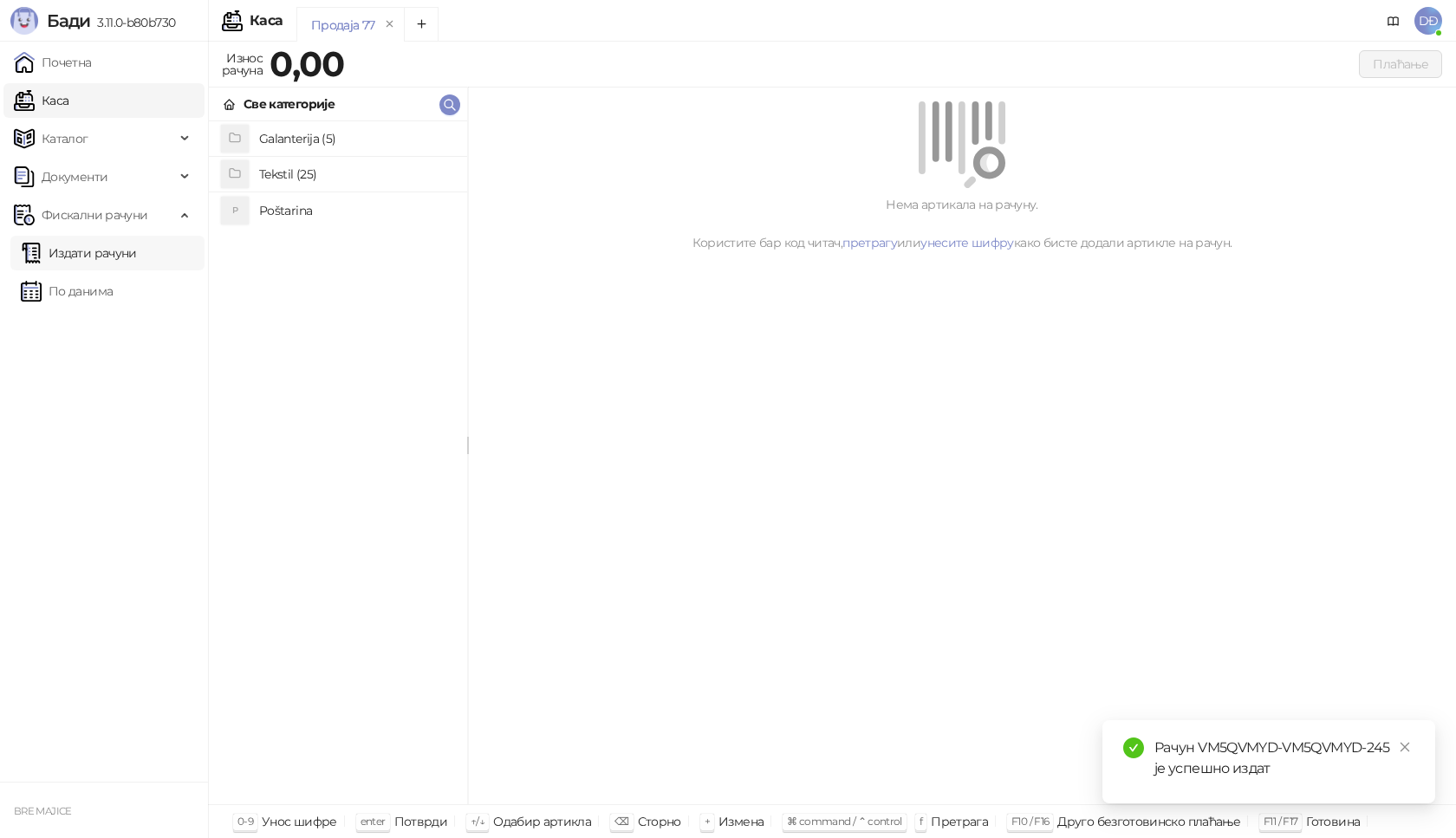
click at [109, 249] on link "Издати рачуни" at bounding box center [79, 253] width 116 height 35
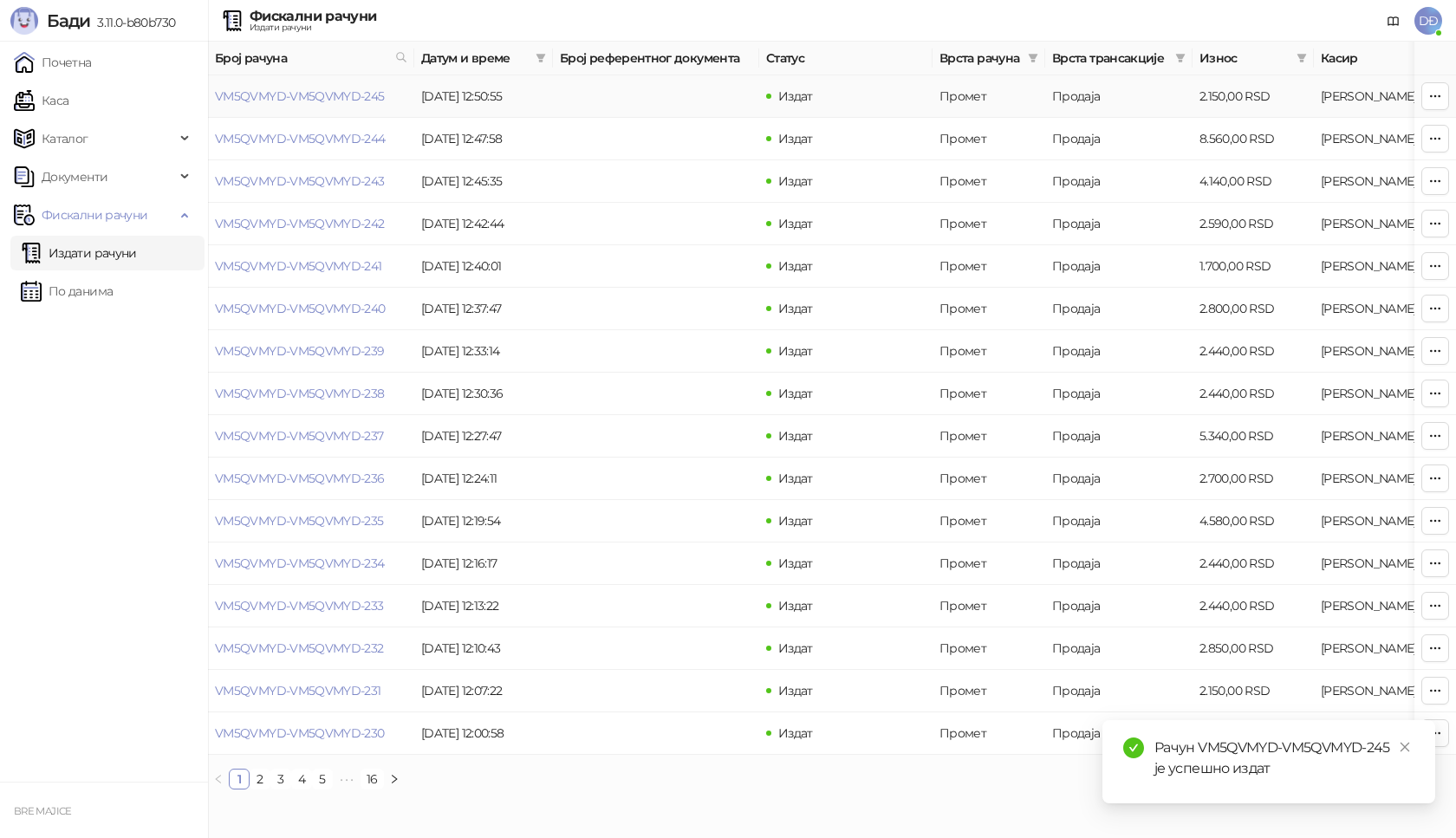
click at [317, 101] on link "VM5QVMYD-VM5QVMYD-245" at bounding box center [299, 96] width 170 height 15
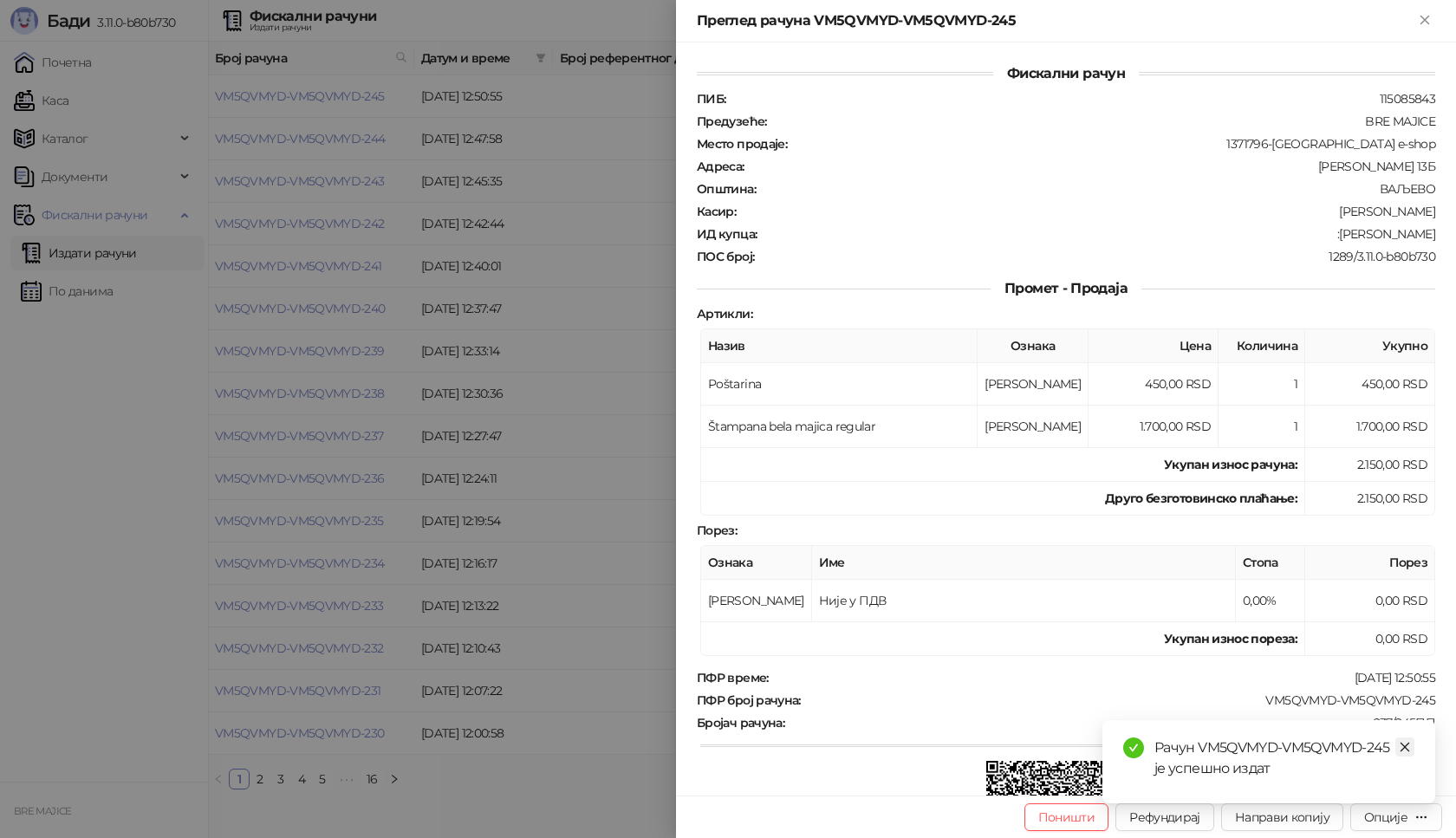
click at [1400, 743] on icon "close" at bounding box center [1404, 747] width 12 height 12
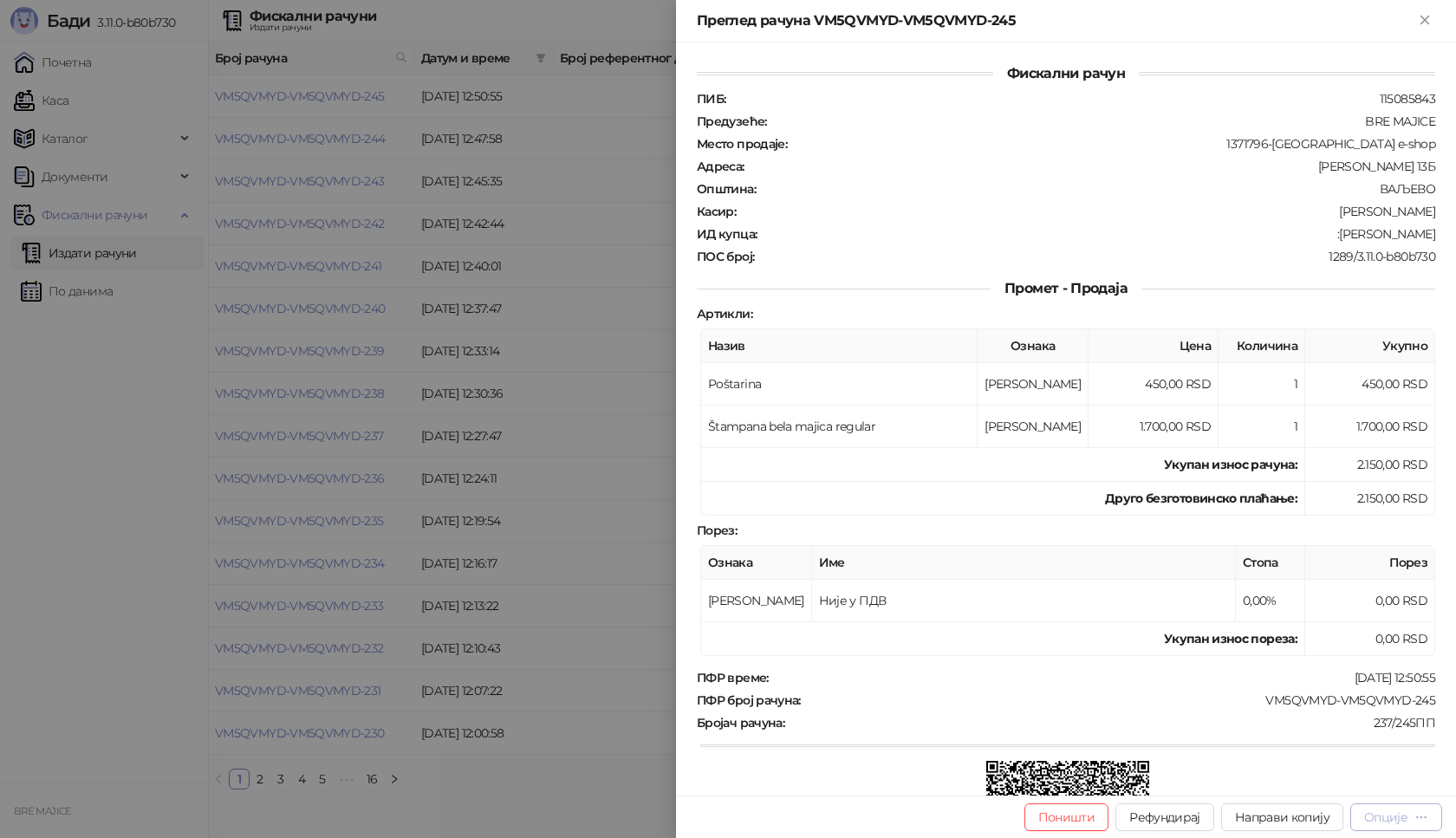
click at [1398, 823] on div "Опције" at bounding box center [1385, 818] width 43 height 15
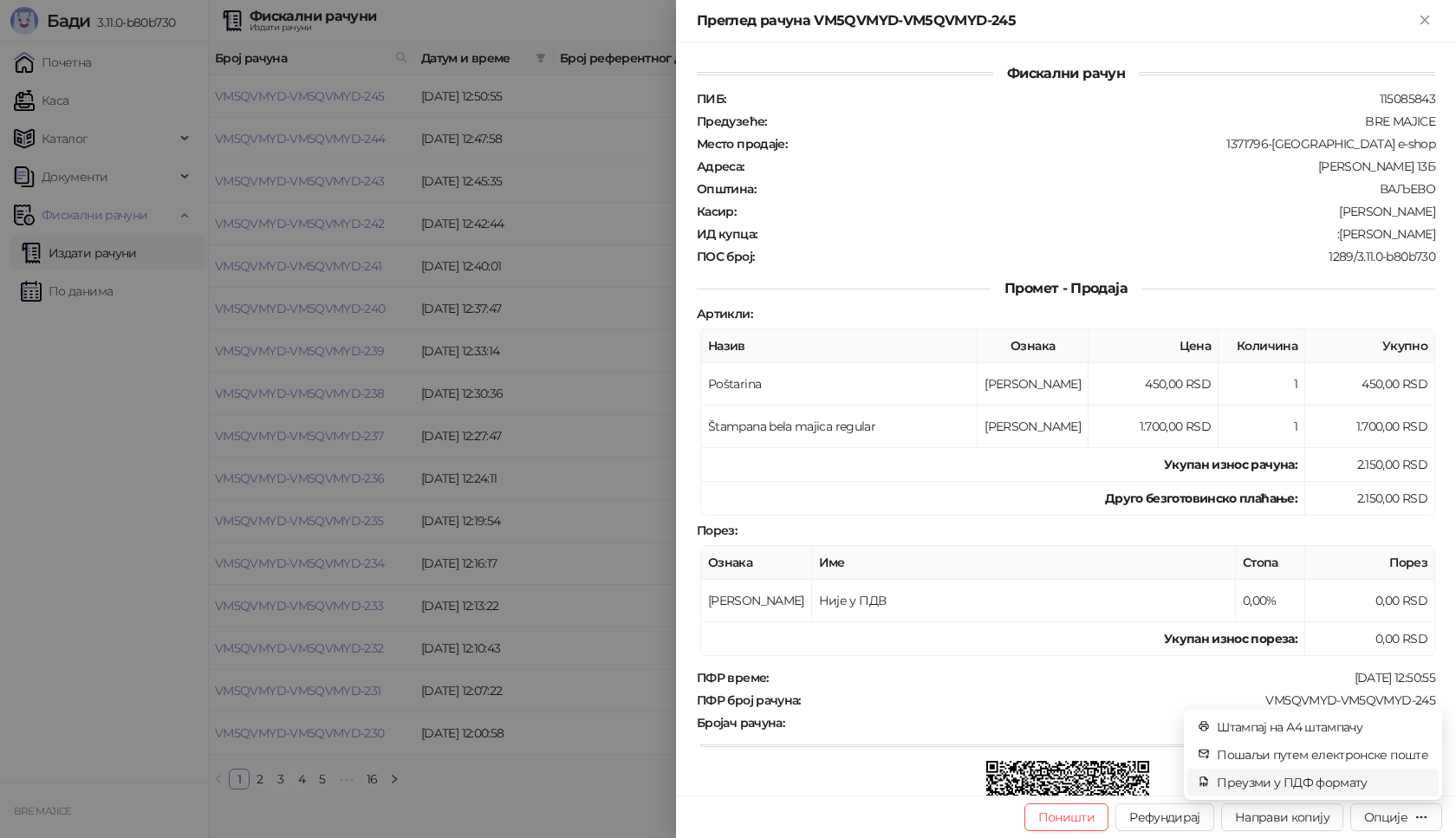
click at [1357, 788] on span "Преузми у ПДФ формату" at bounding box center [1323, 783] width 212 height 19
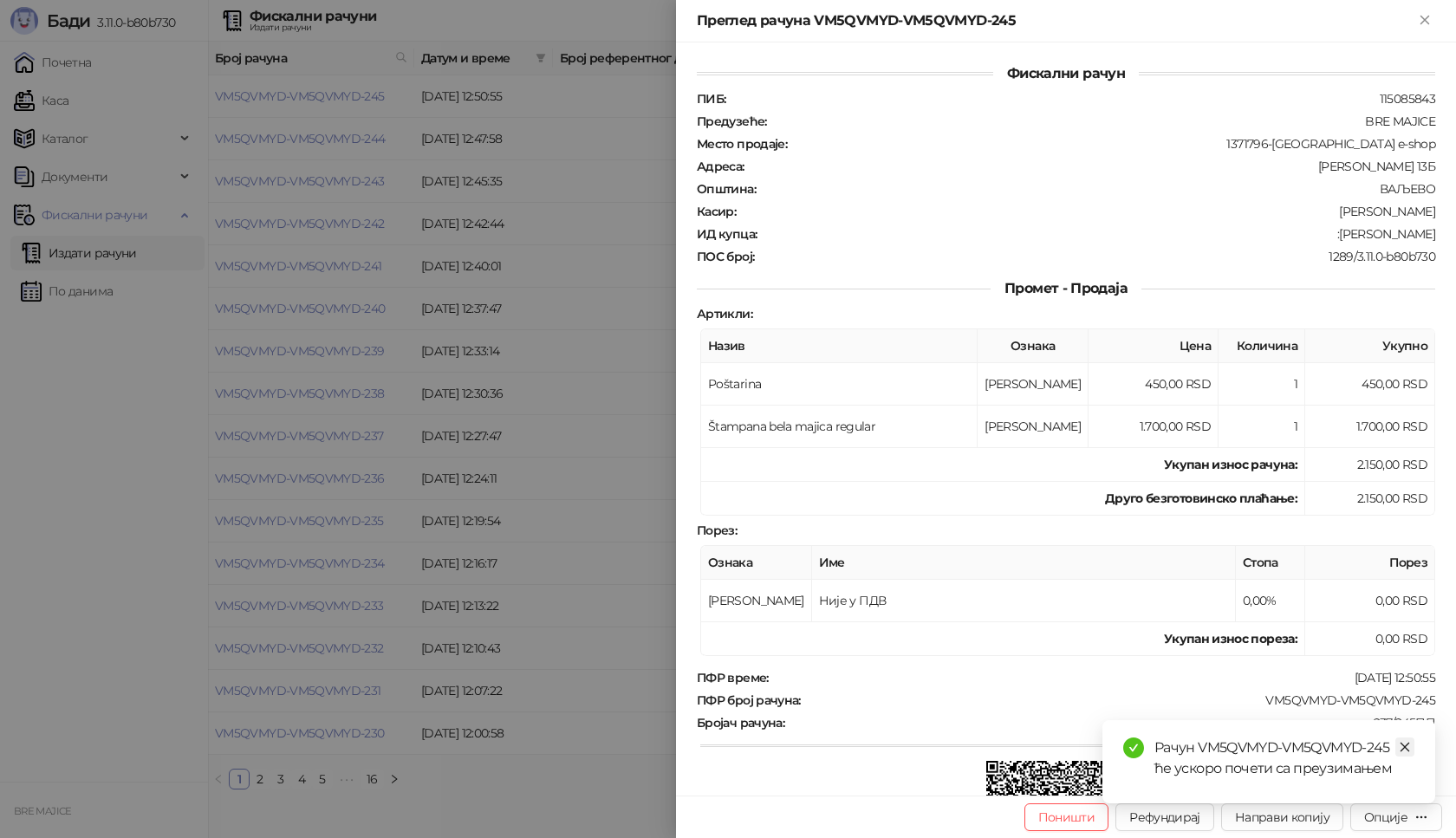
click at [1412, 751] on link "Close" at bounding box center [1405, 748] width 19 height 19
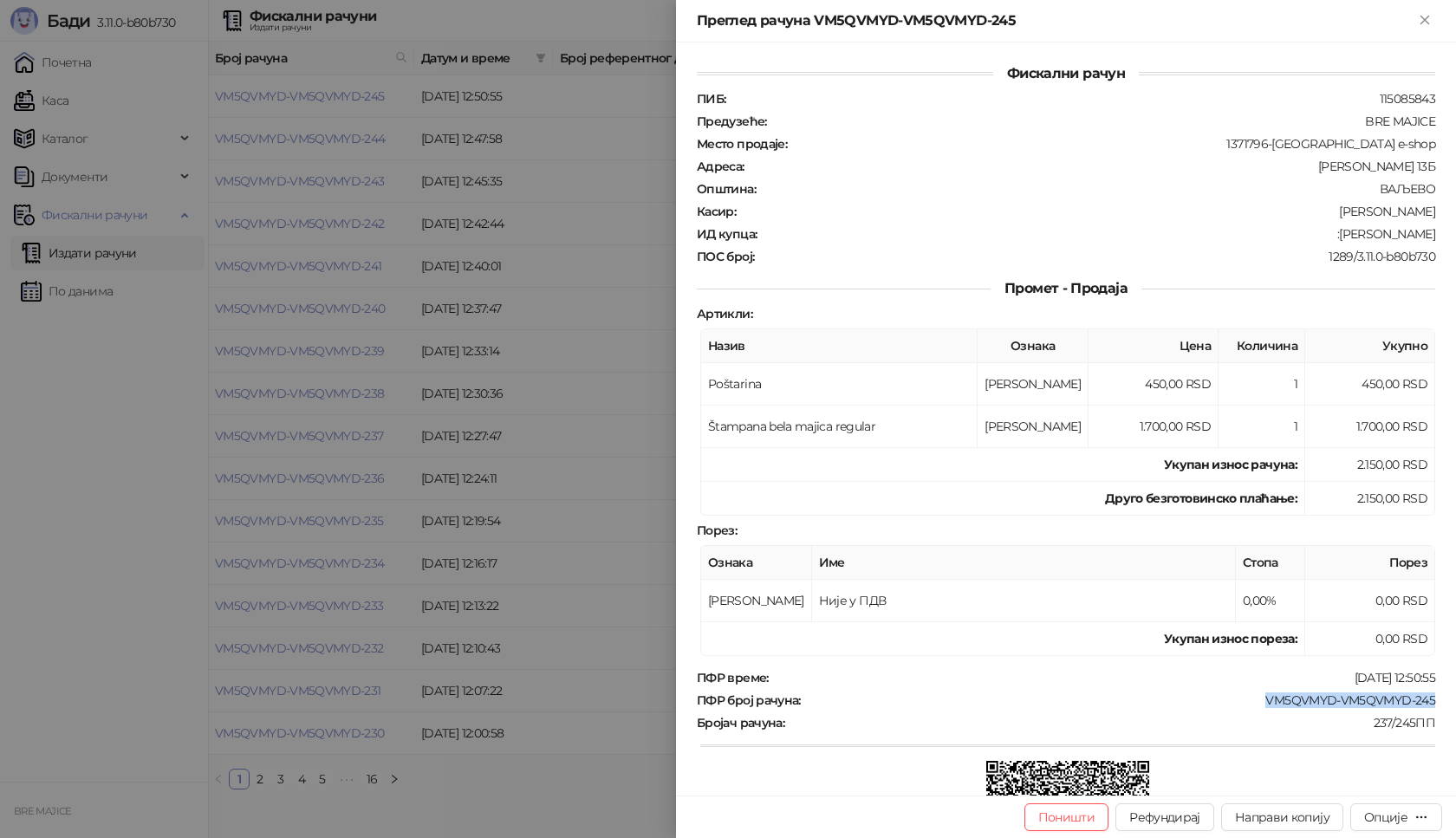
drag, startPoint x: 1398, startPoint y: 703, endPoint x: 1249, endPoint y: 704, distance: 149.0
click at [1254, 706] on div "Фискални рачун ПИБ : 115085843 Предузеће : BRE MAJICE Место продаје : 1371796-[…" at bounding box center [1066, 419] width 780 height 754
drag, startPoint x: 1424, startPoint y: 235, endPoint x: 1334, endPoint y: 234, distance: 90.0
click at [1334, 234] on div "Фискални рачун ПИБ : 115085843 Предузеће : BRE MAJICE Место продаје : 1371796-[…" at bounding box center [1066, 419] width 780 height 754
click at [1430, 24] on icon "Close" at bounding box center [1424, 20] width 15 height 15
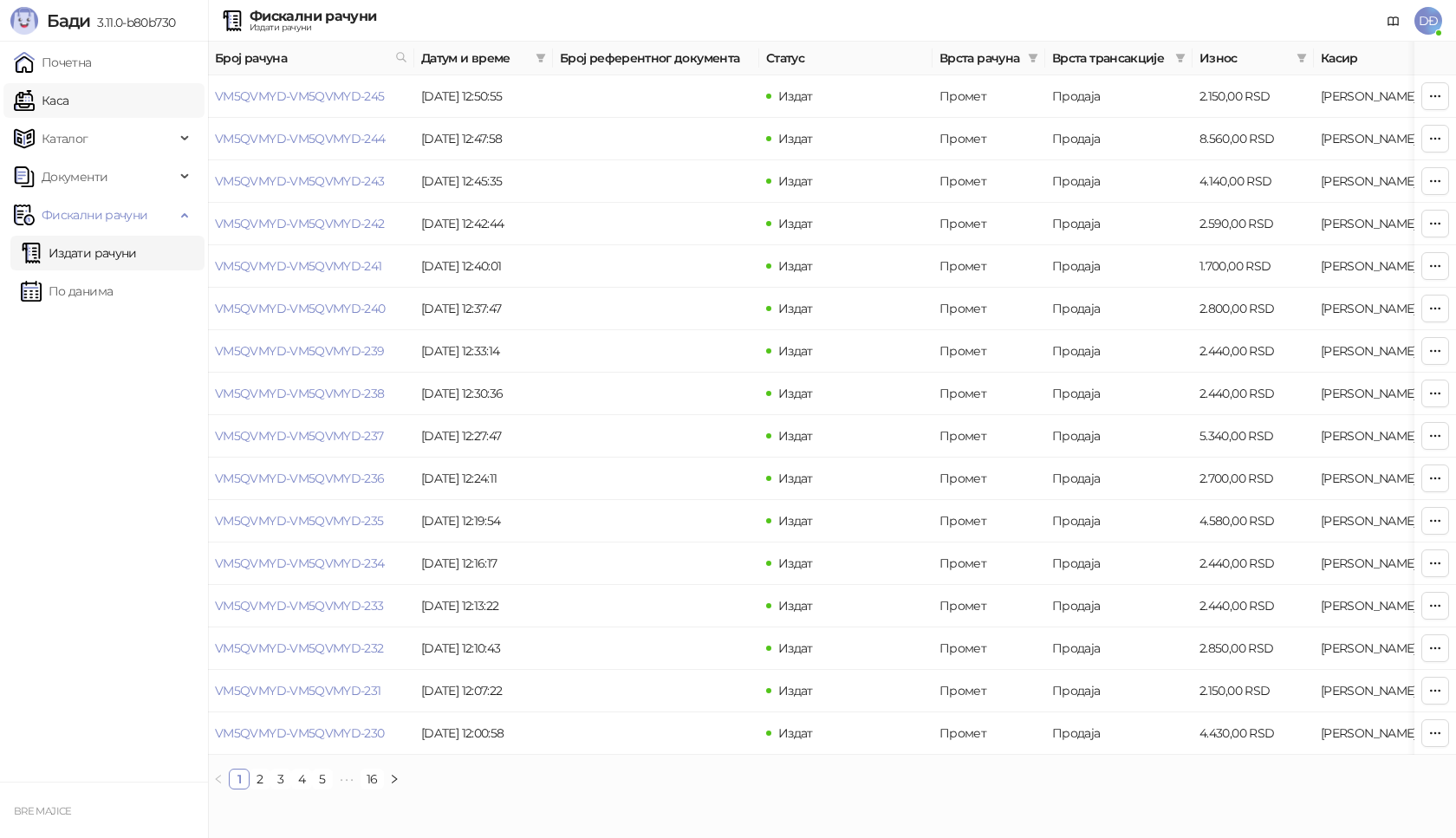
click at [68, 97] on link "Каса" at bounding box center [40, 101] width 55 height 35
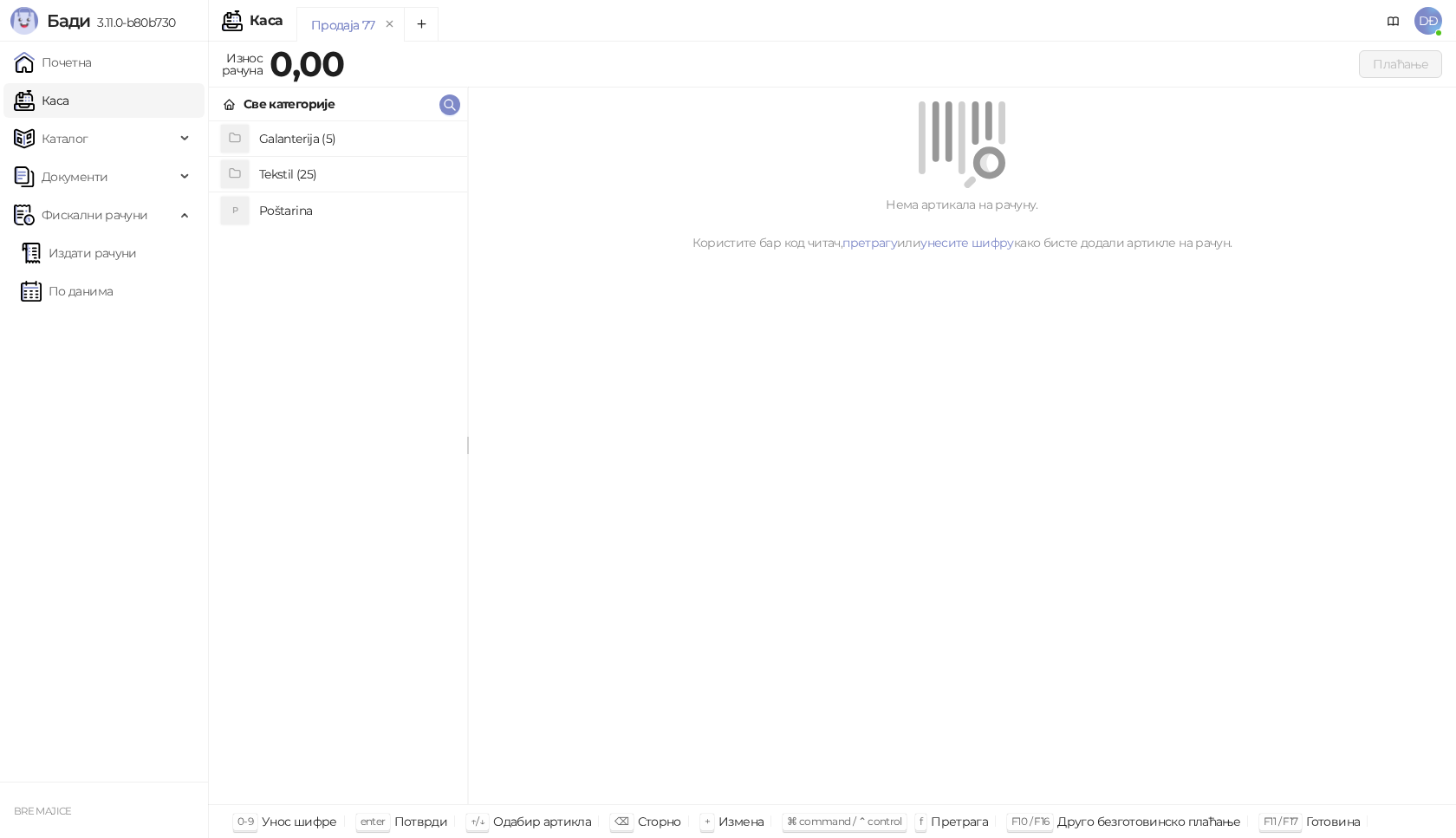
click at [335, 209] on h4 "Poštarina" at bounding box center [356, 210] width 195 height 28
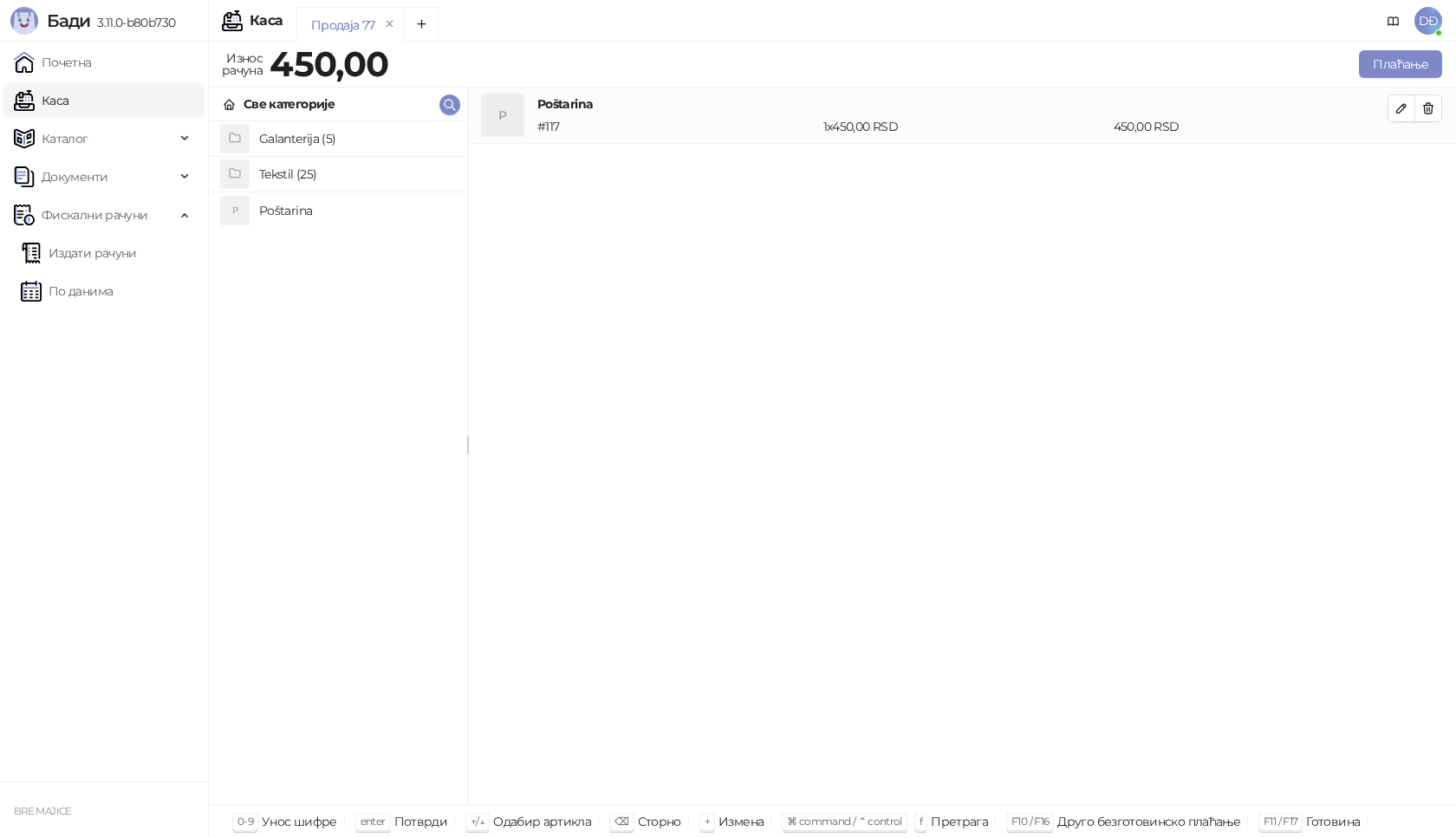
click at [332, 174] on h4 "Tekstil (25)" at bounding box center [356, 174] width 195 height 28
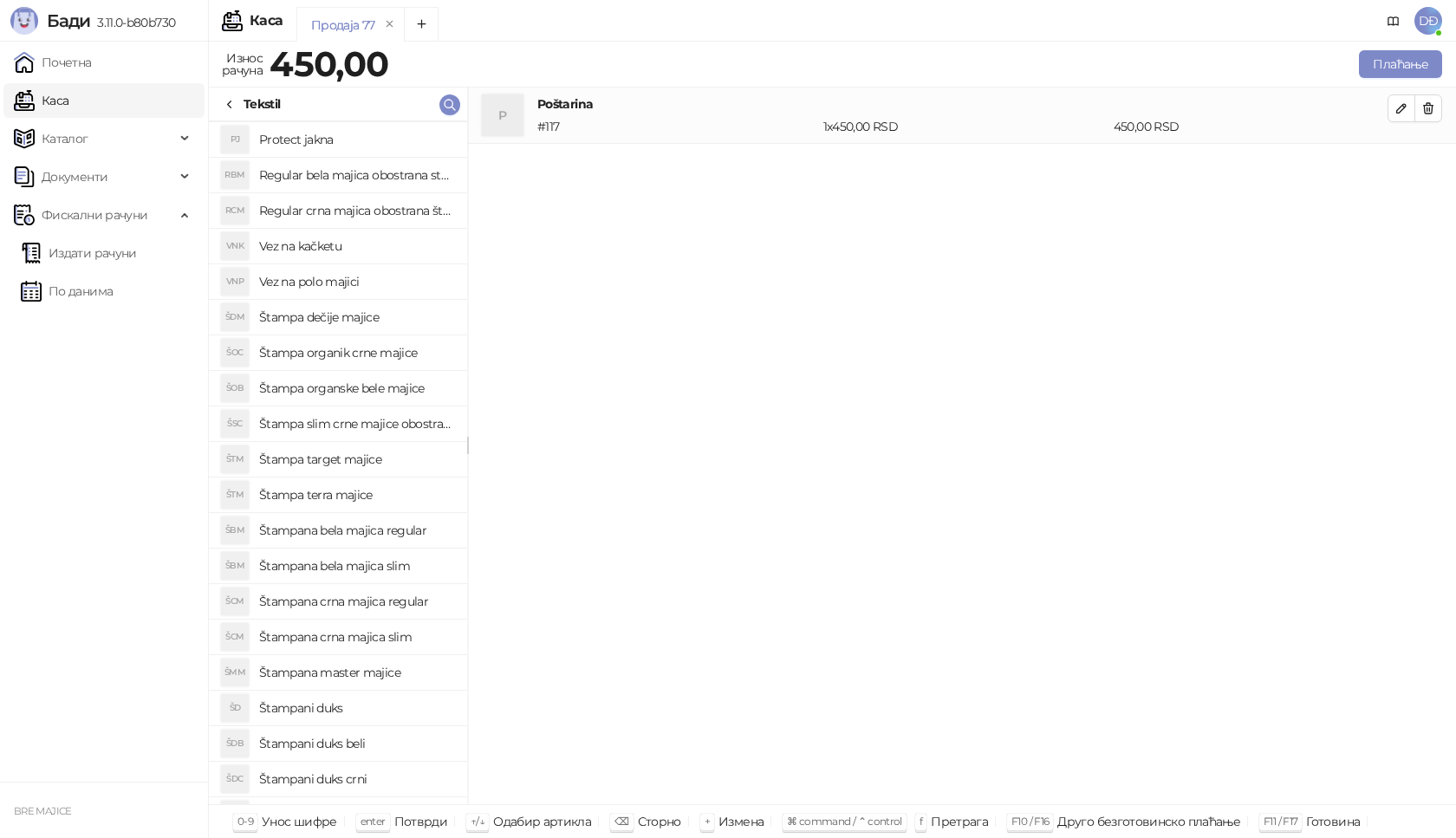
scroll to position [174, 0]
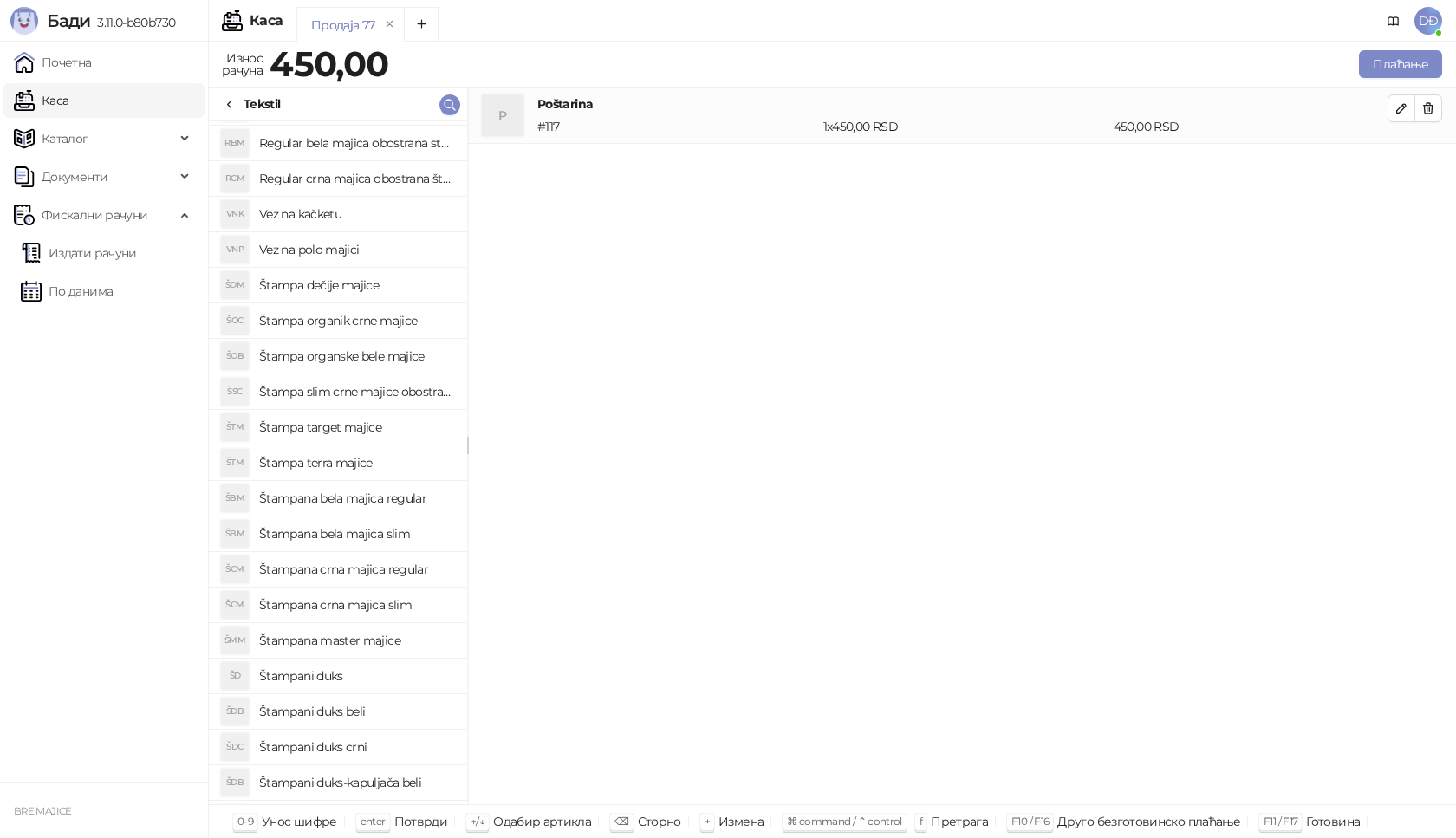
click at [382, 499] on h4 "Štampana bela majica regular" at bounding box center [356, 498] width 195 height 28
click at [1398, 162] on icon "button" at bounding box center [1401, 165] width 13 height 13
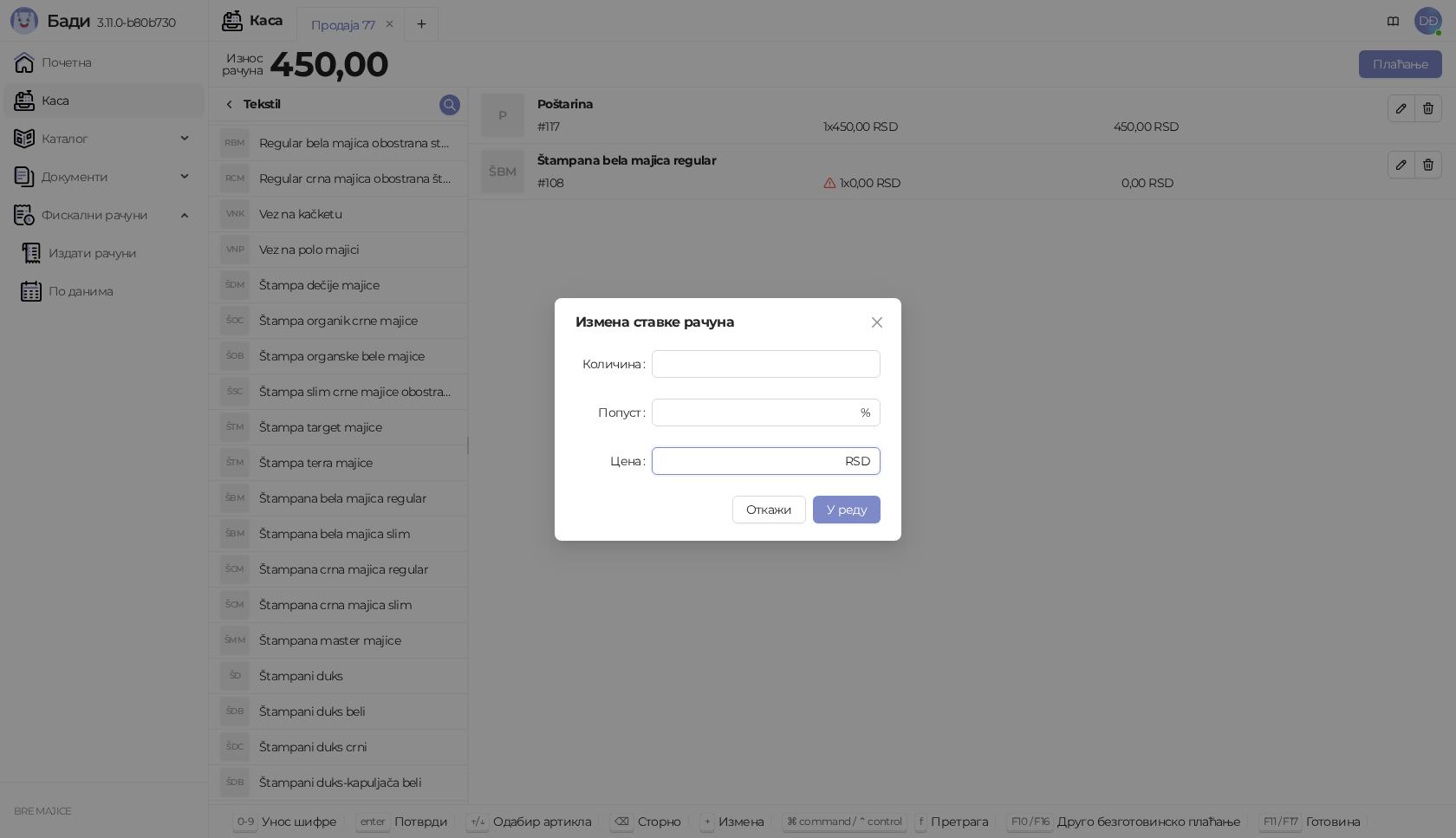
drag, startPoint x: 679, startPoint y: 460, endPoint x: 589, endPoint y: 466, distance: 90.2
click at [589, 466] on div "Цена * RSD" at bounding box center [728, 461] width 305 height 28
type input "****"
click at [846, 502] on span "У реду" at bounding box center [847, 510] width 40 height 15
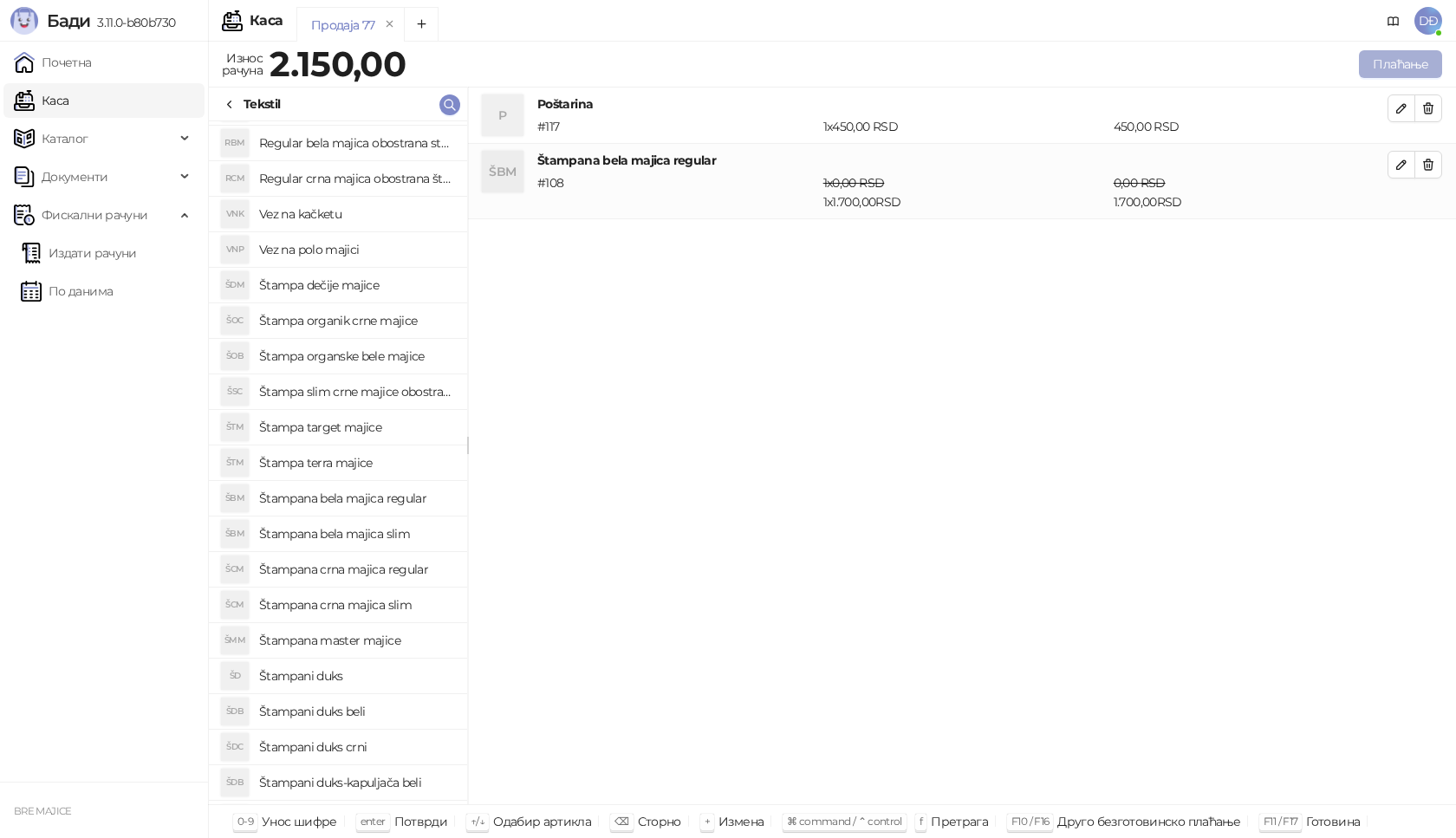
click at [1407, 58] on button "Плаћање" at bounding box center [1400, 63] width 83 height 28
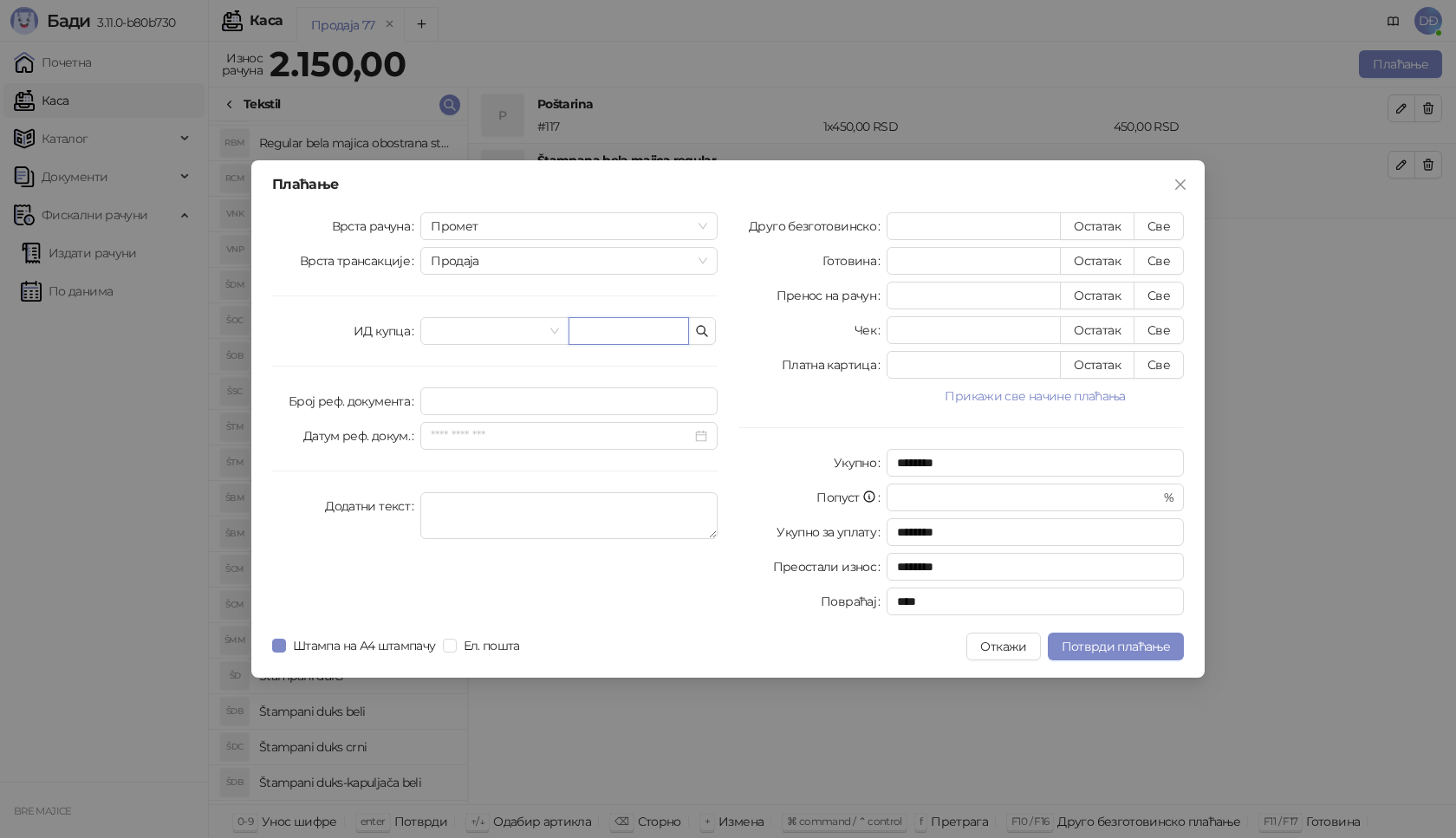
click at [644, 326] on input "text" at bounding box center [629, 331] width 121 height 28
paste input "**********"
type input "**********"
click at [1149, 226] on button "Све" at bounding box center [1159, 226] width 50 height 28
type input "****"
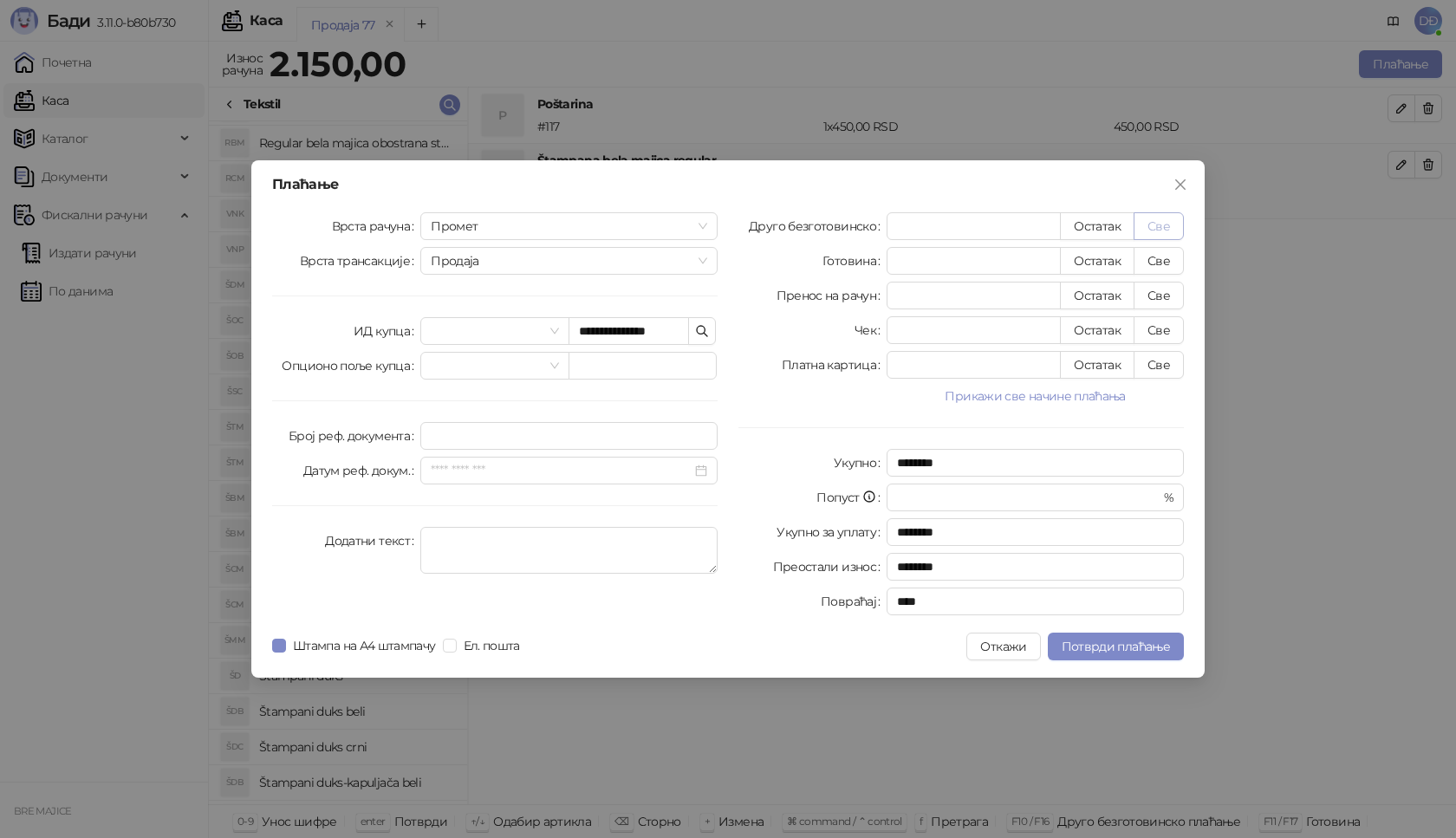
type input "****"
click at [1100, 664] on div "**********" at bounding box center [728, 419] width 954 height 518
click at [1098, 639] on span "Потврди плаћање" at bounding box center [1116, 646] width 108 height 15
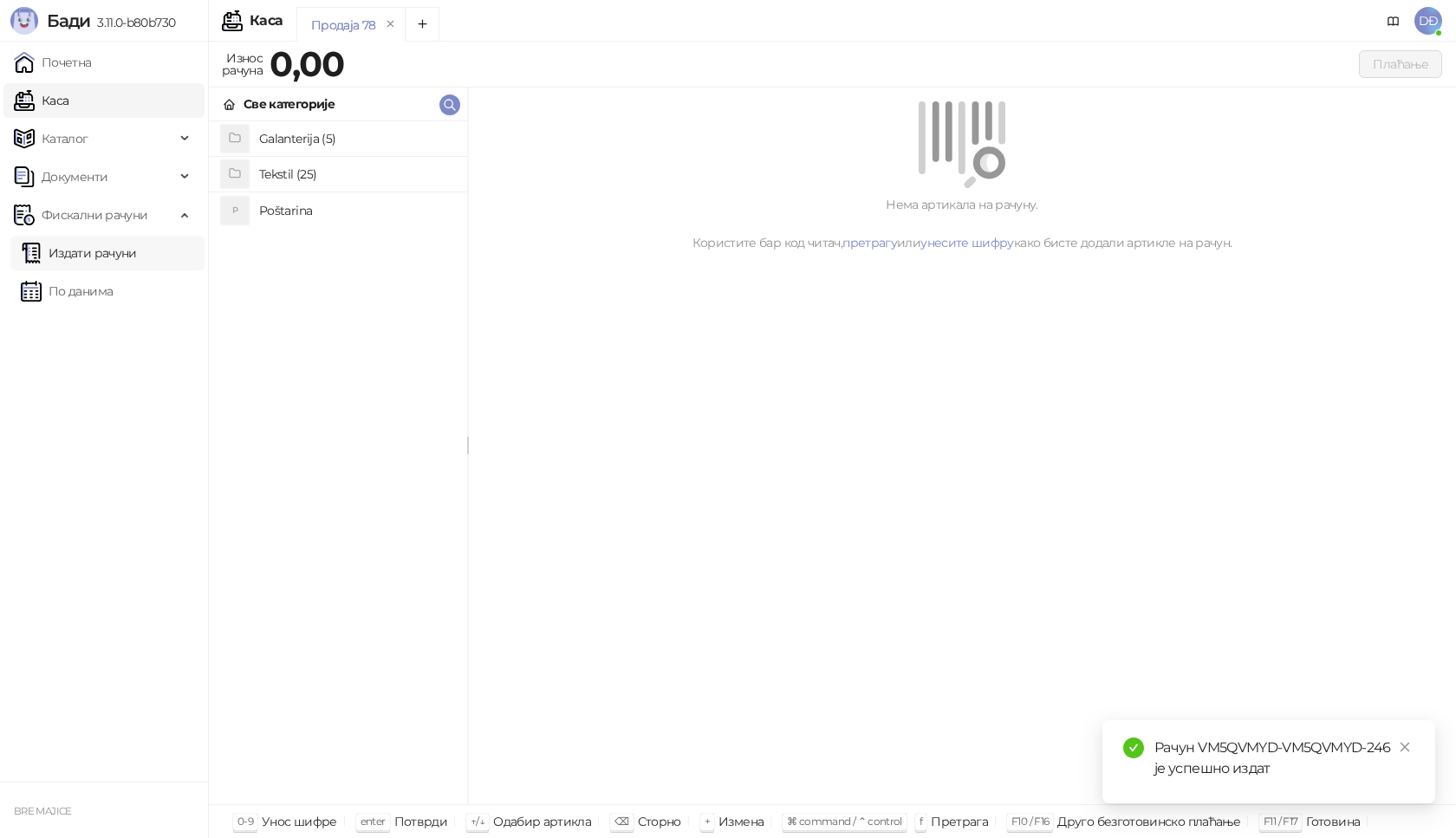
click at [137, 260] on link "Издати рачуни" at bounding box center [79, 253] width 116 height 35
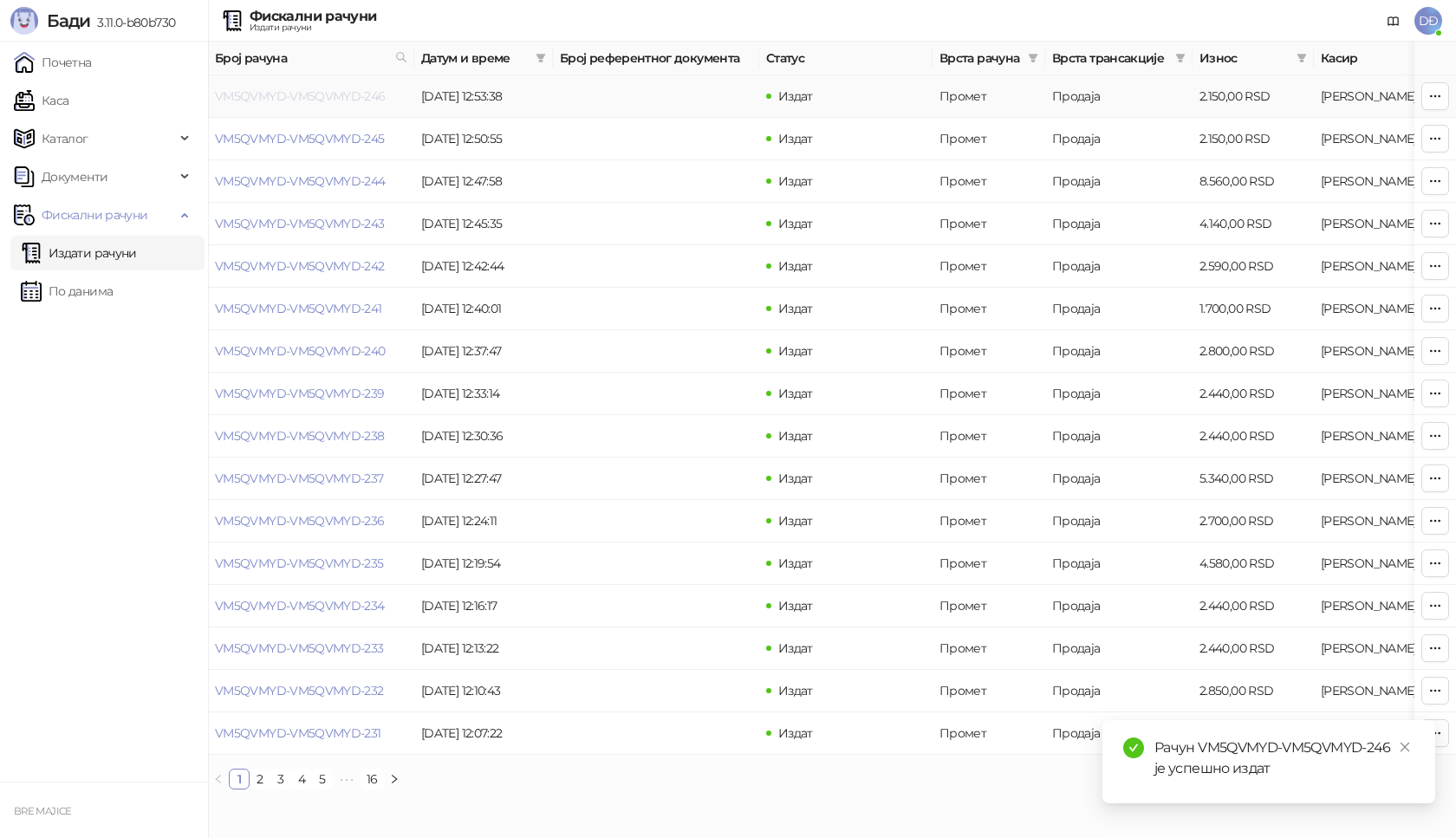
click at [301, 94] on link "VM5QVMYD-VM5QVMYD-246" at bounding box center [300, 96] width 171 height 15
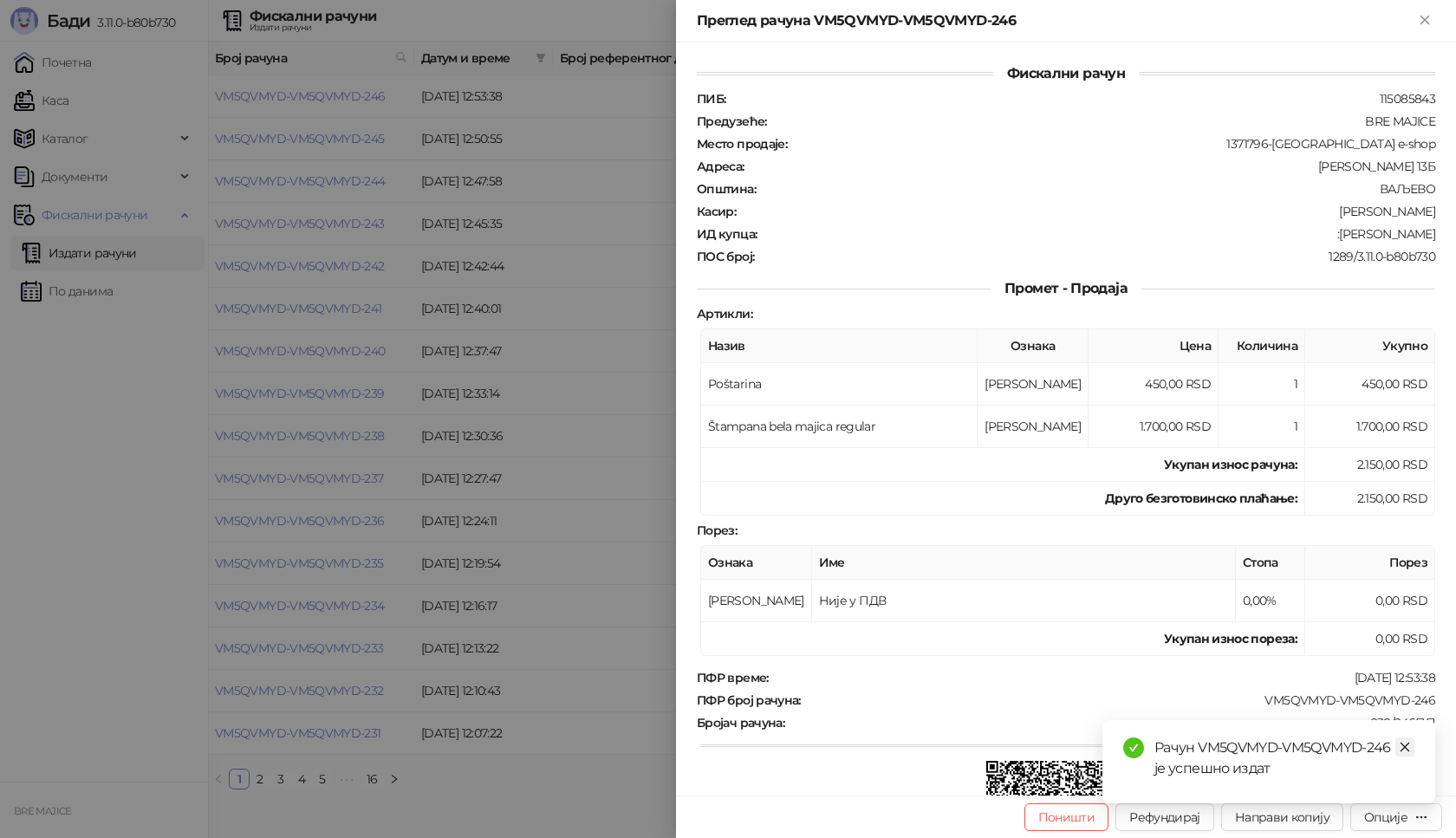
click at [1407, 743] on icon "close" at bounding box center [1404, 747] width 12 height 12
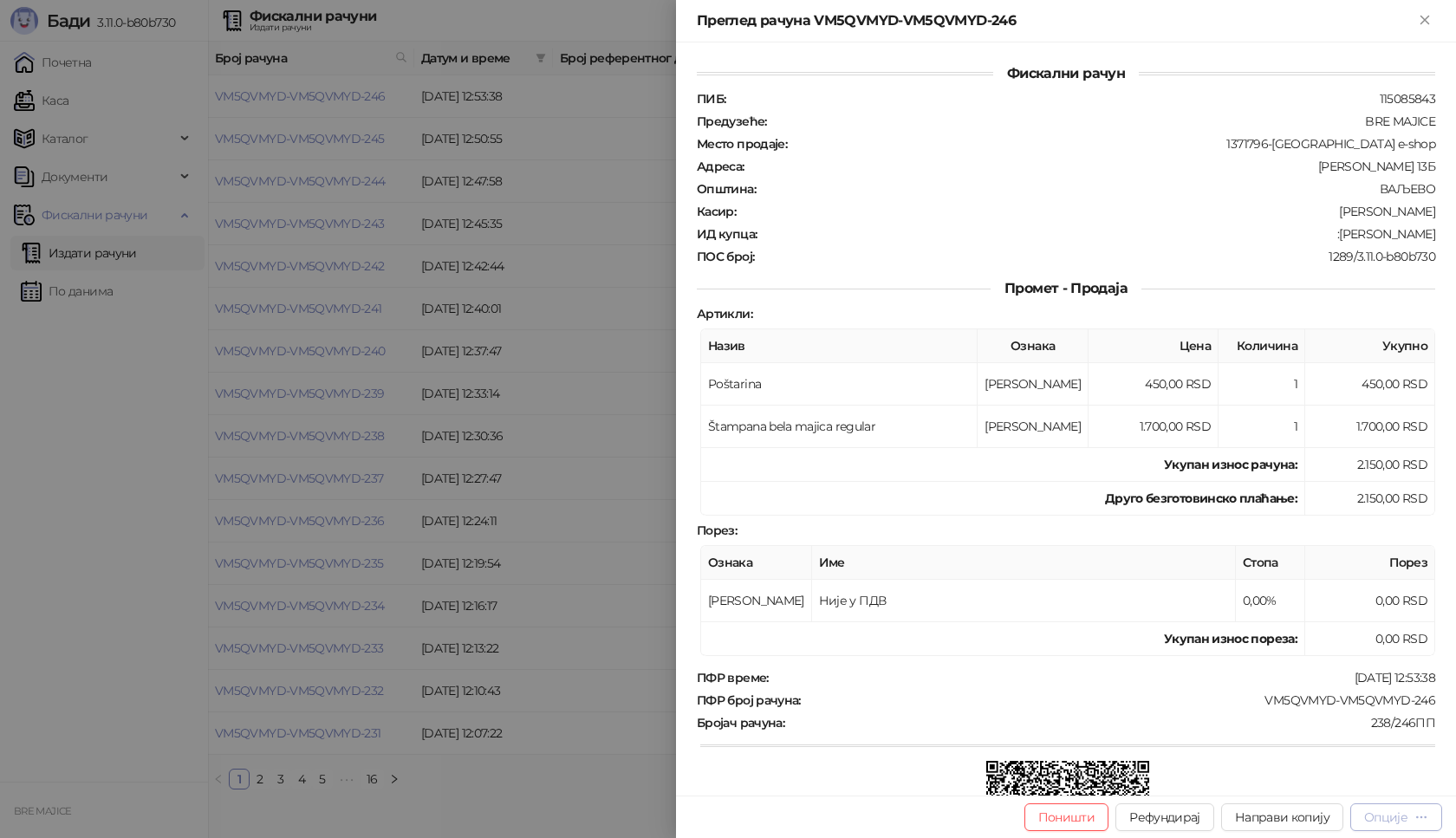
click at [1395, 815] on div "Опције" at bounding box center [1385, 818] width 43 height 15
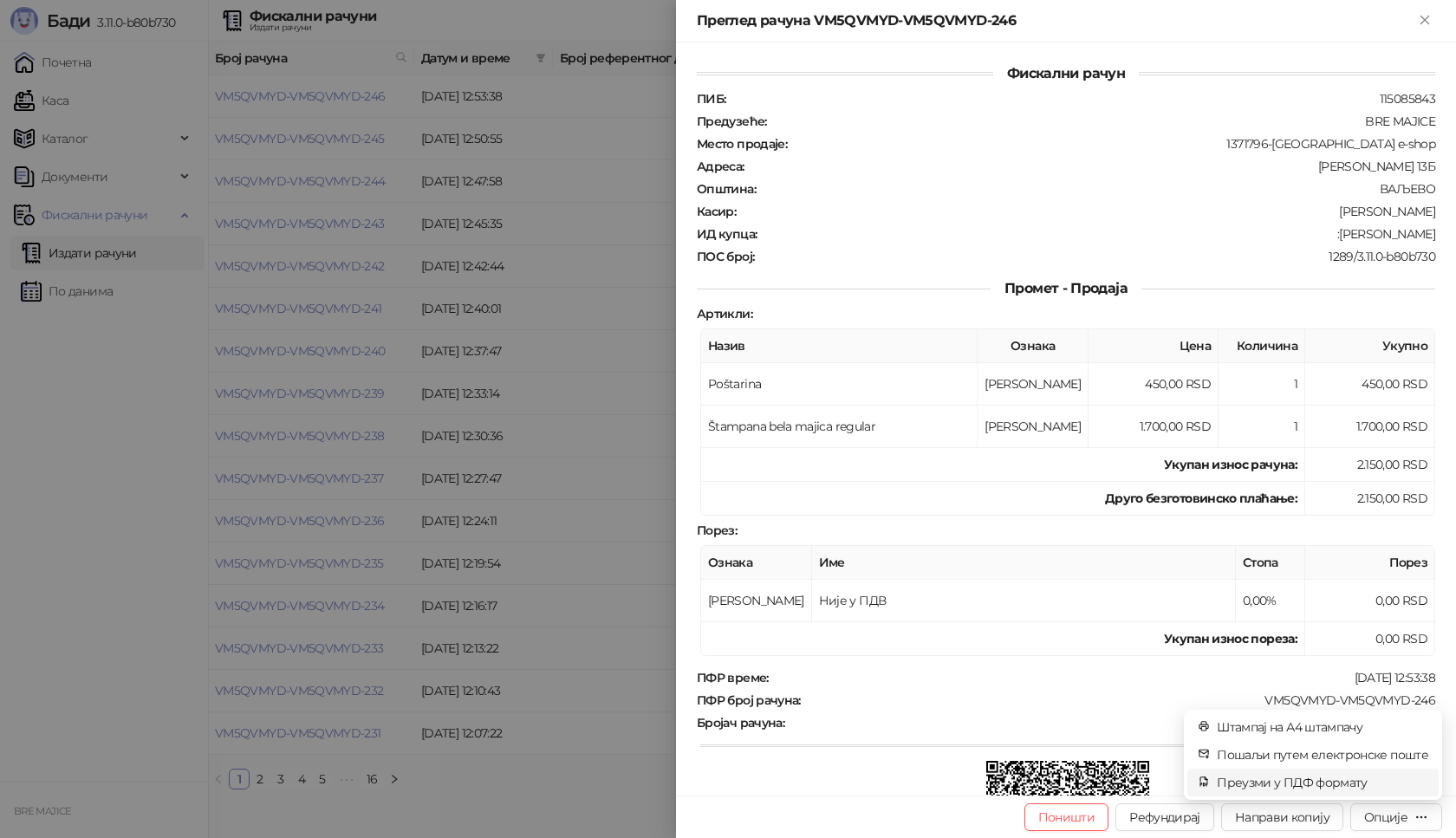
click at [1345, 783] on span "Преузми у ПДФ формату" at bounding box center [1323, 783] width 212 height 19
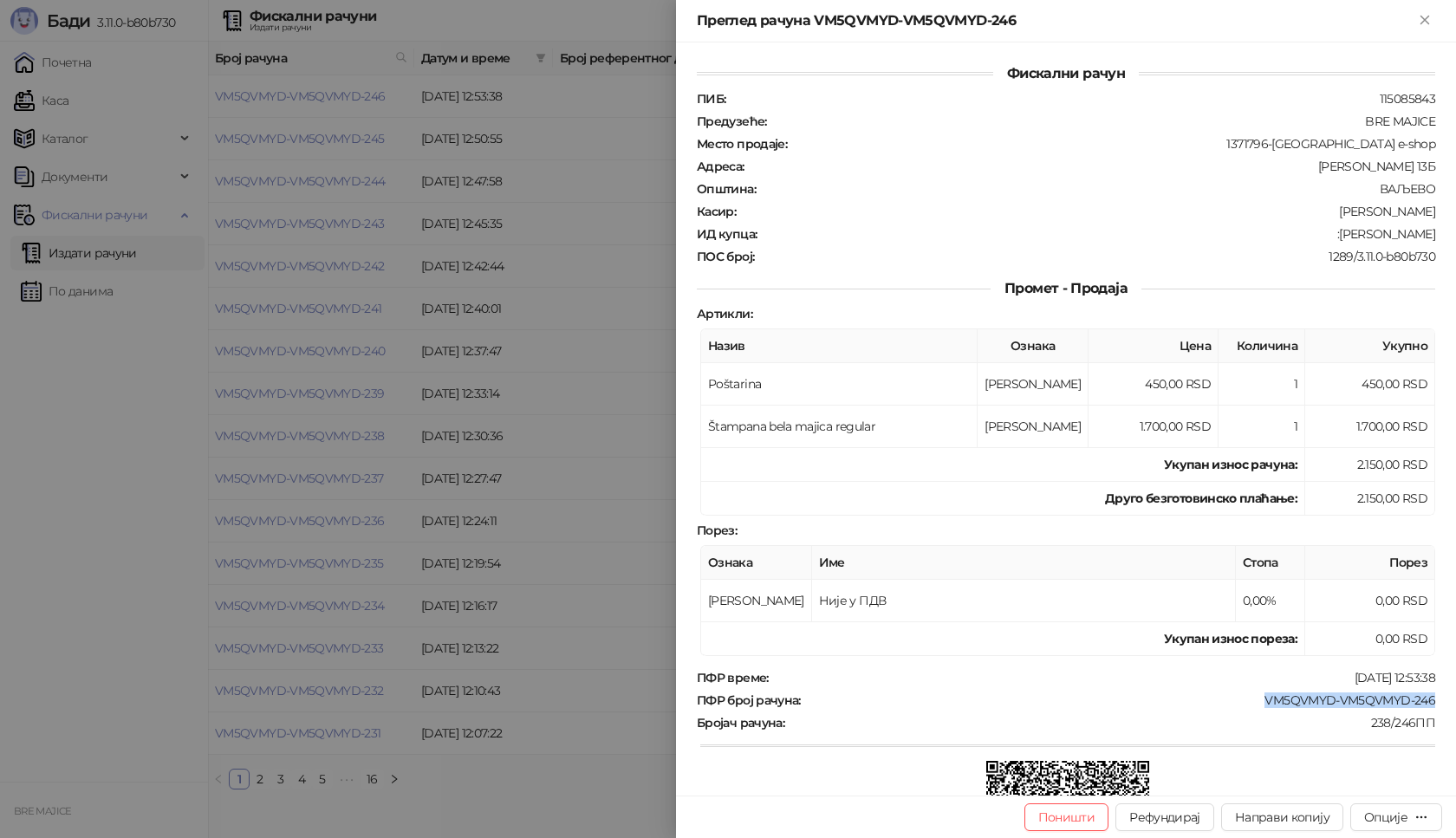
drag, startPoint x: 1422, startPoint y: 703, endPoint x: 1254, endPoint y: 699, distance: 168.0
click at [1254, 699] on div "ПФР број рачуна : VM5QVMYD-VM5QVMYD-246" at bounding box center [1066, 701] width 746 height 15
drag, startPoint x: 1426, startPoint y: 235, endPoint x: 1338, endPoint y: 239, distance: 88.1
click at [1338, 239] on div "Фискални рачун ПИБ : 115085843 Предузеће : BRE MAJICE Место продаје : 1371796-[…" at bounding box center [1066, 419] width 780 height 754
